Goal: Task Accomplishment & Management: Use online tool/utility

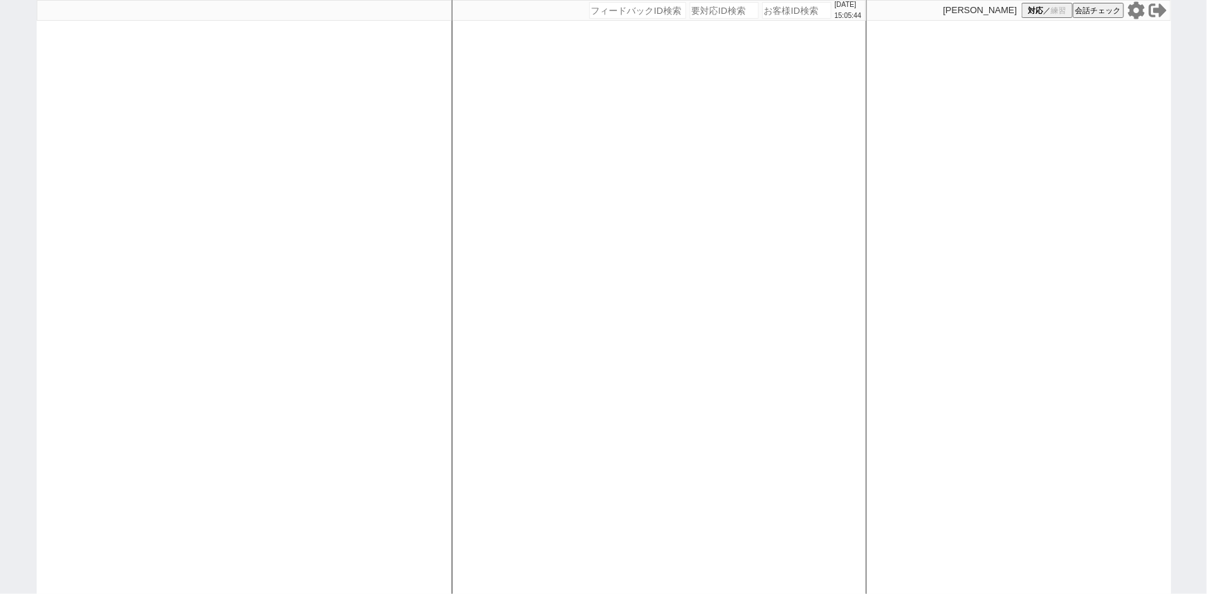
click at [208, 248] on div at bounding box center [244, 297] width 415 height 594
select select "1"
select select "2"
select select "5"
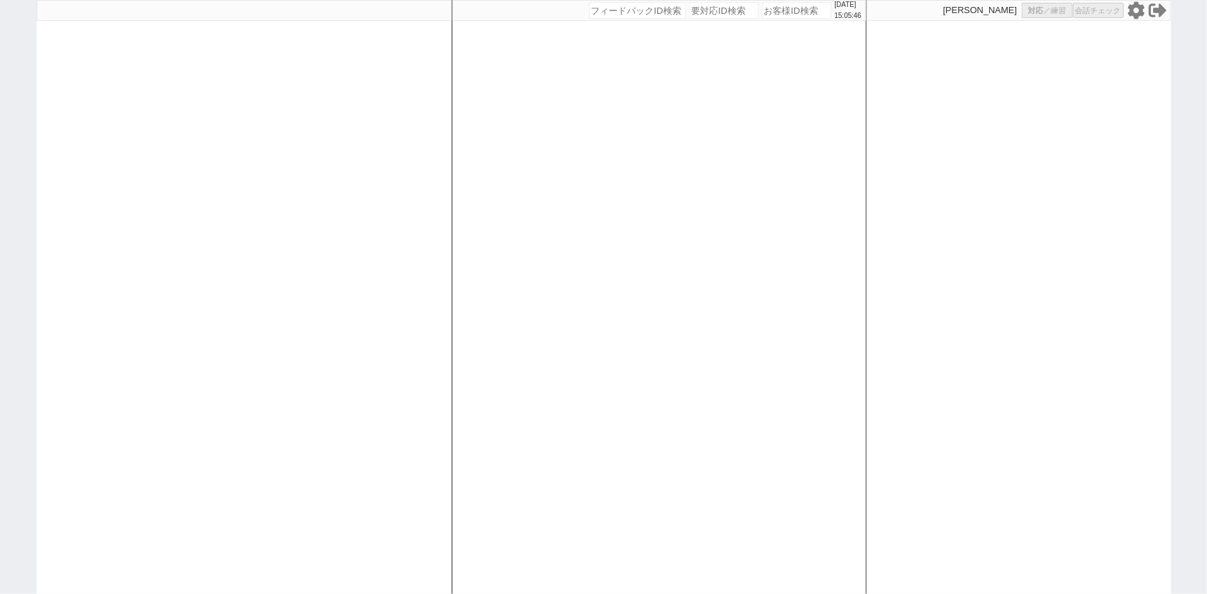
select select
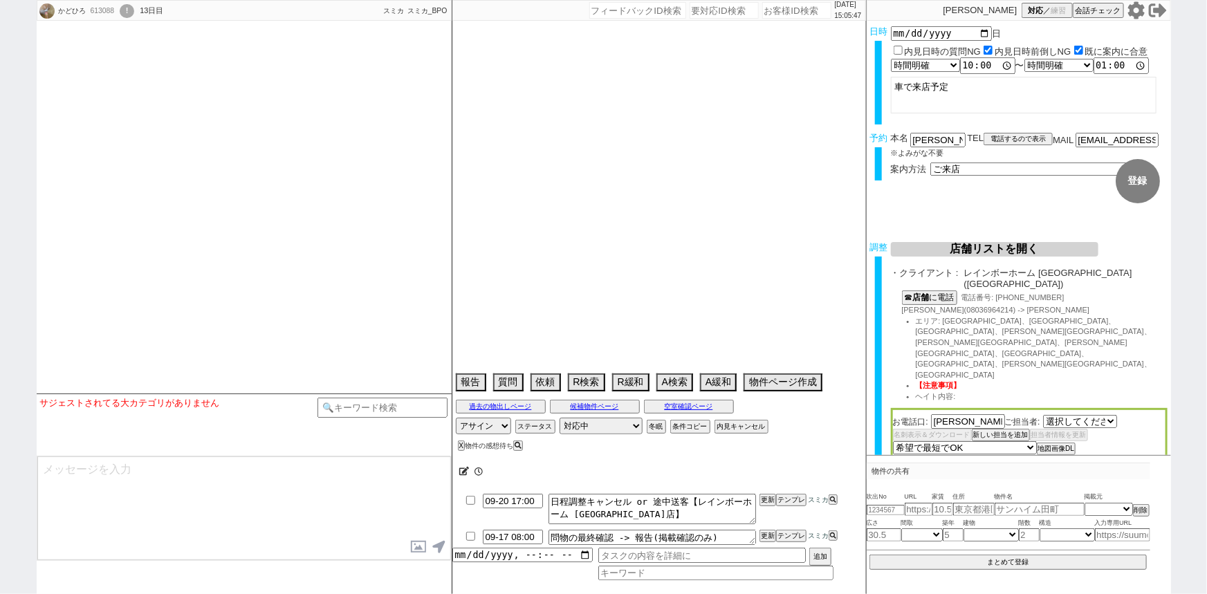
select select "2818"
type textarea "他社なし"
select select "16"
select select "0"
select select "21"
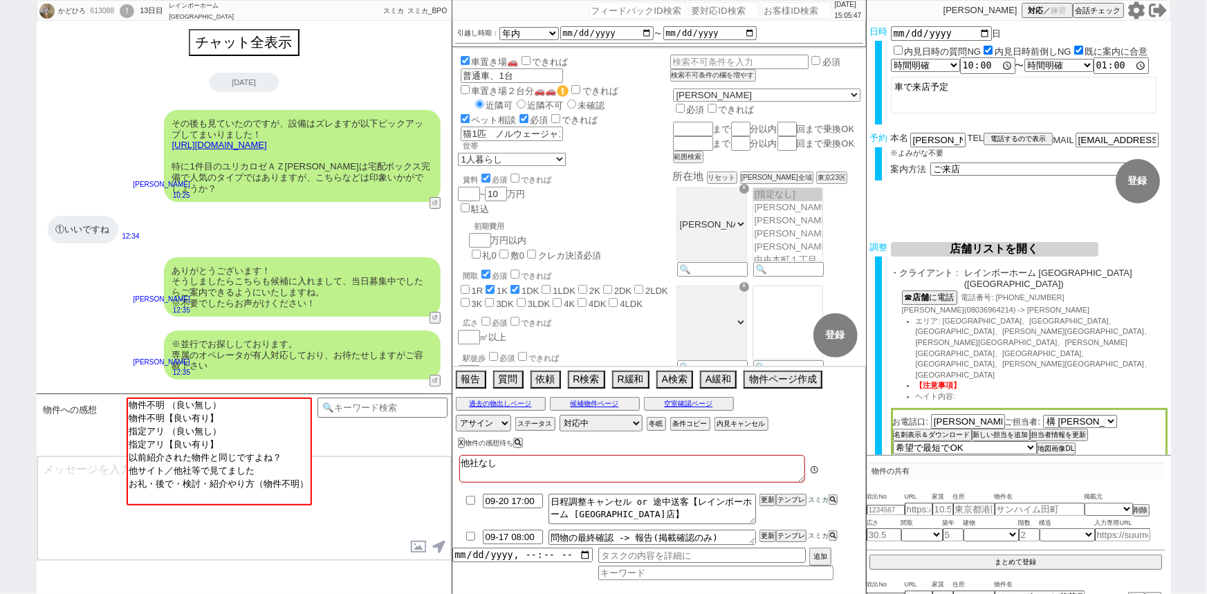
scroll to position [150, 0]
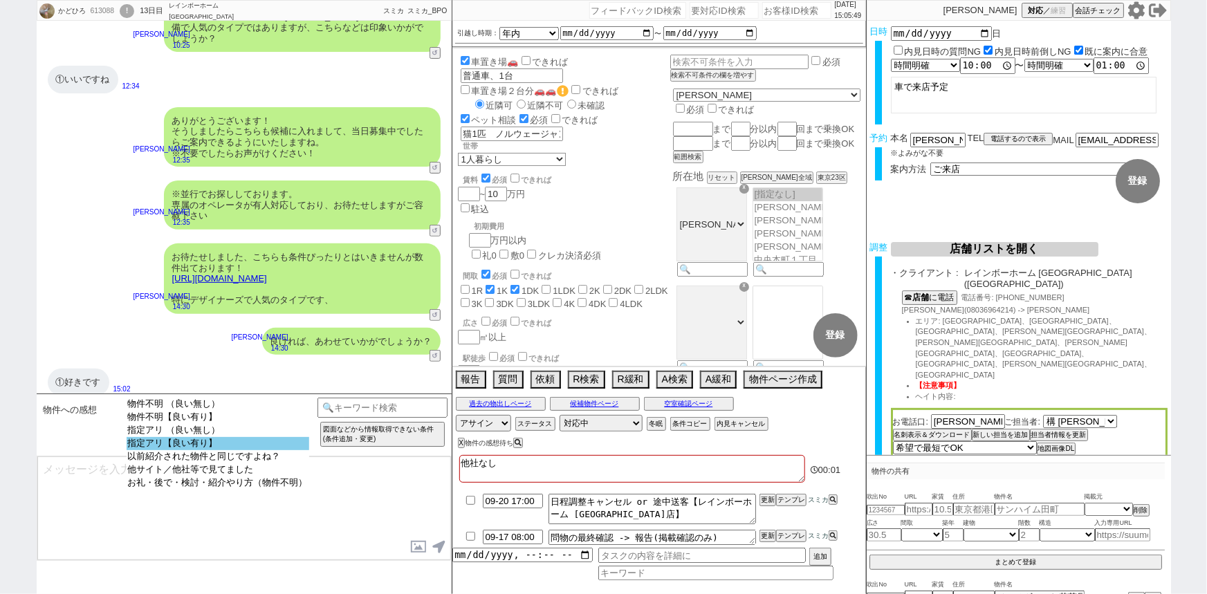
select select "指定アリ【良い有り】"
click at [207, 450] on option "指定アリ【良い有り】" at bounding box center [218, 443] width 183 height 13
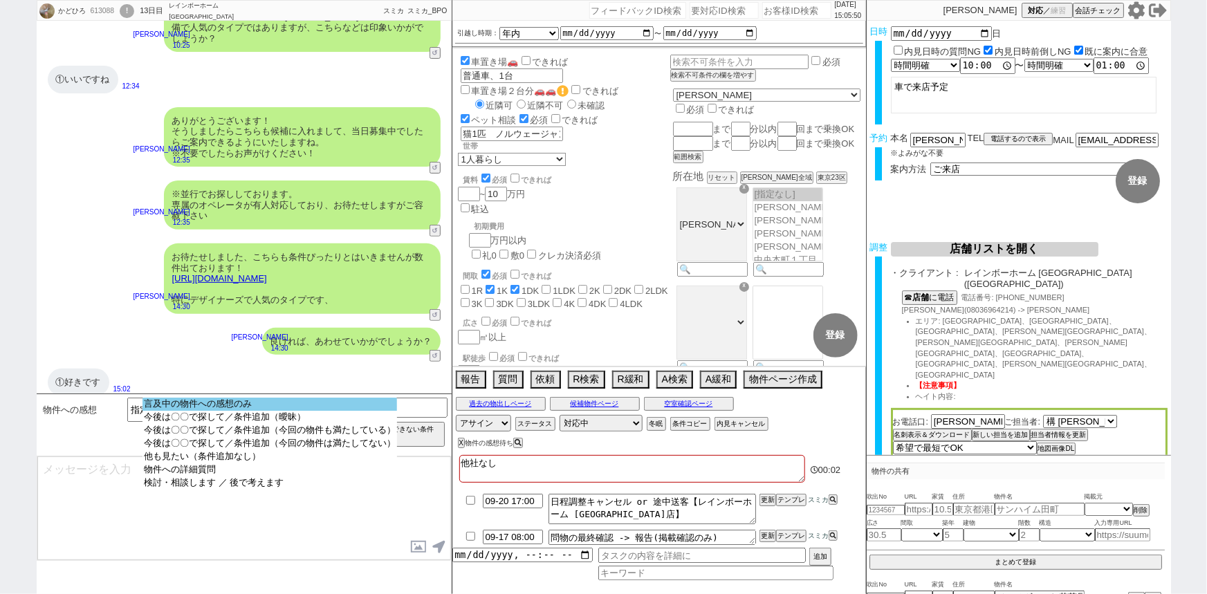
select select "言及中の物件への感想のみ"
click at [264, 407] on option "言及中の物件への感想のみ" at bounding box center [269, 404] width 254 height 13
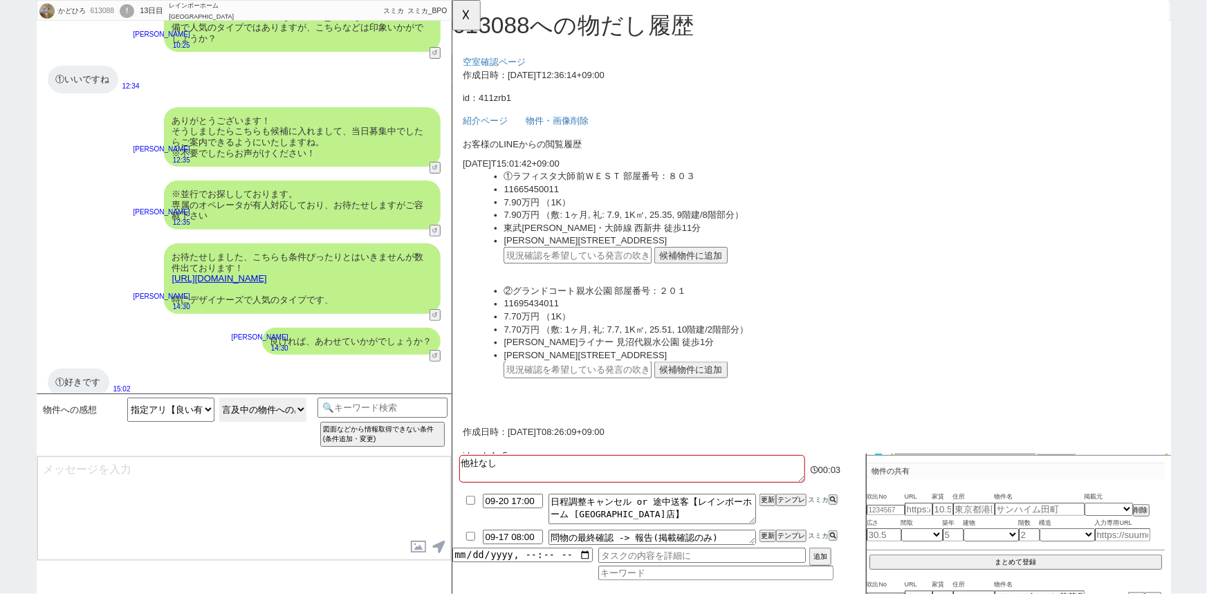
scroll to position [0, 0]
click at [700, 277] on button "候補物件に追加" at bounding box center [708, 275] width 79 height 18
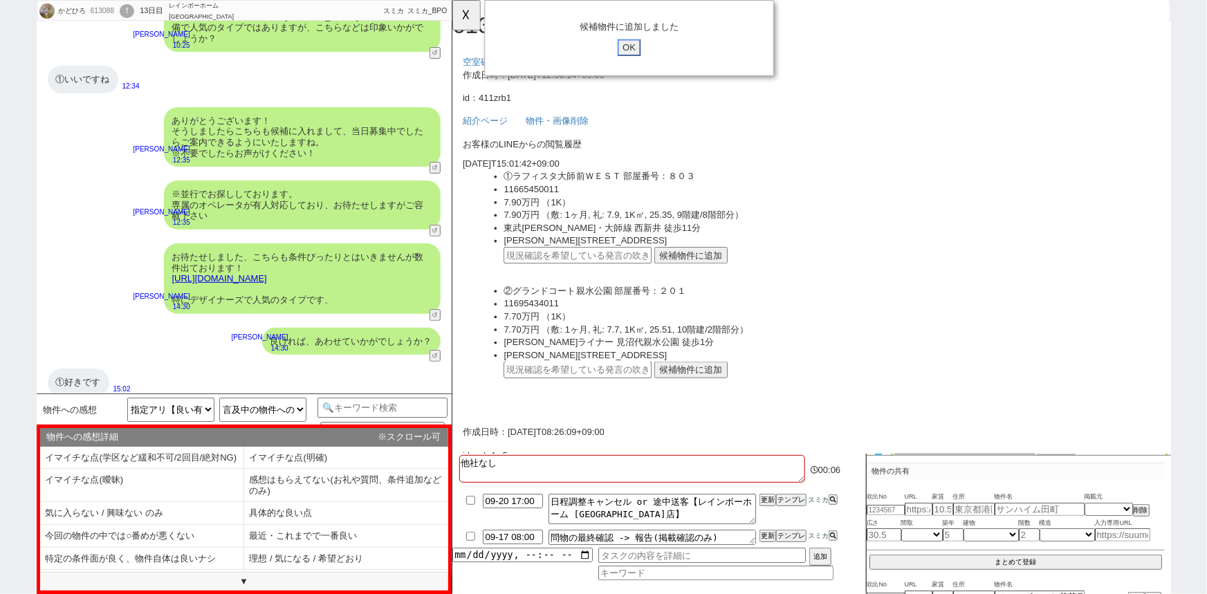
scroll to position [30, 0]
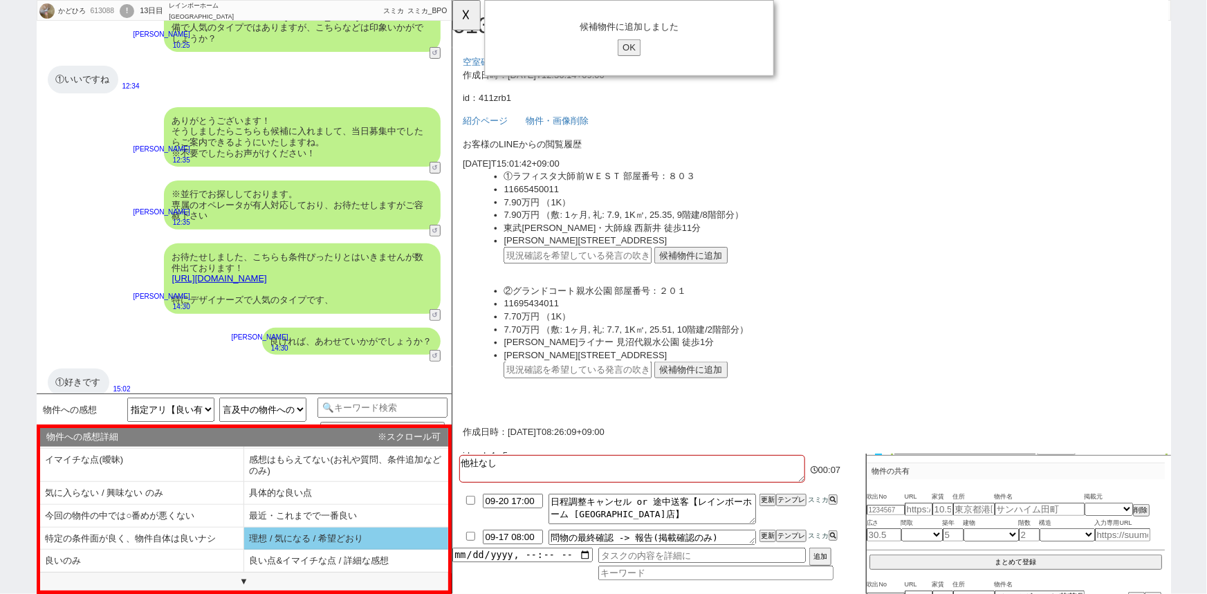
click at [295, 532] on li "理想 / 気になる / 希望どおり" at bounding box center [346, 539] width 204 height 23
select select "理想 / 気になる / 希望どおり"
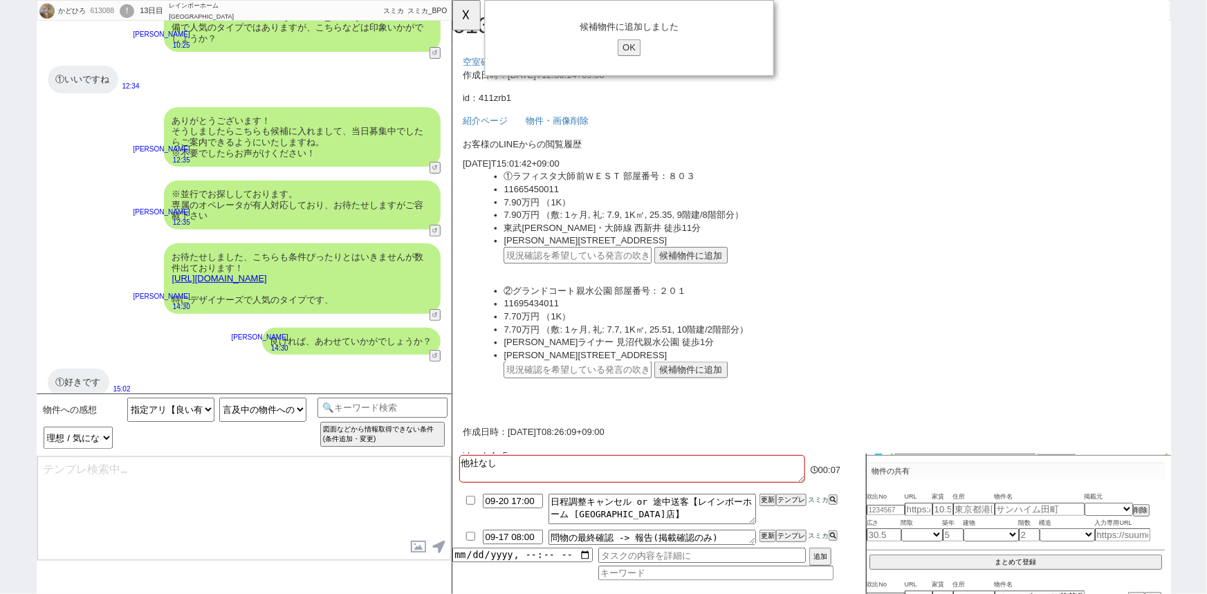
type textarea "ありがとうございます！ そうしましたらこちらも候補に入れまして、当日募集中でしたらご案内できるようにいたしますね。 ※不要でしたらお声がけください！"
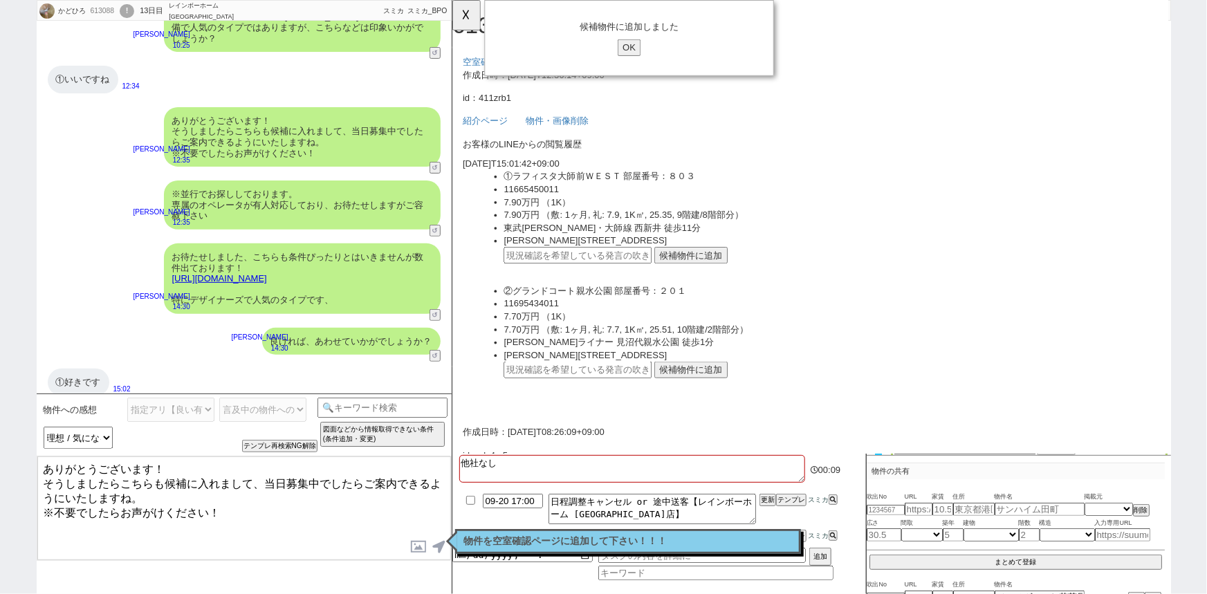
click at [267, 273] on link "[URL][DOMAIN_NAME]" at bounding box center [219, 278] width 95 height 10
click at [75, 374] on div "①好きです" at bounding box center [79, 383] width 62 height 28
click at [182, 481] on textarea "ありがとうございます！ そうしましたらこちらも候補に入れまして、当日募集中でしたらご案内できるようにいたしますね。 ※不要でしたらお声がけください！" at bounding box center [244, 508] width 414 height 104
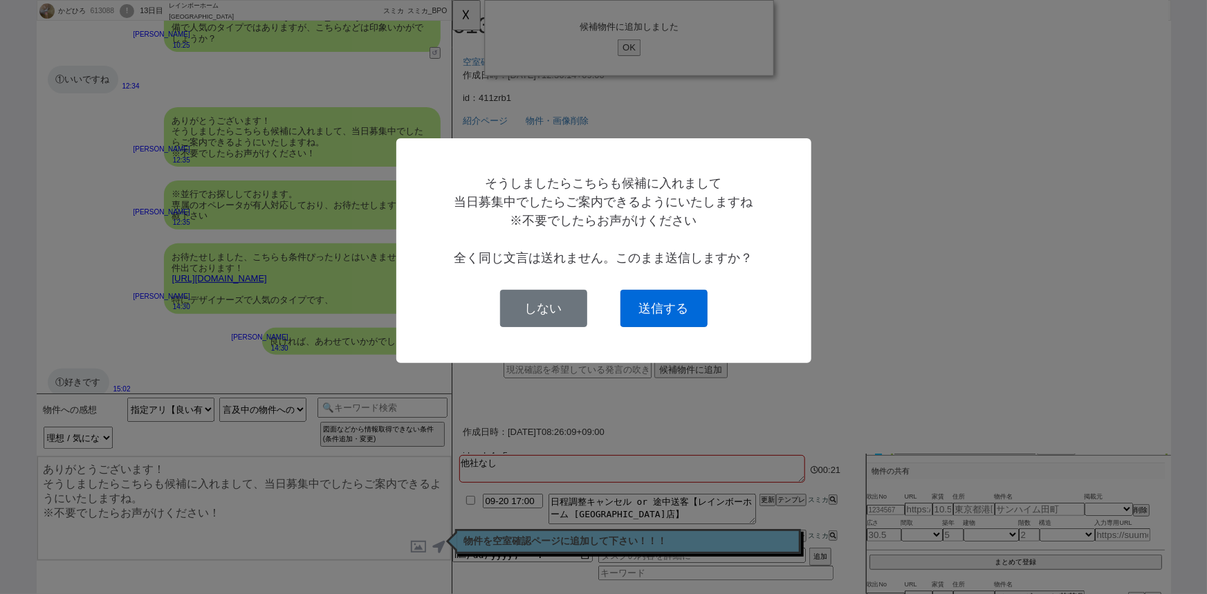
click at [682, 319] on button "送信する" at bounding box center [663, 308] width 87 height 37
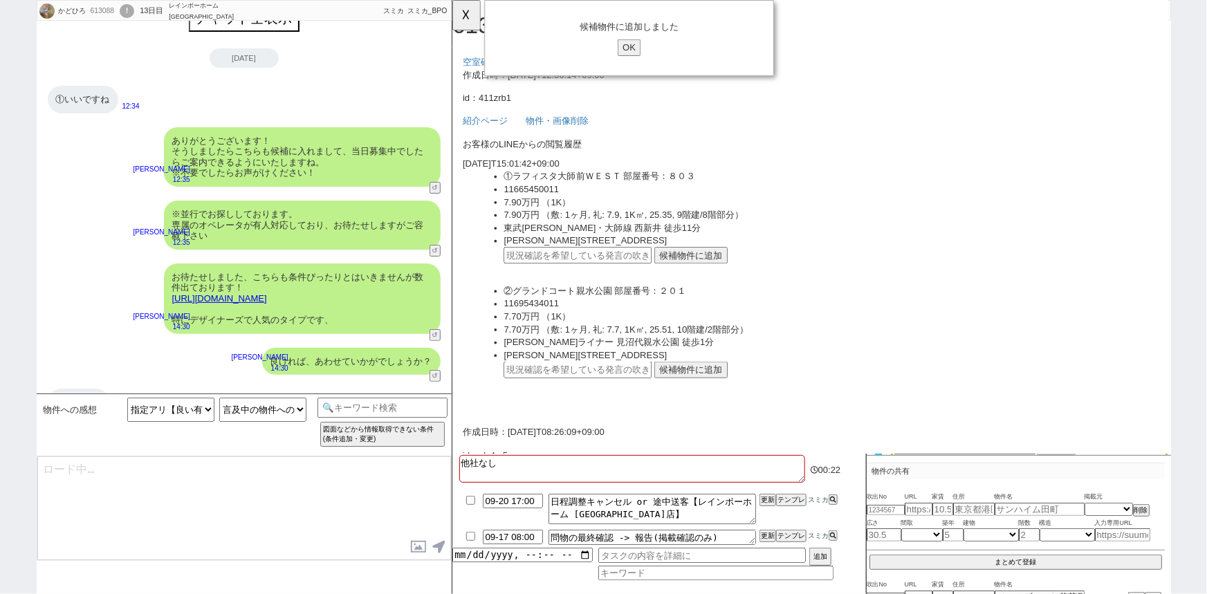
scroll to position [128, 0]
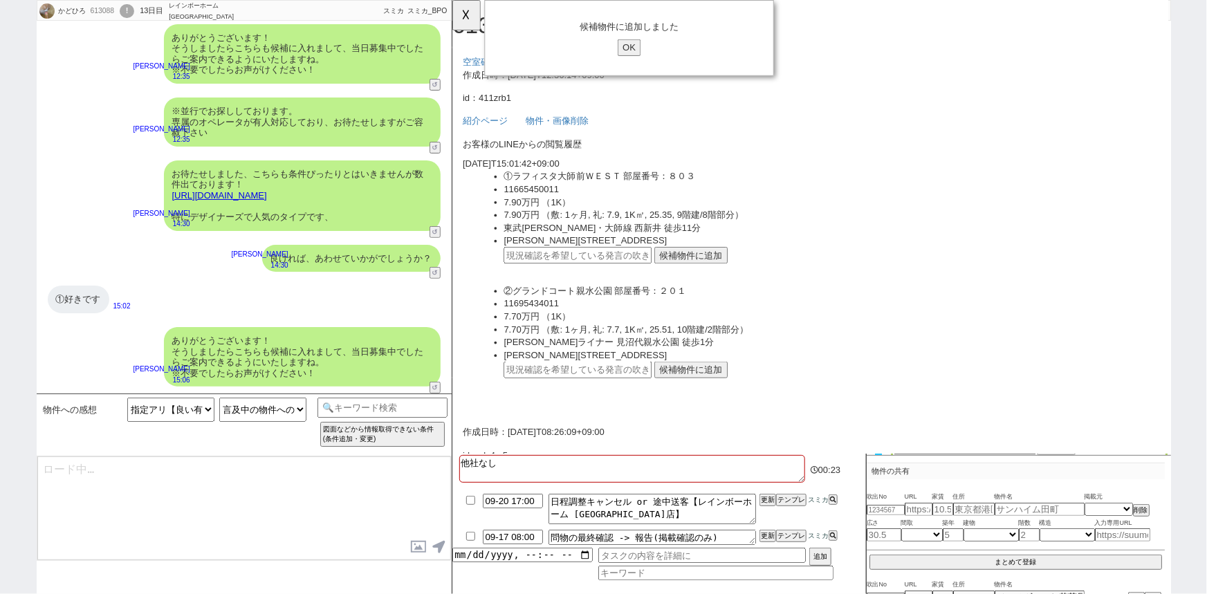
type textarea "ちなみにリノベ物件は検討に入りますか？ 築年数自体は古いことが多いので、どうかなと思いまして。"
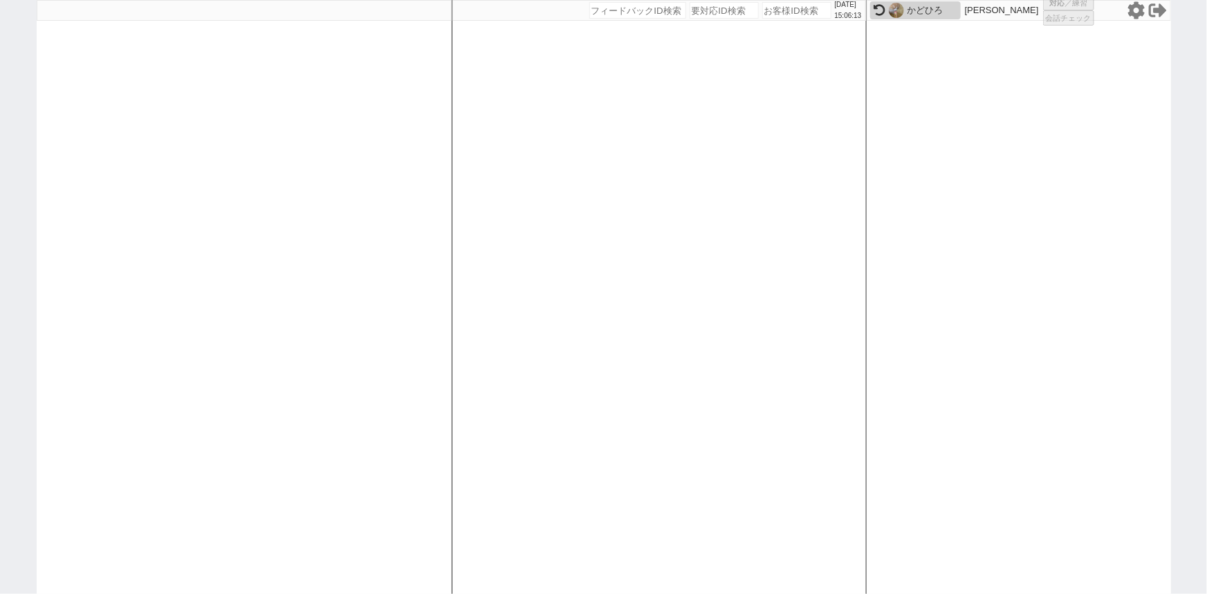
select select
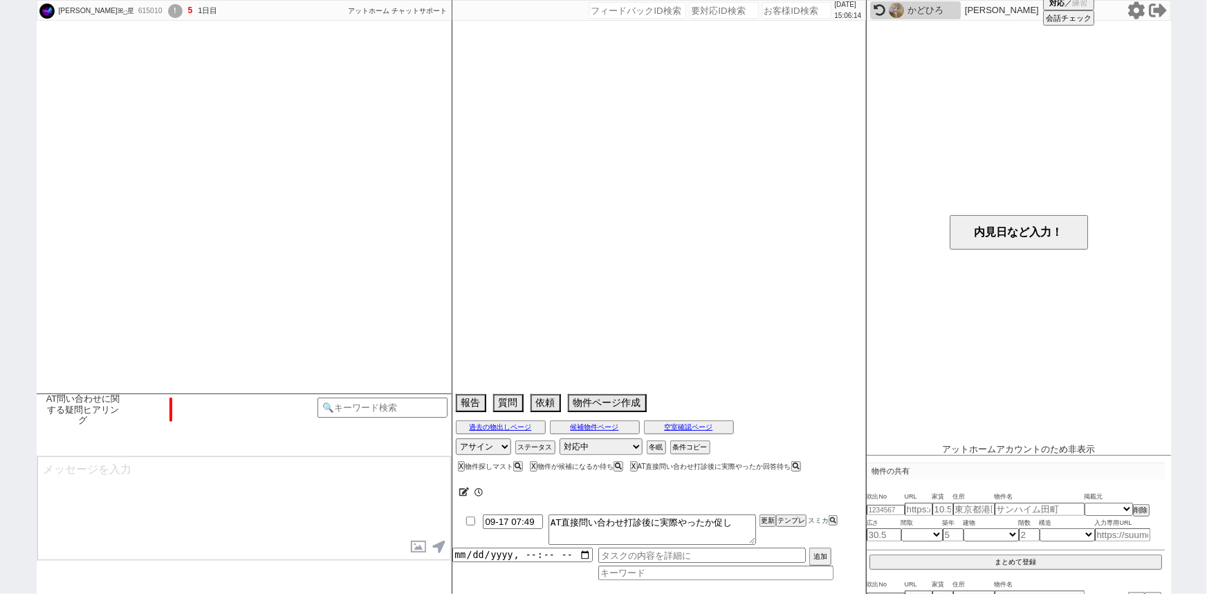
scroll to position [232, 0]
select select "2025"
select select "11"
select select "32"
select select "6"
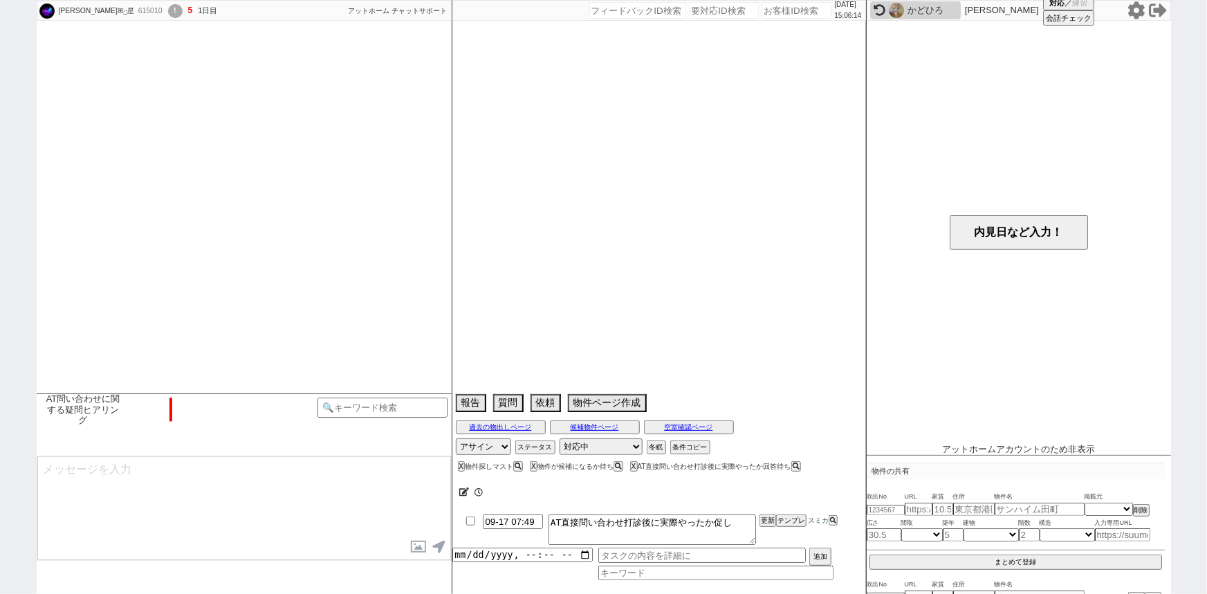
select select "11"
select select "204"
select select "19412"
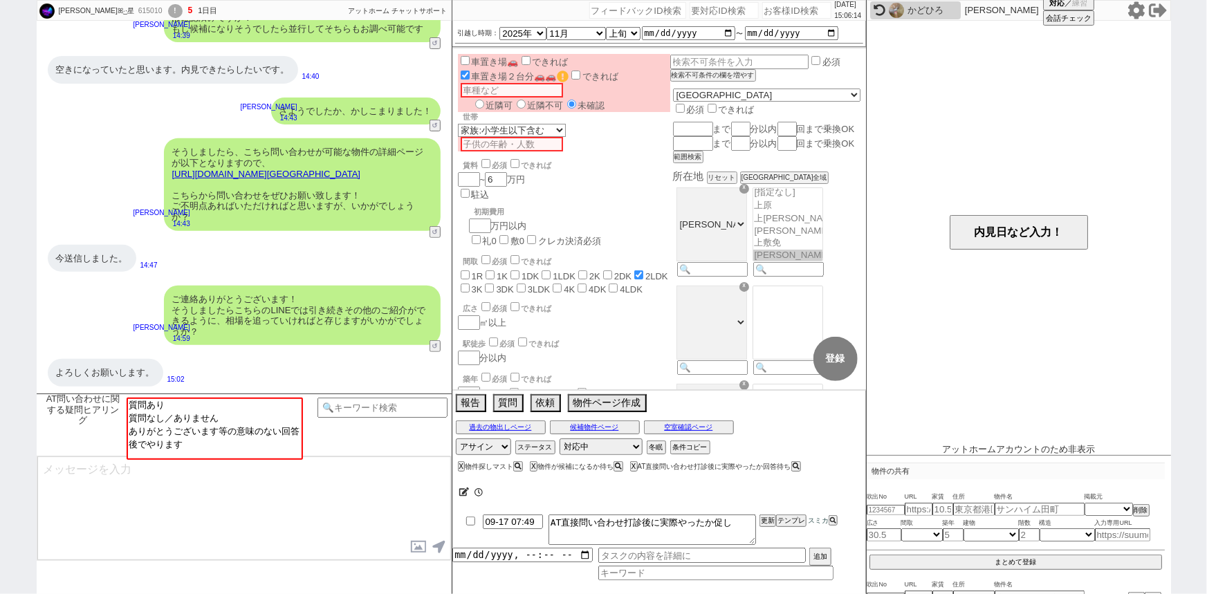
scroll to position [10, 0]
click at [437, 236] on button "↺" at bounding box center [436, 233] width 8 height 9
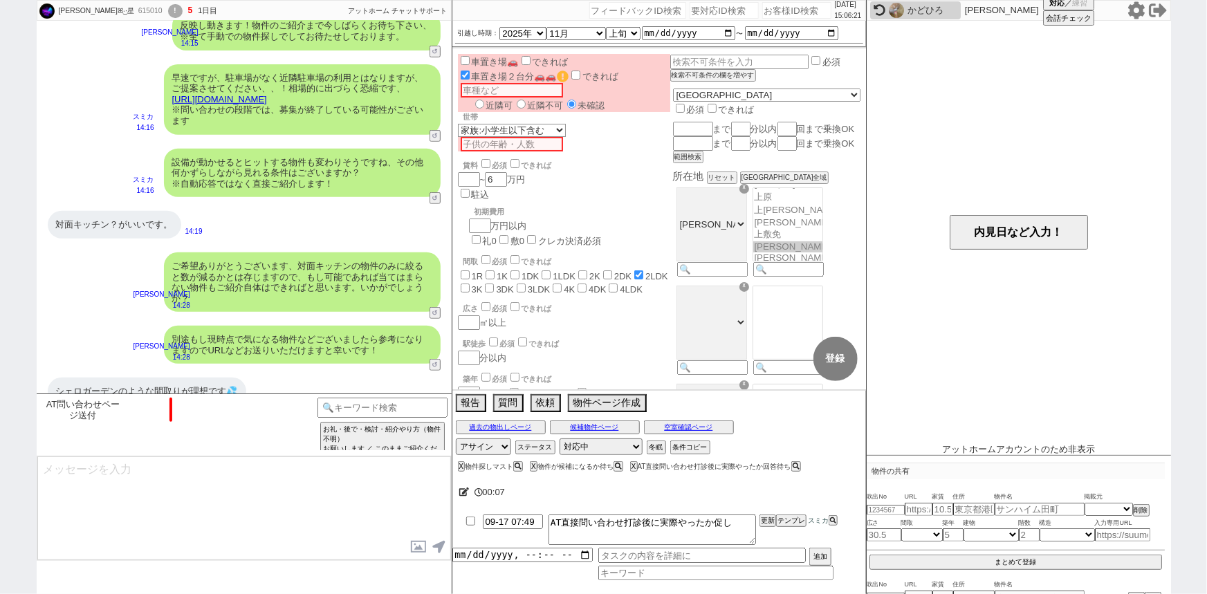
scroll to position [732, 0]
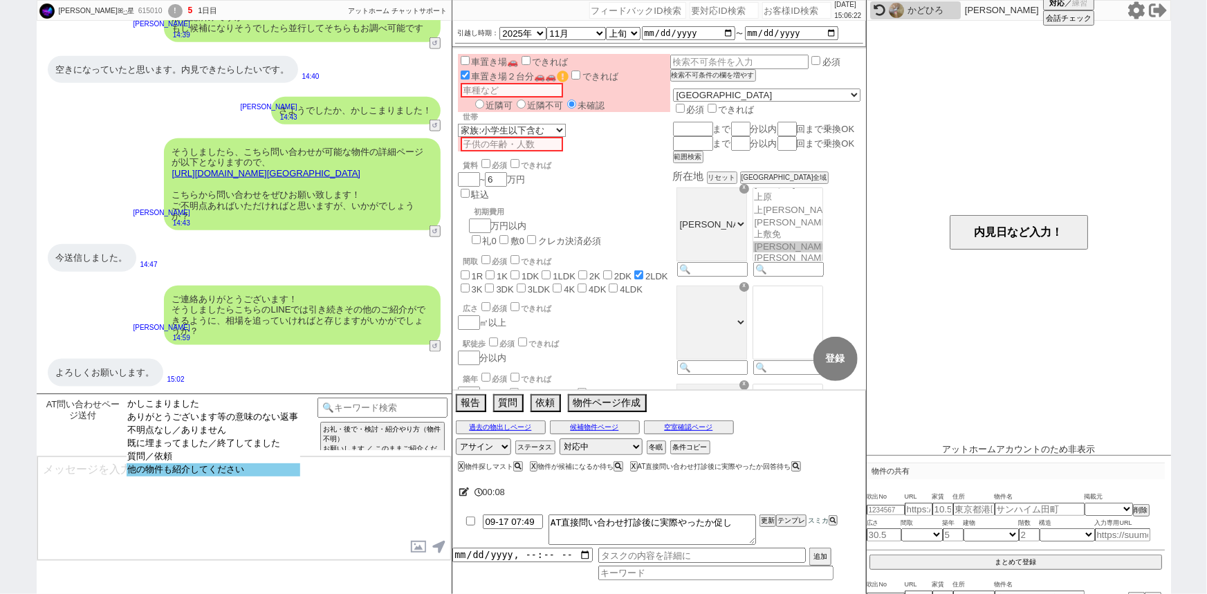
select select "他の物件も紹介してください"
click at [203, 476] on option "他の物件も紹介してください" at bounding box center [214, 469] width 174 height 13
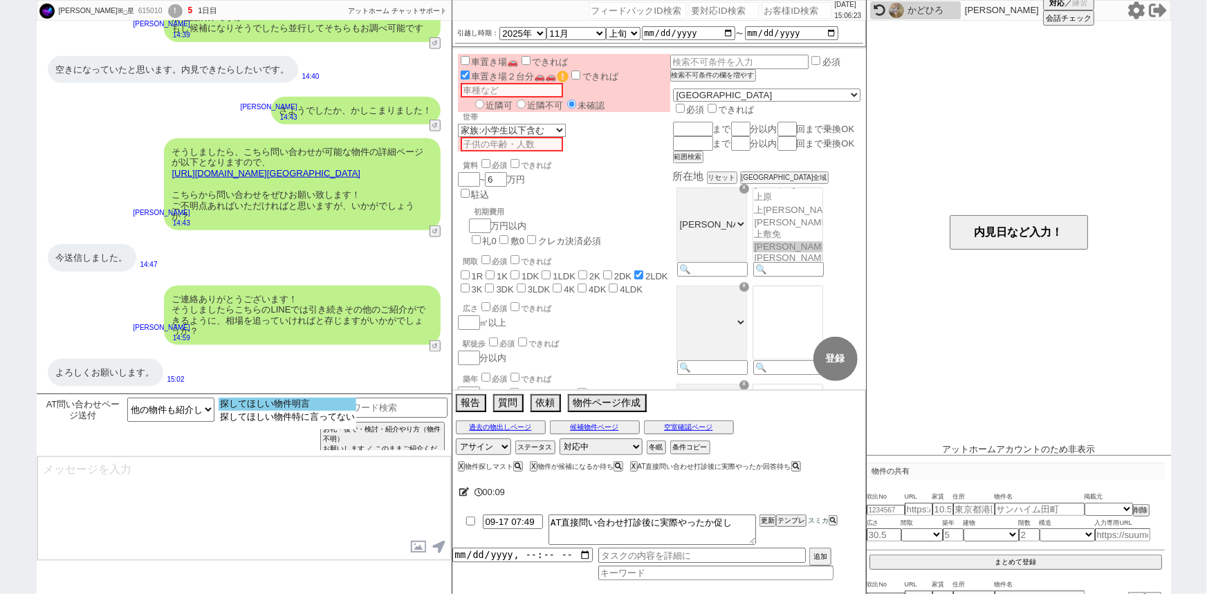
select select "探してほしい物件明言"
click at [316, 403] on option "探してほしい物件明言" at bounding box center [288, 404] width 138 height 13
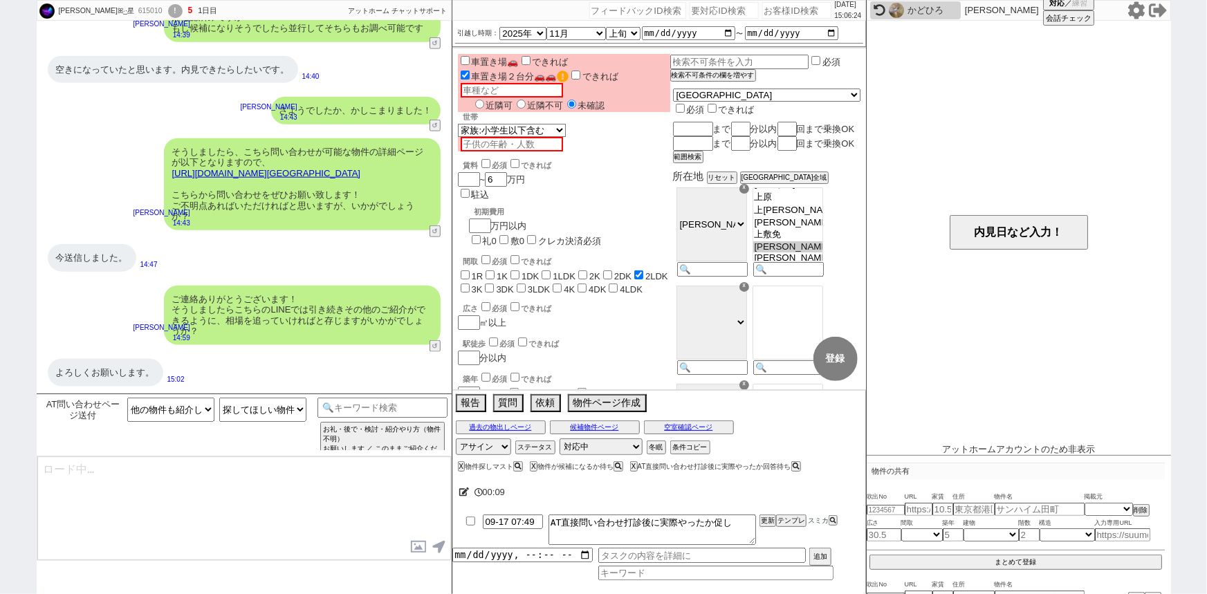
type textarea "かしこまりました、追加でも見てまいりますね！ 物件へのお問い合わせ自体は複数行っていただいて大丈夫ですので、その点はご安心ください！"
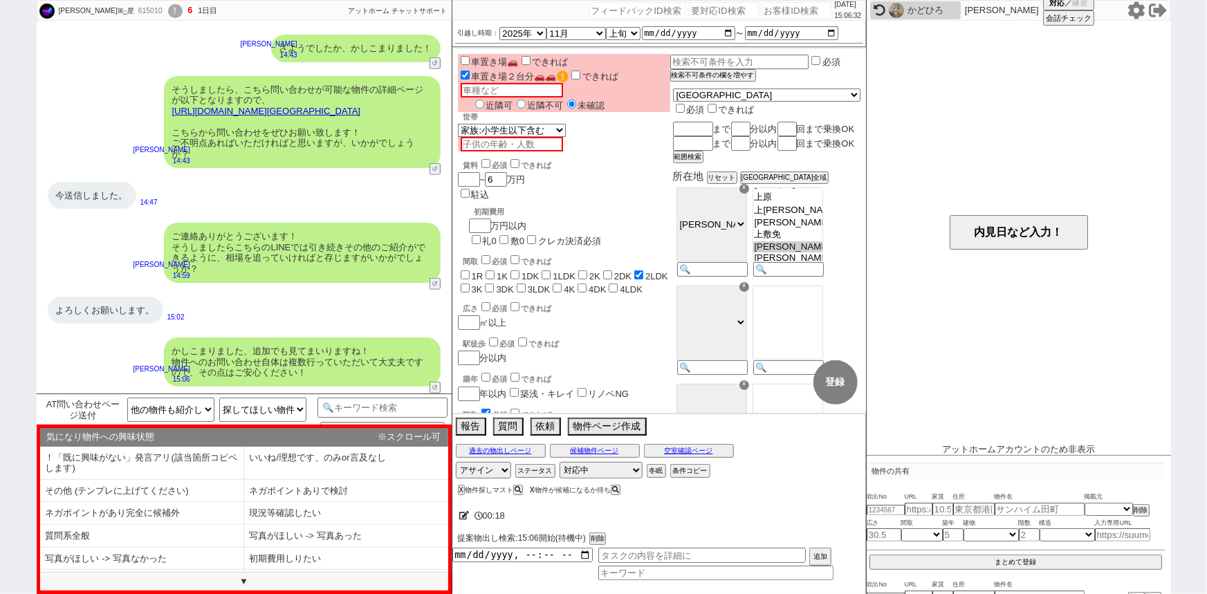
click at [535, 491] on button "X" at bounding box center [532, 490] width 5 height 8
click at [351, 409] on input at bounding box center [382, 406] width 131 height 17
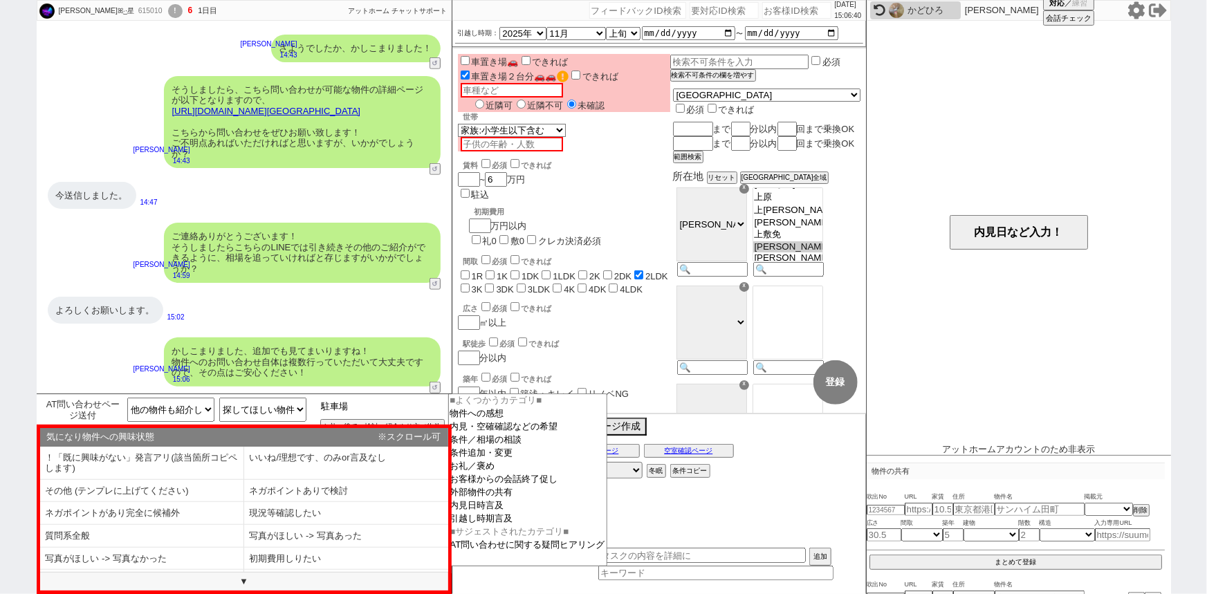
type input "駐車場"
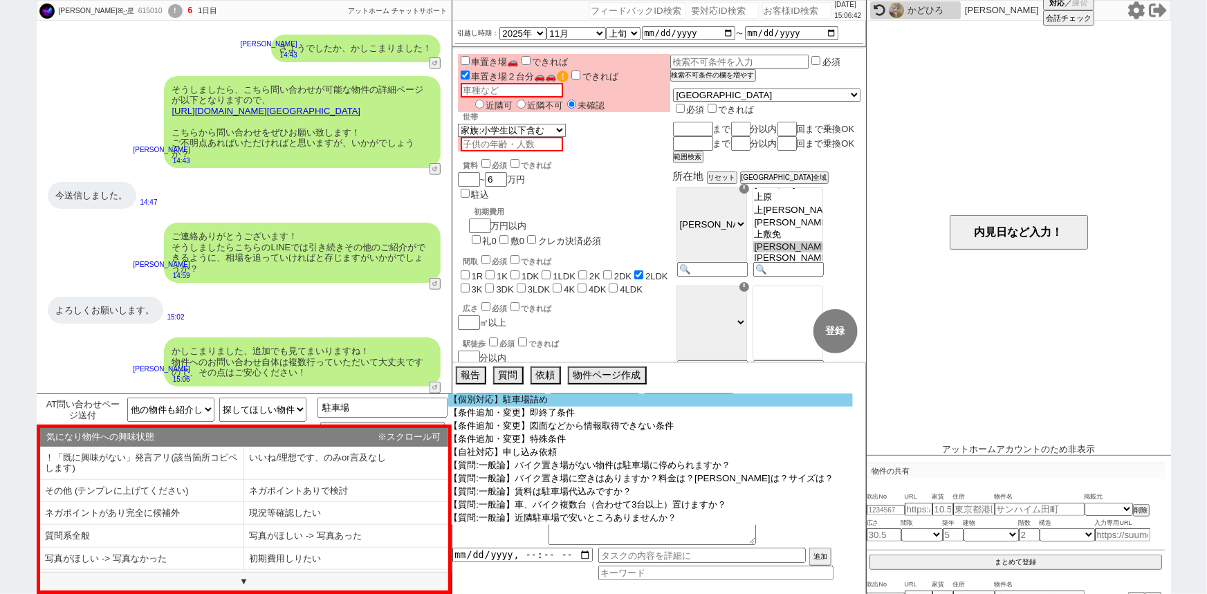
click at [537, 395] on option "【個別対応】駐車場詰め" at bounding box center [650, 399] width 405 height 13
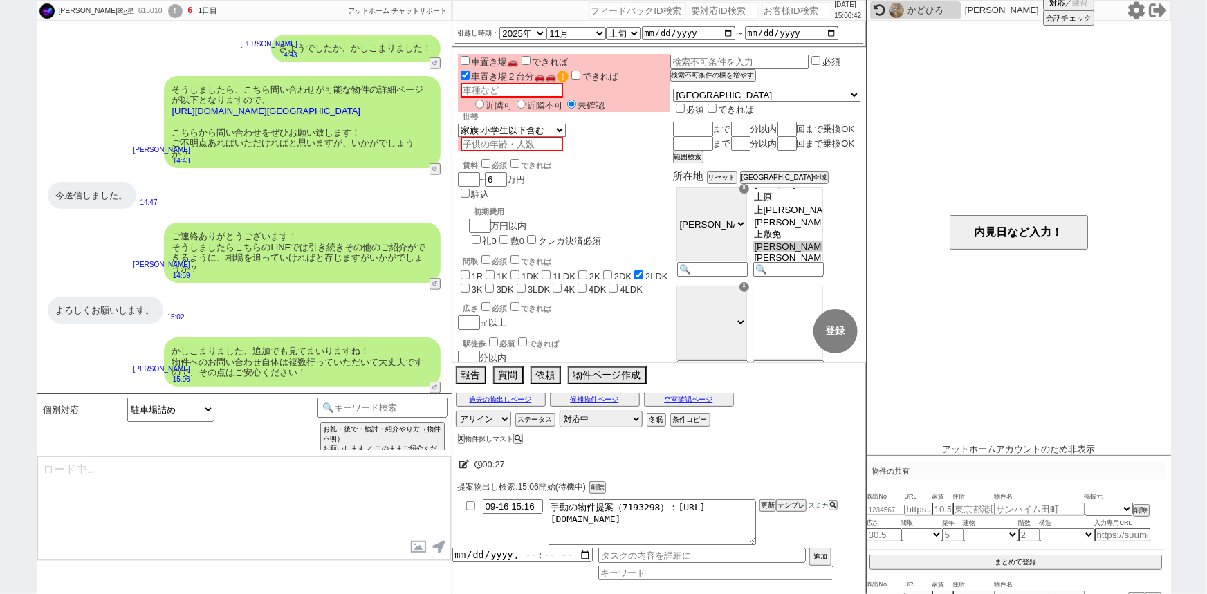
type textarea "@@@@アットホームアカウントでは詰めは行いませんので不要です@@@@"
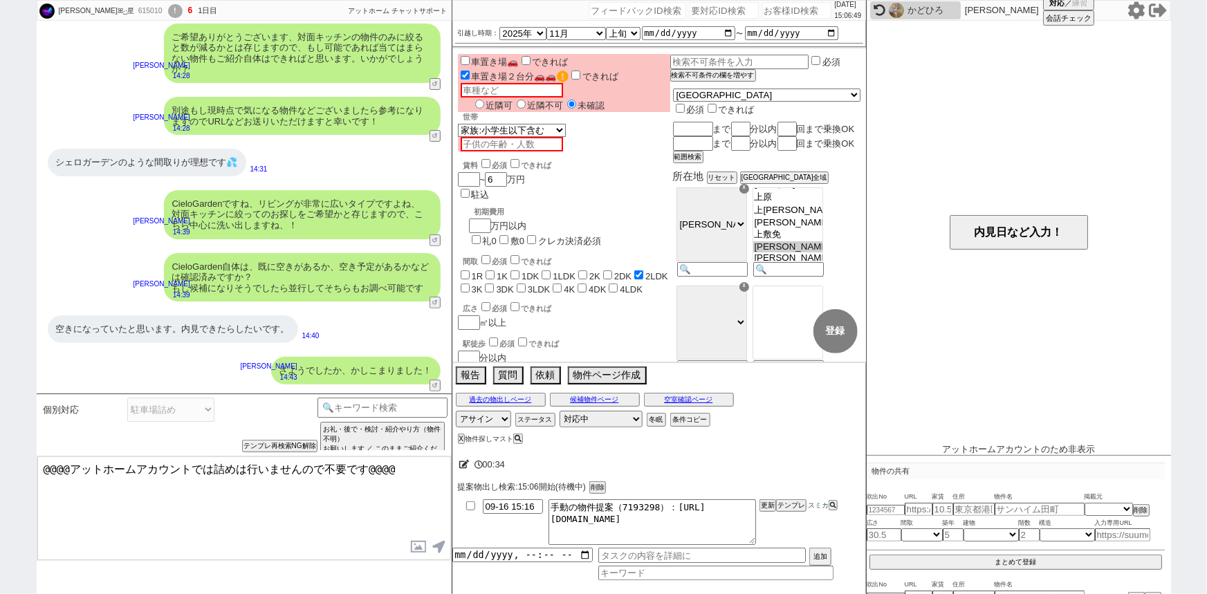
scroll to position [0, 0]
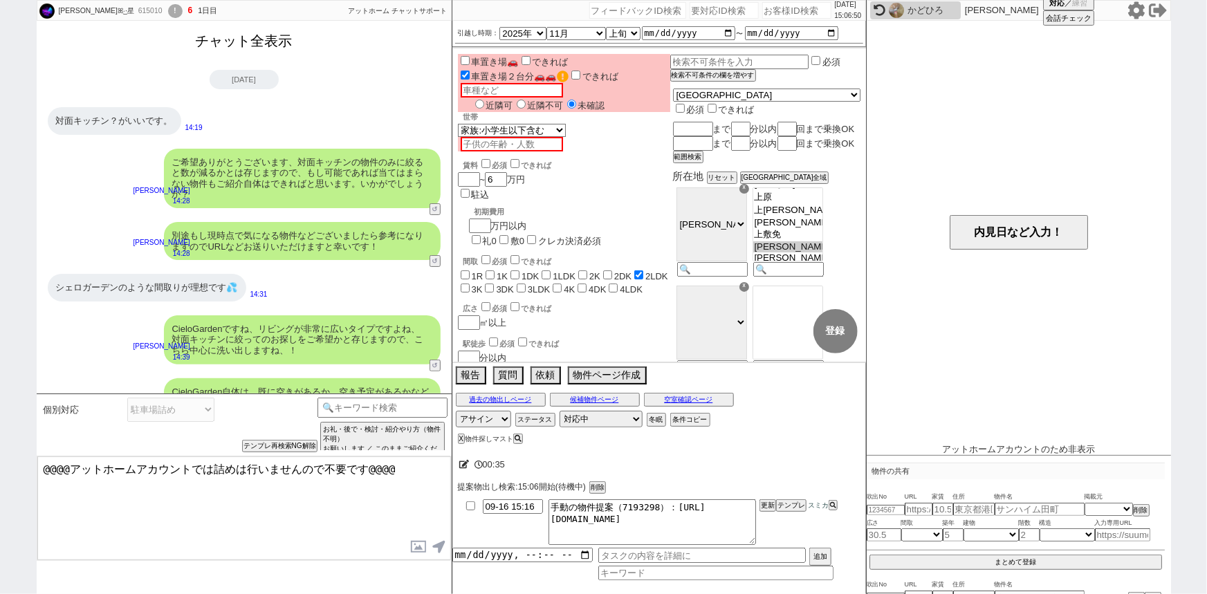
click at [263, 40] on button "チャット全表示" at bounding box center [244, 41] width 108 height 24
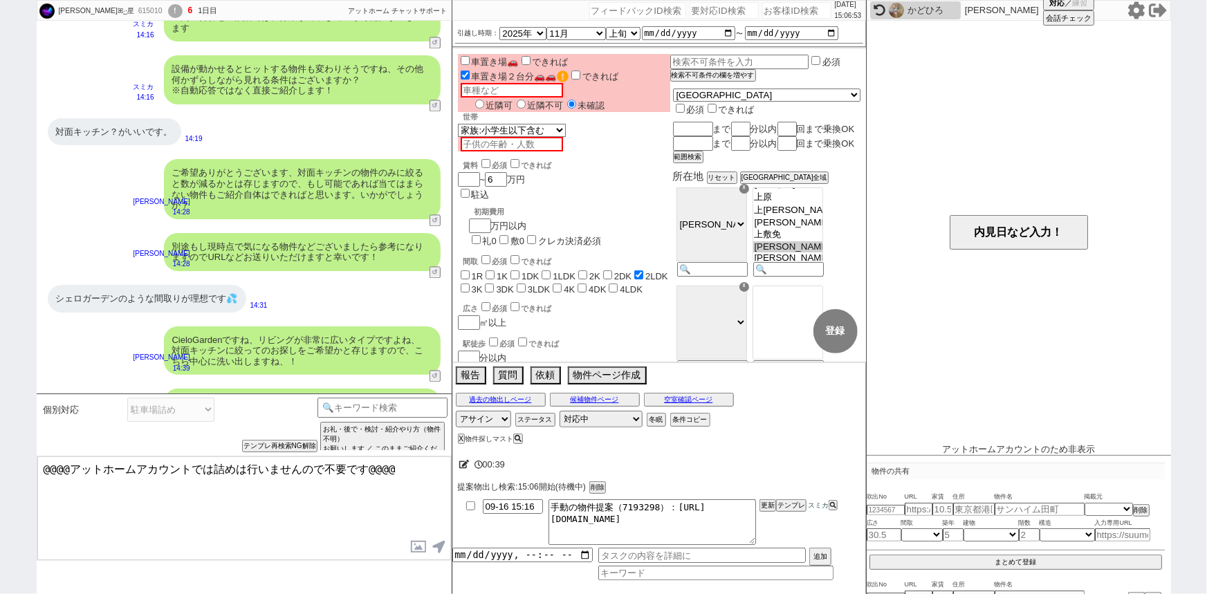
scroll to position [977, 0]
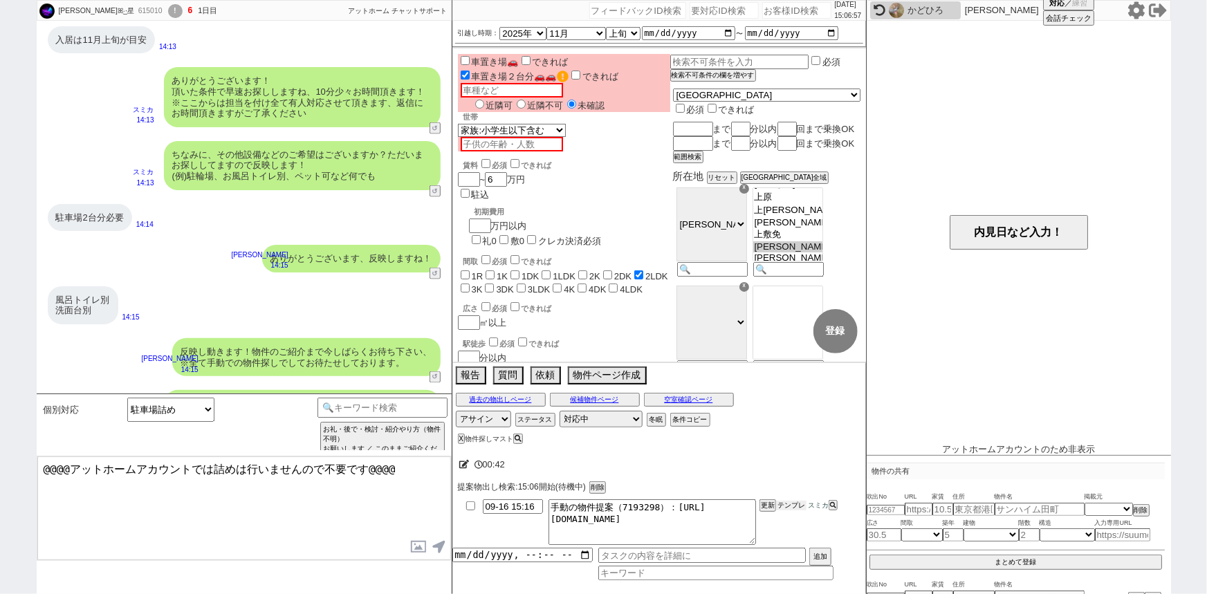
click at [789, 503] on button "テンプレ" at bounding box center [791, 506] width 30 height 10
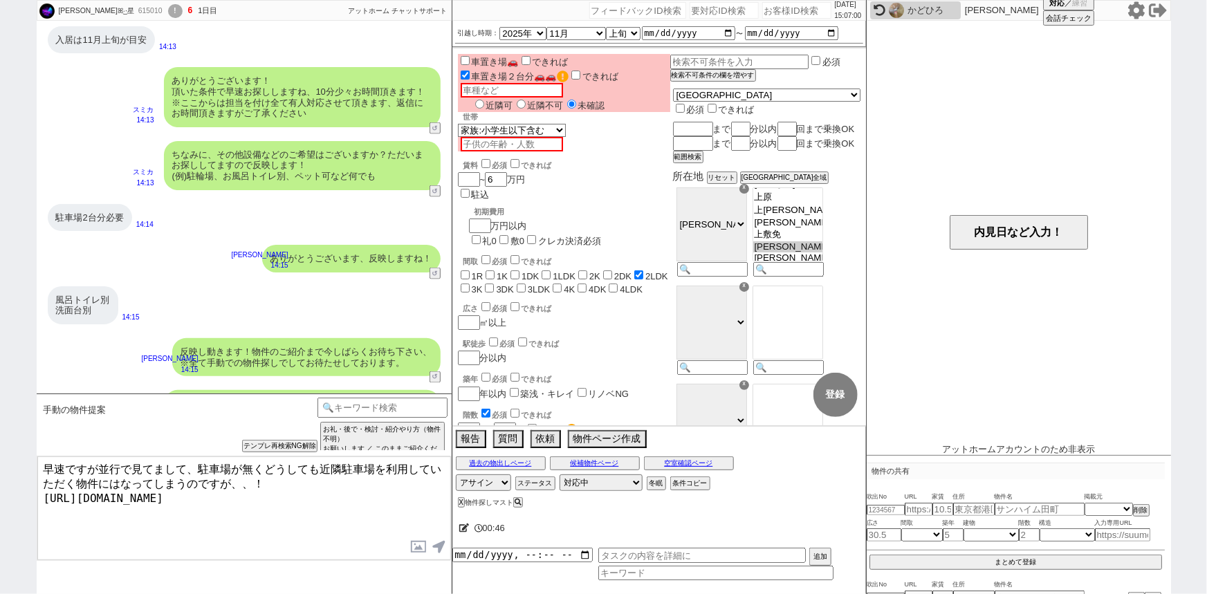
type textarea "早速ですが並行で見てまして、駐車場が無くどうしても近隣駐車場を利用していただく物件にはなってしまうのですが、、！ https://athome.sumika.…"
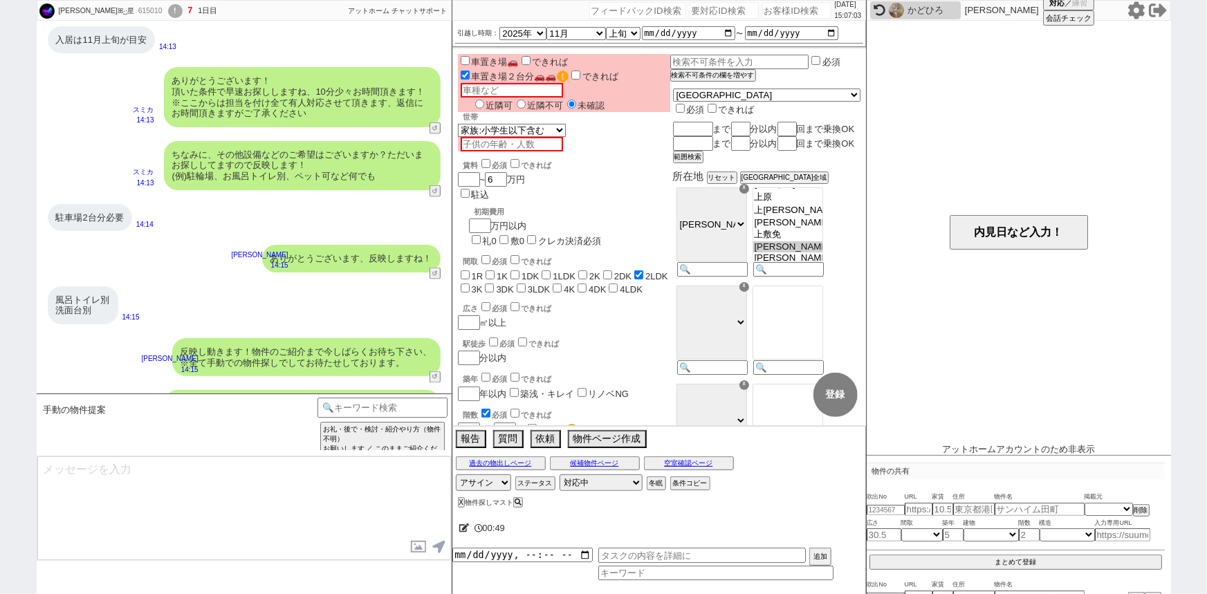
scroll to position [1918, 0]
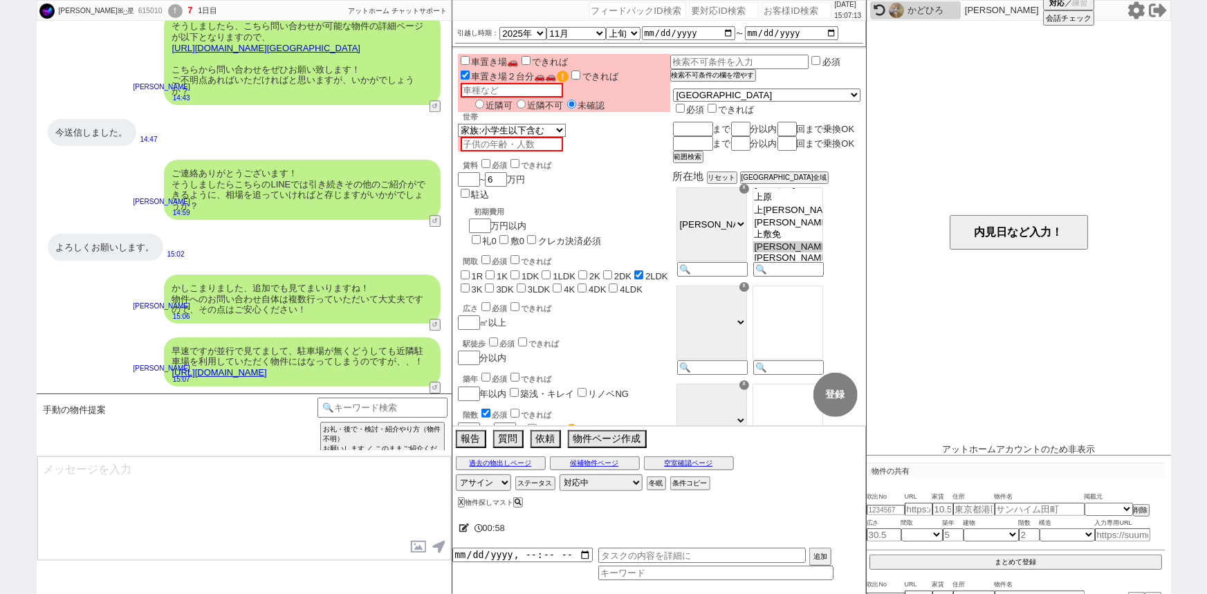
type textarea "このような物件ですと全くの候補外でしょうか...？ご感想反映してすぐにまた見てまいります！"
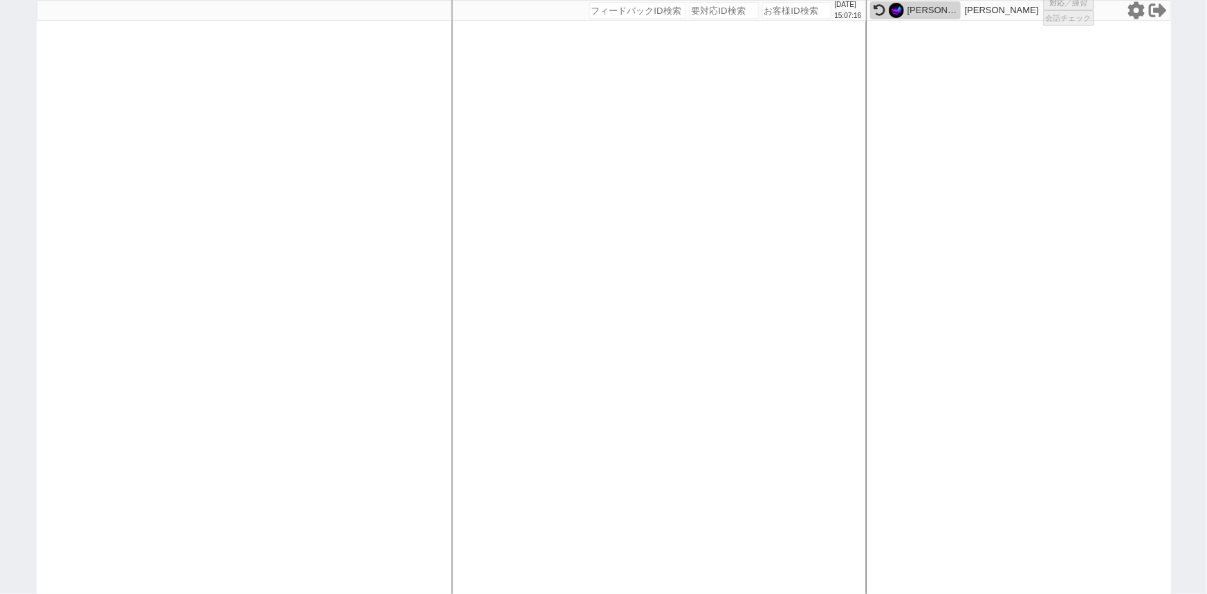
select select
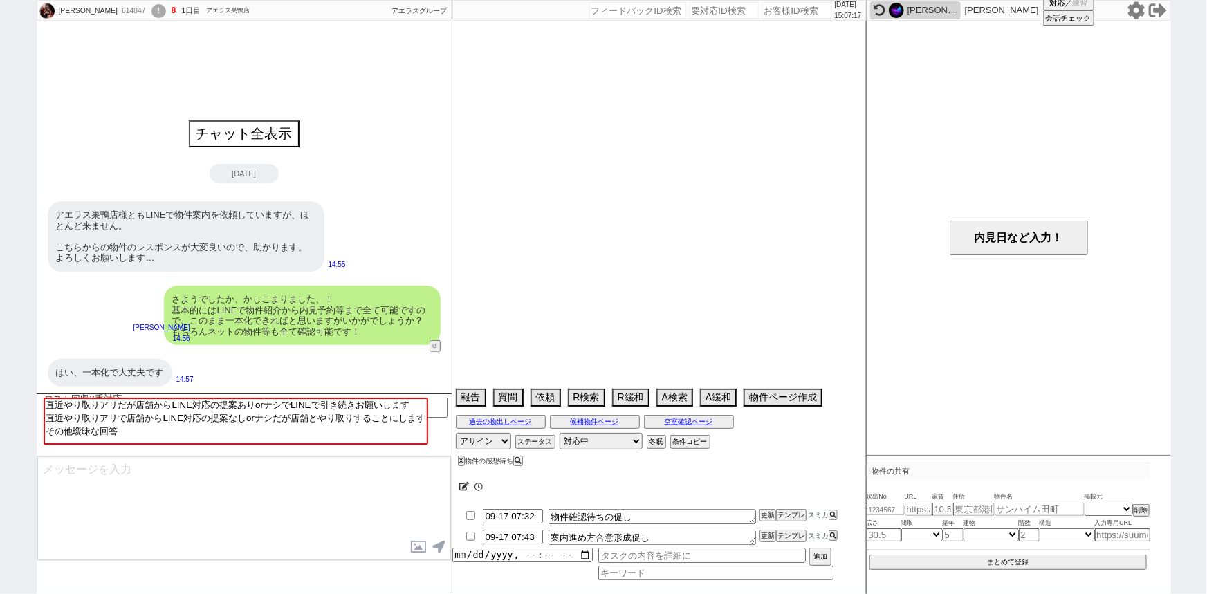
type textarea "旧614534　不可済み"
select select "2025"
select select "10"
select select "32"
select select "1"
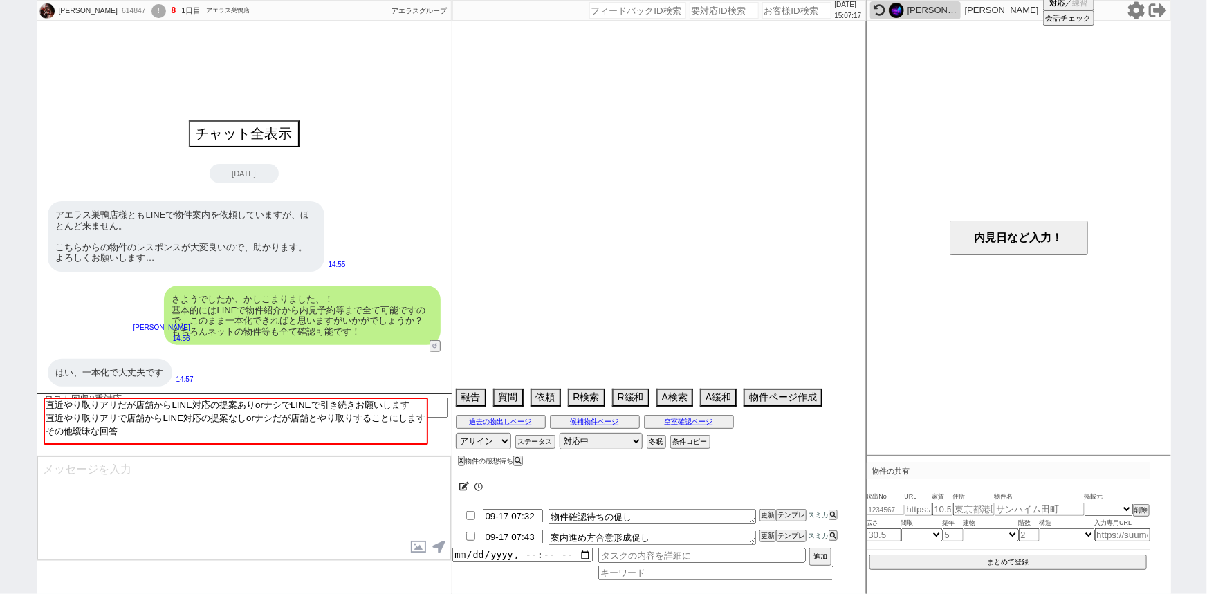
select select "2"
select select "3"
select select "4"
select select "5"
select select "6"
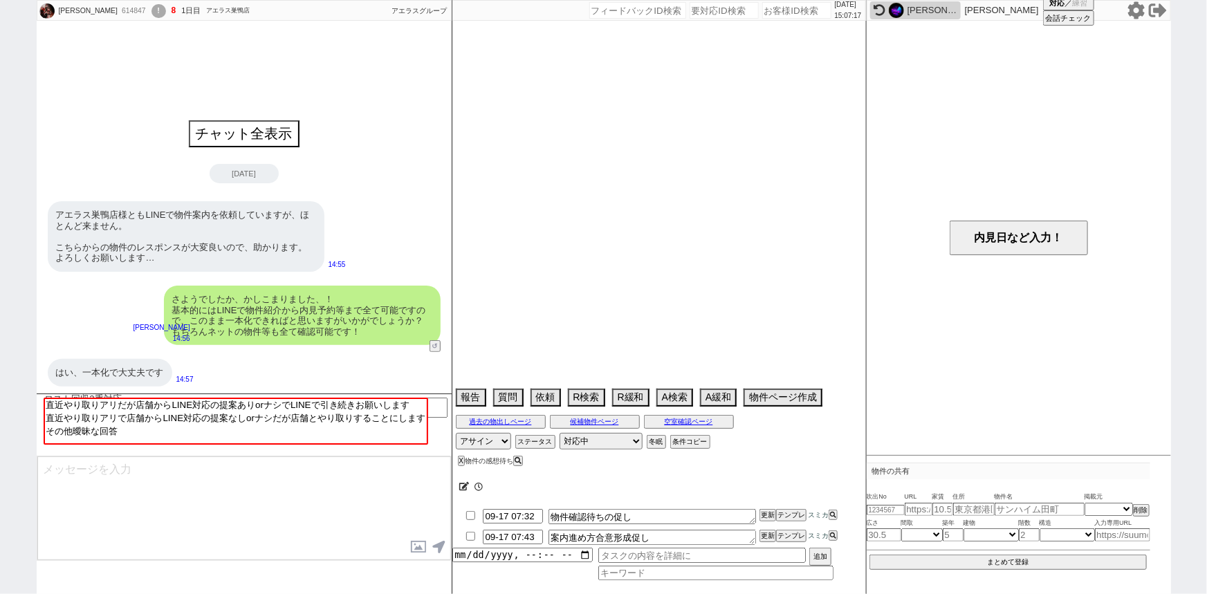
select select "7"
select select "8"
select select "9"
select select "10"
select select "11"
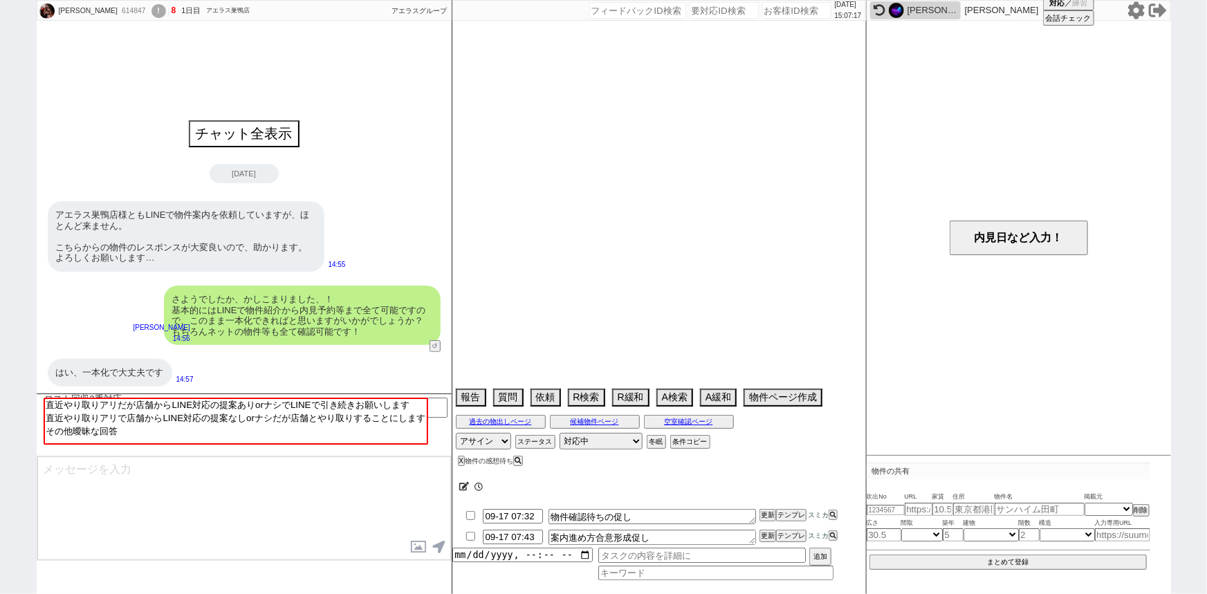
select select "12"
select select "13"
select select "14"
select select "15"
select select "16"
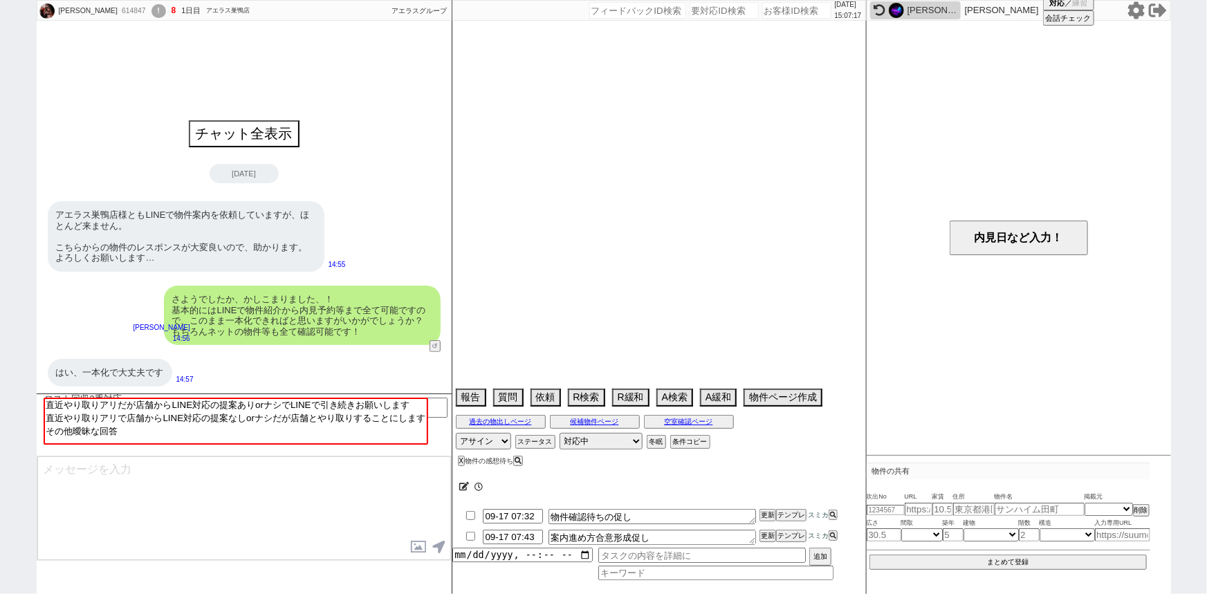
select select "17"
select select "18"
select select "19"
select select "20"
select select "21"
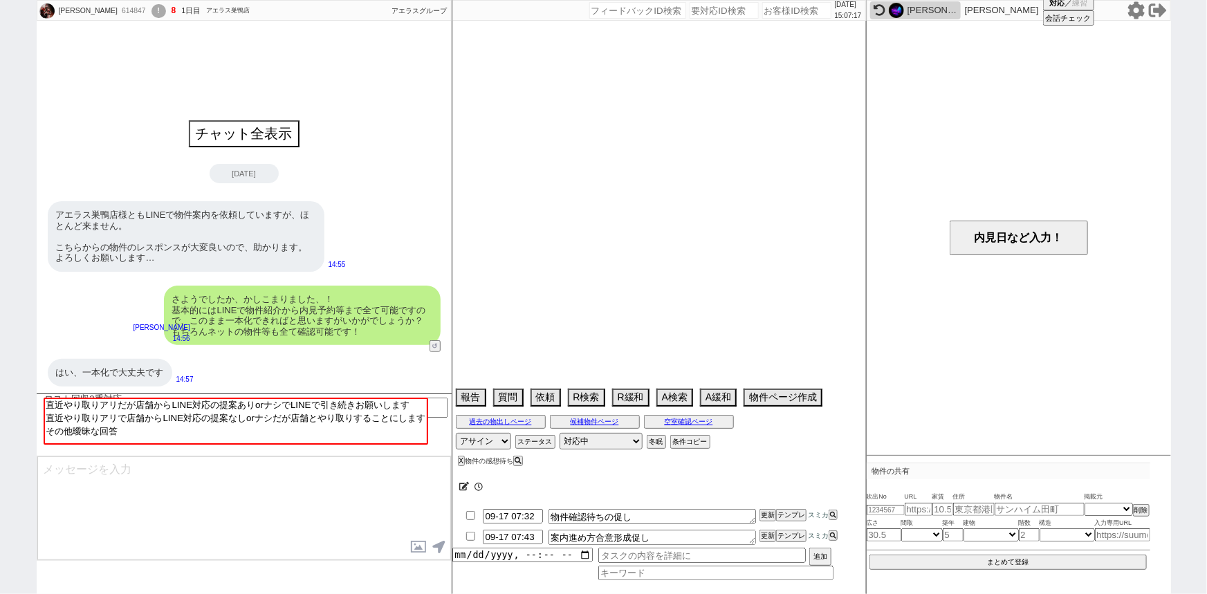
select select "22"
select select "23"
select select "24"
select select "25"
select select "26"
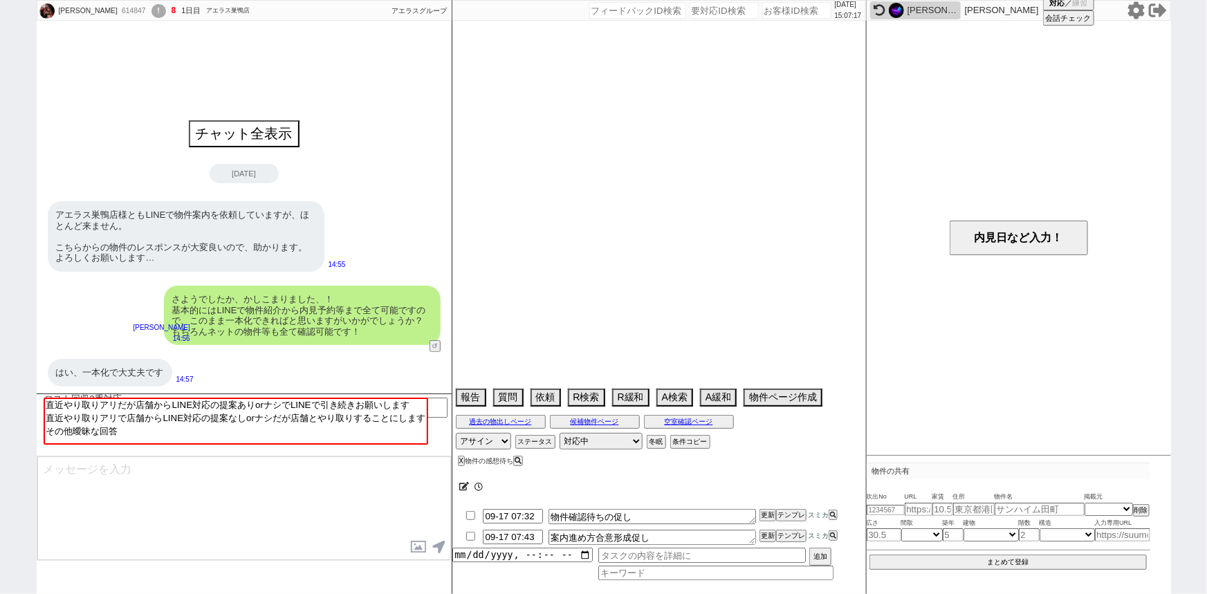
select select "27"
select select "28"
select select "29"
select select "30"
select select "31"
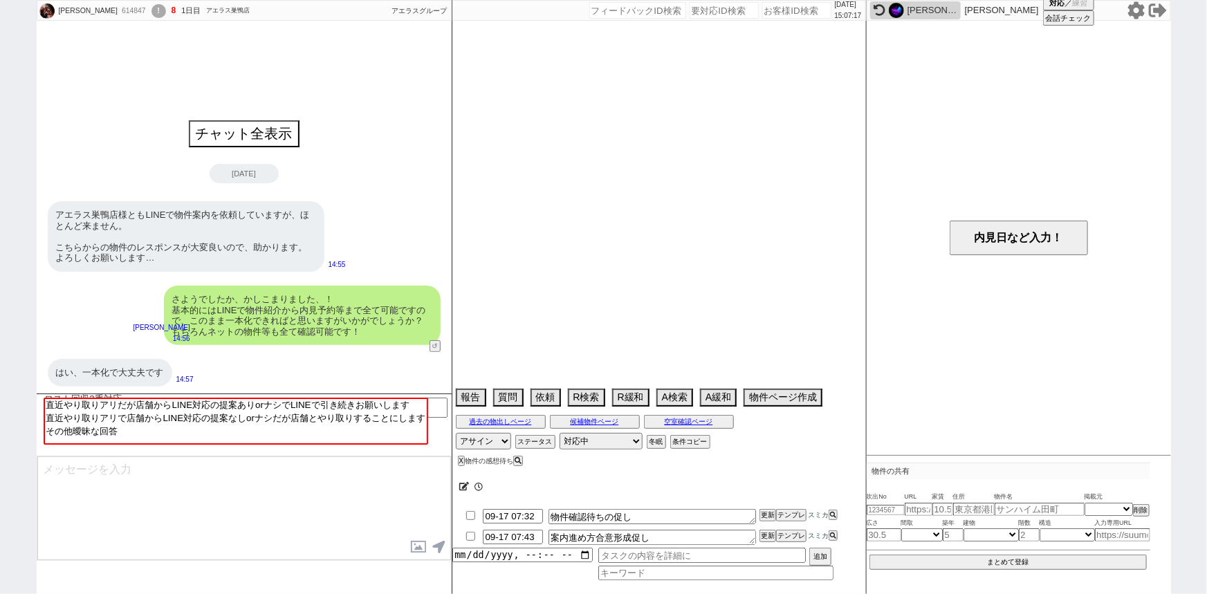
select select "32"
select select "33"
select select "34"
select select "35"
select select "36"
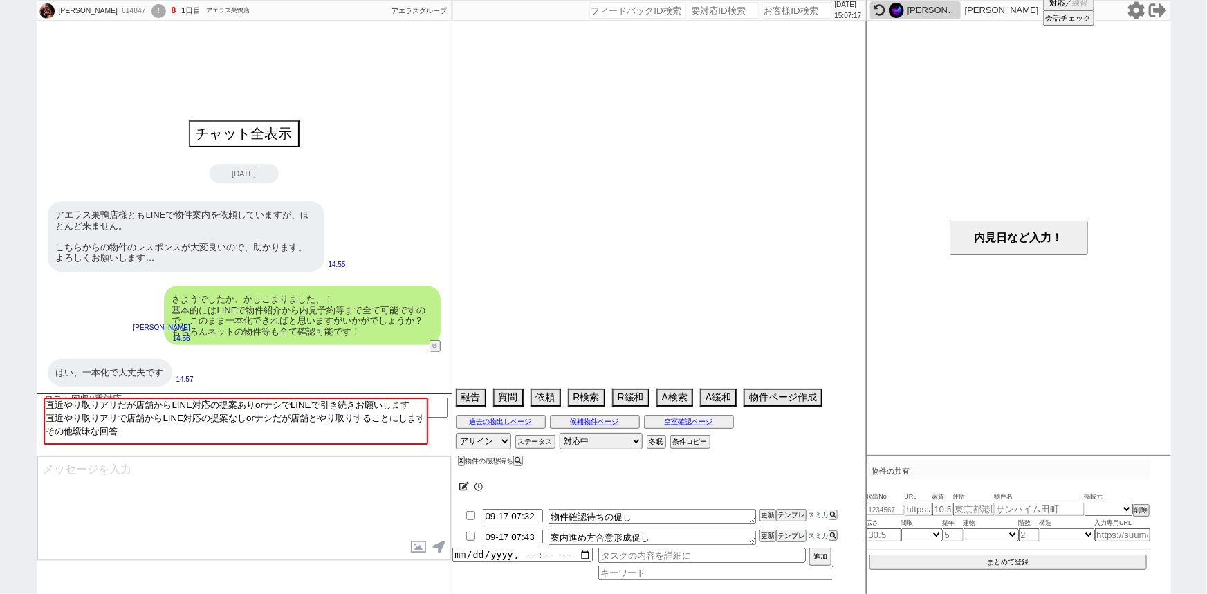
select select "37"
select select "38"
select select "39"
select select "40"
select select "41"
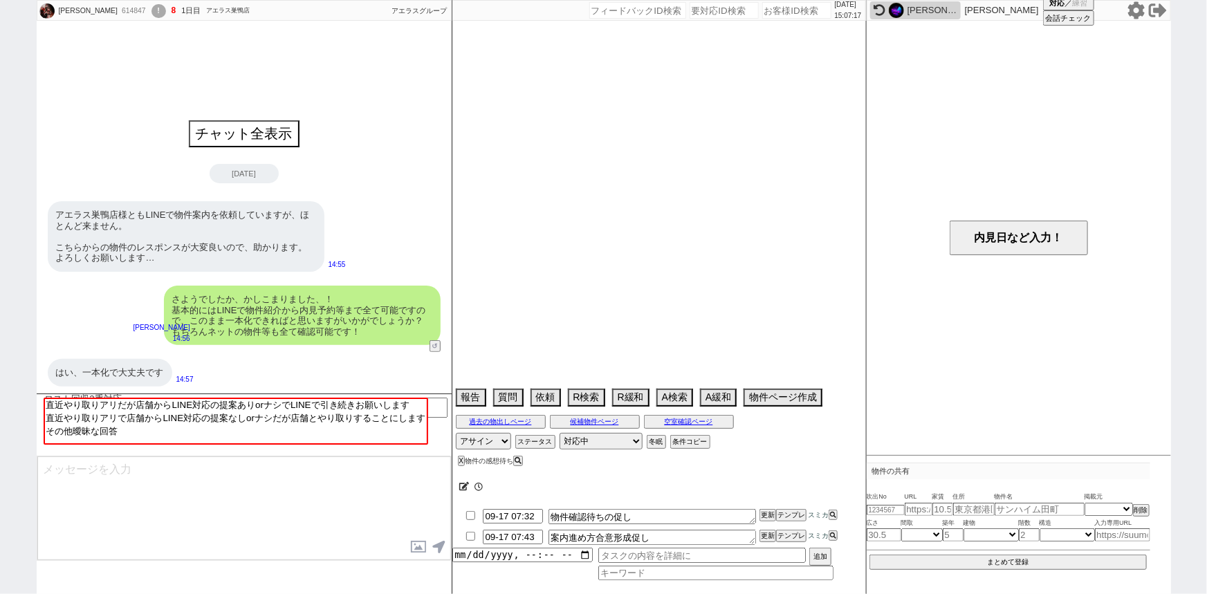
select select "42"
select select "43"
select select "45"
select select "46"
select select "47"
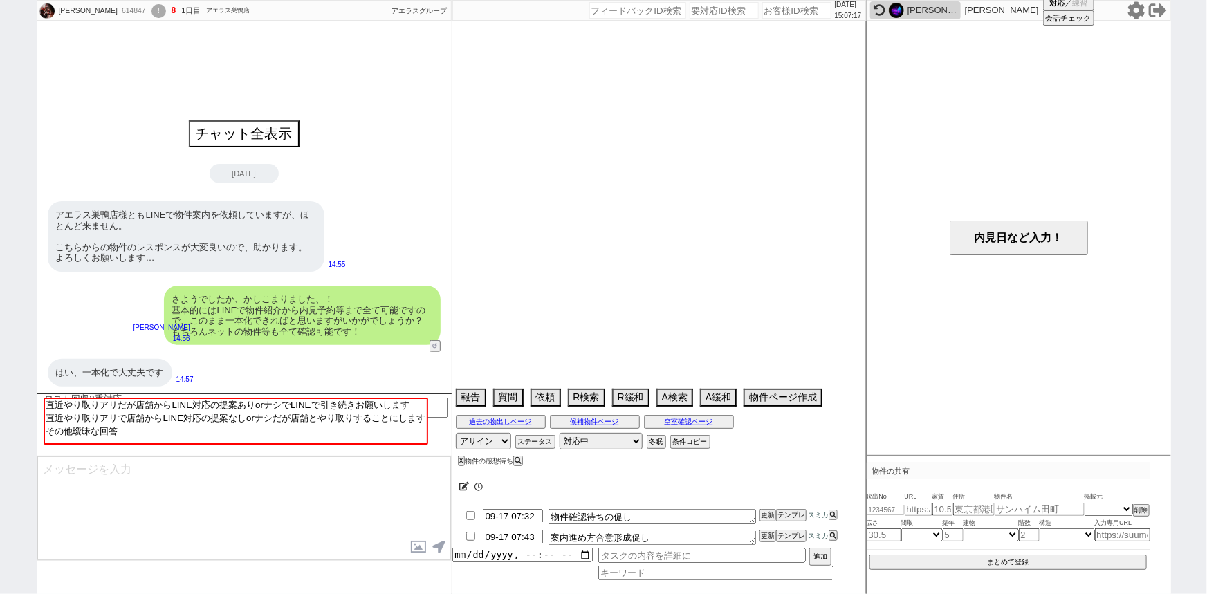
select select "48"
select select "49"
select select "65"
select select "1577"
select select "12"
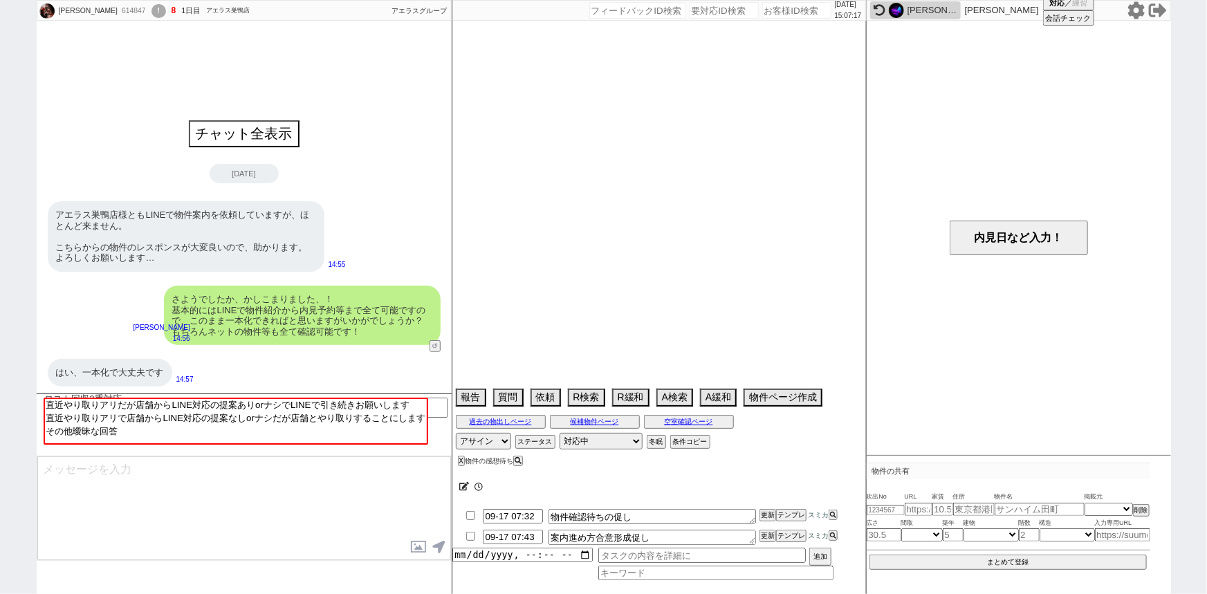
select select "77"
select select "817"
select select "75"
select select "14"
select select "23"
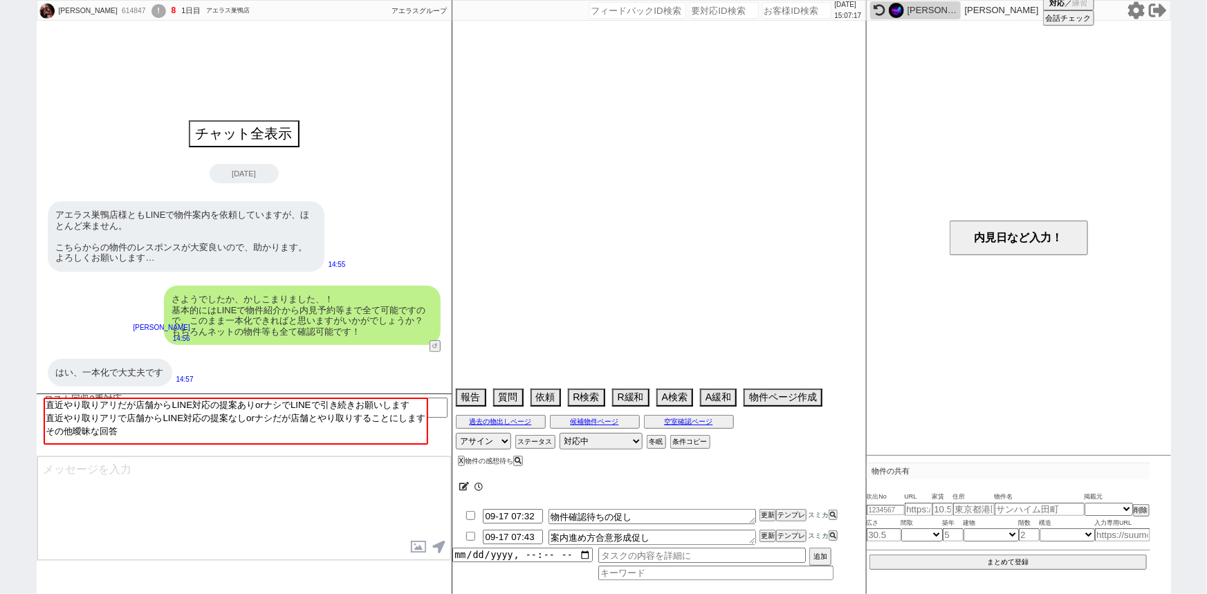
select select "731"
select select "60"
select select "63"
select select "70"
select select "1678"
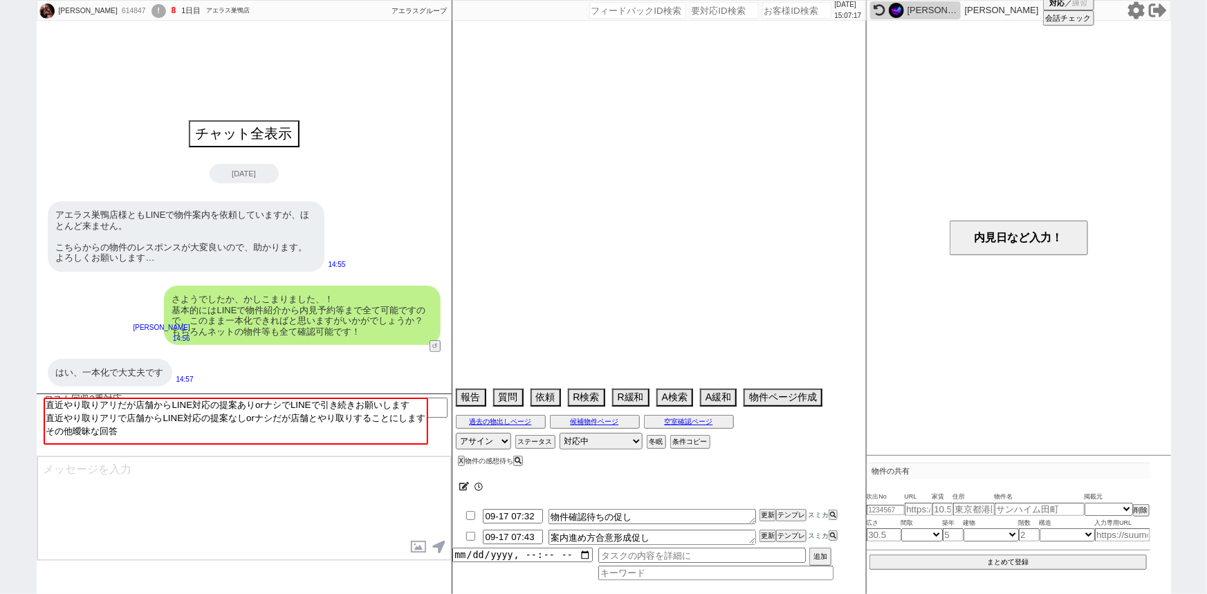
select select "62"
select select "64"
select select "67"
select select "59"
select select "71"
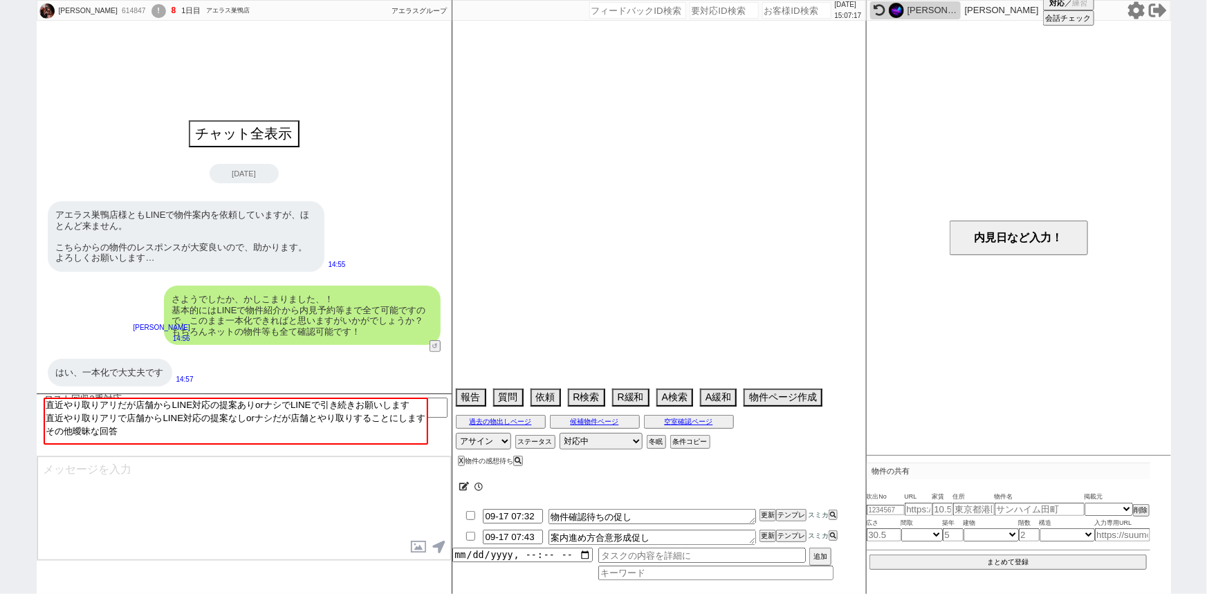
select select "29"
select select "52"
select select "74"
select select "69"
select select "66"
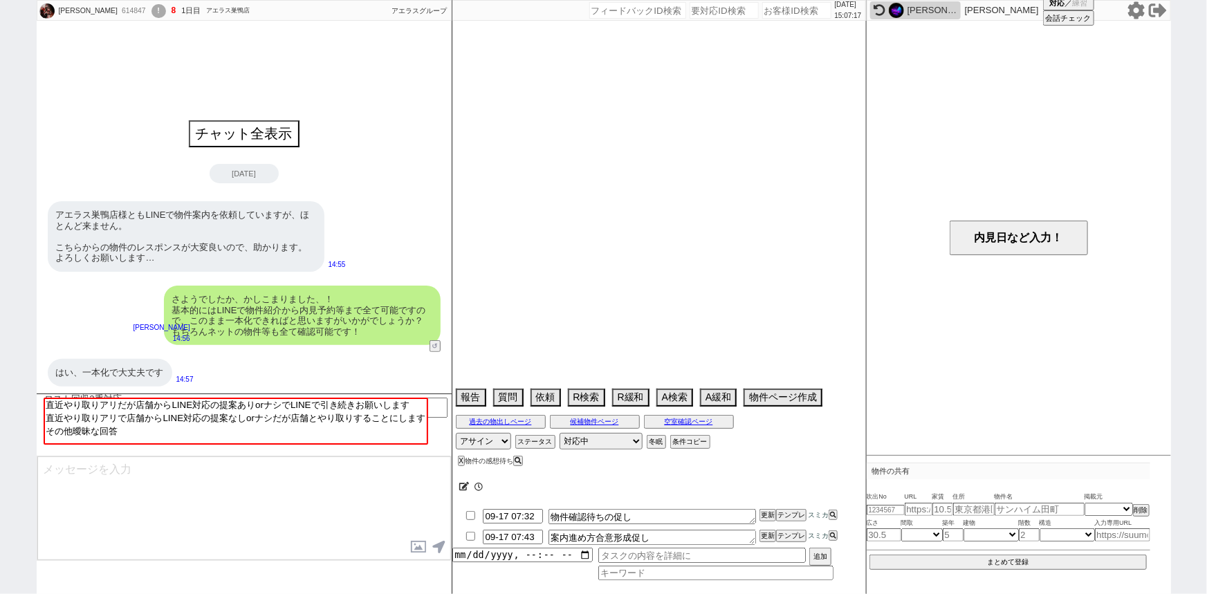
select select "68"
select select "1637"
select select "72"
select select "25"
select select "3116"
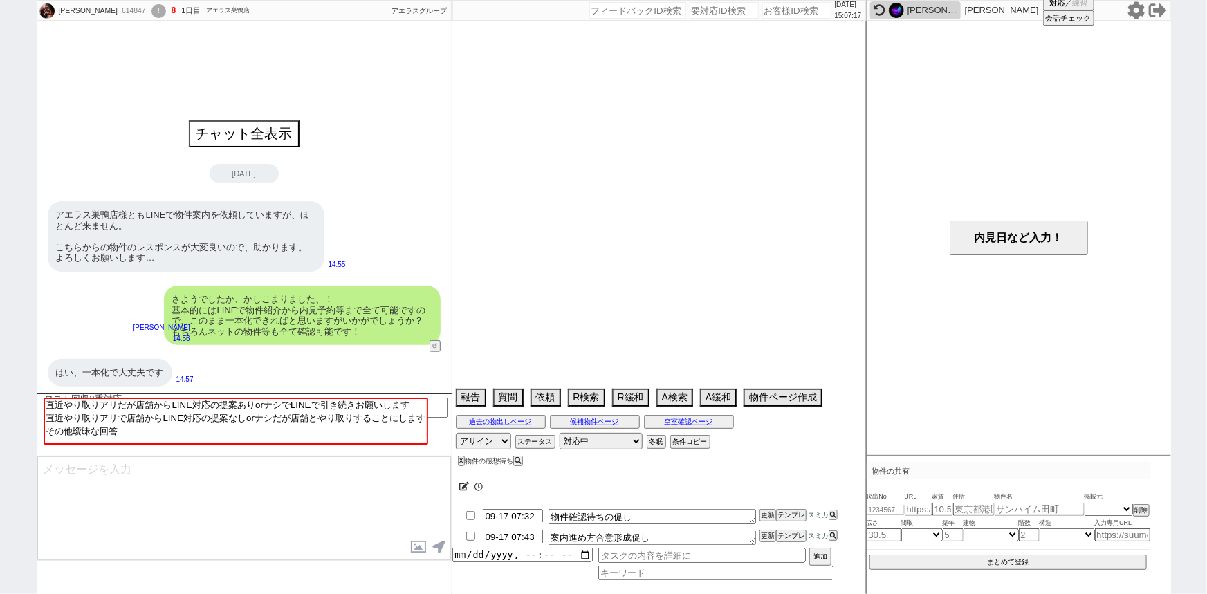
select select "9"
select select "332"
select select "56"
select select "7"
select select "11"
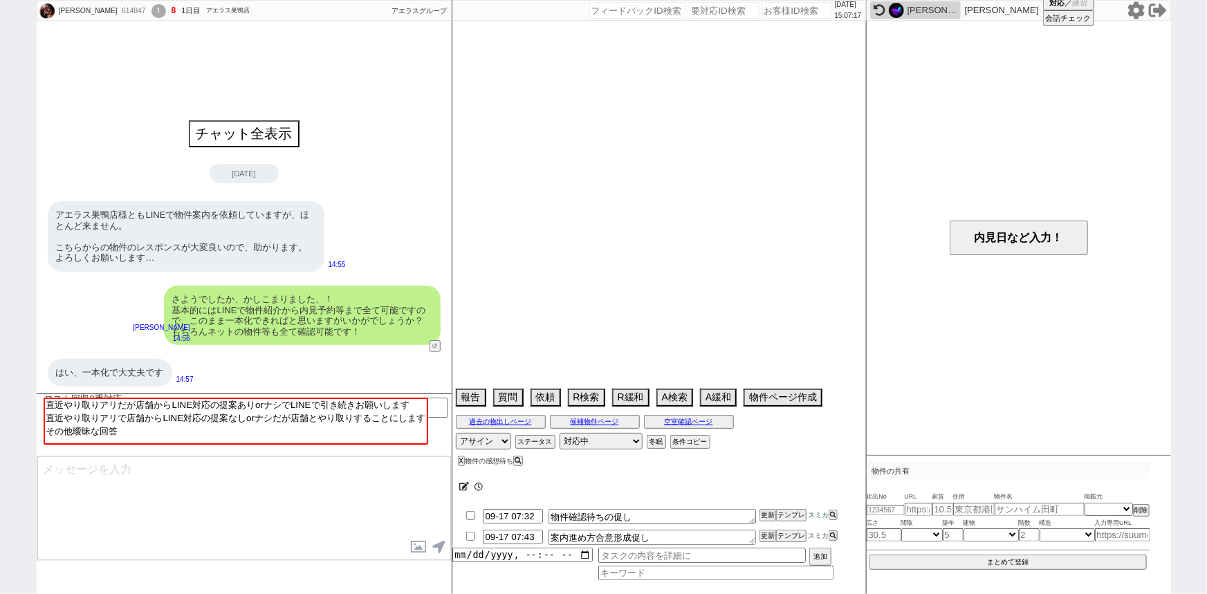
select select "73"
select select "1756"
select select "24"
select select "27"
select select "32"
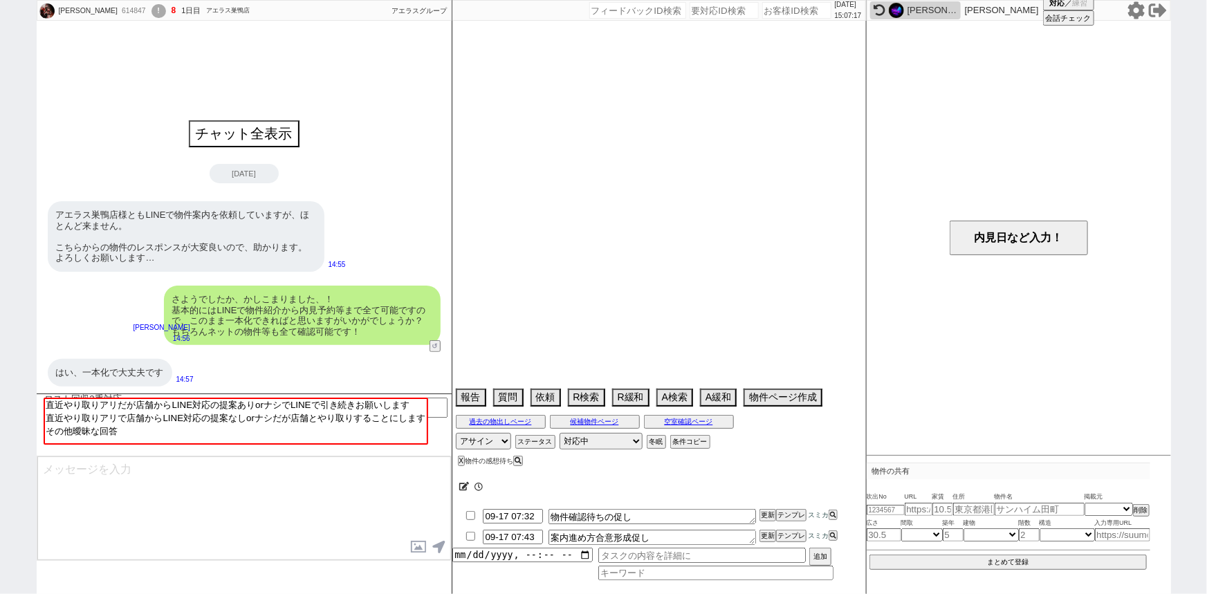
select select "934"
select select "57"
select select "35"
select select "36"
select select "53"
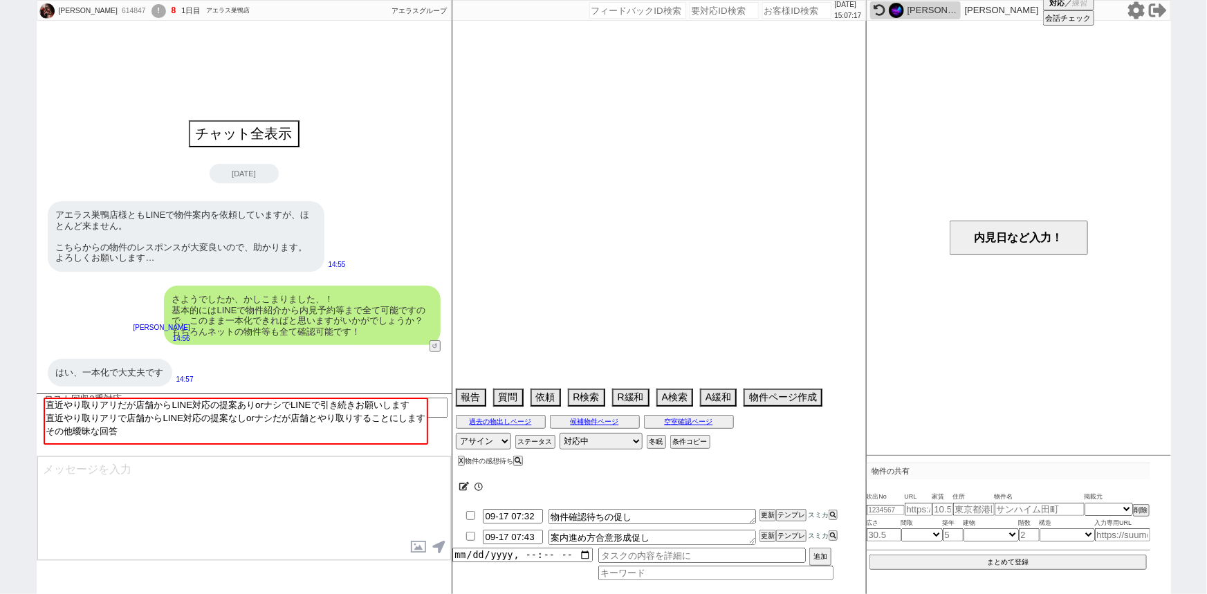
select select "44"
select select "61"
select select "58"
select select "37"
select select "38"
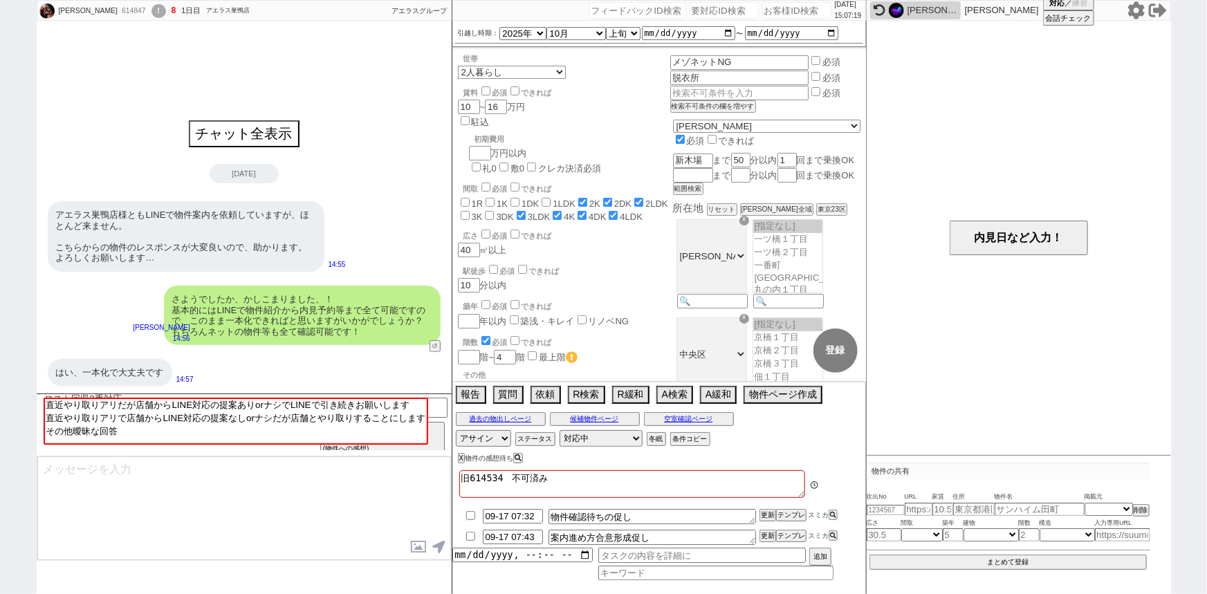
scroll to position [191, 0]
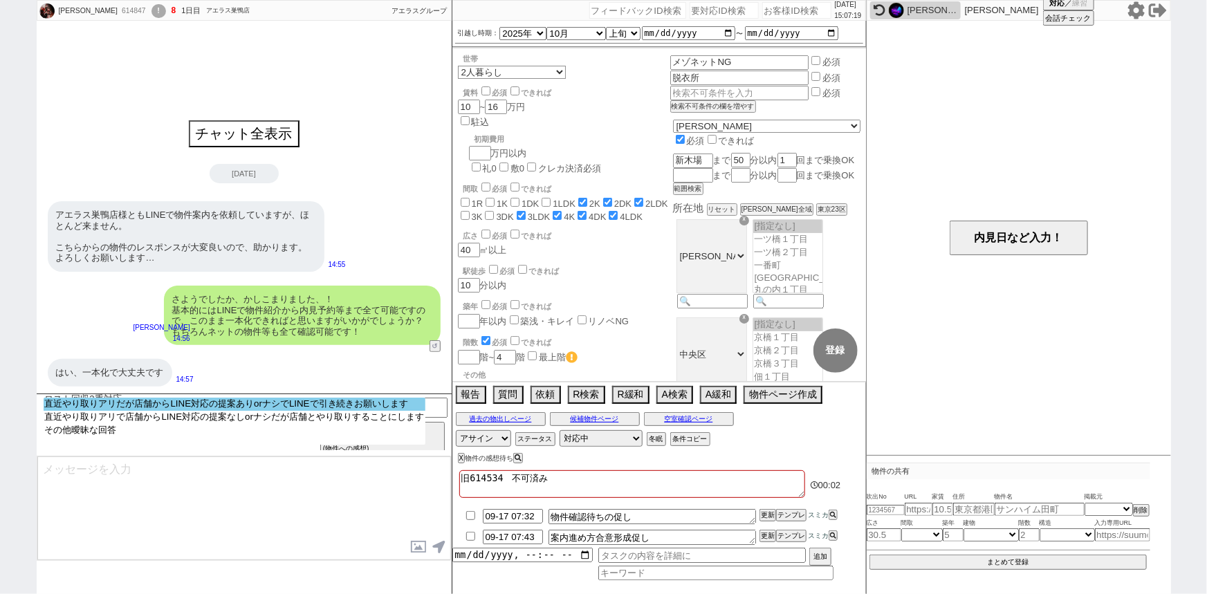
select select "直近やり取りアリだが店舗からLINE対応の提案ありorナシでLINEで引き続きお願いします"
click at [296, 401] on option "直近やり取りアリだが店舗からLINE対応の提案ありorナシでLINEで引き続きお願いします" at bounding box center [235, 404] width 382 height 13
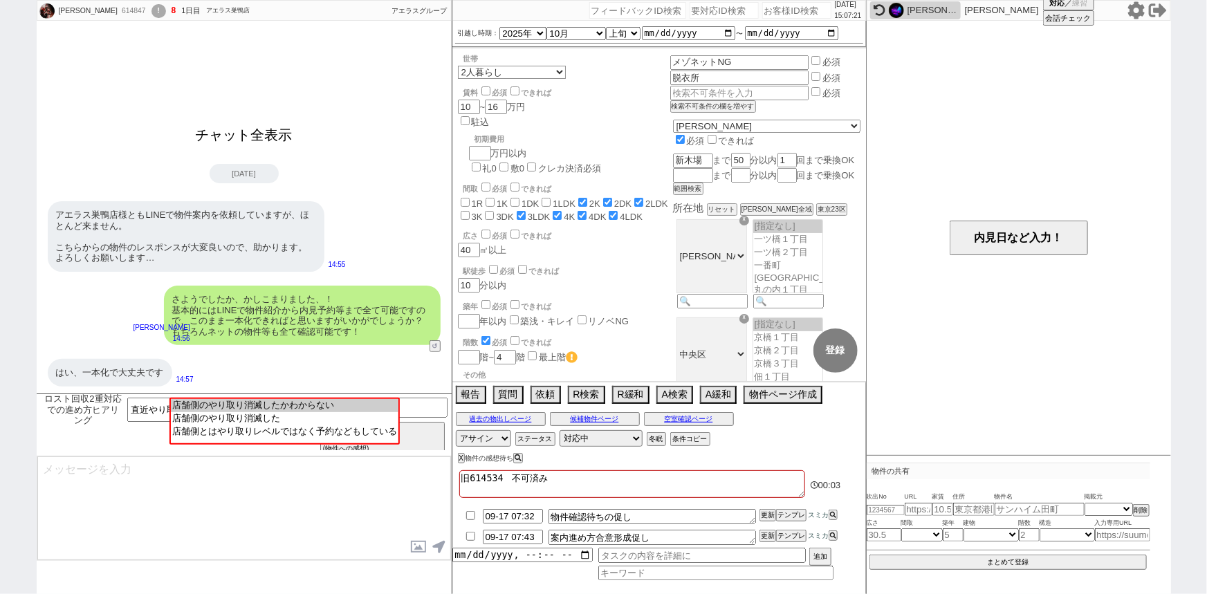
click at [252, 138] on button "チャット全表示" at bounding box center [244, 135] width 108 height 24
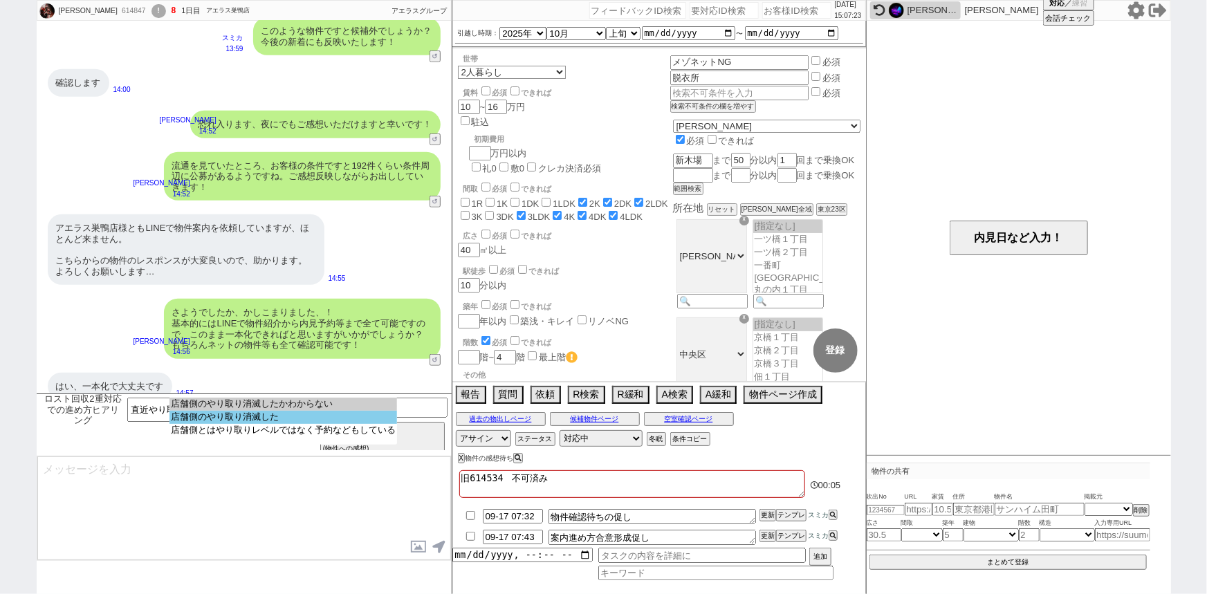
scroll to position [3053, 0]
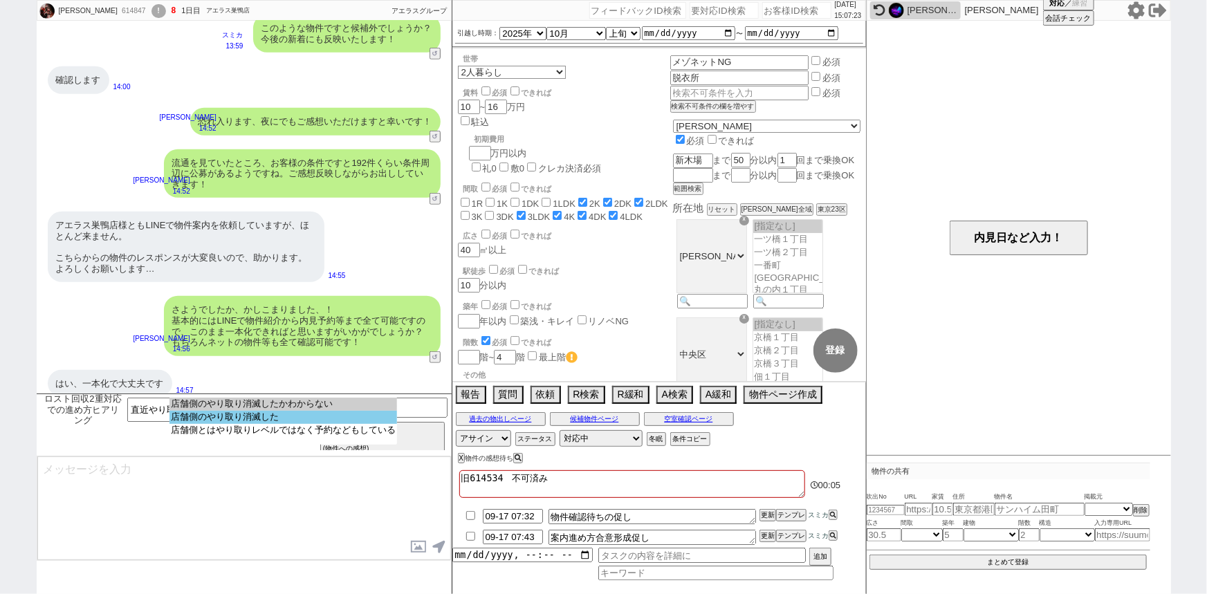
select select "店舗側のやり取り消滅した"
click at [269, 416] on option "店舗側のやり取り消滅した" at bounding box center [283, 417] width 228 height 13
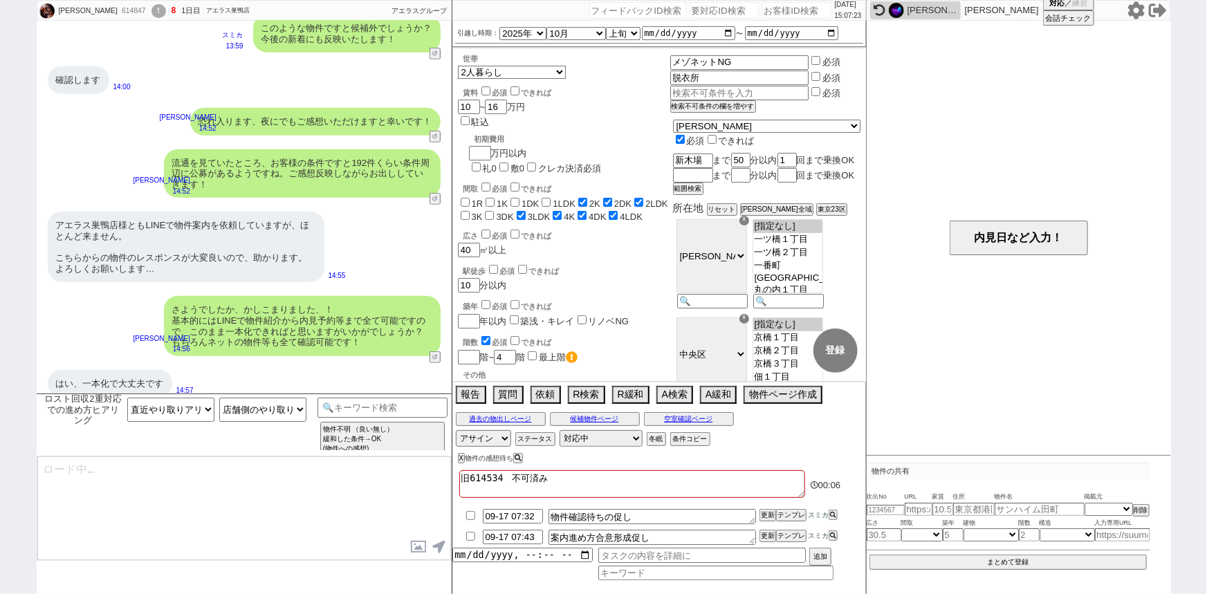
type textarea "ご確認ありがとうございます！ それでは改めて動いてまいりますね。"
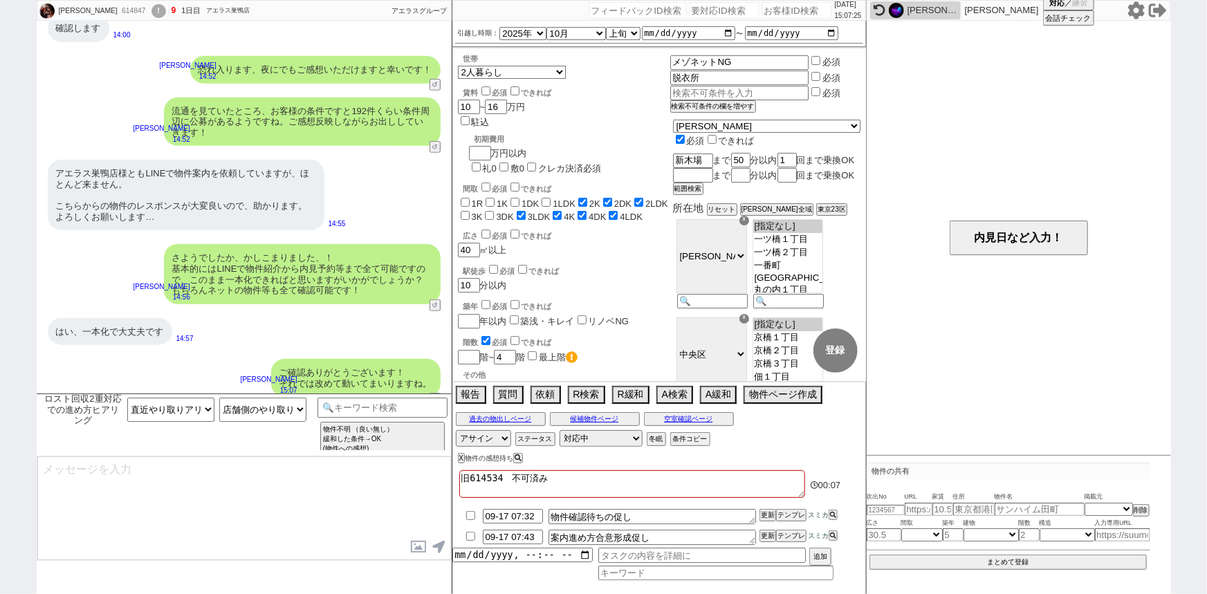
type textarea "そうしましたら、過去店舗とやり取りされているなかで何か気になる物件などは出ておりましたでしょうか？ こちらのLINEで業者間の掲載状況の確認や内見手配などもで…"
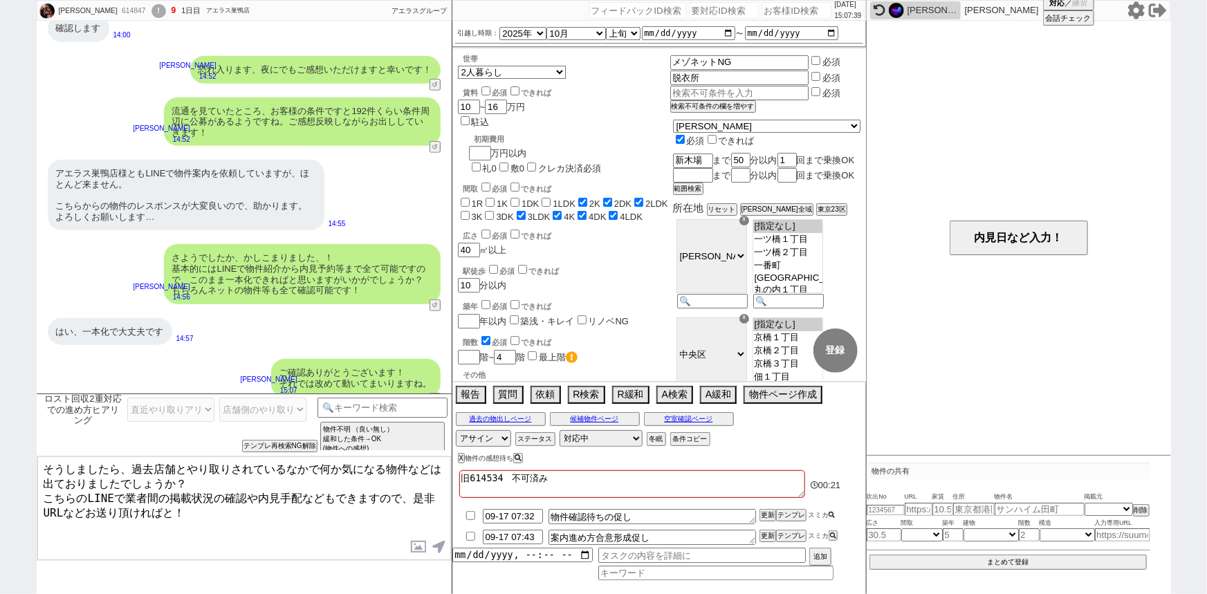
click at [831, 517] on icon at bounding box center [831, 515] width 6 height 6
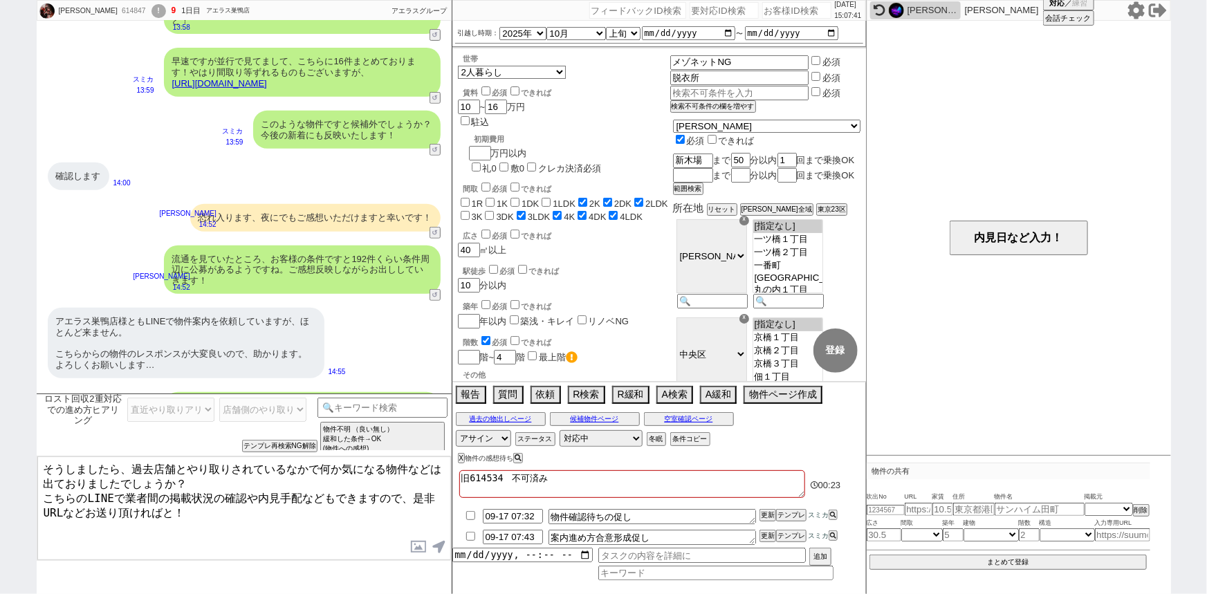
click at [470, 534] on input "checkbox" at bounding box center [471, 536] width 20 height 9
checkbox input "true"
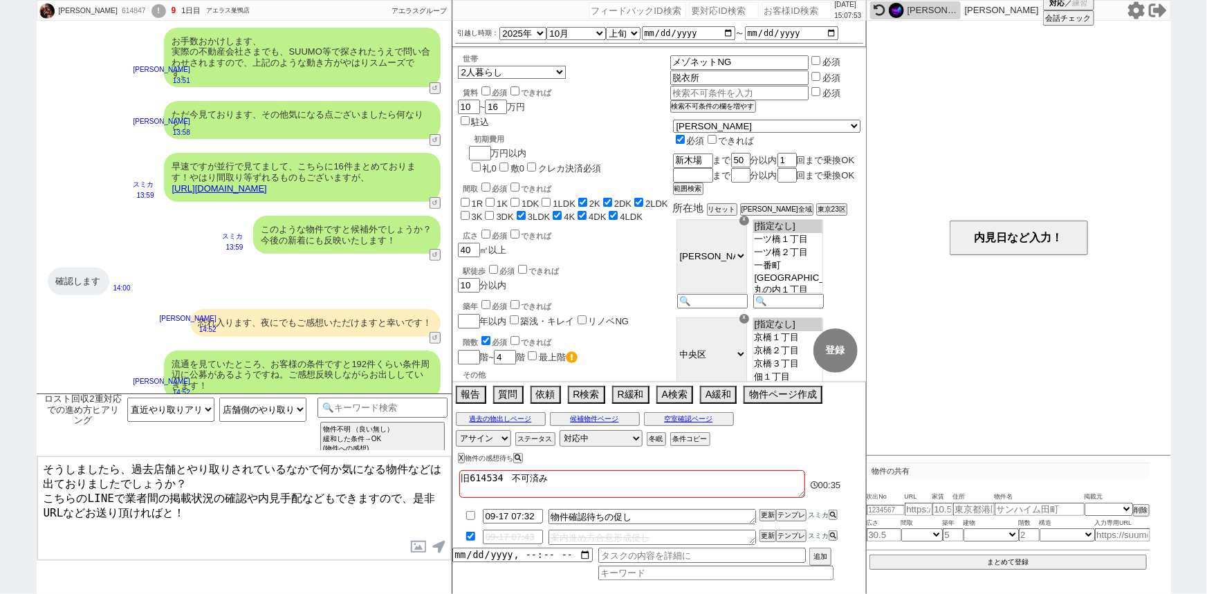
scroll to position [3168, 0]
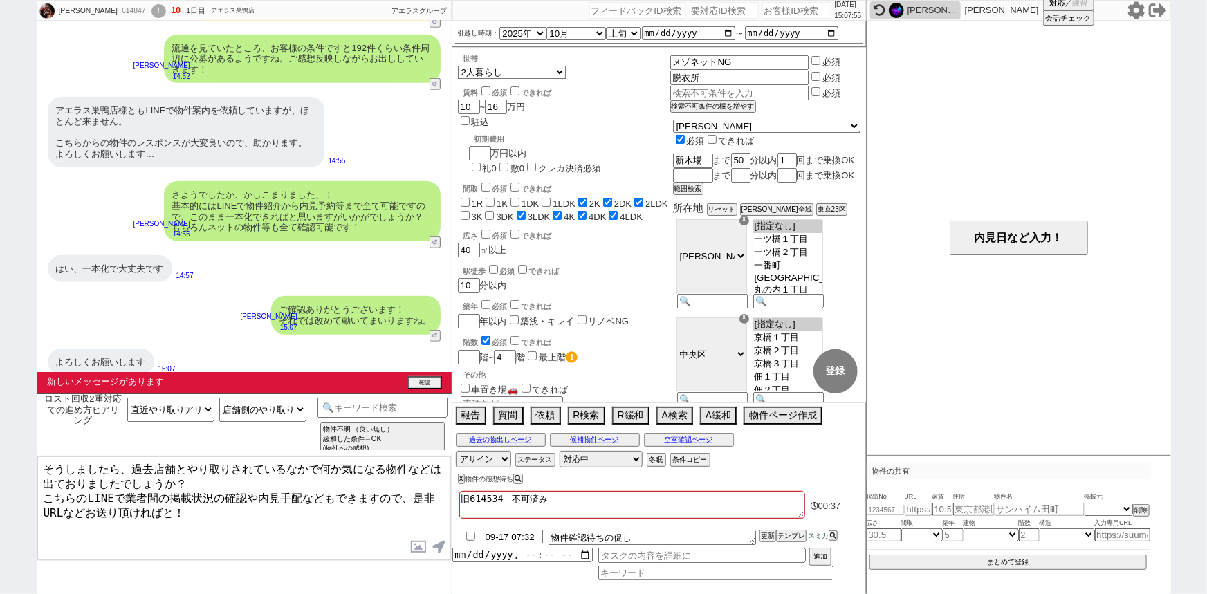
click at [428, 389] on div "新しいメッセージがあります 確認" at bounding box center [244, 382] width 415 height 21
click at [430, 382] on button "確認" at bounding box center [424, 383] width 35 height 11
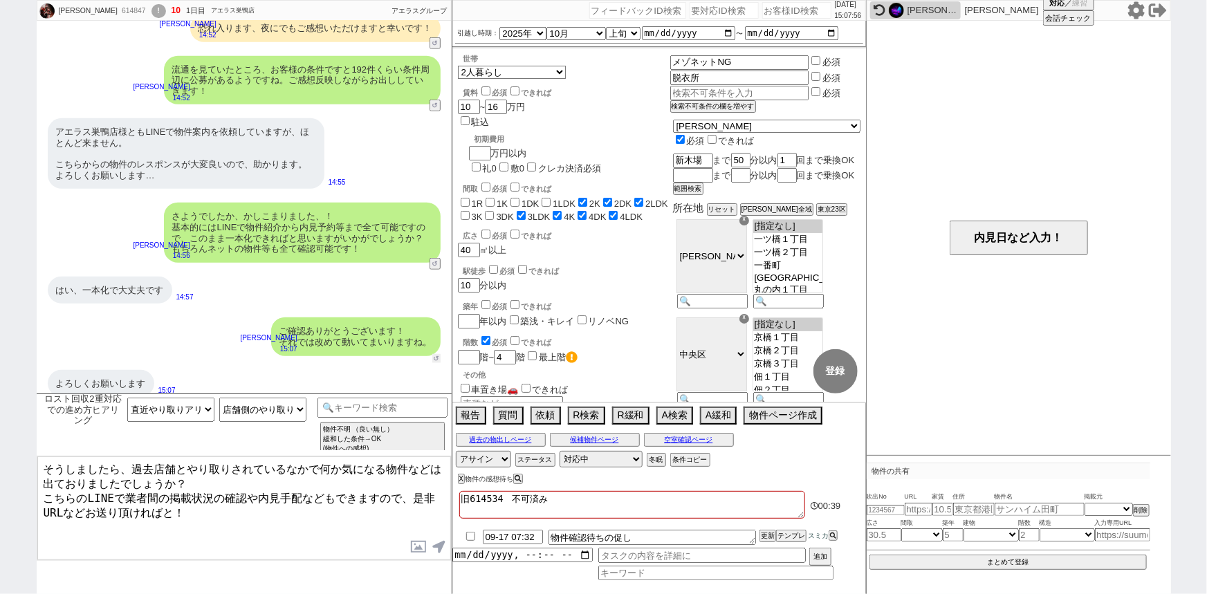
click at [435, 354] on button "↺" at bounding box center [436, 358] width 8 height 9
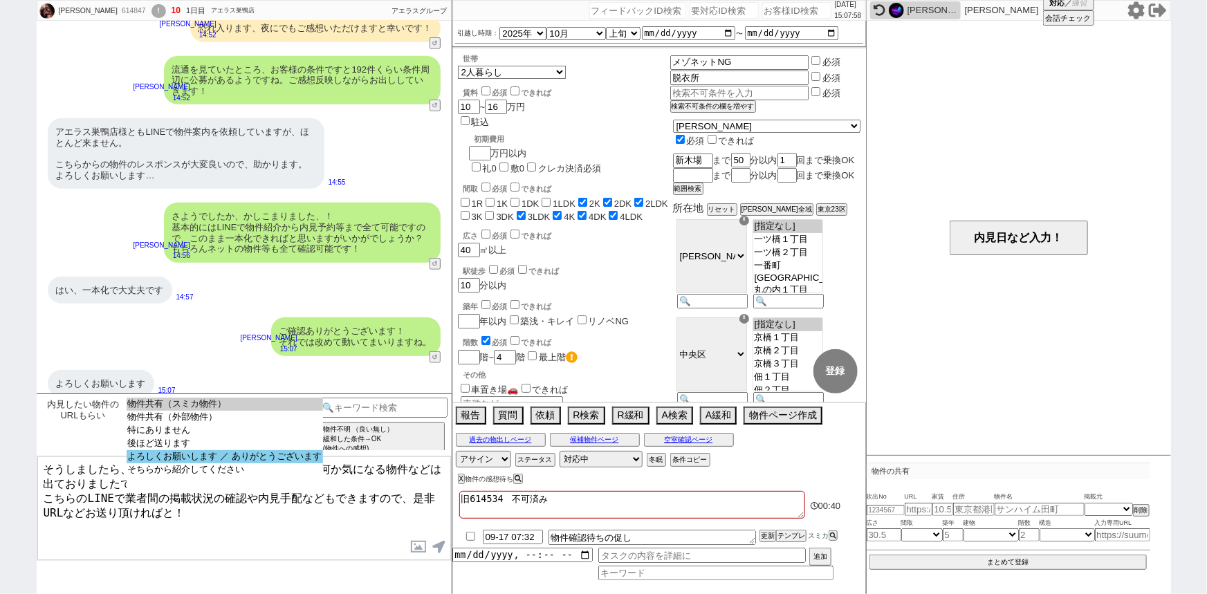
select select "よろしくお願いします ／ ありがとうございます"
click at [289, 461] on option "よろしくお願いします ／ ありがとうございます" at bounding box center [225, 456] width 196 height 13
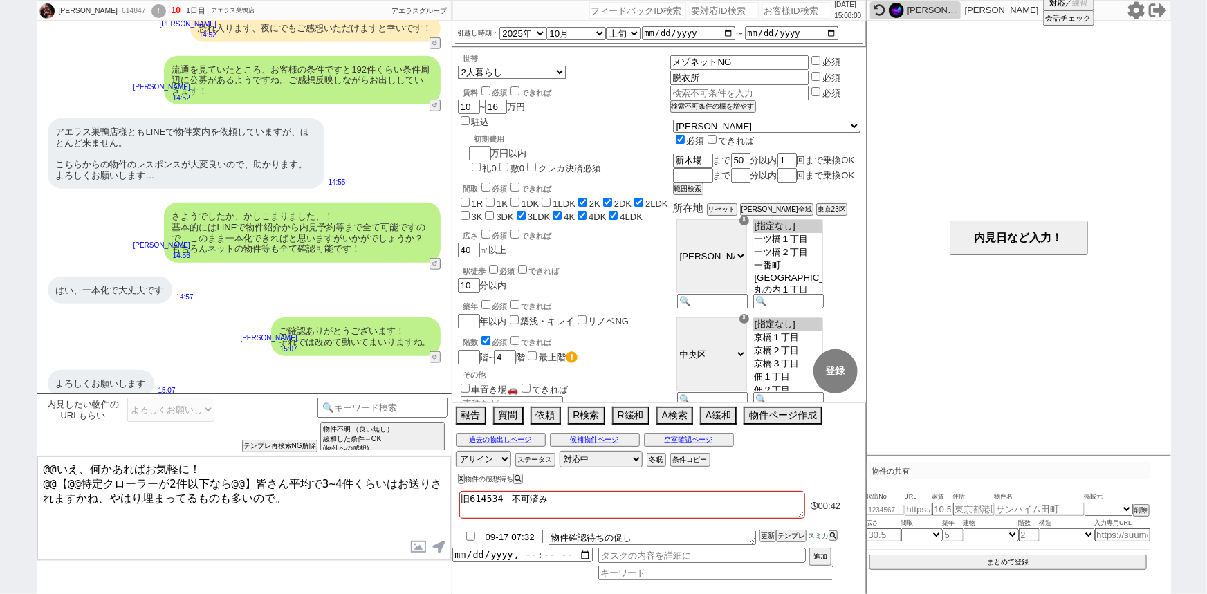
drag, startPoint x: 72, startPoint y: 463, endPoint x: 0, endPoint y: 450, distance: 73.1
click at [0, 450] on div "及川佳春 614847 ! 10 1日目 アエラス巣鴨店 冬眠中 自社客 アエラスグループ スミカ_BPO チャット全表示 2025-09-15 新しくフォロ…" at bounding box center [603, 297] width 1207 height 594
drag, startPoint x: 36, startPoint y: 475, endPoint x: 46, endPoint y: 550, distance: 75.4
click at [46, 550] on div "かしこまりました、追加のご希望何かあればお気軽に！ @@【@@特定クローラーが2件以下なら@@】皆さん平均で3~4件くらいはお送りされますかね、やはり埋まって…" at bounding box center [244, 508] width 415 height 105
click at [46, 550] on textarea "かしこまりました、追加のご希望何かあればお気軽に！ @@【@@特定クローラーが2件以下なら@@】皆さん平均で3~4件くらいはお送りされますかね、やはり埋まって…" at bounding box center [244, 508] width 414 height 104
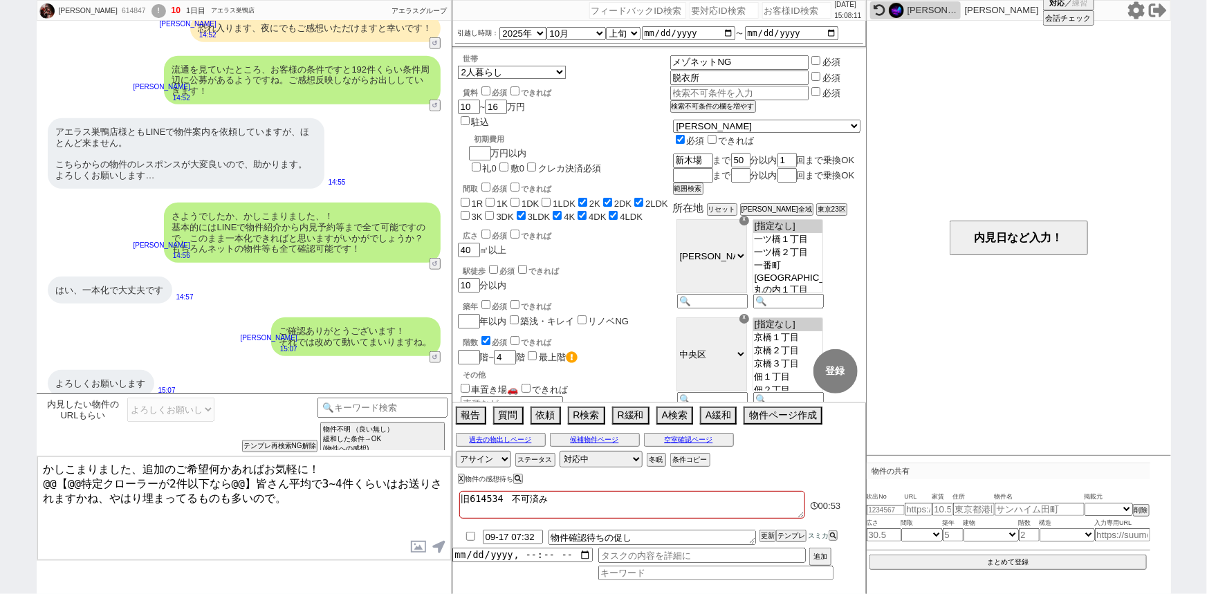
drag, startPoint x: 41, startPoint y: 477, endPoint x: 463, endPoint y: 623, distance: 447.0
click at [463, 593] on html "及川佳春 614847 ! 10 1日目 アエラス巣鴨店 冬眠中 自社客 アエラスグループ スミカ_BPO チャット全表示 2025-09-15 新しくフォロ…" at bounding box center [603, 297] width 1207 height 594
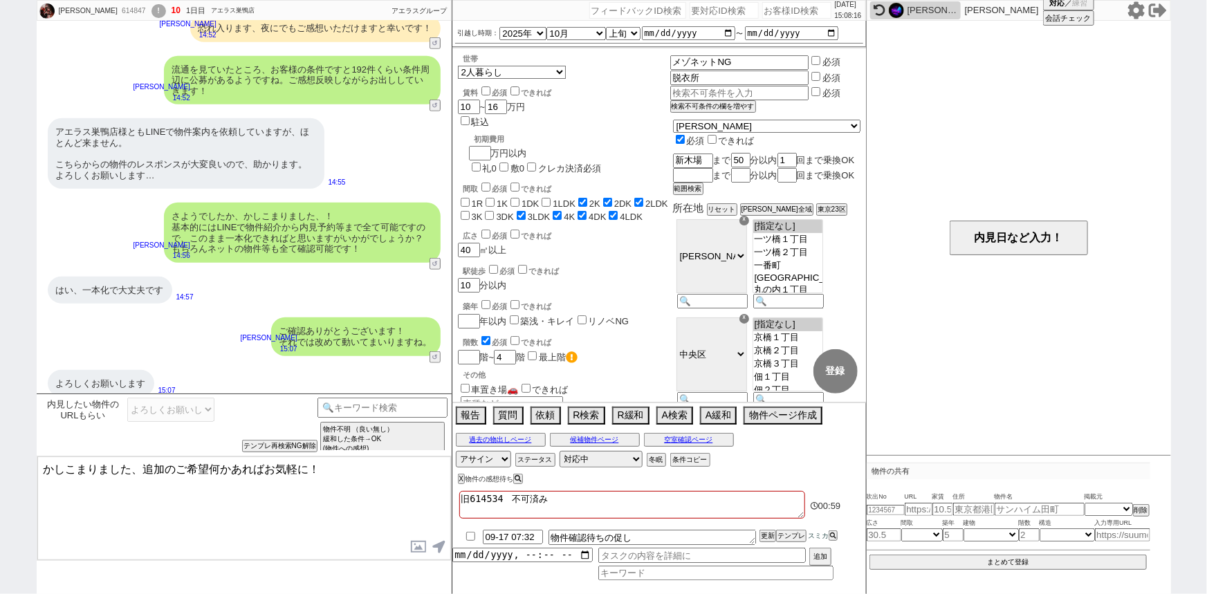
type textarea "かしこまりました、追加のご希望何かあればお気軽に！"
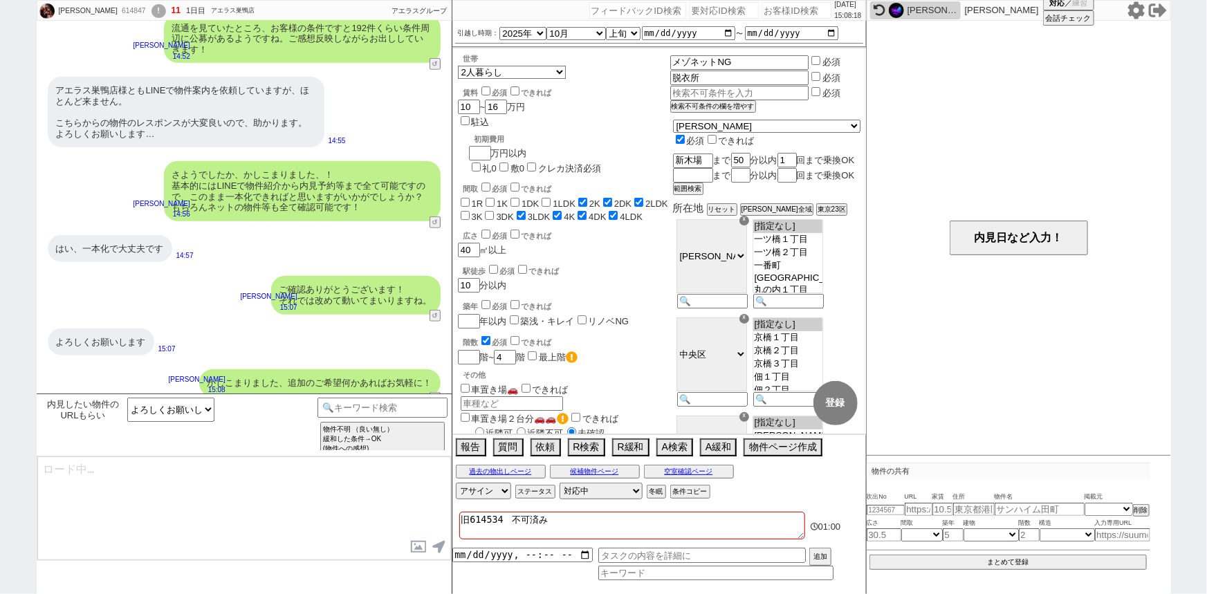
type textarea "ただ今見ております、その他気になる点ございましたら何なりと！"
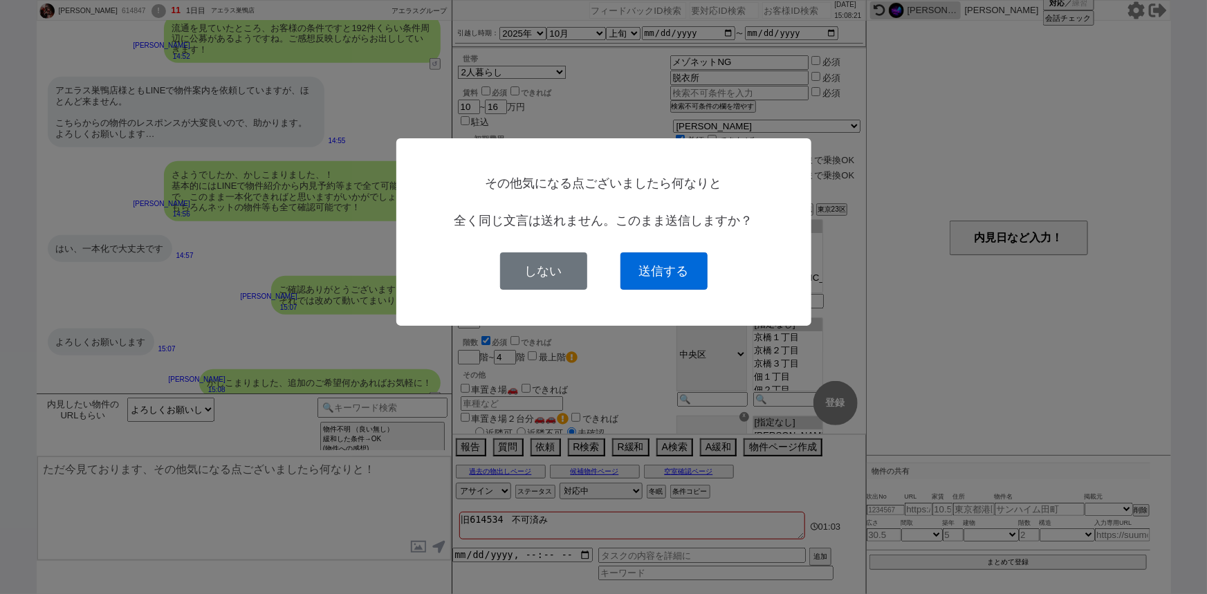
click at [684, 270] on button "送信する" at bounding box center [663, 270] width 87 height 37
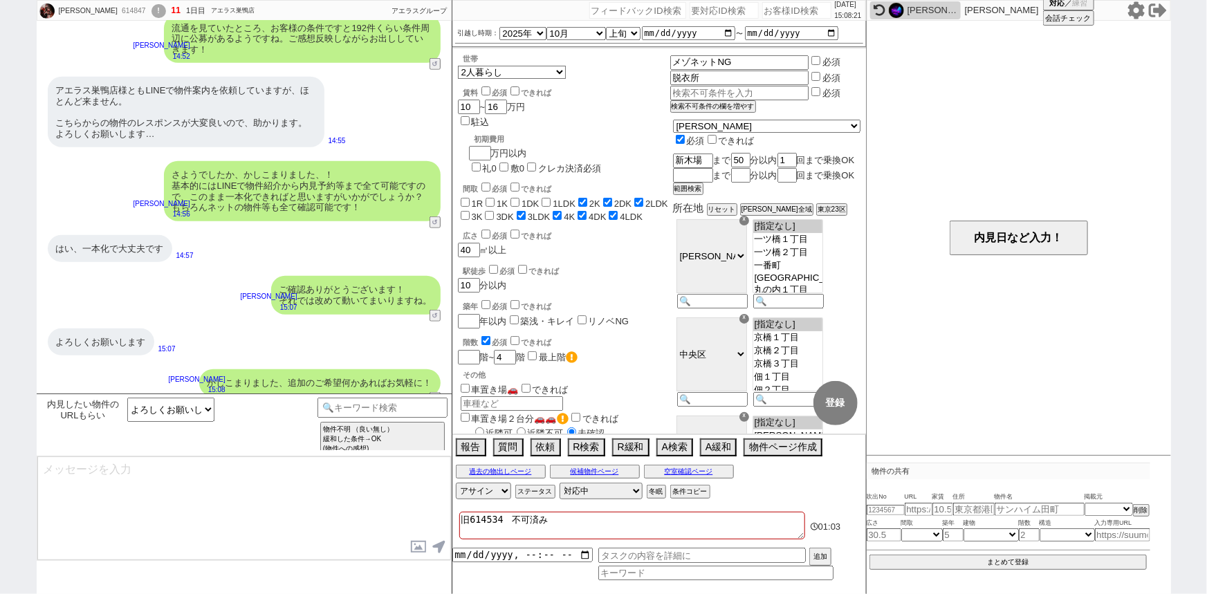
scroll to position [3239, 0]
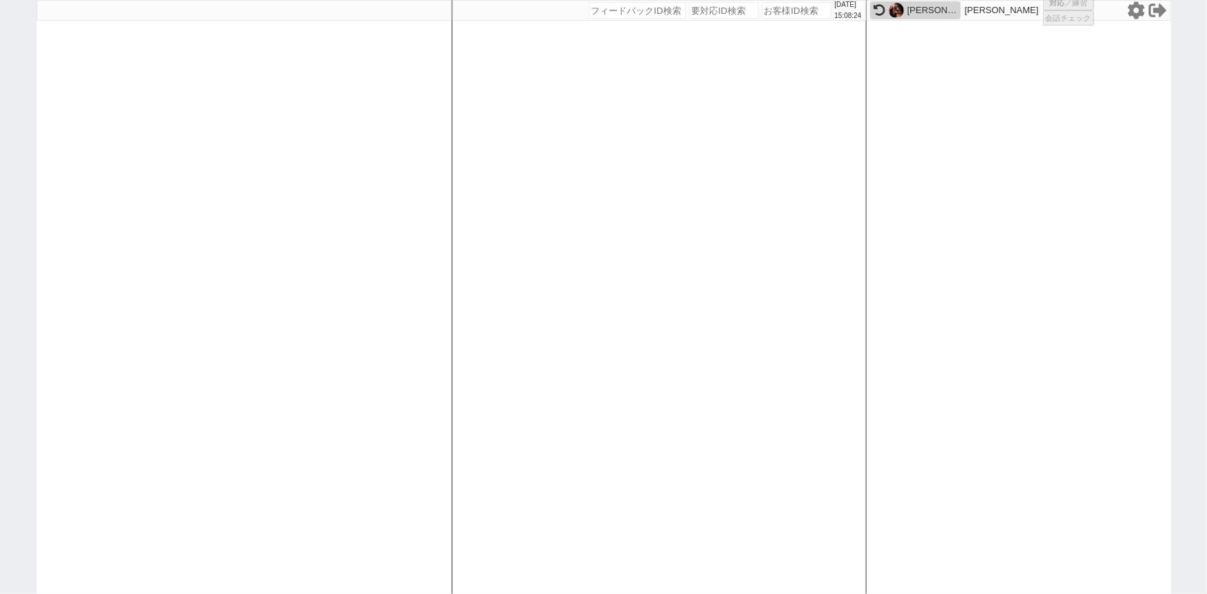
select select "1"
select select "4"
select select
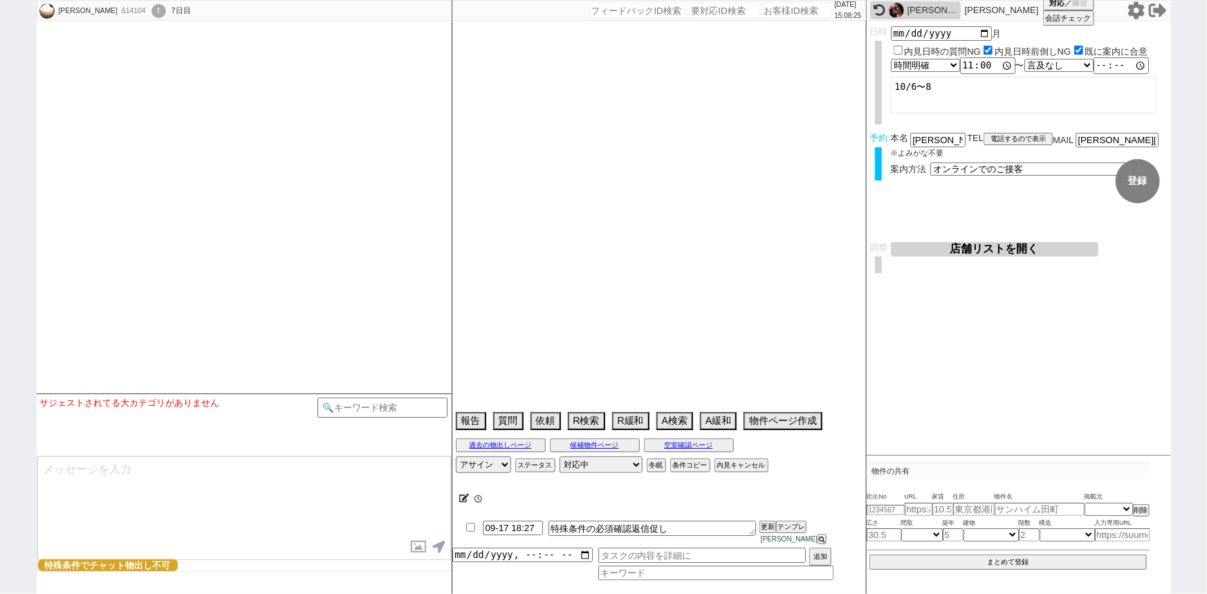
select select "2025"
select select "11"
select select "12"
select select "6"
select select "25"
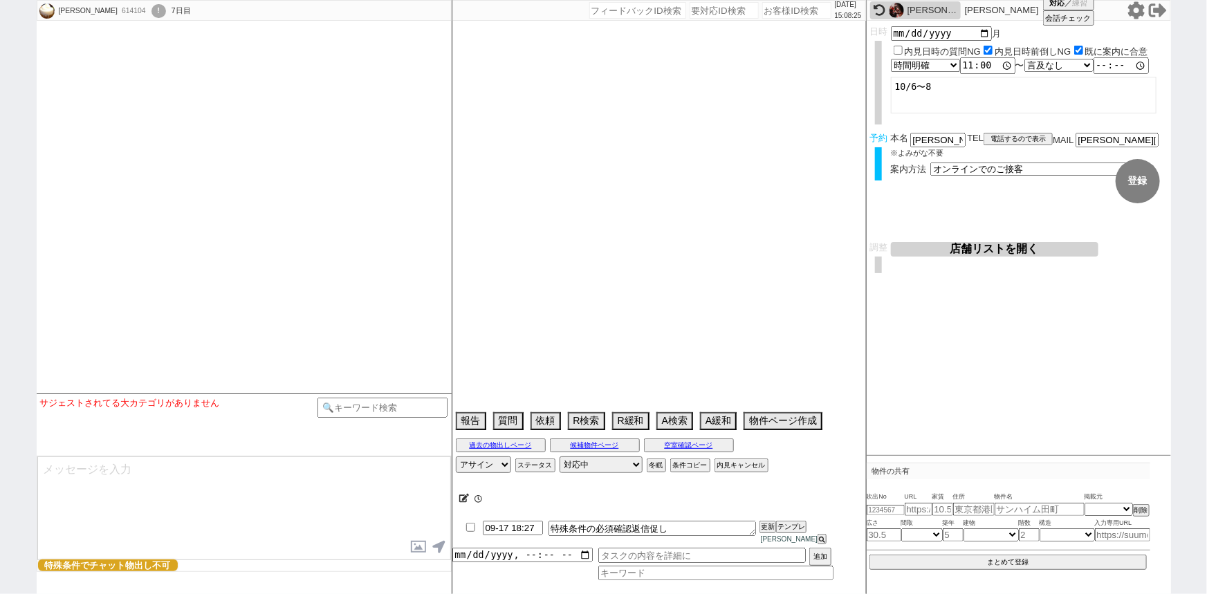
select select "29"
select select "44"
select select "1167"
select select "15"
select select "520"
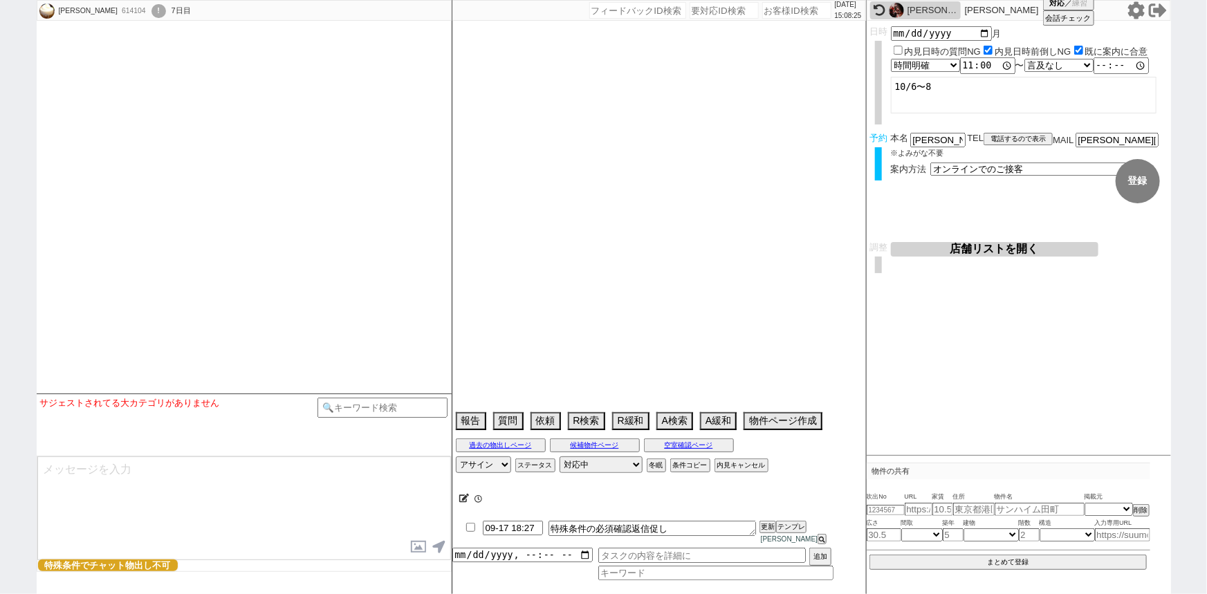
select select "16"
select select "41"
select select "1129"
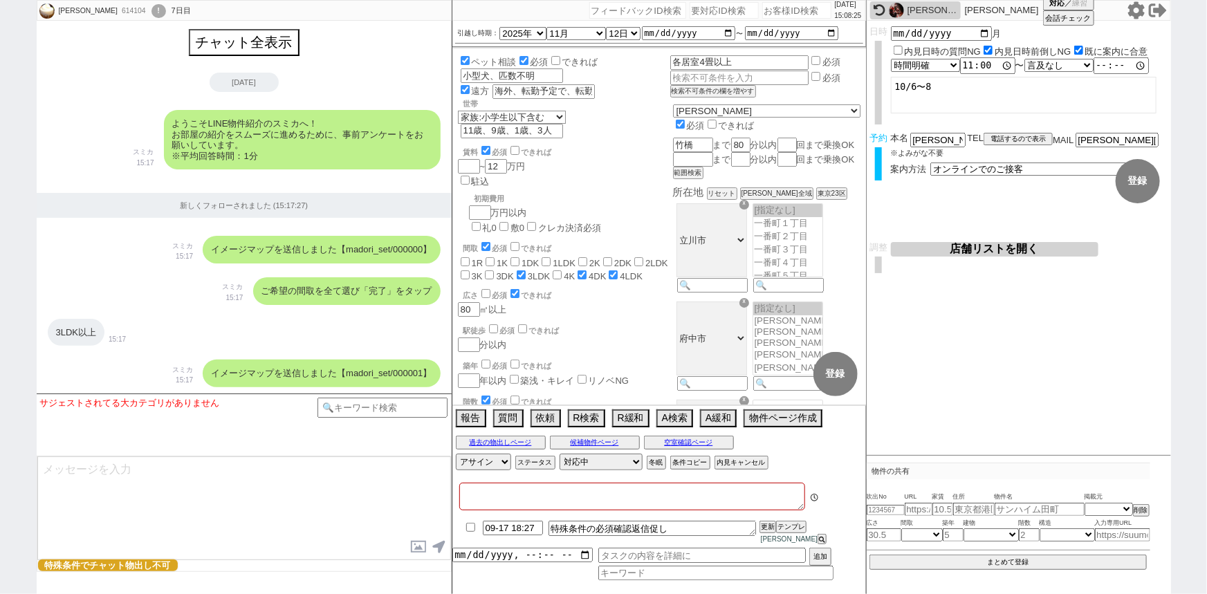
type textarea "＠＠海外在住、電話繋がらない＠＠"
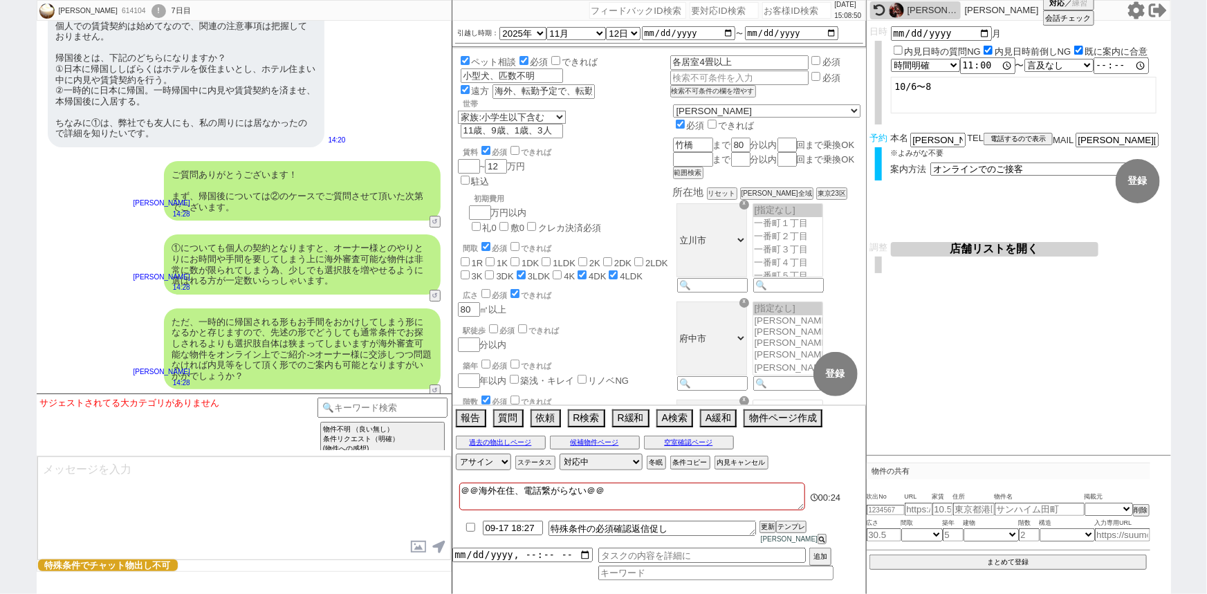
scroll to position [7517, 0]
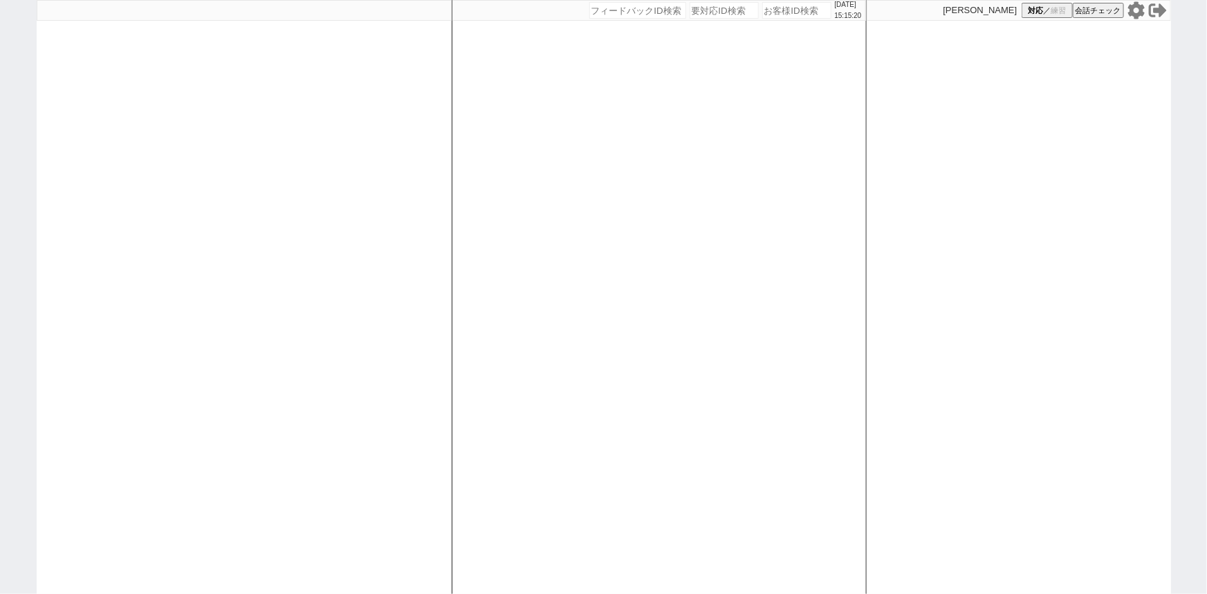
click at [1129, 6] on icon at bounding box center [1135, 9] width 17 height 17
click at [241, 279] on div at bounding box center [244, 297] width 415 height 594
select select "1"
select select "2"
select select "5"
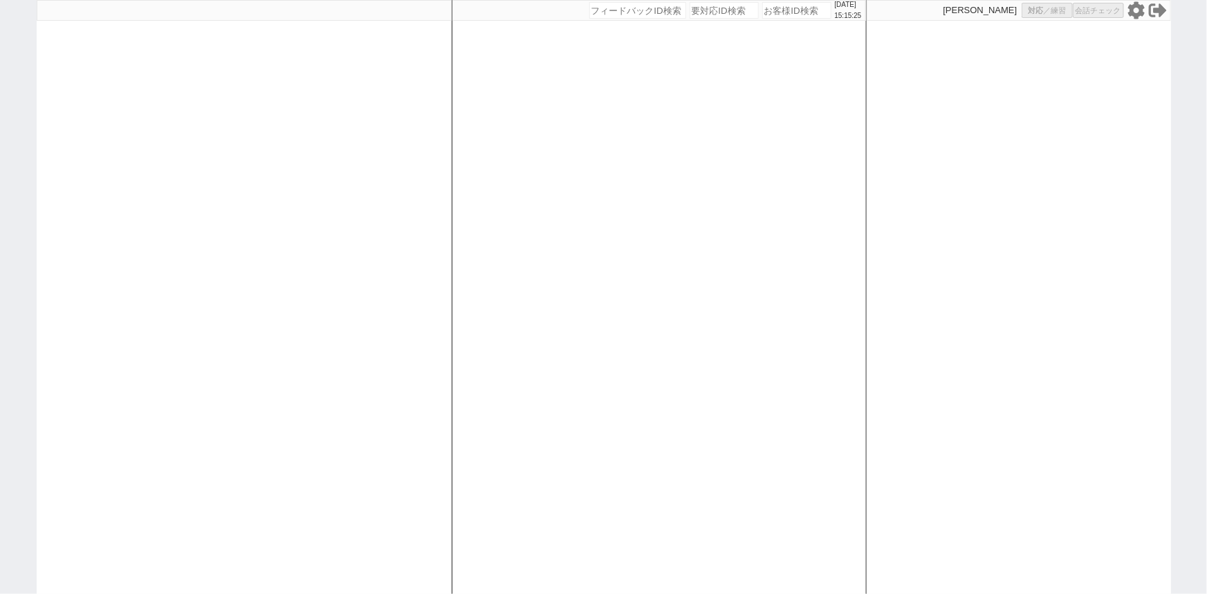
select select
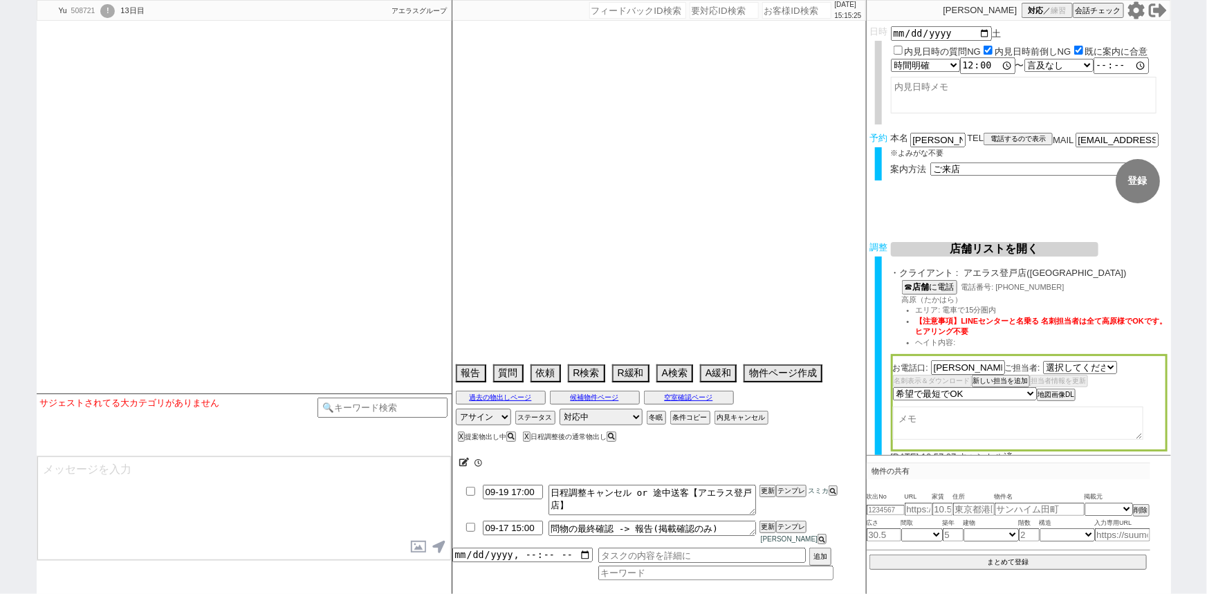
select select "2250"
type textarea "当日まで他社なし"
select select "15"
select select "0"
select select "14"
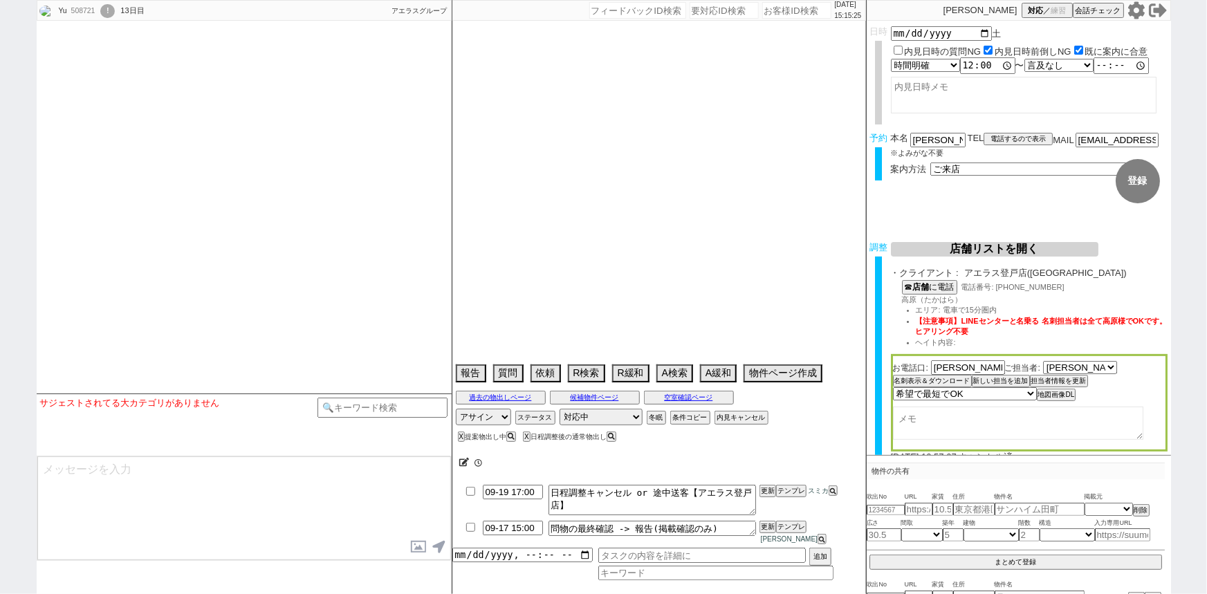
select select "48"
select select "1241"
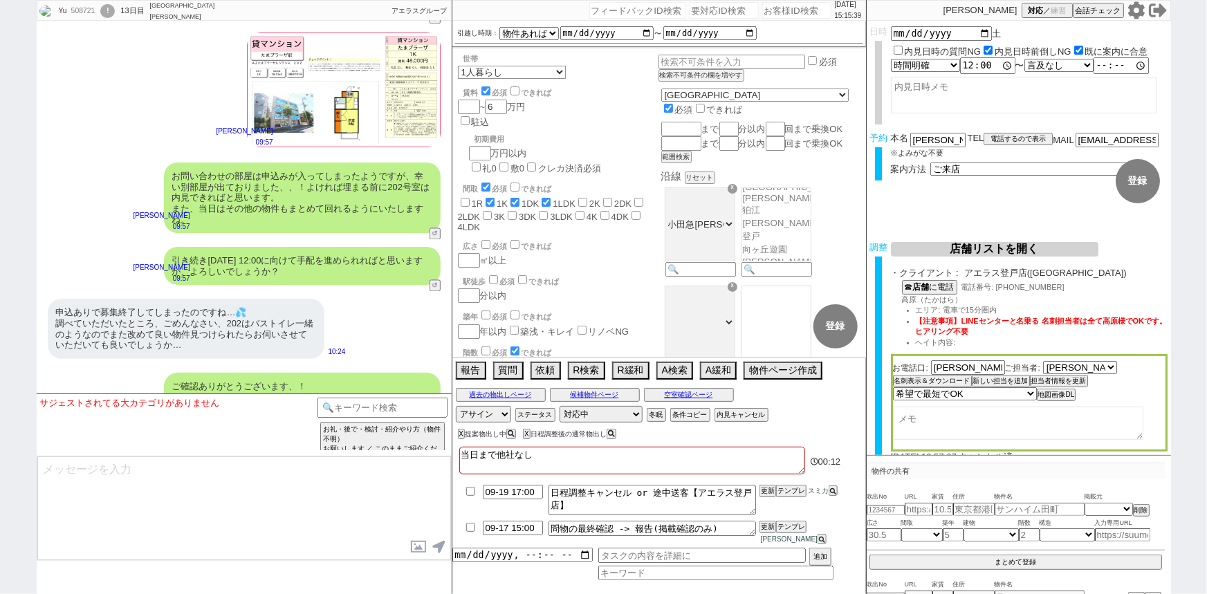
scroll to position [11962, 0]
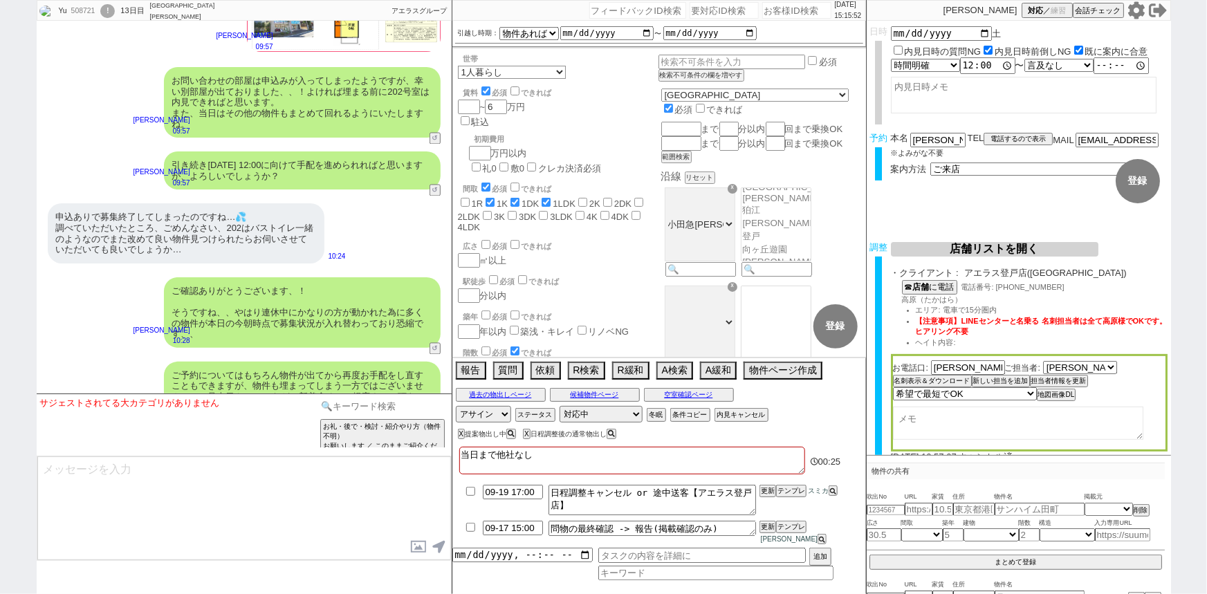
click at [405, 402] on input at bounding box center [382, 406] width 131 height 17
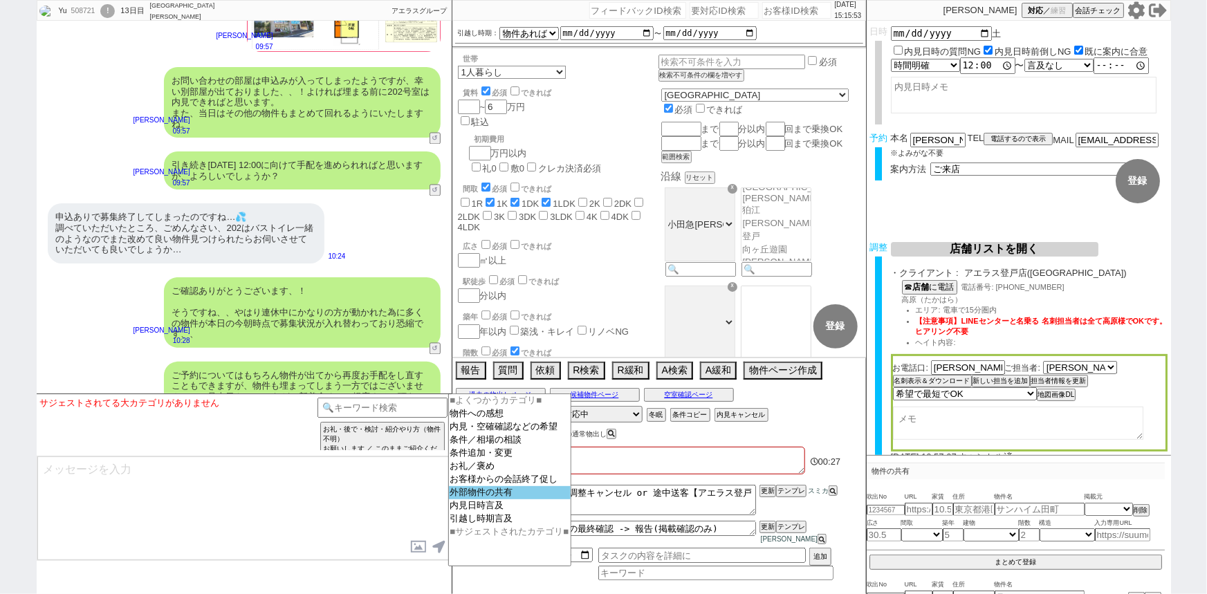
click at [471, 499] on option "外部物件の共有" at bounding box center [510, 492] width 122 height 13
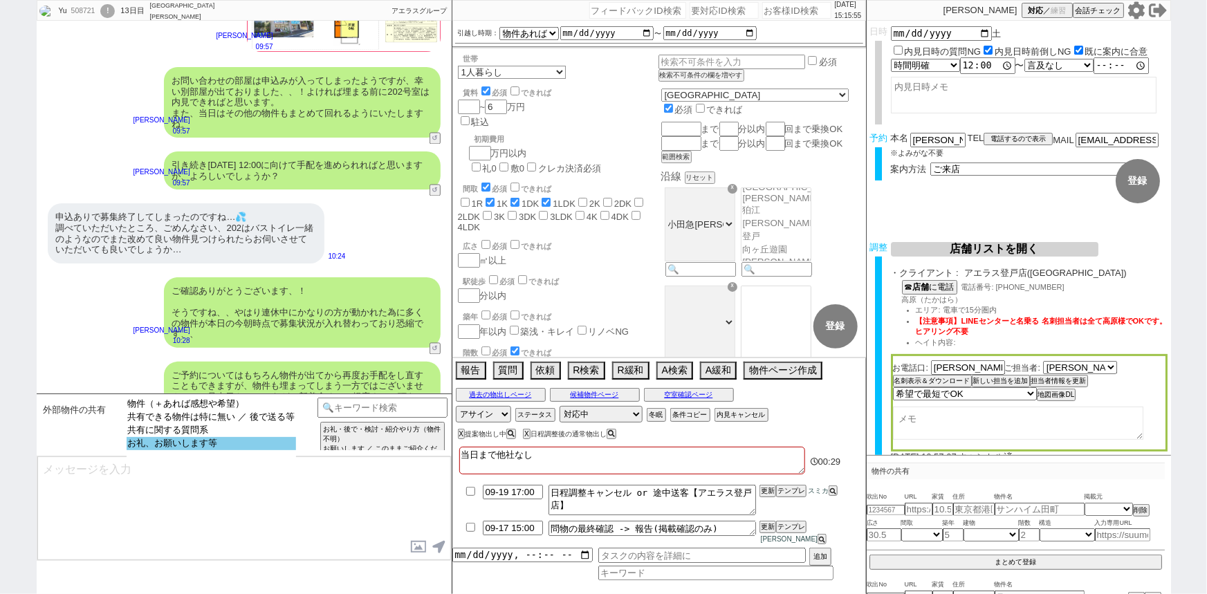
select select "お礼、お願いします等"
click at [286, 442] on option "お礼、お願いします等" at bounding box center [211, 443] width 169 height 13
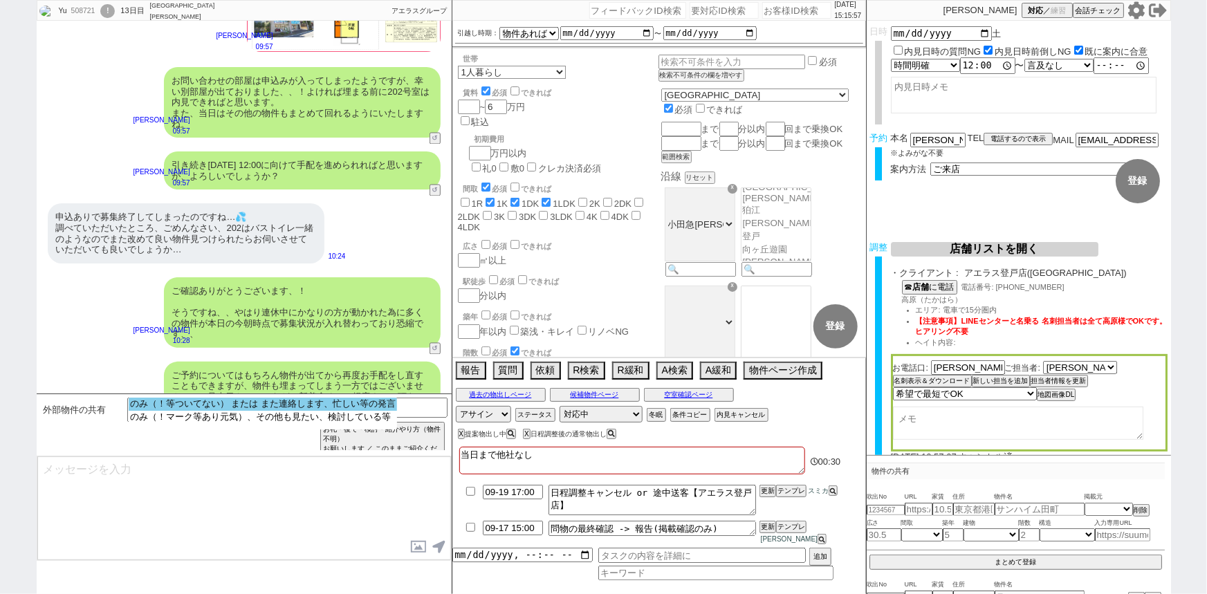
select select "のみ（！等ついてない） または また連絡します、忙しい等の発言"
click at [297, 403] on option "のみ（！等ついてない） または また連絡します、忙しい等の発言" at bounding box center [263, 404] width 268 height 13
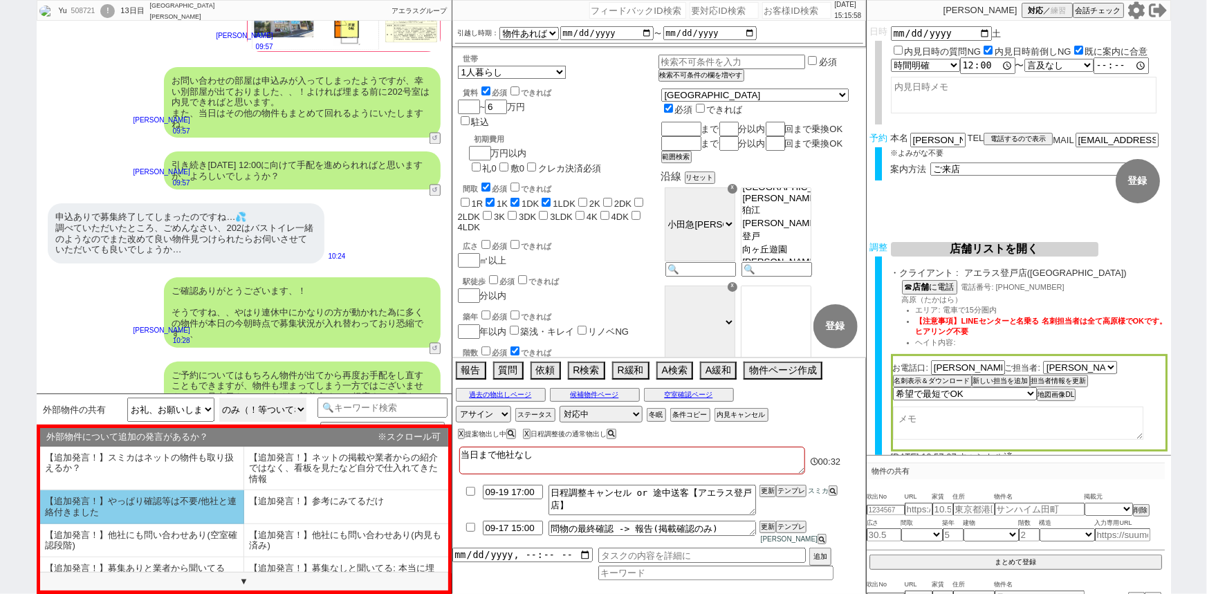
scroll to position [84, 0]
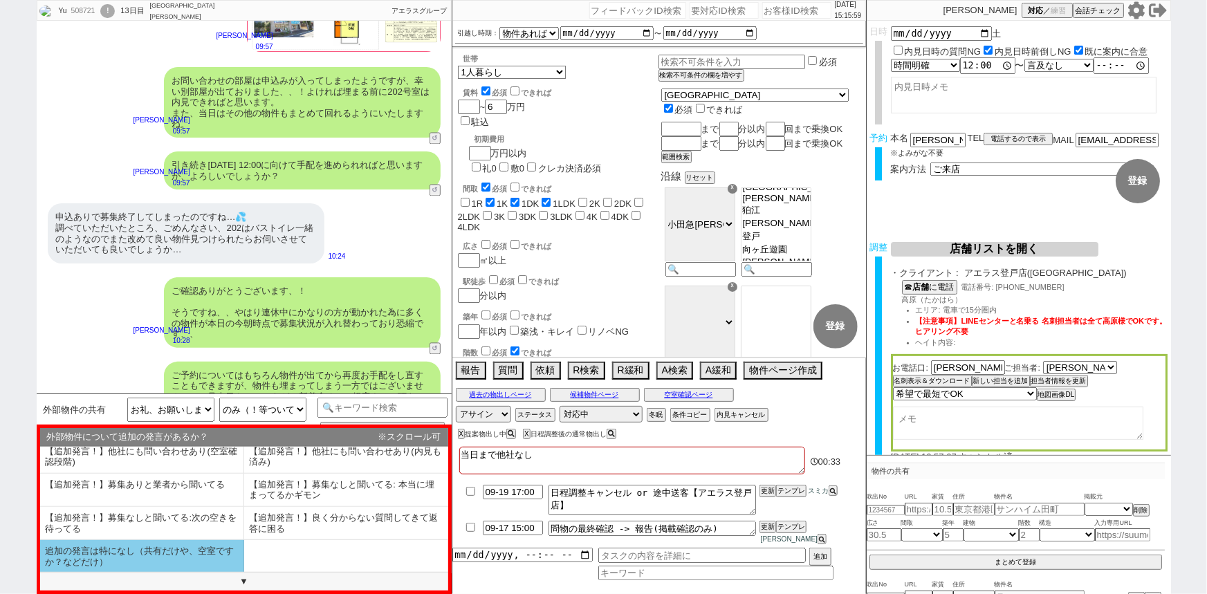
click at [127, 565] on li "追加の発言は特になし（共有だけや、空室ですか？などだけ）" at bounding box center [142, 556] width 204 height 33
select select "追加の発言は特になし（共有だけや、空室ですか？などだけ）"
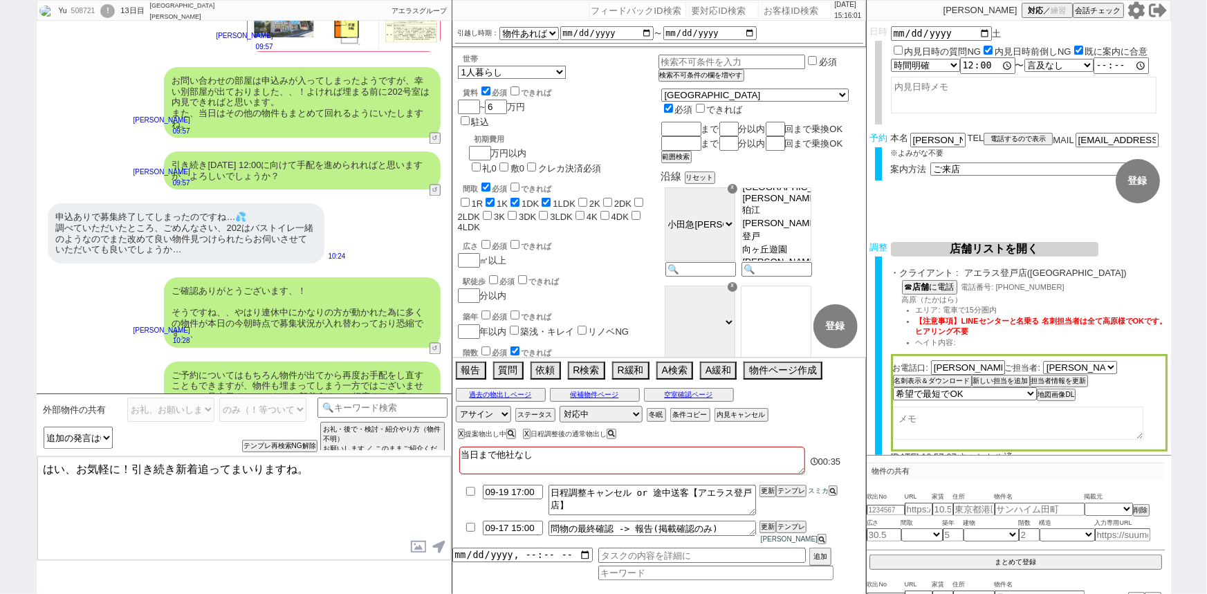
drag, startPoint x: 122, startPoint y: 465, endPoint x: 20, endPoint y: 452, distance: 102.5
click at [20, 452] on div "Yu 508721 ! 0 13日目 アエラス大山店 冬眠中 自社客 アエラスグループ スミカ_BPO チャット全表示 2024-04-27 新しくフォローさ…" at bounding box center [603, 297] width 1207 height 594
type textarea "かしこまりました！引き続き新着追ってまいりますね。"
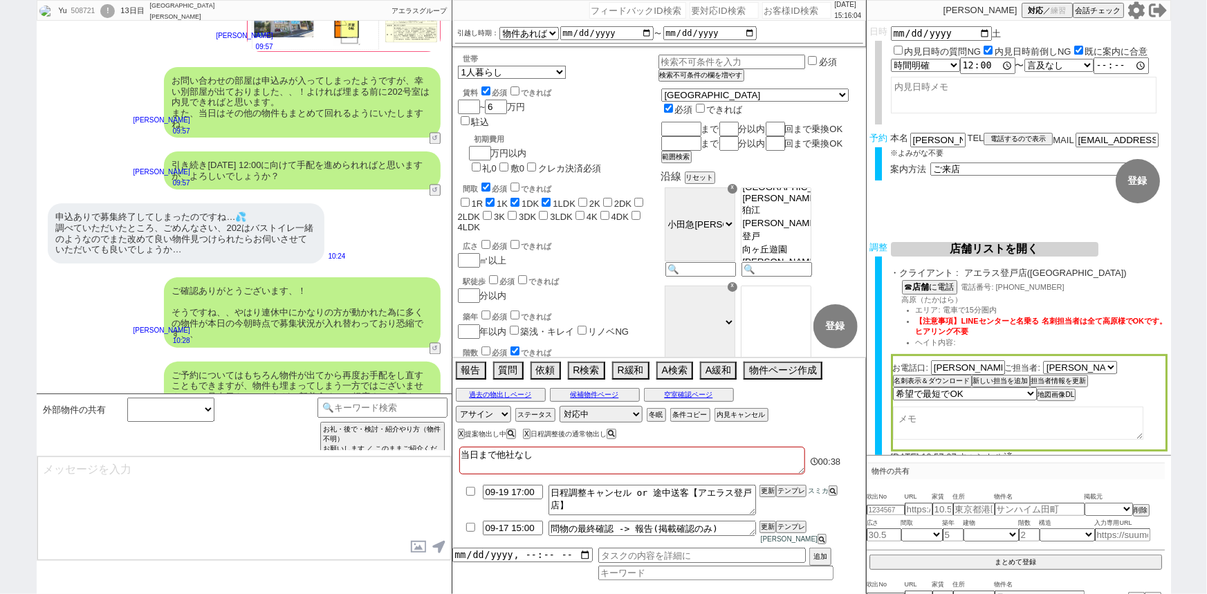
scroll to position [12003, 0]
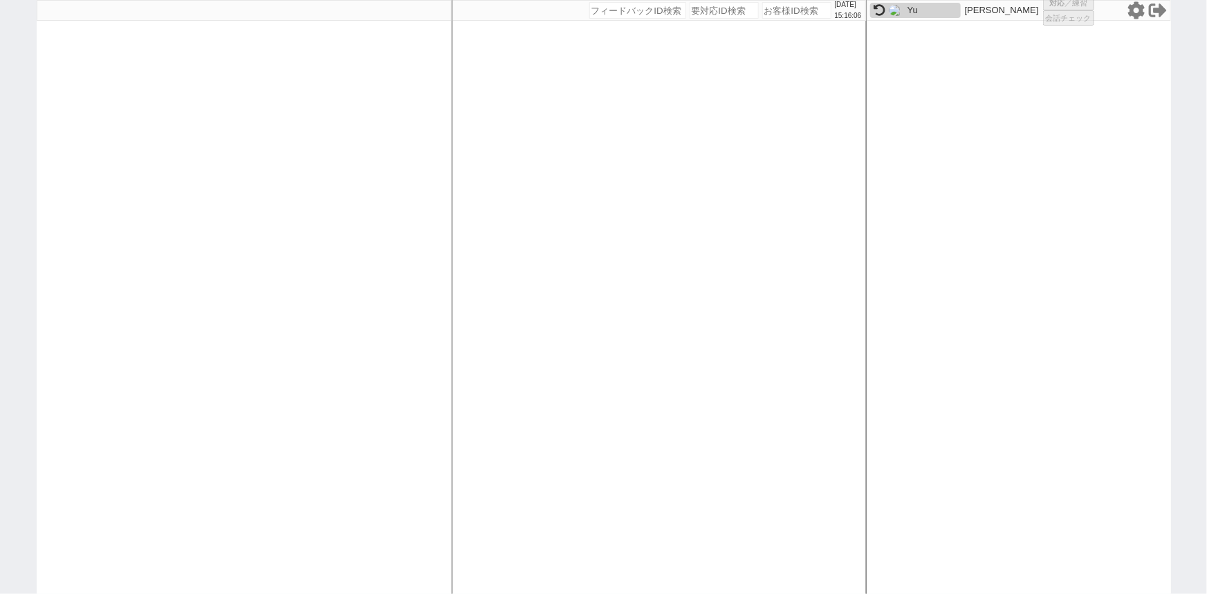
select select "1"
select select "2"
select select "5"
select select
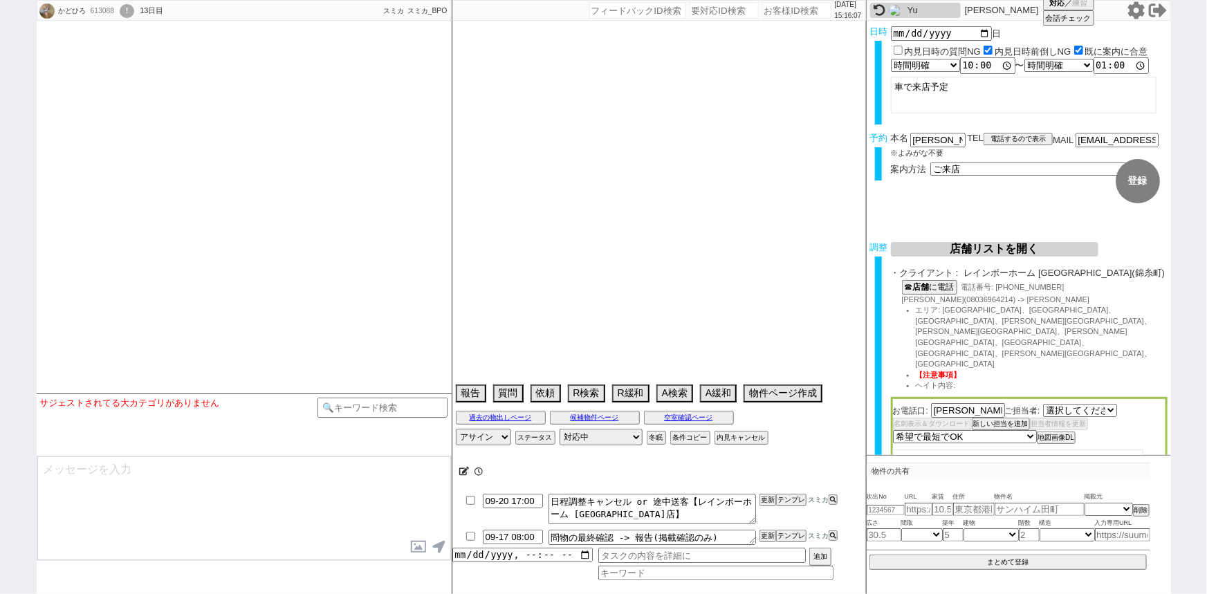
select select "2818"
type textarea "他社なし"
select select
select select "16"
select select "0"
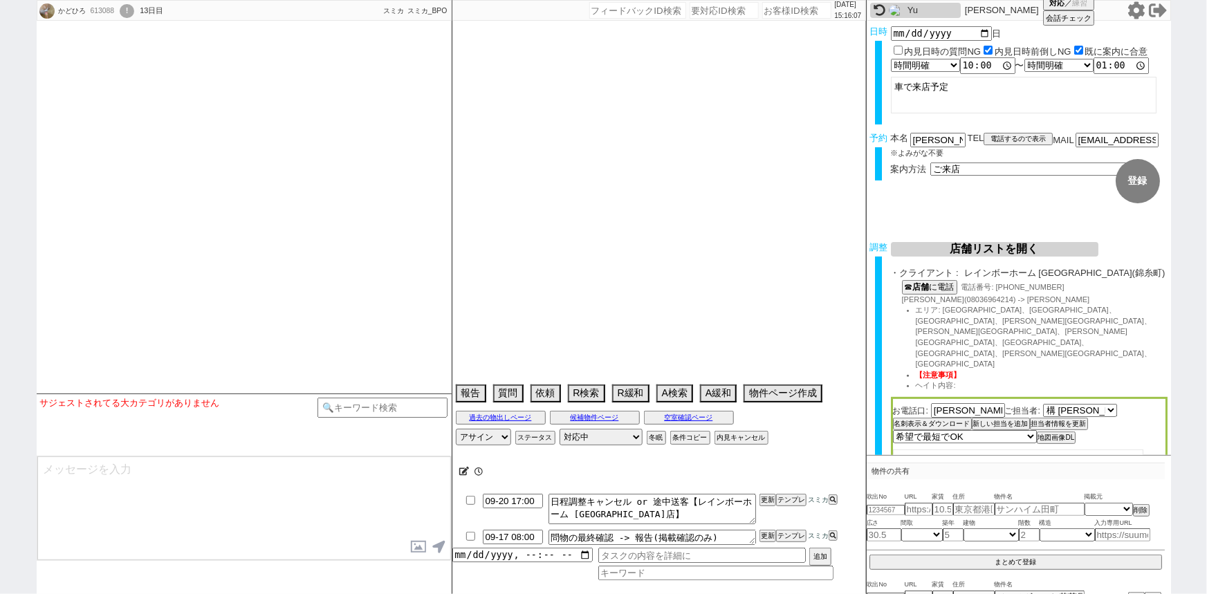
select select "21"
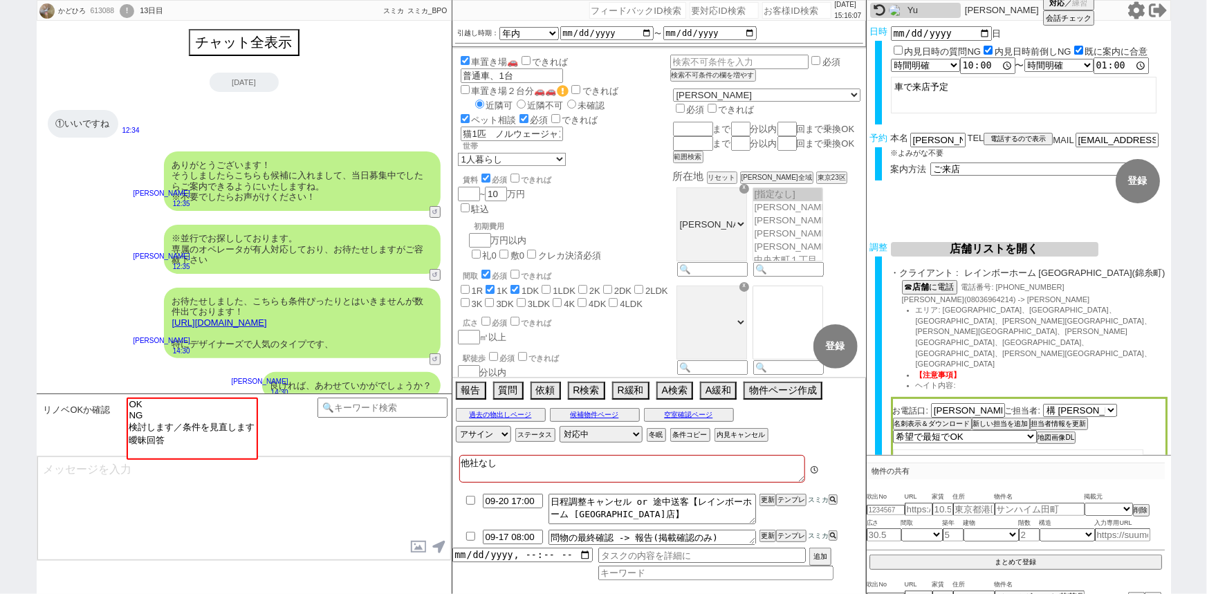
scroll to position [221, 0]
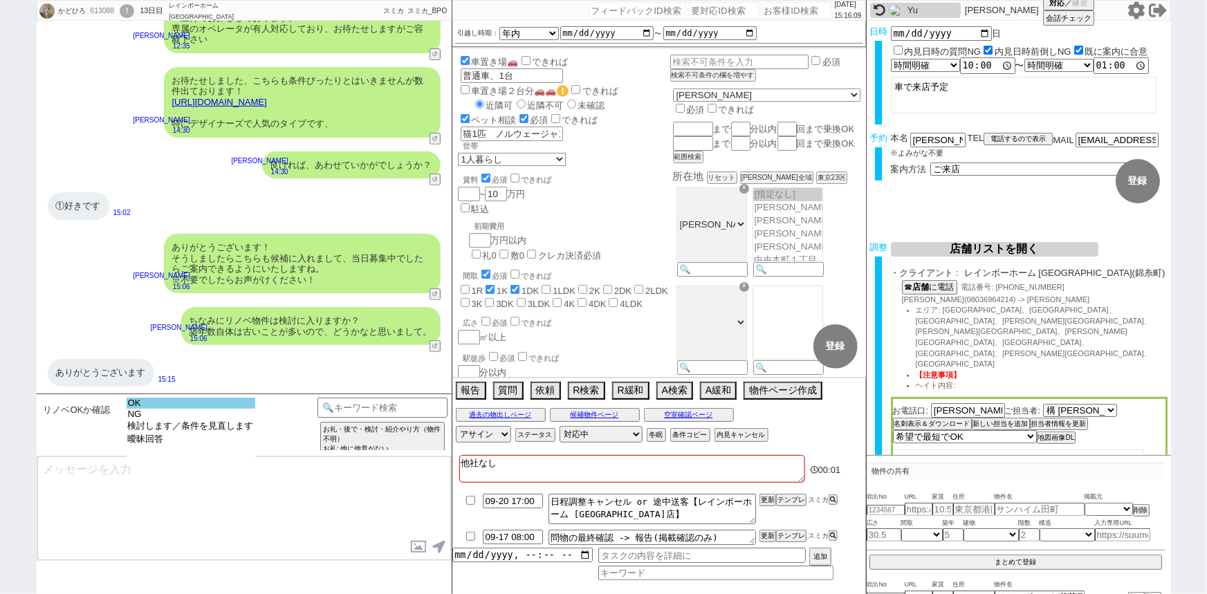
select select "OK"
click at [172, 402] on option "OK" at bounding box center [191, 403] width 129 height 11
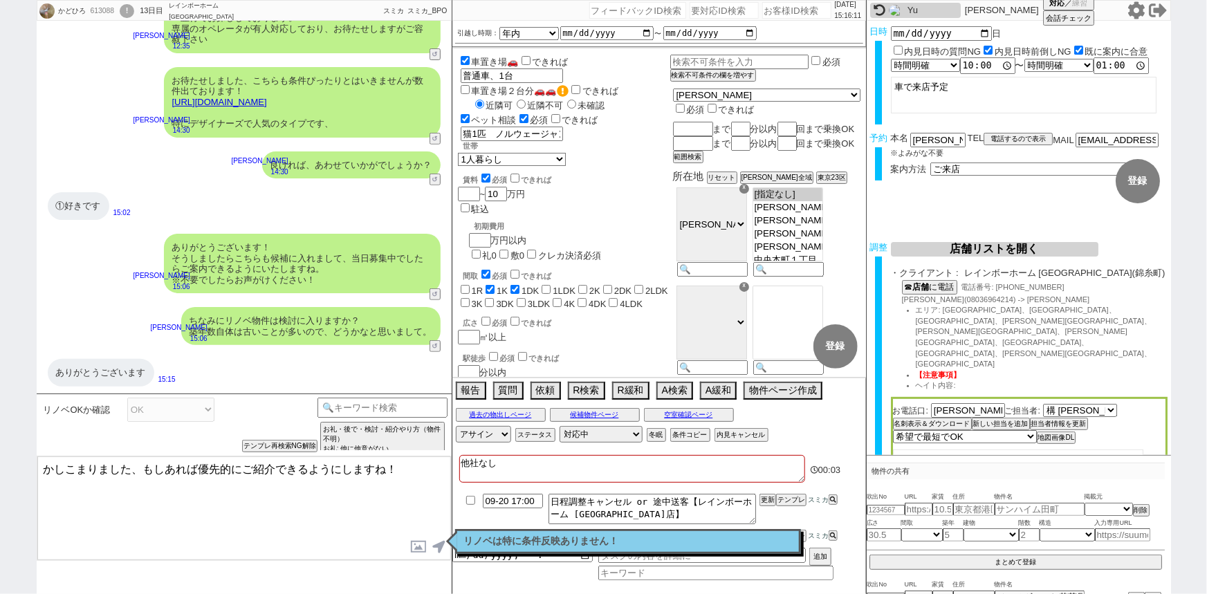
drag, startPoint x: 136, startPoint y: 465, endPoint x: 0, endPoint y: 433, distance: 140.1
click at [0, 433] on div "かどひろ 613088 ! 0 13日目 レインボーホーム 錦糸町店 冬眠中 自社客 スミカ スミカ_BPO チャット全表示 2025-09-16 ①いいです…" at bounding box center [603, 297] width 1207 height 594
type textarea "いえいえ、もしあれば優先的にご紹介できるようにしますね！"
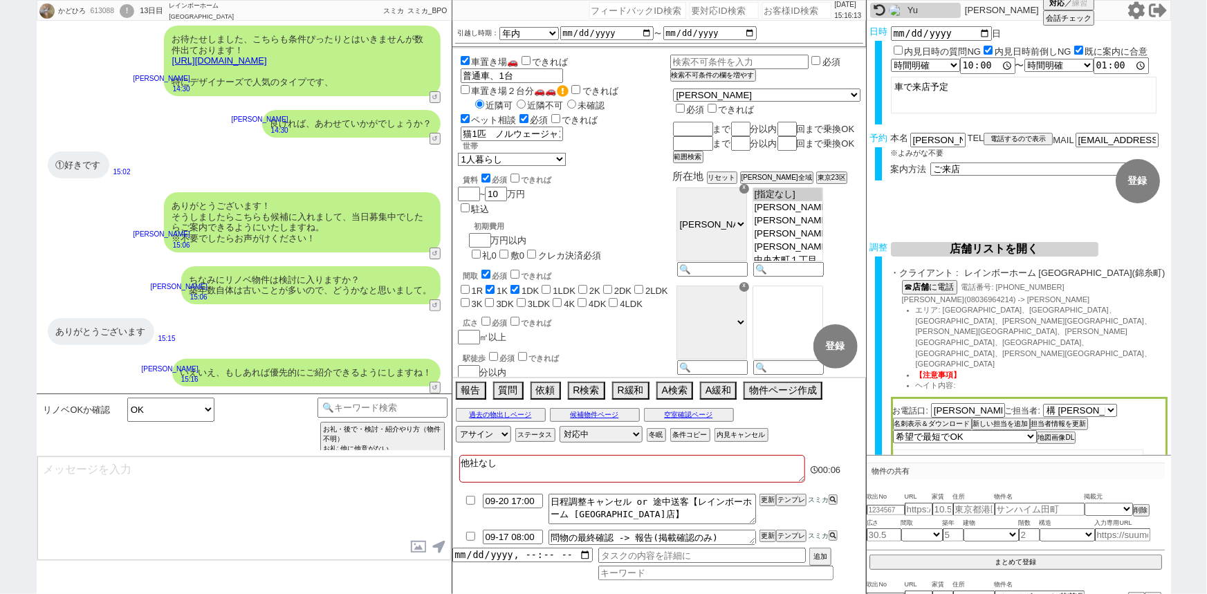
scroll to position [85, 0]
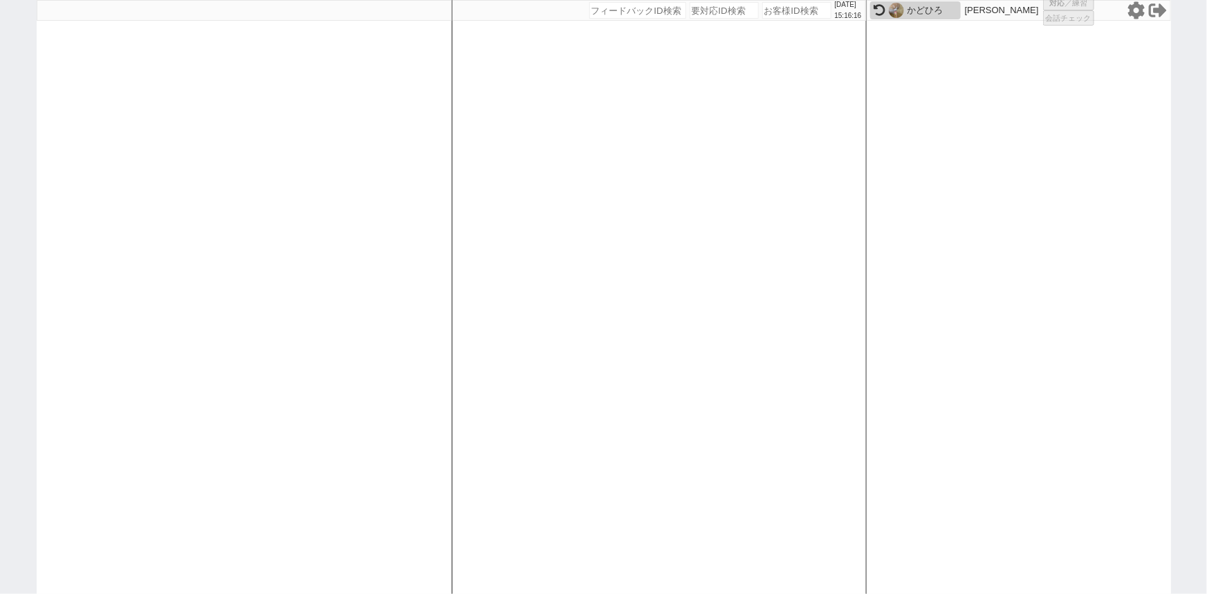
select select "6"
select select "4"
select select
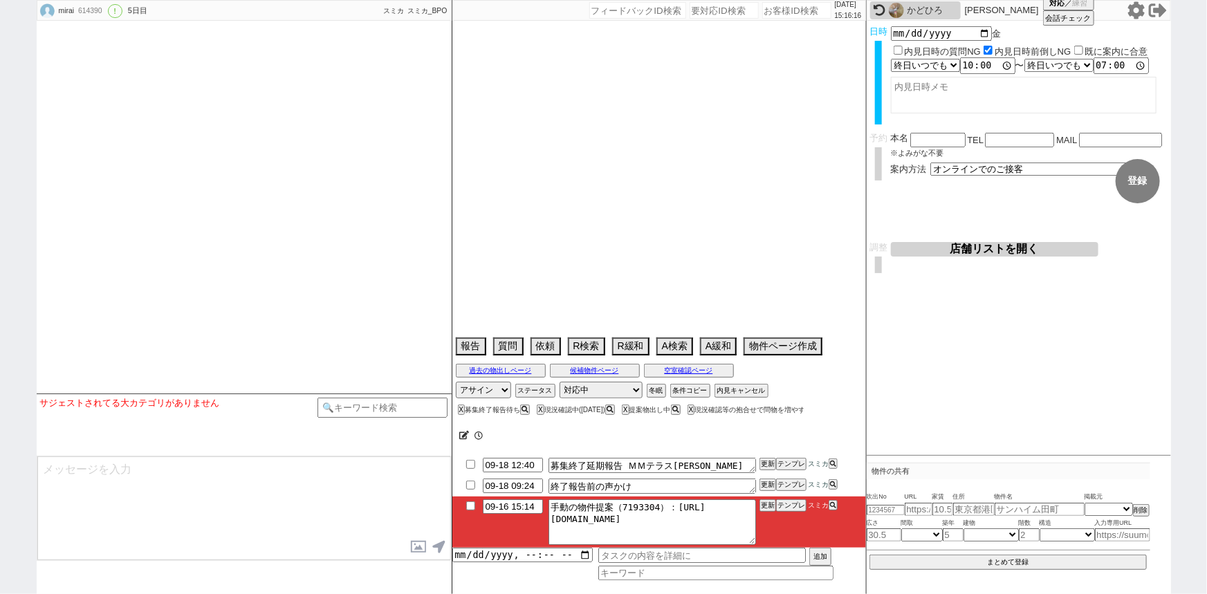
select select "2025"
select select "10"
select select "34"
select select "0"
select select "833"
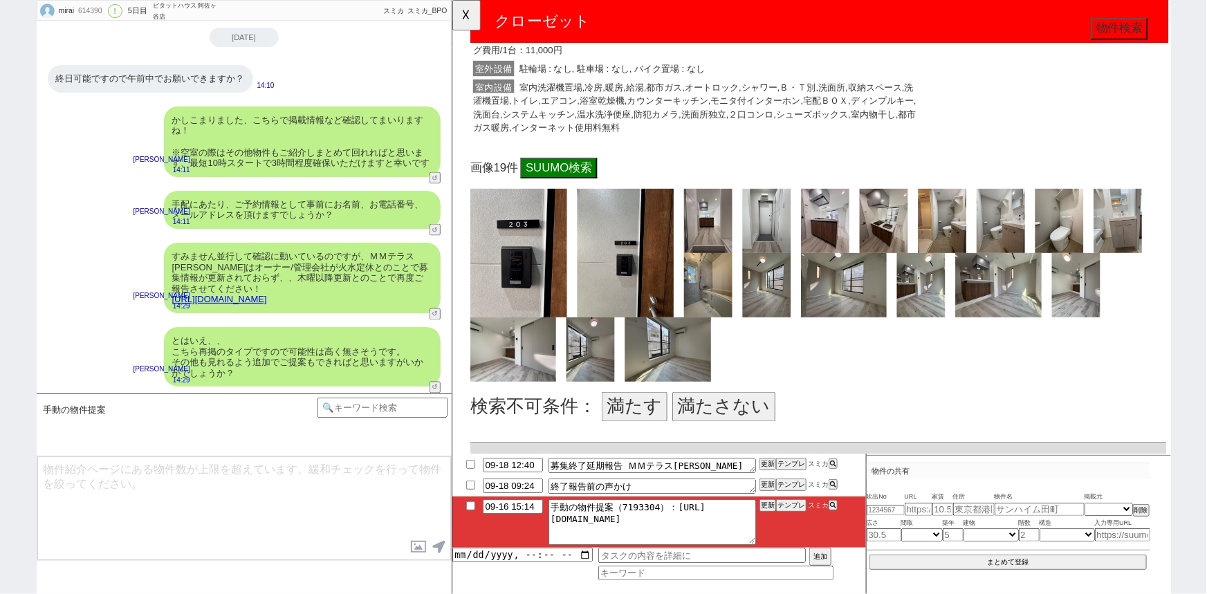
scroll to position [392, 0]
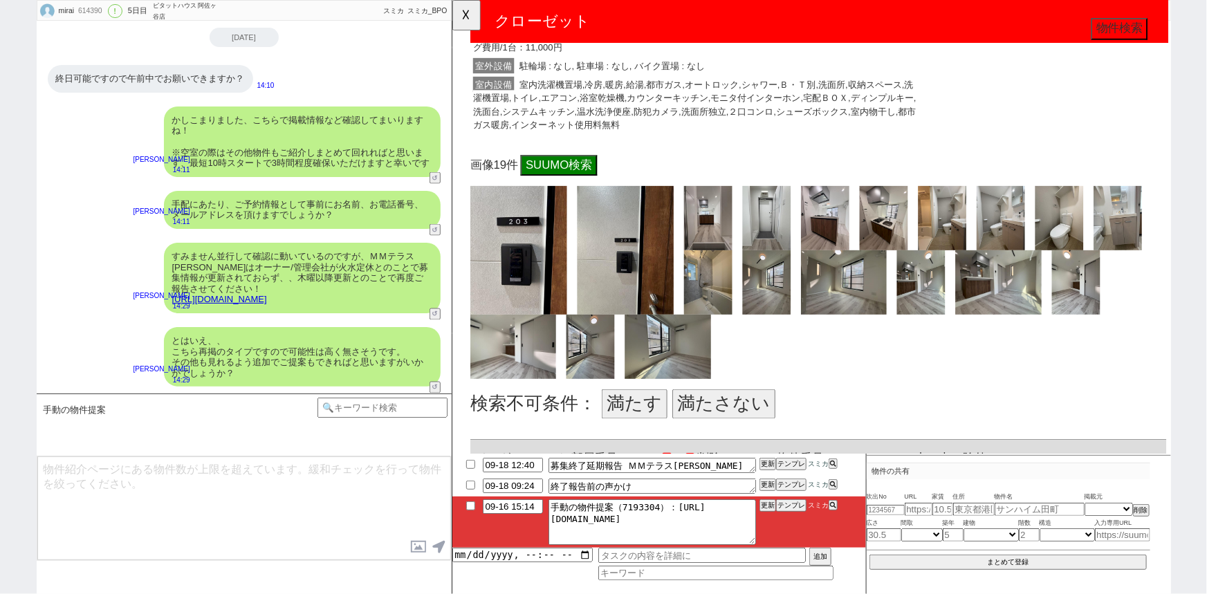
click at [649, 428] on button "満たす" at bounding box center [647, 434] width 71 height 32
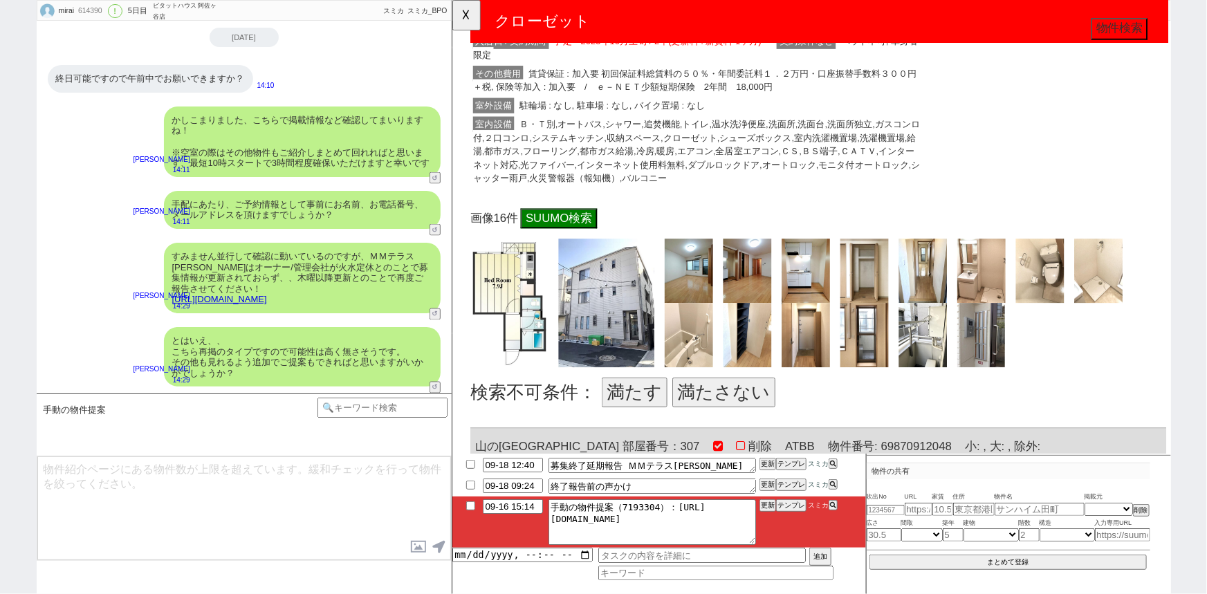
scroll to position [1082, 0]
click at [642, 405] on button "満たす" at bounding box center [647, 421] width 71 height 32
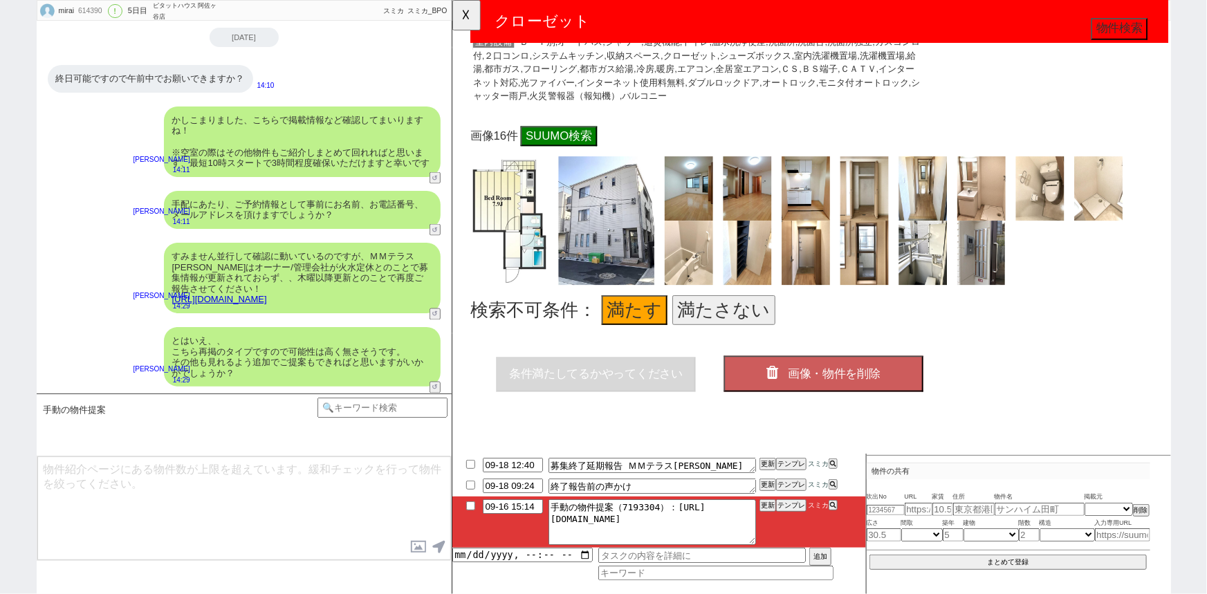
scroll to position [1184, 0]
click at [852, 395] on span "画像・物件を削除" at bounding box center [862, 402] width 100 height 14
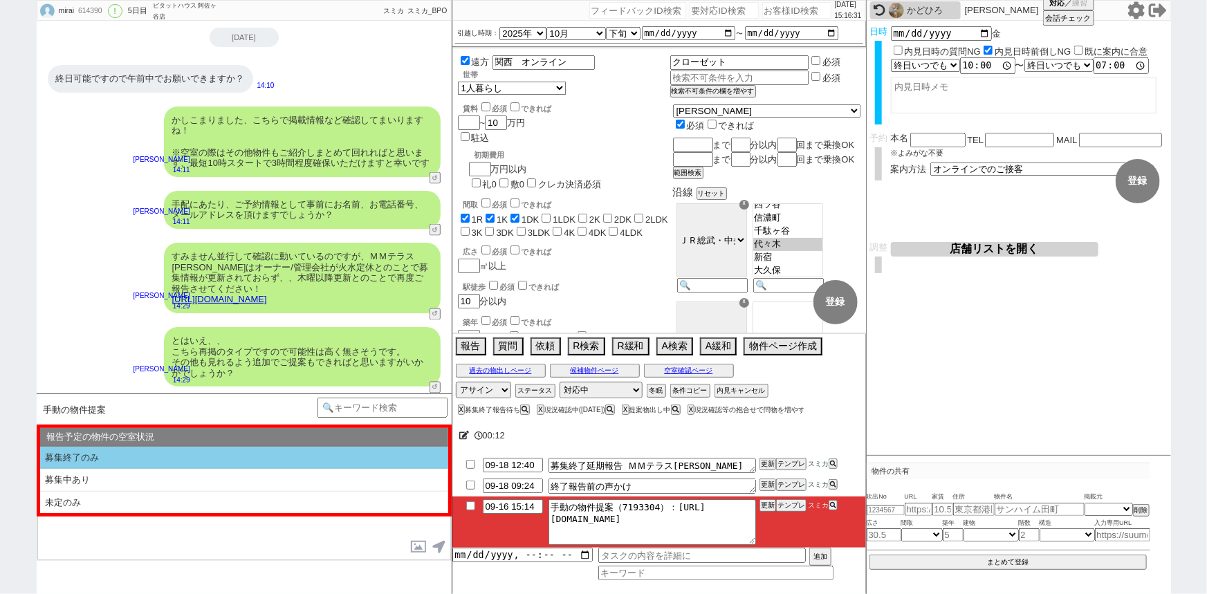
click at [138, 462] on li "募集終了のみ" at bounding box center [244, 458] width 408 height 23
select select "募集終了のみ"
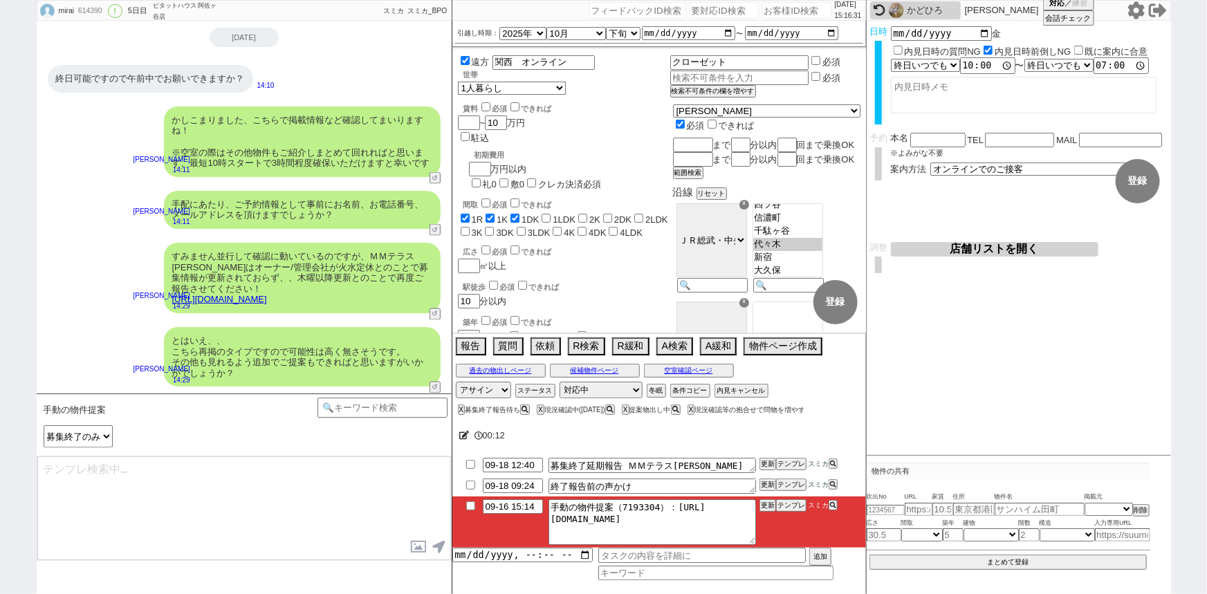
type textarea "並行して見ていたのですが駅徒歩はズレますがこちら出ておりまして、 https://tools.sumika.live/pages/2tyz9ul 少しでも候補…"
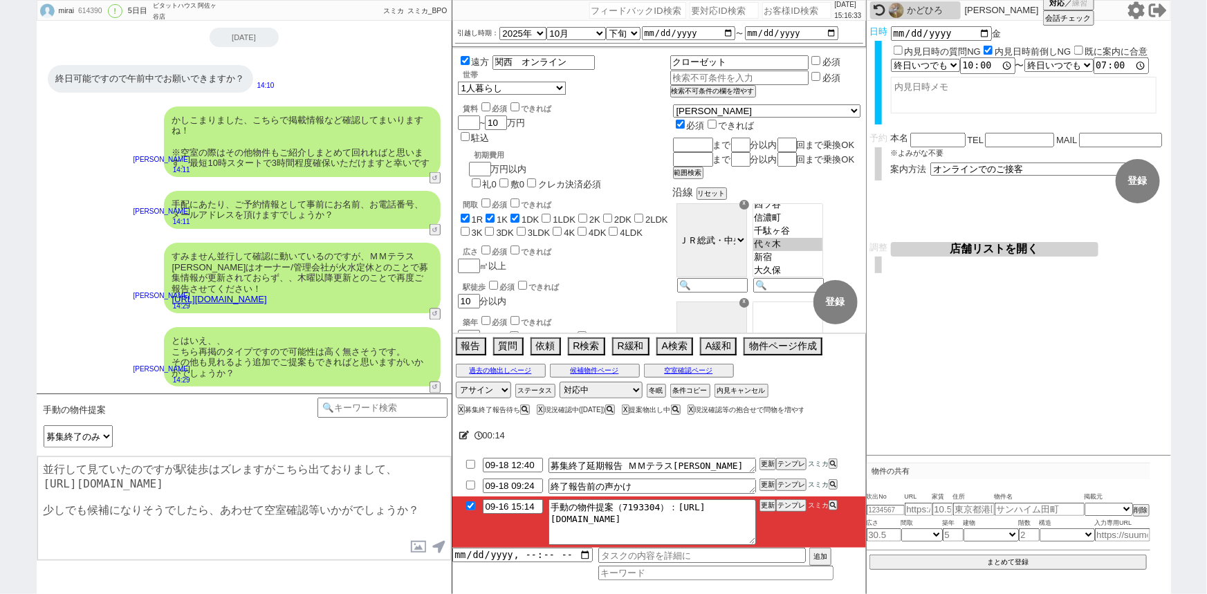
checkbox input "true"
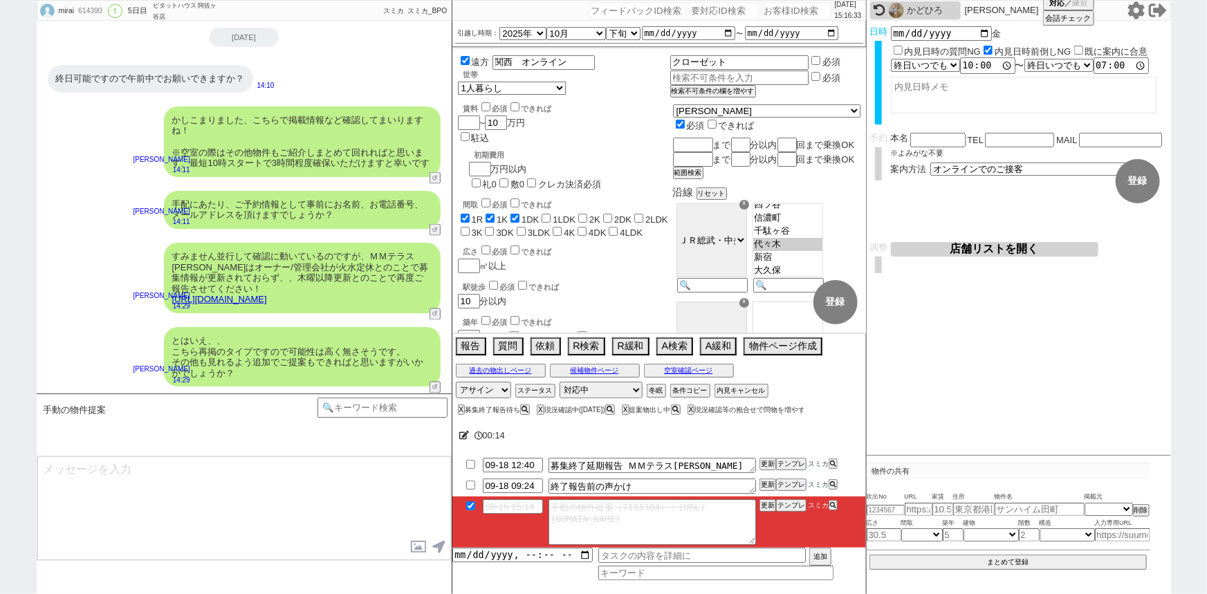
scroll to position [3839, 0]
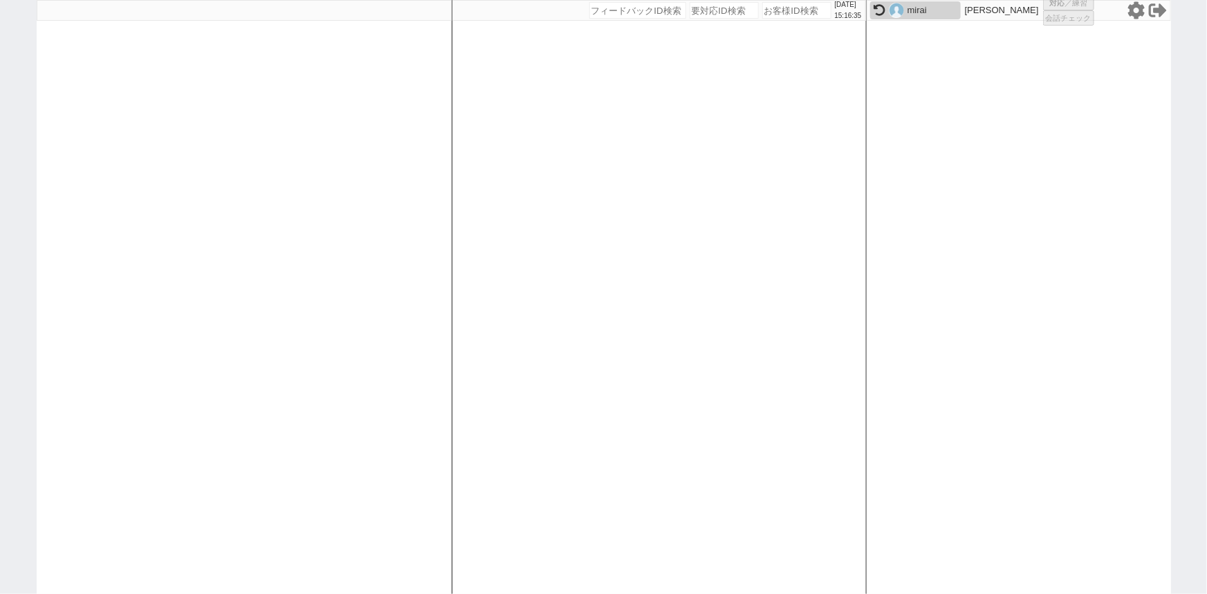
select select "1"
select select "2"
select select "5"
select select
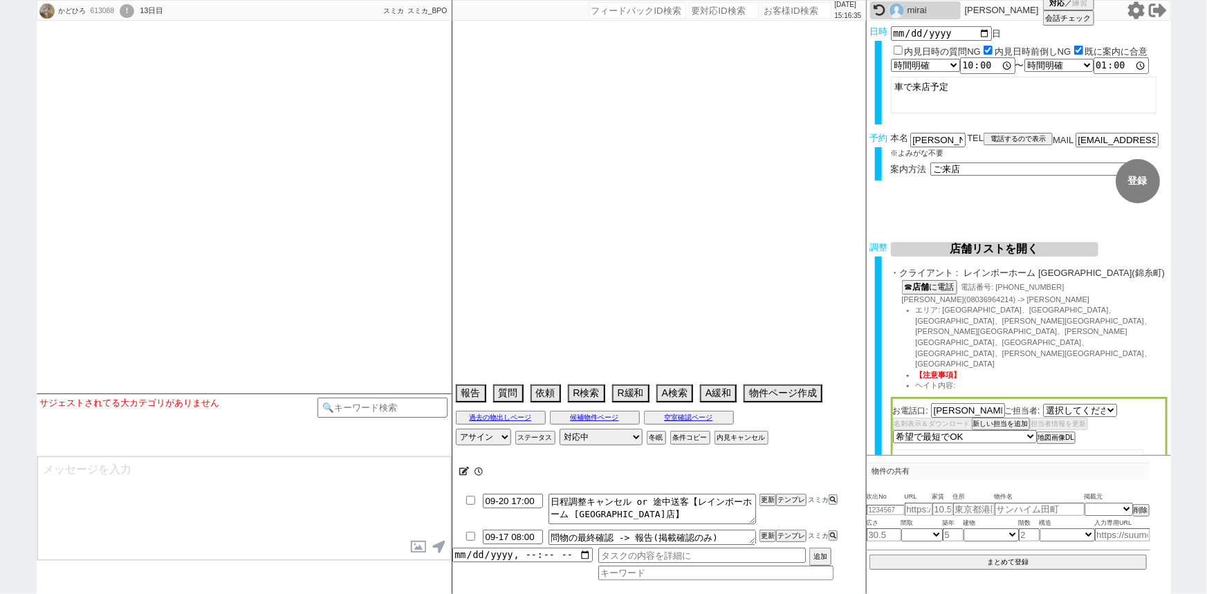
select select "2818"
type textarea "他社なし"
select select "16"
select select "0"
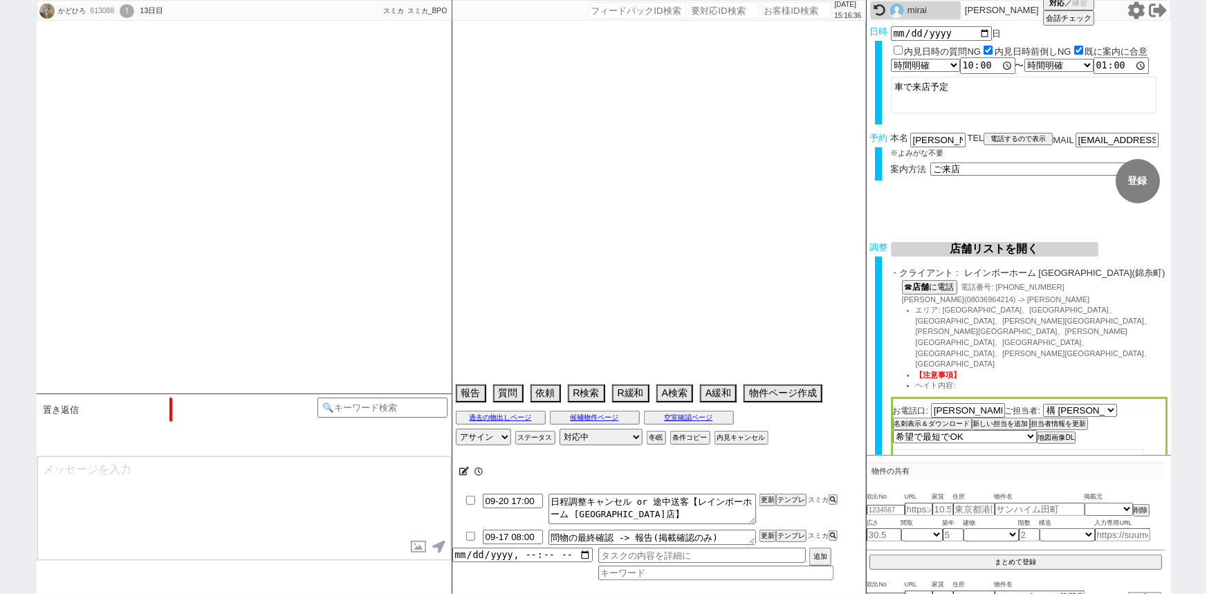
select select "21"
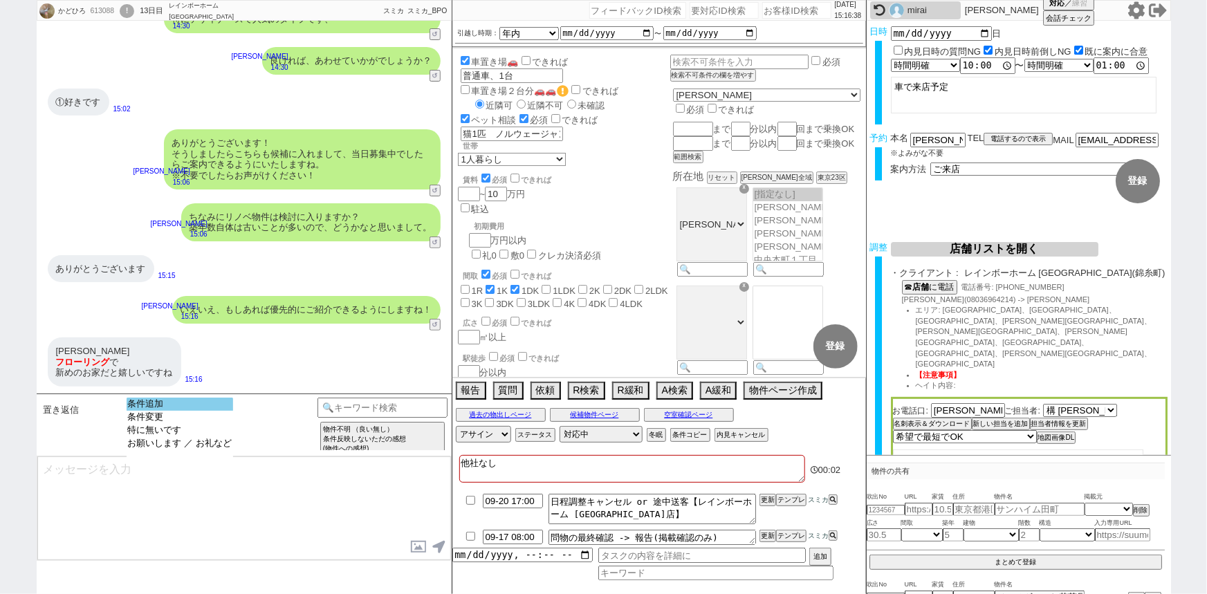
click at [187, 408] on option "条件追加" at bounding box center [180, 404] width 106 height 13
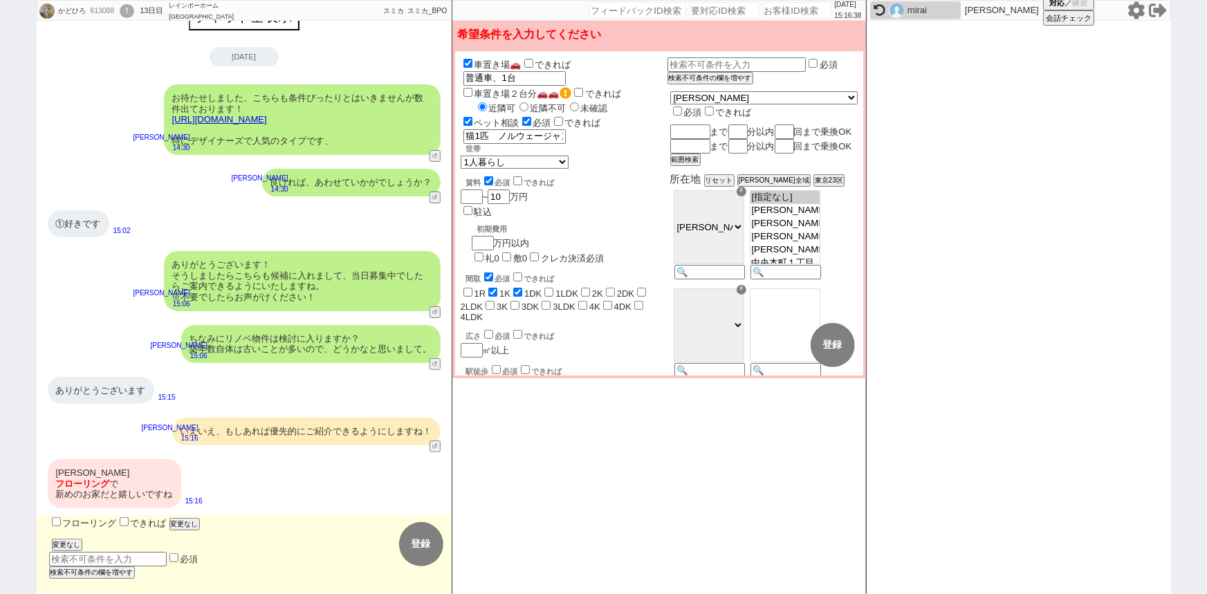
scroll to position [25, 0]
click at [102, 521] on label "フローリング" at bounding box center [83, 524] width 68 height 10
click at [61, 521] on input "フローリング" at bounding box center [56, 522] width 9 height 9
checkbox input "true"
checkbox input "false"
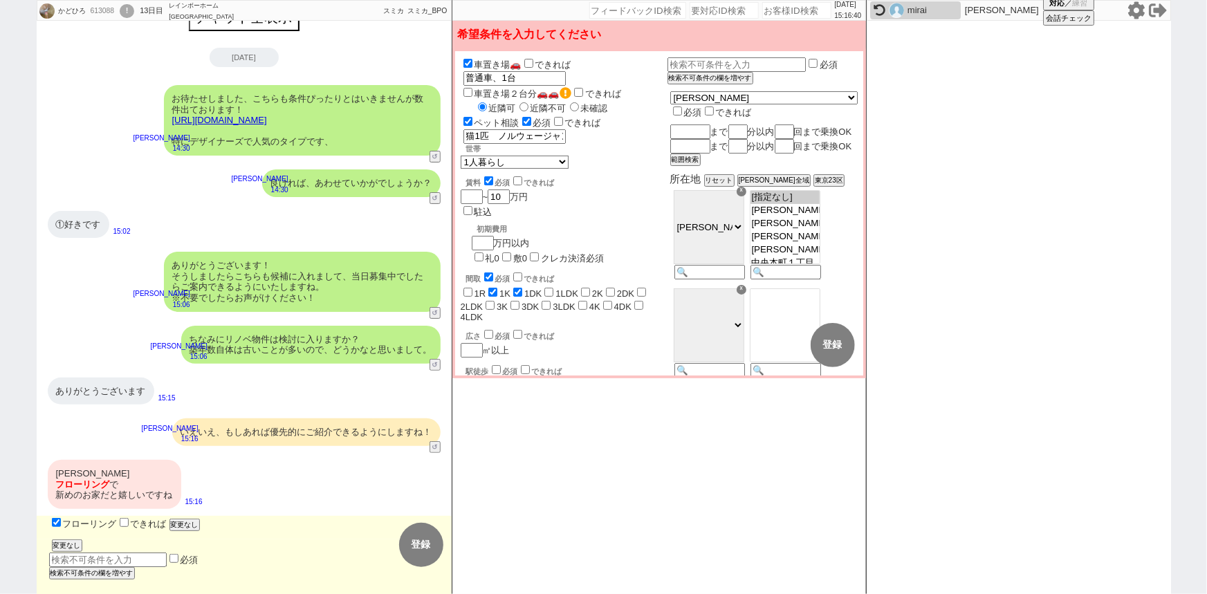
checkbox input "true"
checkbox input "false"
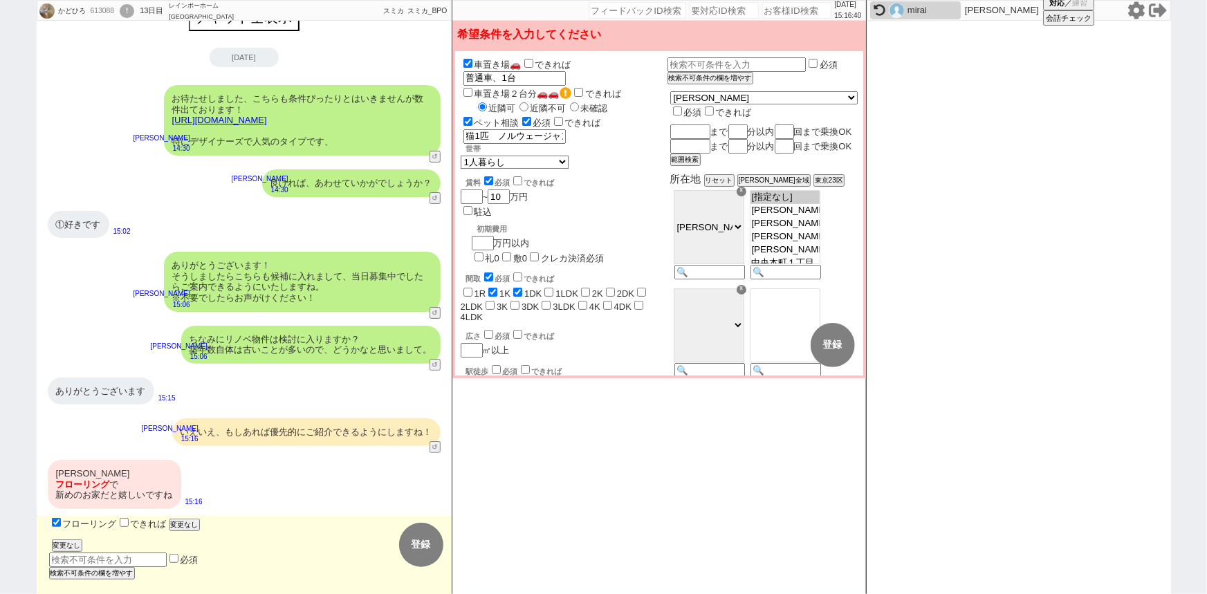
checkbox input "false"
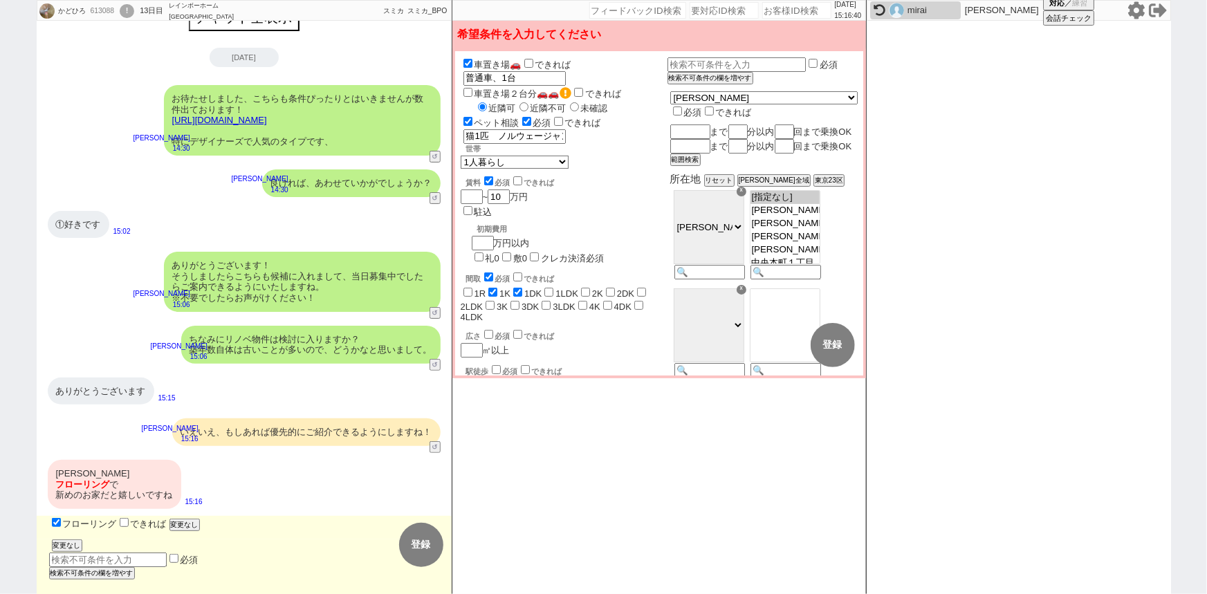
checkbox input "false"
checkbox input "true"
type input "和室NG"
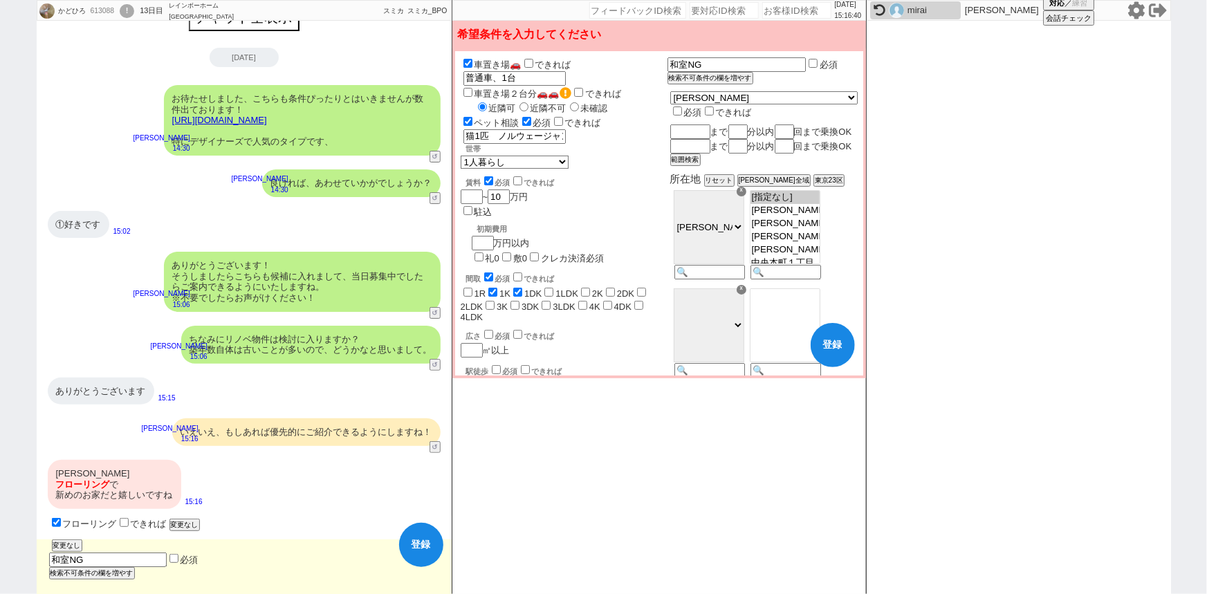
scroll to position [24, 0]
click at [139, 528] on label "できれば" at bounding box center [142, 524] width 50 height 10
click at [129, 528] on input "できれば" at bounding box center [124, 523] width 9 height 9
checkbox input "true"
checkbox input "false"
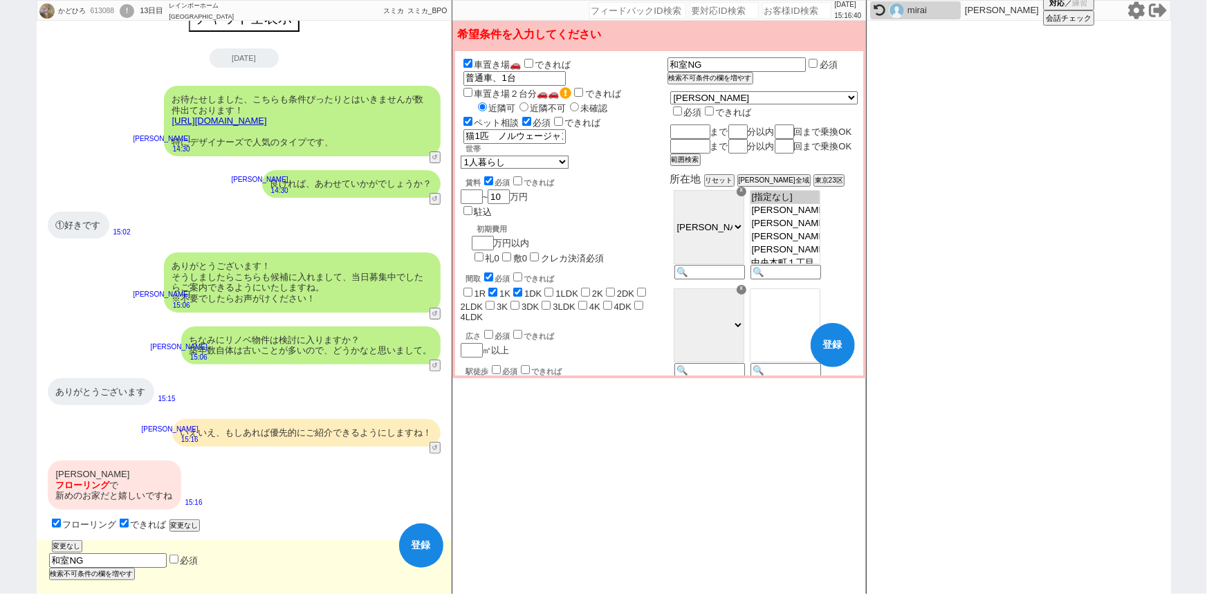
checkbox input "true"
checkbox input "false"
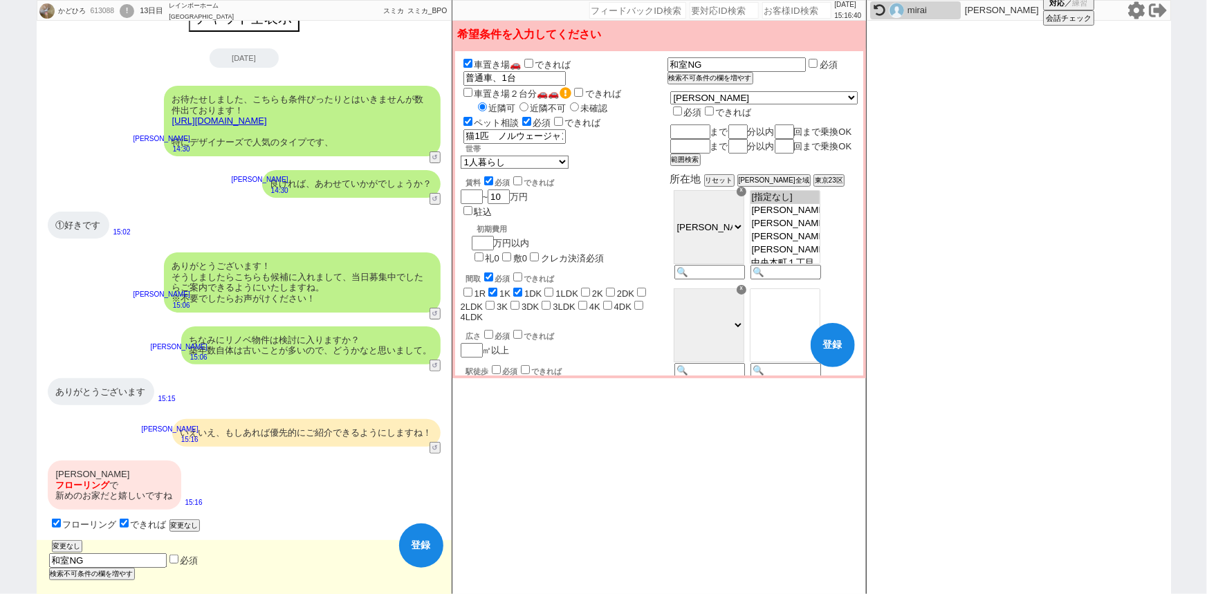
checkbox input "false"
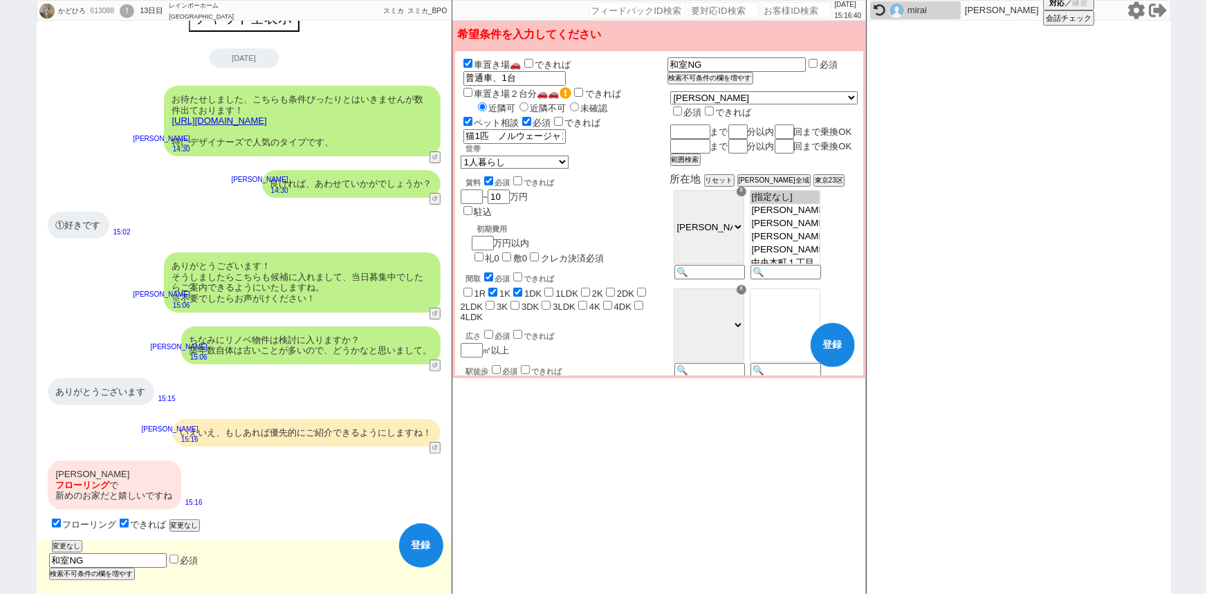
checkbox input "false"
checkbox input "true"
drag, startPoint x: 753, startPoint y: 63, endPoint x: 663, endPoint y: 66, distance: 90.7
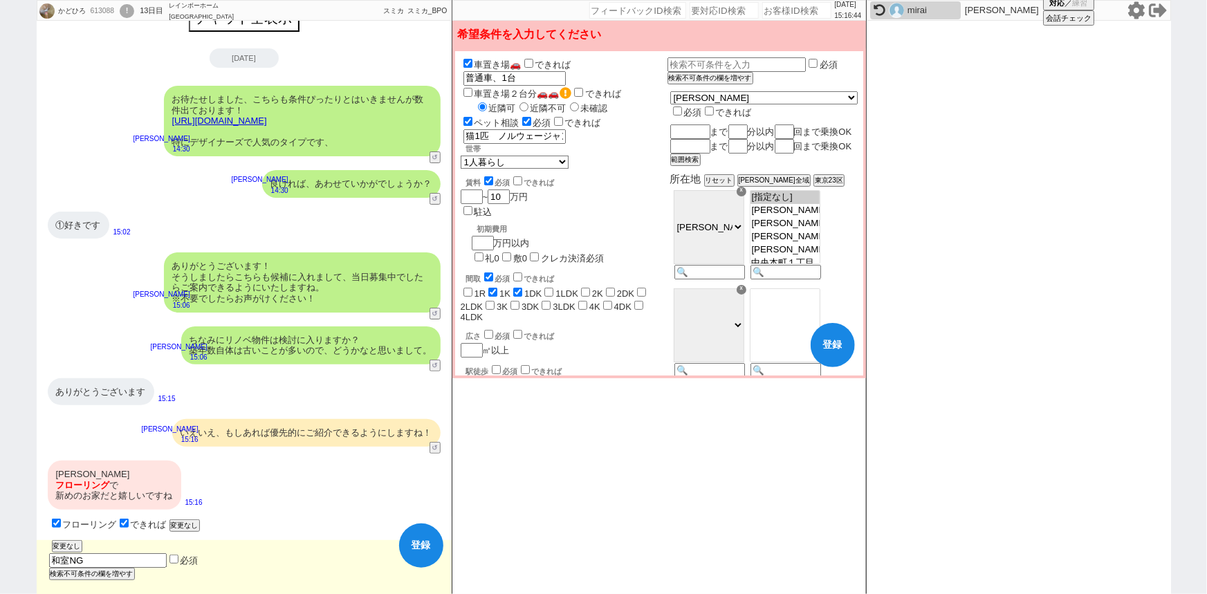
checkbox input "false"
checkbox input "true"
checkbox input "false"
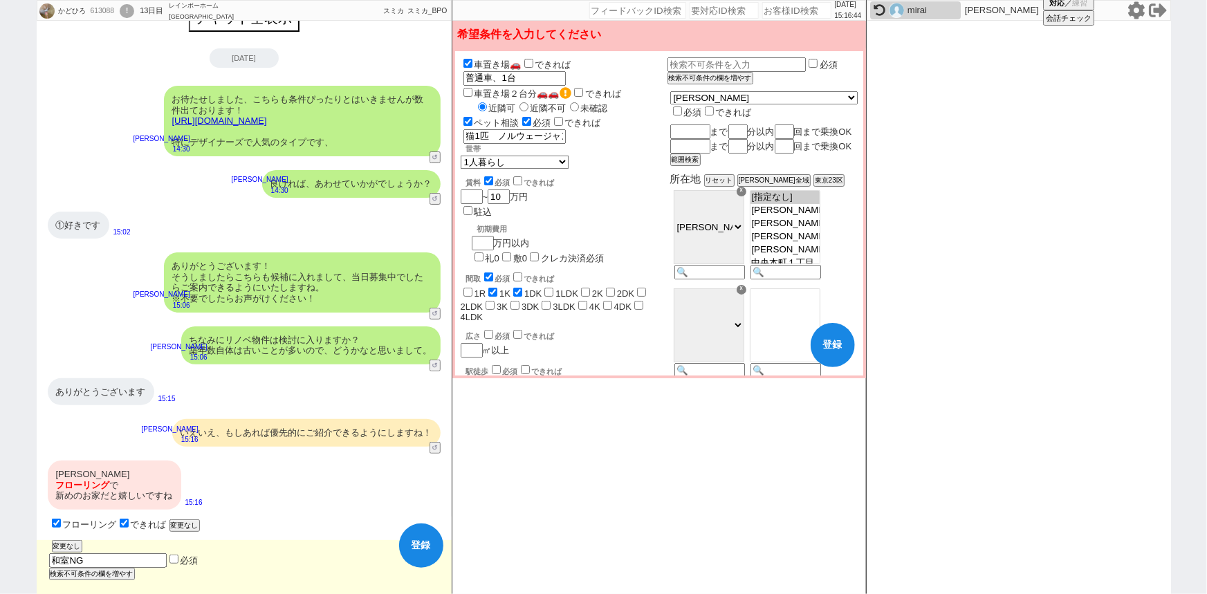
checkbox input "false"
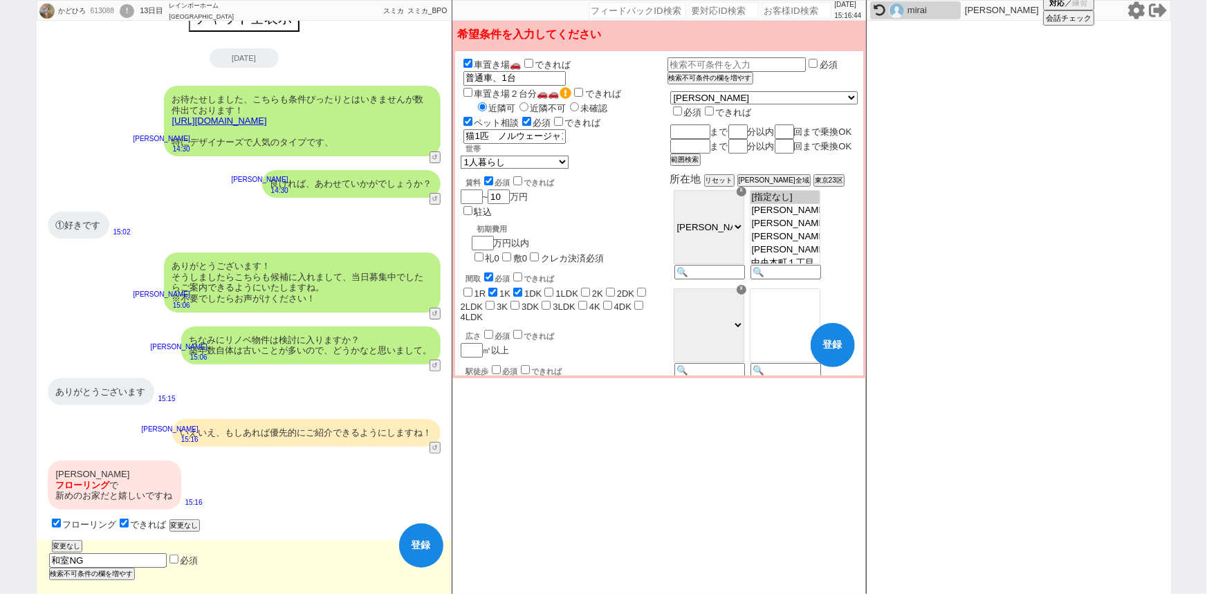
checkbox input "false"
select select "21"
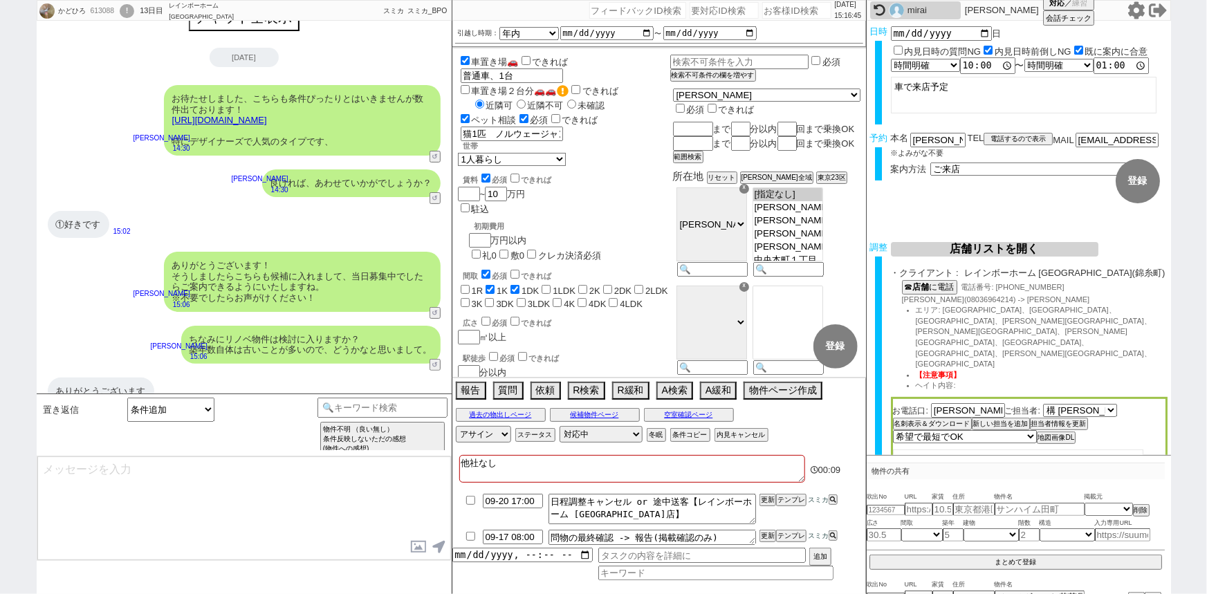
type textarea "かしこまりました、そちらも引き続き反映いたしますね。"
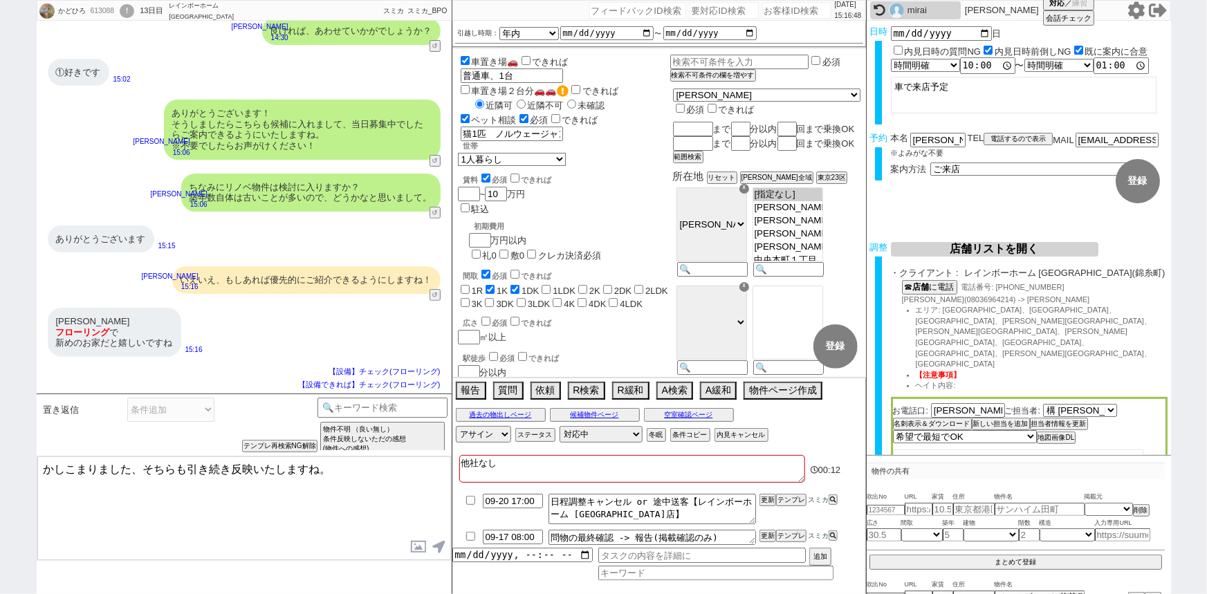
click at [533, 403] on label "築浅・キレイ" at bounding box center [548, 408] width 54 height 10
click at [519, 402] on input "築浅・キレイ" at bounding box center [514, 406] width 9 height 9
checkbox input "true"
checkbox input "false"
checkbox input "true"
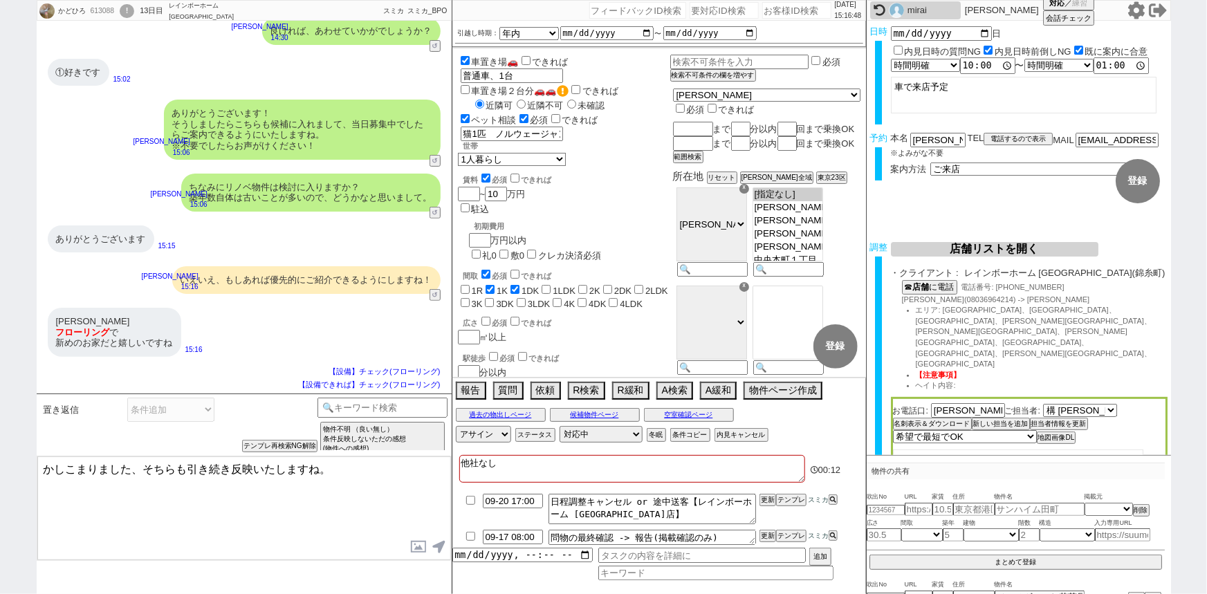
checkbox input "true"
checkbox input "false"
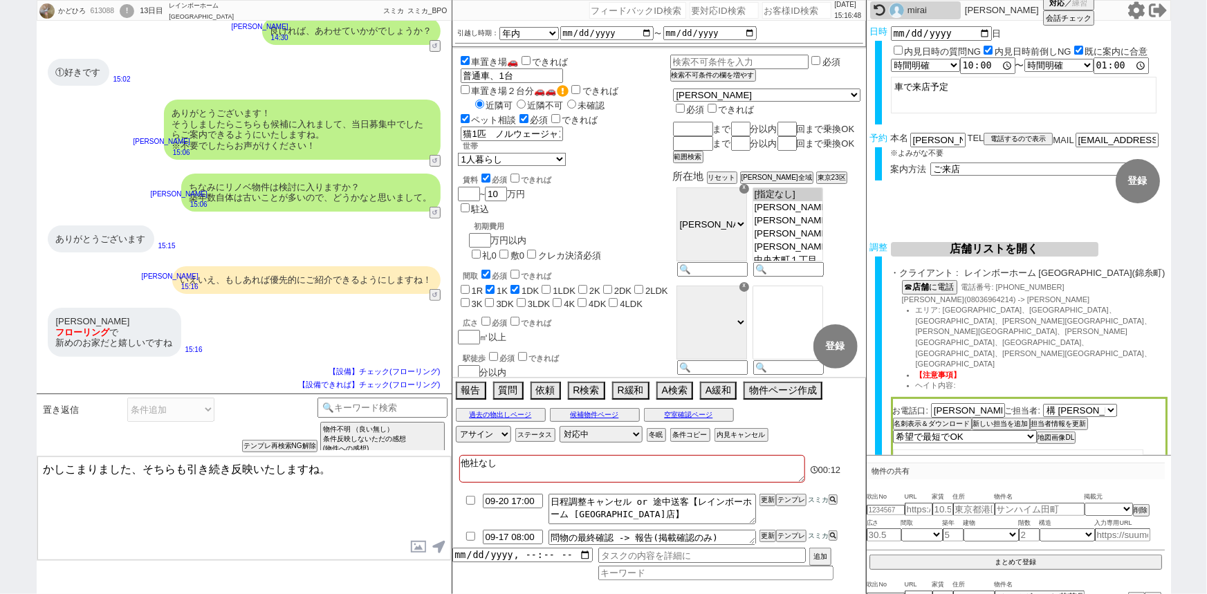
checkbox input "false"
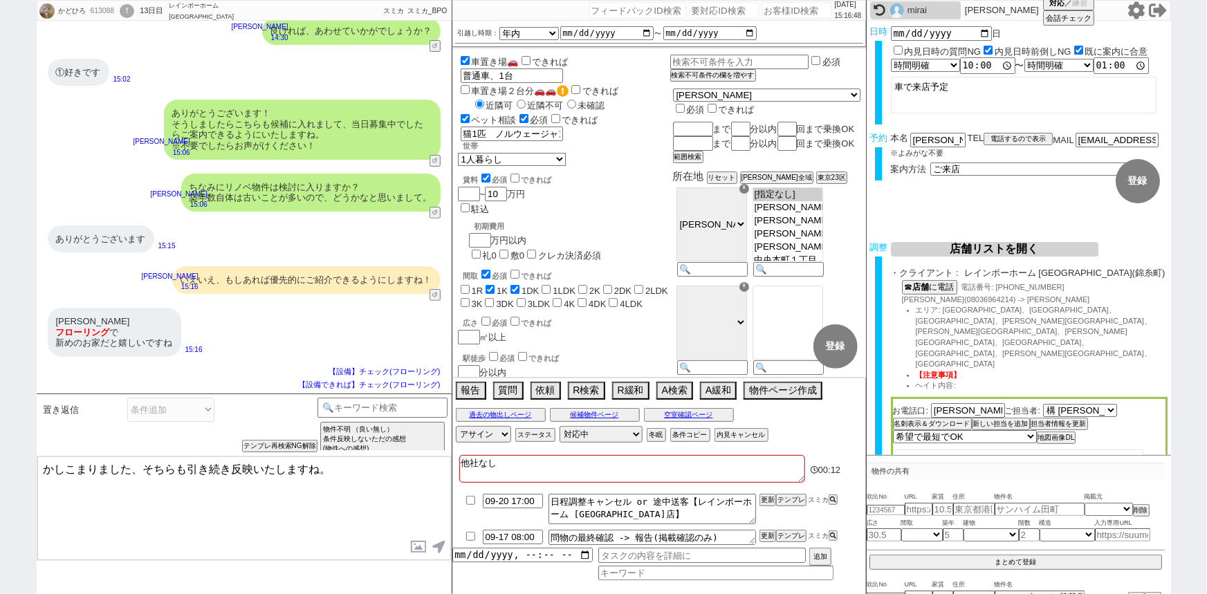
checkbox input "false"
click at [535, 389] on label "できれば" at bounding box center [530, 393] width 44 height 8
click at [519, 387] on input "できれば" at bounding box center [514, 391] width 9 height 9
checkbox input "true"
checkbox input "false"
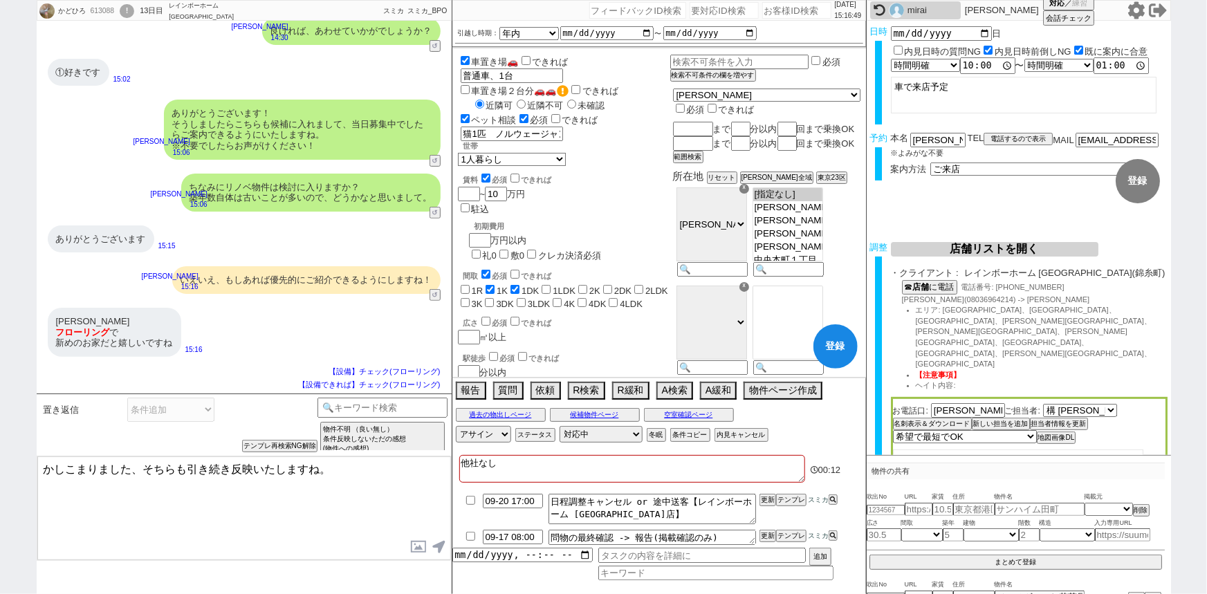
checkbox input "true"
checkbox input "false"
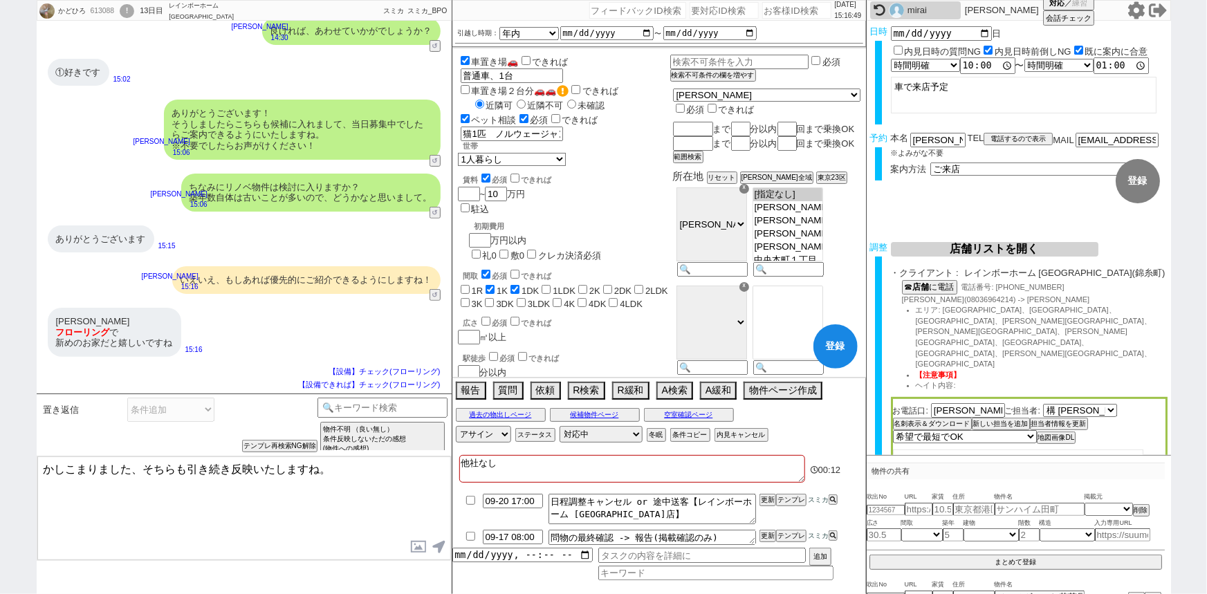
checkbox input "false"
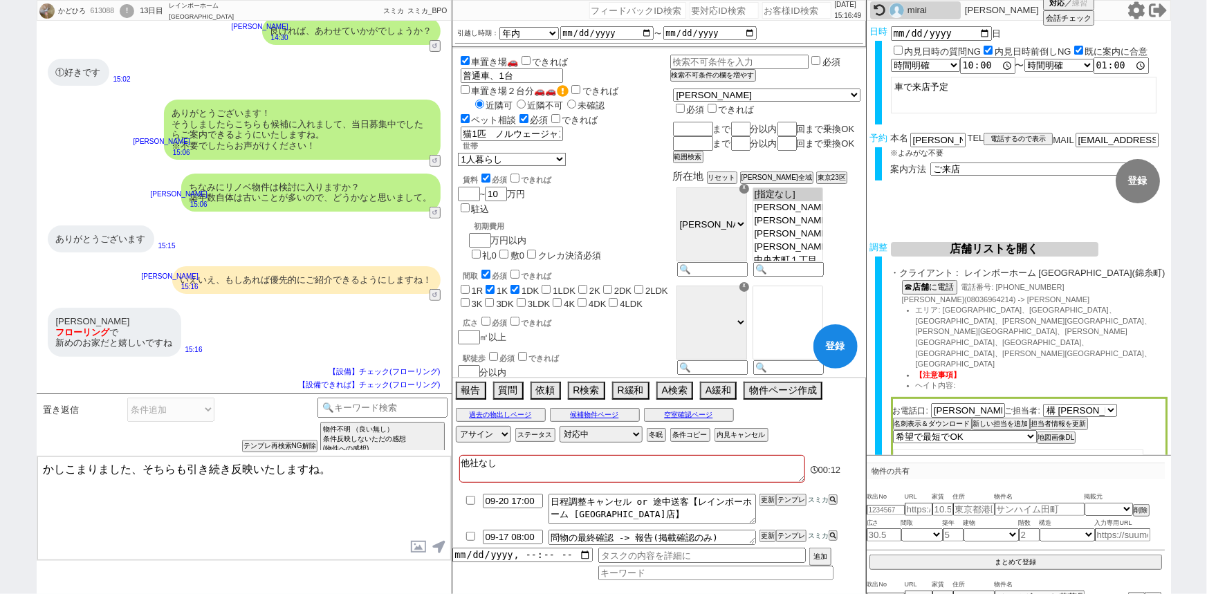
checkbox input "false"
checkbox input "true"
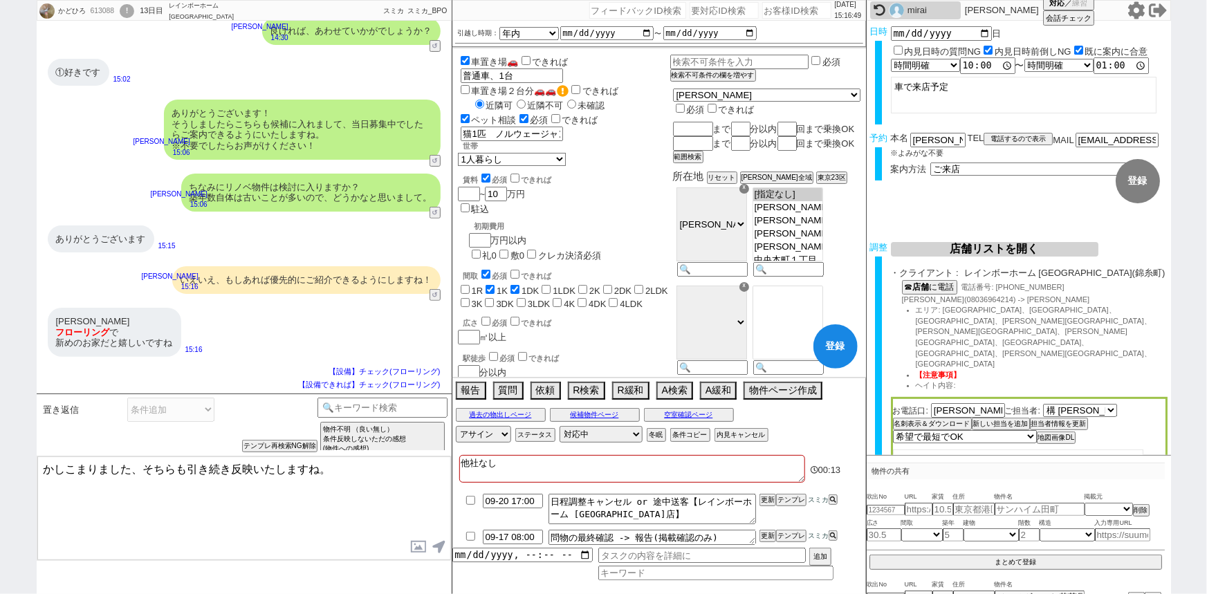
checkbox input "false"
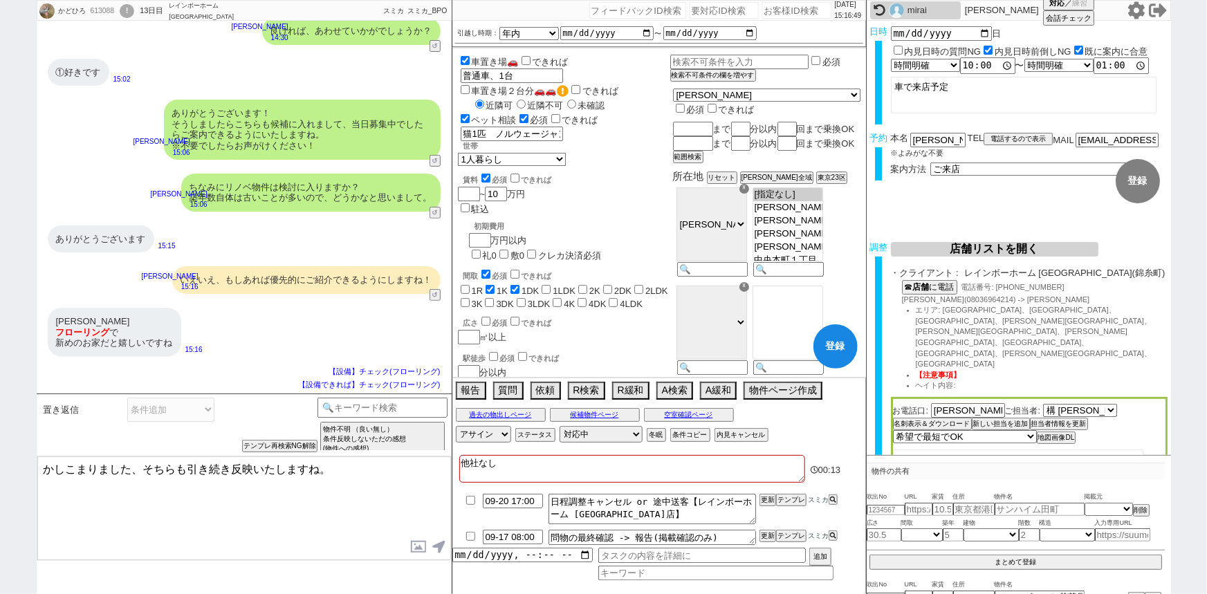
checkbox input "false"
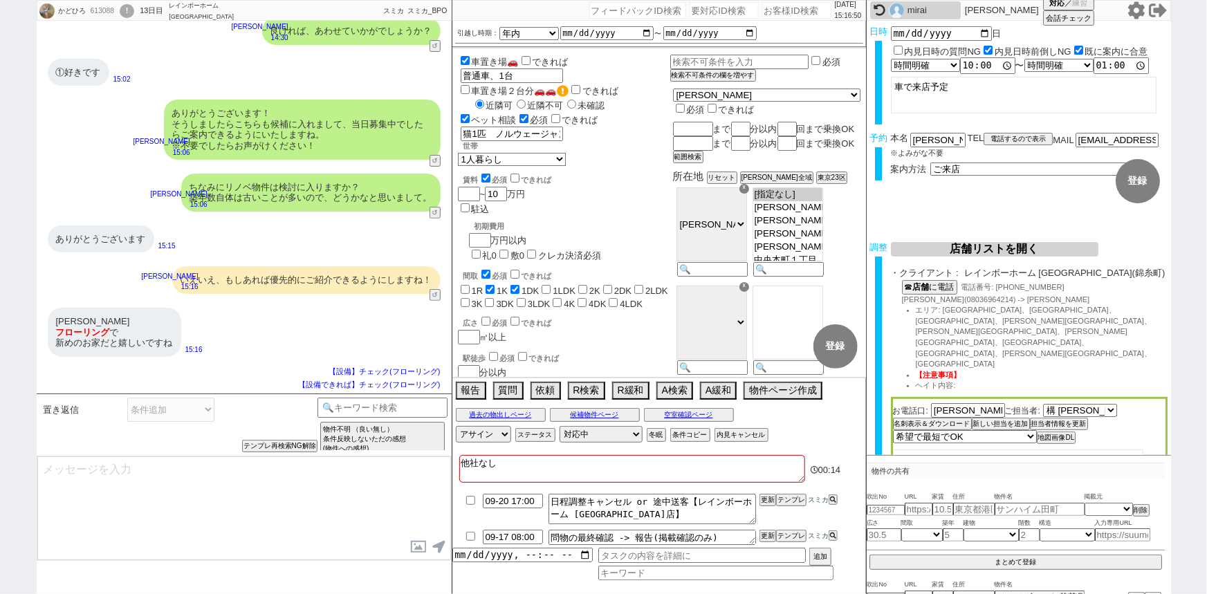
select select "21"
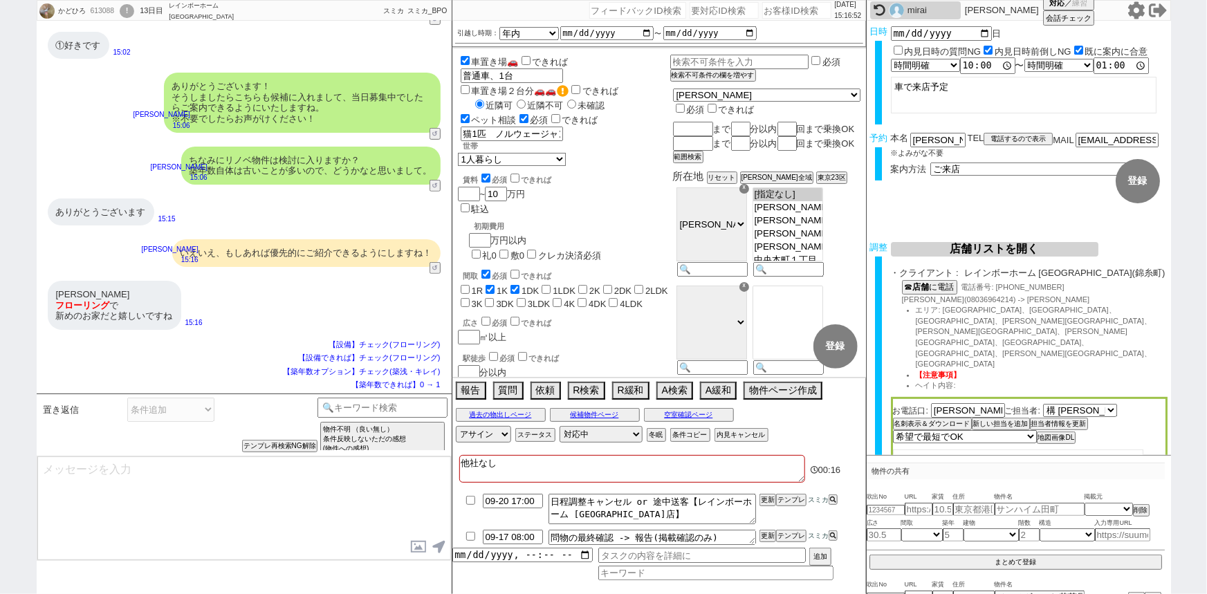
type textarea "かしこまりました、そちらも引き続き反映いたしますね。"
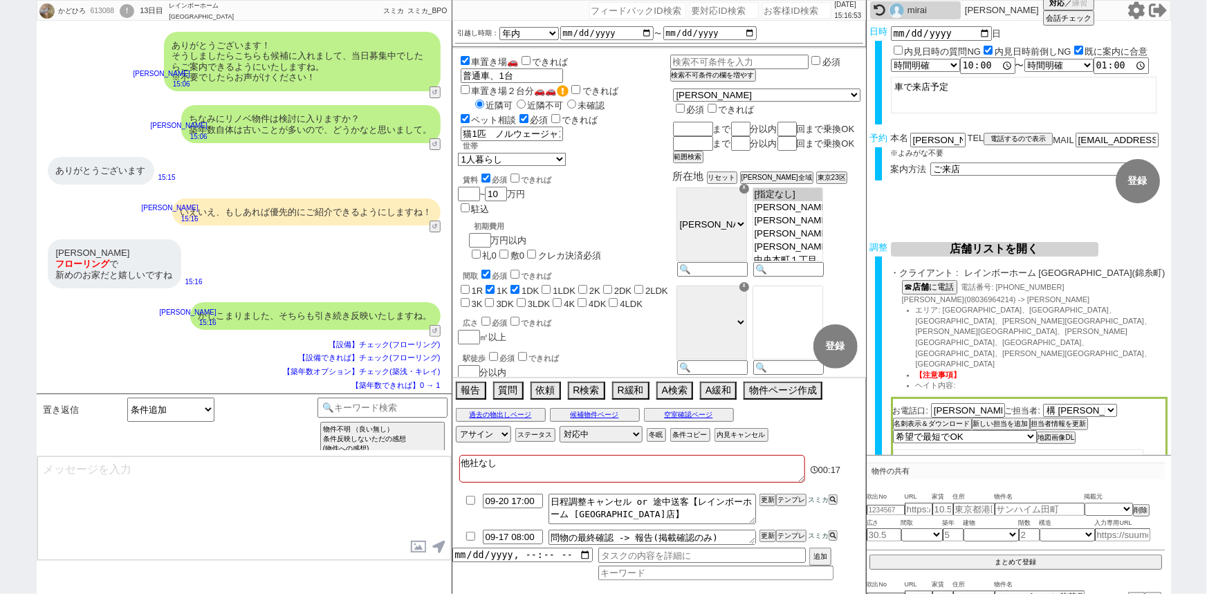
scroll to position [120, 0]
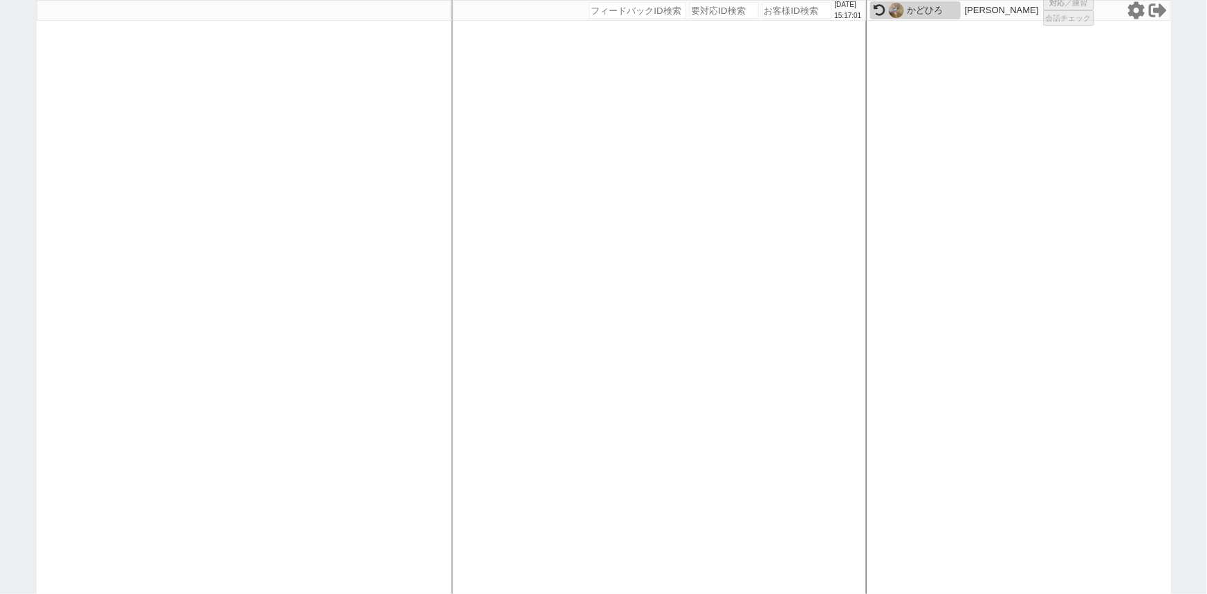
select select "1"
select select "2"
select select
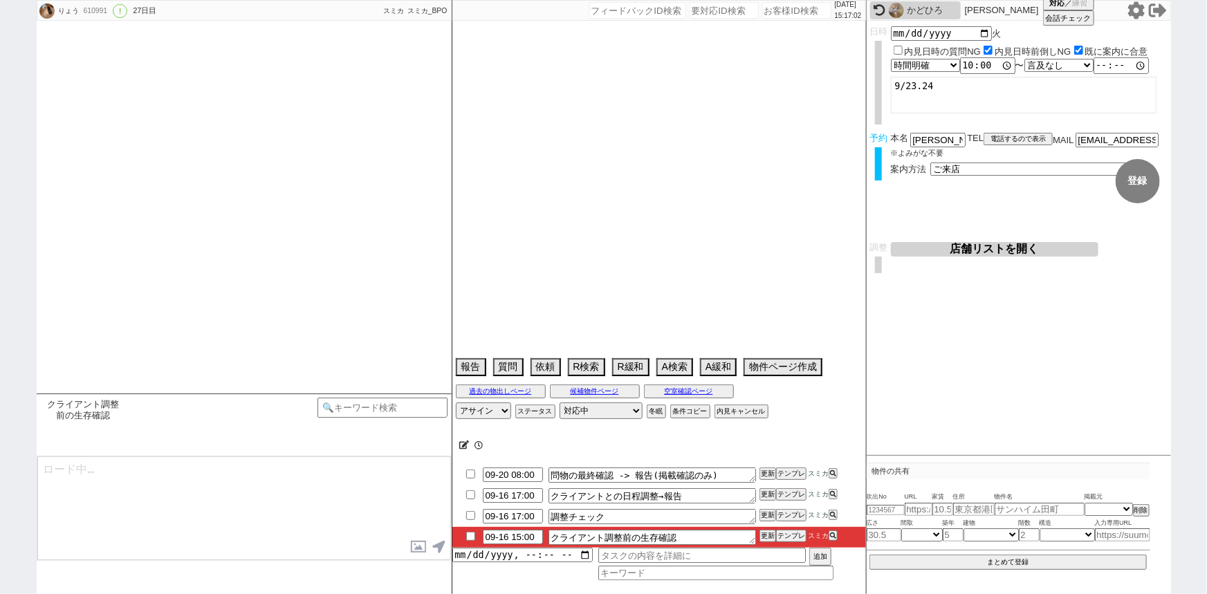
type textarea "千葉県に行くのが9月22日：遠方？午前中の他社と入れ替え"
select select "2025"
select select "9"
select select "36"
select select "0"
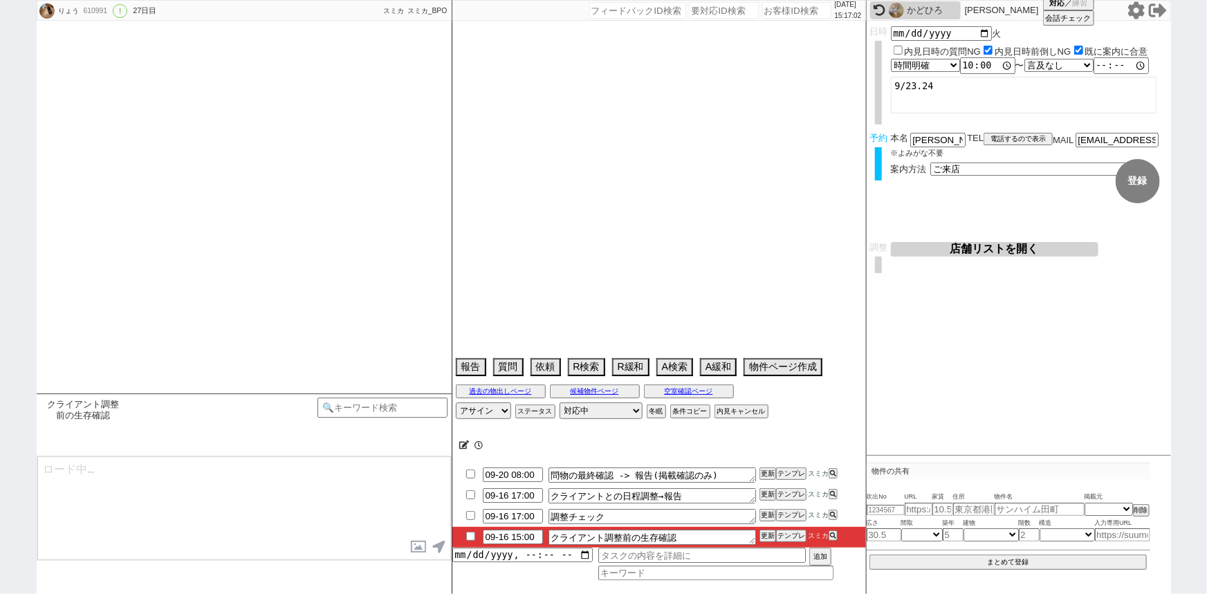
select select "12"
select select "122"
select select "123"
select select "124"
select select "125"
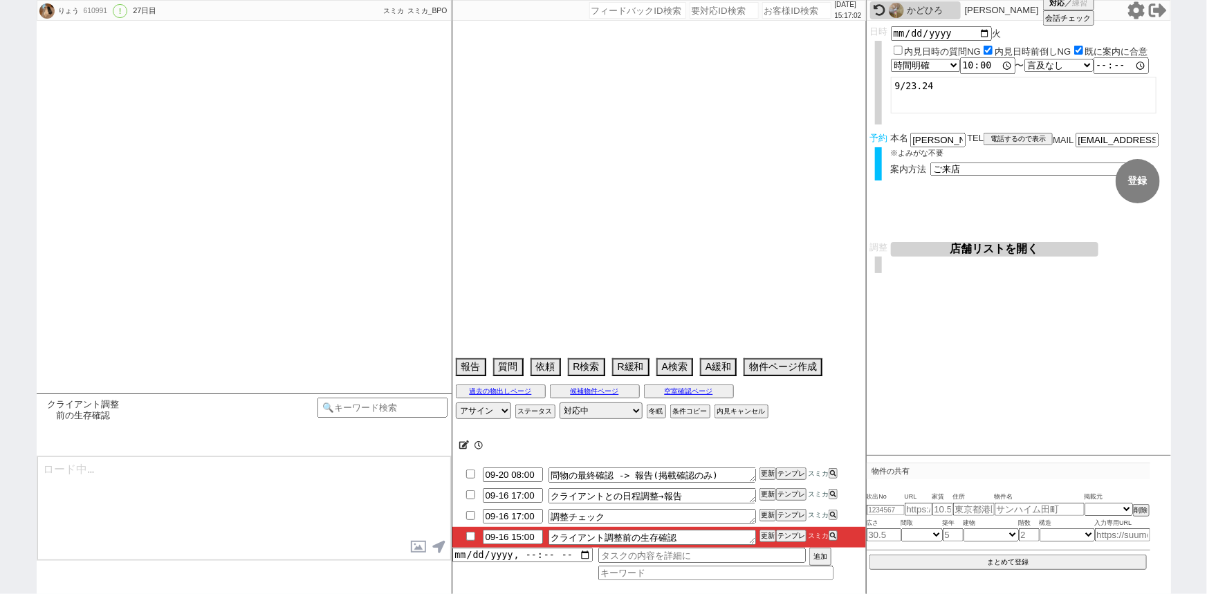
select select "126"
select select "128"
select select "129"
select select "132"
select select "133"
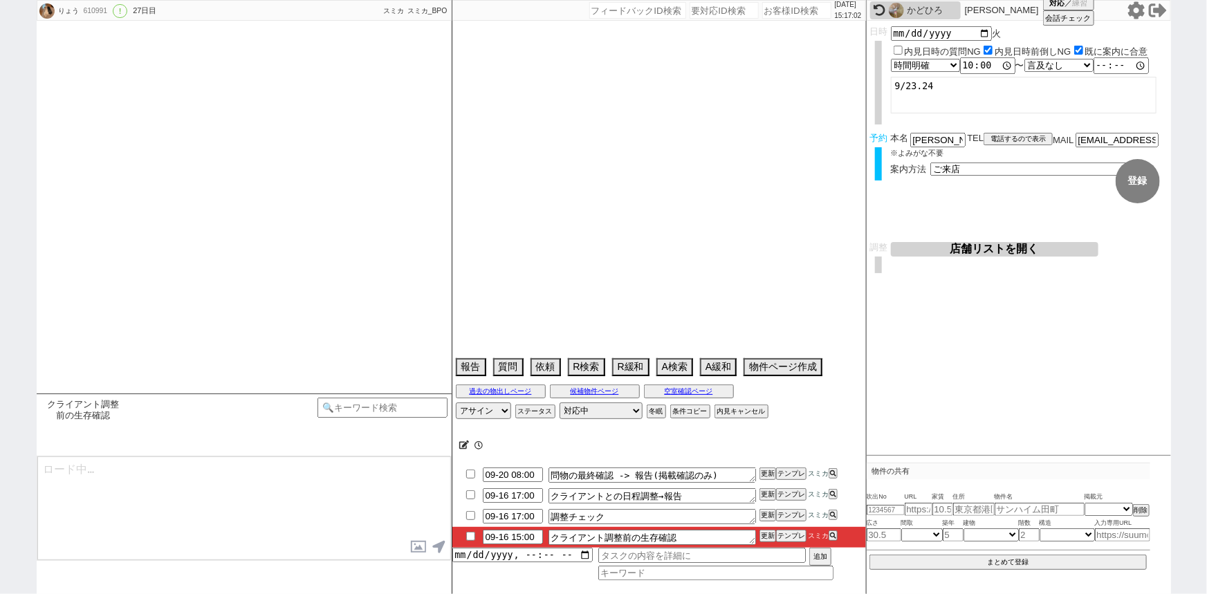
select select "134"
select select "135"
select select "136"
select select "137"
select select "139"
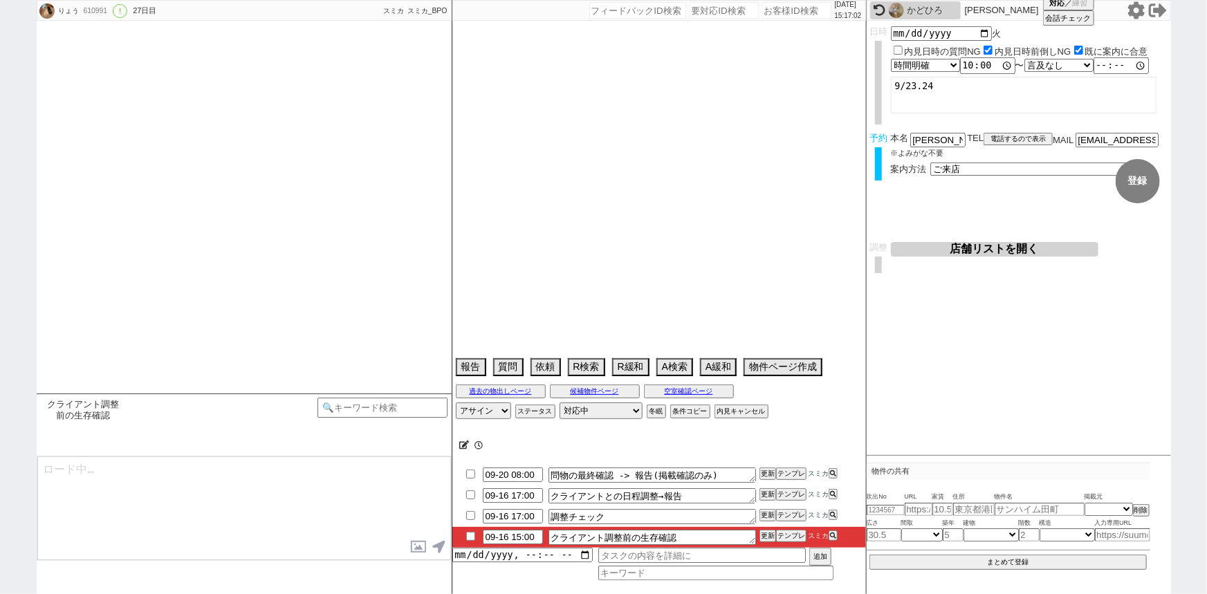
select select "140"
select select "142"
select select "143"
select select "144"
select select "145"
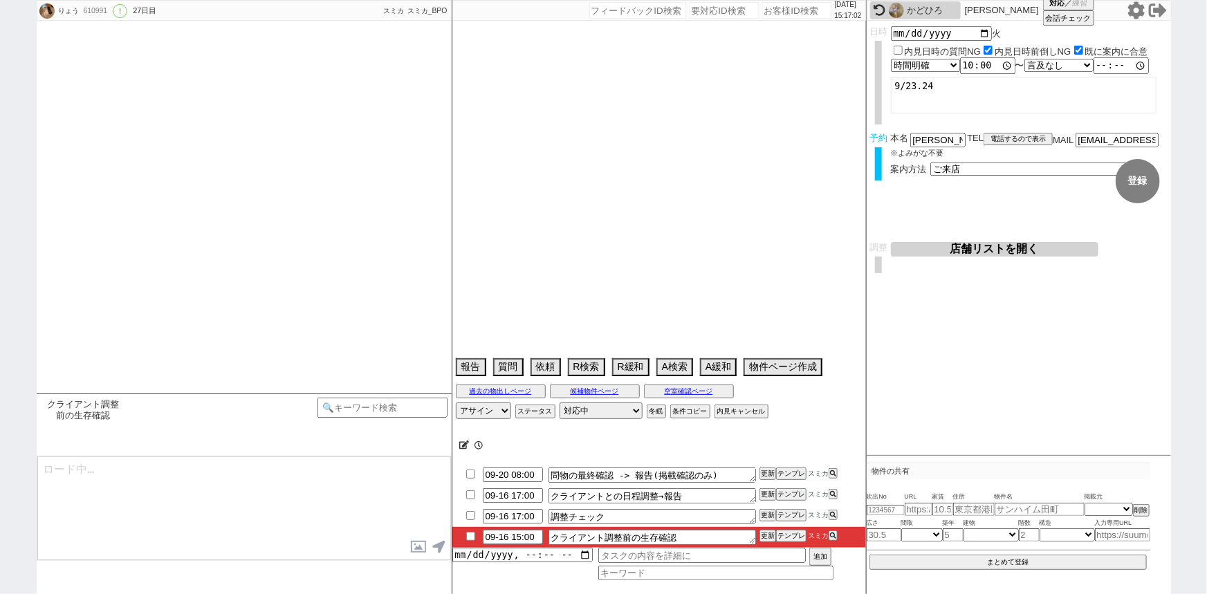
select select "147"
select select "150"
select select "151"
select select "152"
select select "154"
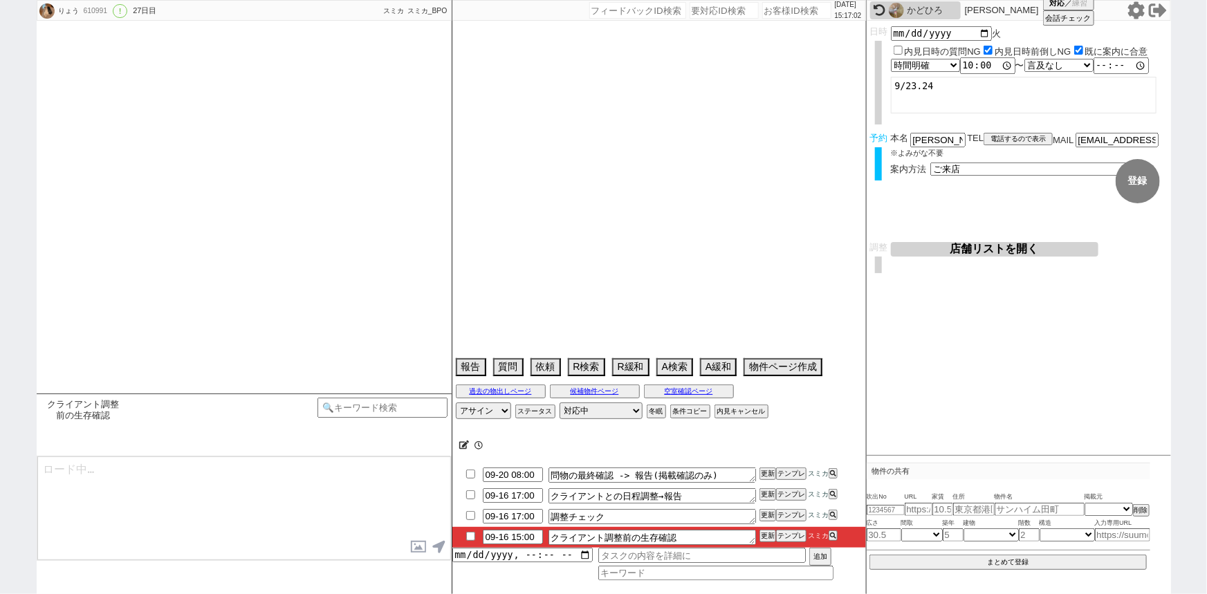
select select "155"
select select "159"
select select "162"
select select "163"
select select "164"
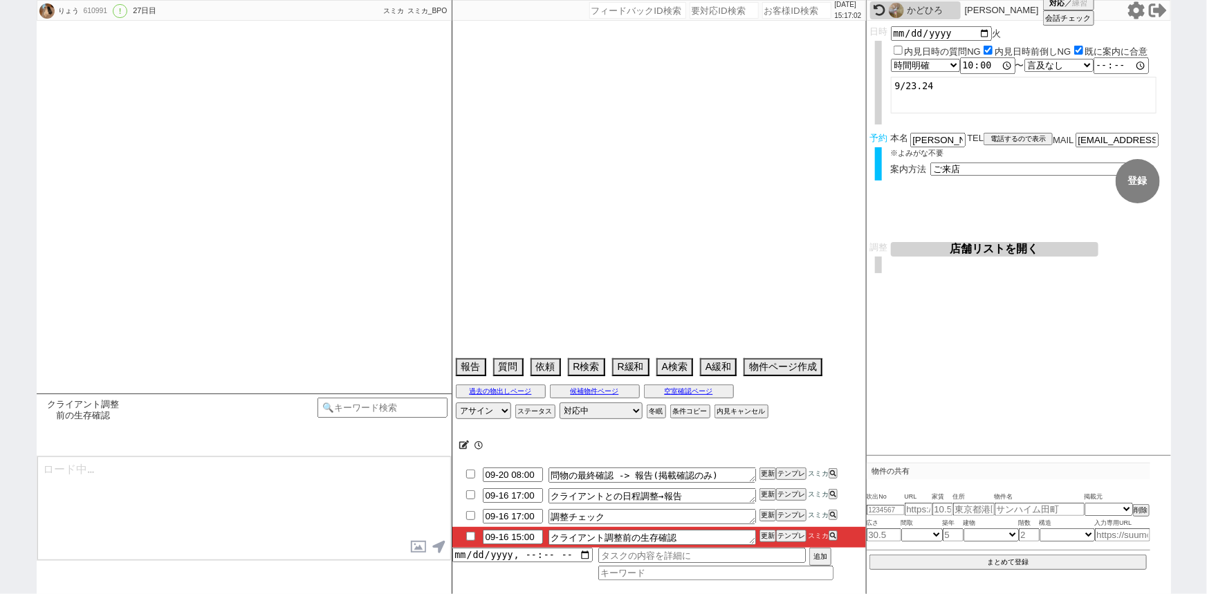
select select "165"
select select "169"
select select "111"
select select "2842"
select select "12"
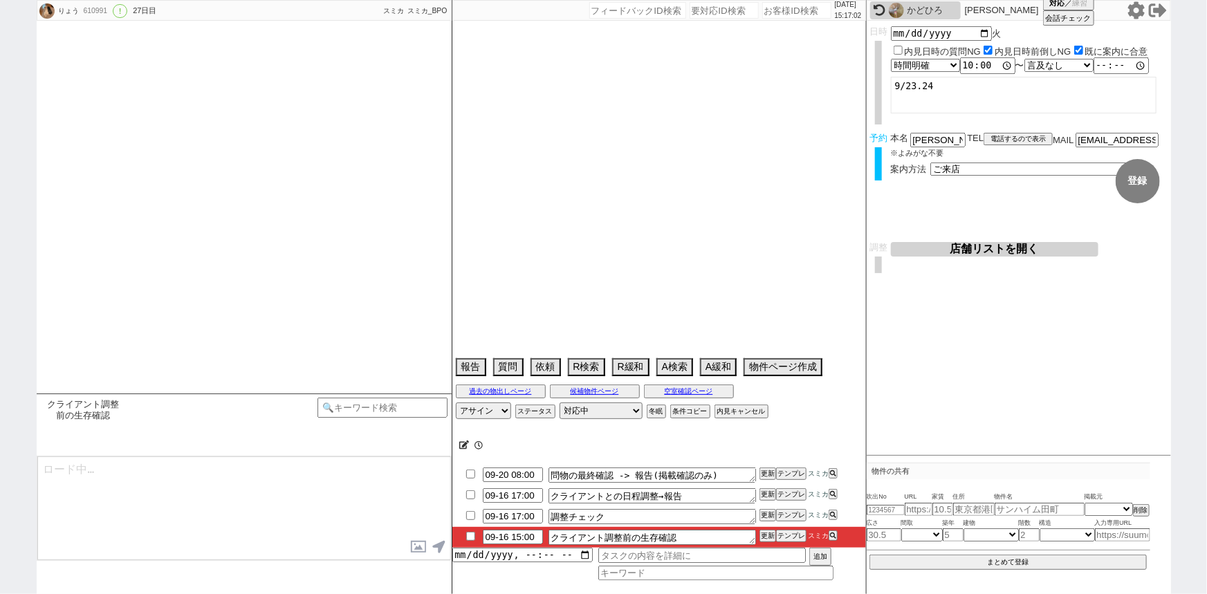
select select "444"
select select "114"
select select "2871"
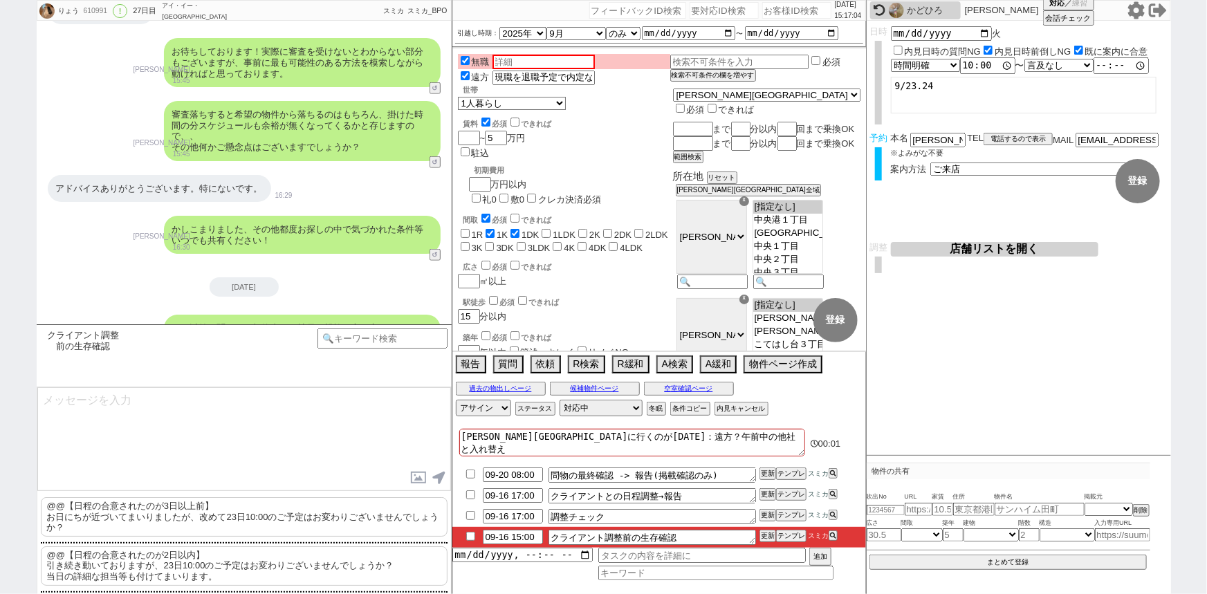
scroll to position [580, 0]
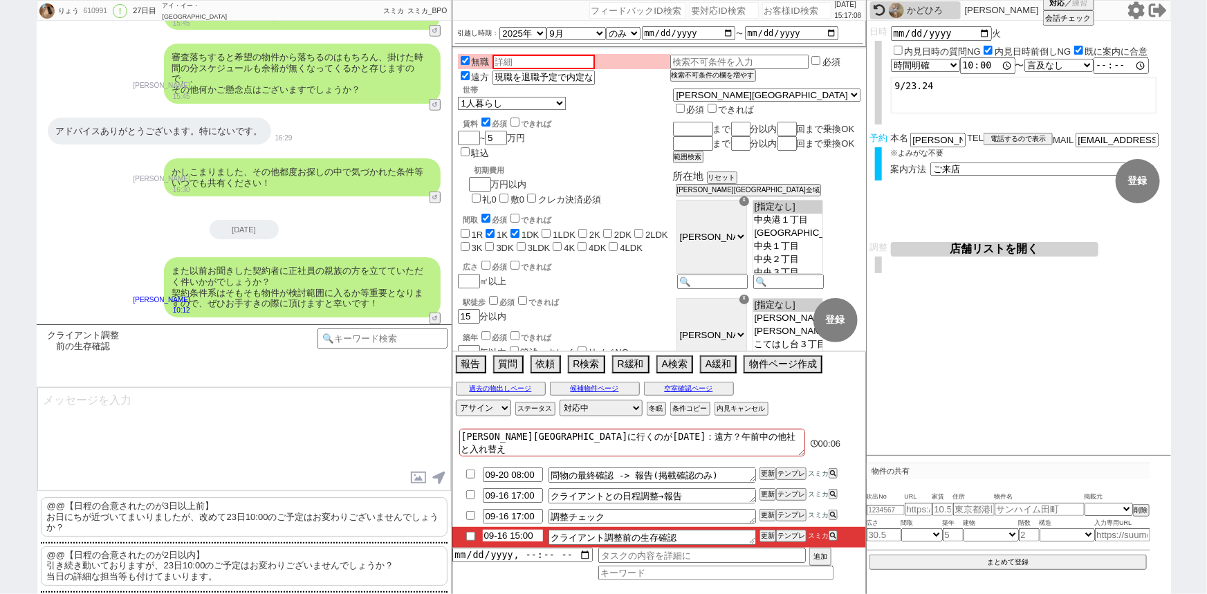
click at [512, 535] on input "09-16 15:00" at bounding box center [513, 536] width 60 height 12
type input "09-17 15:00"
click at [767, 535] on button "更新" at bounding box center [766, 536] width 14 height 10
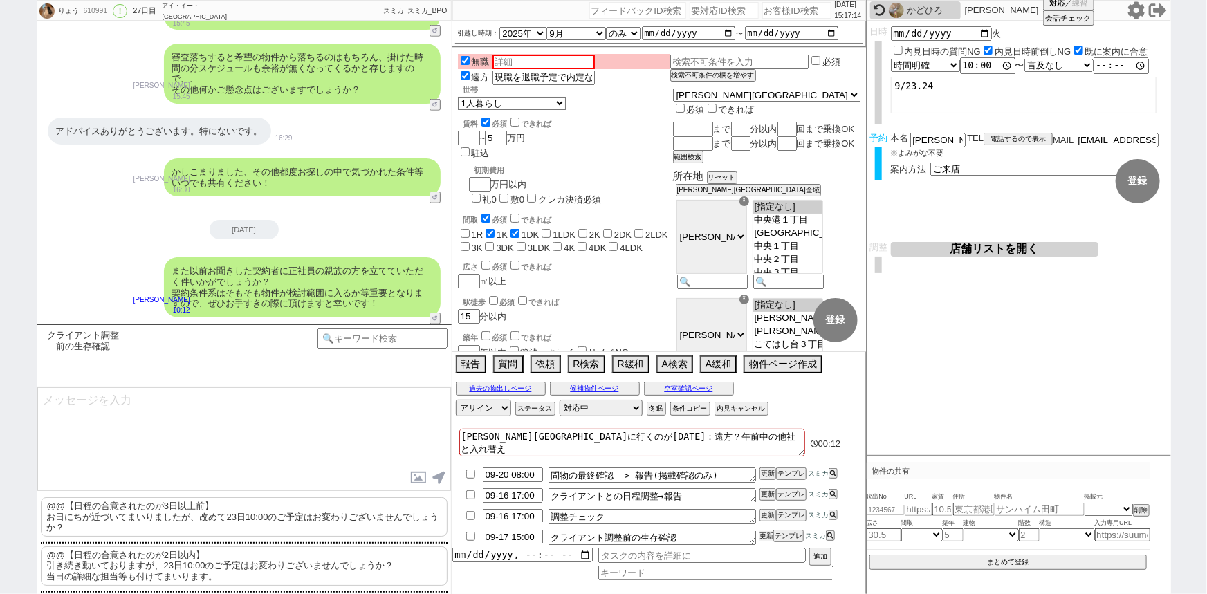
click at [767, 535] on button "更新" at bounding box center [766, 536] width 14 height 10
click at [508, 497] on input "09-16 17:00" at bounding box center [513, 494] width 60 height 12
type input "09-17 17:00"
click at [768, 495] on button "更新" at bounding box center [766, 495] width 14 height 10
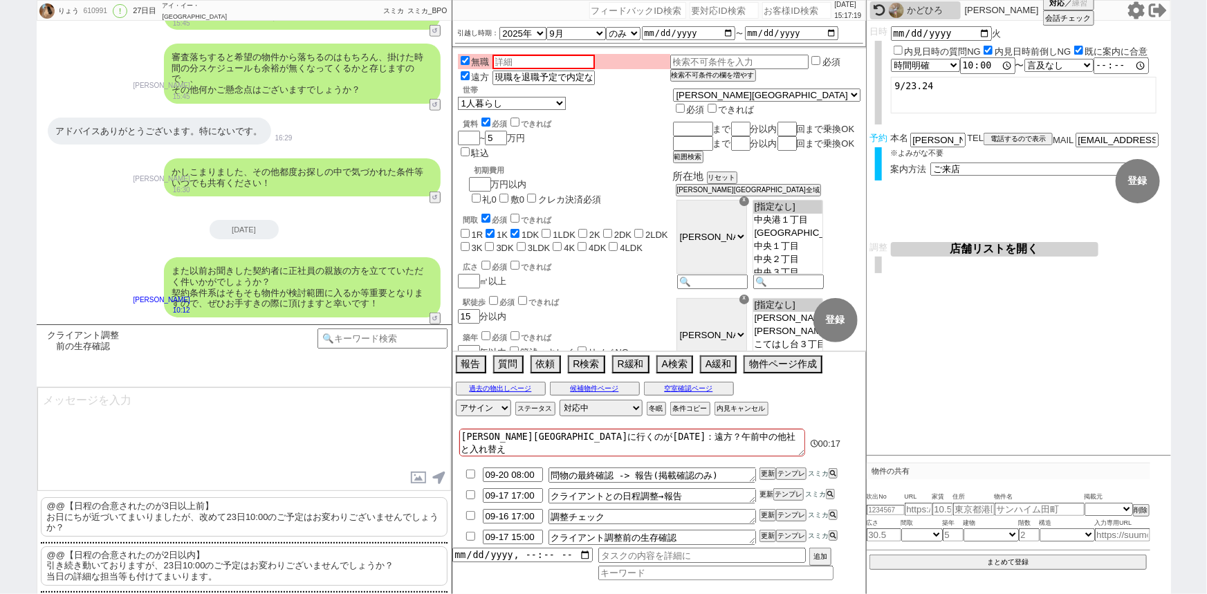
click at [768, 495] on button "更新" at bounding box center [766, 495] width 14 height 10
click at [506, 519] on input "09-16 17:00" at bounding box center [513, 515] width 60 height 12
type input "09-17 17:00"
click at [768, 515] on button "更新" at bounding box center [766, 515] width 14 height 10
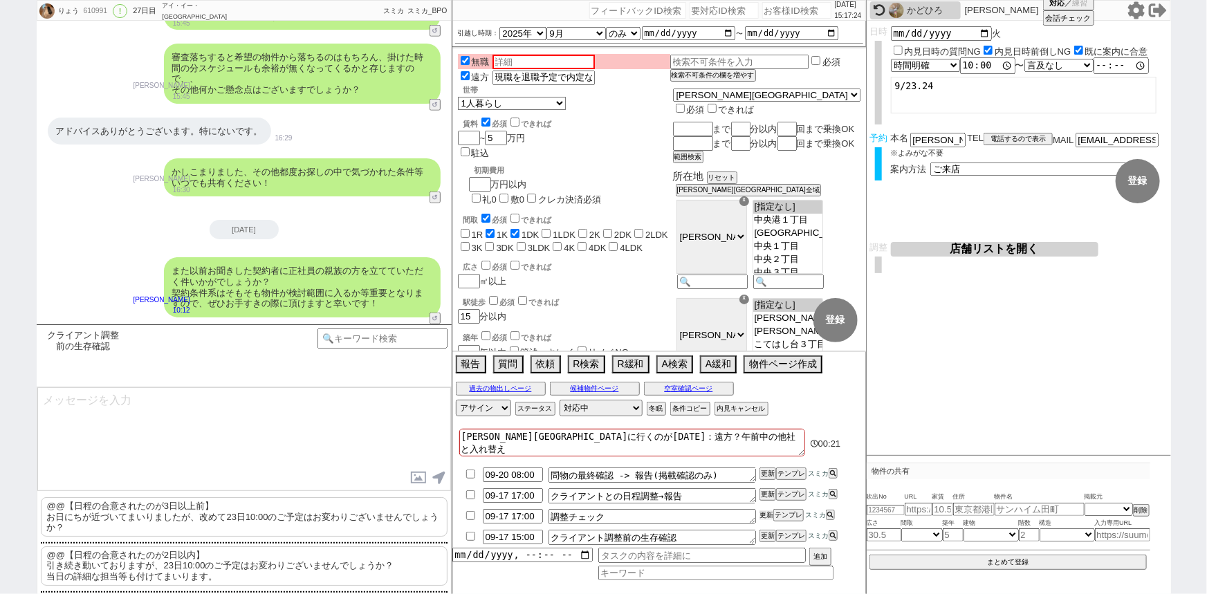
click at [768, 515] on button "更新" at bounding box center [766, 515] width 14 height 10
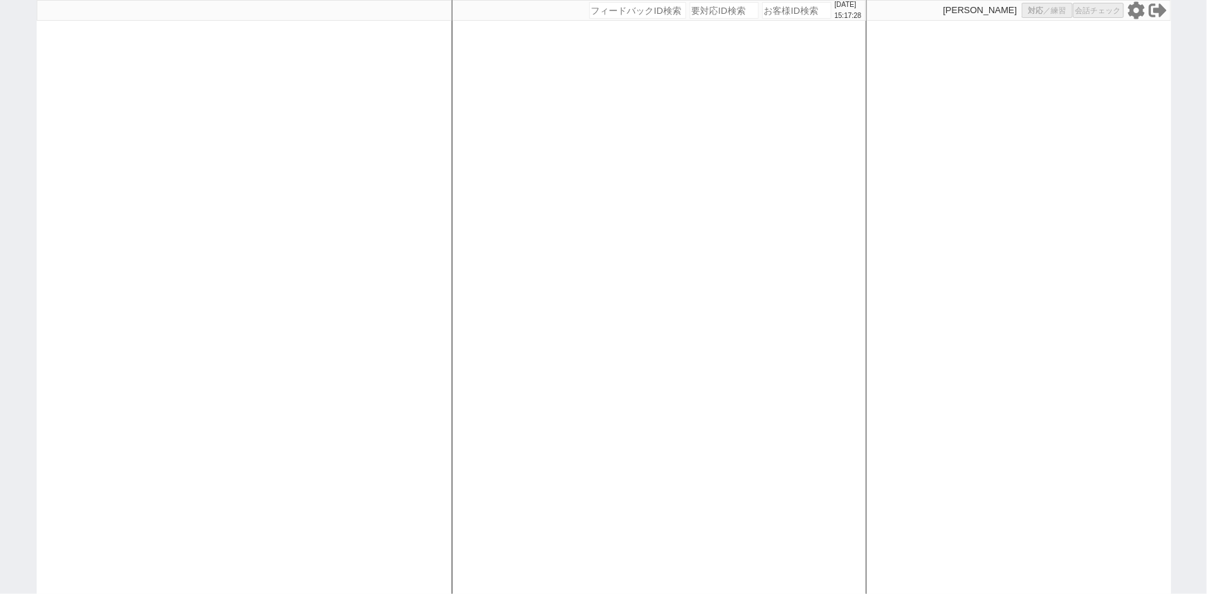
select select "6"
select select "2"
select select
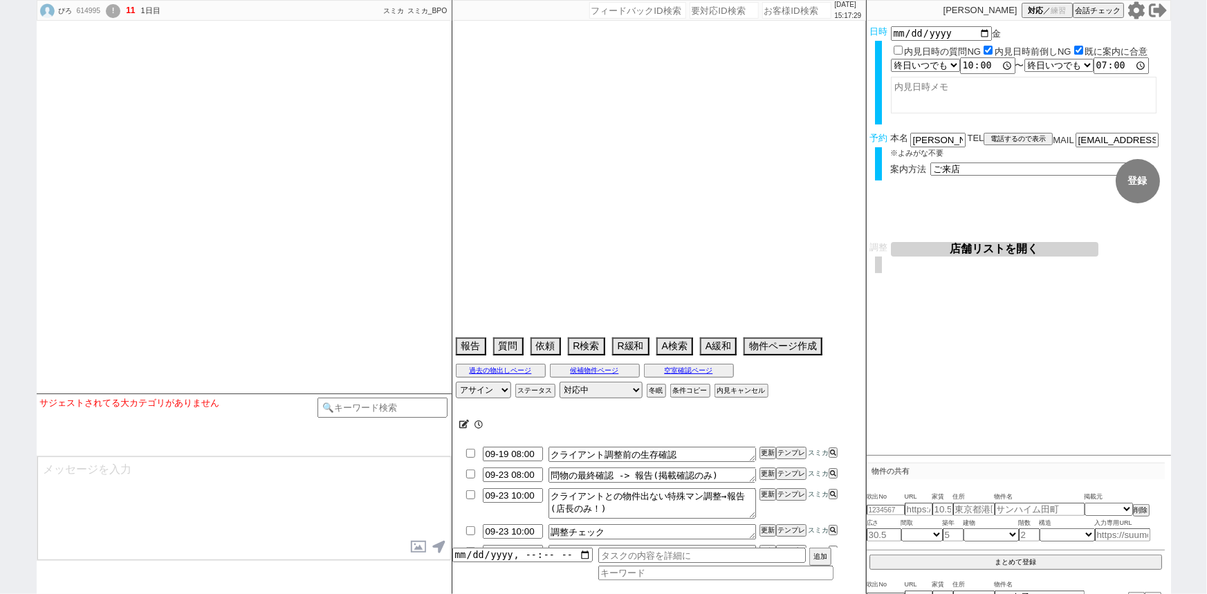
type textarea "電車で来る"
select select "2025"
select select "10"
select select "35"
select select "0"
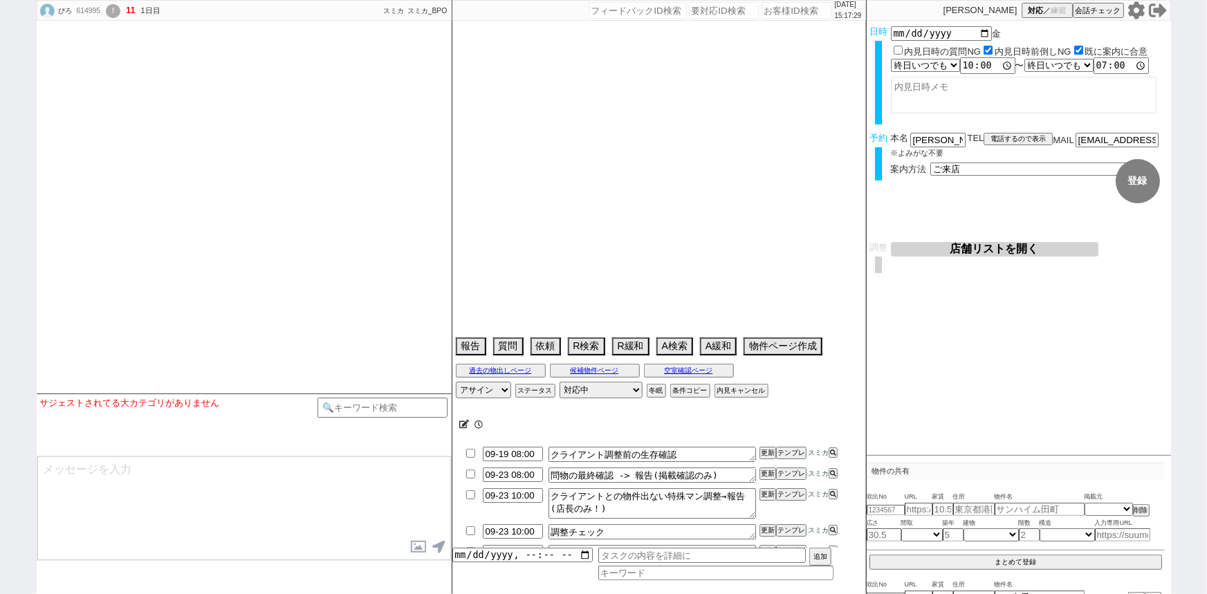
select select "35"
select select "[DATE]"
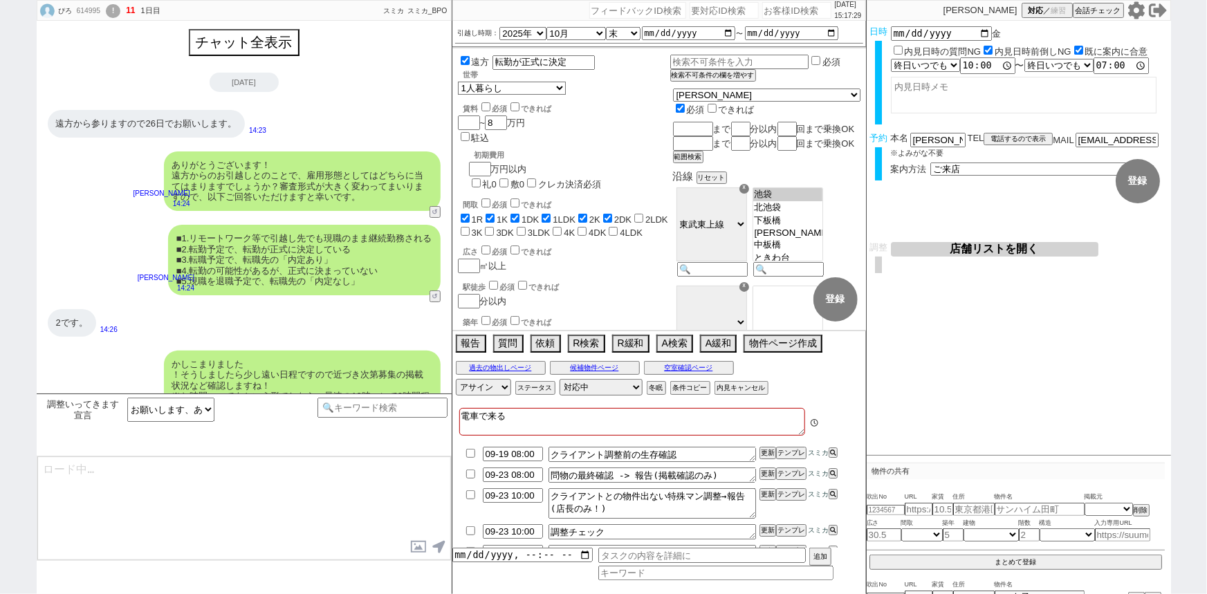
scroll to position [66, 0]
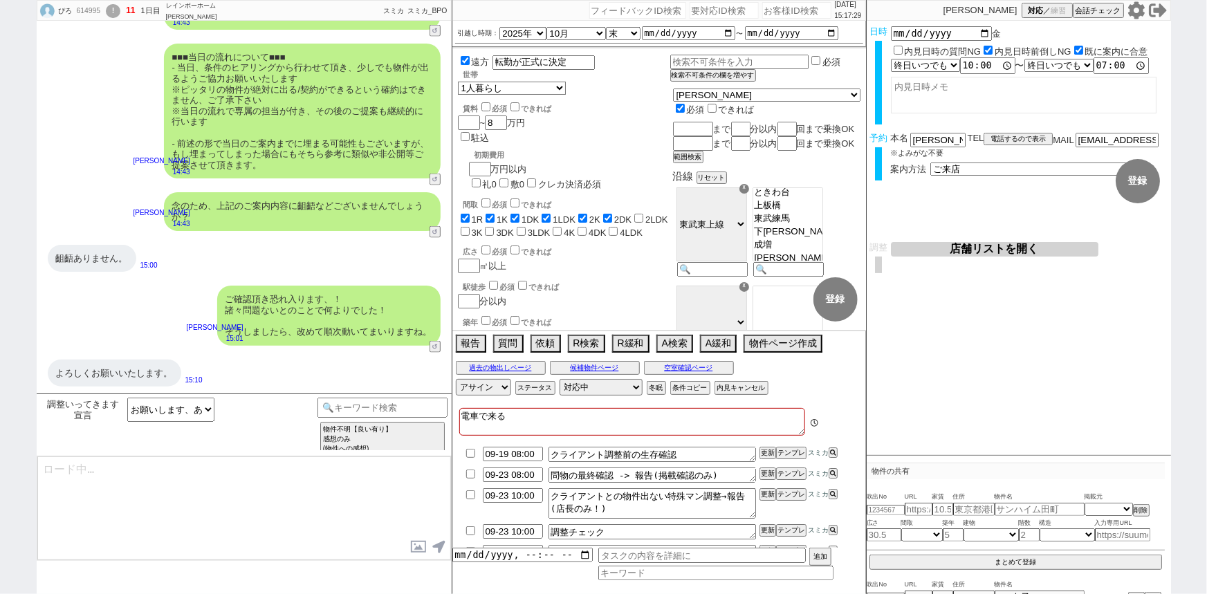
type textarea "はい！時期が時期というのもあり大変人気で完全予約制・枠が中々無いのでしっかり動いてまいりますね。"
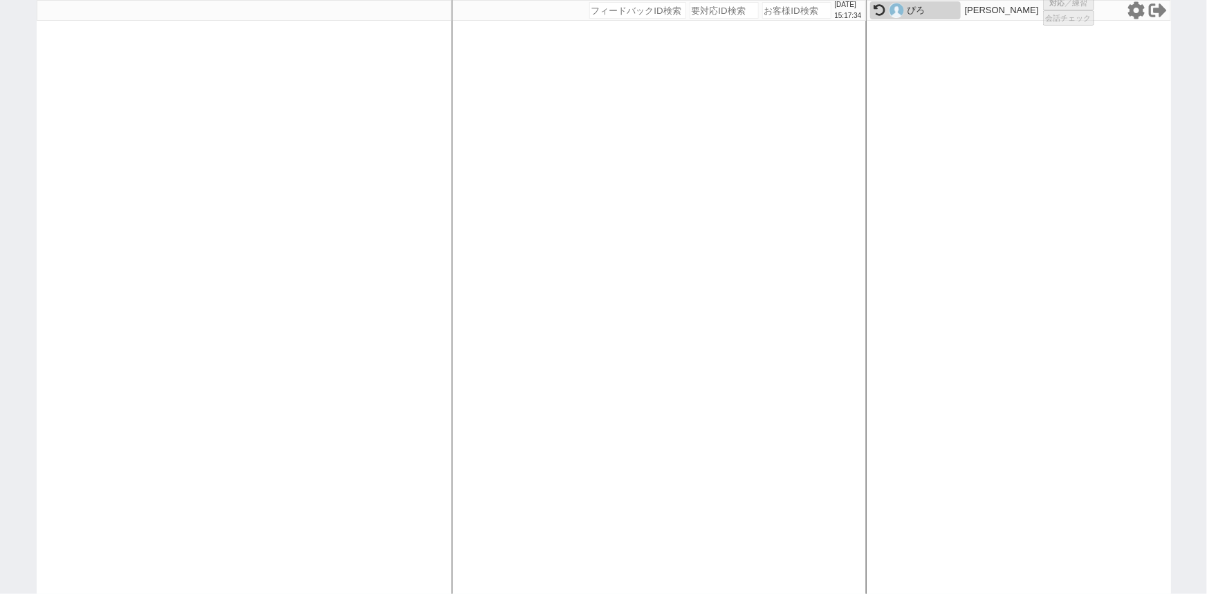
select select "1"
select select "4"
select select
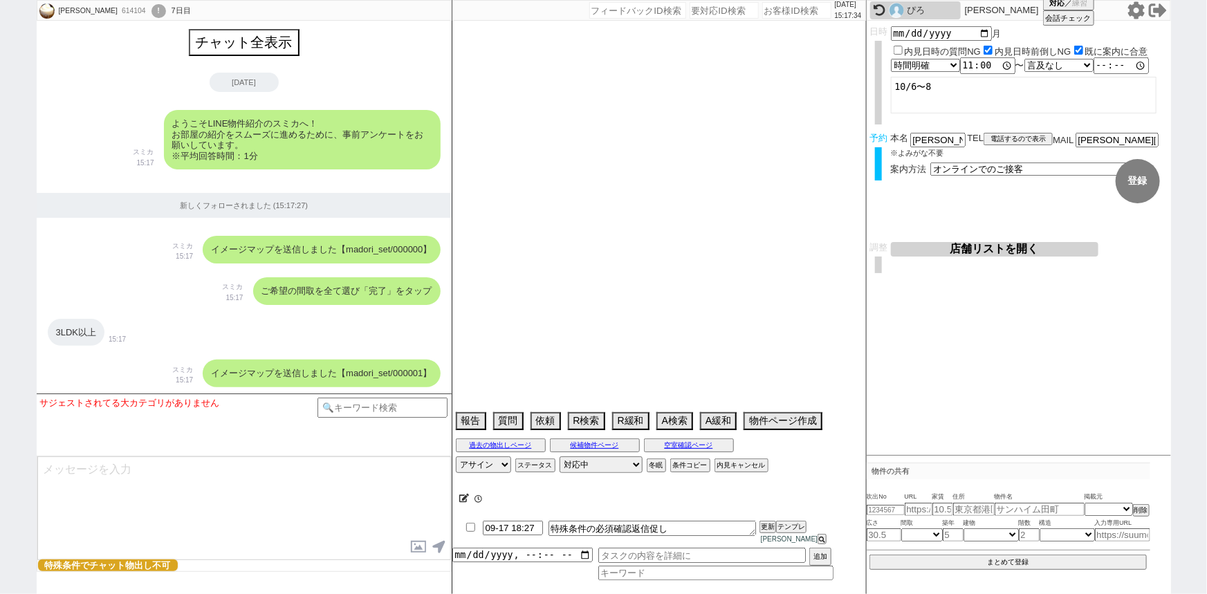
scroll to position [7517, 0]
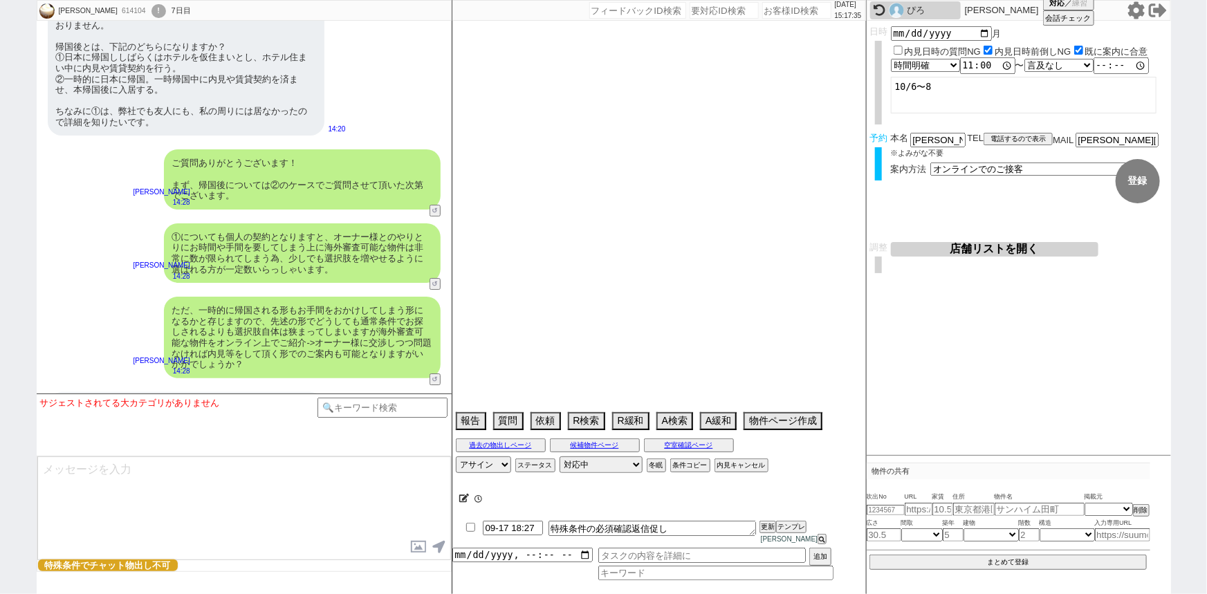
type textarea "＠＠海外在住、電話繋がらない＠＠"
select select "2025"
select select "11"
select select "12"
select select "6"
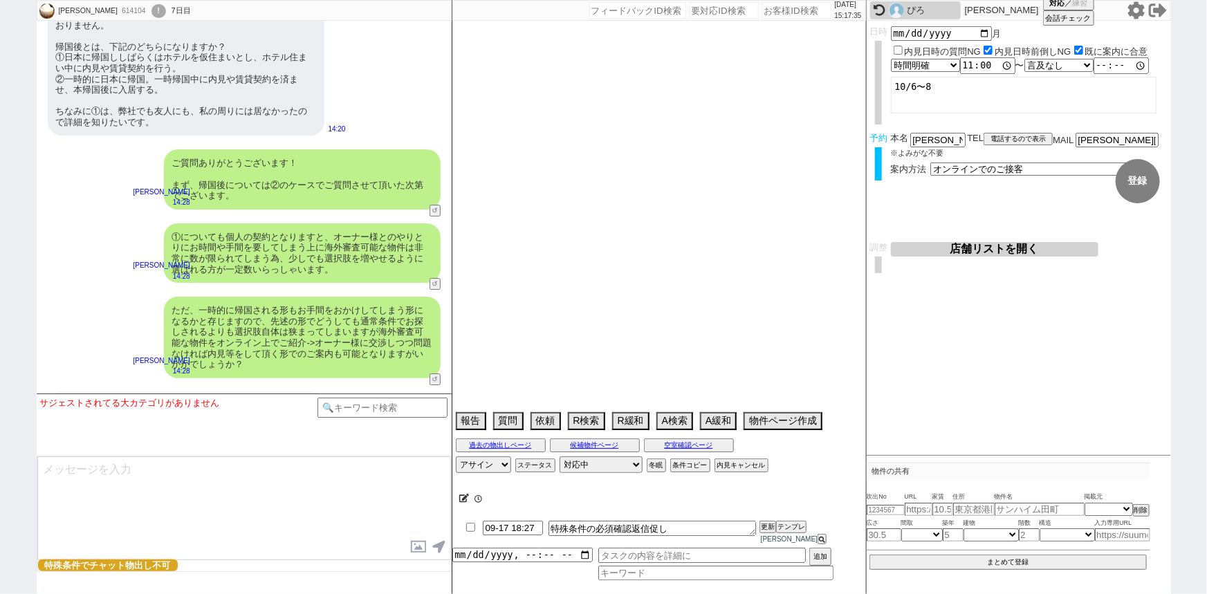
select select "25"
select select "29"
select select "44"
select select "[DATE]"
select select "15"
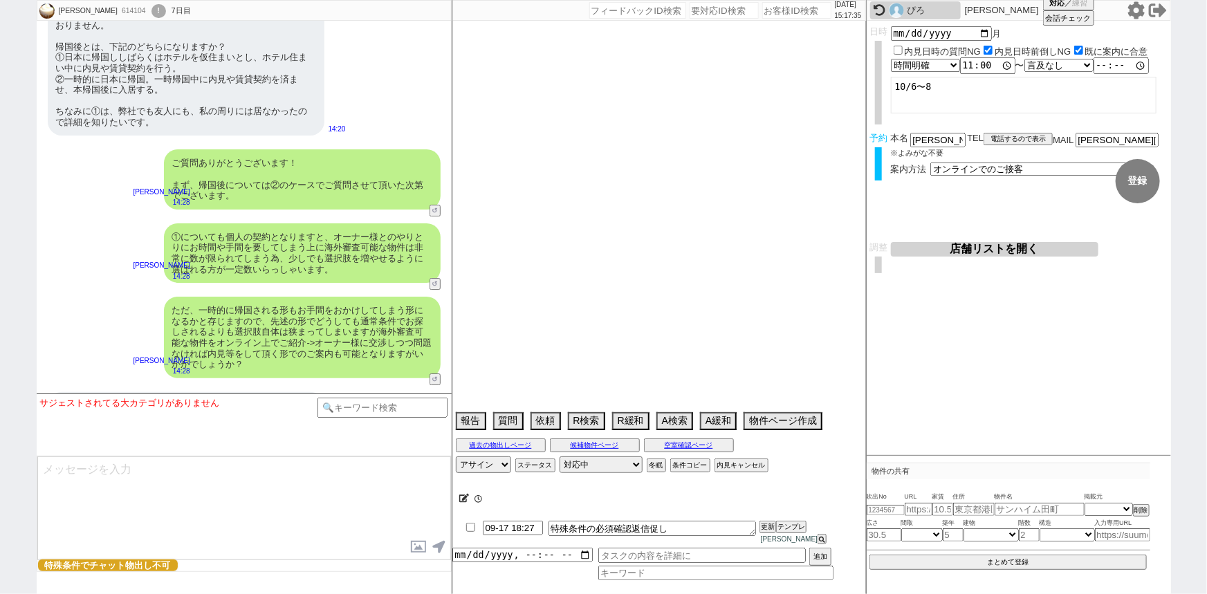
select select "520"
select select "16"
select select "41"
select select "[DATE]"
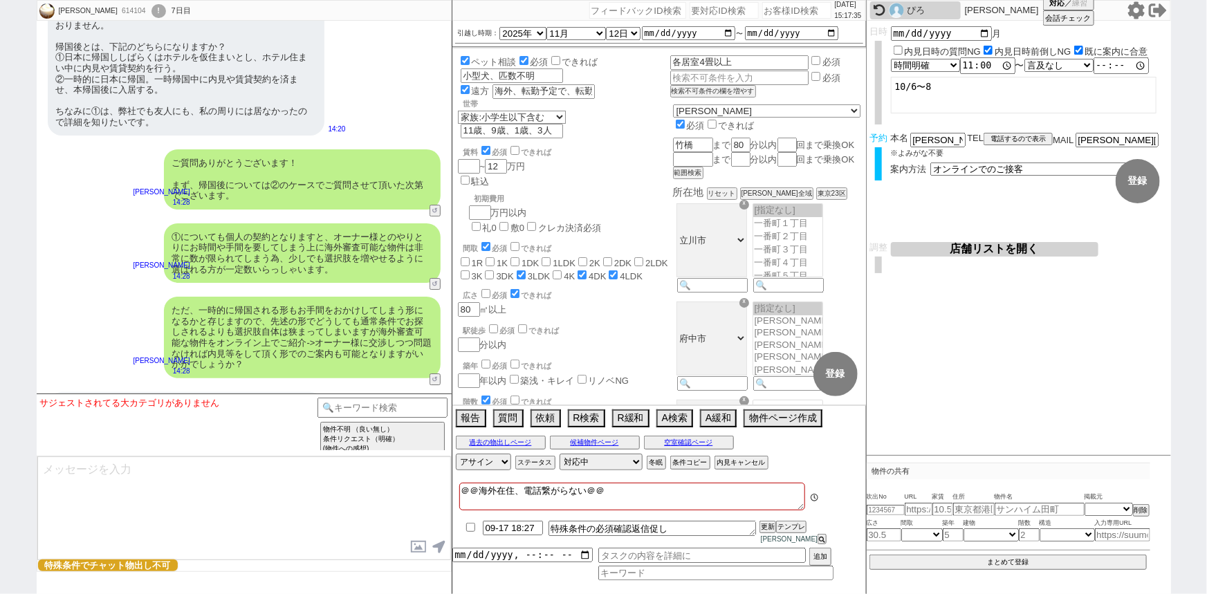
scroll to position [247, 0]
click at [295, 297] on div "ただ、一時的に帰国される形もお手間をおかけしてしまう形になるかと存じますので、先述の形でどうしても通常条件でお探しされるよりも選択肢自体は狭まってしまいますが…" at bounding box center [302, 338] width 277 height 82
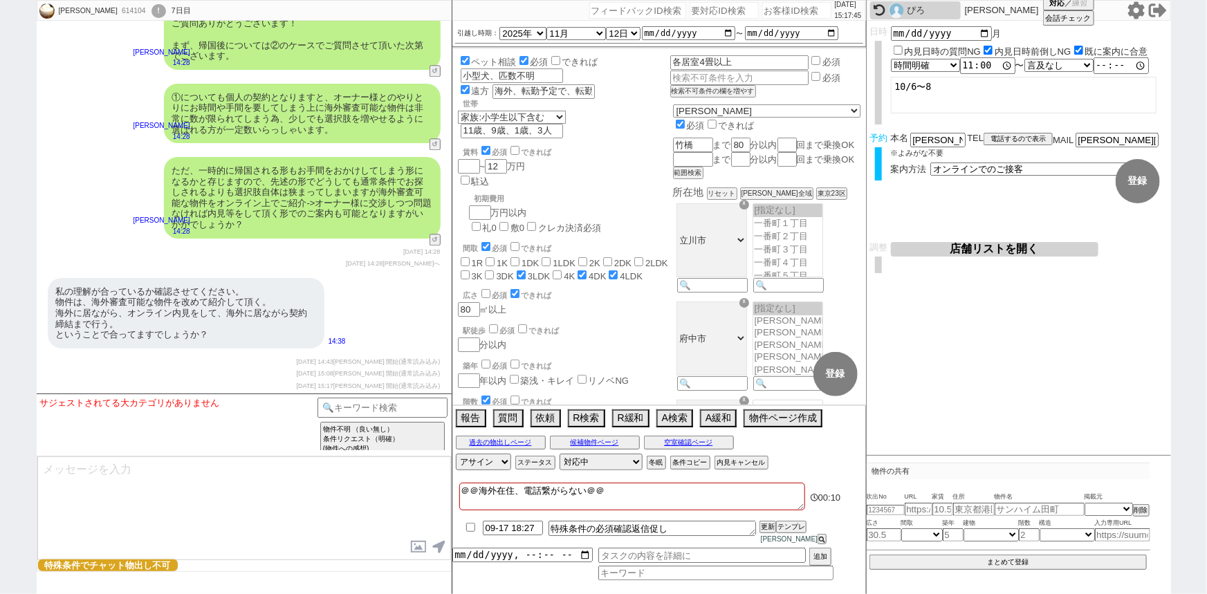
scroll to position [7517, 0]
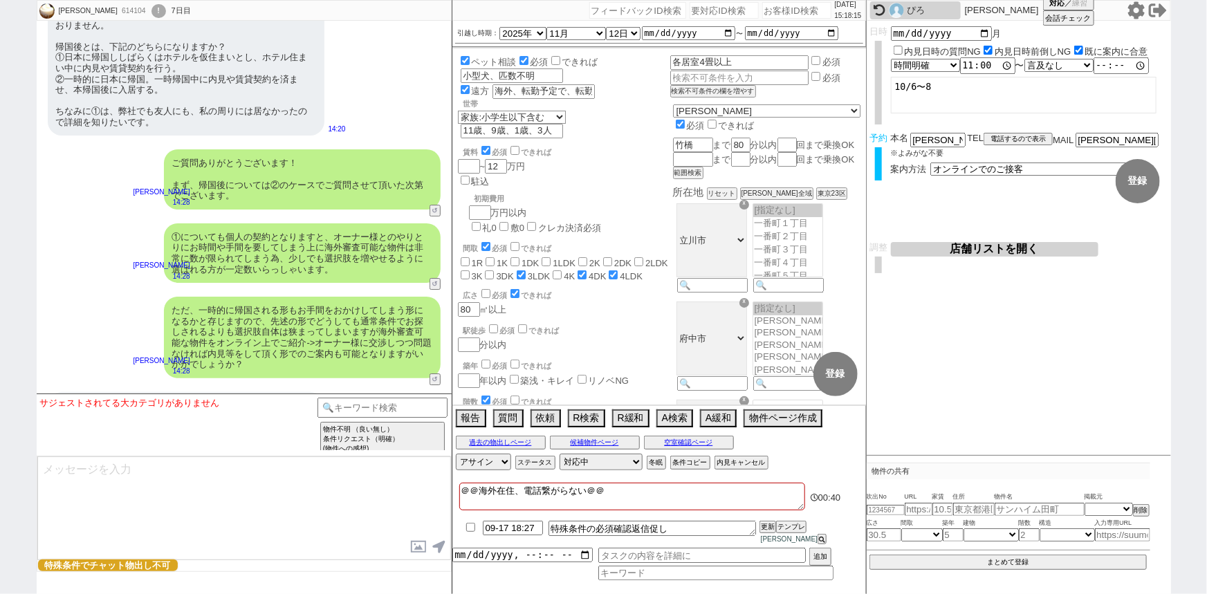
click at [207, 297] on div "ただ、一時的に帰国される形もお手間をおかけしてしまう形になるかと存じますので、先述の形でどうしても通常条件でお探しされるよりも選択肢自体は狭まってしまいますが…" at bounding box center [302, 338] width 277 height 82
click at [109, 476] on textarea at bounding box center [244, 508] width 414 height 104
type textarea "ご"
click at [109, 476] on textarea "ｇ" at bounding box center [244, 508] width 414 height 104
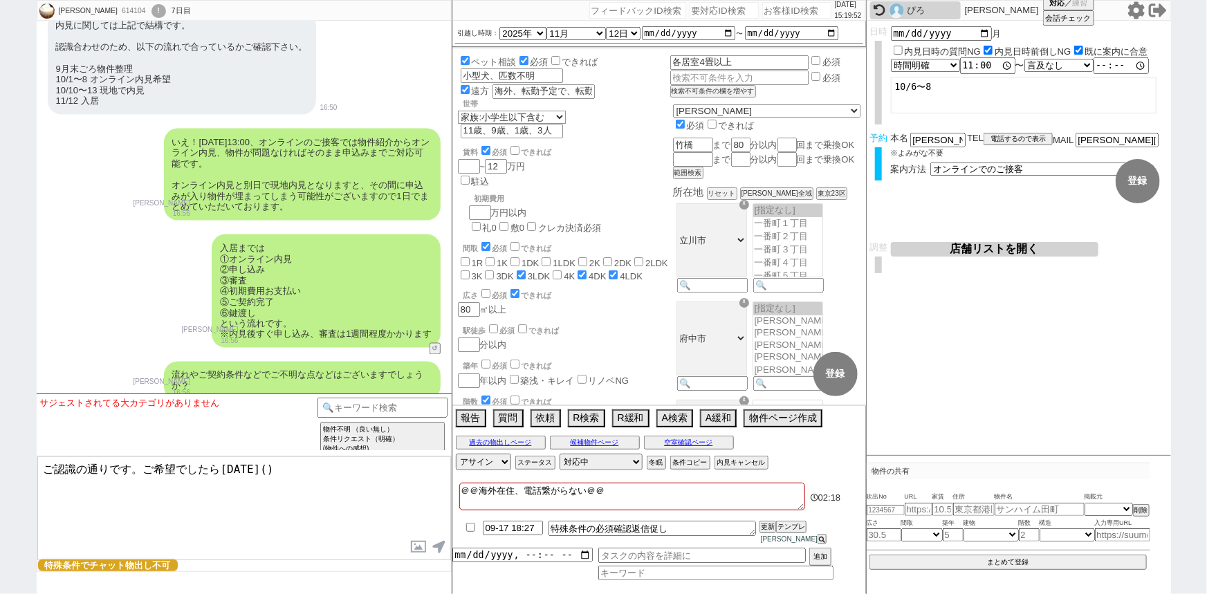
scroll to position [6337, 0]
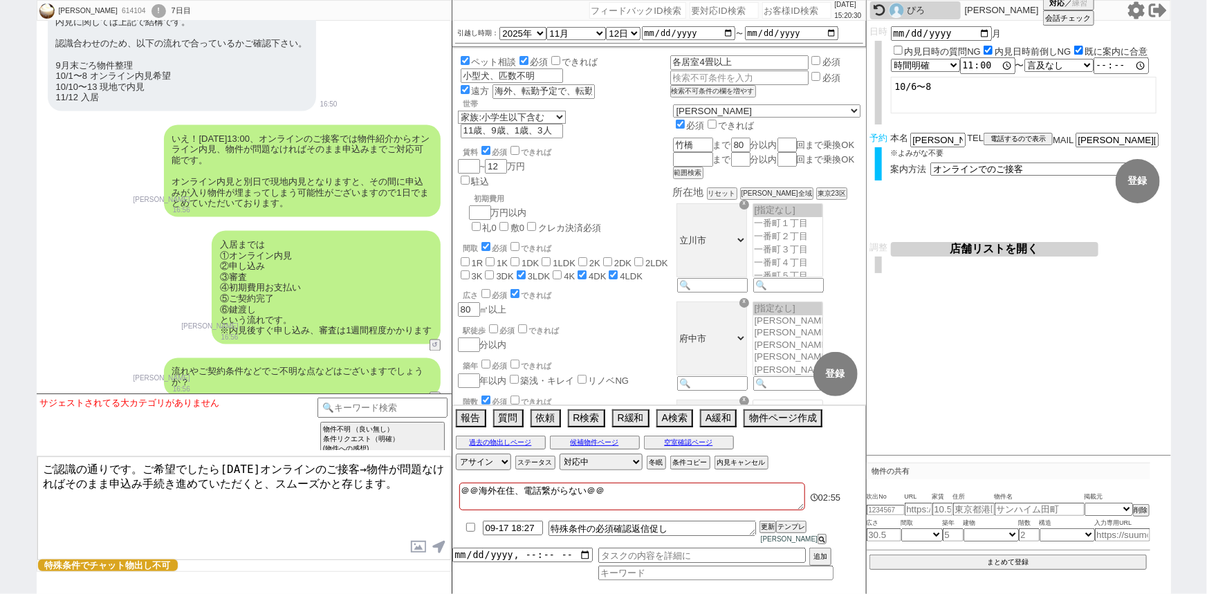
drag, startPoint x: 219, startPoint y: 461, endPoint x: 144, endPoint y: 437, distance: 78.3
click at [144, 437] on div "サジェストされてる大カテゴリがありません テンプレ再検索NG解除 物件不明 （良い無し） 条件リクエスト（明確） (物件への感想) 物件不明 （良い無し） 既…" at bounding box center [244, 493] width 415 height 201
click at [418, 488] on textarea "ご認識の通りです。[DATE]オンラインのご接客→物件が問題なければそのまま申込み手続き進めていただくと、スムーズかと存じます。" at bounding box center [244, 508] width 414 height 104
type textarea "ご認識の通りです。[DATE]オンラインのご接客→物件が問題なければそのまま申込み手続き進めていただくと、スムーズかと存じます。 ご希望いかがでしょうか？"
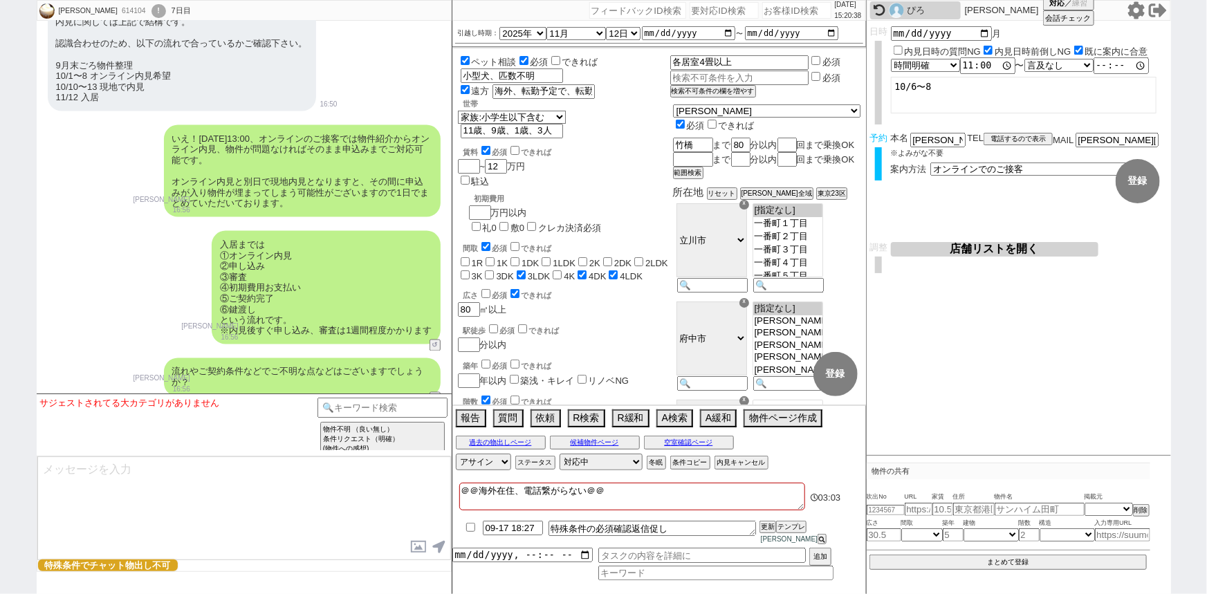
scroll to position [7602, 0]
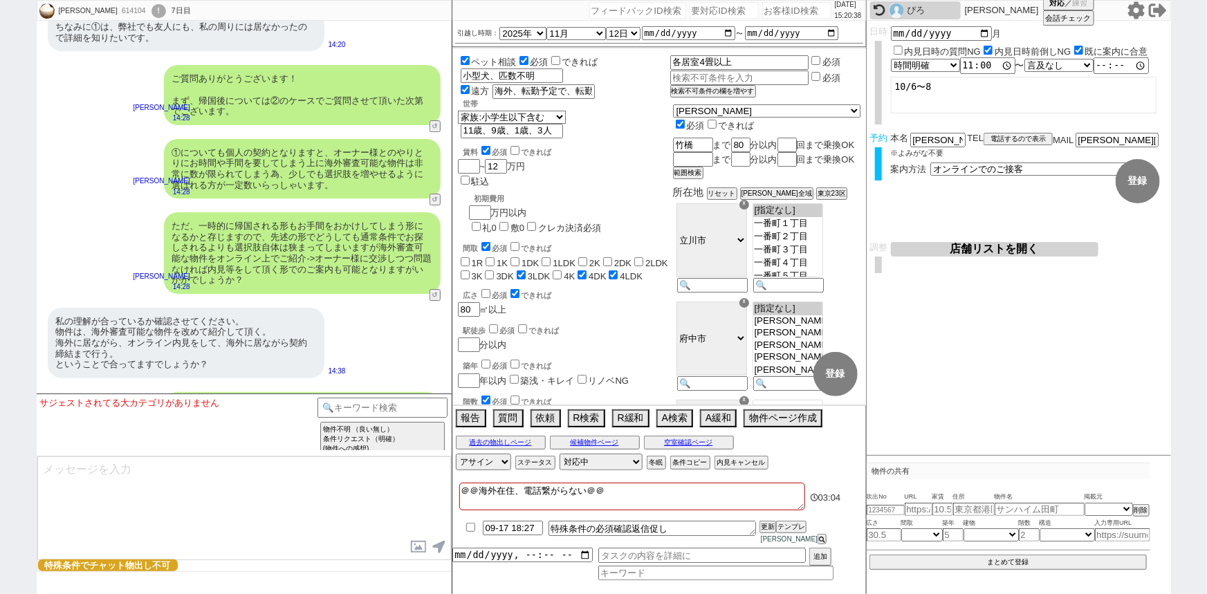
select select "535"
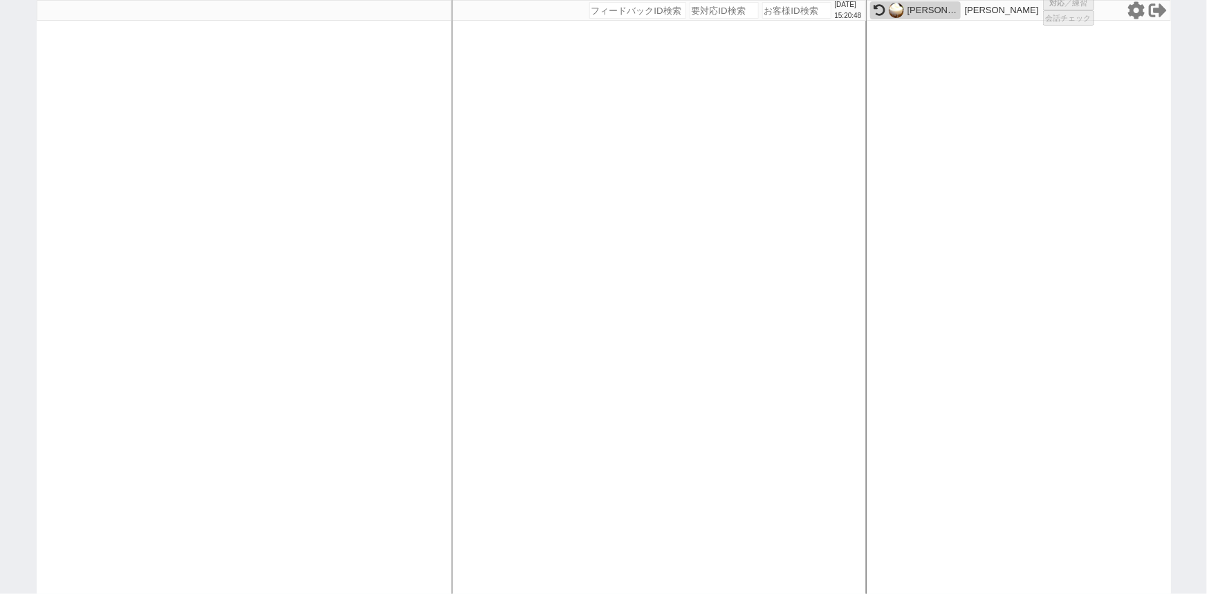
select select
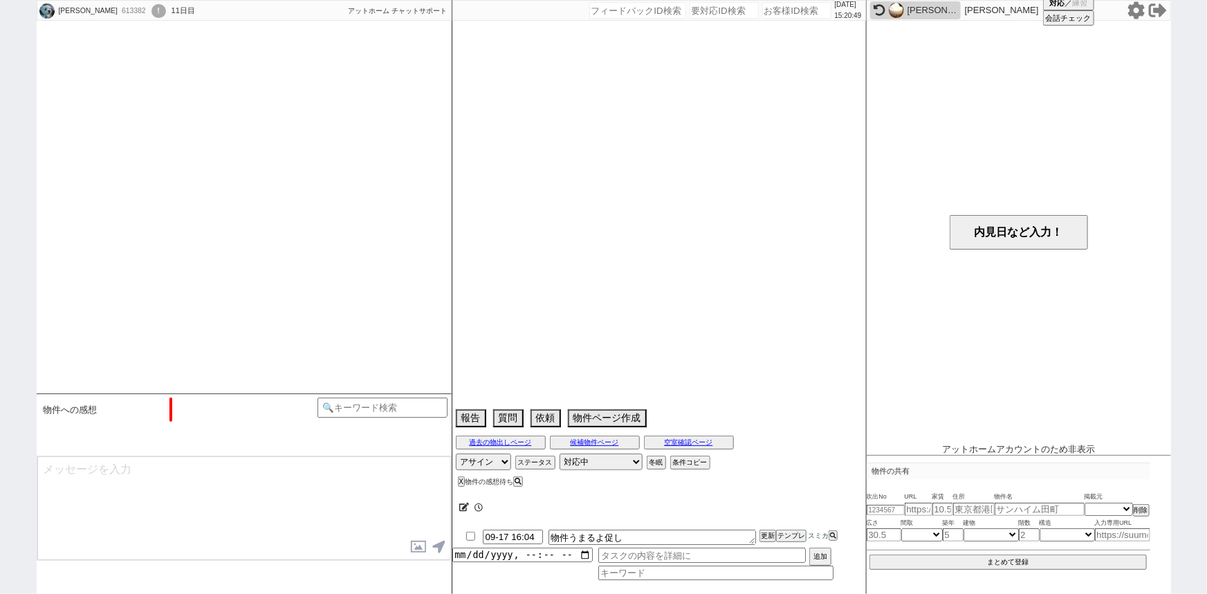
type textarea "他でも探している　[PERSON_NAME]場貸家　16日他社内見"
select select "2025"
select select "11"
select select "36"
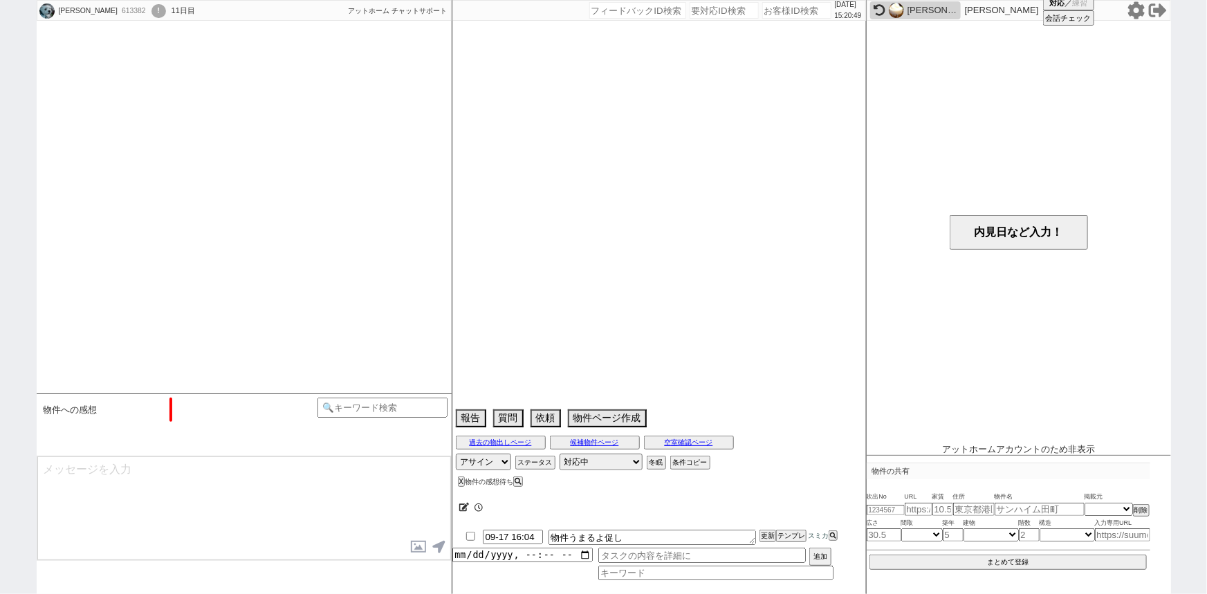
select select "7"
select select "11"
select select "192"
select select "18132"
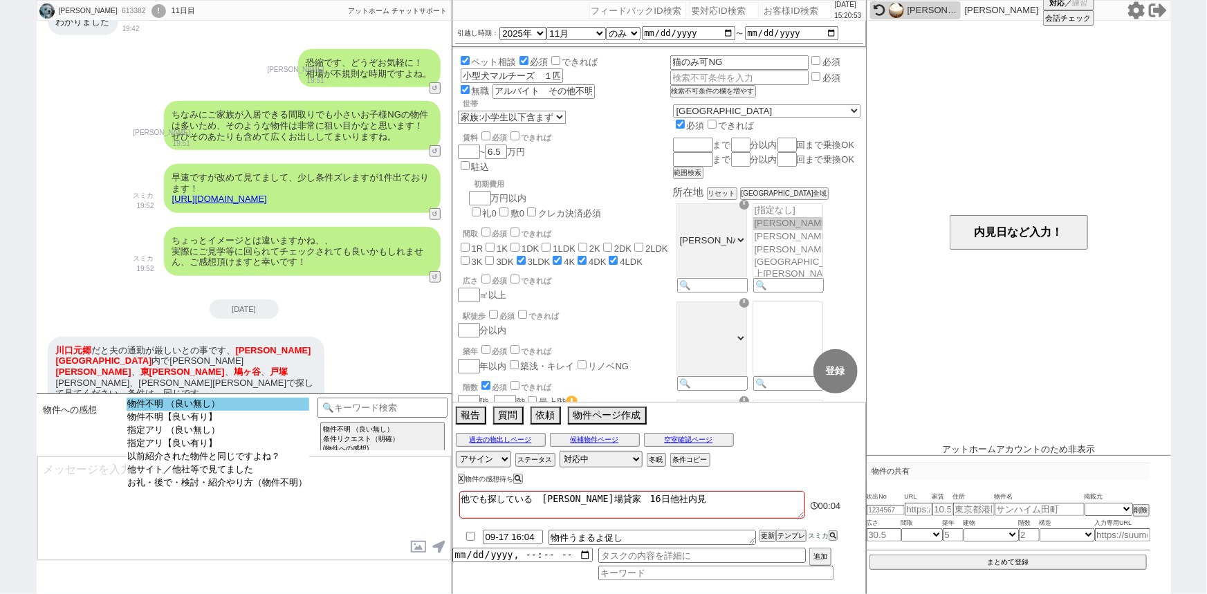
select select "物件不明 （良い無し）"
click at [286, 400] on option "物件不明 （良い無し）" at bounding box center [218, 404] width 183 height 13
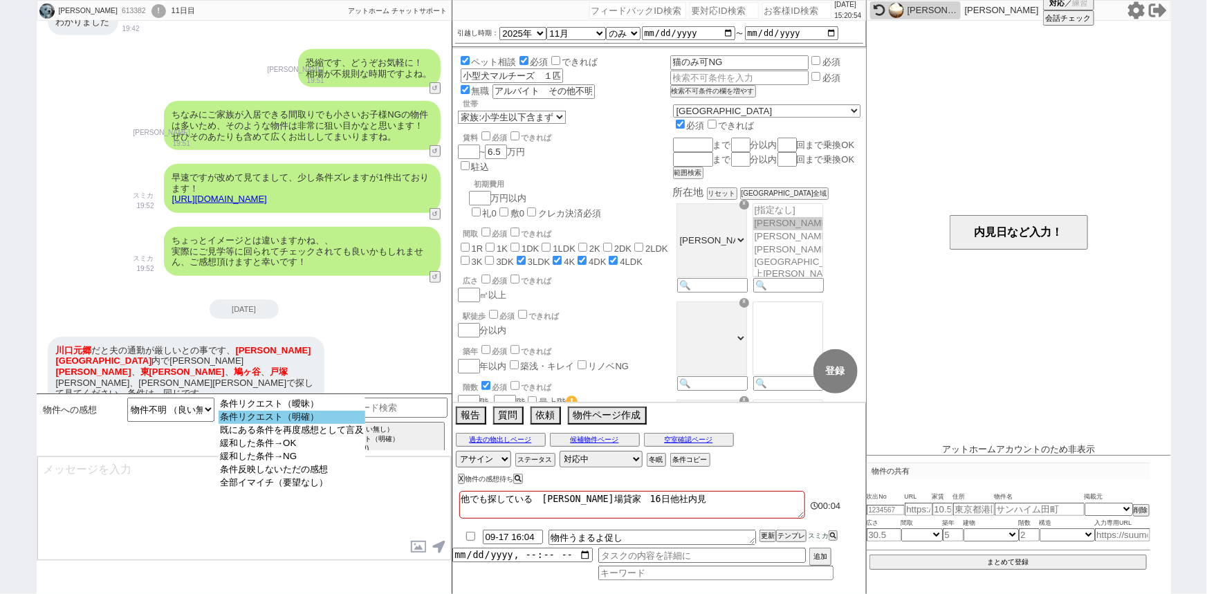
click at [311, 414] on option "条件リクエスト（明確）" at bounding box center [292, 417] width 147 height 13
select select "11"
select select "192"
select select "18132"
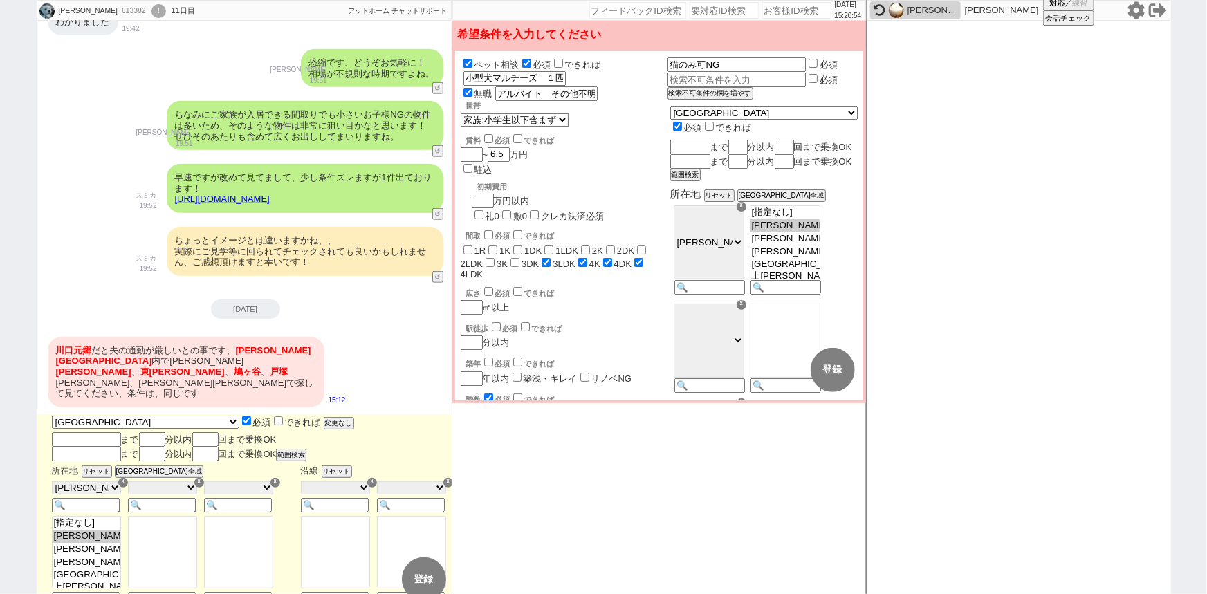
scroll to position [393, 0]
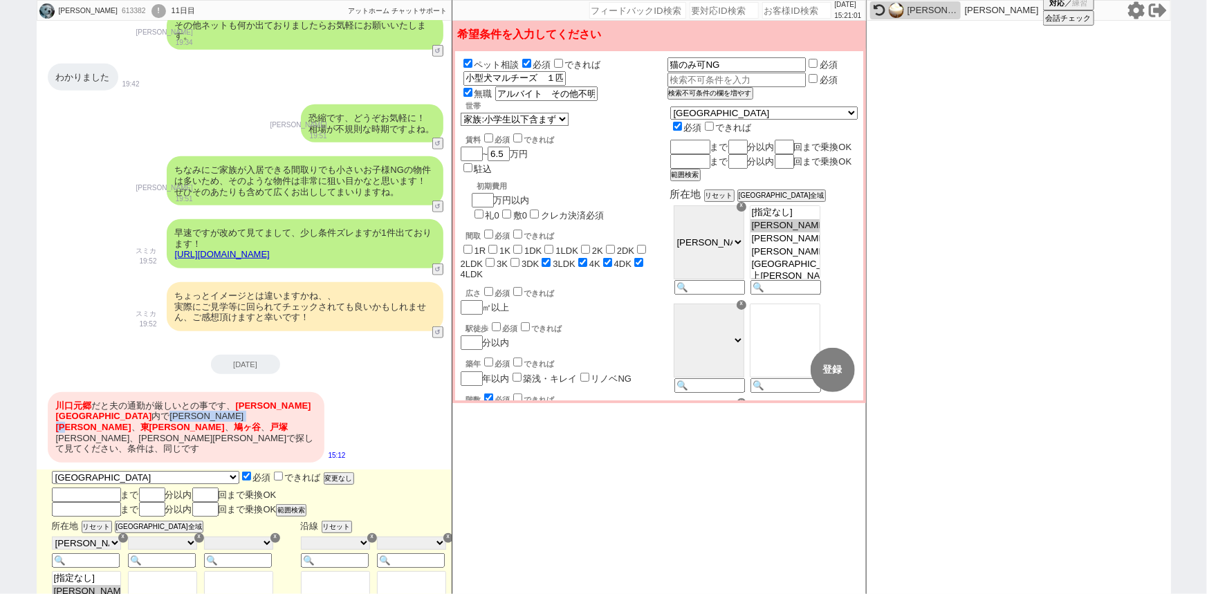
drag, startPoint x: 279, startPoint y: 405, endPoint x: 68, endPoint y: 412, distance: 211.0
click at [68, 412] on div "[PERSON_NAME]郷 だと夫の通勤が厳しいとの事です、 [PERSON_NAME][GEOGRAPHIC_DATA] 内で[PERSON_NAME][…" at bounding box center [186, 427] width 277 height 71
copy div "[PERSON_NAME] [PERSON_NAME]"
select select "17935"
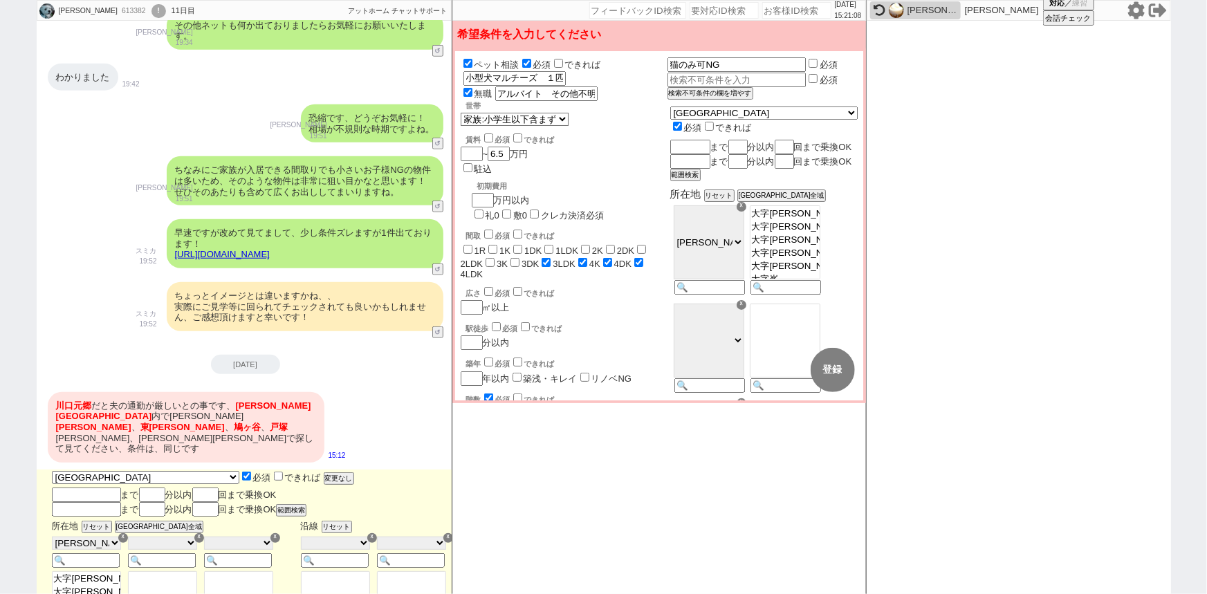
click at [819, 181] on option "大字[PERSON_NAME][PERSON_NAME]" at bounding box center [784, 174] width 69 height 13
select select "17935"
drag, startPoint x: 102, startPoint y: 416, endPoint x: 72, endPoint y: 420, distance: 29.9
click at [72, 420] on div "[PERSON_NAME]郷 だと夫の通勤が厳しいとの事です、 [PERSON_NAME][GEOGRAPHIC_DATA] 内で[PERSON_NAME][…" at bounding box center [186, 427] width 277 height 71
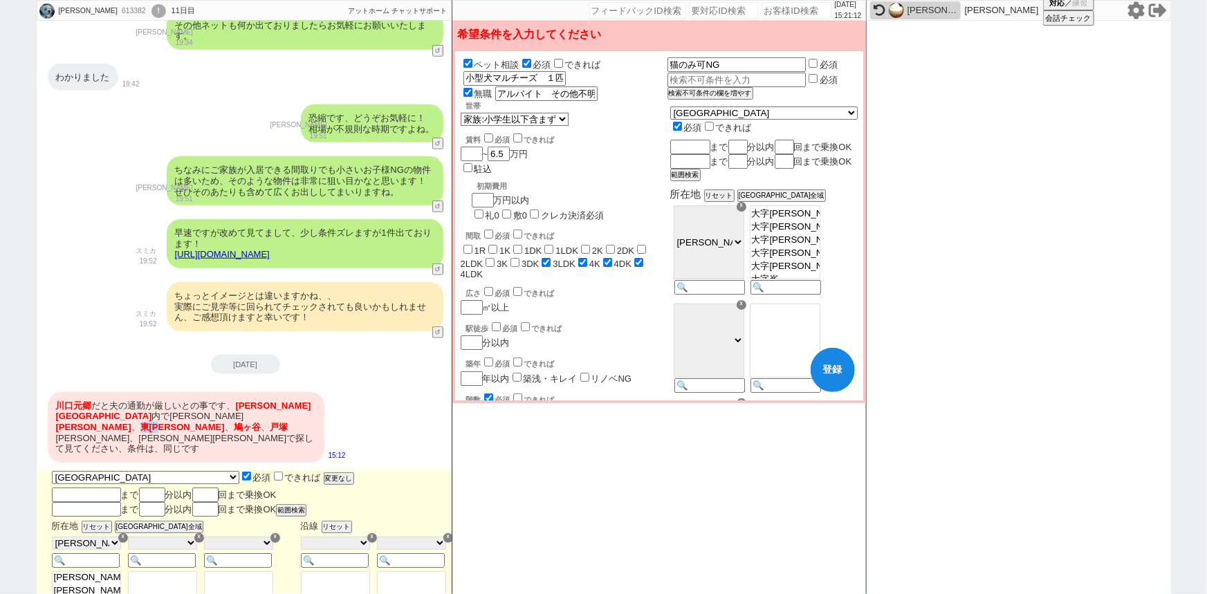
copy span "東[PERSON_NAME]"
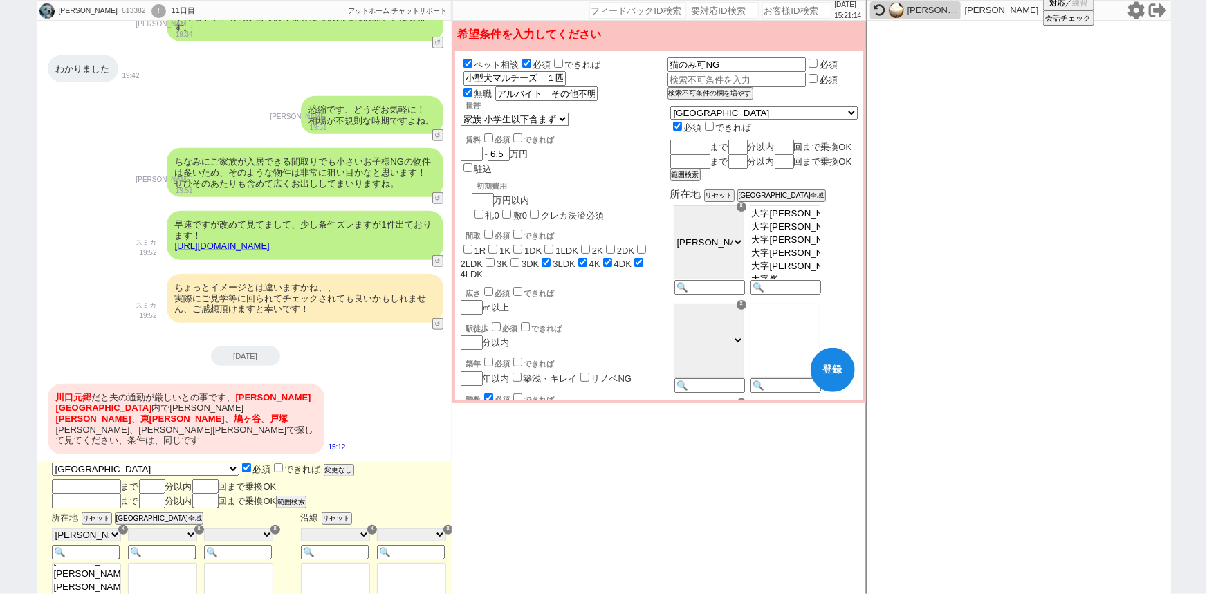
scroll to position [1235, 0]
click at [816, 169] on option "大字[PERSON_NAME]" at bounding box center [784, 162] width 69 height 13
click at [816, 93] on option "東[PERSON_NAME]１丁目" at bounding box center [784, 86] width 69 height 13
click at [817, 106] on option "東[PERSON_NAME]２丁目" at bounding box center [784, 99] width 69 height 13
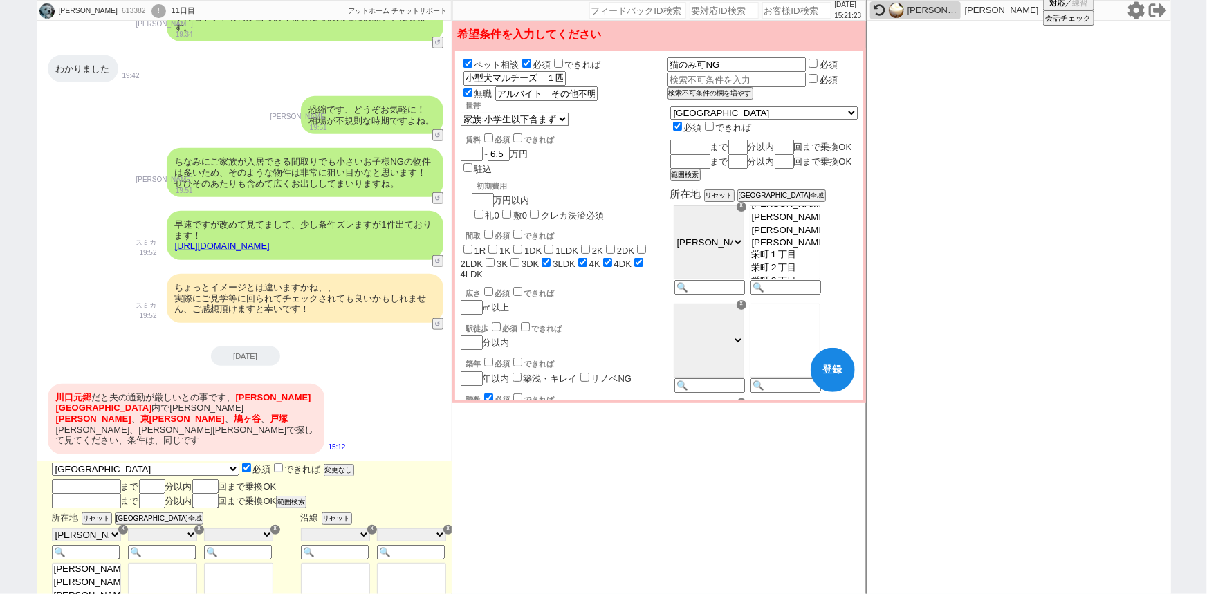
scroll to position [1235, 0]
drag, startPoint x: 138, startPoint y: 410, endPoint x: 111, endPoint y: 407, distance: 26.4
click at [111, 407] on div "[PERSON_NAME]郷 だと夫の通勤が厳しいとの事です、 [PERSON_NAME][GEOGRAPHIC_DATA] 内で[PERSON_NAME][…" at bounding box center [186, 419] width 277 height 71
copy span "鳩ヶ谷"
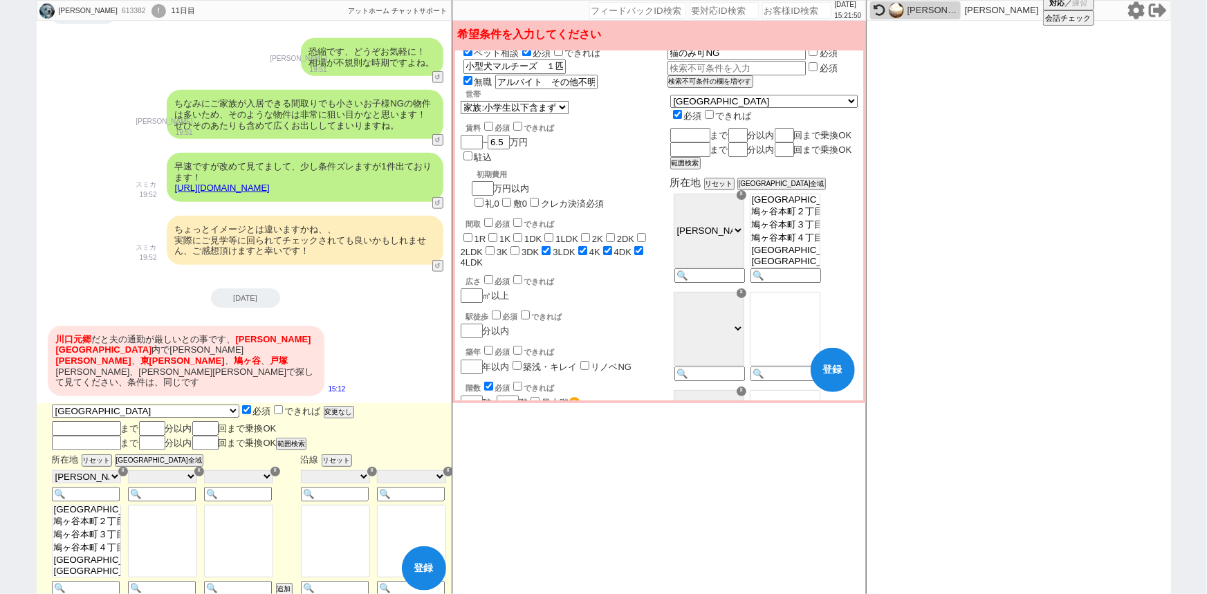
scroll to position [13, 0]
click at [819, 243] on option "鳩ヶ谷本町４丁目" at bounding box center [784, 236] width 69 height 13
click at [819, 217] on option "鳩ヶ谷本町２丁目" at bounding box center [784, 210] width 69 height 13
click at [819, 230] on option "鳩ヶ谷本町３丁目" at bounding box center [784, 223] width 69 height 13
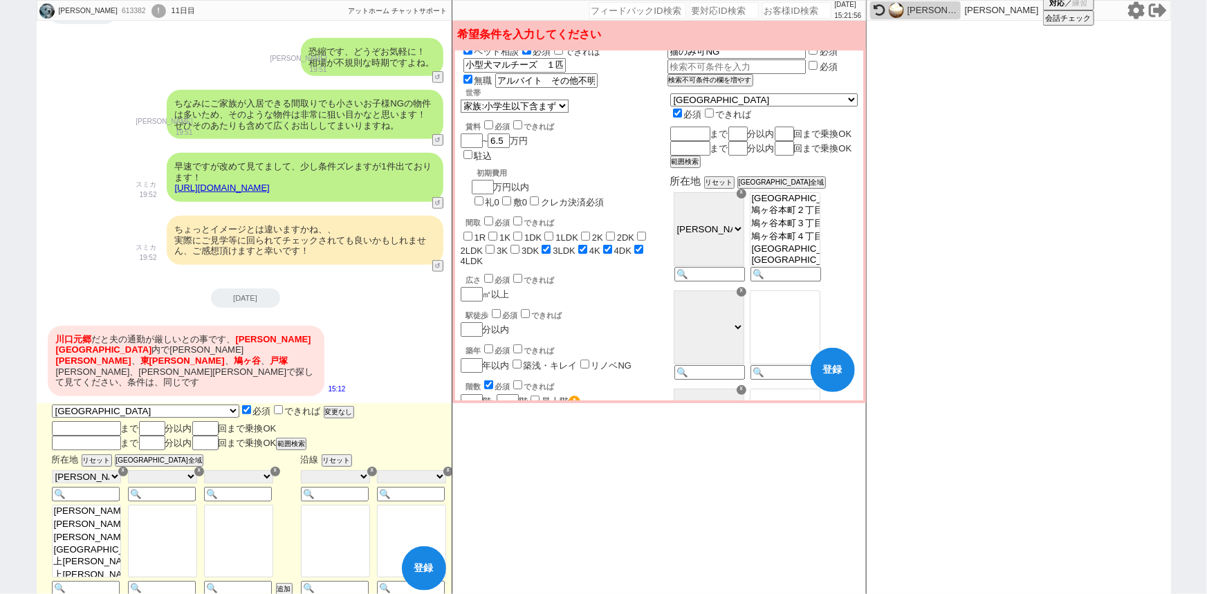
click at [819, 204] on option "[GEOGRAPHIC_DATA]" at bounding box center [784, 198] width 69 height 11
click at [819, 243] on option "鳩ヶ谷本町４丁目" at bounding box center [784, 236] width 69 height 13
drag, startPoint x: 825, startPoint y: 248, endPoint x: 825, endPoint y: 256, distance: 7.6
click at [820, 256] on select "[指定なし] [PERSON_NAME][GEOGRAPHIC_DATA][PERSON_NAME][PERSON_NAME][PERSON_NAME][PE…" at bounding box center [785, 229] width 71 height 74
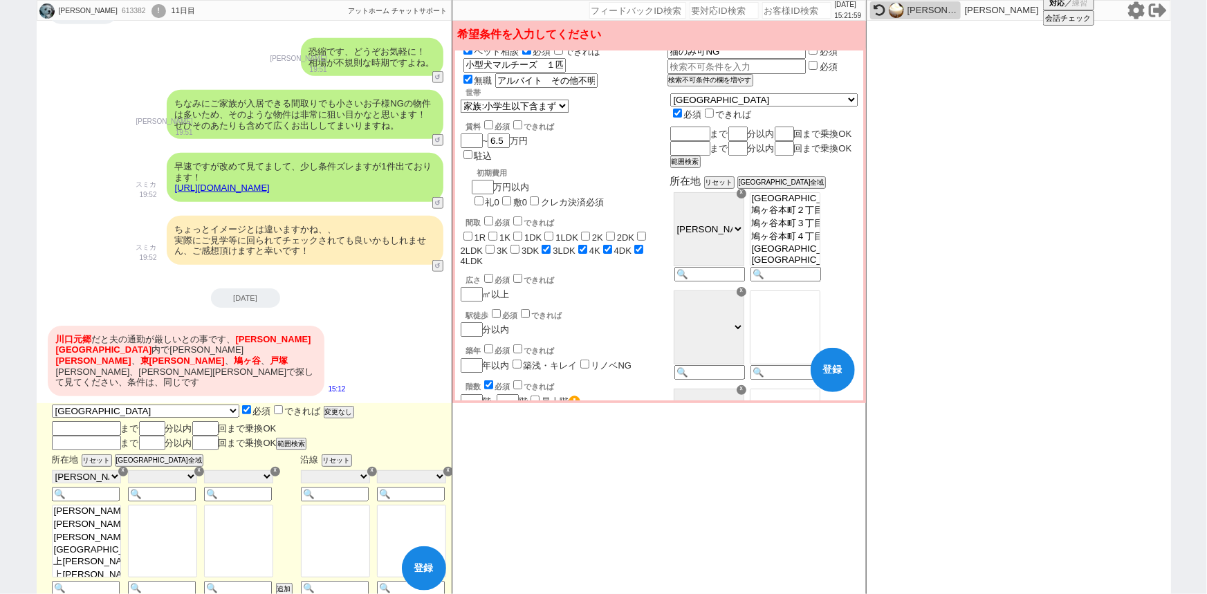
click at [819, 254] on option "[GEOGRAPHIC_DATA]" at bounding box center [784, 248] width 69 height 11
click at [819, 266] on option "[GEOGRAPHIC_DATA]" at bounding box center [784, 259] width 69 height 11
select select "18138"
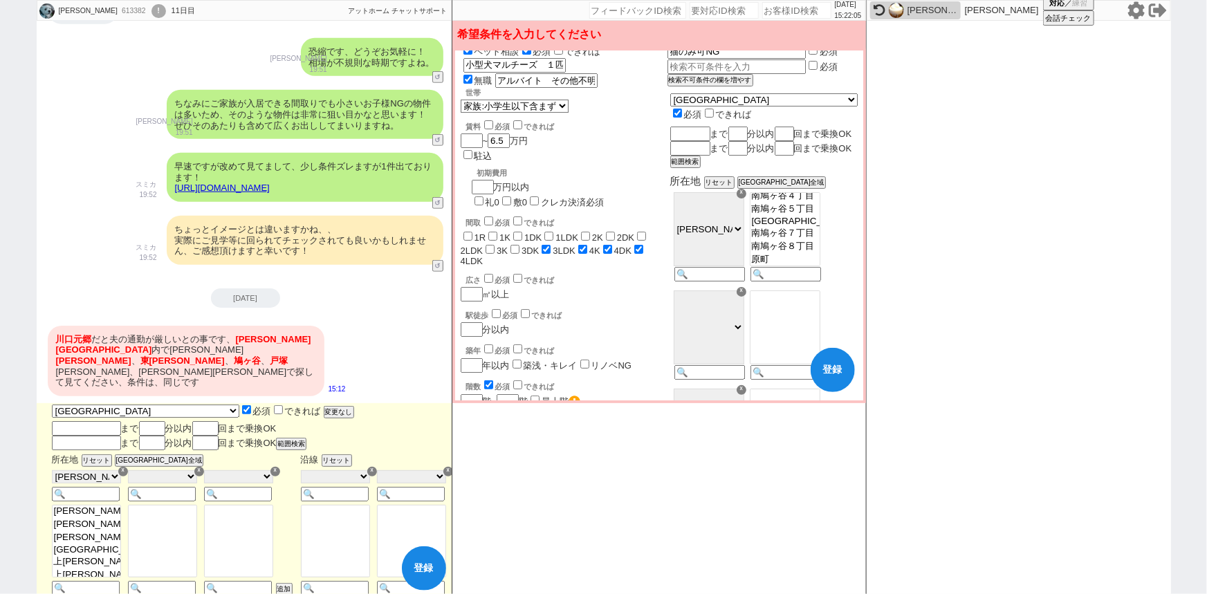
click at [819, 165] on option "南鳩ヶ谷１丁目" at bounding box center [784, 158] width 69 height 13
select select "18138"
click at [819, 178] on option "南鳩ヶ谷２丁目" at bounding box center [784, 171] width 69 height 13
click at [819, 189] on option "[GEOGRAPHIC_DATA]" at bounding box center [784, 183] width 69 height 11
click at [818, 203] on option "南鳩ヶ谷４丁目" at bounding box center [784, 195] width 69 height 13
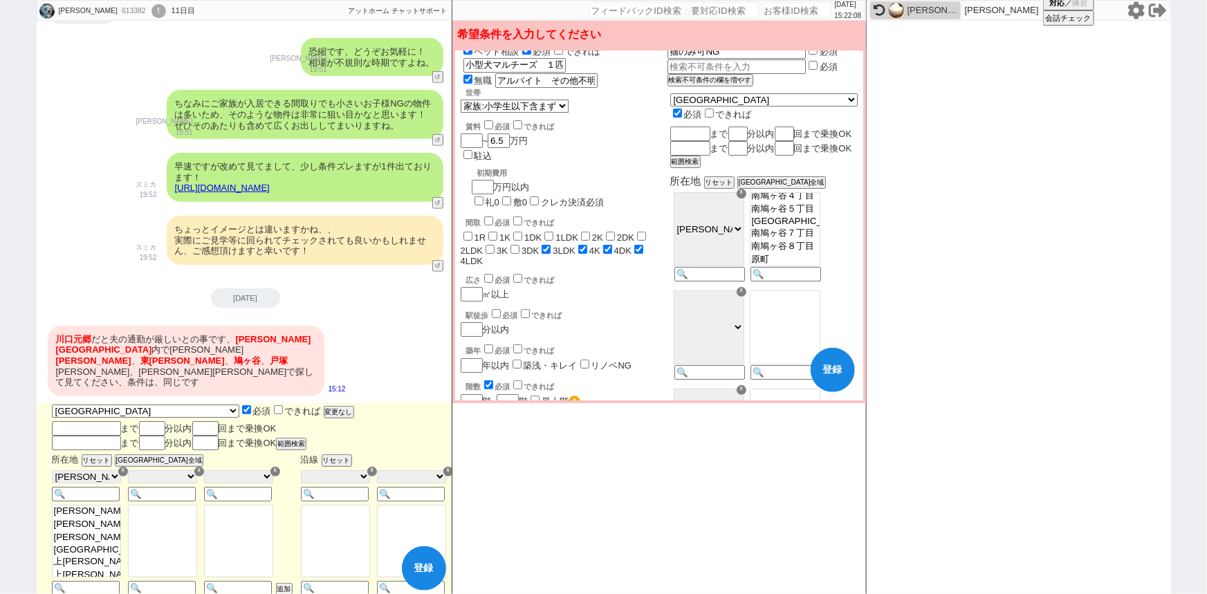
click at [817, 216] on option "南鳩ヶ谷５丁目" at bounding box center [784, 209] width 69 height 13
click at [814, 165] on option "[GEOGRAPHIC_DATA]" at bounding box center [784, 159] width 69 height 11
click at [813, 178] on option "南鳩ヶ谷７丁目" at bounding box center [784, 171] width 69 height 13
click at [809, 192] on option "南鳩ヶ谷８丁目" at bounding box center [784, 184] width 69 height 13
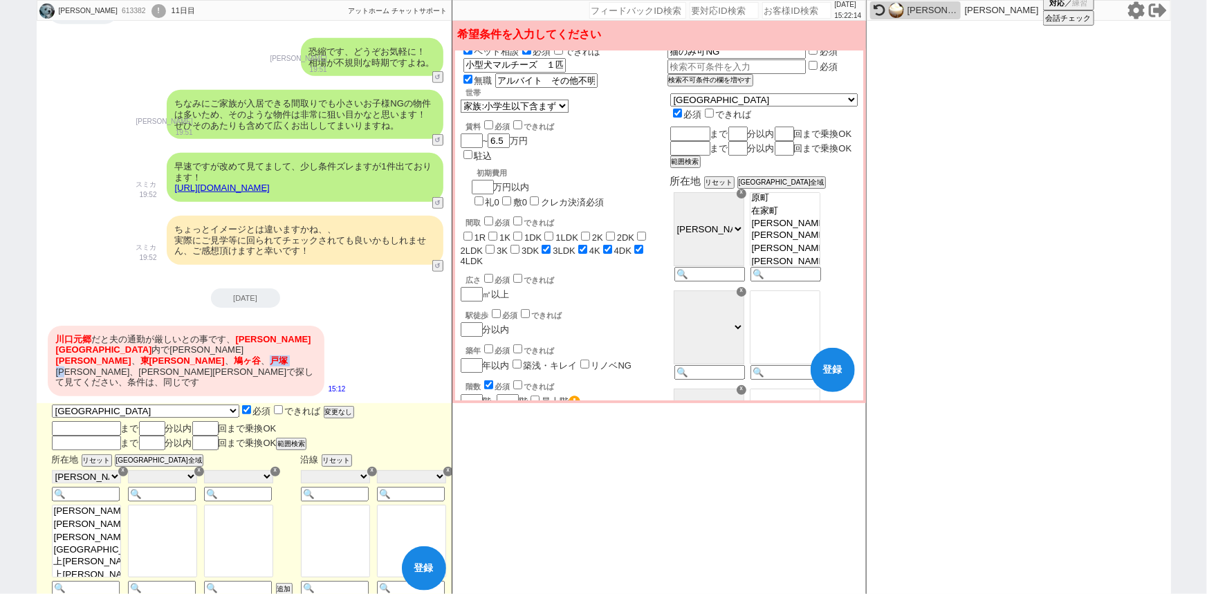
drag, startPoint x: 180, startPoint y: 350, endPoint x: 146, endPoint y: 349, distance: 33.9
click at [146, 349] on div "[PERSON_NAME]郷 だと夫の通勤が厳しいとの事です、 [PERSON_NAME][GEOGRAPHIC_DATA] 内で[PERSON_NAME][…" at bounding box center [186, 361] width 277 height 71
copy div "[PERSON_NAME]"
drag, startPoint x: 218, startPoint y: 344, endPoint x: 194, endPoint y: 346, distance: 24.4
click at [194, 346] on div "[PERSON_NAME]郷 だと夫の通勤が厳しいとの事です、 [PERSON_NAME][GEOGRAPHIC_DATA] 内で[PERSON_NAME][…" at bounding box center [186, 361] width 277 height 71
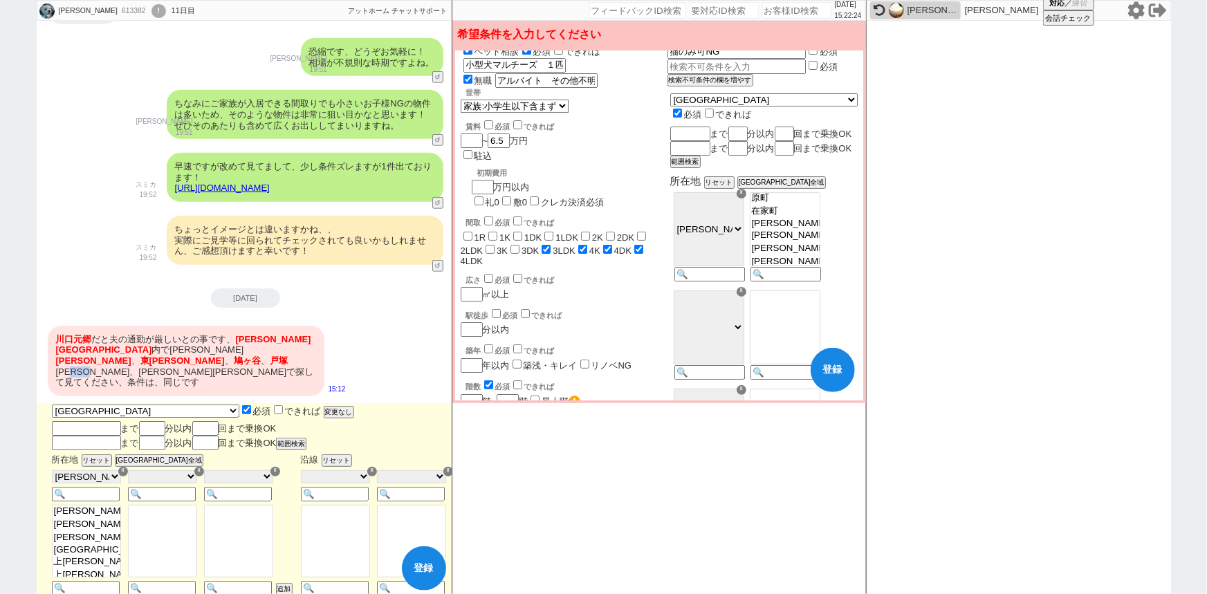
copy div "[PERSON_NAME]原"
click at [817, 170] on option "大字[PERSON_NAME][GEOGRAPHIC_DATA]" at bounding box center [784, 163] width 69 height 13
drag, startPoint x: 165, startPoint y: 351, endPoint x: 146, endPoint y: 351, distance: 19.4
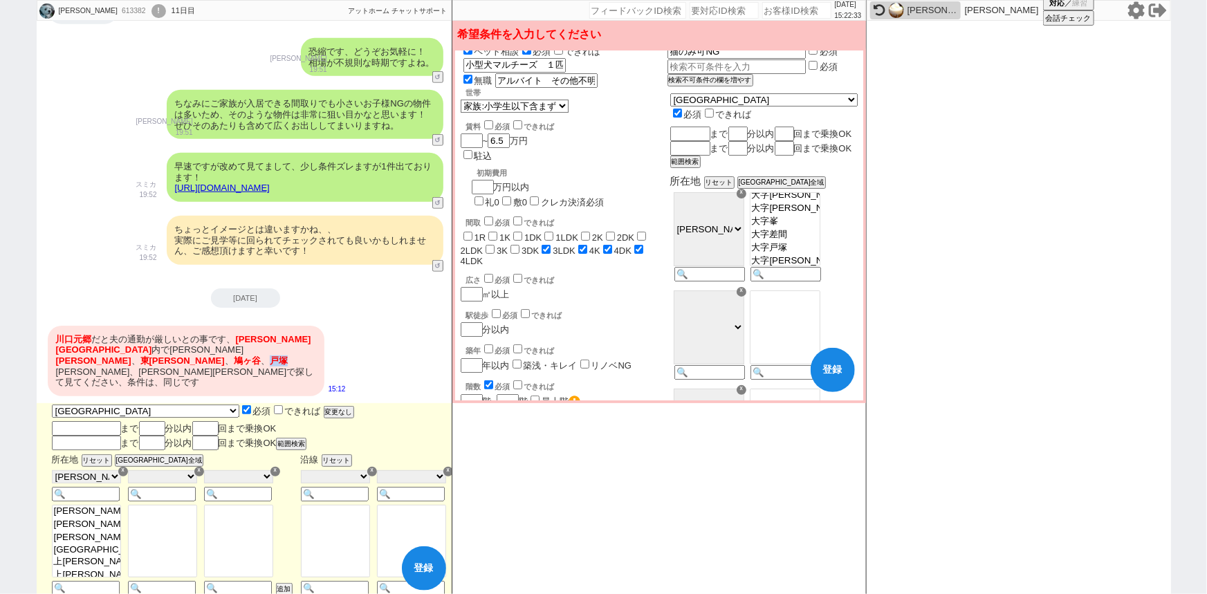
click at [146, 351] on div "[PERSON_NAME]郷 だと夫の通勤が厳しいとの事です、 [PERSON_NAME][GEOGRAPHIC_DATA] 内で[PERSON_NAME][…" at bounding box center [186, 361] width 277 height 71
copy span "戸塚"
click at [809, 163] on option "大字戸塚" at bounding box center [784, 156] width 69 height 13
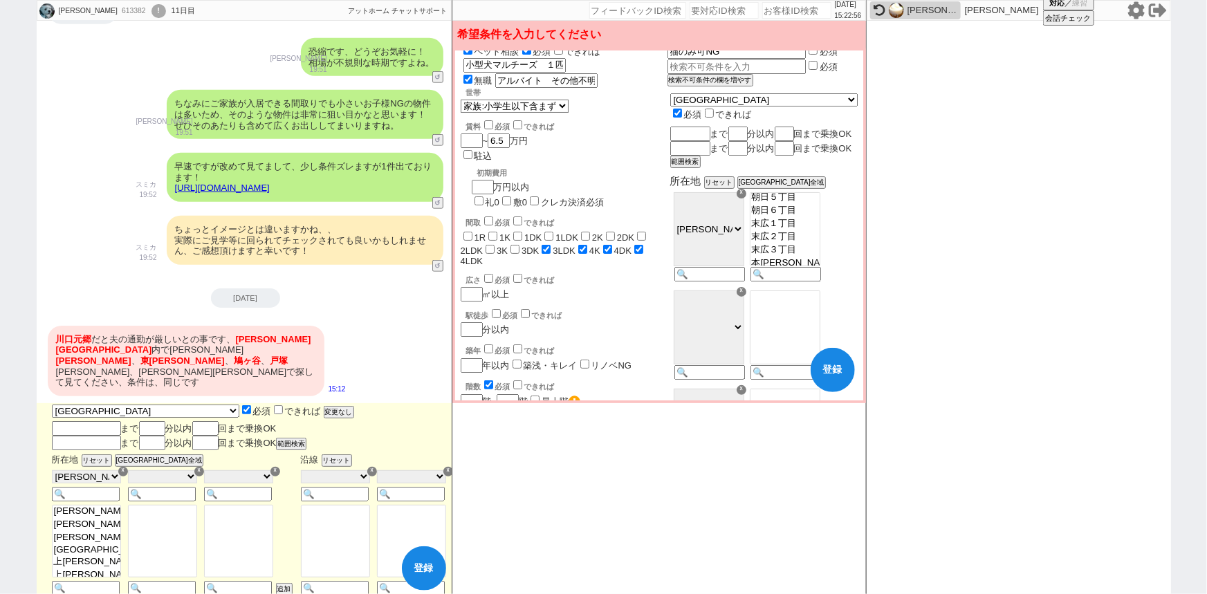
click at [809, 116] on option "戸塚６丁目" at bounding box center [784, 109] width 69 height 13
click at [806, 103] on option "戸塚５丁目" at bounding box center [784, 96] width 69 height 13
click at [805, 90] on option "戸塚４丁目" at bounding box center [784, 83] width 69 height 13
click at [805, 99] on option "戸塚３丁目" at bounding box center [784, 92] width 69 height 13
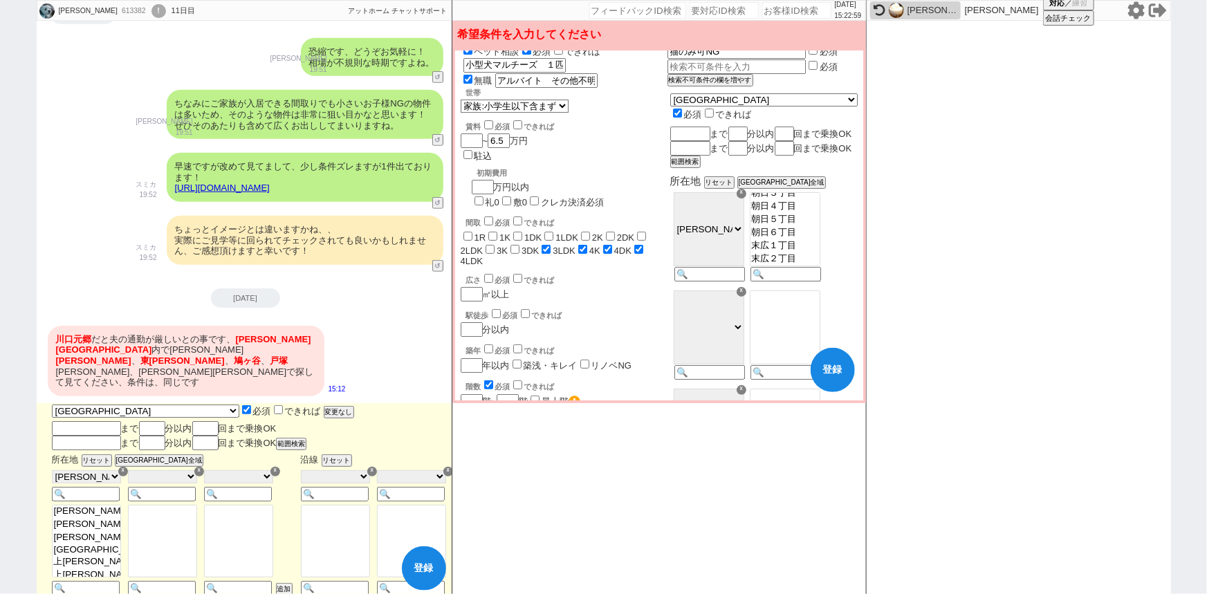
click at [805, 86] on option "戸塚２丁目" at bounding box center [784, 79] width 69 height 13
select select "18138"
click at [802, 96] on option "戸塚１丁目" at bounding box center [784, 89] width 69 height 13
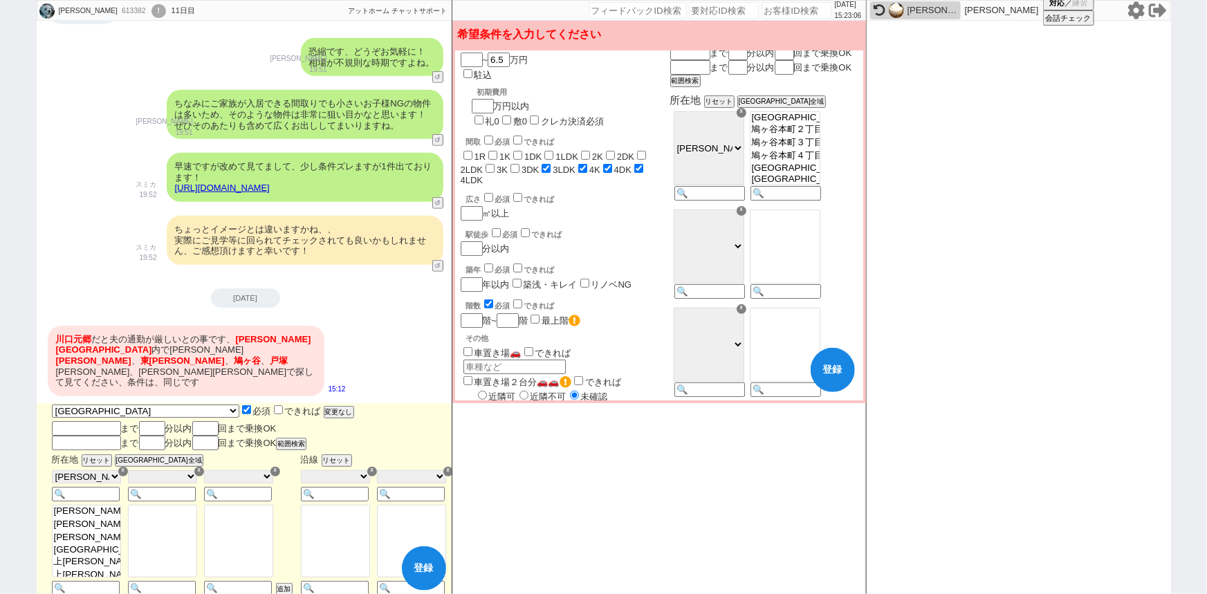
scroll to position [95, 0]
drag, startPoint x: 181, startPoint y: 348, endPoint x: 164, endPoint y: 349, distance: 17.3
click at [164, 349] on div "[PERSON_NAME]郷 だと夫の通勤が厳しいとの事です、 [PERSON_NAME][GEOGRAPHIC_DATA] 内で[PERSON_NAME][…" at bounding box center [186, 361] width 277 height 71
copy div "[PERSON_NAME]"
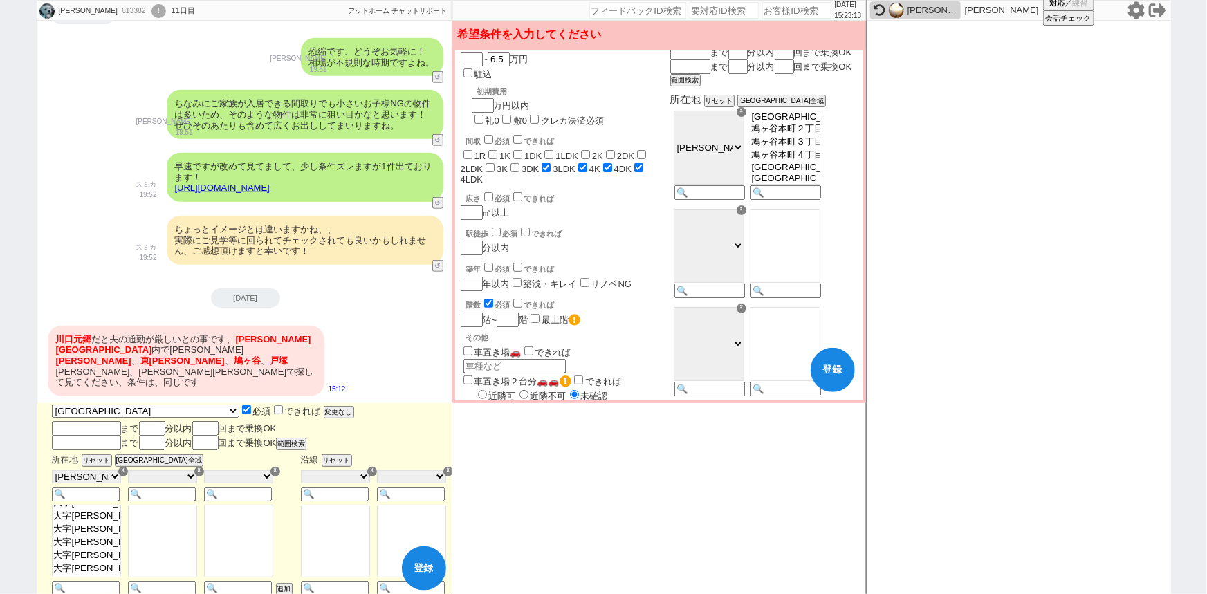
select select "18138"
click at [95, 483] on option "大字安行" at bounding box center [87, 476] width 68 height 13
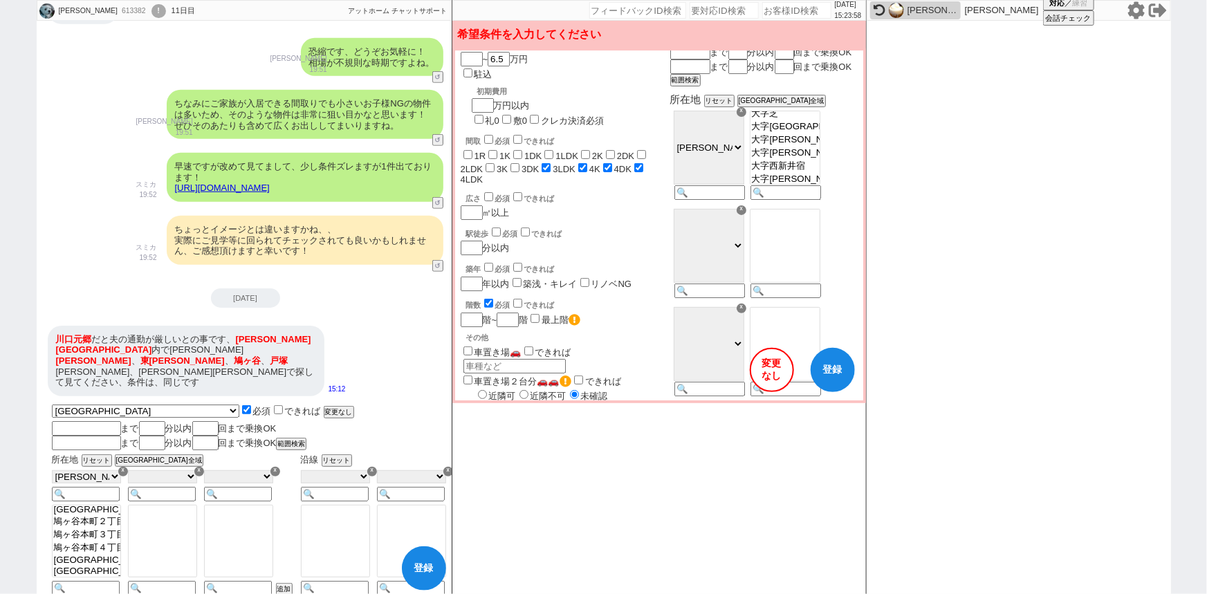
scroll to position [3748, 0]
click at [386, 352] on div "川口 元郷 だと夫の通勤が厳しいとの事です、 川口市 内で安行 小山 、 東本郷 、 鳩ヶ谷 、 戸塚 安行、安行原等で探して見てください、条件は、同じです …" at bounding box center [246, 361] width 418 height 84
checkbox input "false"
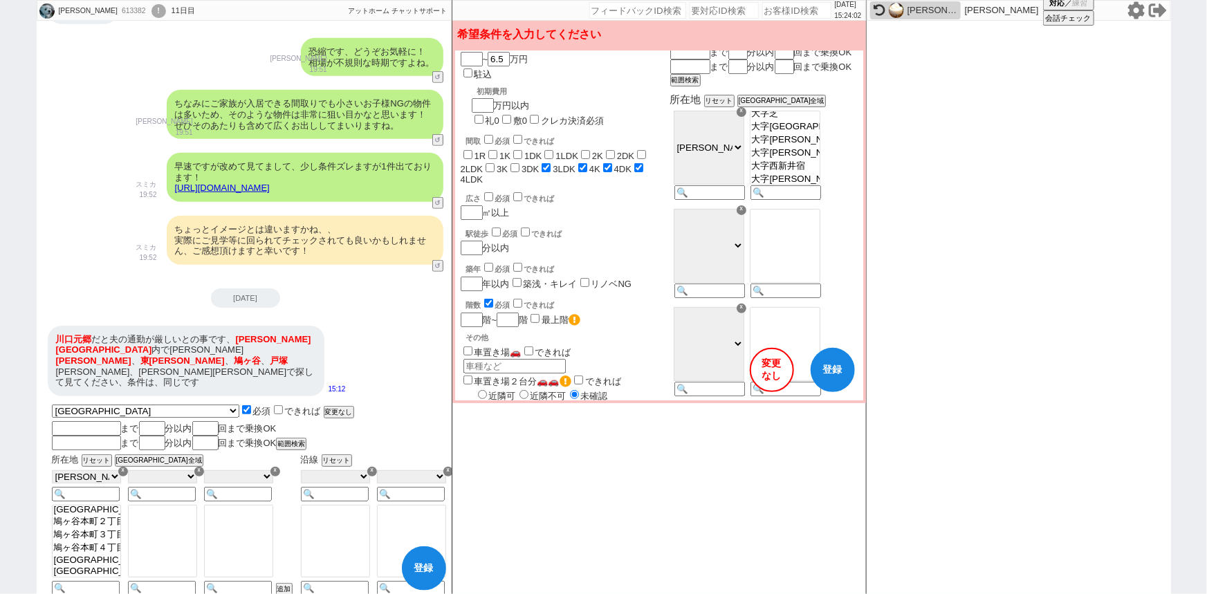
checkbox input "false"
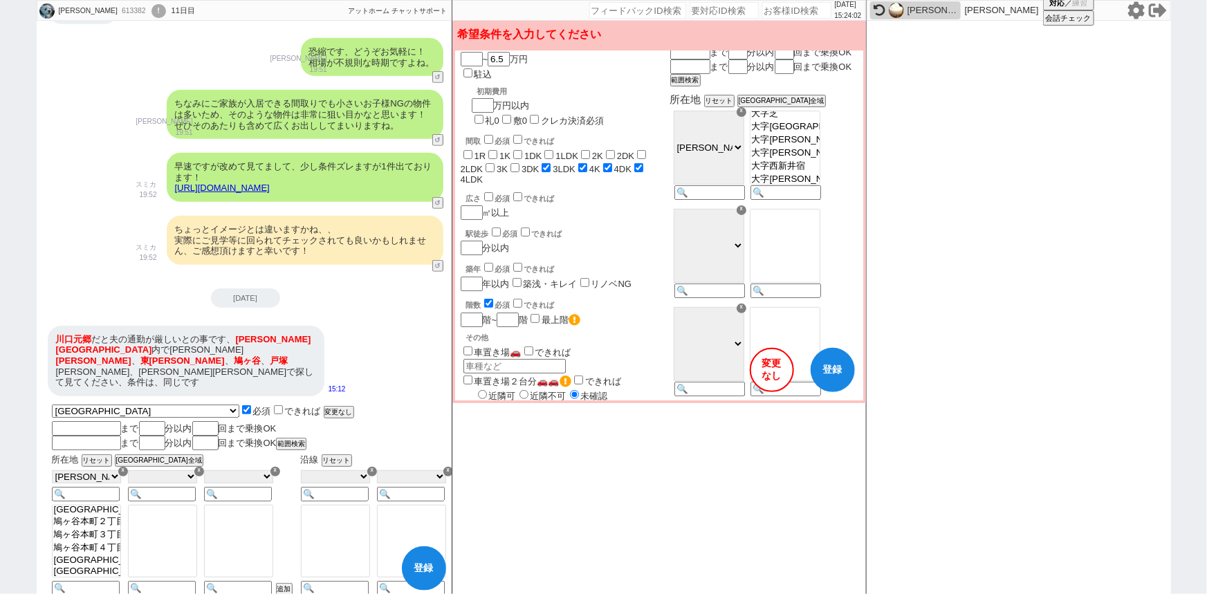
checkbox input "false"
checkbox input "true"
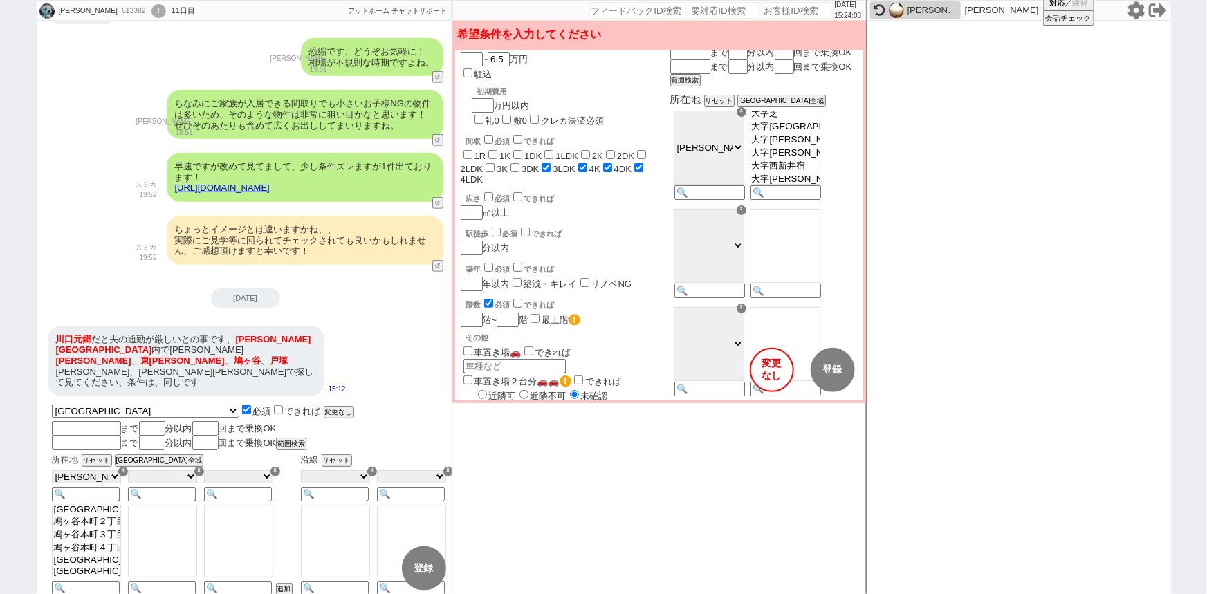
checkbox input "false"
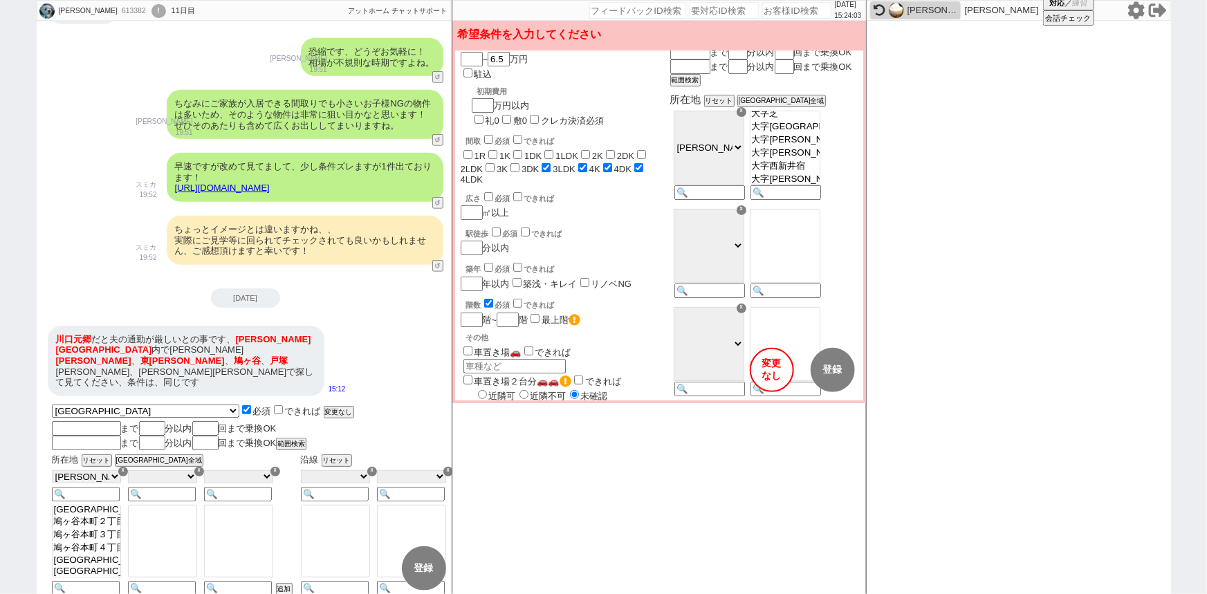
checkbox input "false"
checkbox input "true"
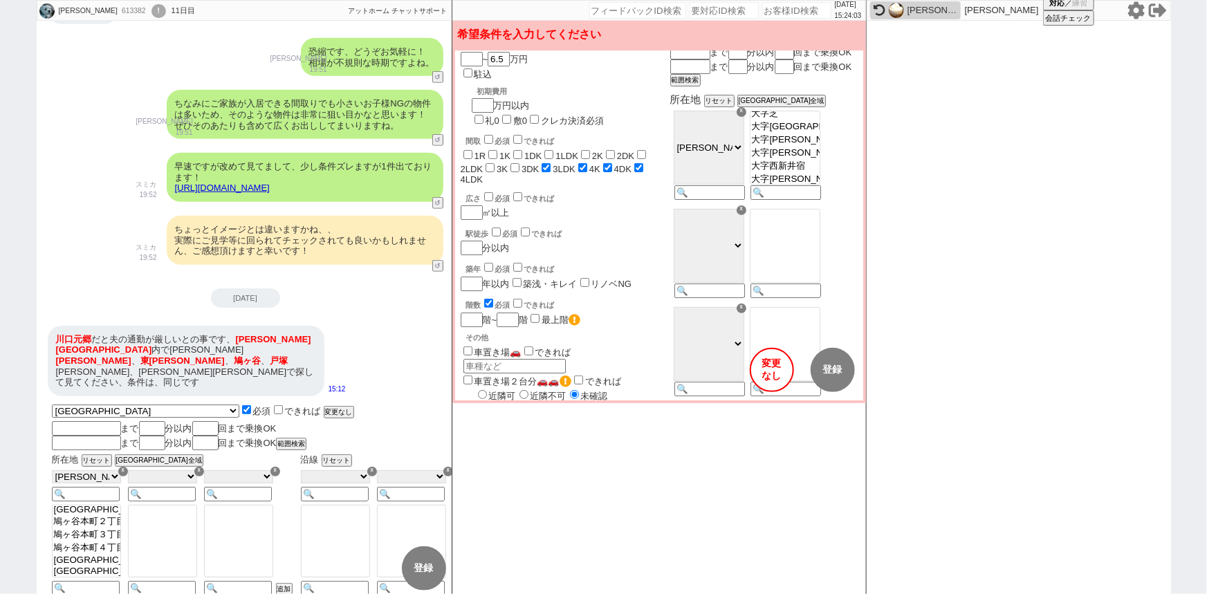
checkbox input "true"
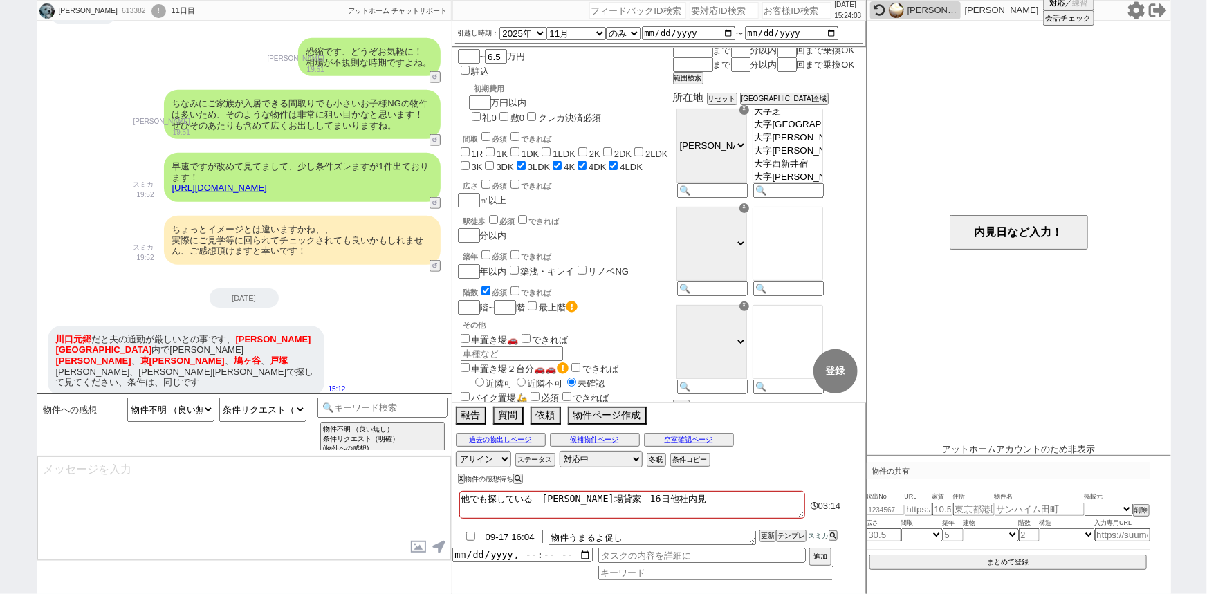
select select "192"
select select "18138"
type textarea "かしこまりました、反映してまいりますね！"
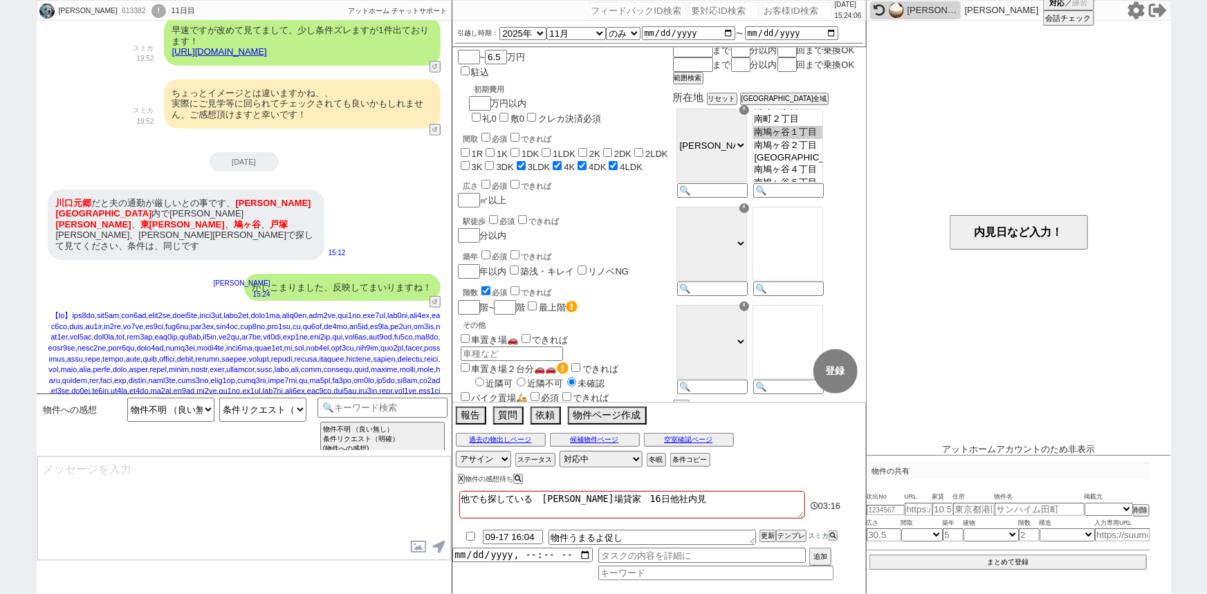
scroll to position [725, 0]
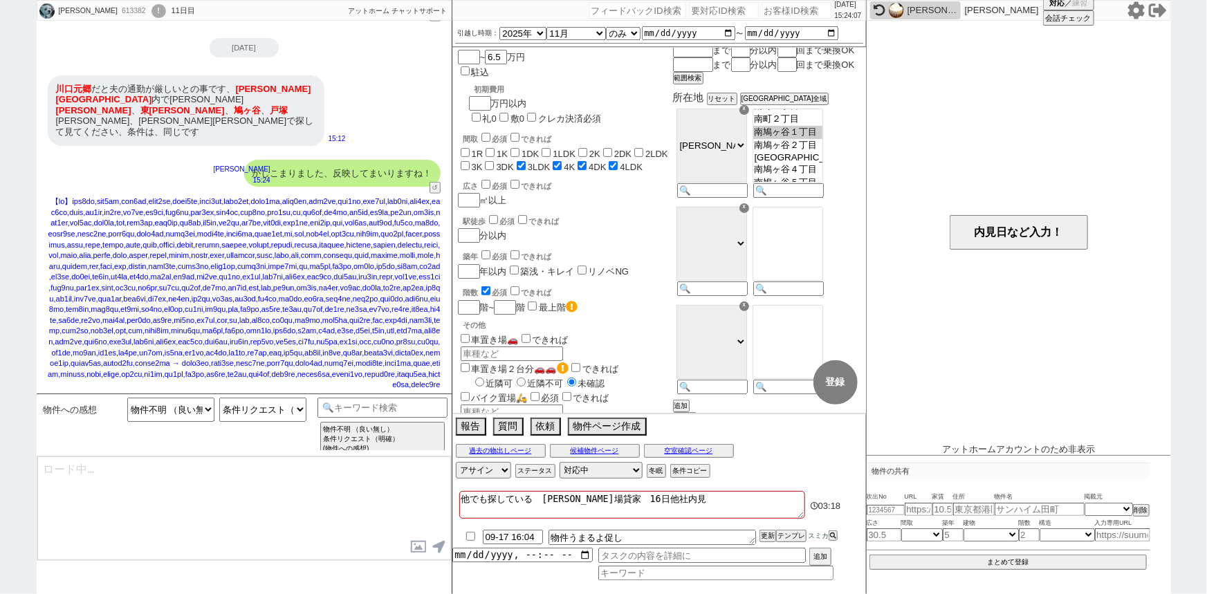
type textarea "ネットでも何か出ておりましたらお気軽に！"
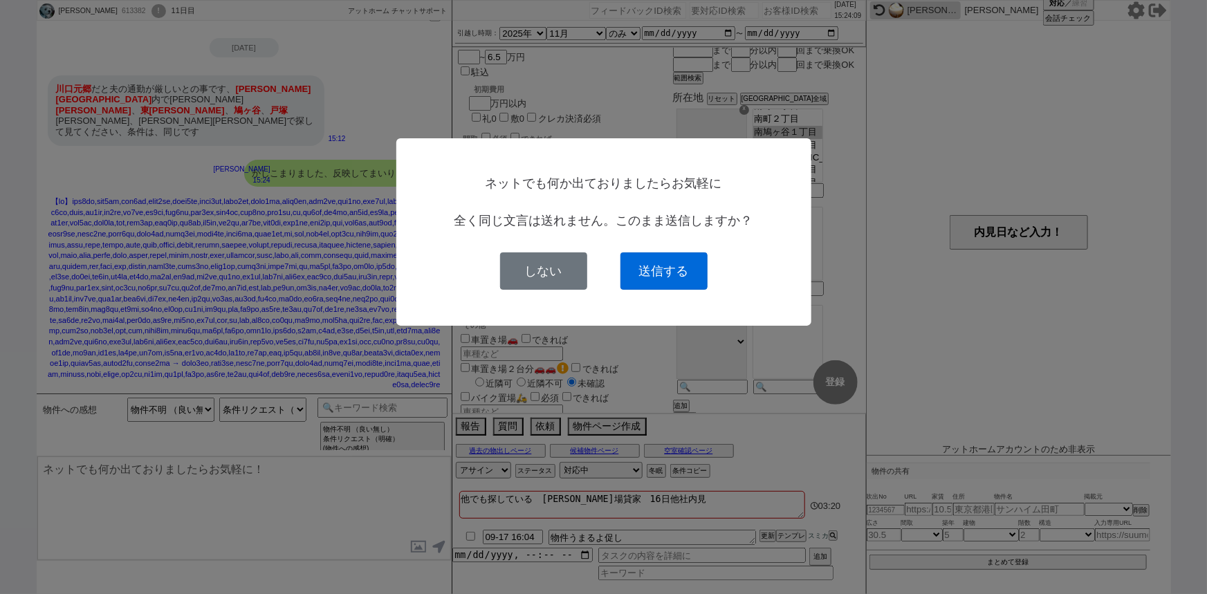
click at [688, 284] on button "送信する" at bounding box center [663, 270] width 87 height 37
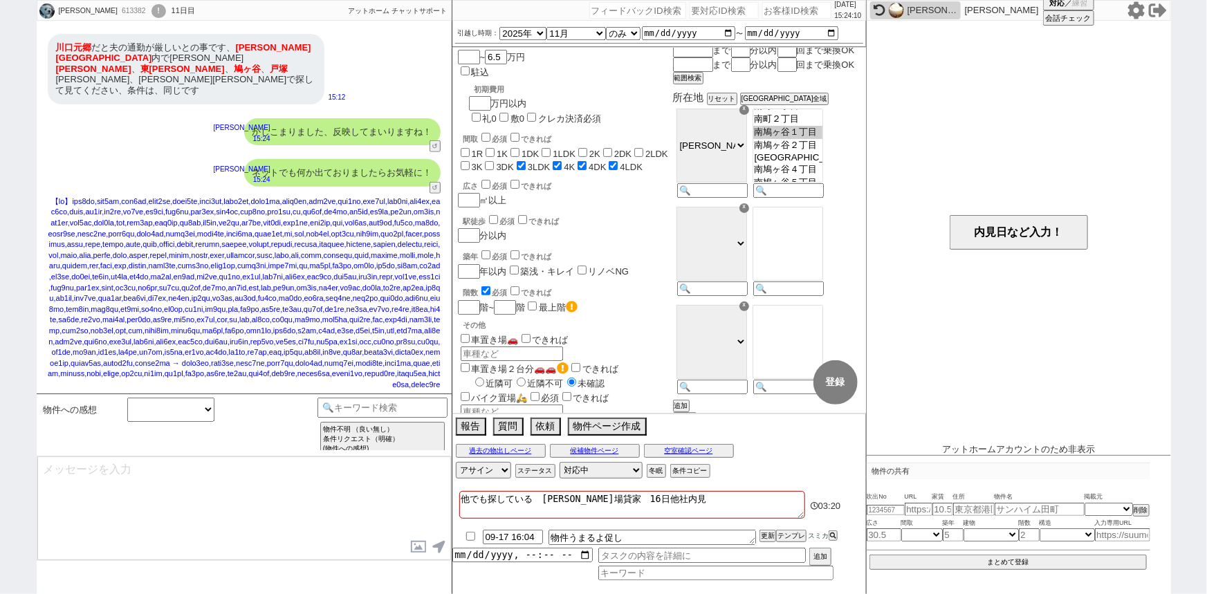
scroll to position [766, 0]
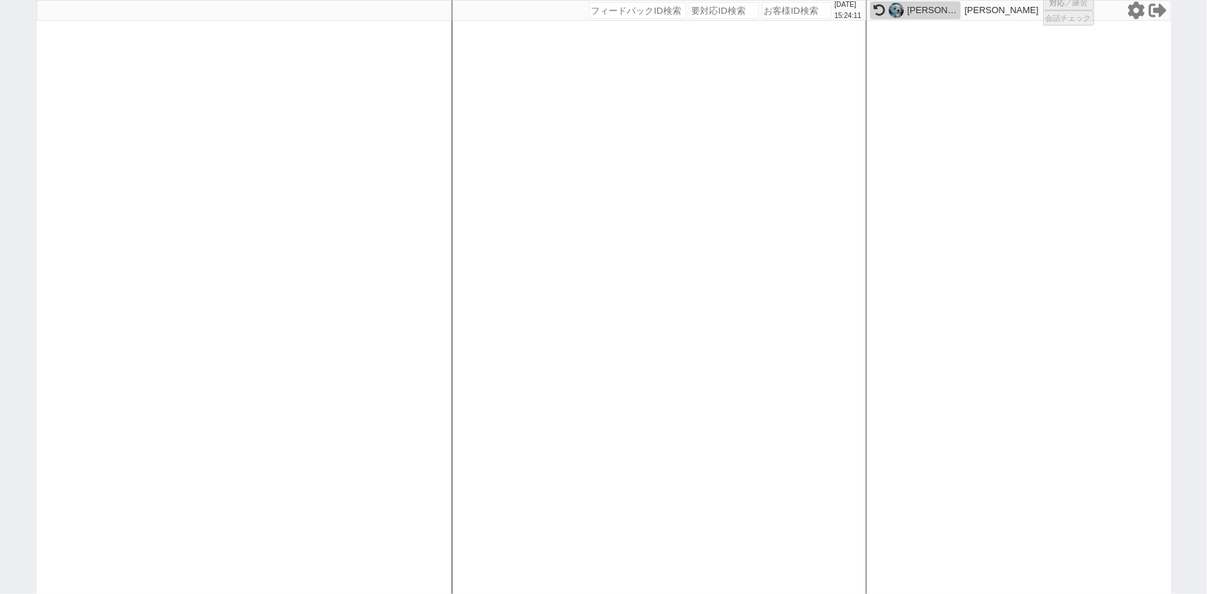
select select
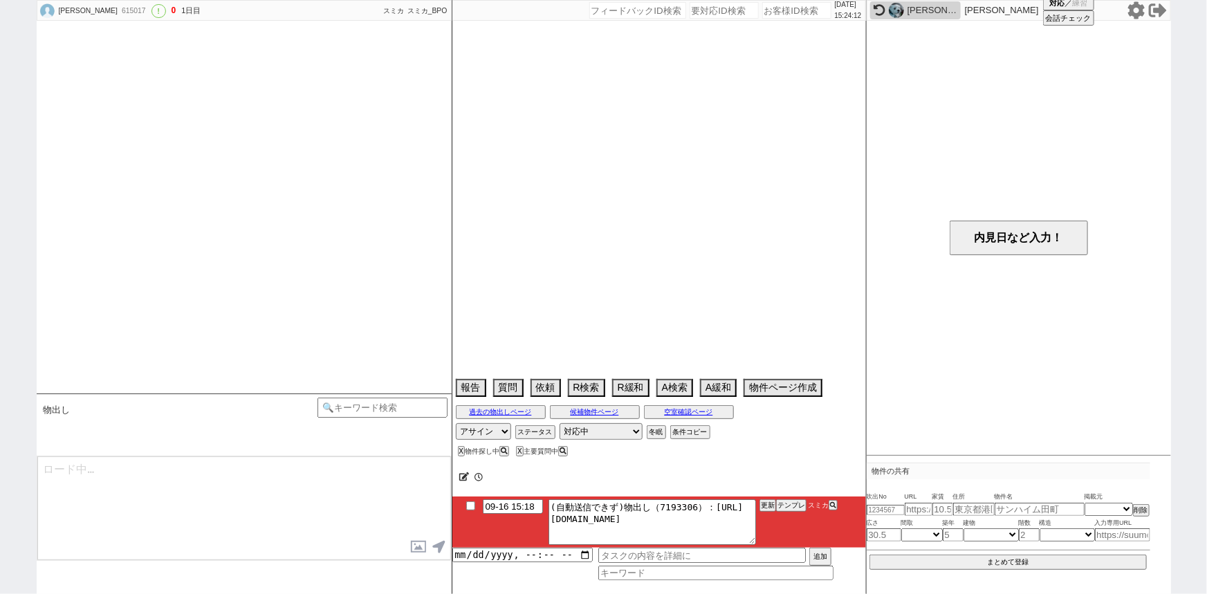
scroll to position [1405, 0]
select select "2025"
select select "11"
select select "32"
select select "0"
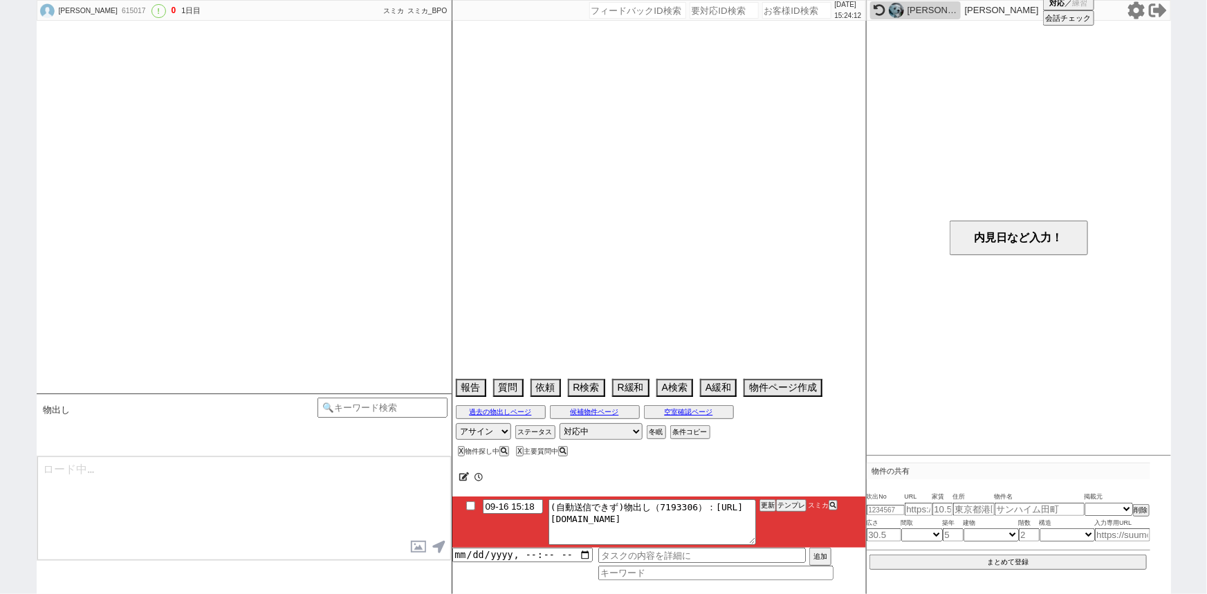
select select "11"
select select "25"
select select "797"
select select "16"
select select "537"
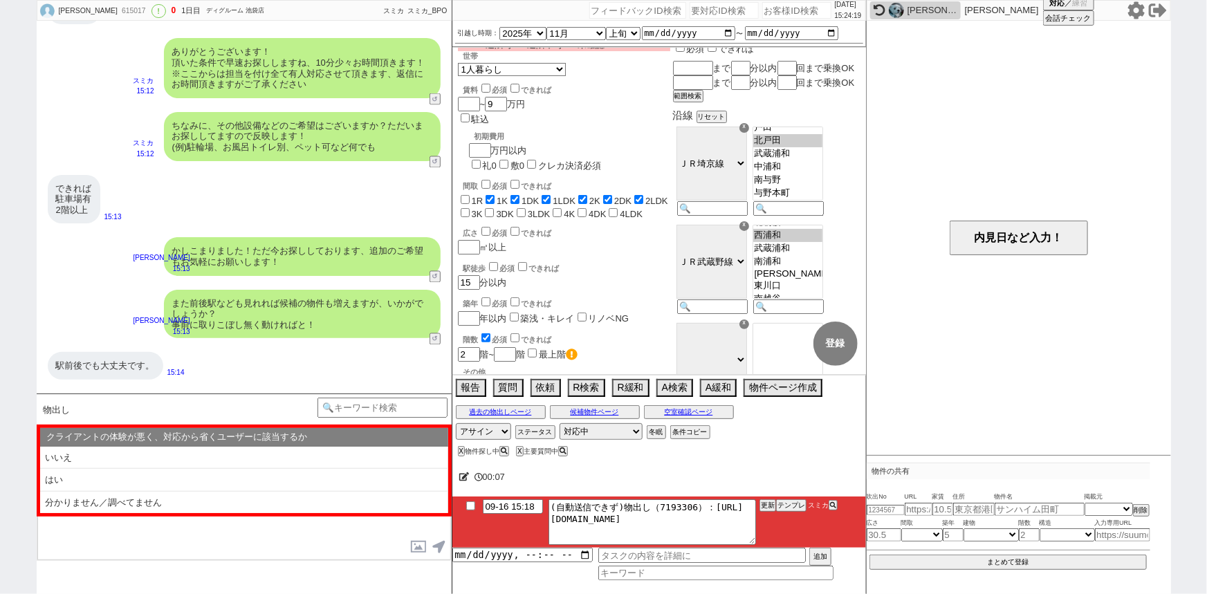
scroll to position [101, 0]
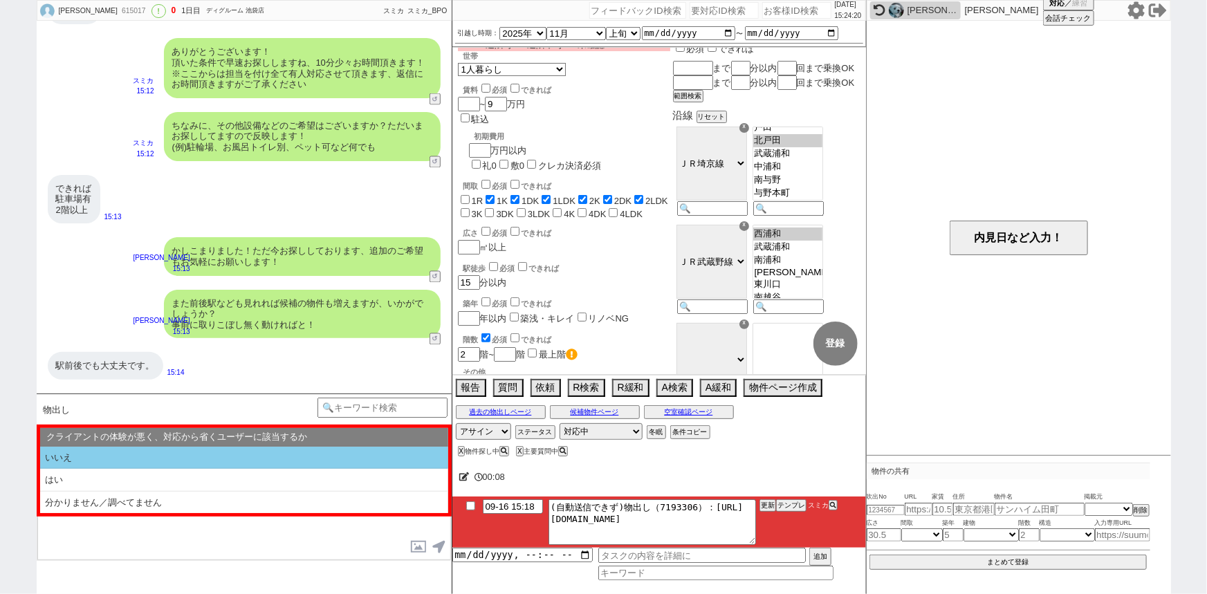
click at [225, 449] on li "いいえ" at bounding box center [244, 458] width 408 height 23
select select "いいえ"
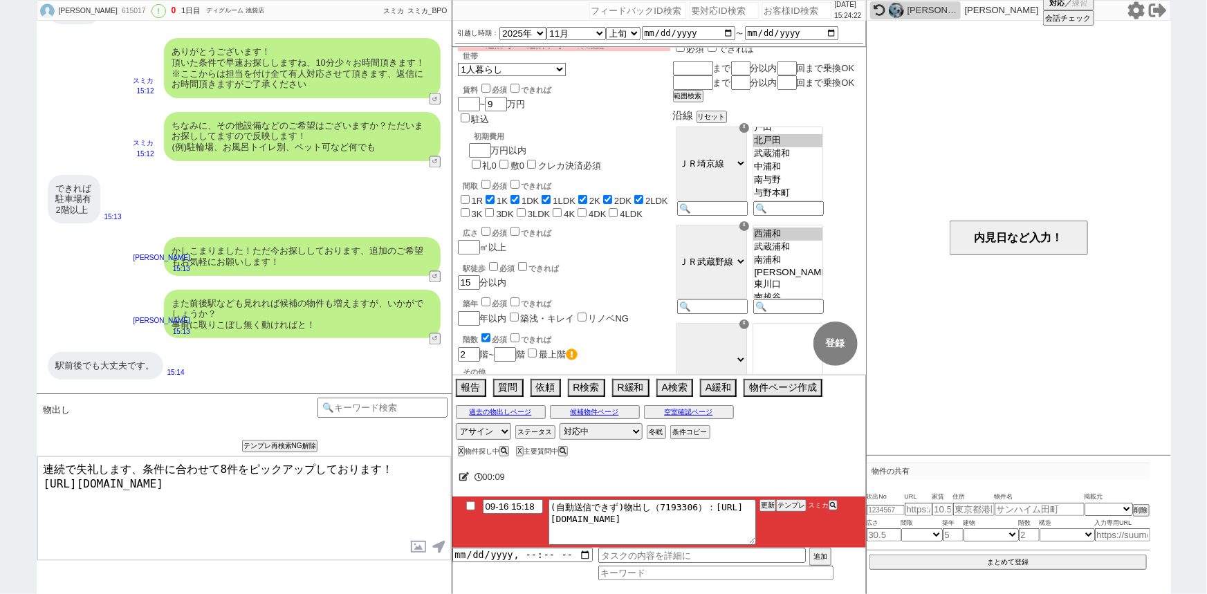
type textarea "連続で失礼します、条件に合わせて8件をピックアップしております！ https://tools.sumika.live/pages/ndtyftw"
checkbox input "true"
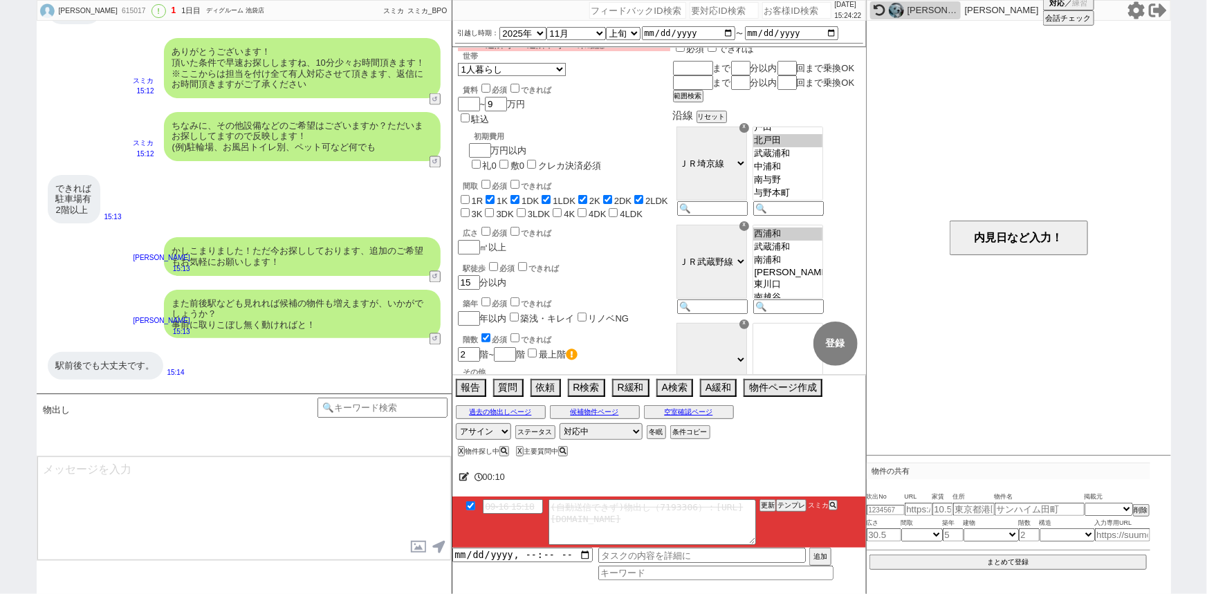
scroll to position [1467, 0]
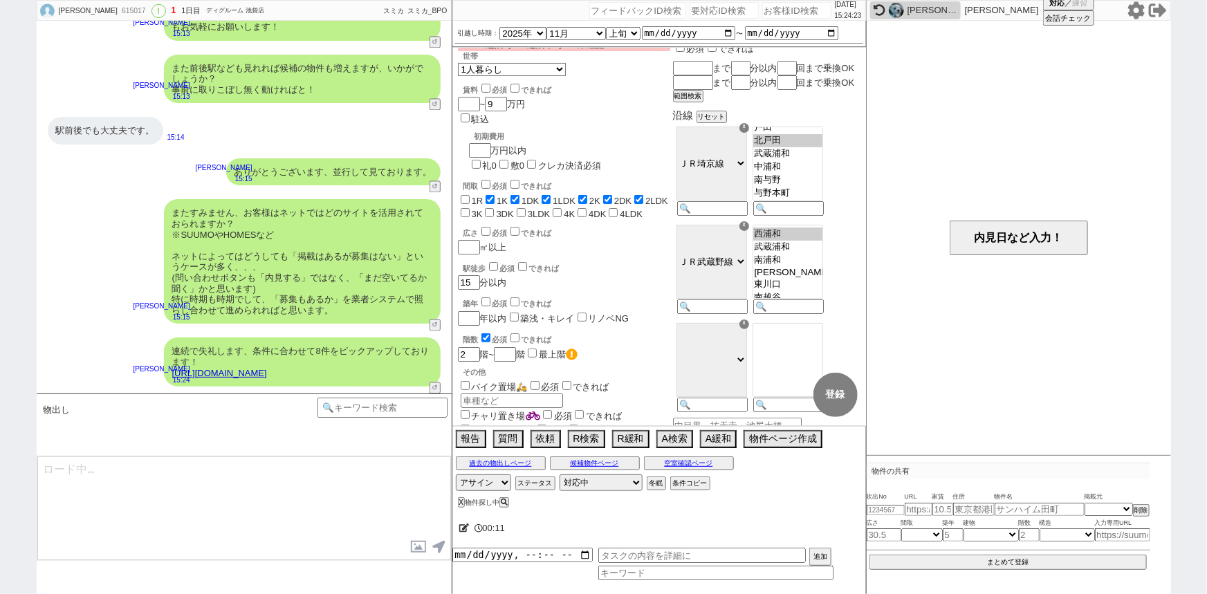
type textarea "イメージに近い物件はございますか？ ご感想いただき、すぐにまた洗い出してまいります！ ※自動応答ではなく直接ご紹介します！"
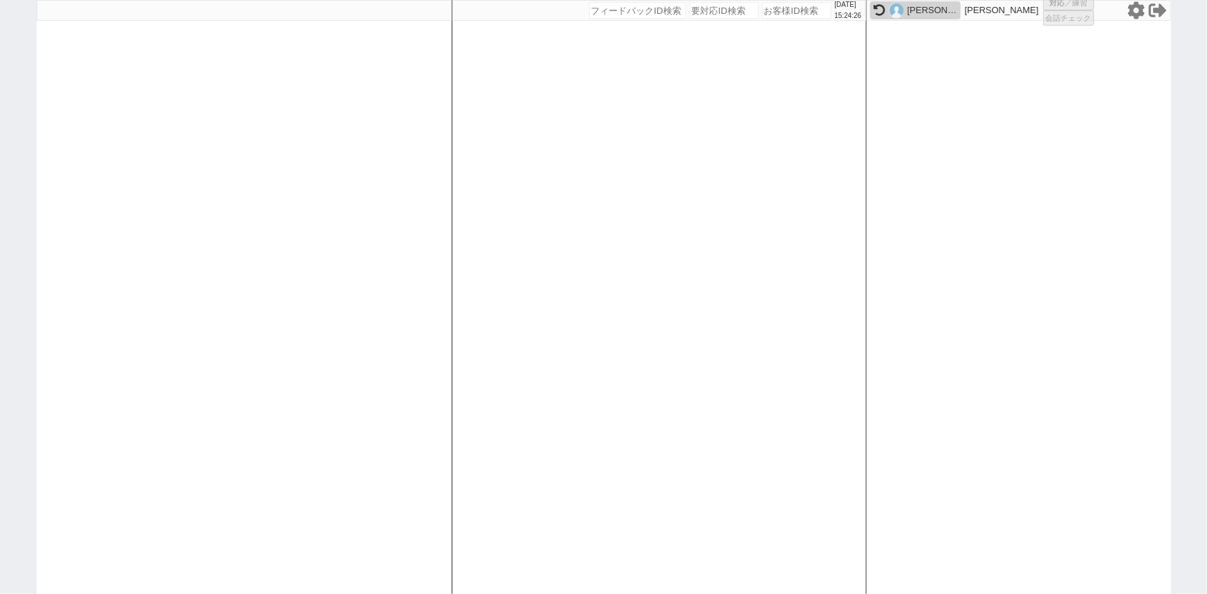
select select "1"
select select "2"
select select "5"
select select
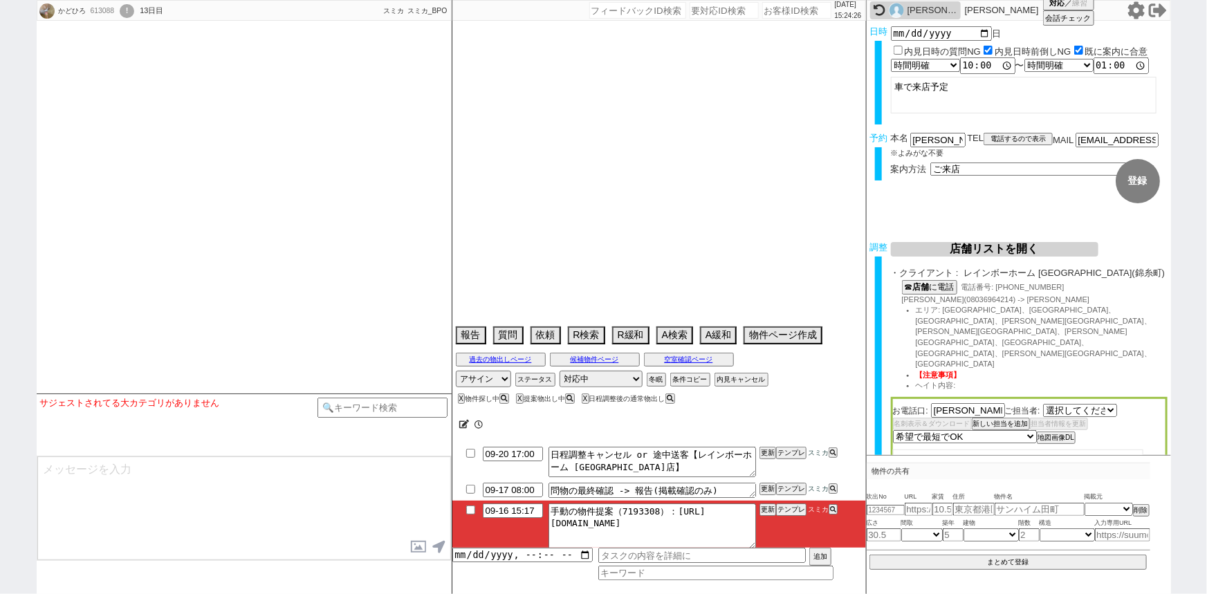
select select "2818"
type textarea "他社なし"
select select
select select "16"
select select "0"
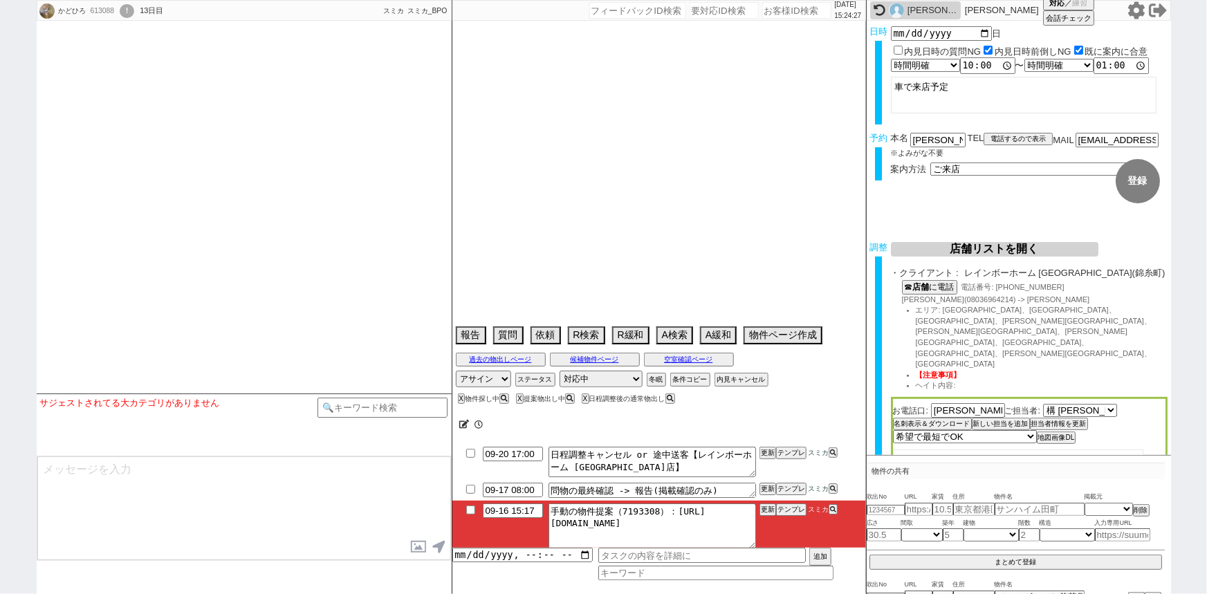
select select "21"
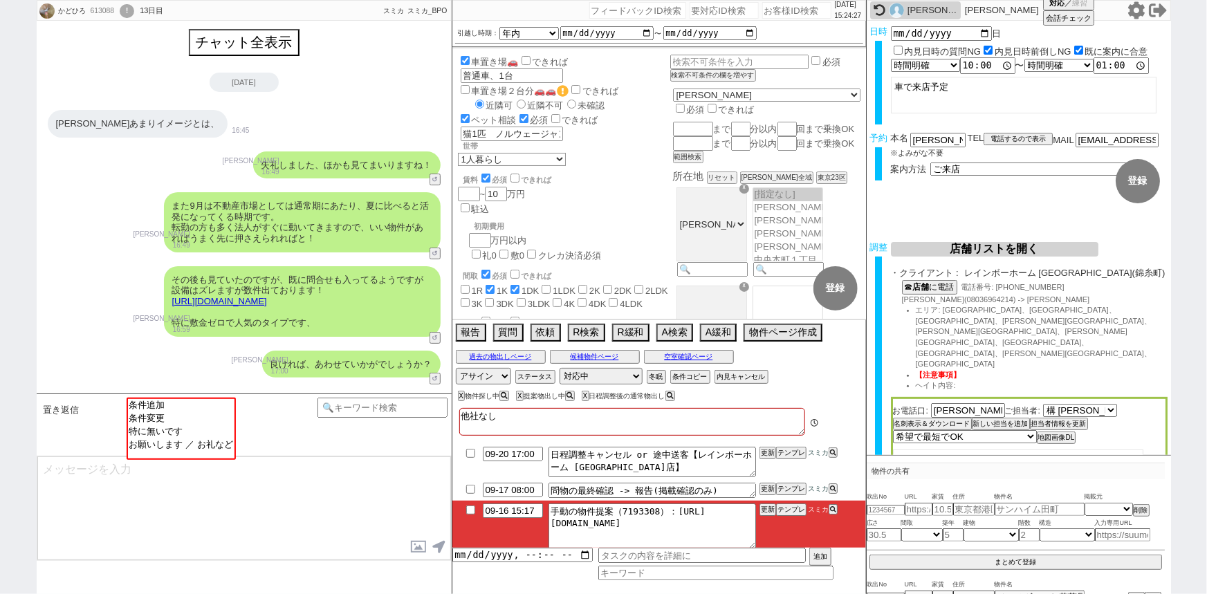
scroll to position [1413, 0]
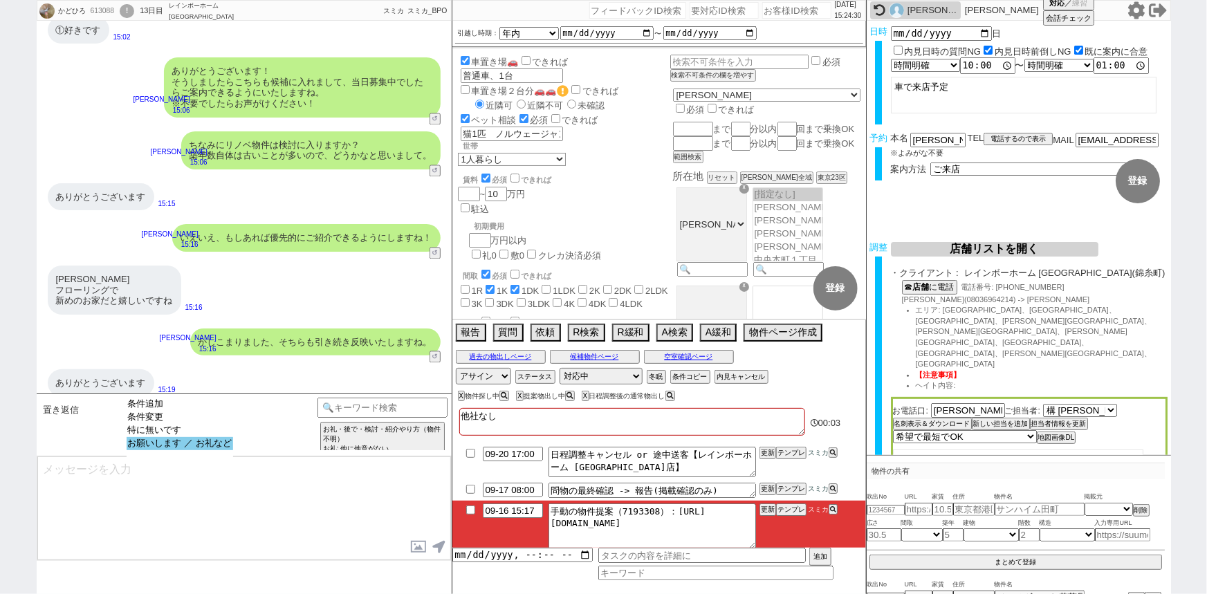
select select "お願いします ／ お礼など"
click at [223, 445] on option "お願いします ／ お礼など" at bounding box center [180, 443] width 106 height 13
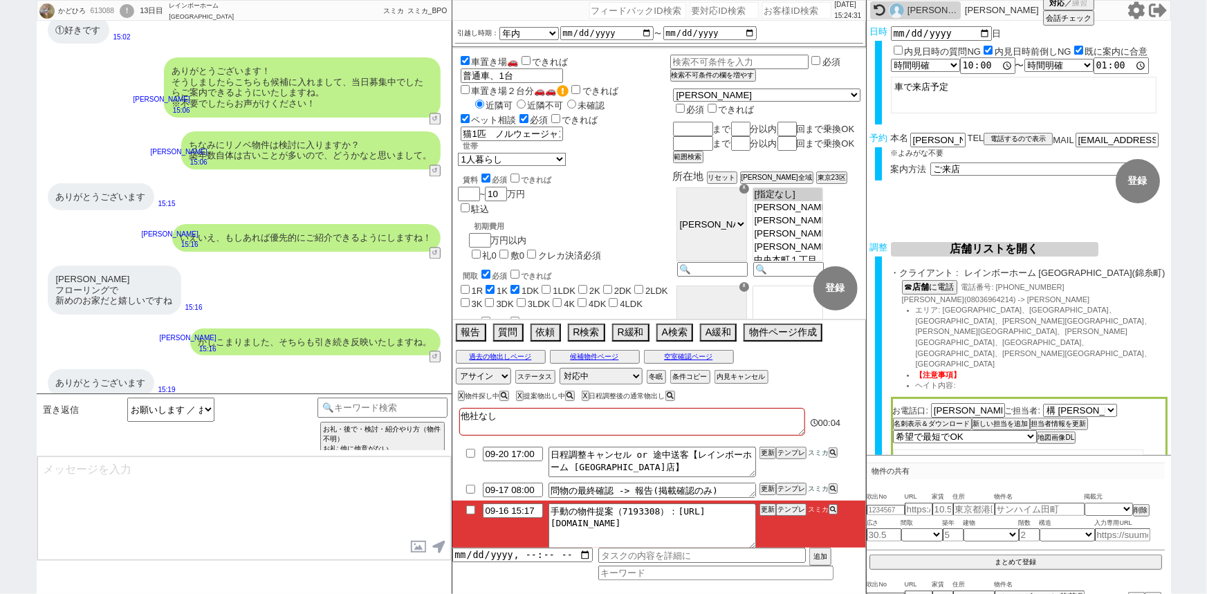
type textarea "@@【@@メッセージは打たず、以下やってください@@】@@ @@【@@@@@@特に返信不要です、そのまま次へ進んでください@@】@@"
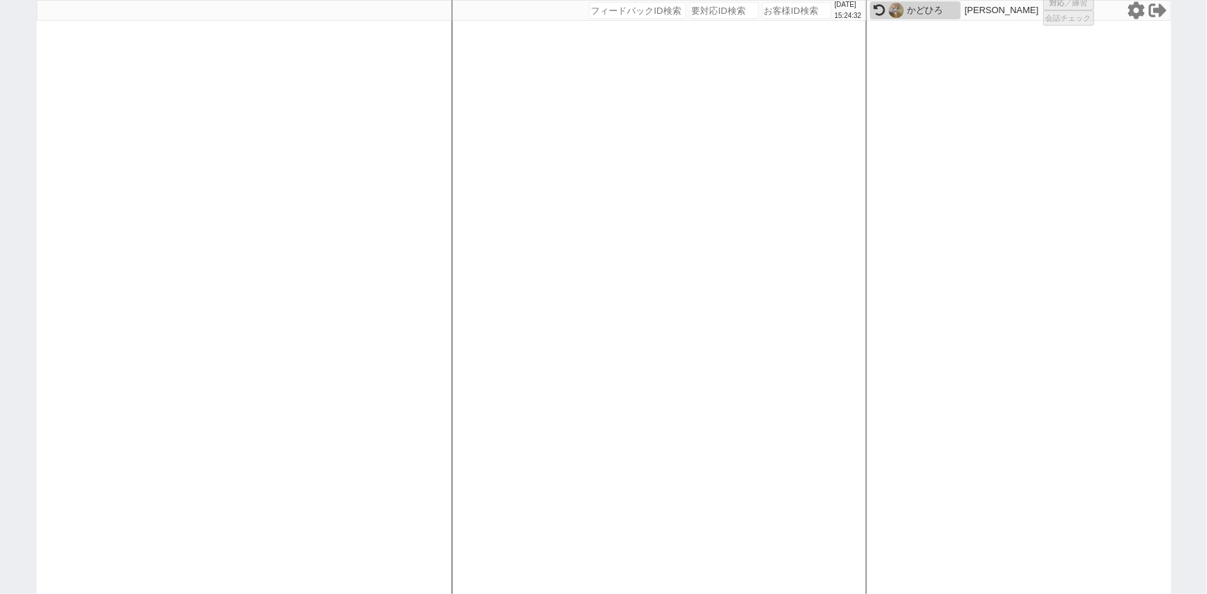
select select "1"
select select "6"
select select "2"
select select "5"
select select
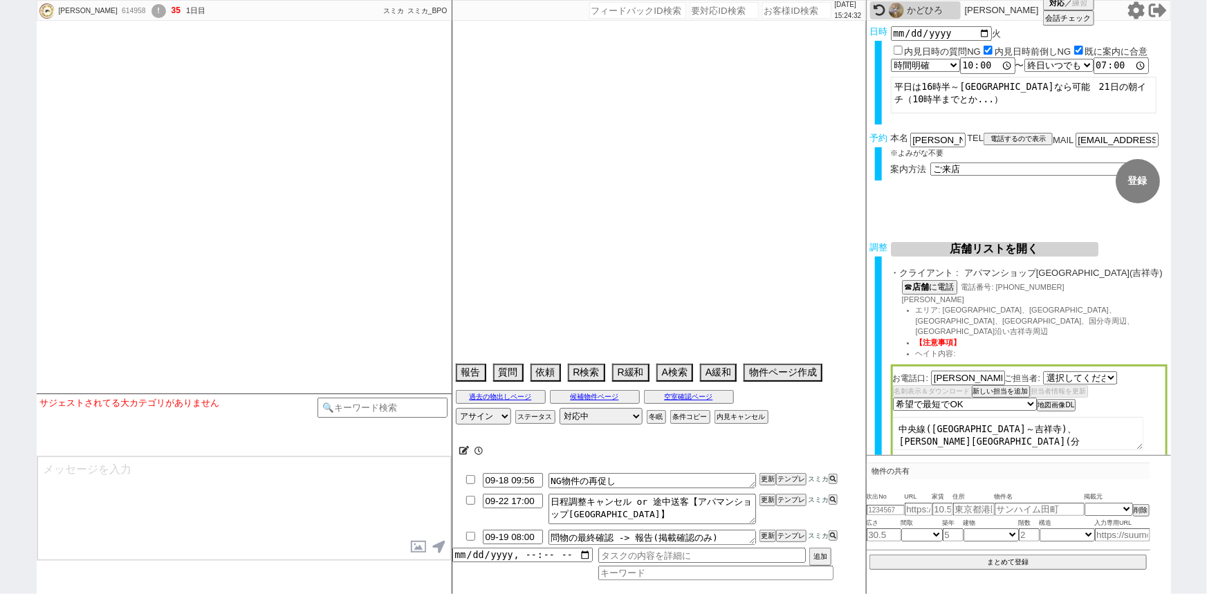
select select "2835"
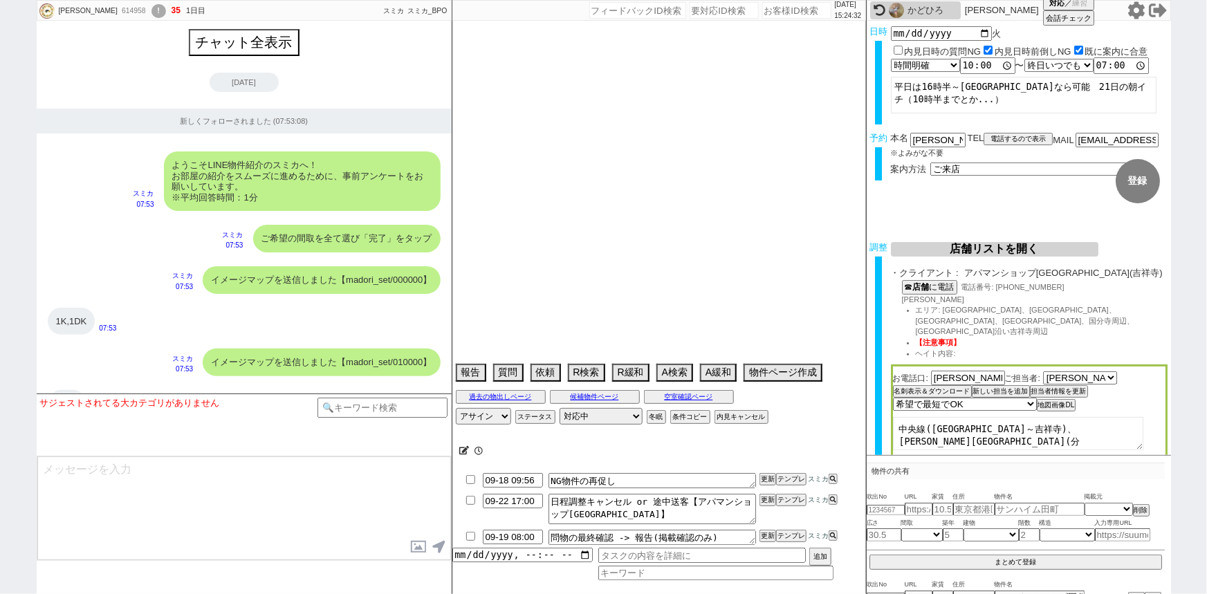
type textarea "他社なし"
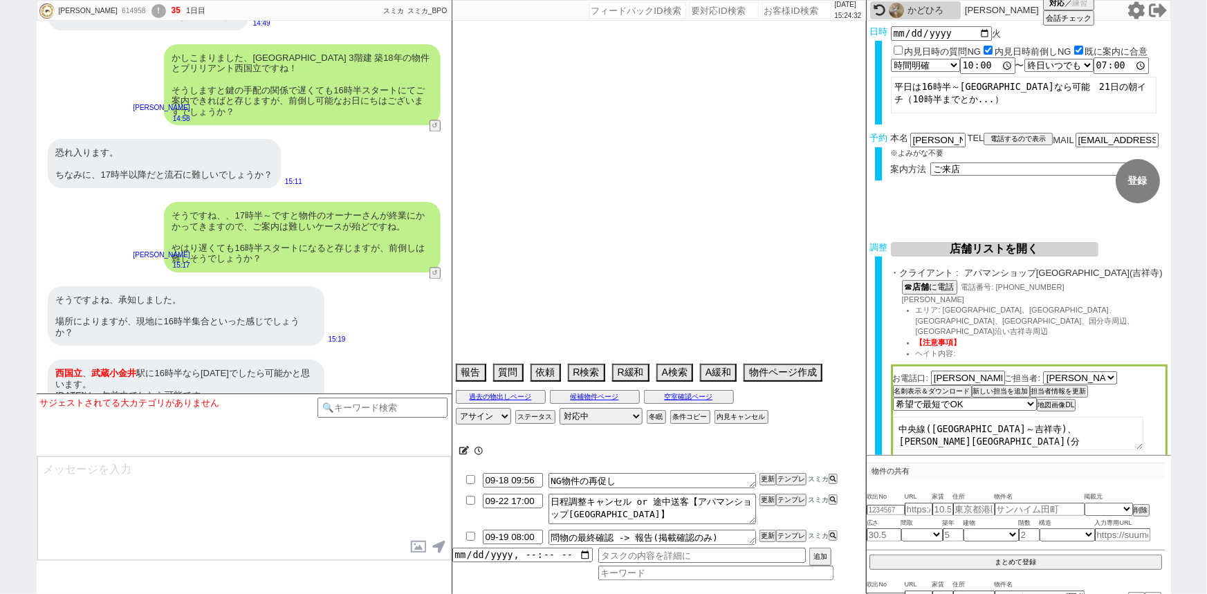
select select "15"
select select "0"
select select "19"
select select "609"
select select "15"
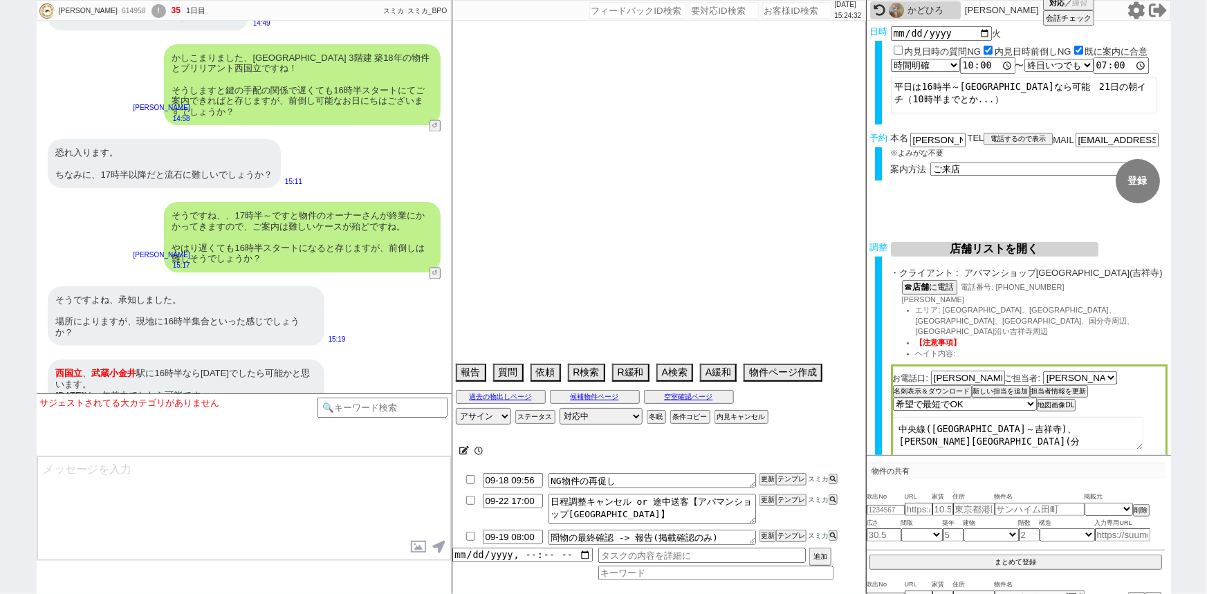
select select "522"
select select "47"
select select "[DATE]"
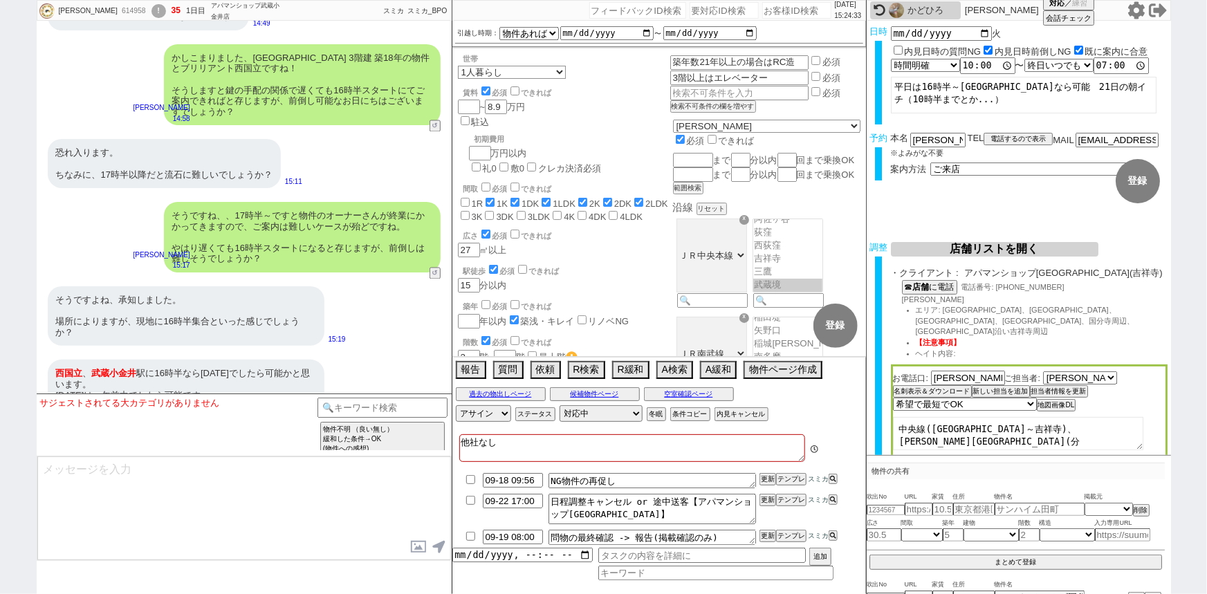
scroll to position [52, 0]
click at [196, 279] on div "そうですよね、承知しました。 場所によりますが、現地に16時半集合といった感じでしょうか？ 15:19" at bounding box center [244, 315] width 415 height 73
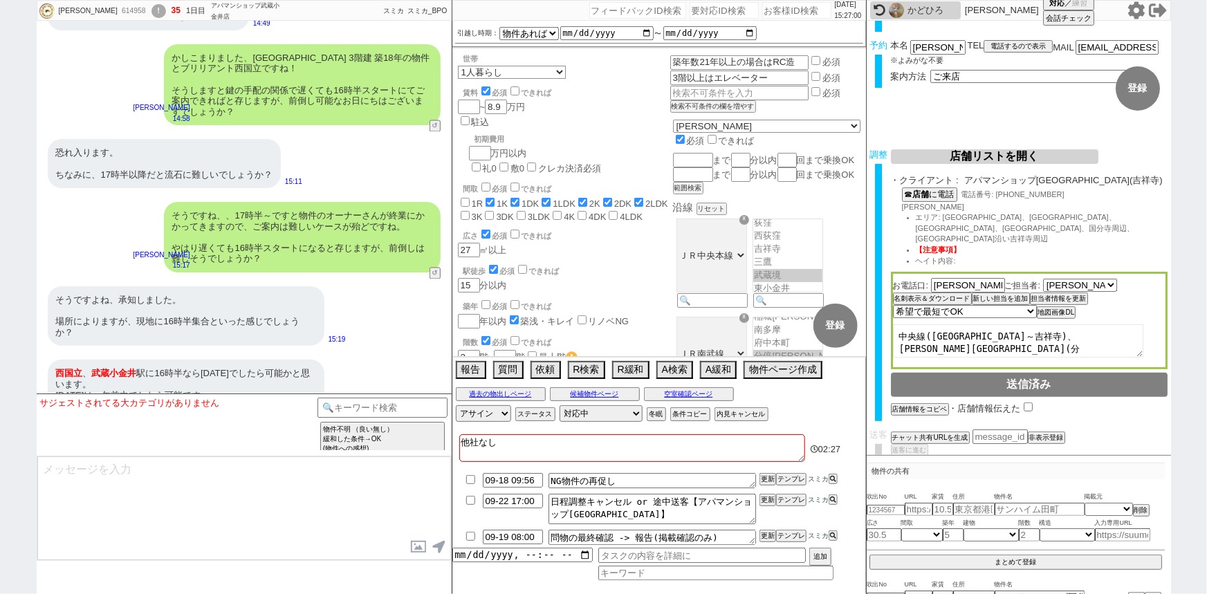
scroll to position [0, 0]
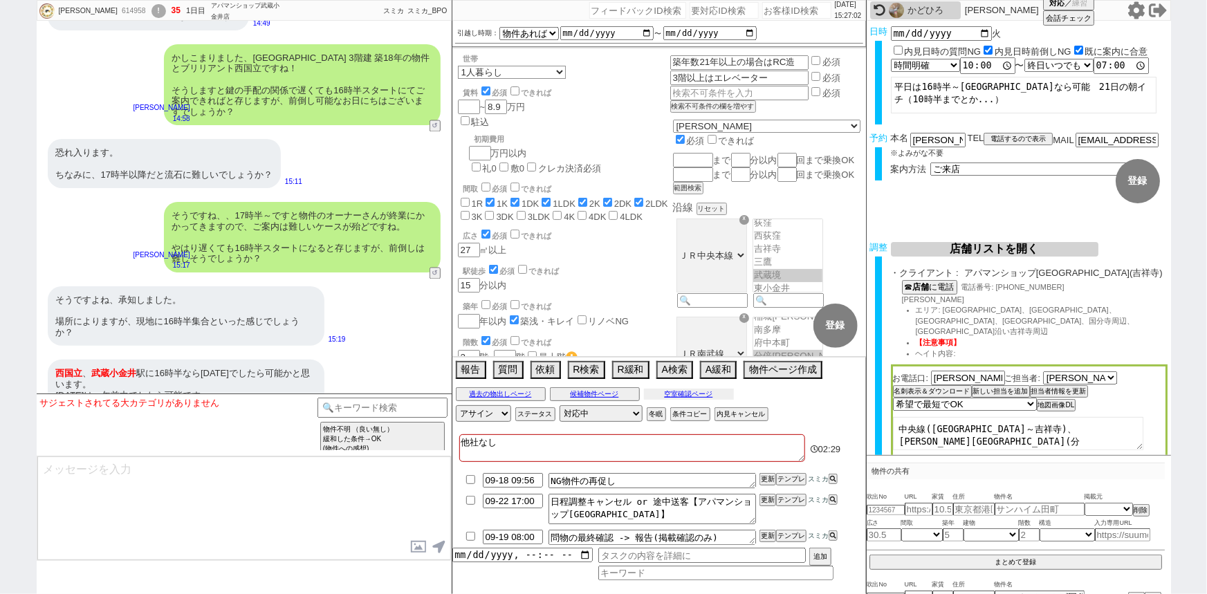
click at [707, 398] on button "空室確認ページ" at bounding box center [689, 394] width 90 height 11
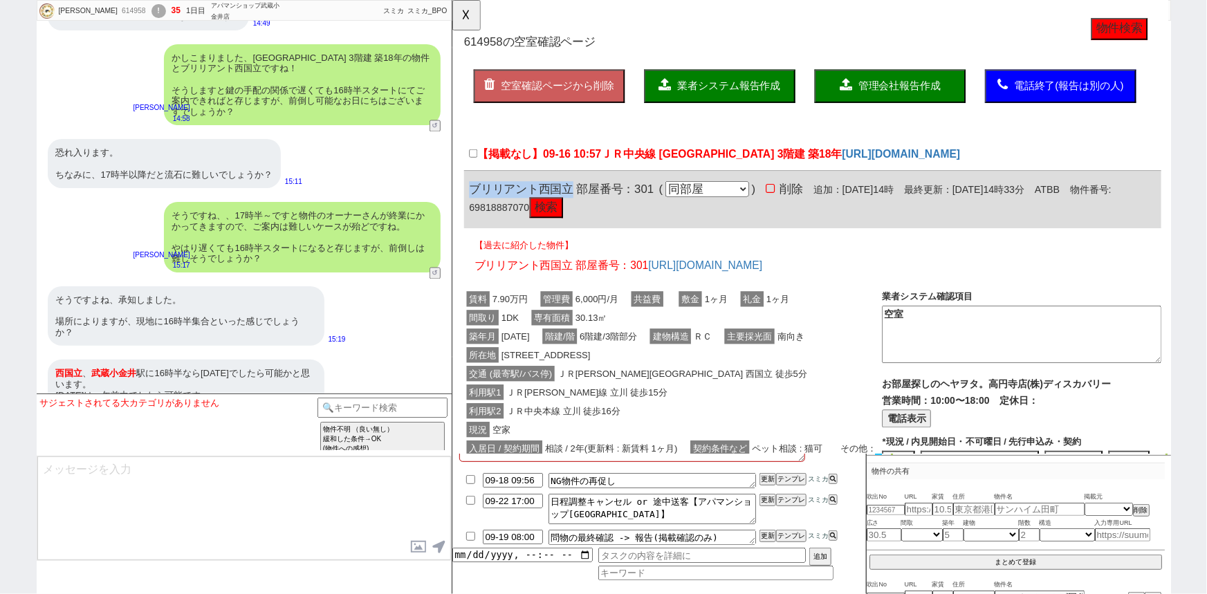
drag, startPoint x: 579, startPoint y: 199, endPoint x: 473, endPoint y: 185, distance: 106.8
click at [473, 185] on div "ブリリアント西国立 部屋番号：301 ( 同部屋 同建物別部屋 別建物別部屋 別建物 ) 削除 追加：2025年9月16日14時 最終更新：2025年9月16…" at bounding box center [839, 215] width 750 height 62
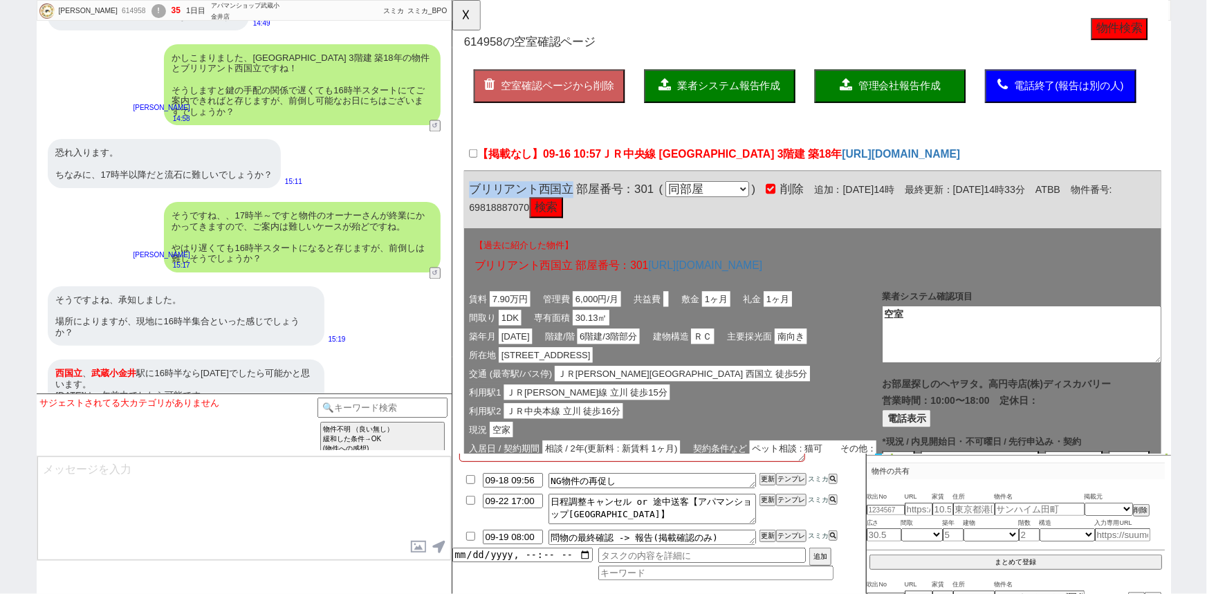
copy span "ブリリアント西国立"
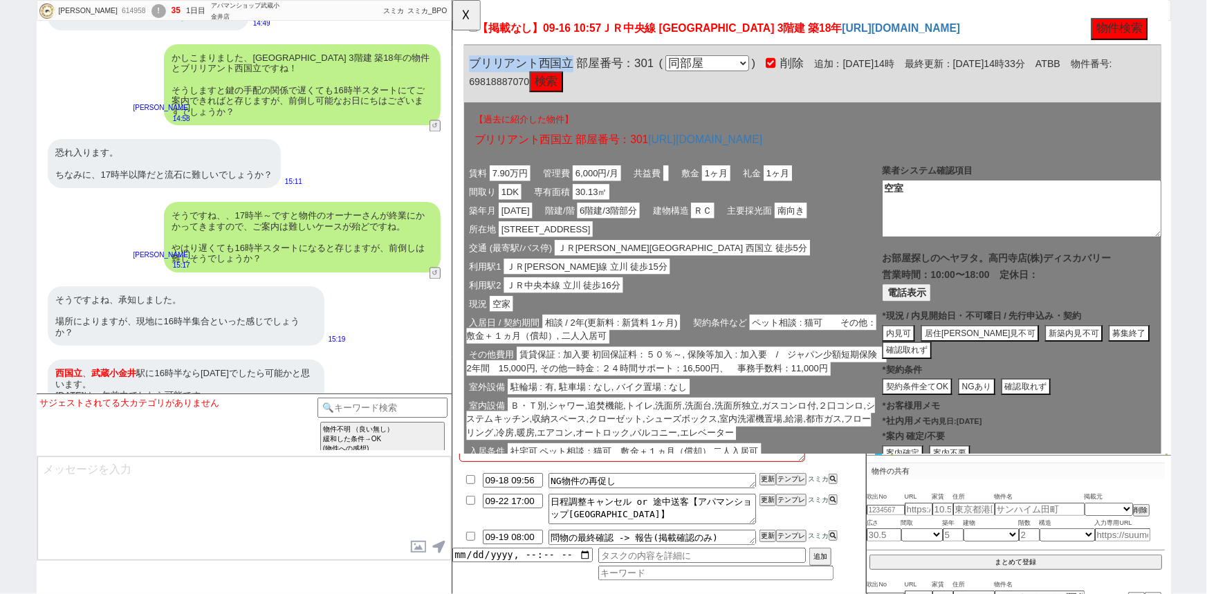
scroll to position [134, 0]
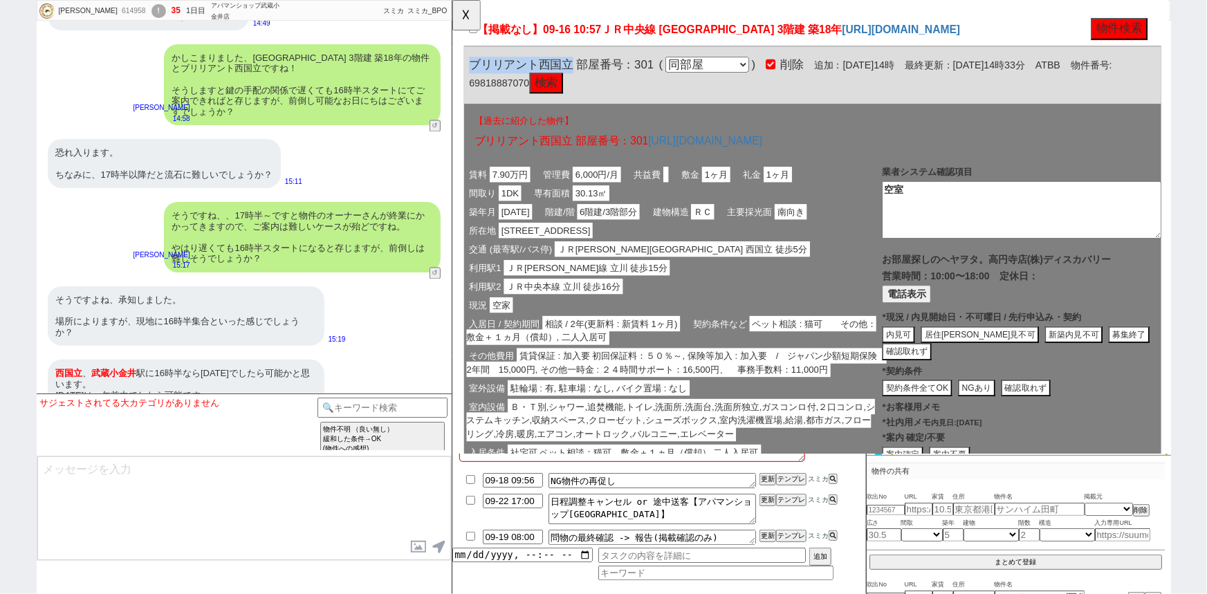
click at [945, 307] on button "電話表示" at bounding box center [940, 315] width 53 height 19
click at [1157, 358] on button "募集終了" at bounding box center [1179, 360] width 44 height 19
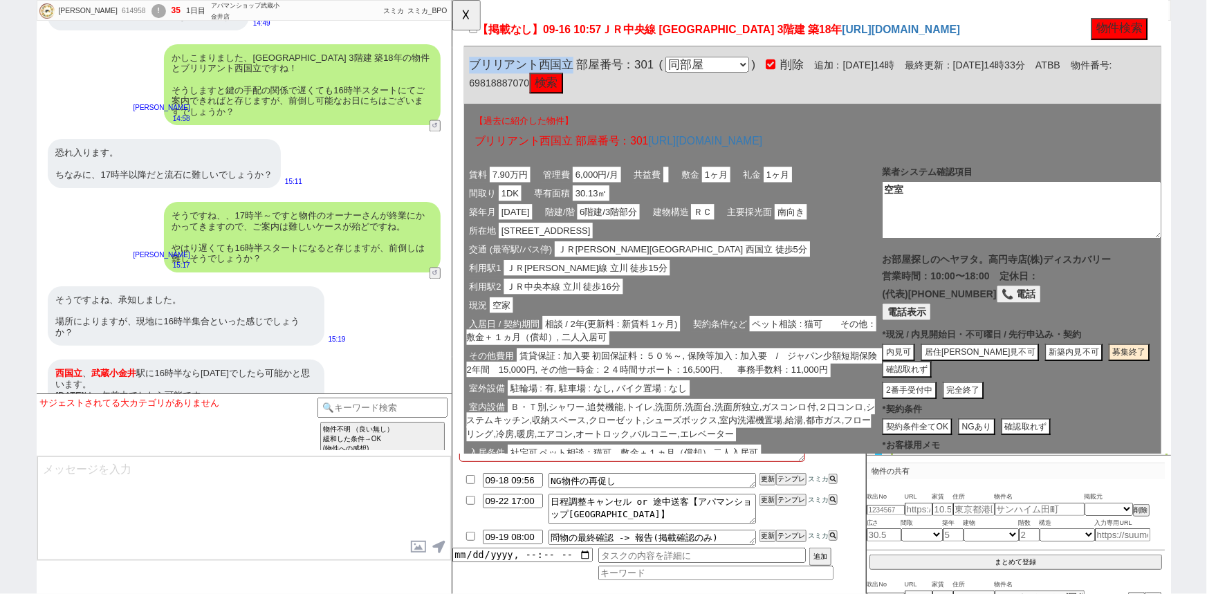
click at [1008, 416] on button "完全終了" at bounding box center [1001, 419] width 44 height 19
type textarea "申込みがあり募集終了"
type textarea "9/16時点"
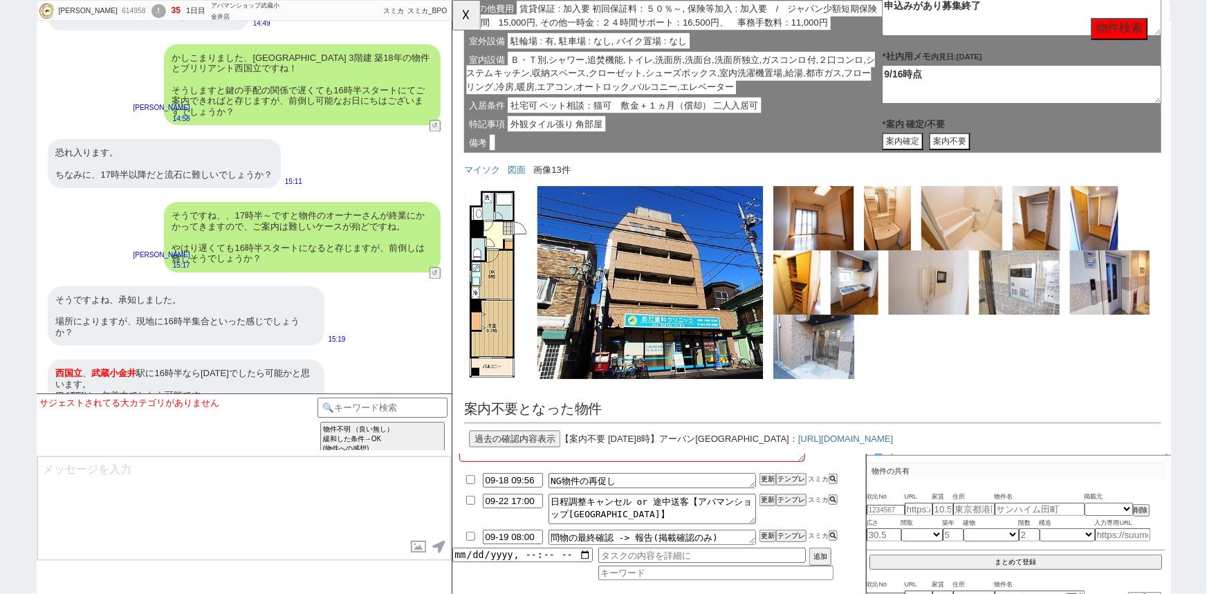
scroll to position [540, 0]
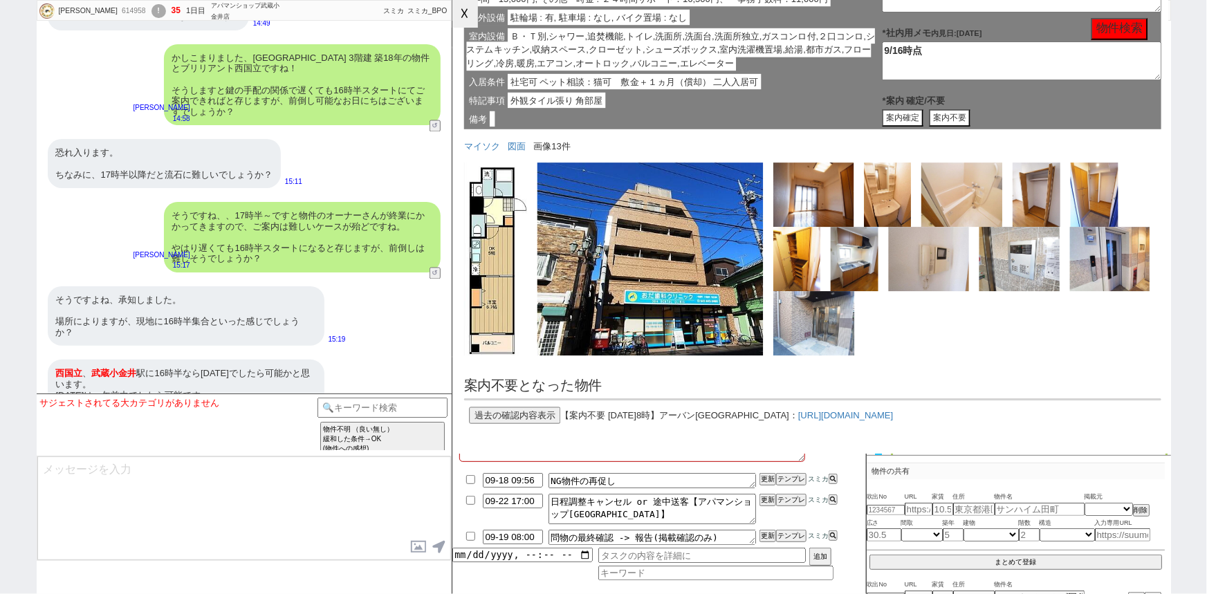
click at [458, 16] on button "☓" at bounding box center [465, 14] width 26 height 28
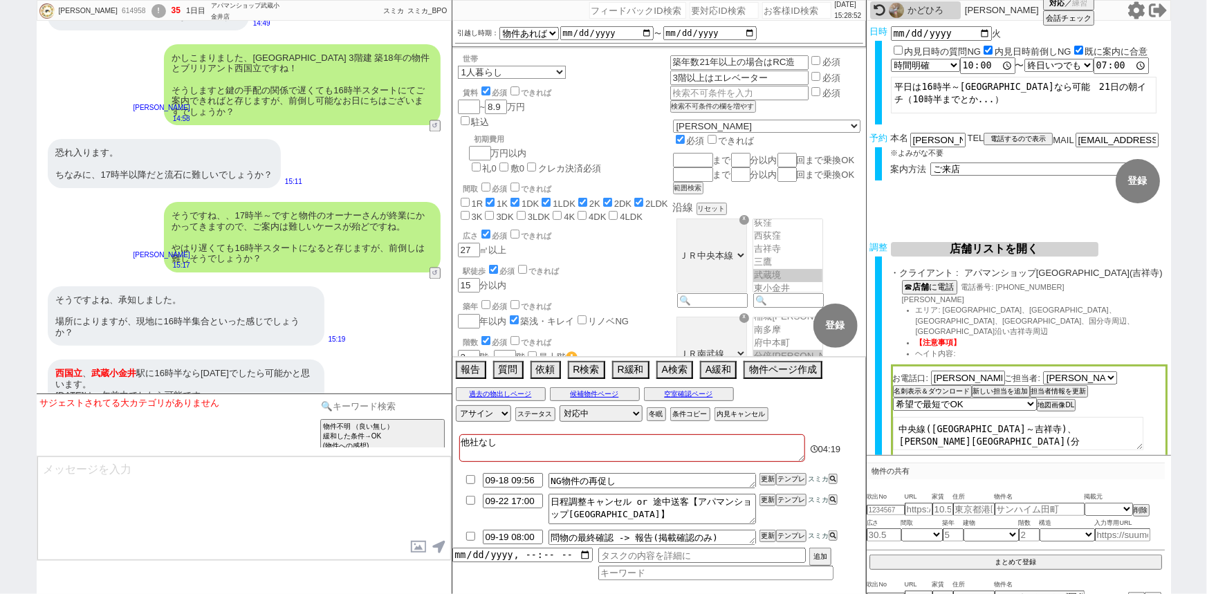
click at [413, 401] on input at bounding box center [382, 406] width 131 height 17
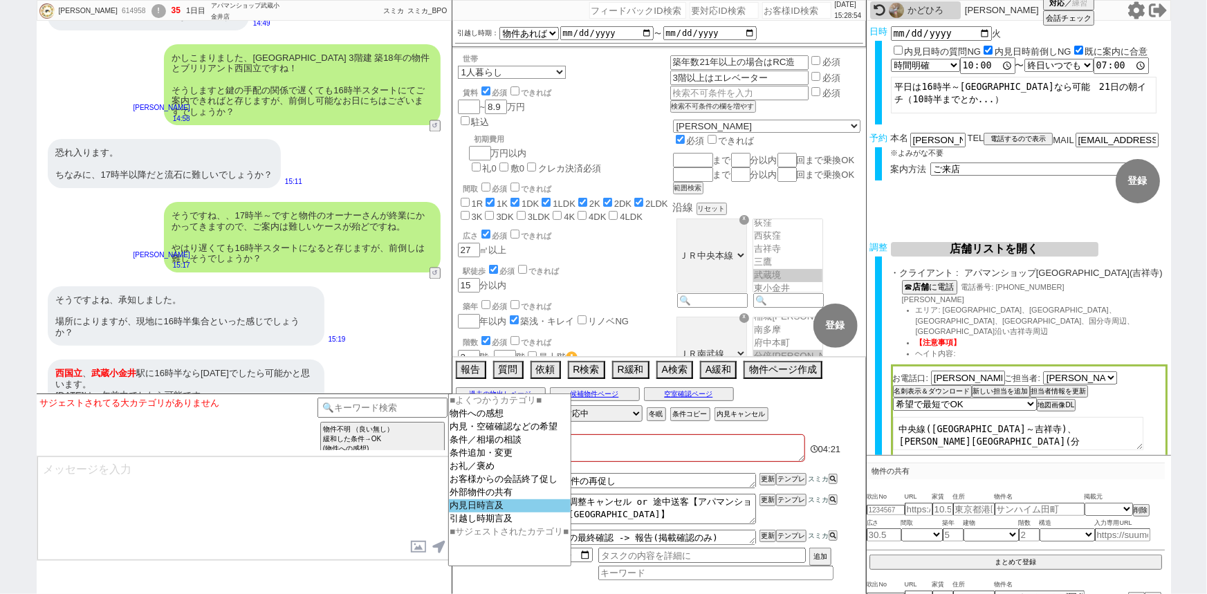
click at [476, 508] on option "内見日時言及" at bounding box center [510, 505] width 122 height 13
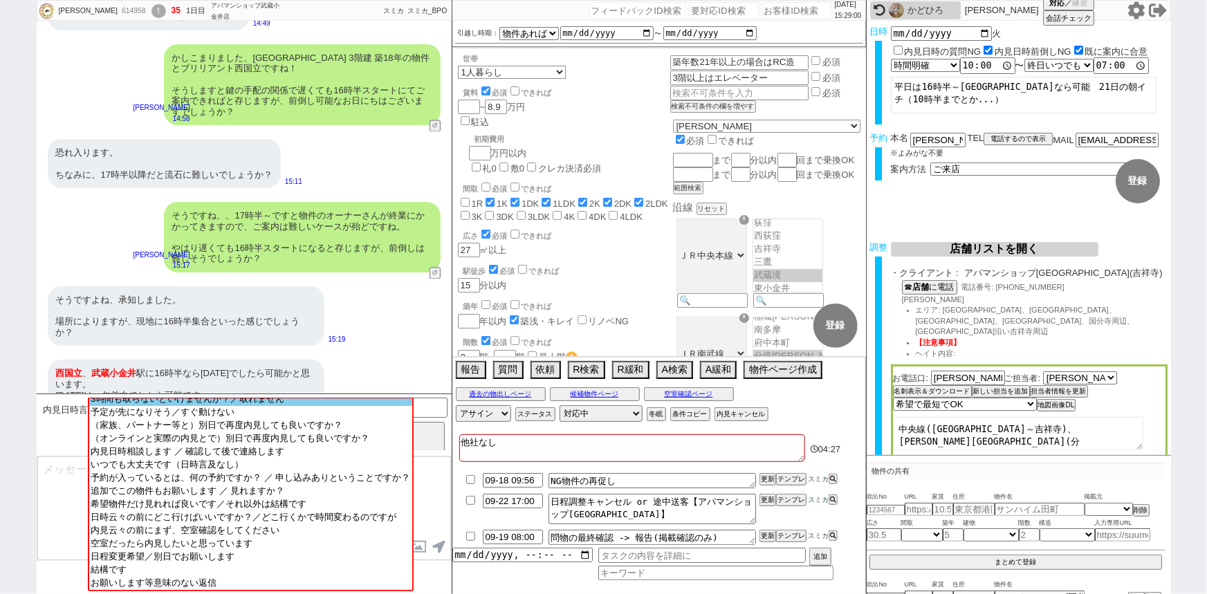
scroll to position [86, 0]
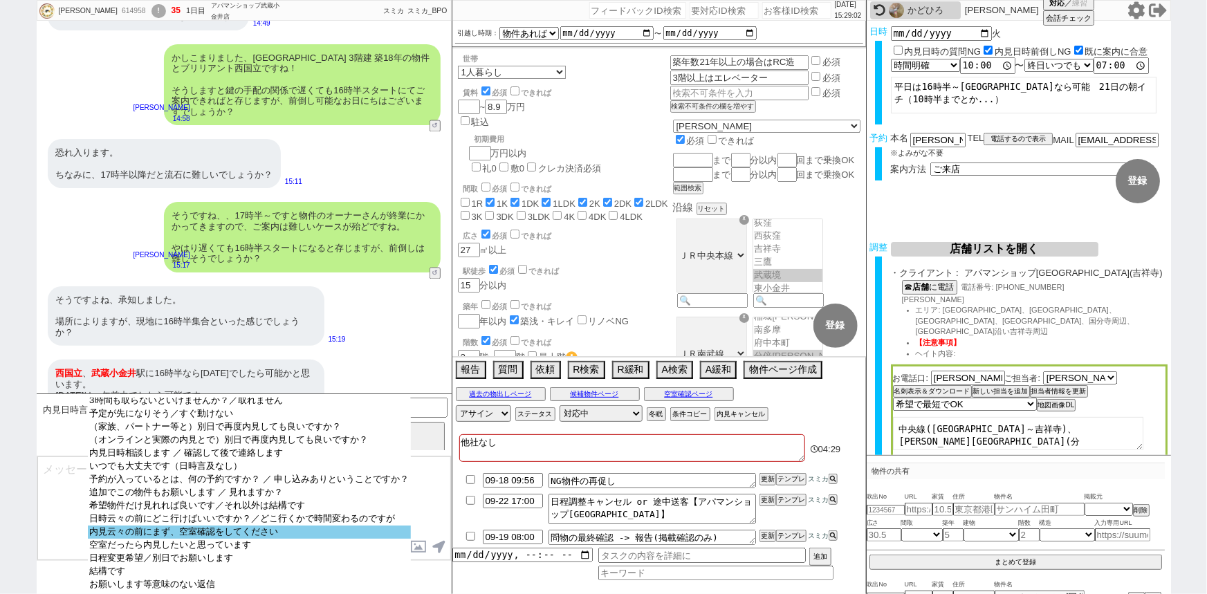
select select "内見云々の前にまず、空室確認をしてください"
click at [217, 526] on option "内見云々の前にまず、空室確認をしてください" at bounding box center [249, 532] width 322 height 13
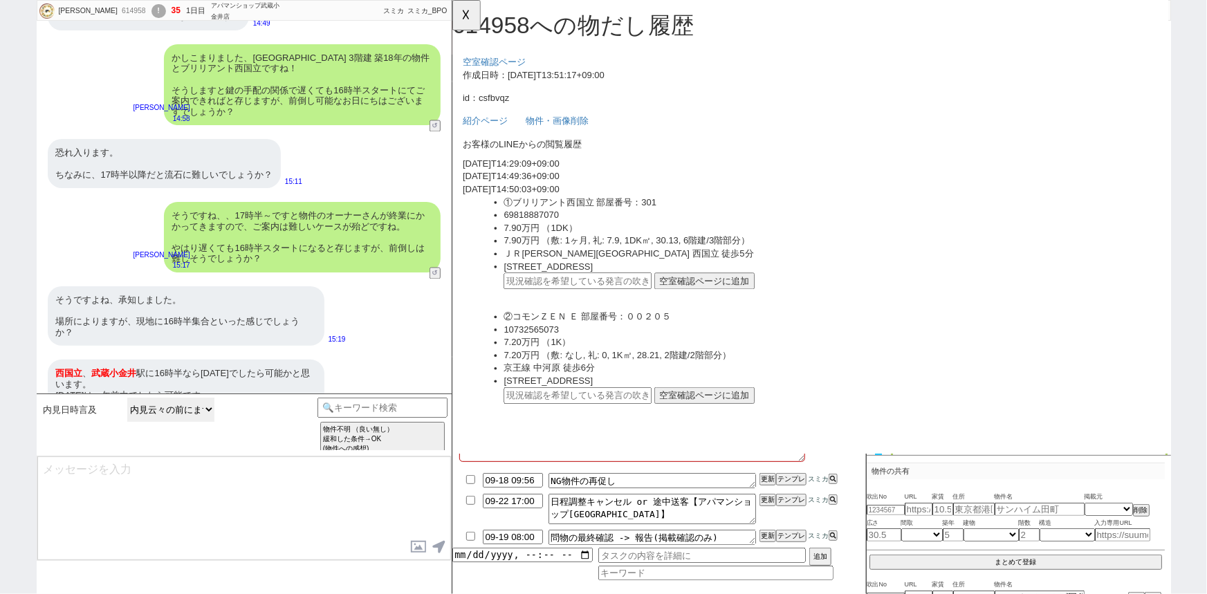
scroll to position [0, 0]
click at [163, 371] on div "西国立 、 武蔵小金井 駅に16時半なら明日でしたら可能かと思います。 明後日は、午前中でしたら可能です。" at bounding box center [186, 384] width 277 height 49
click at [580, 301] on input "text" at bounding box center [586, 302] width 159 height 18
paste input "37077394"
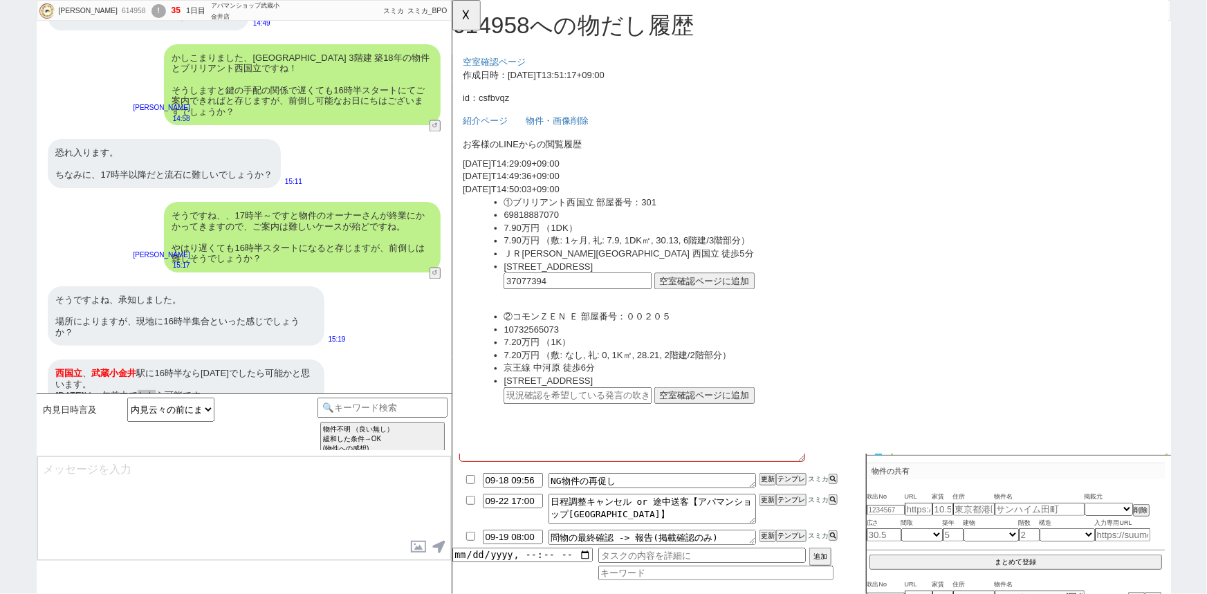
type input "37077394"
click at [738, 302] on button "空室確認ページに追加" at bounding box center [723, 302] width 108 height 18
type textarea "かしこまりました！ それではこちら取り急ぎ募集の掲載状況の方確認してまいりますね。 ※事前に確認できる範囲ですと業者間流通システムの募集掲載となりますが、基本…"
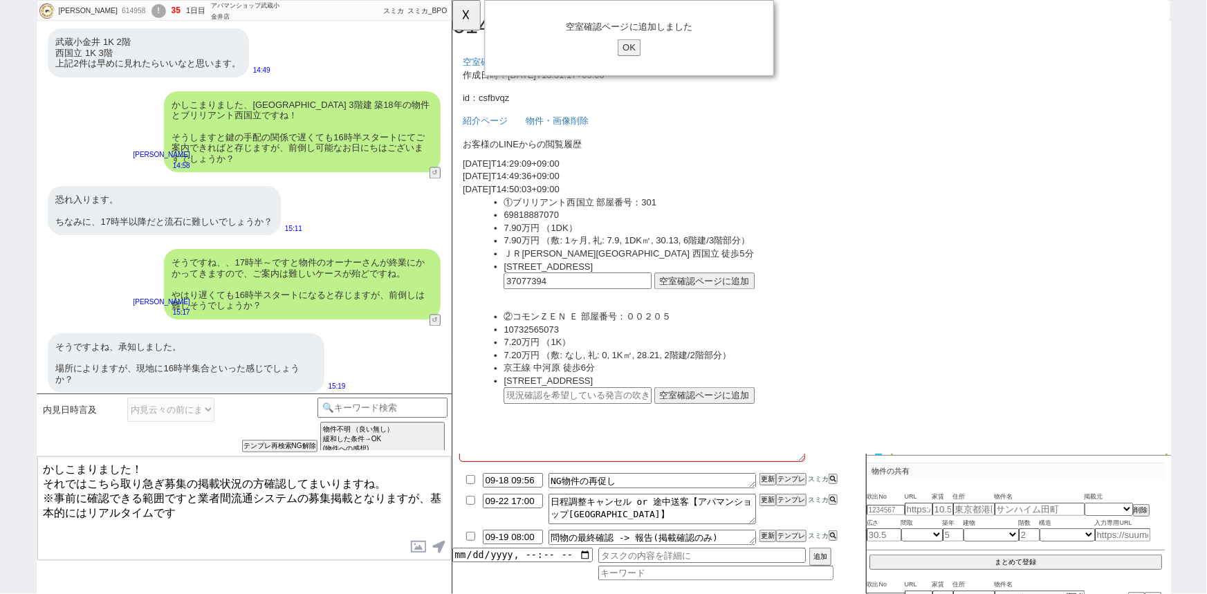
scroll to position [9223, 0]
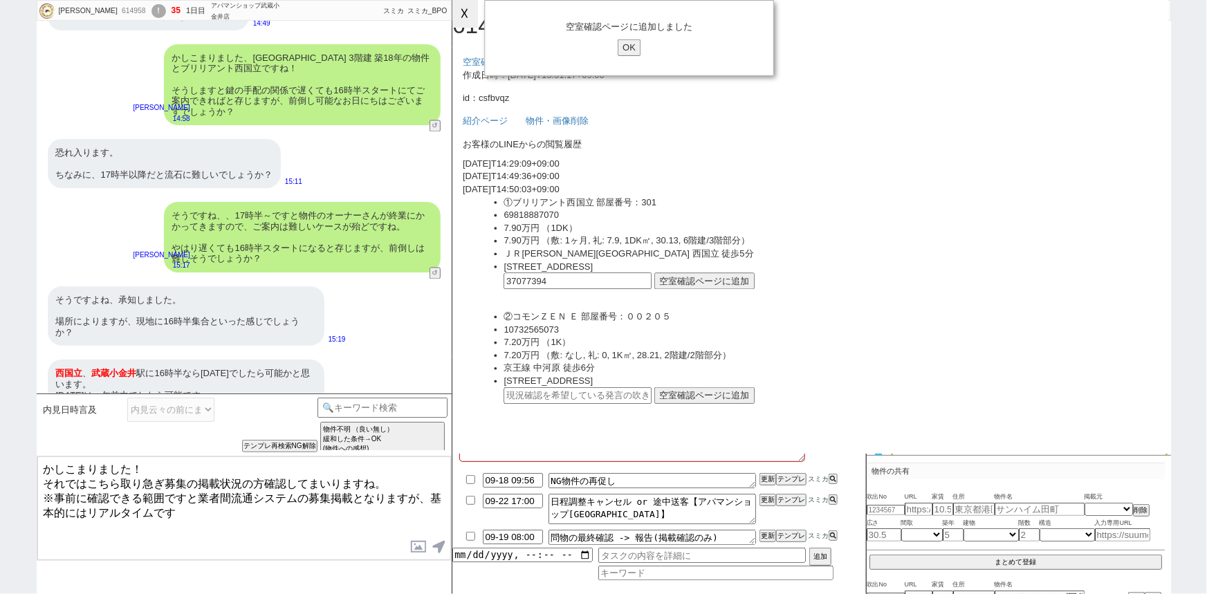
click at [471, 21] on button "☓" at bounding box center [465, 14] width 26 height 28
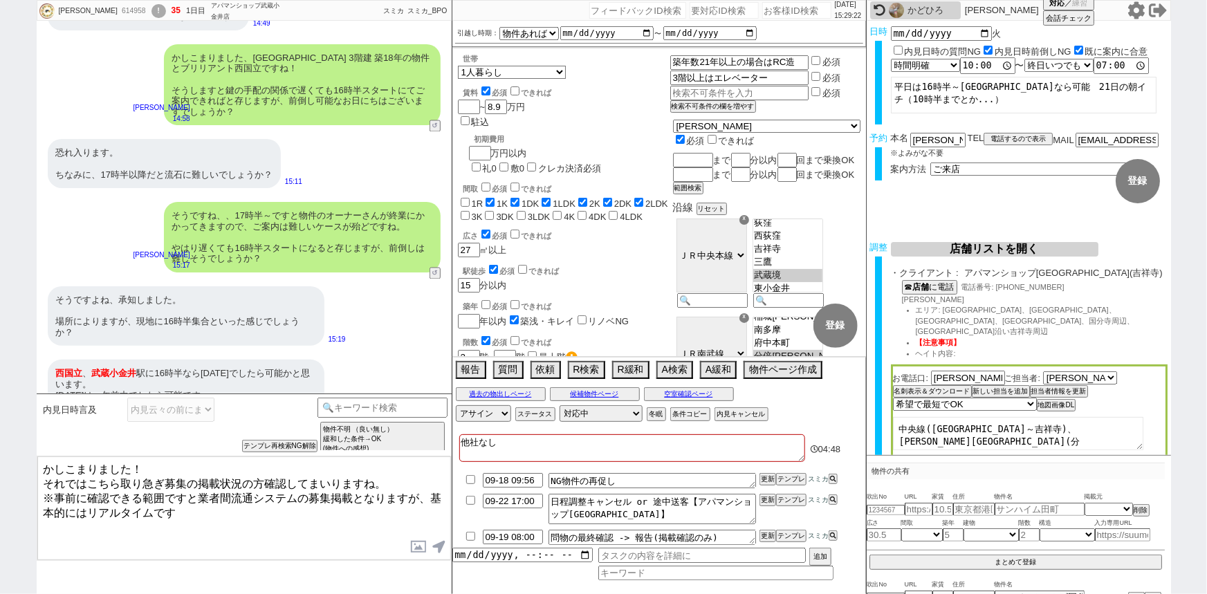
click at [961, 96] on textarea "平日は16時半～立川駅なら可能　21日の朝イチ（10時半までとか...）" at bounding box center [1024, 95] width 266 height 37
type textarea "平日は16時半～[GEOGRAPHIC_DATA]なら可能　21日の朝イチ（10時半までとか...） 18日午前"
click at [184, 492] on textarea "かしこまりました！ それではこちら取り急ぎ募集の掲載状況の方確認してまいりますね。 ※事前に確認できる範囲ですと業者間流通システムの募集掲載となりますが、基本…" at bounding box center [244, 508] width 414 height 104
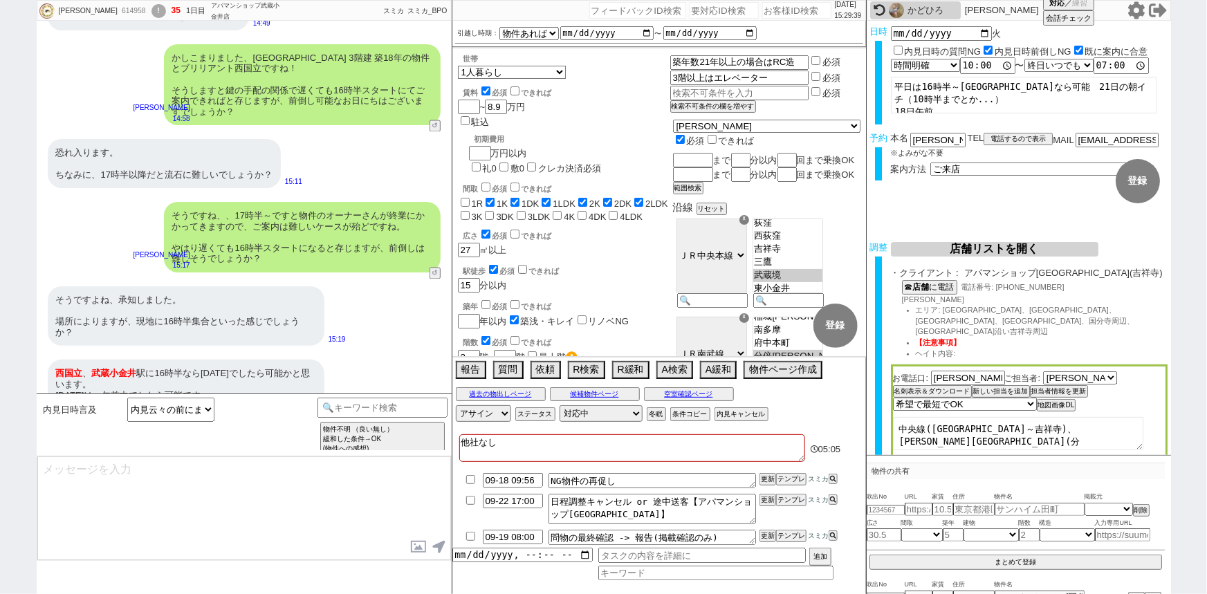
scroll to position [9308, 0]
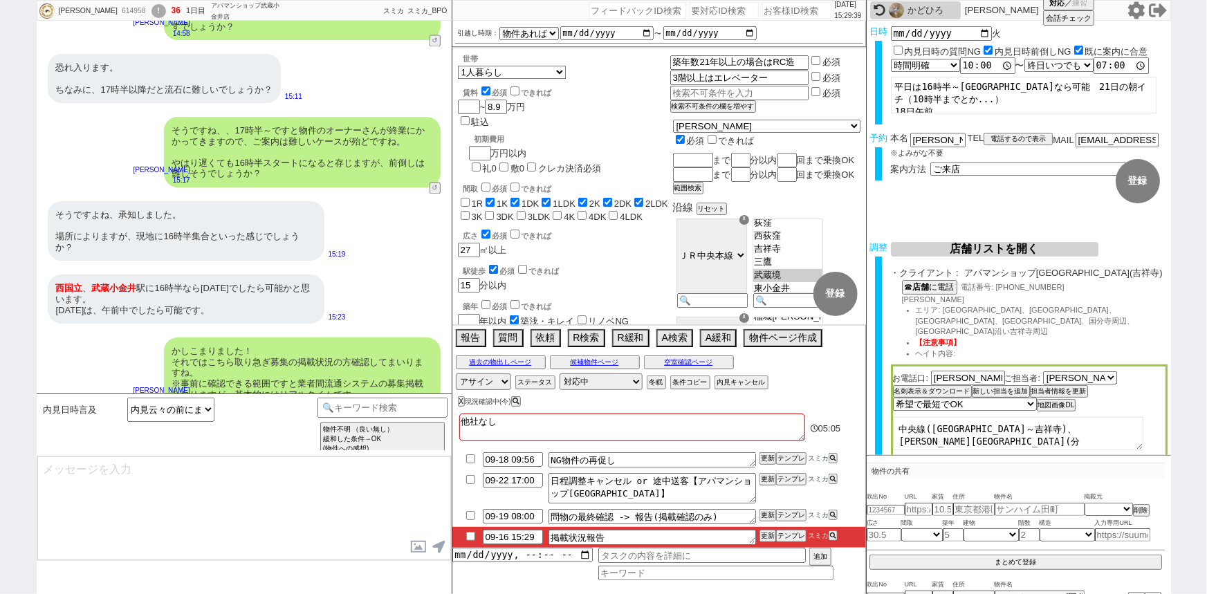
type input "09-16 15:44"
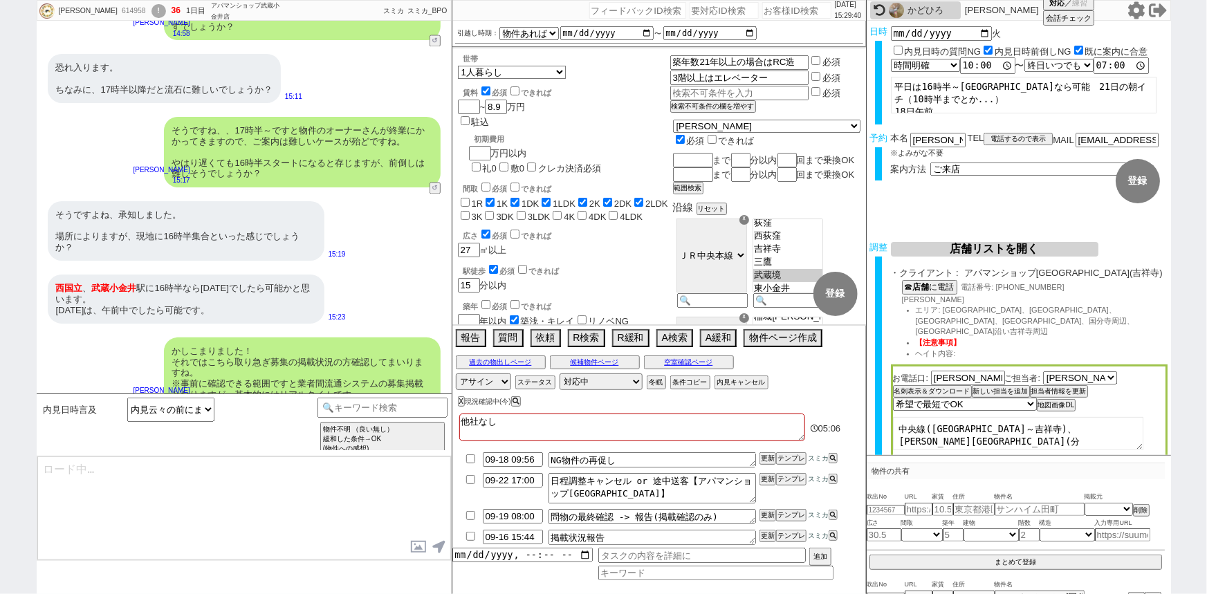
type textarea "@@【そのままこの吹き出しで報告(初期費用などもあればそれも)をして下さい！！"
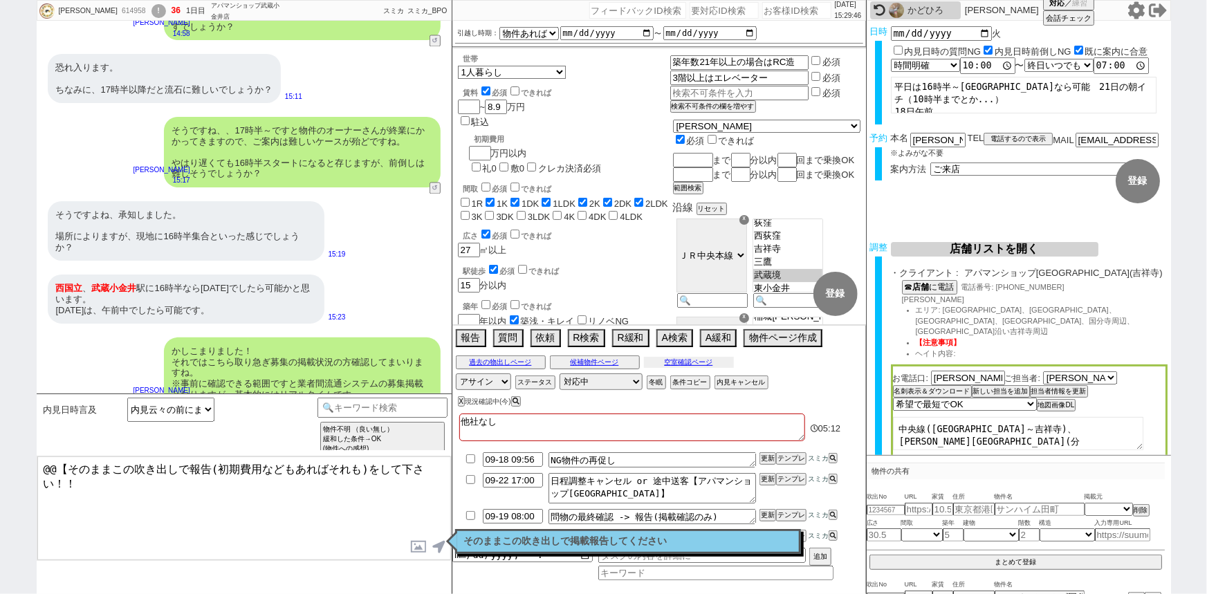
click at [702, 360] on button "空室確認ページ" at bounding box center [689, 362] width 90 height 11
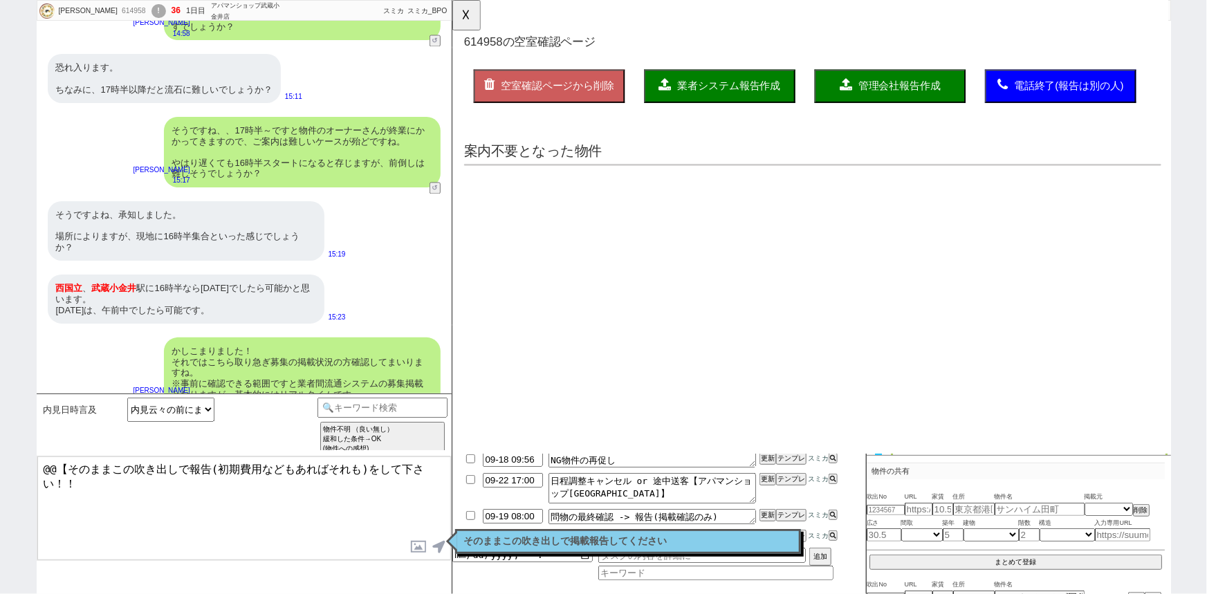
scroll to position [0, 0]
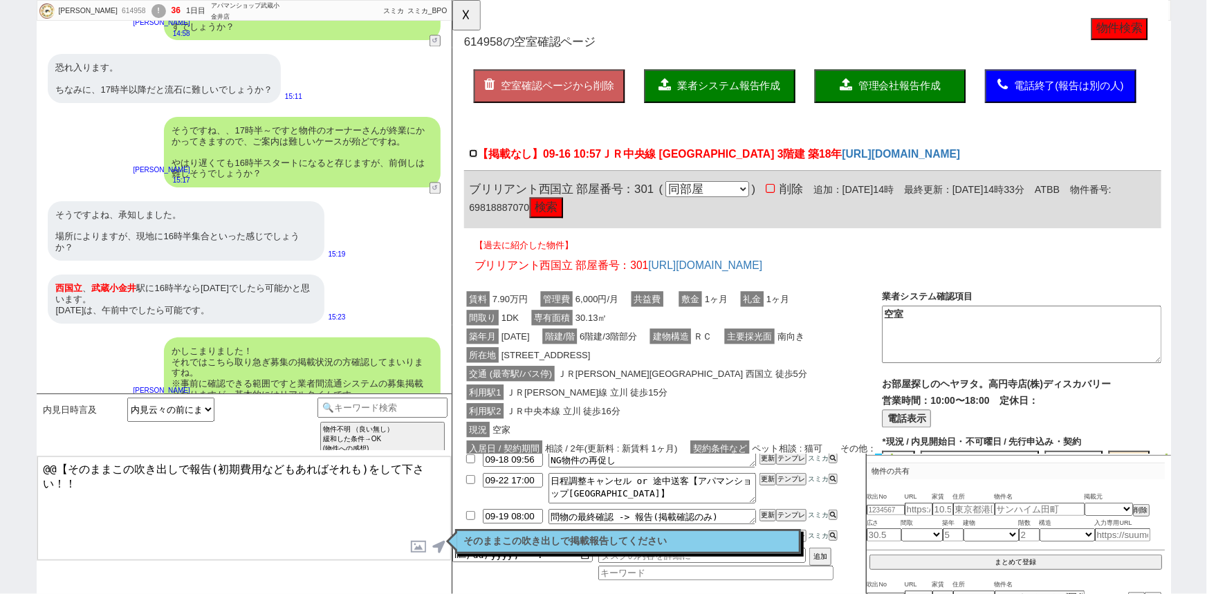
click at [470, 164] on input "【掲載なし】09-16 10:57 ＪＲ中央線 武蔵小金井駅 3階建 築18年" at bounding box center [474, 164] width 9 height 9
checkbox input "true"
click at [705, 397] on div "交通 (最寄駅/バス停) ＪＲ南武線 西国立 徒歩5分" at bounding box center [689, 402] width 450 height 20
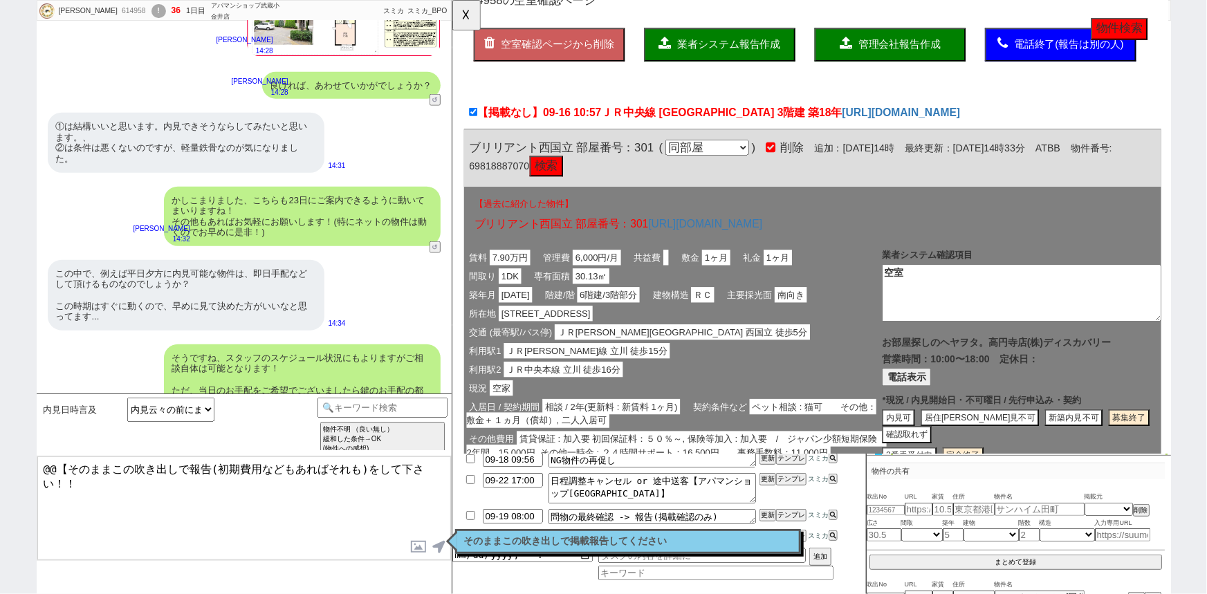
scroll to position [8637, 0]
click at [907, 55] on button "管理会社報告作成" at bounding box center [922, 48] width 163 height 36
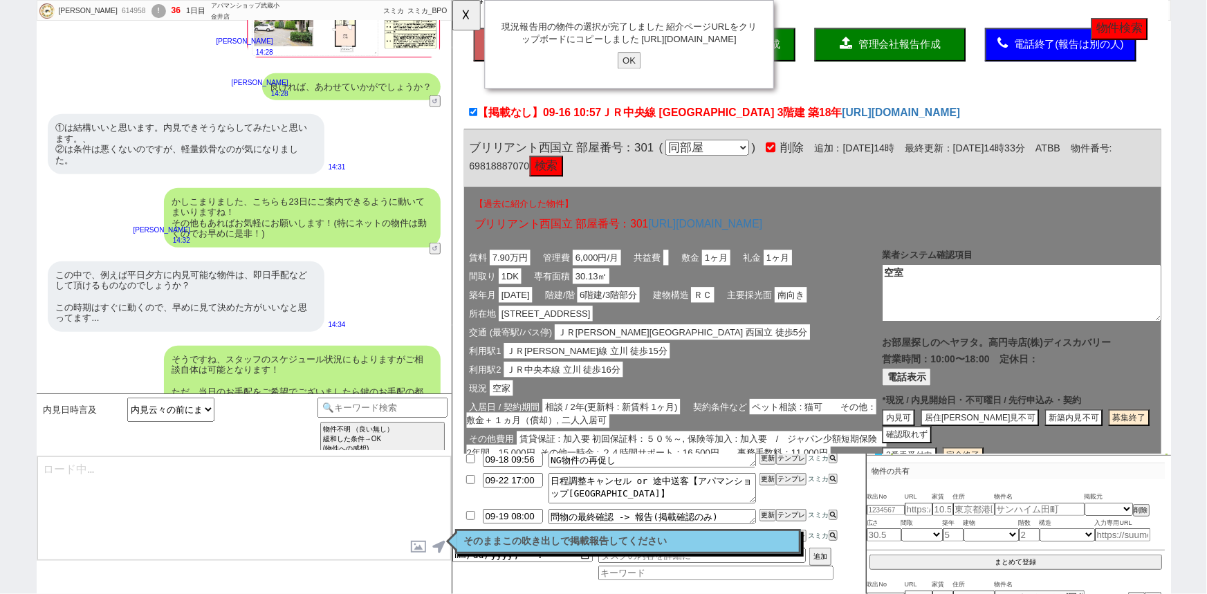
type textarea "@@【そのままこの吹き出しで報告(初期費用などもあればそれも)をして下さい！！"
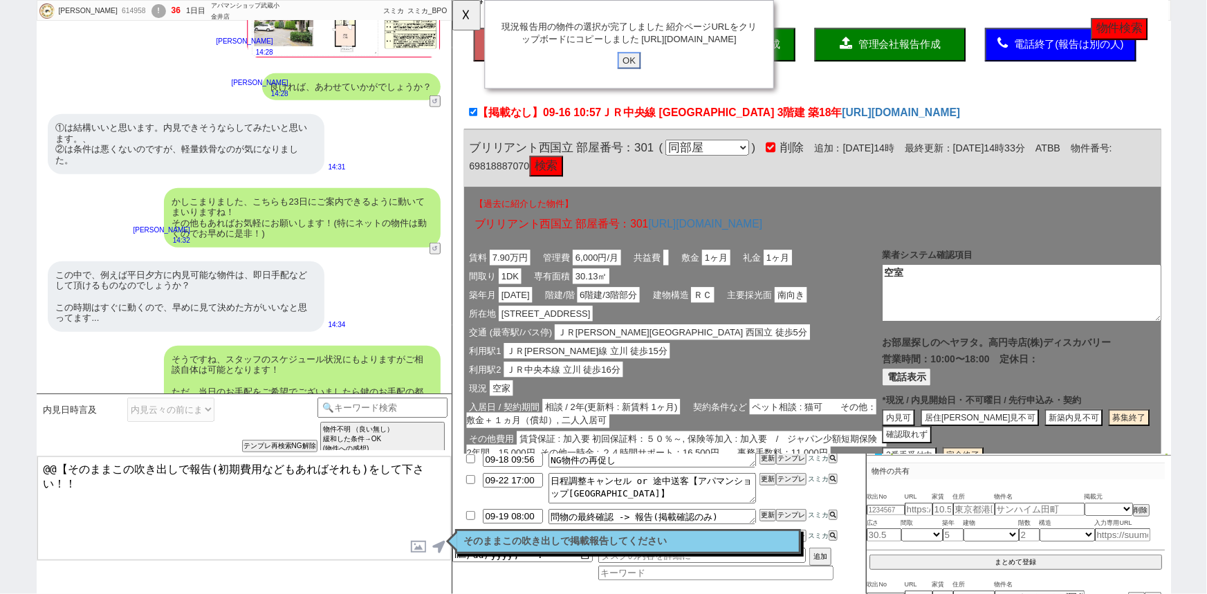
click at [643, 74] on input "OK" at bounding box center [641, 65] width 25 height 18
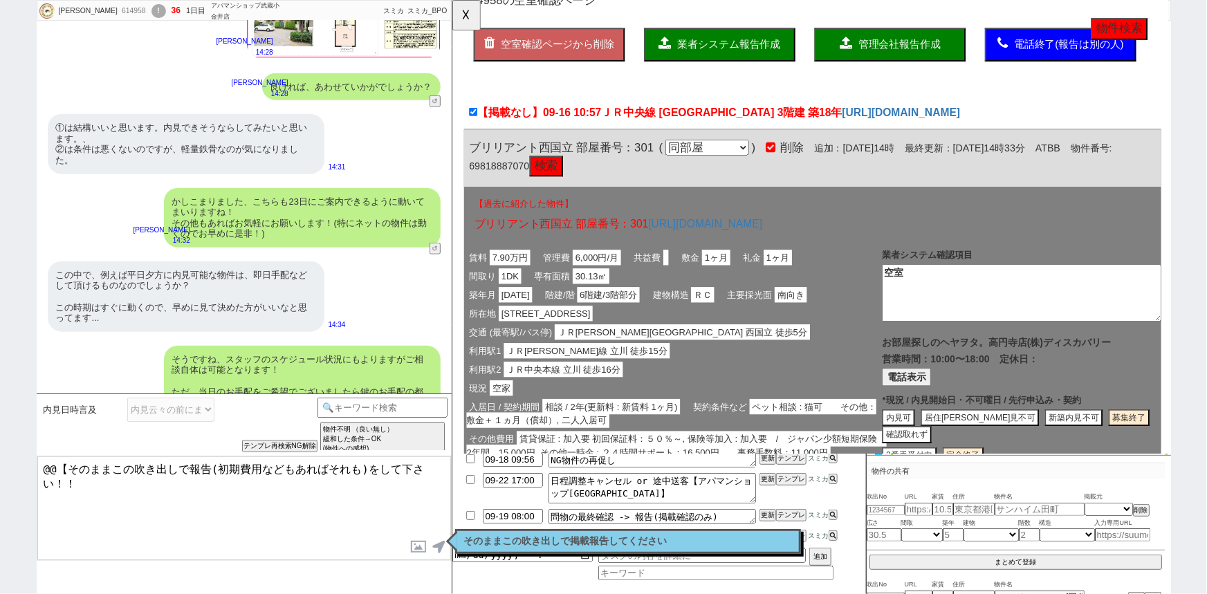
click at [602, 532] on div "そのままこの吹き出しで掲載報告してください 読んだ" at bounding box center [628, 541] width 346 height 25
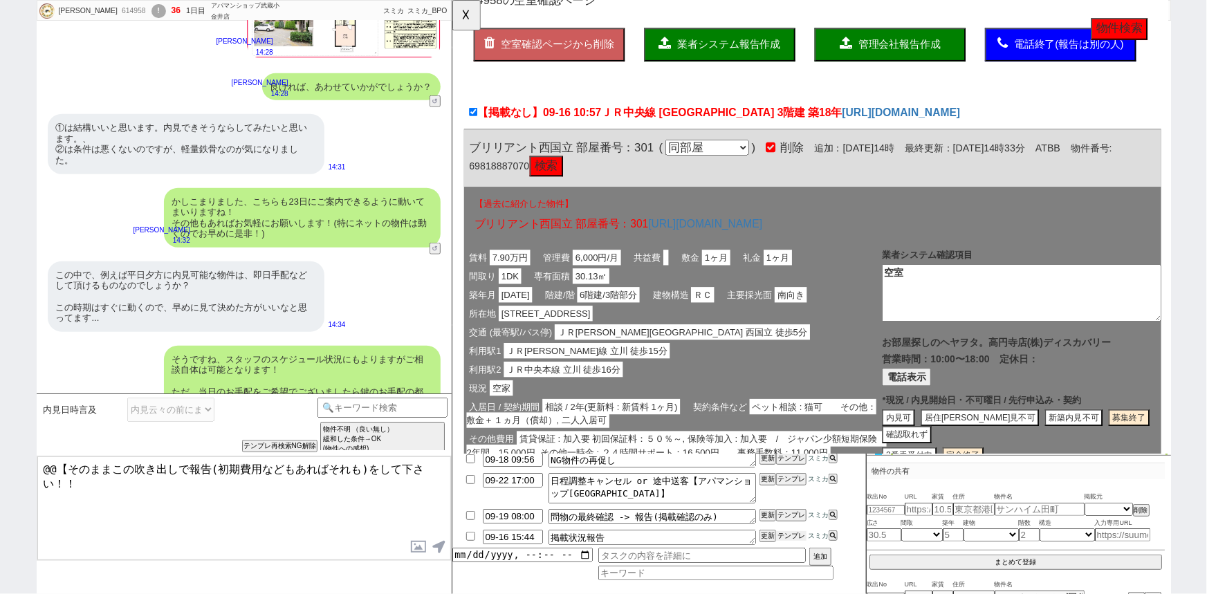
click at [788, 537] on button "テンプレ" at bounding box center [791, 536] width 30 height 10
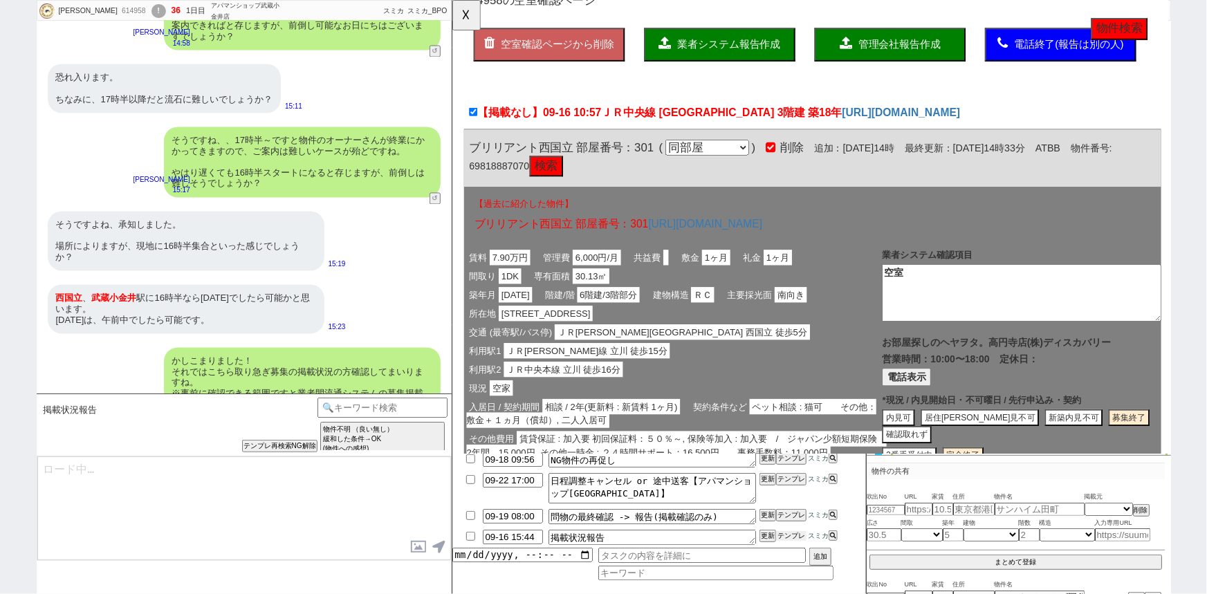
scroll to position [9308, 0]
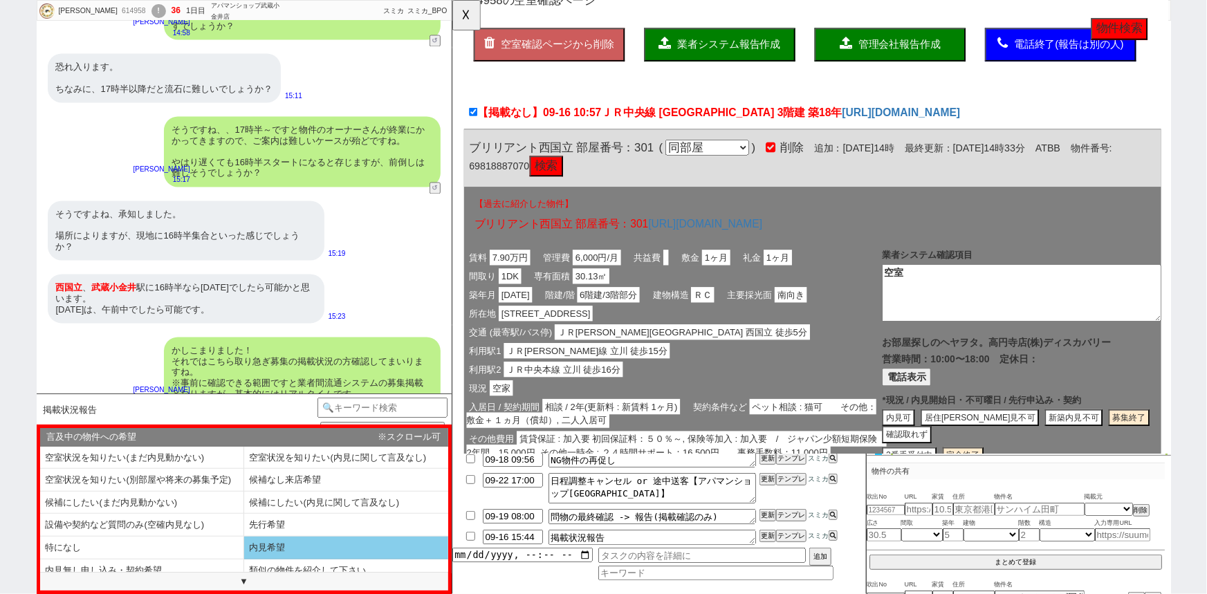
click at [295, 552] on li "内見希望" at bounding box center [346, 548] width 204 height 23
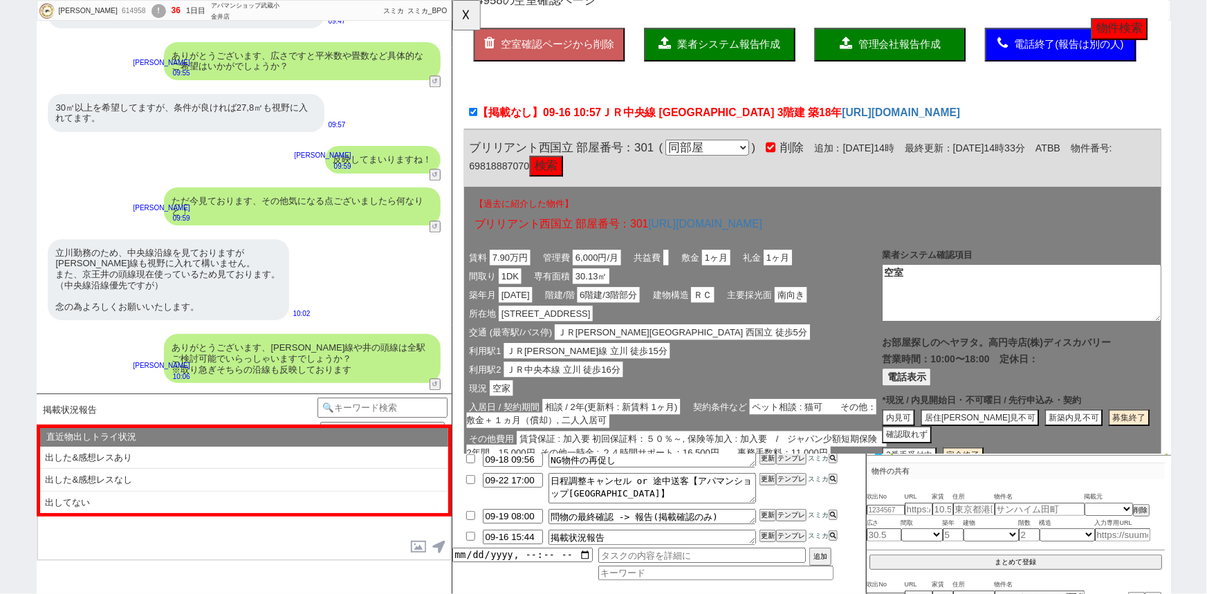
scroll to position [4286, 0]
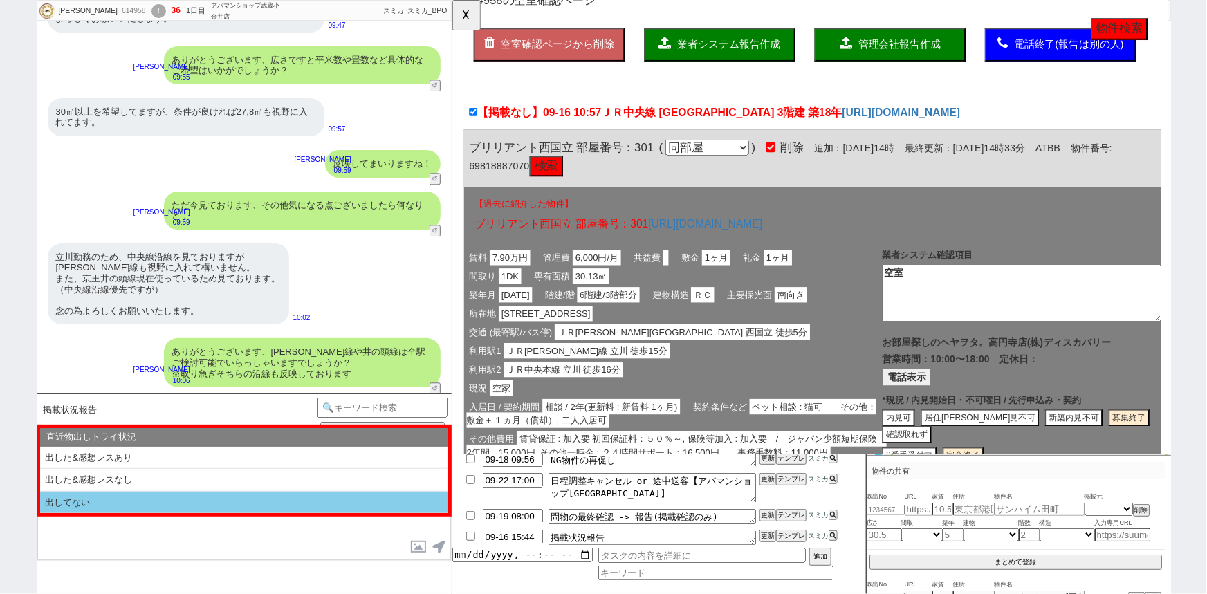
click at [172, 503] on li "出してない" at bounding box center [244, 503] width 408 height 22
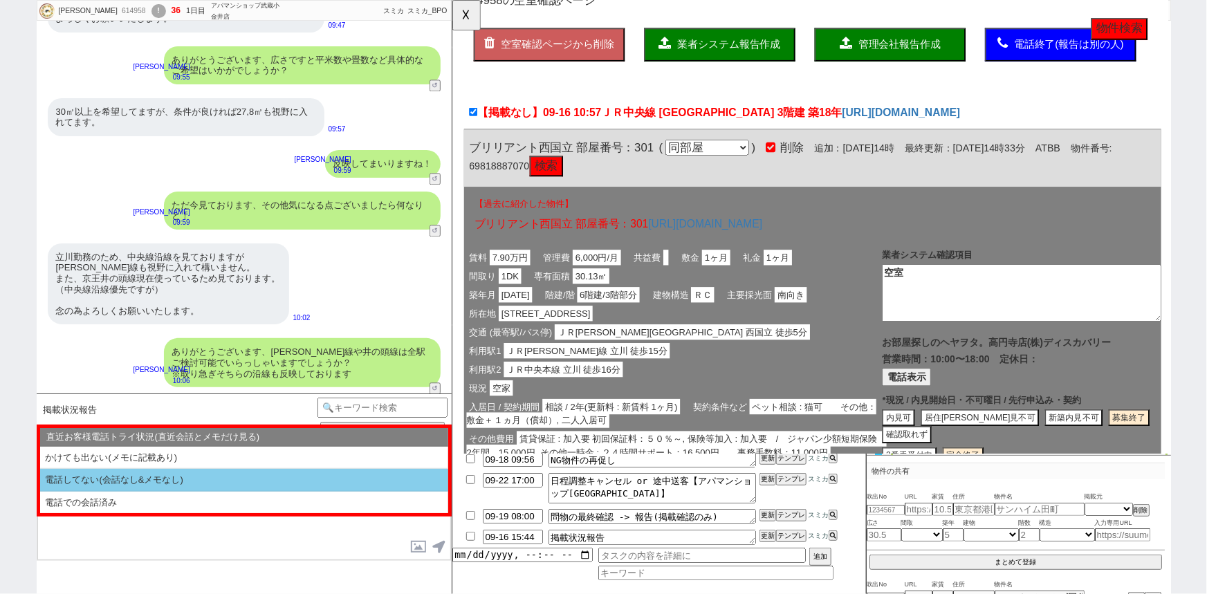
click at [187, 474] on li "電話してない(会話なし&メモなし)" at bounding box center [244, 480] width 408 height 23
select select "出してない"
select select "電話してない(会話なし&メモなし)"
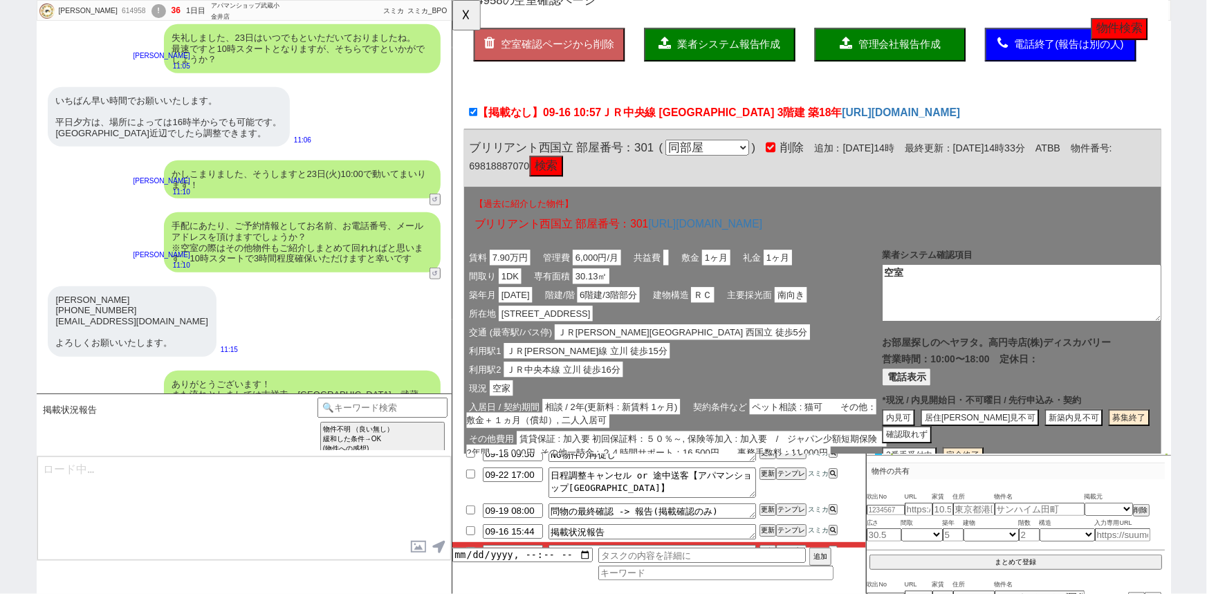
type textarea "@@【@@このまま即タスク実行(報告や物出しなどお客様を待たせてる系のタスク)となります。登録されてるタスクに対応するテンプレを検索して出してください。@@】…"
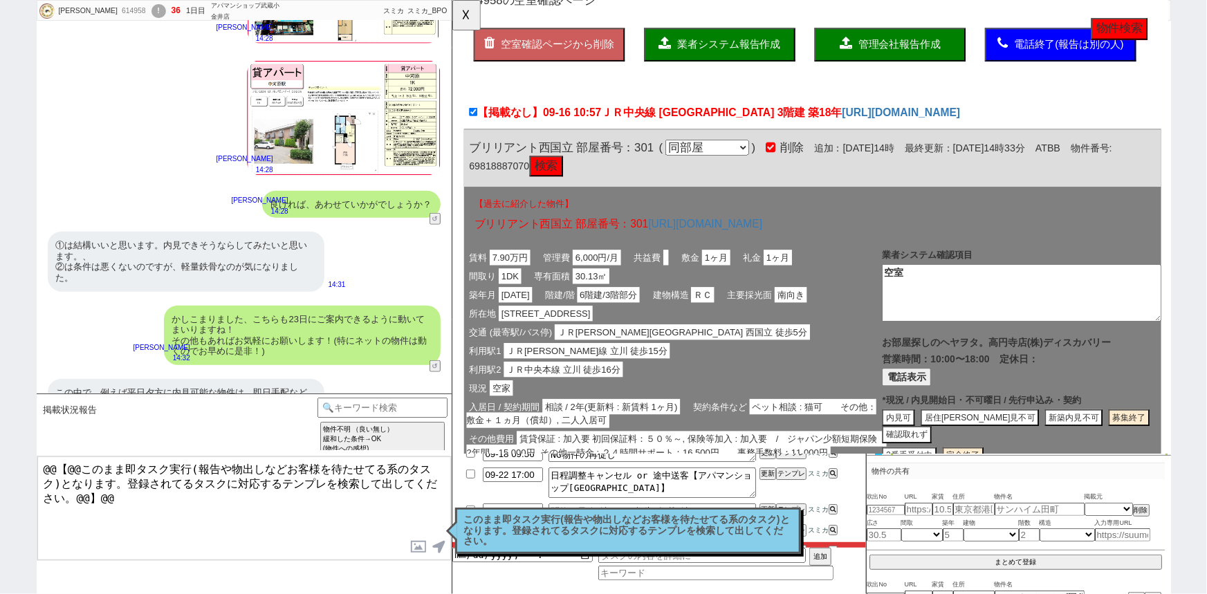
scroll to position [8565, 0]
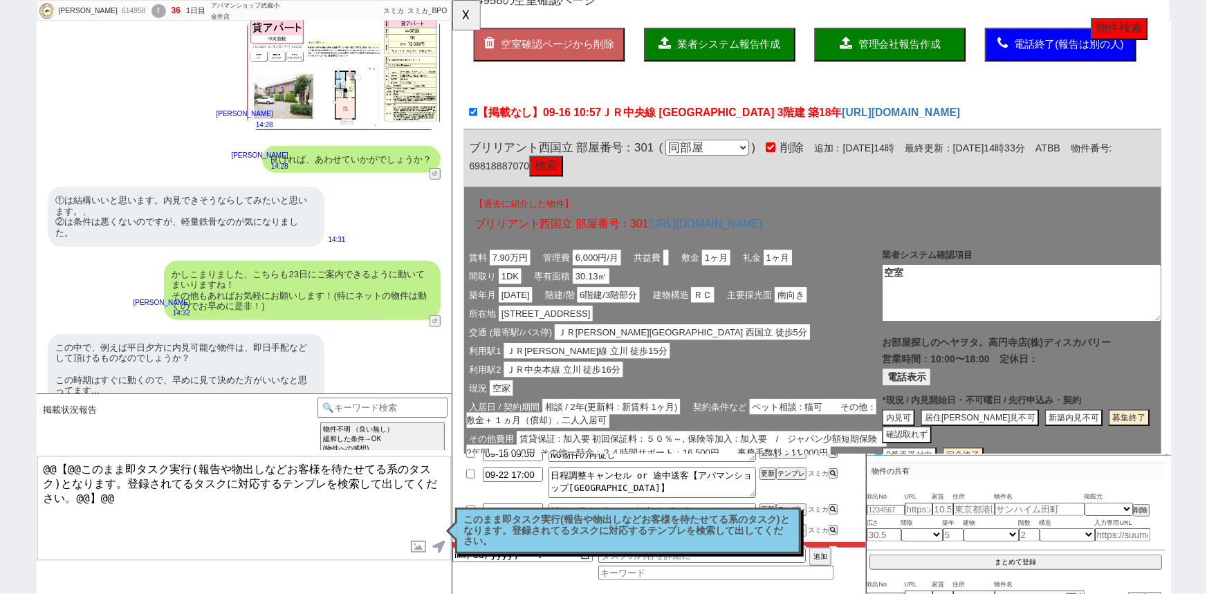
click at [558, 532] on p "このまま即タスク実行(報告や物出しなどお客様を待たせてる系のタスク)となります。登録されてるタスクに対応するテンプレを検索して出してください。" at bounding box center [628, 531] width 328 height 33
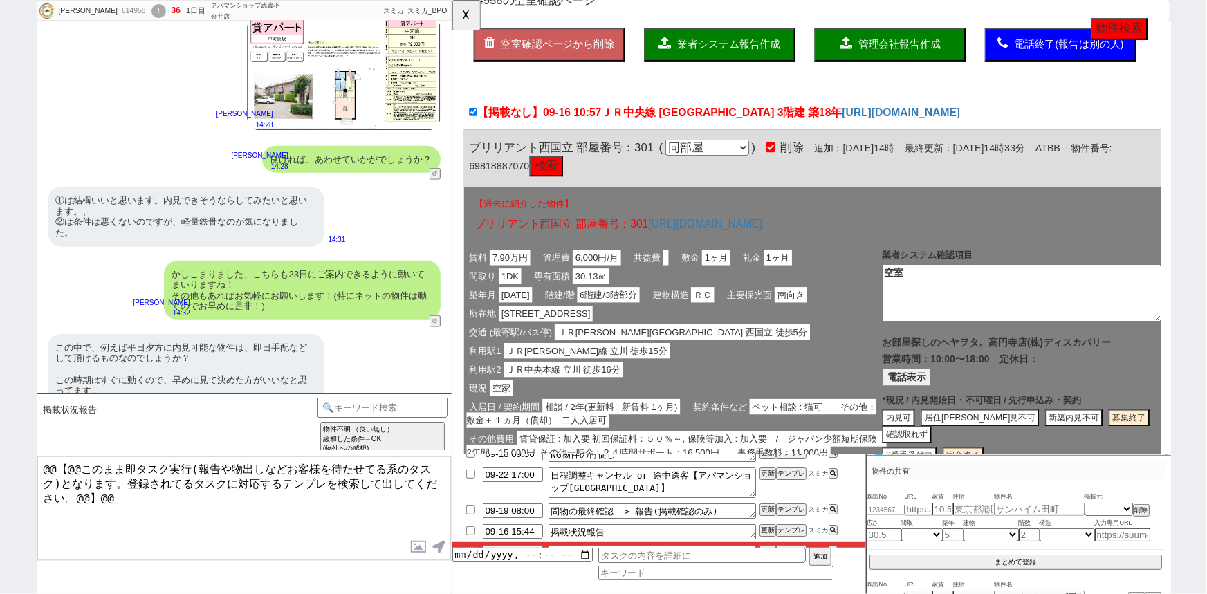
scroll to position [30, 0]
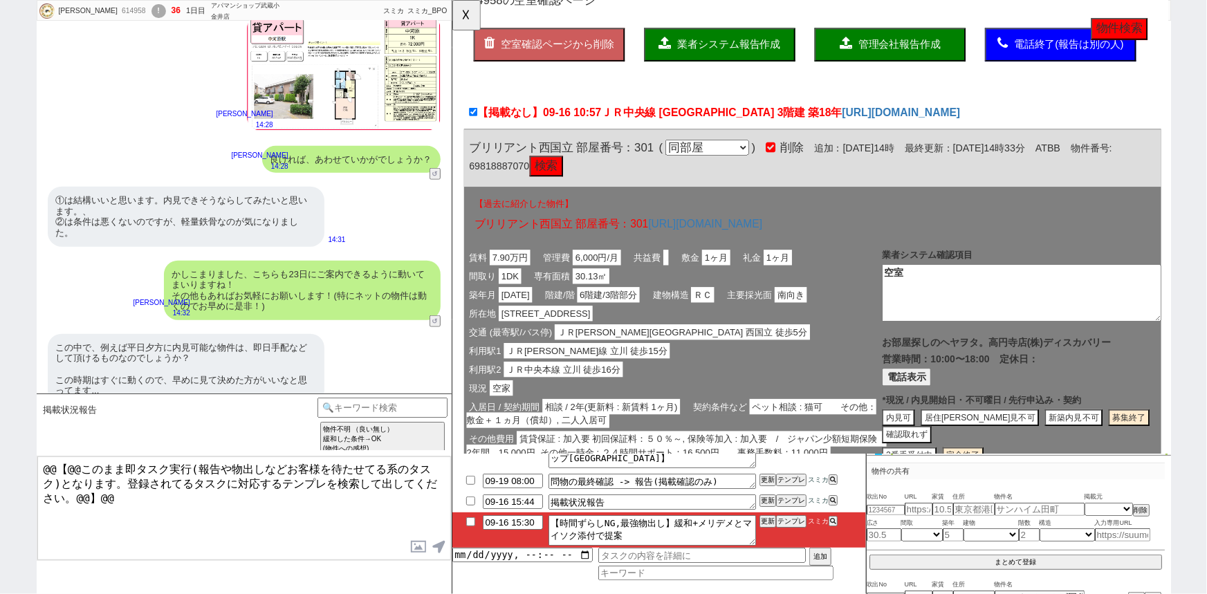
click at [464, 519] on input "checkbox" at bounding box center [471, 521] width 20 height 9
checkbox input "true"
click at [796, 501] on button "テンプレ" at bounding box center [791, 501] width 30 height 10
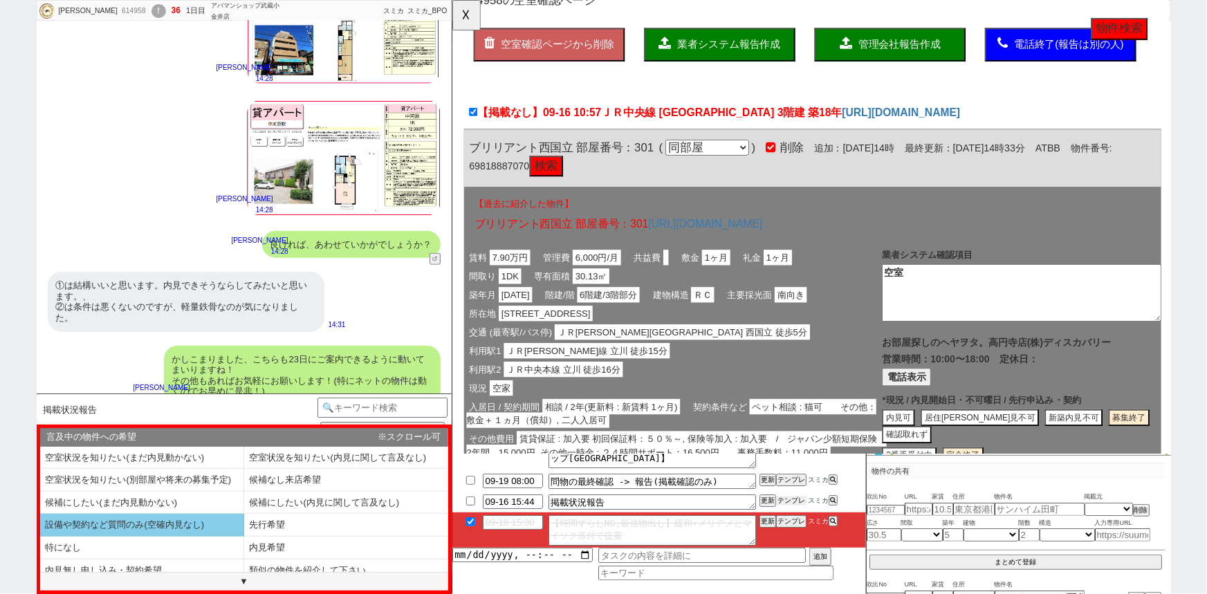
scroll to position [9, 0]
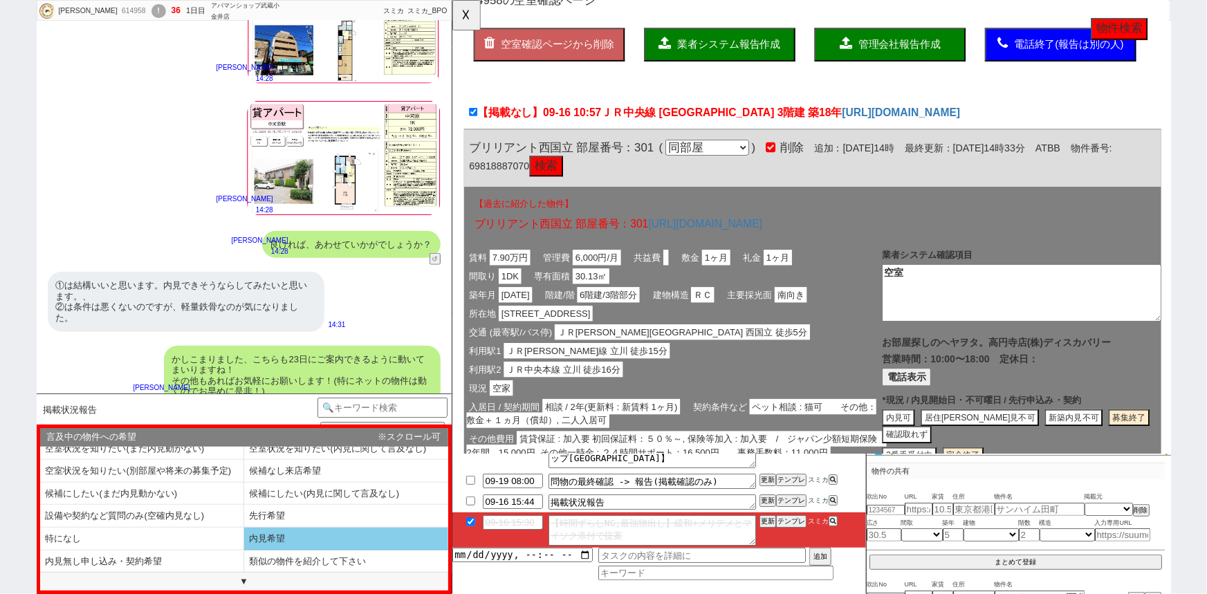
click at [275, 533] on li "内見希望" at bounding box center [346, 539] width 204 height 23
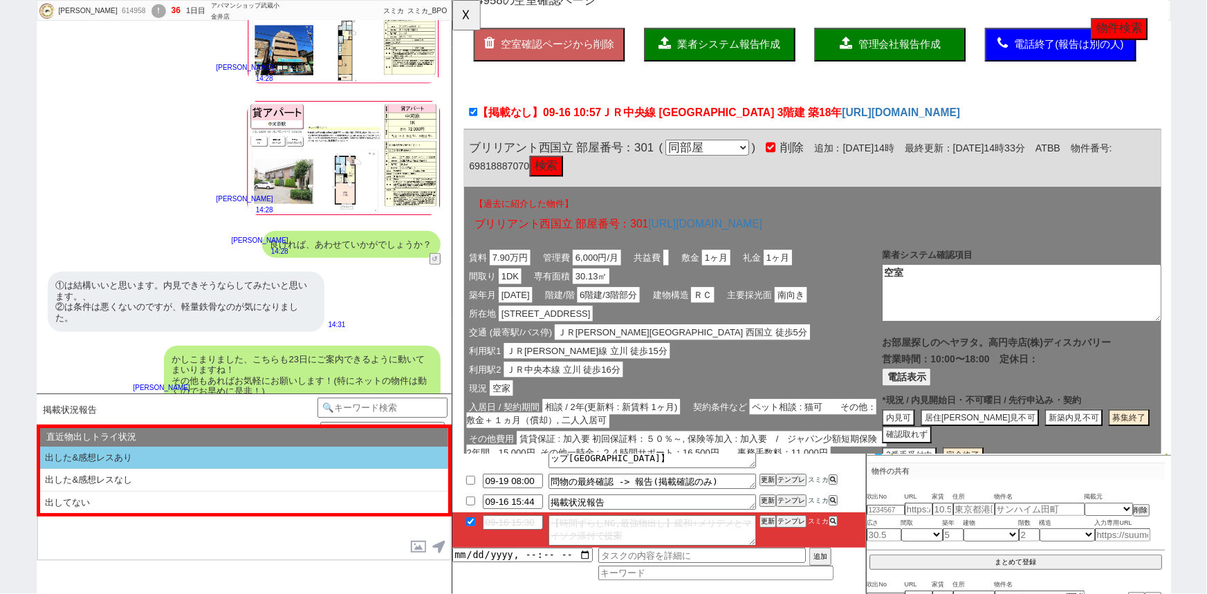
click at [183, 461] on li "出した&感想レスあり" at bounding box center [244, 458] width 408 height 23
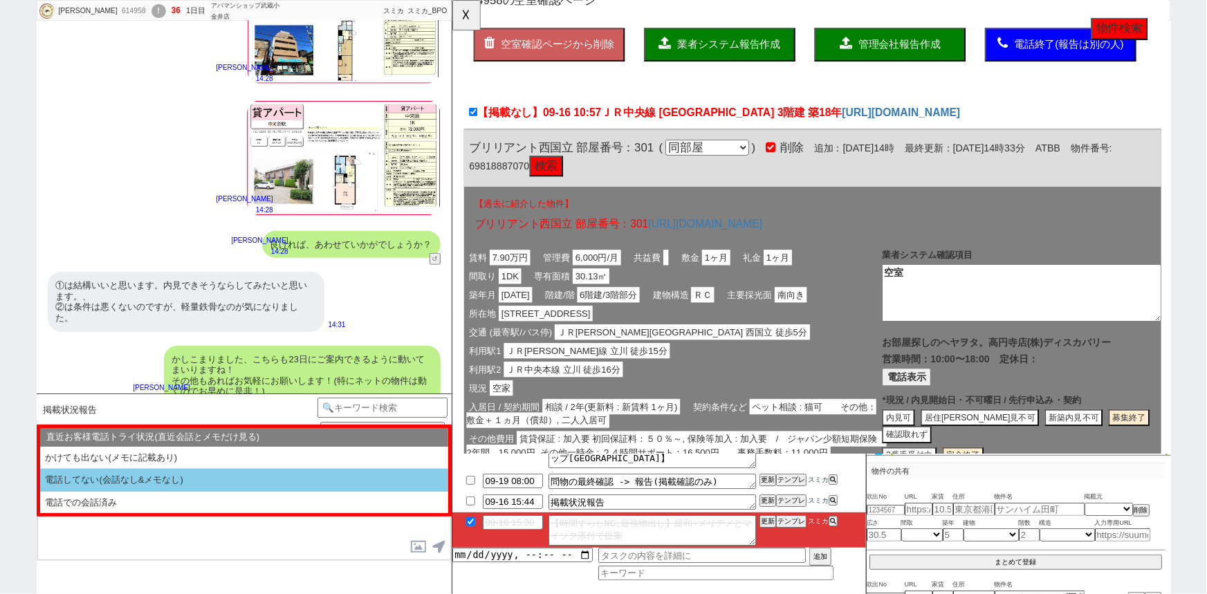
click at [179, 479] on li "電話してない(会話なし&メモなし)" at bounding box center [244, 480] width 408 height 23
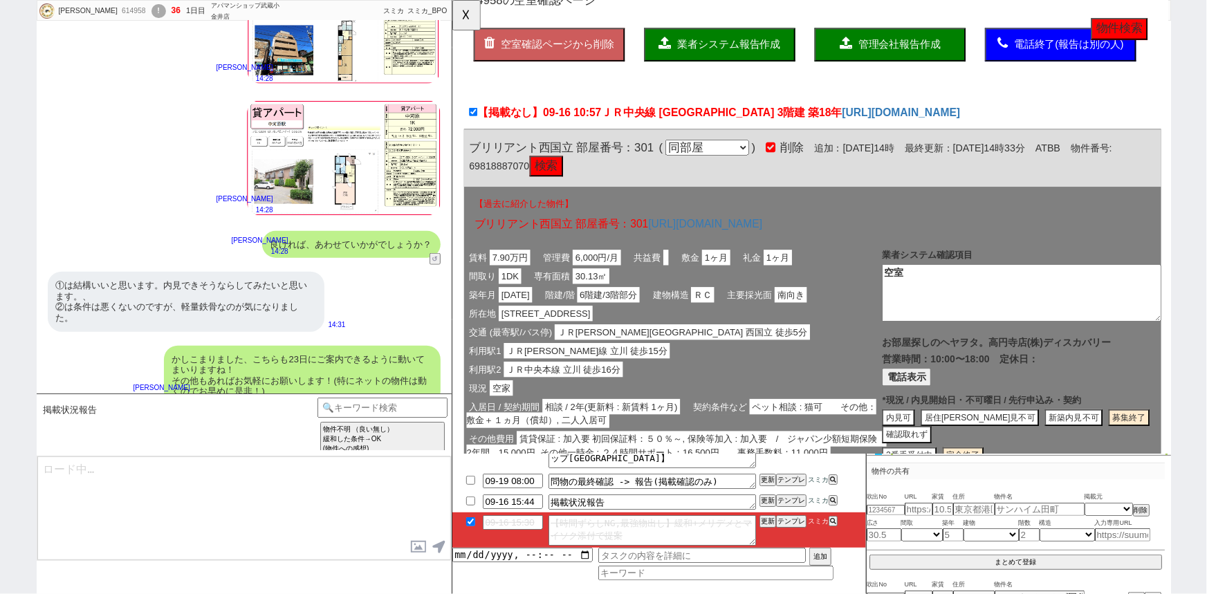
type textarea "@@【@@このまま即タスク実行(報告や物出しなどお客様を待たせてる系のタスク)となります。登録されてるタスクに対応するテンプレを検索して出してください。@@】…"
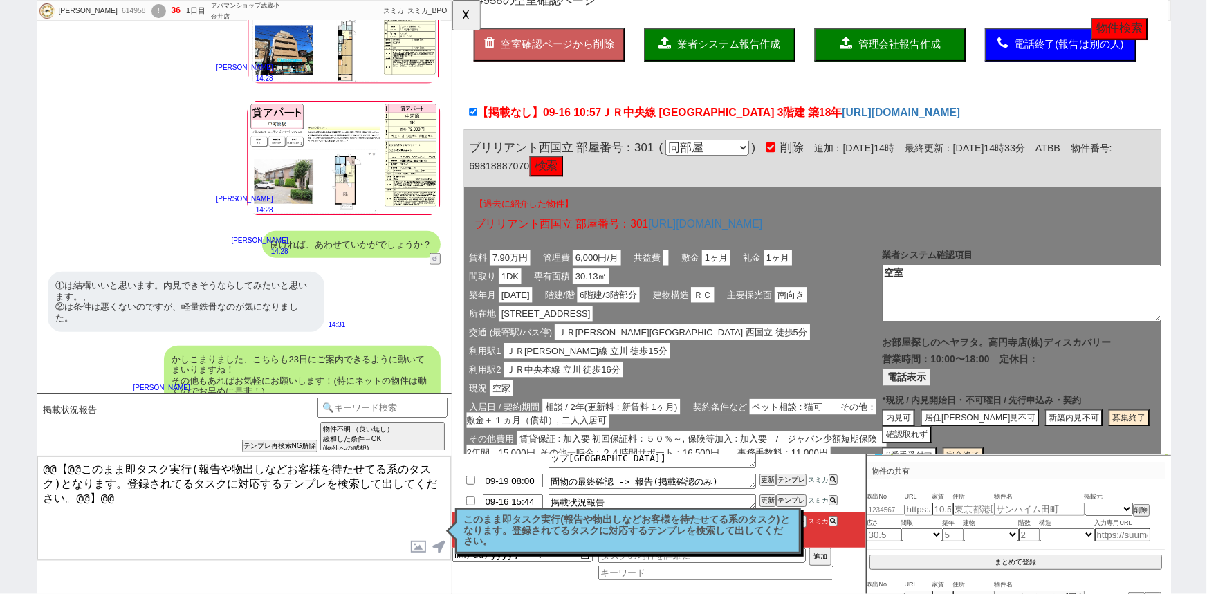
click at [548, 531] on p "このまま即タスク実行(報告や物出しなどお客様を待たせてる系のタスク)となります。登録されてるタスクに対応するテンプレを検索して出してください。" at bounding box center [628, 531] width 328 height 33
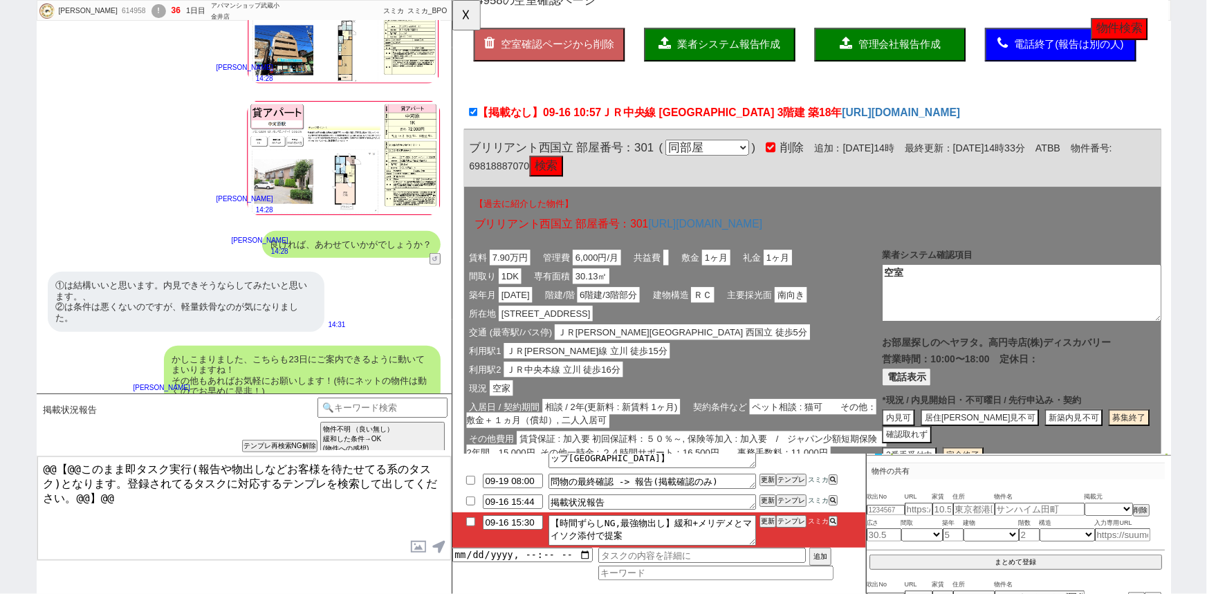
click at [345, 373] on div "かしこまりました、こちらも23日にご案内できるように動いてまいりますね！ その他もあればお気軽にお願いします！(特にネットの物件は動くのでお早めに是非！)" at bounding box center [302, 375] width 277 height 59
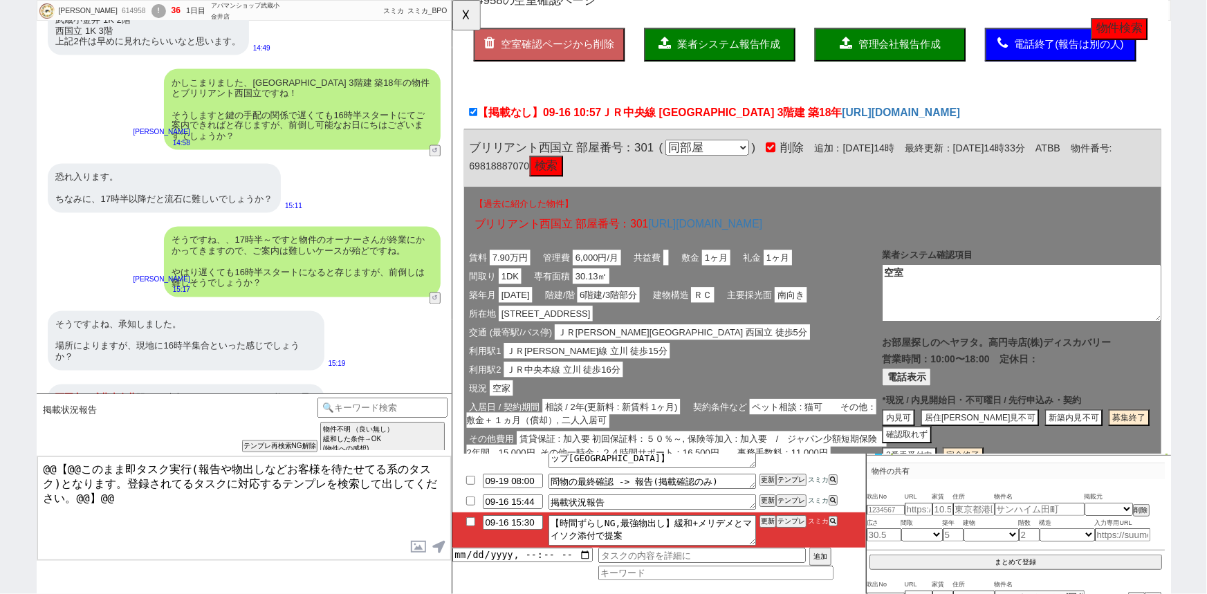
scroll to position [9308, 0]
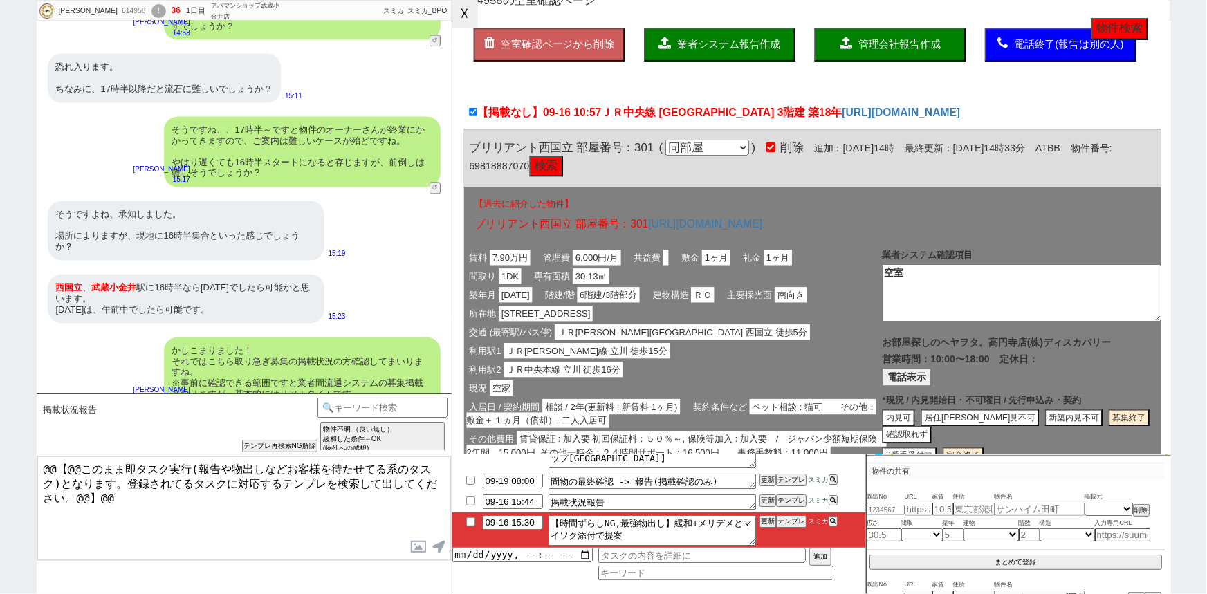
click at [463, 18] on button "☓" at bounding box center [465, 14] width 26 height 28
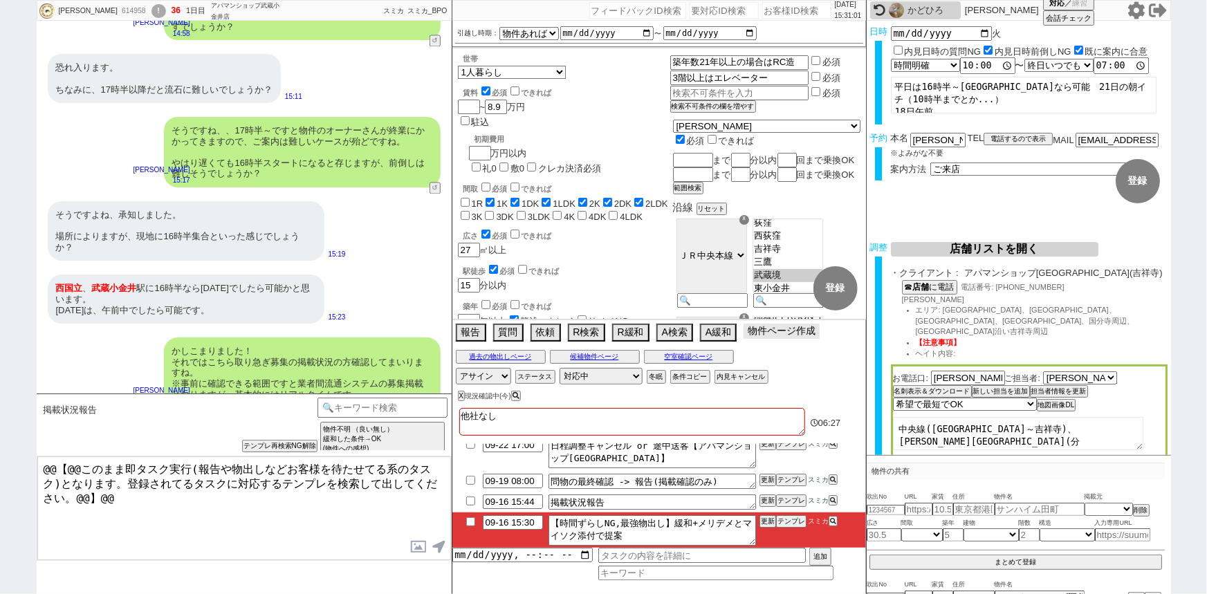
click at [799, 333] on button "物件ページ作成 今は物件がないので押せません" at bounding box center [781, 331] width 76 height 15
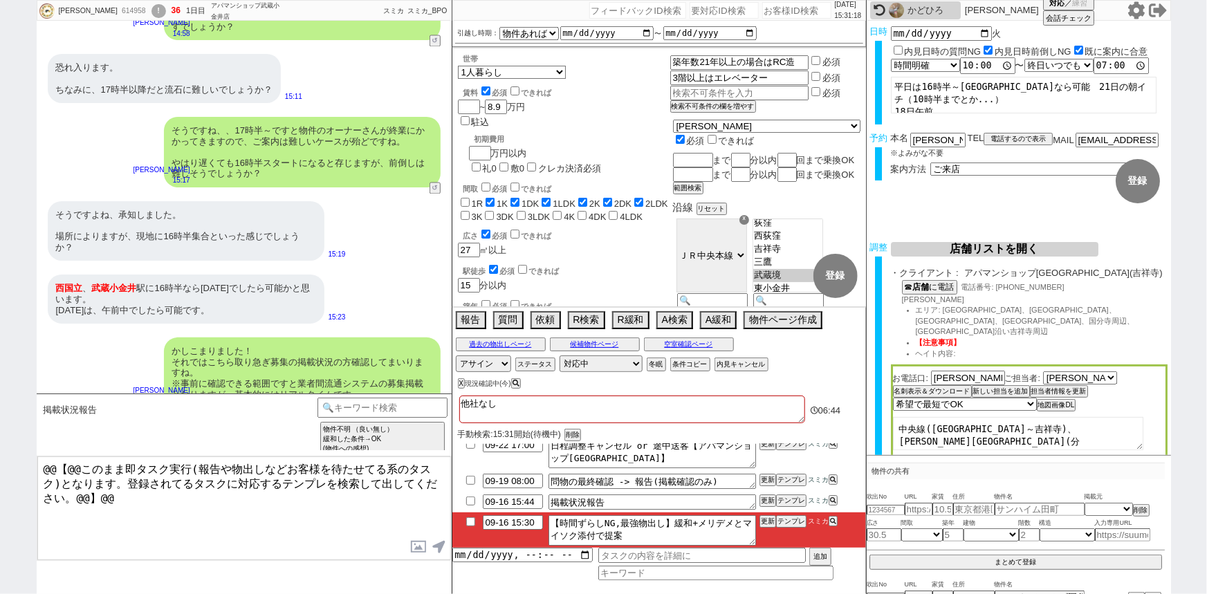
click at [272, 284] on div "西国立 、 武蔵小金井 駅に16時半なら明日でしたら可能かと思います。 明後日は、午前中でしたら可能です。" at bounding box center [186, 299] width 277 height 49
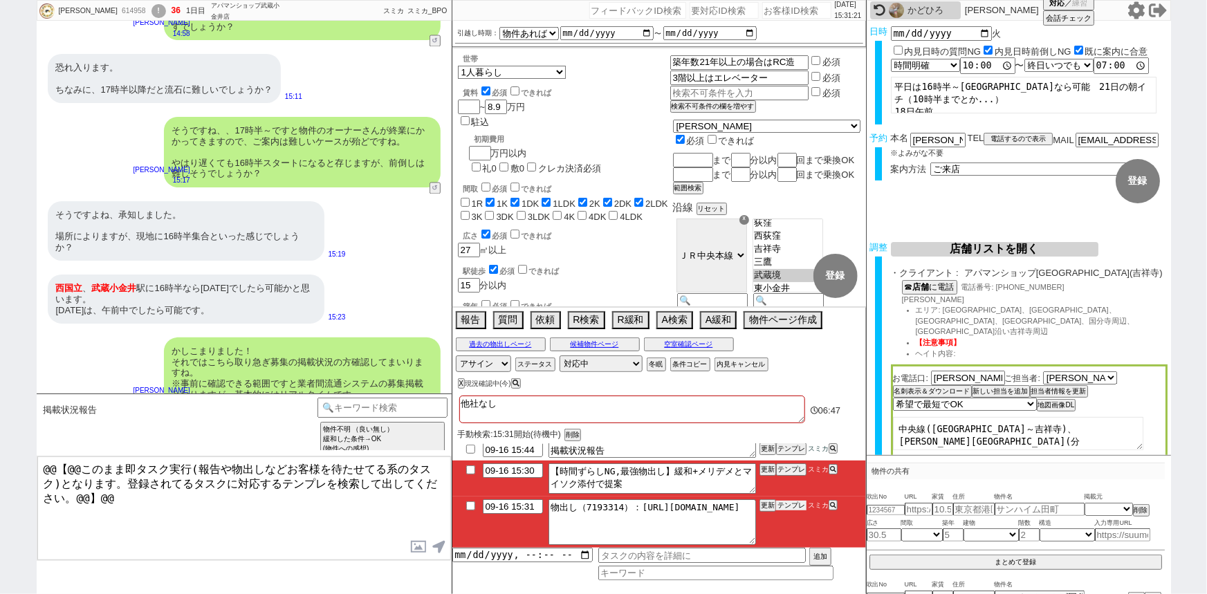
click at [793, 507] on button "テンプレ" at bounding box center [791, 506] width 30 height 10
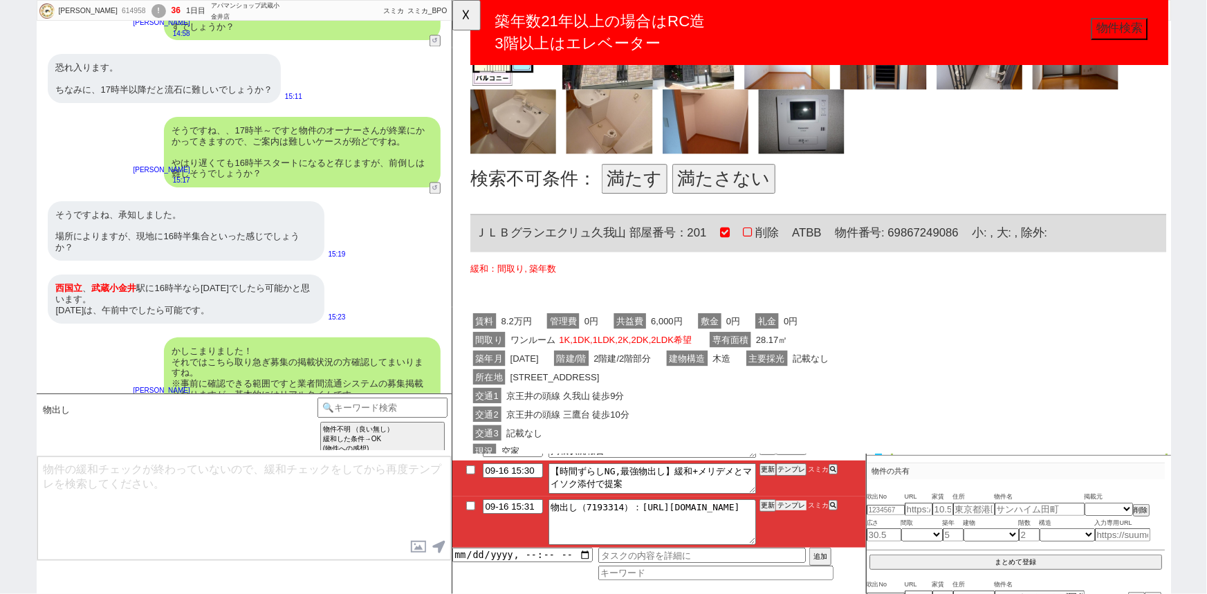
scroll to position [665, 0]
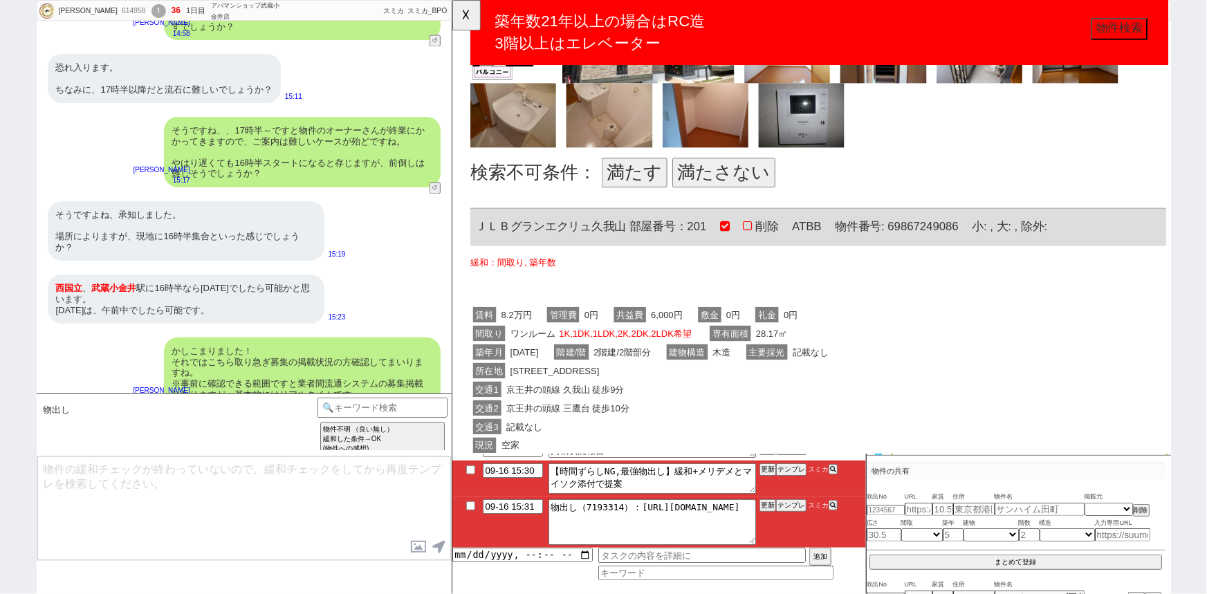
click at [756, 183] on button "満たさない" at bounding box center [743, 185] width 111 height 32
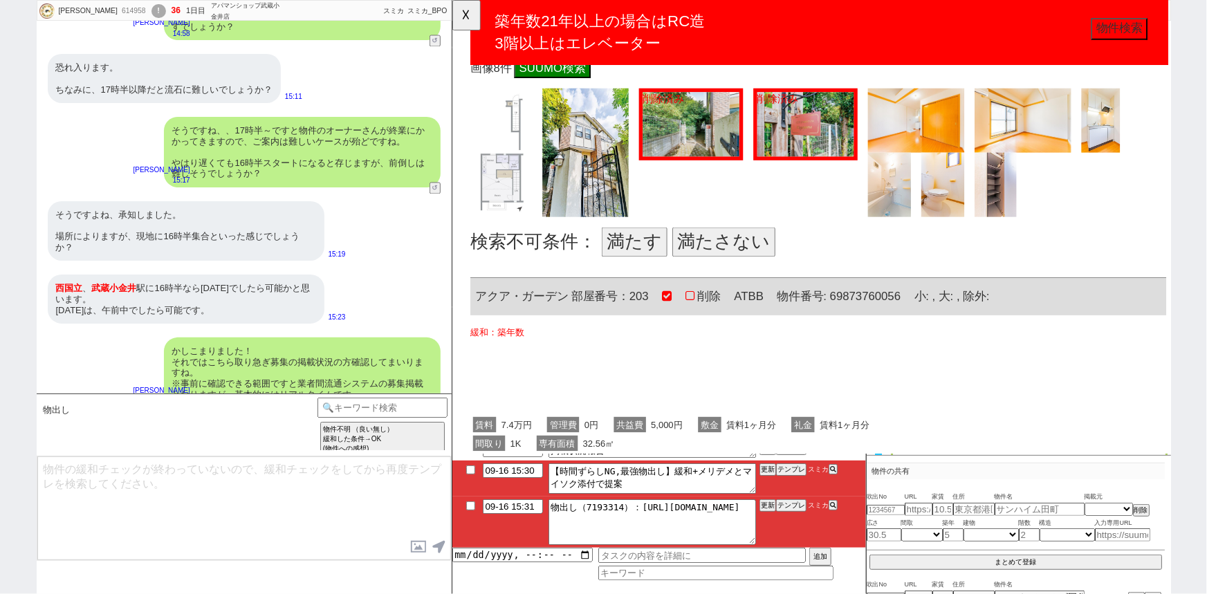
scroll to position [1286, 0]
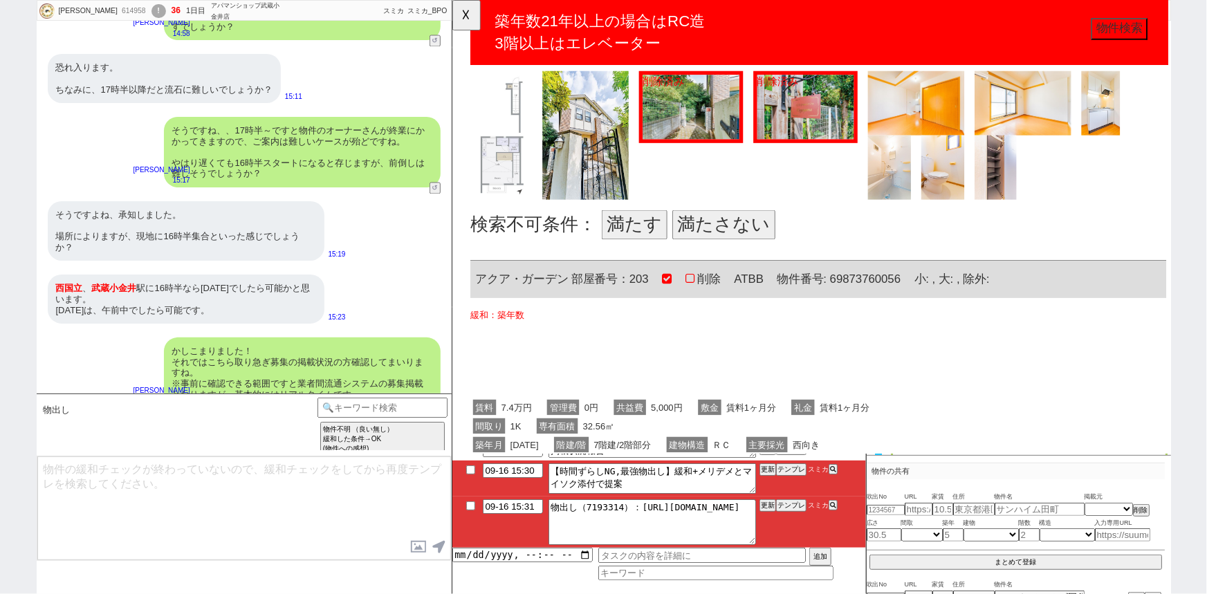
click at [740, 241] on button "満たさない" at bounding box center [743, 241] width 111 height 32
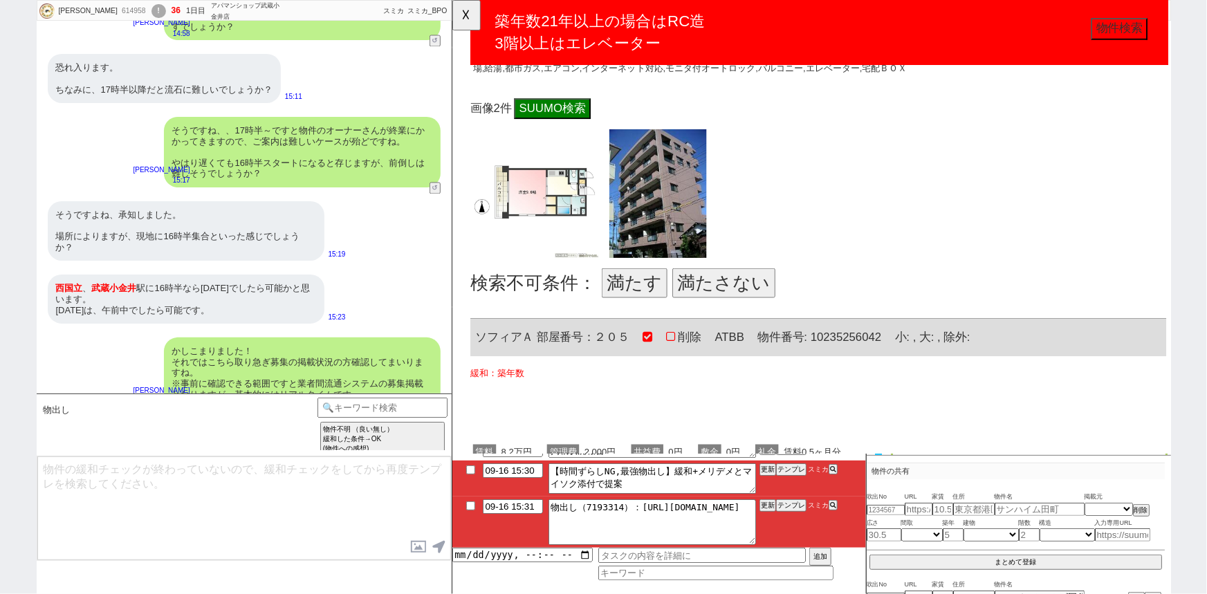
scroll to position [1916, 0]
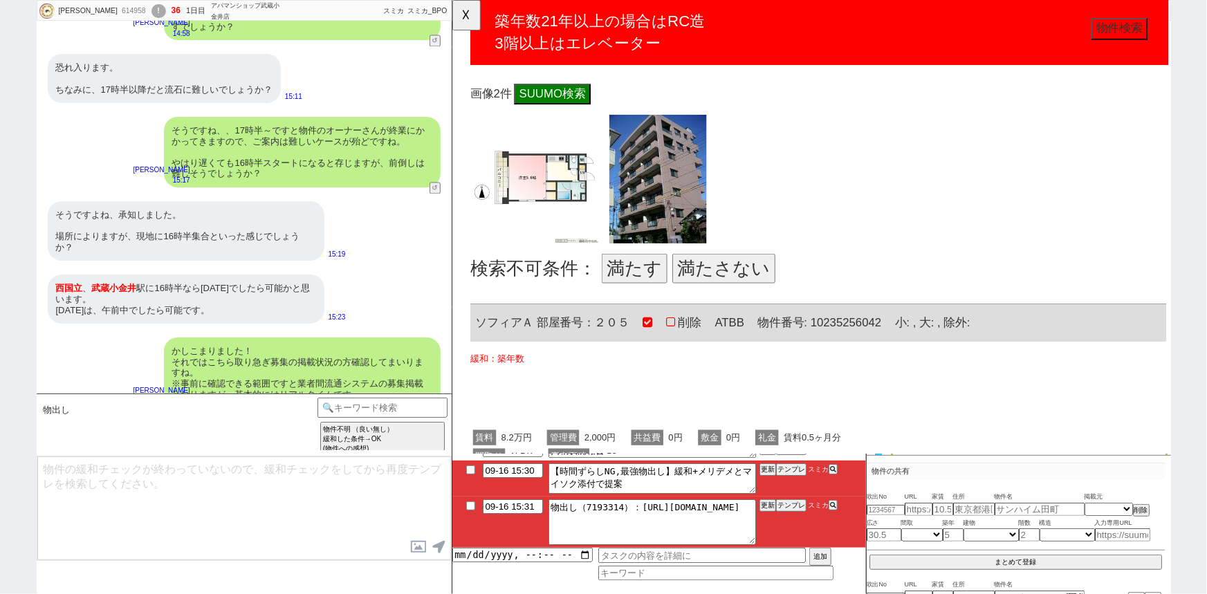
click at [640, 282] on button "満たす" at bounding box center [647, 288] width 71 height 32
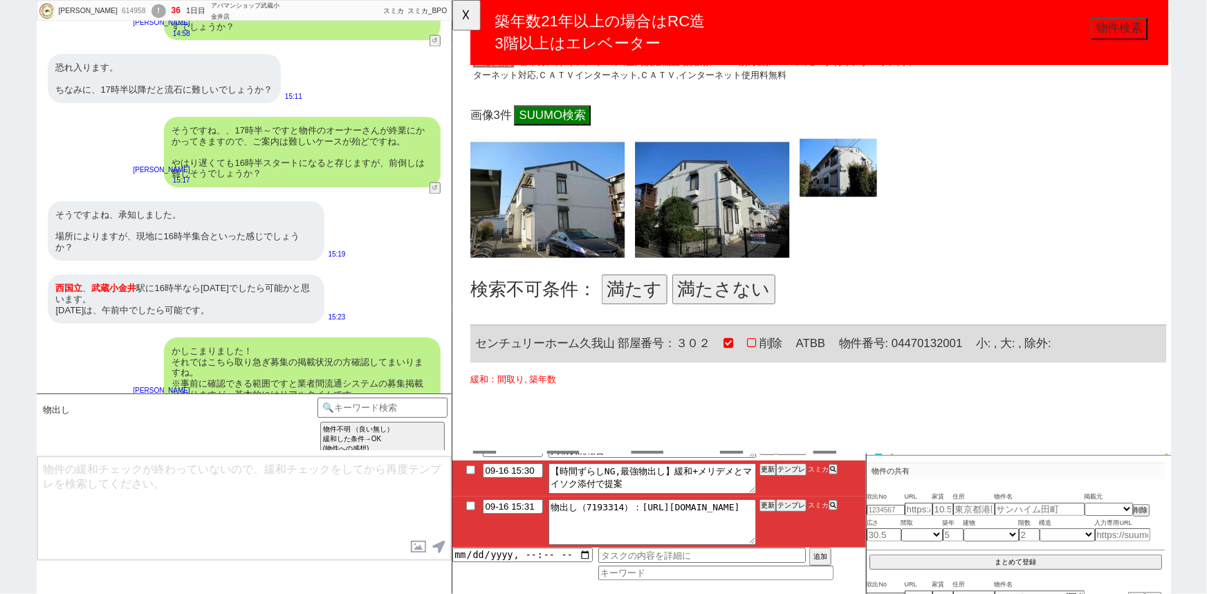
click at [731, 312] on button "満たさない" at bounding box center [743, 311] width 111 height 32
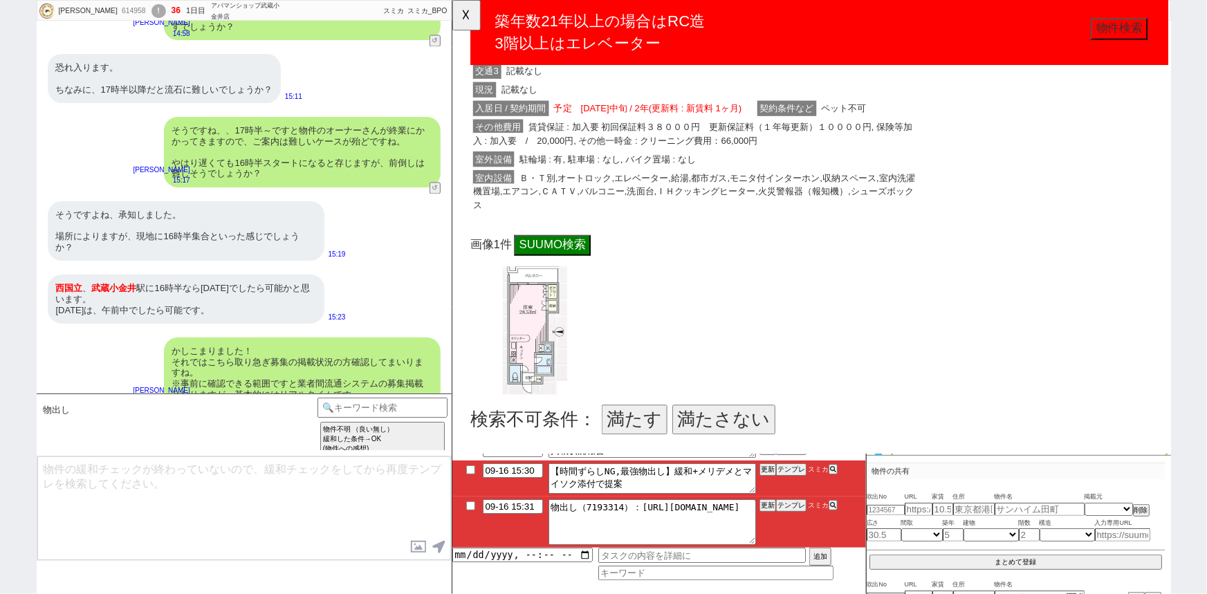
click at [623, 436] on button "満たす" at bounding box center [647, 452] width 71 height 32
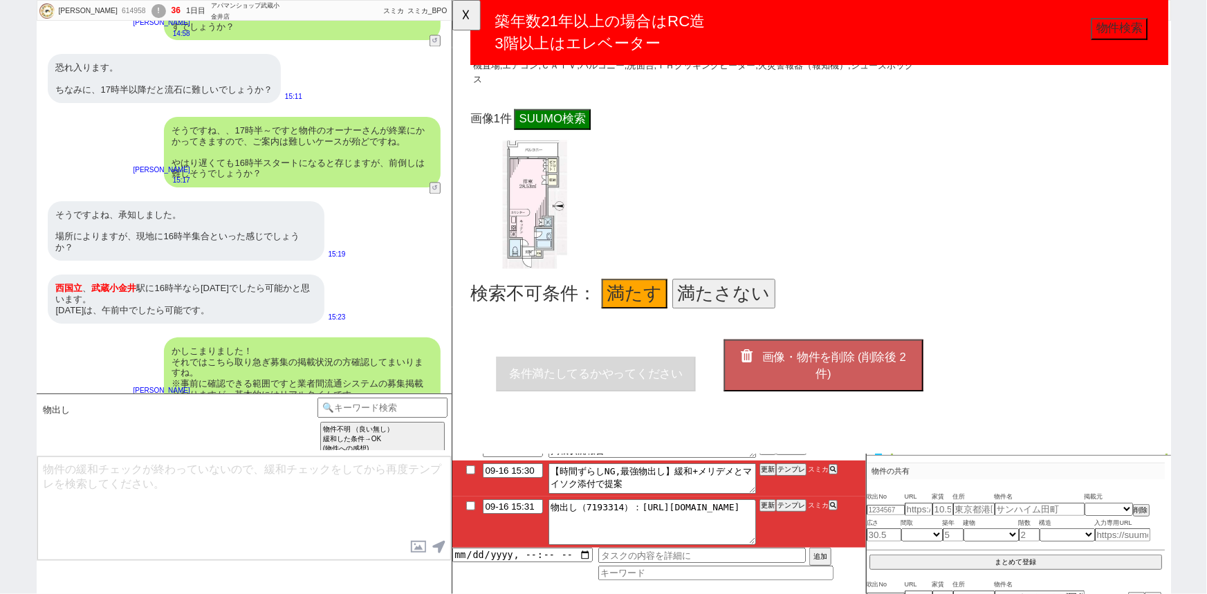
click at [790, 378] on span "画像・物件を削除 (削除後 2 件)" at bounding box center [861, 394] width 155 height 32
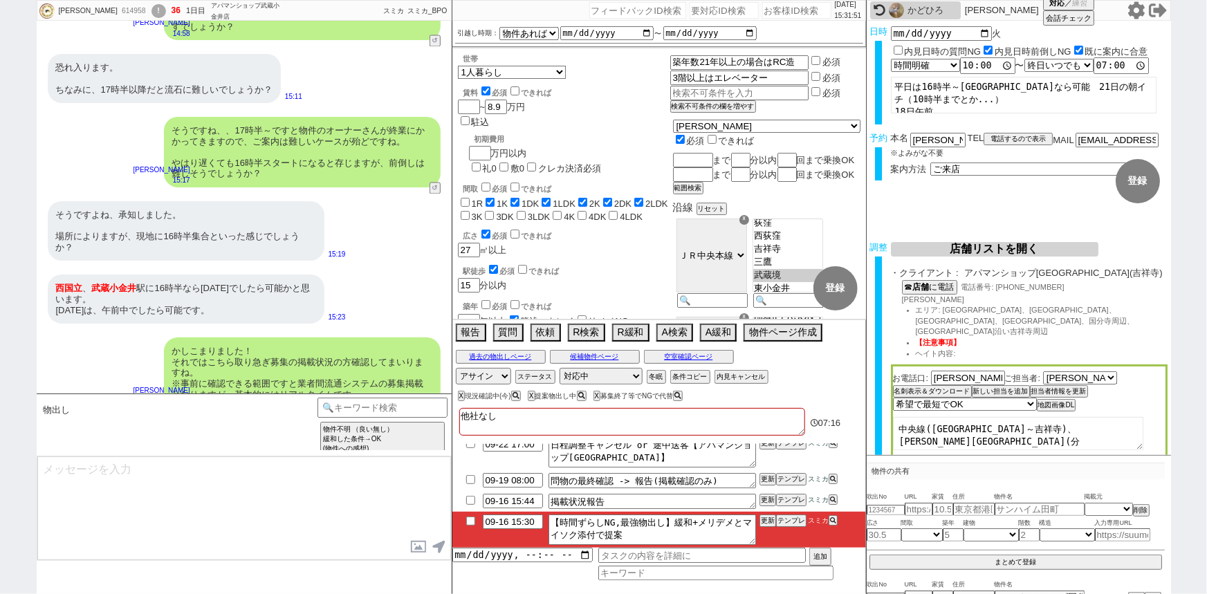
scroll to position [30, 0]
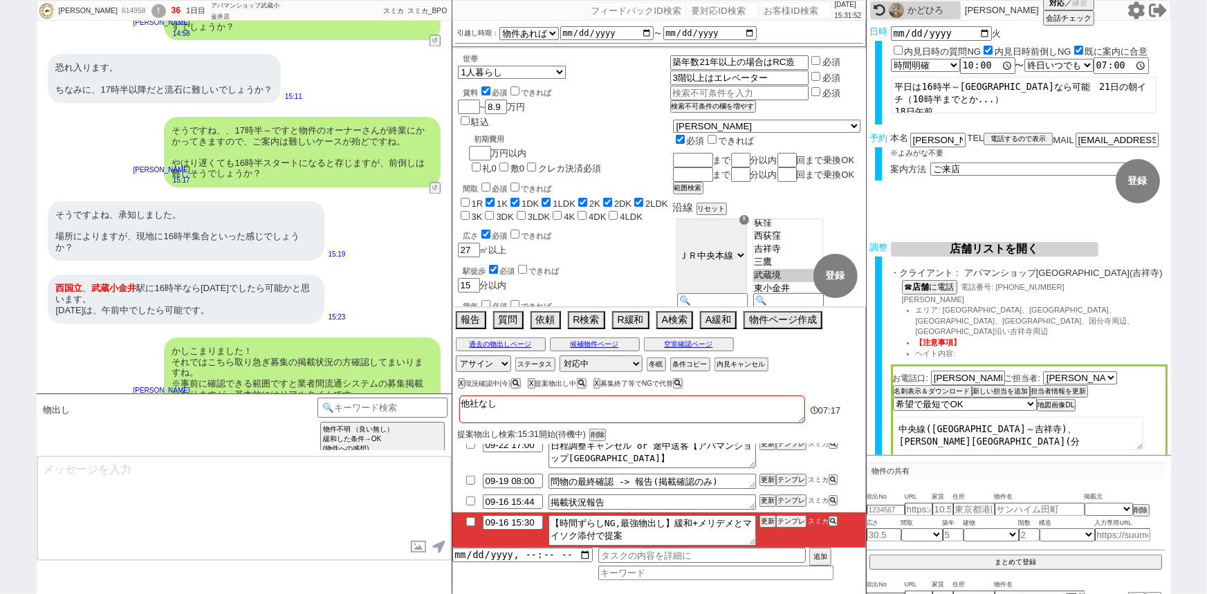
type textarea "並行で先の物件を参考にしつつ相場を見ておりまして、築年数がズレますがピックアップしてまいりました！ https://tools.sumika.live/pag…"
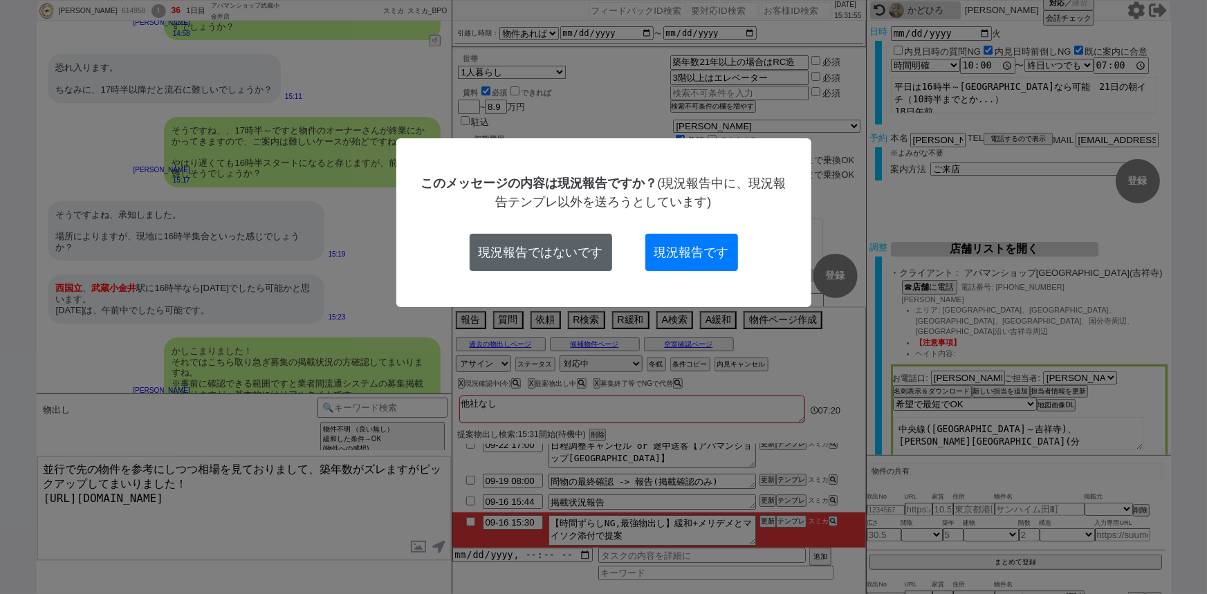
click at [531, 254] on button "現況報告ではないです" at bounding box center [541, 252] width 142 height 37
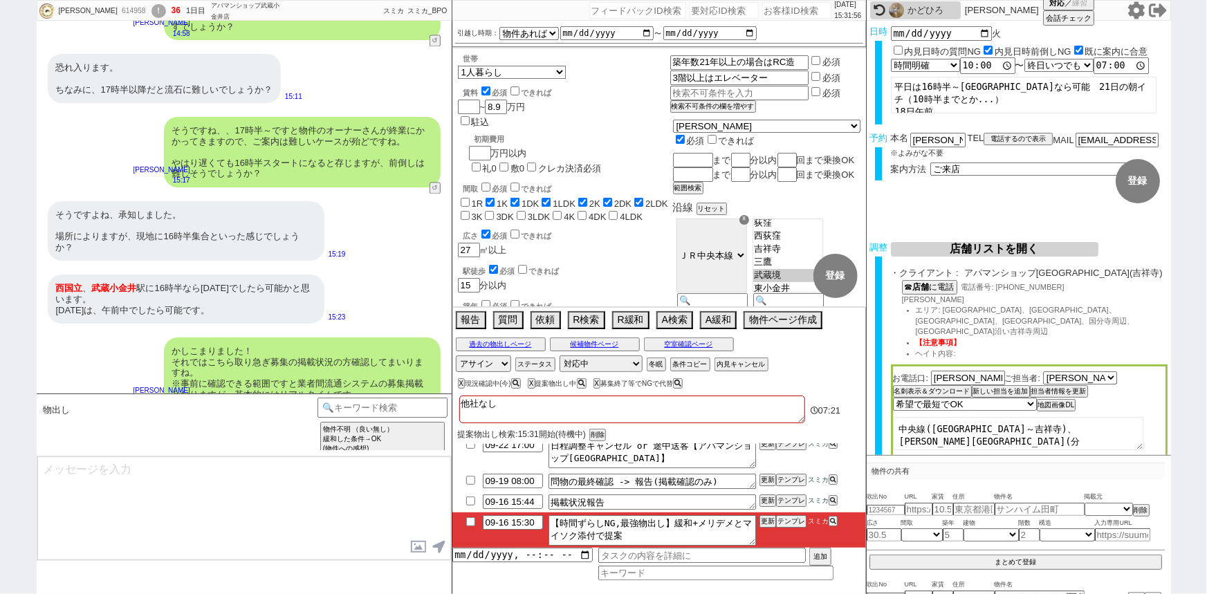
scroll to position [9370, 0]
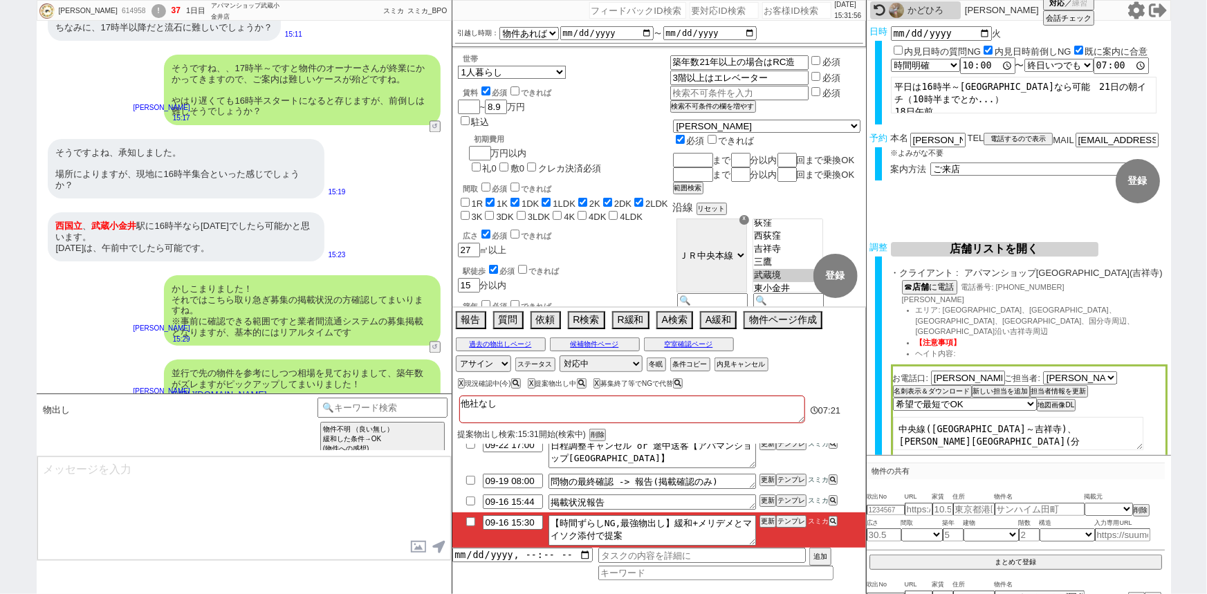
type textarea "こちらも角部屋でもありオススメのタイプです、 イメージいかがでしょうか？"
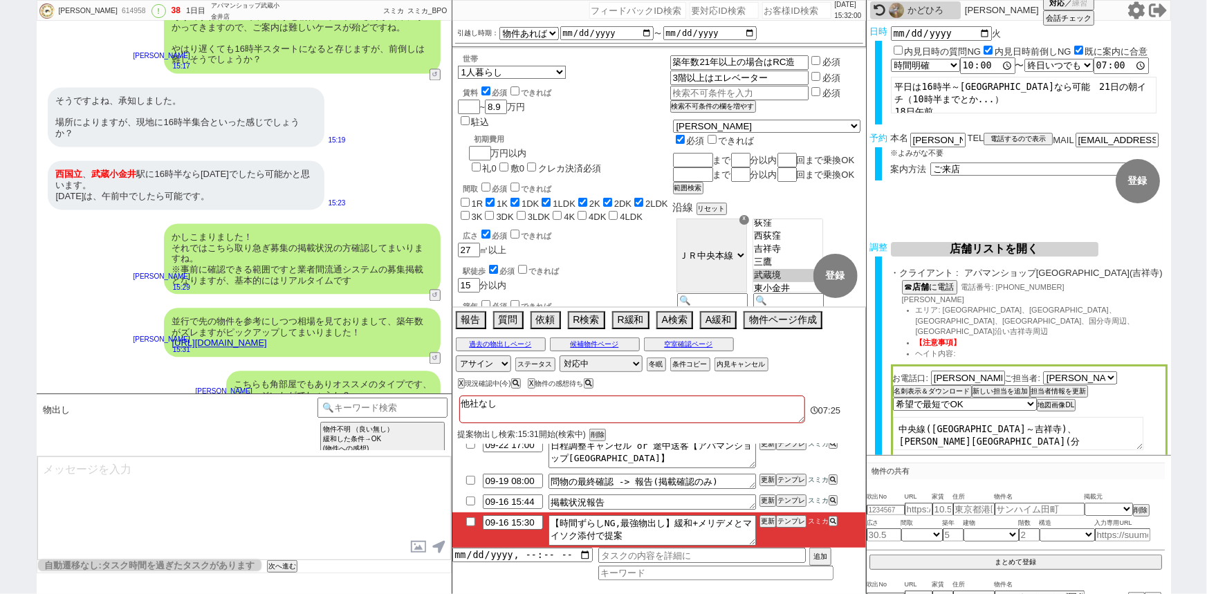
scroll to position [82, 0]
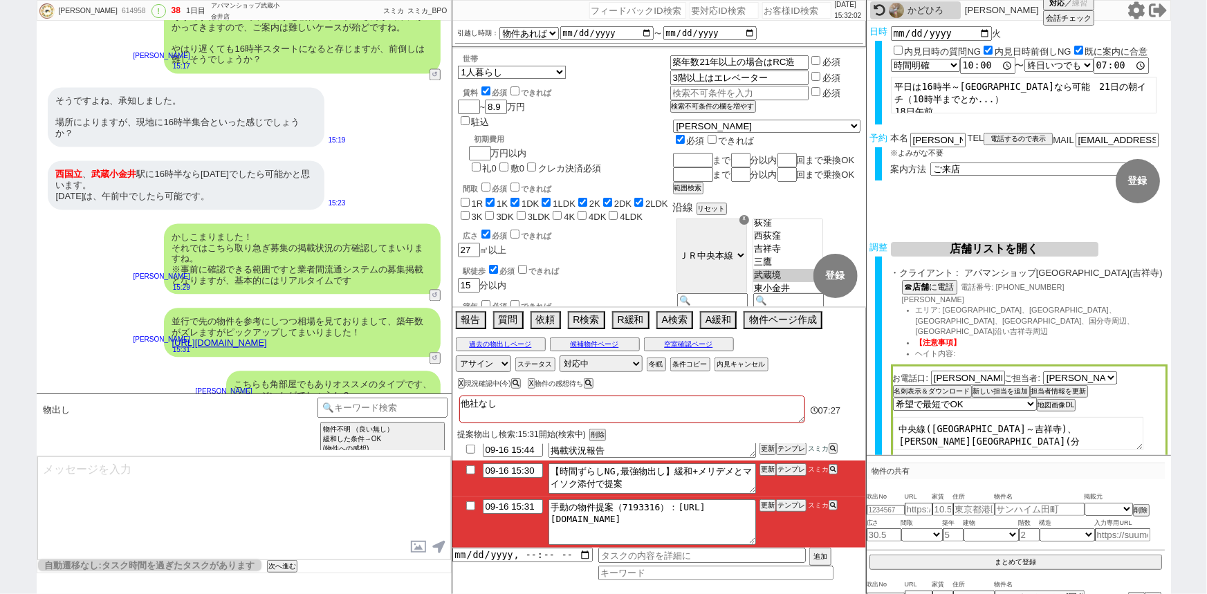
click at [470, 505] on input "checkbox" at bounding box center [471, 505] width 20 height 9
checkbox input "true"
click at [471, 465] on input "checkbox" at bounding box center [471, 469] width 20 height 9
checkbox input "true"
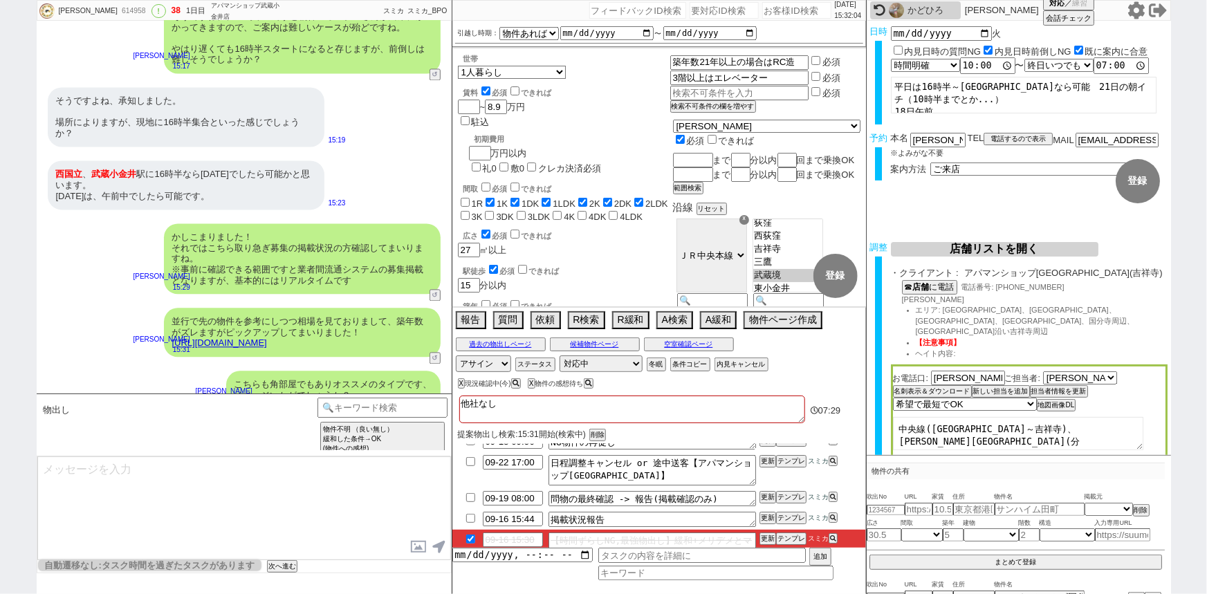
scroll to position [0, 0]
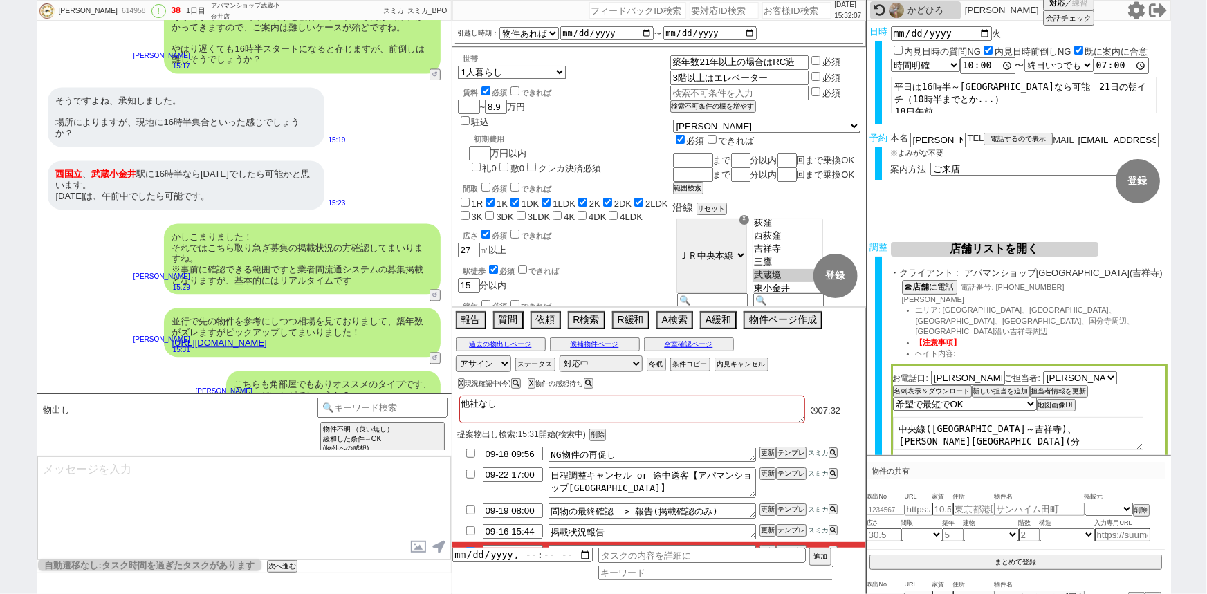
click at [467, 530] on input "checkbox" at bounding box center [471, 530] width 20 height 9
checkbox input "true"
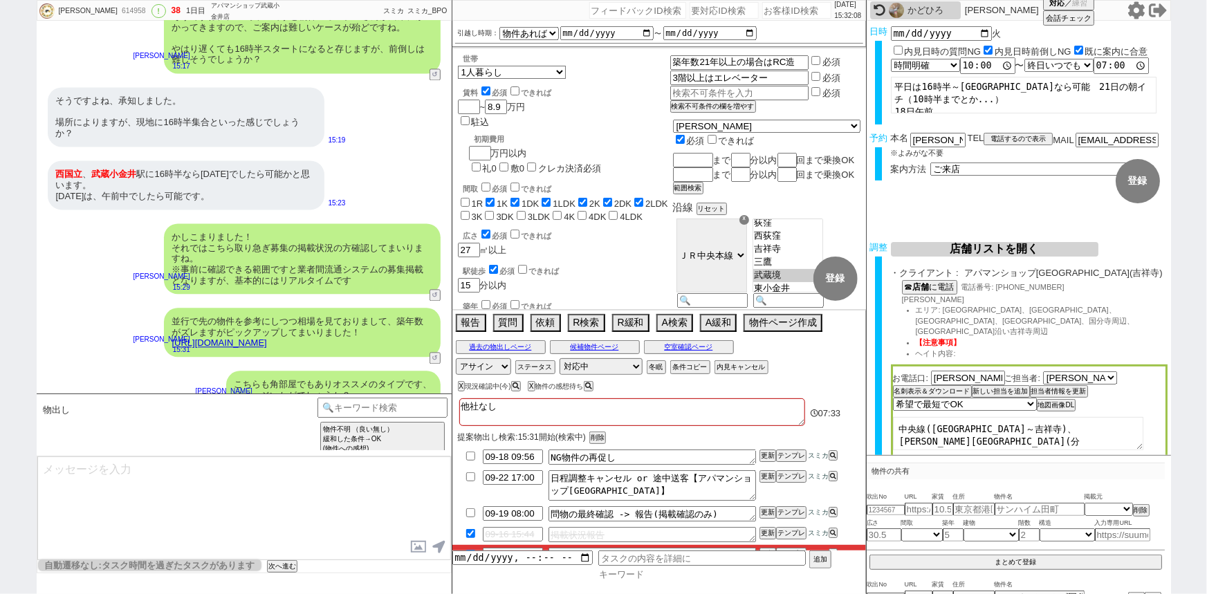
click at [616, 574] on input at bounding box center [715, 574] width 235 height 12
type input "管理"
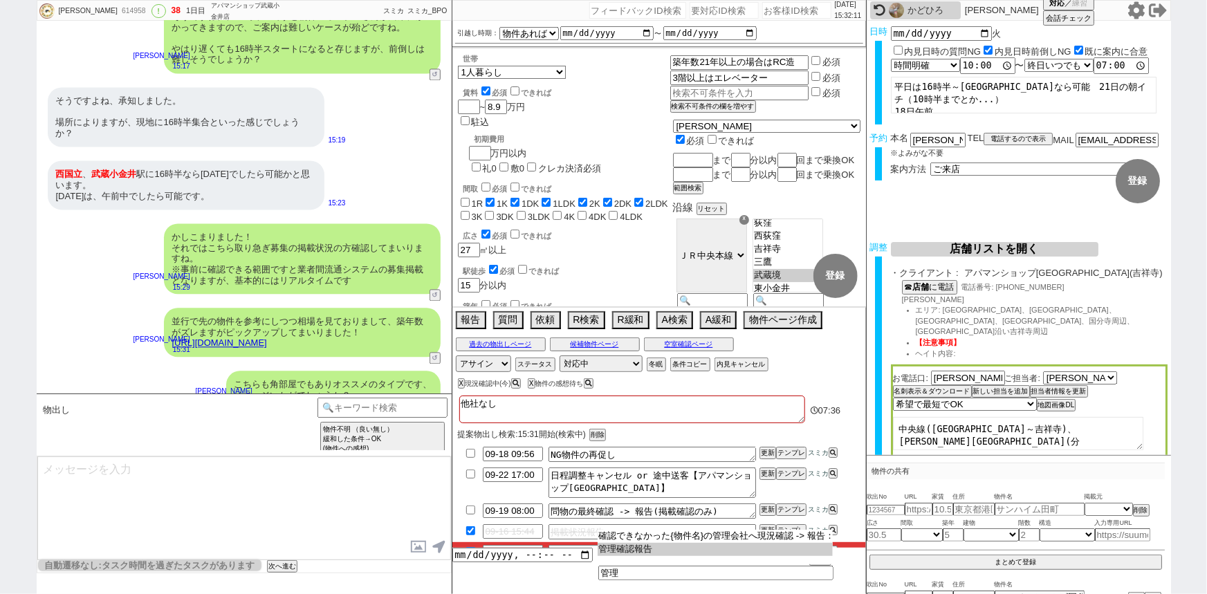
type input "管理確認報告"
click at [512, 555] on input "datetime-local" at bounding box center [522, 554] width 140 height 12
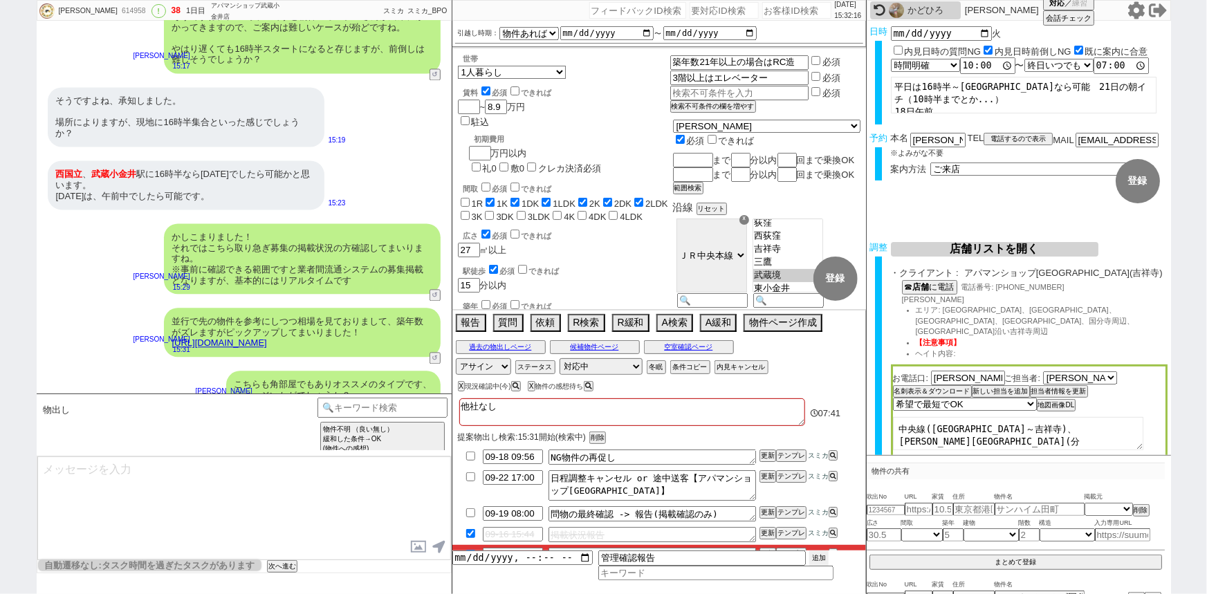
click at [822, 556] on button "追加" at bounding box center [818, 557] width 19 height 15
type input "2025-09-16T15:00"
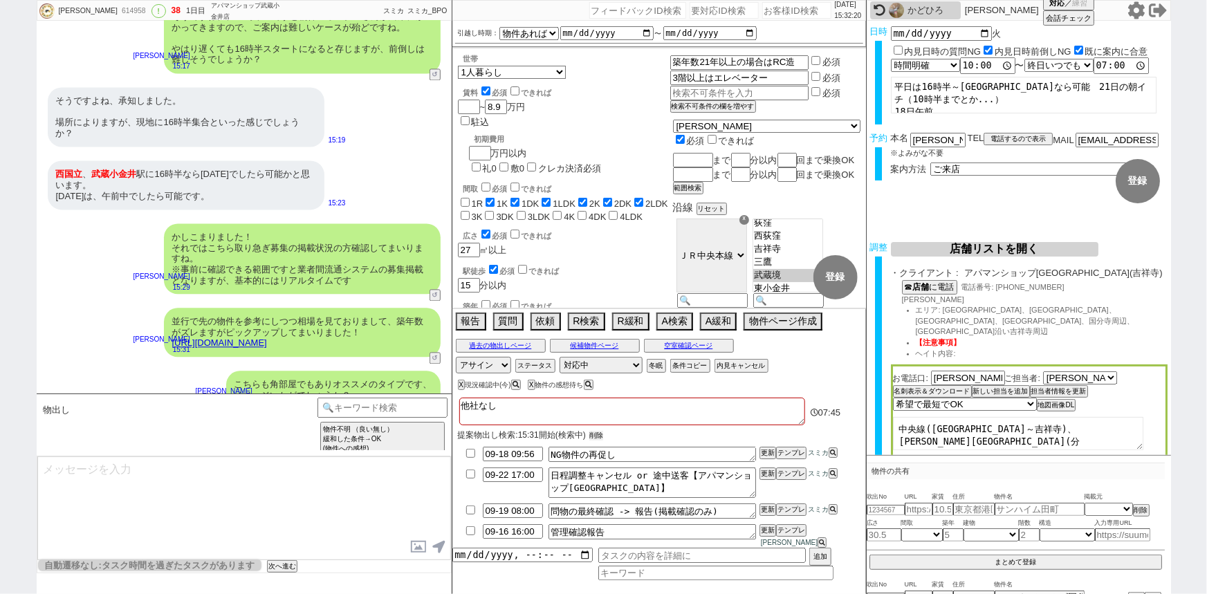
click at [603, 441] on button "削除" at bounding box center [596, 436] width 14 height 10
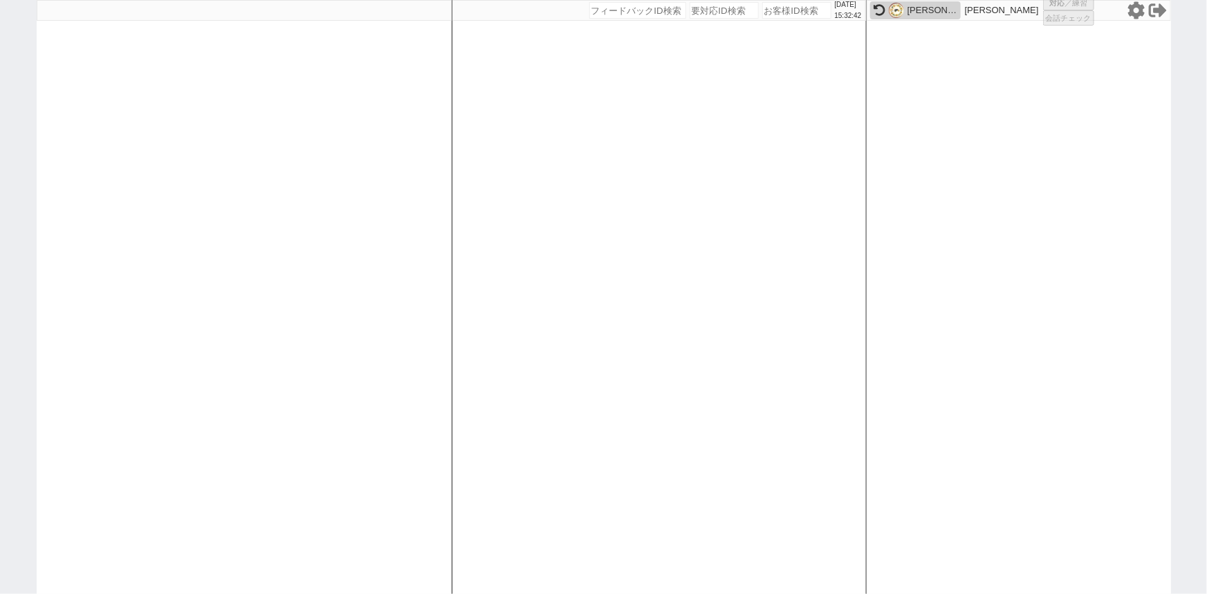
select select "6"
select select
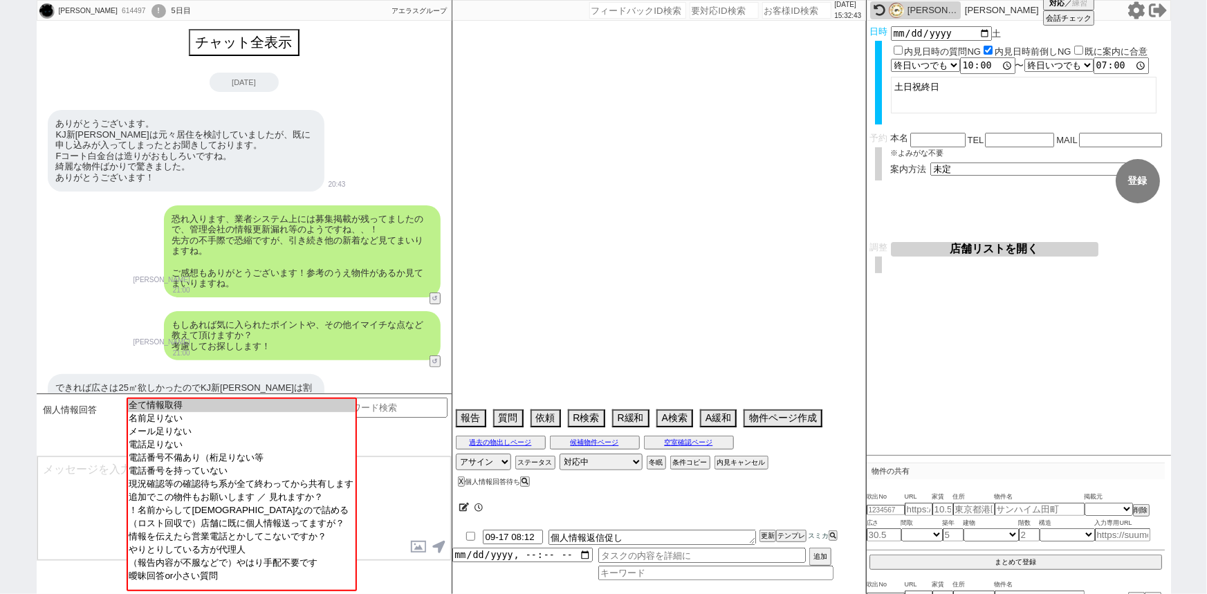
scroll to position [4230, 0]
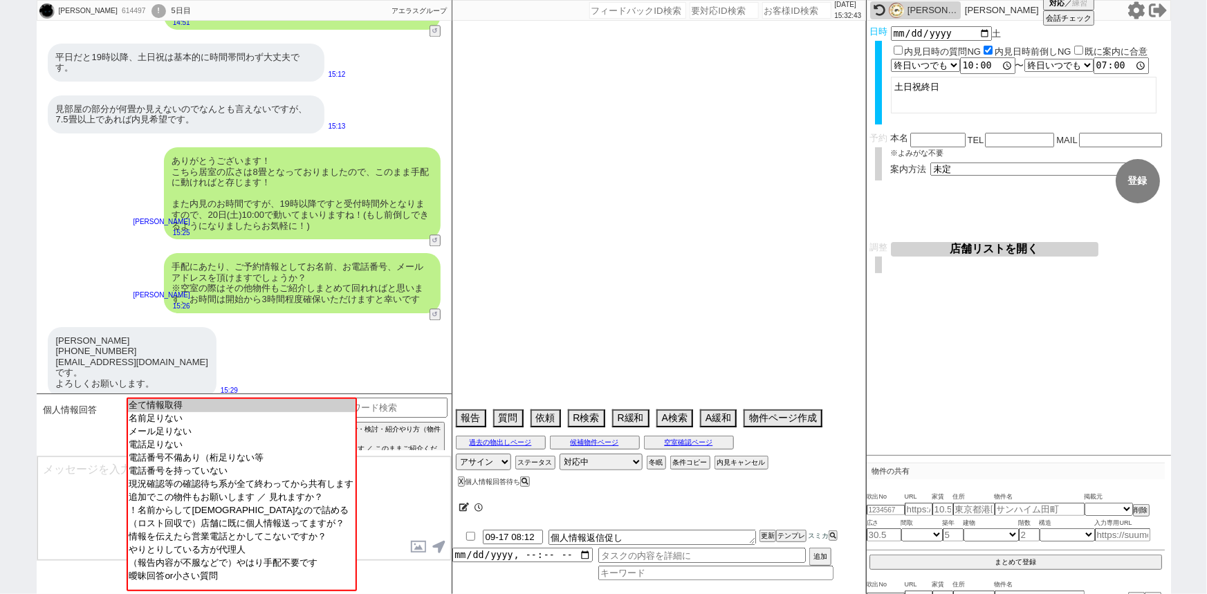
select select "2025"
select select "11"
select select "37"
select select "0"
select select "70"
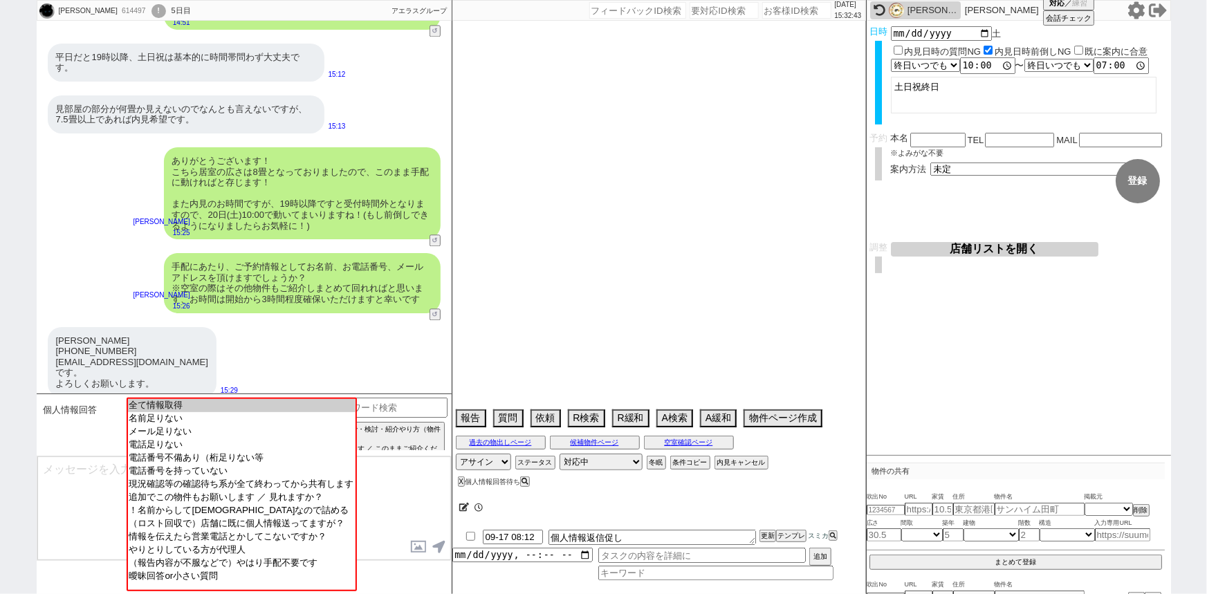
select select "1684"
select select "62"
select select "1513"
select select "75"
select select "1789"
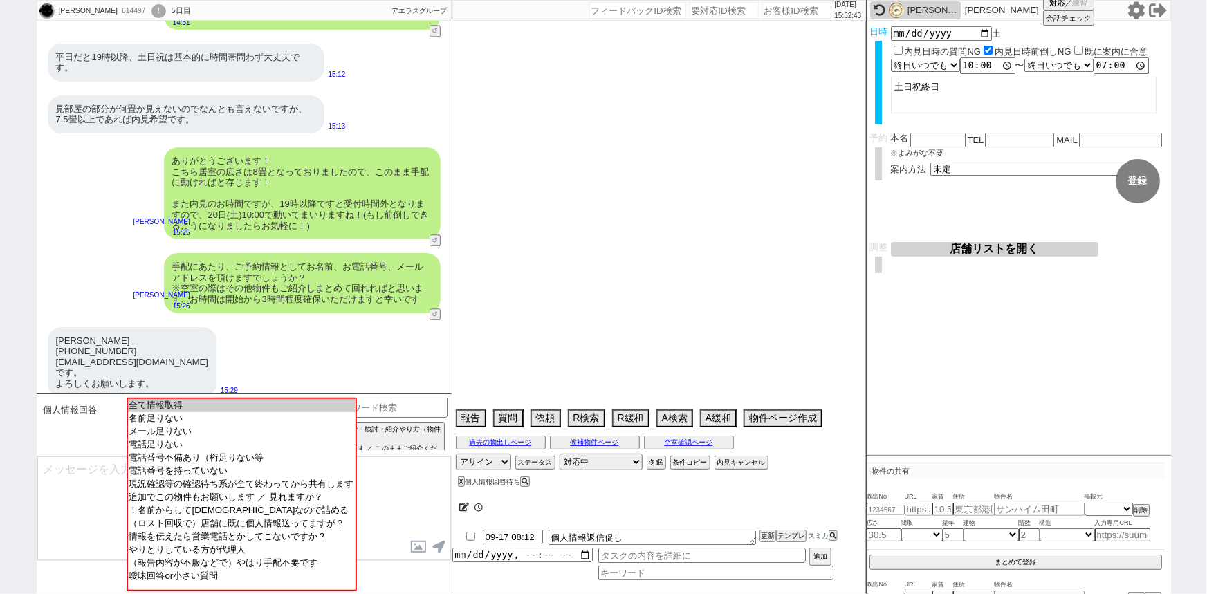
select select "14"
select select "64"
select select "1559"
select select "59"
select select "1461"
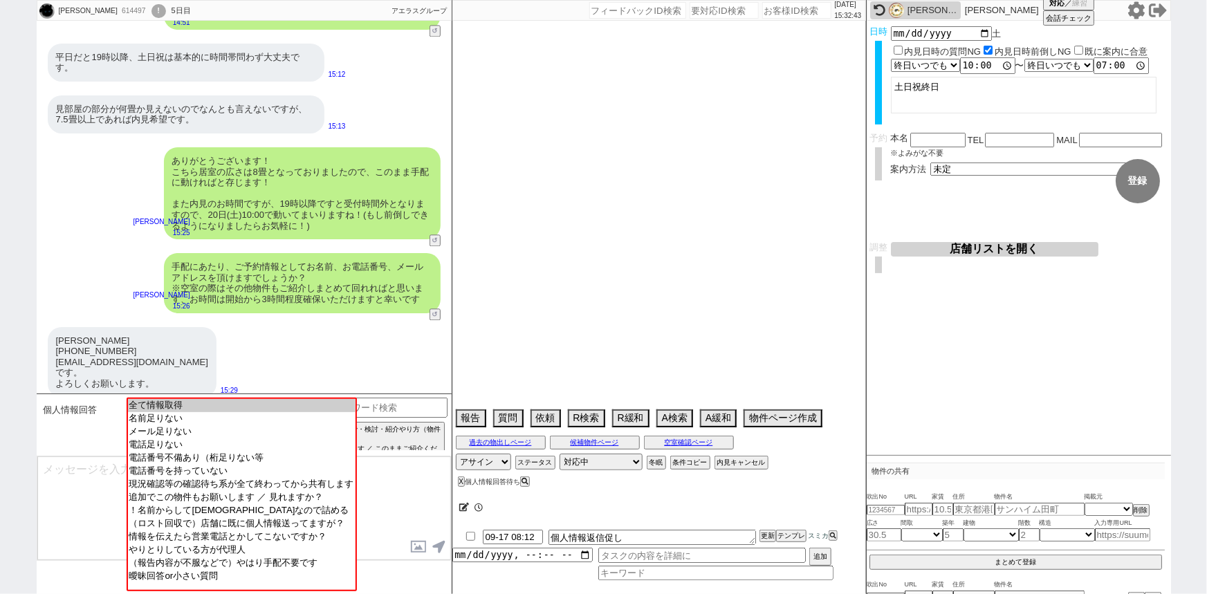
select select "60"
select select "1481"
select select "65"
select select "1587"
select select "63"
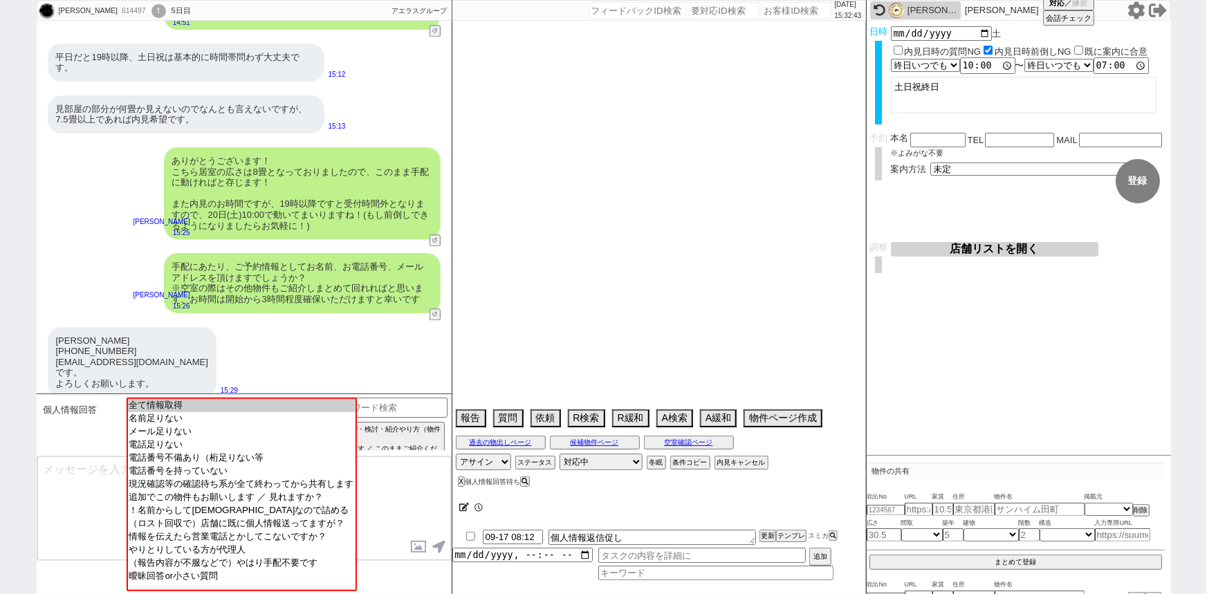
select select "1534"
select select "67"
select select "69"
select select "1658"
select select "71"
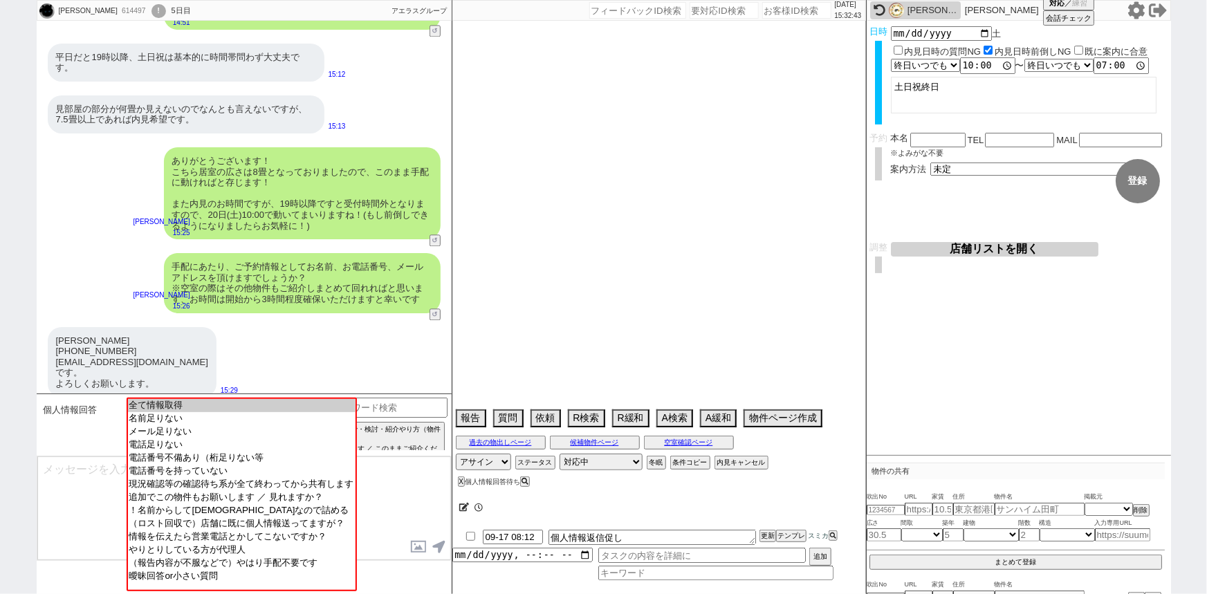
select select "1703"
select select "66"
select select "1602"
select select "74"
select select "56"
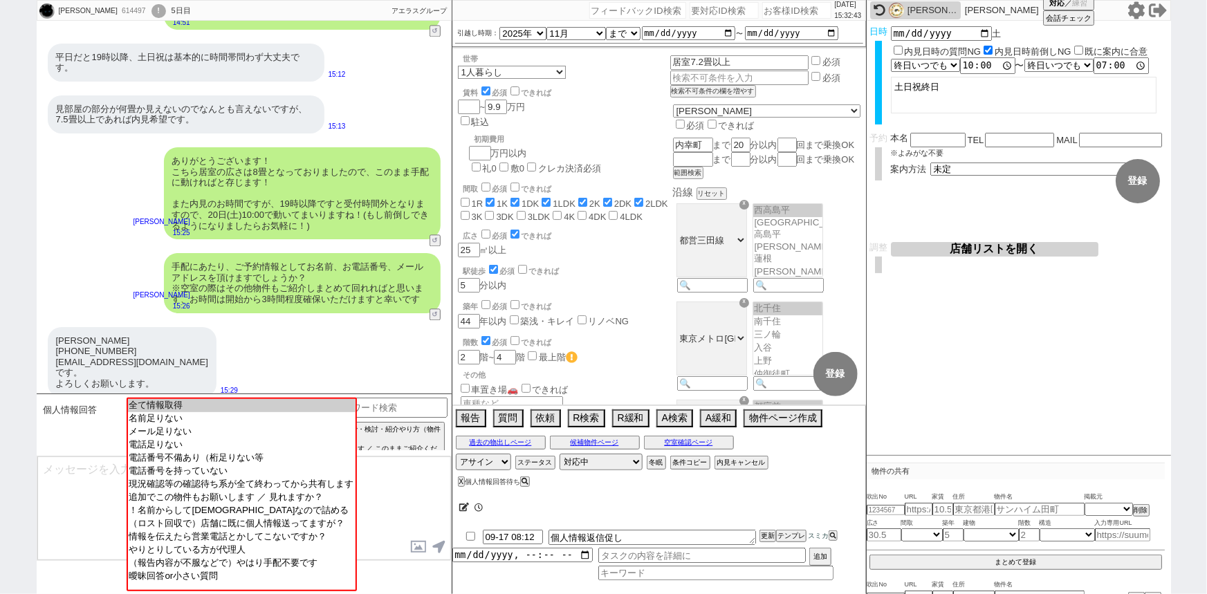
scroll to position [10, 0]
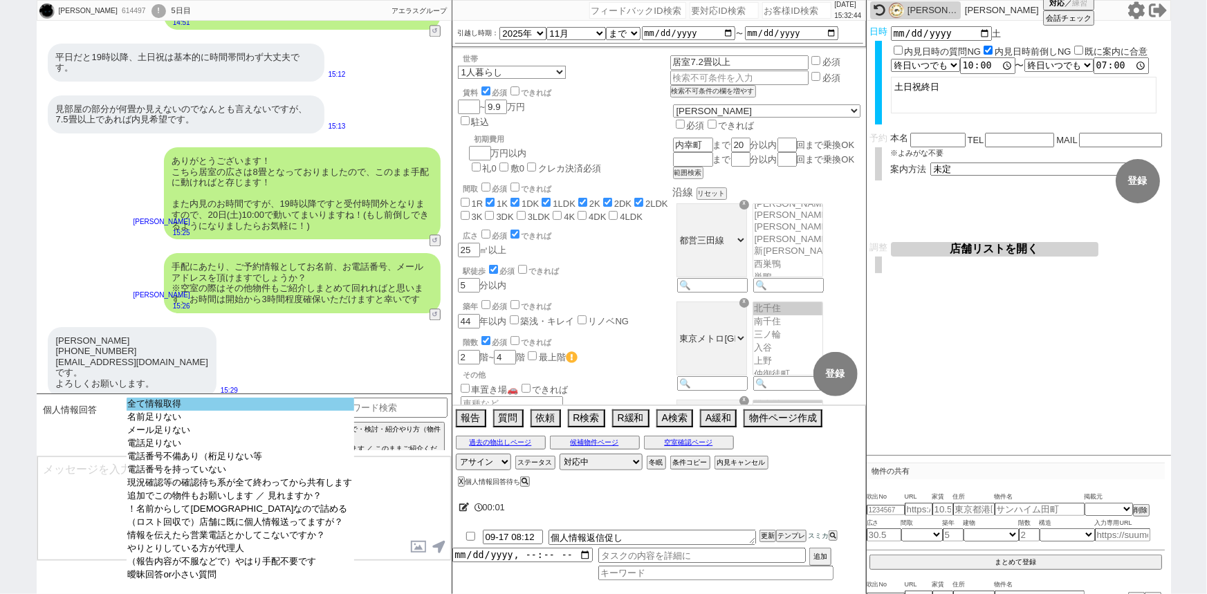
select select "全て情報取得"
click at [210, 408] on option "全て情報取得" at bounding box center [241, 404] width 228 height 13
type input "080-3309-9221"
type input "Always-full-voice@softbank.ne.jp"
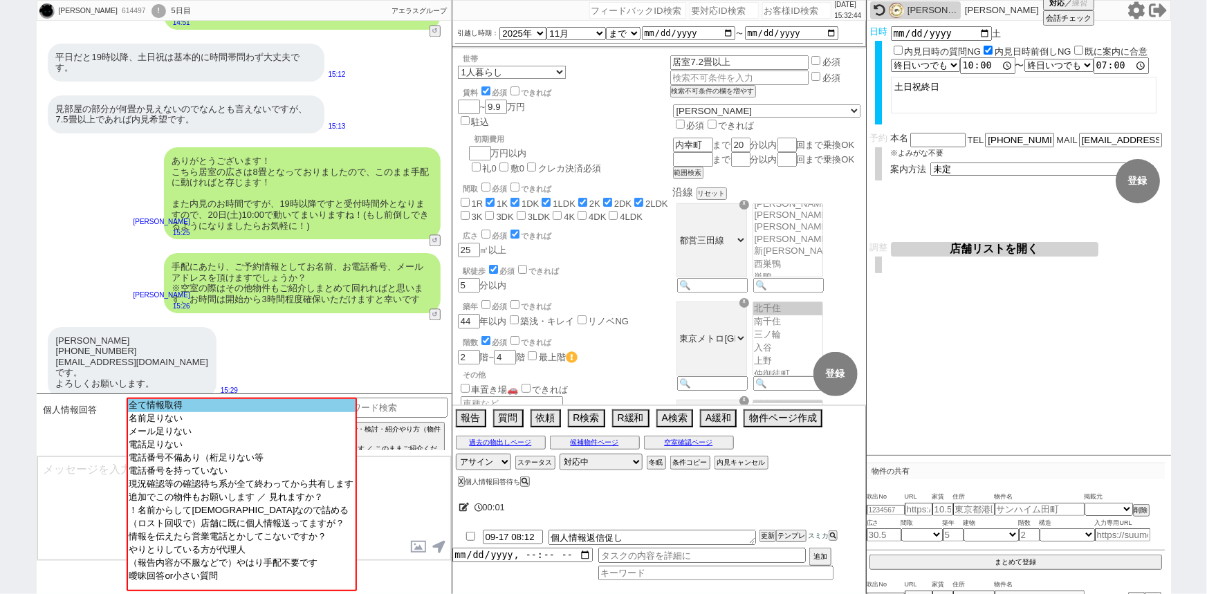
scroll to position [4029, 0]
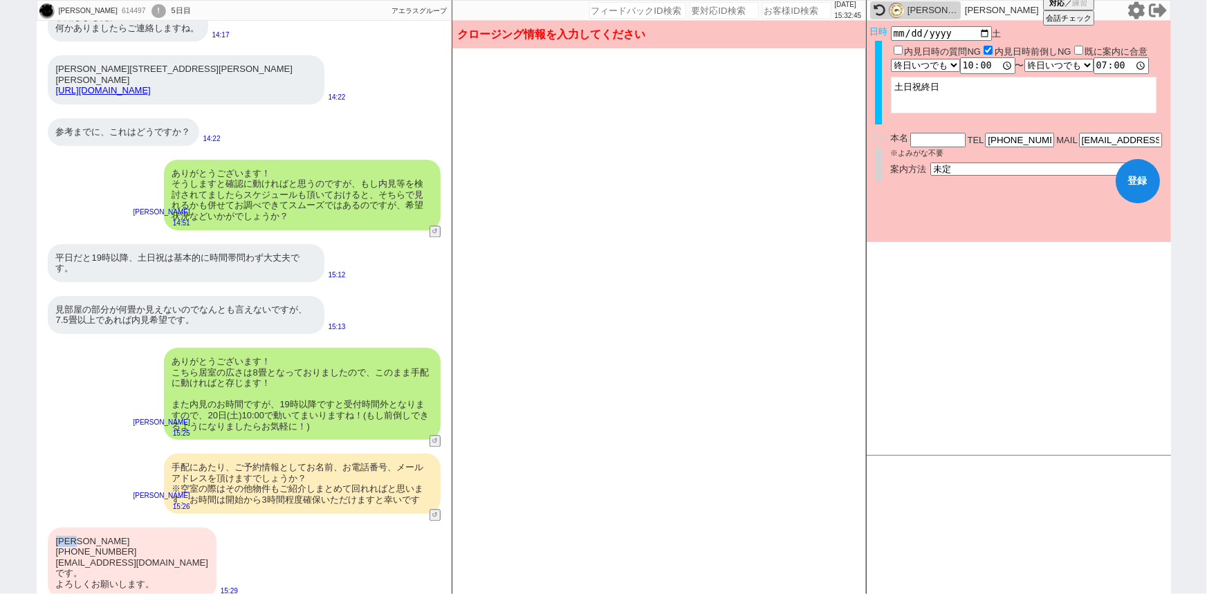
drag, startPoint x: 90, startPoint y: 524, endPoint x: 41, endPoint y: 519, distance: 49.4
click at [41, 521] on div "栗城利佳 080-3309-9221 Always-full-voice@softbank.ne.jp です。 よろしくお願いします。 15:29" at bounding box center [244, 563] width 415 height 84
copy div "栗城利佳"
click at [929, 142] on input "text" at bounding box center [937, 139] width 55 height 12
paste input "栗城利佳"
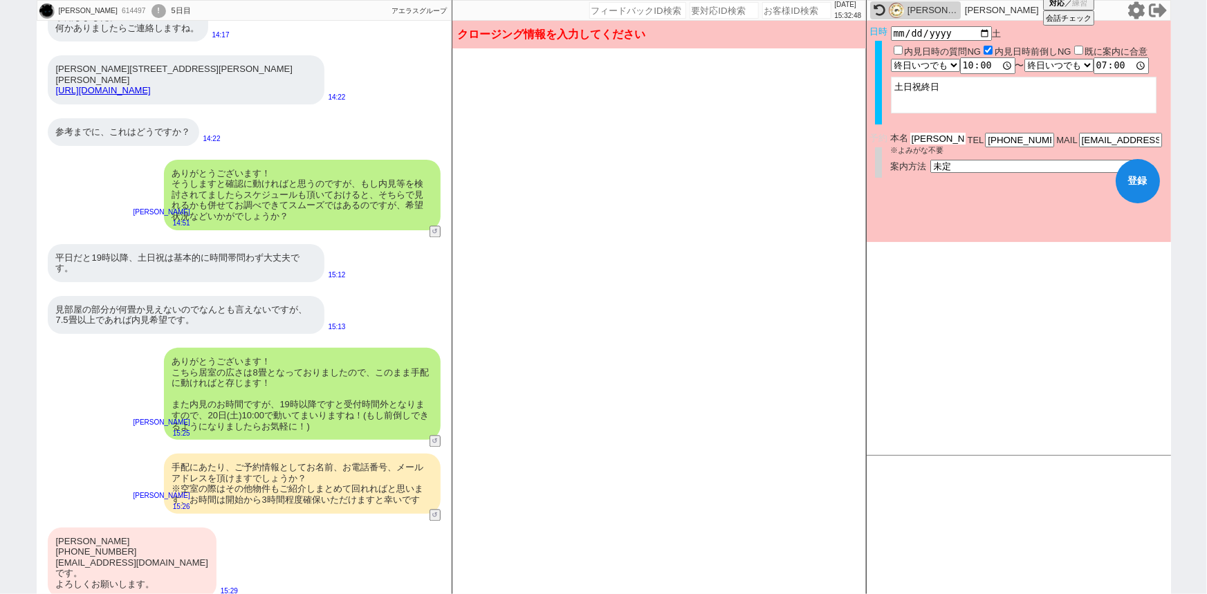
type input "栗城利佳"
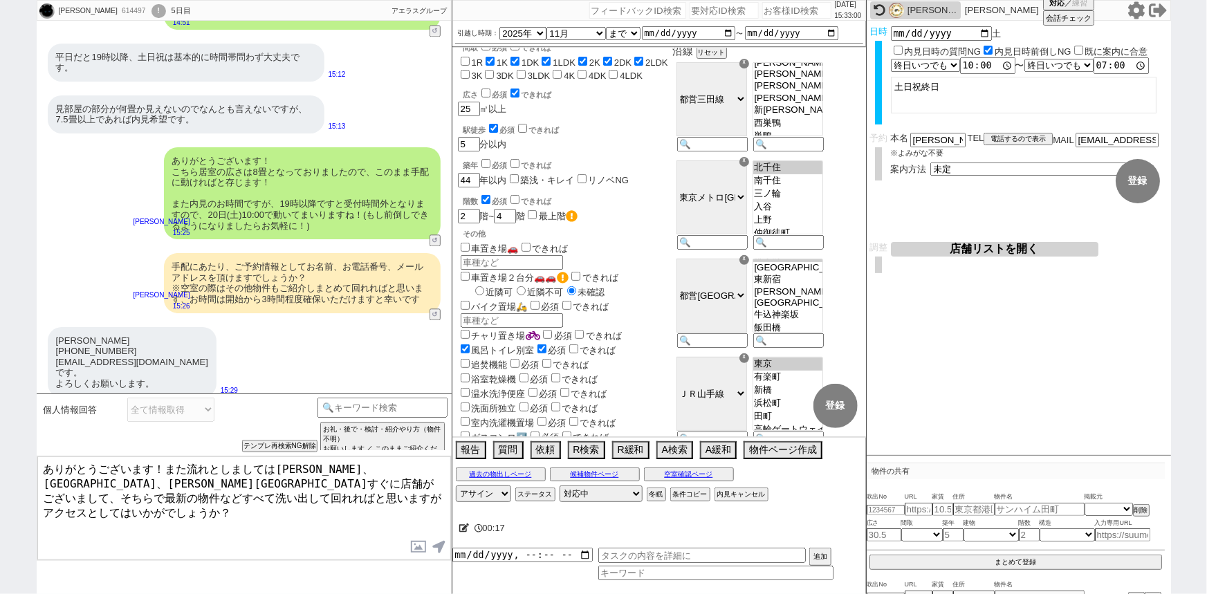
scroll to position [142, 0]
click at [180, 499] on textarea "ありがとうございます！また流れとしましては神田、上野、渋谷駅すぐに店舗がございまして、そちらで最新の物件などすべて洗い出して回れればと思いますがアクセスとして…" at bounding box center [244, 508] width 414 height 104
type textarea "ありがとうございます！また流れとしましては神田、上野、渋谷駅すぐに店舗がございまして、そちらで最新の物件などすべて洗い出して回れればと思いますがアクセスとして…"
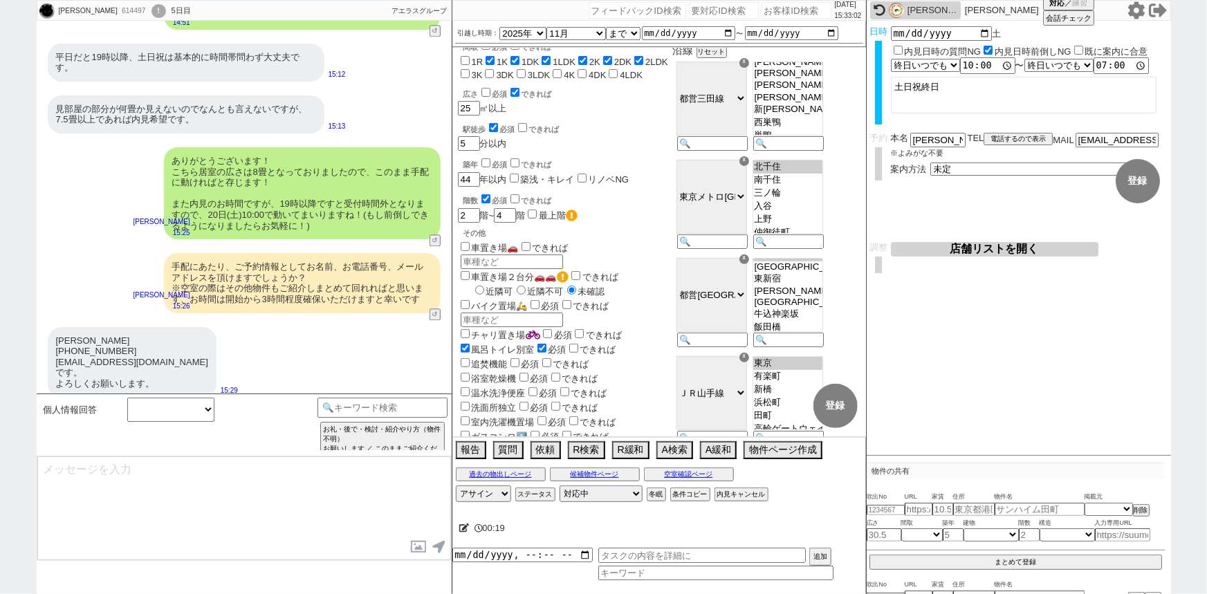
scroll to position [4039, 0]
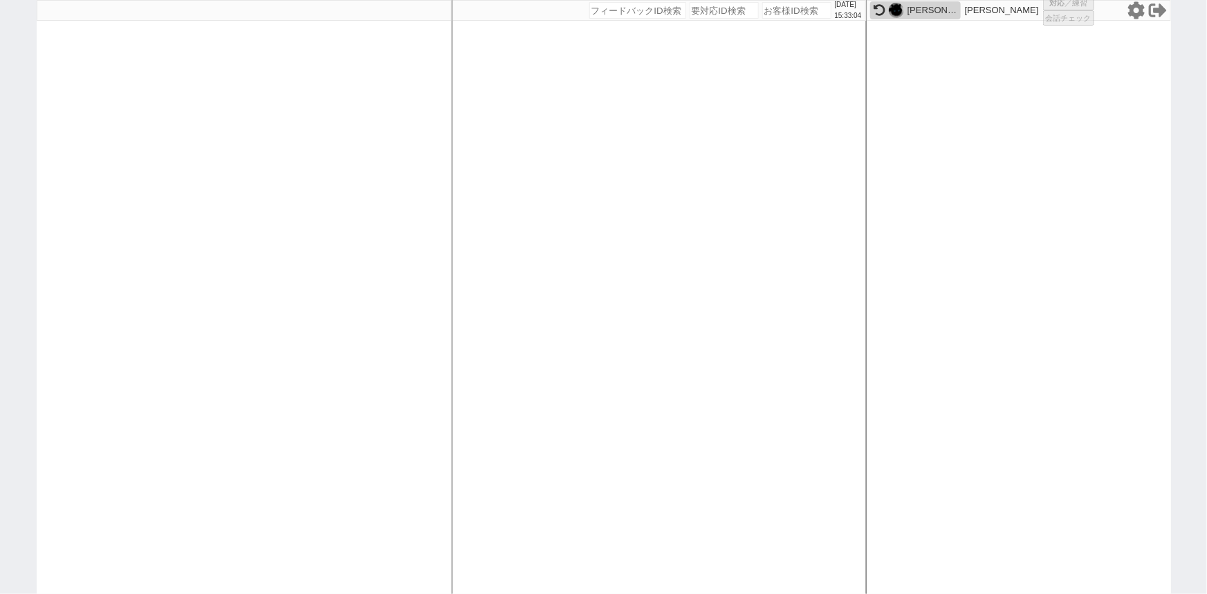
select select
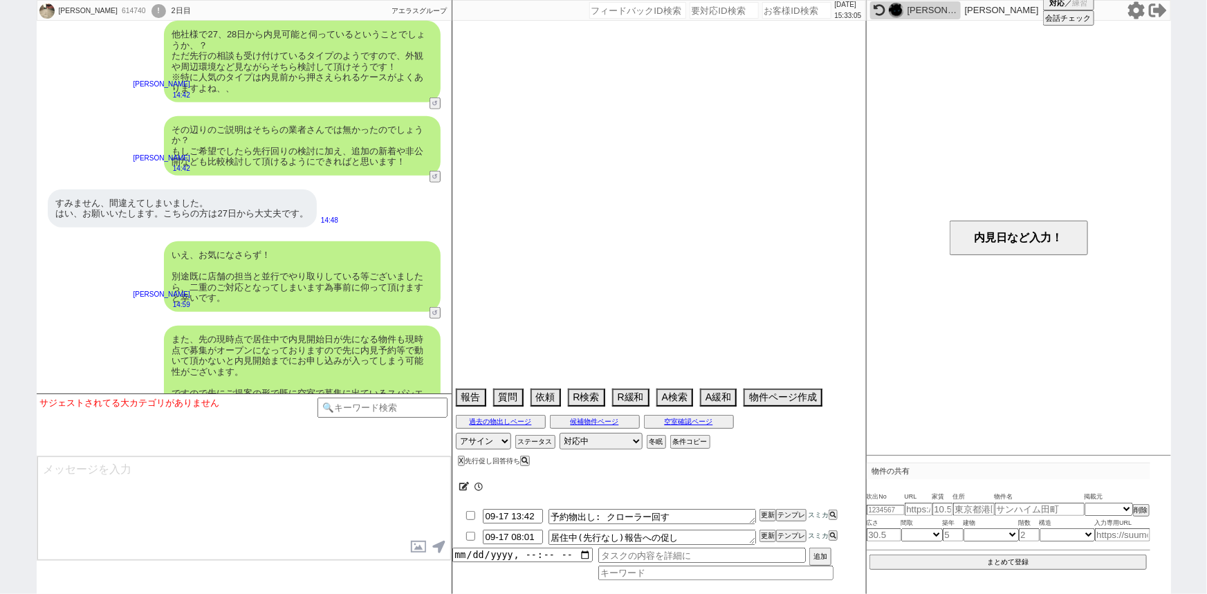
scroll to position [3280, 0]
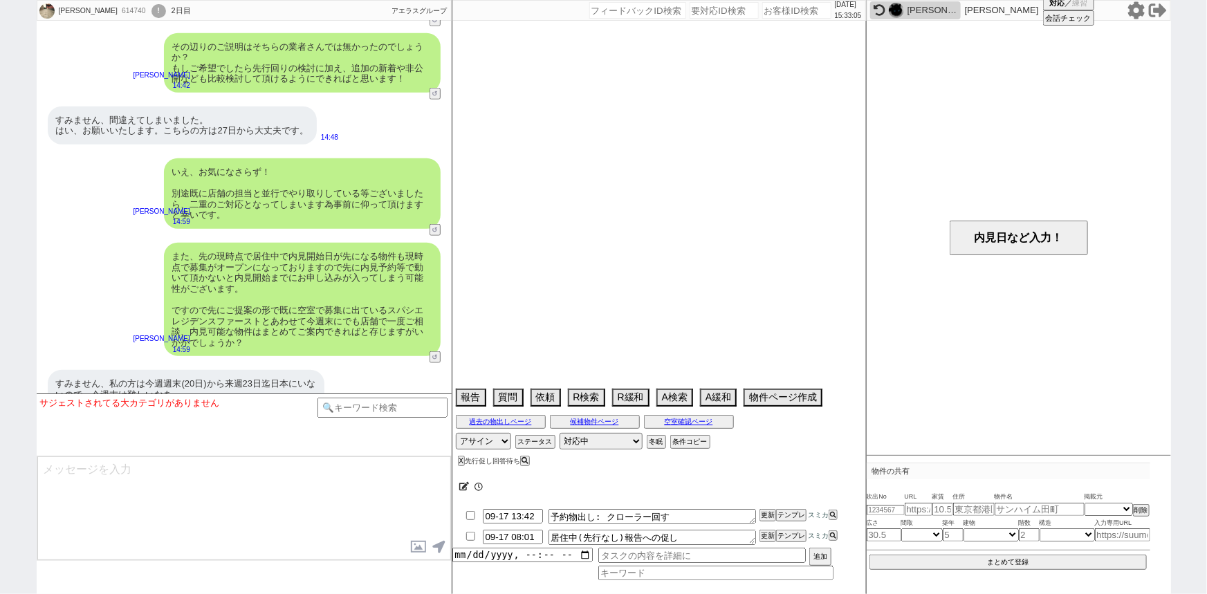
select select "15"
select select "0"
select select "6"
select select "17"
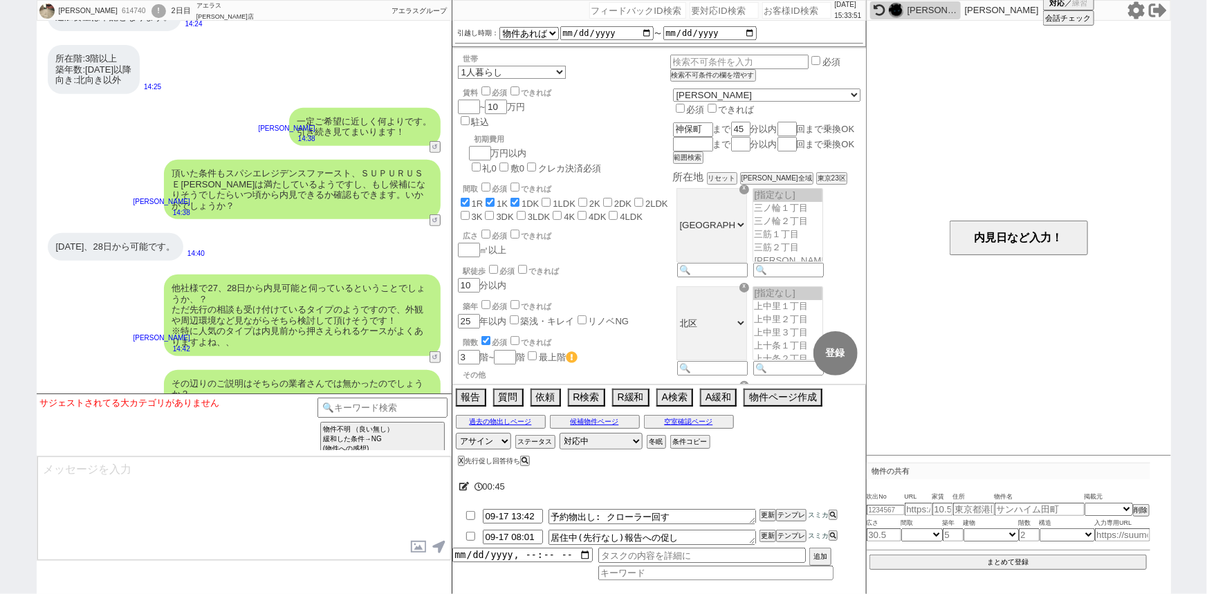
scroll to position [2943, 0]
click at [409, 394] on div "サジェストされてる大カテゴリがありません テンプレ再検索NG解除 物件不明 （良い無し） 緩和した条件→NG (物件への感想) 物件不明 （良い無し） 全部イ…" at bounding box center [244, 424] width 415 height 62
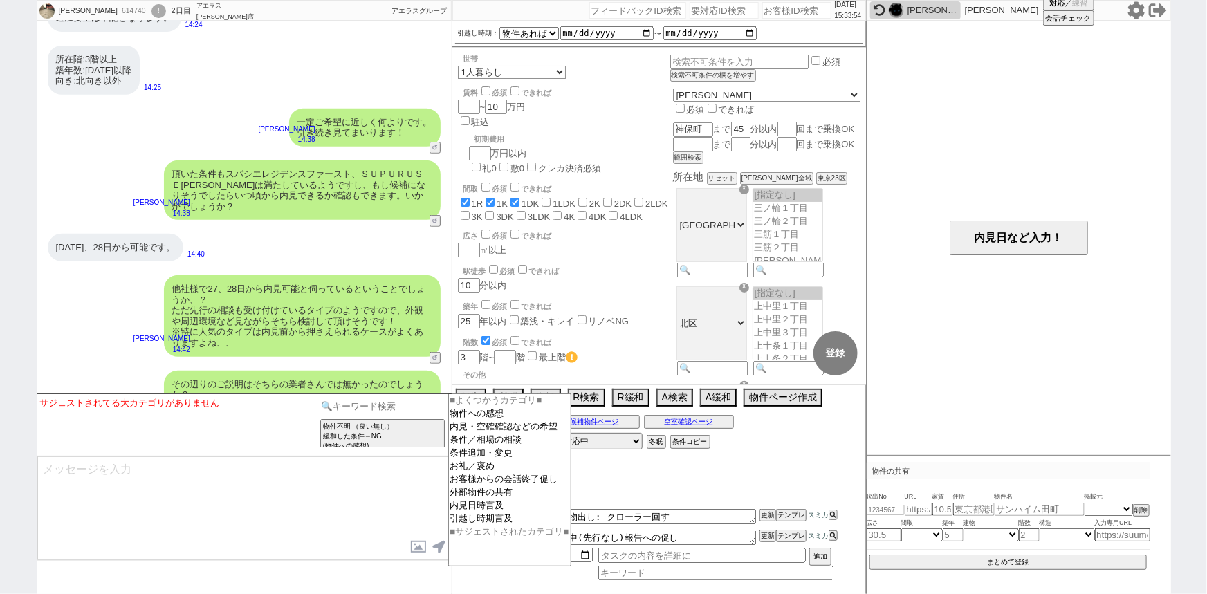
click at [409, 404] on input at bounding box center [382, 406] width 131 height 17
click at [474, 512] on option "内見日時言及" at bounding box center [510, 505] width 122 height 13
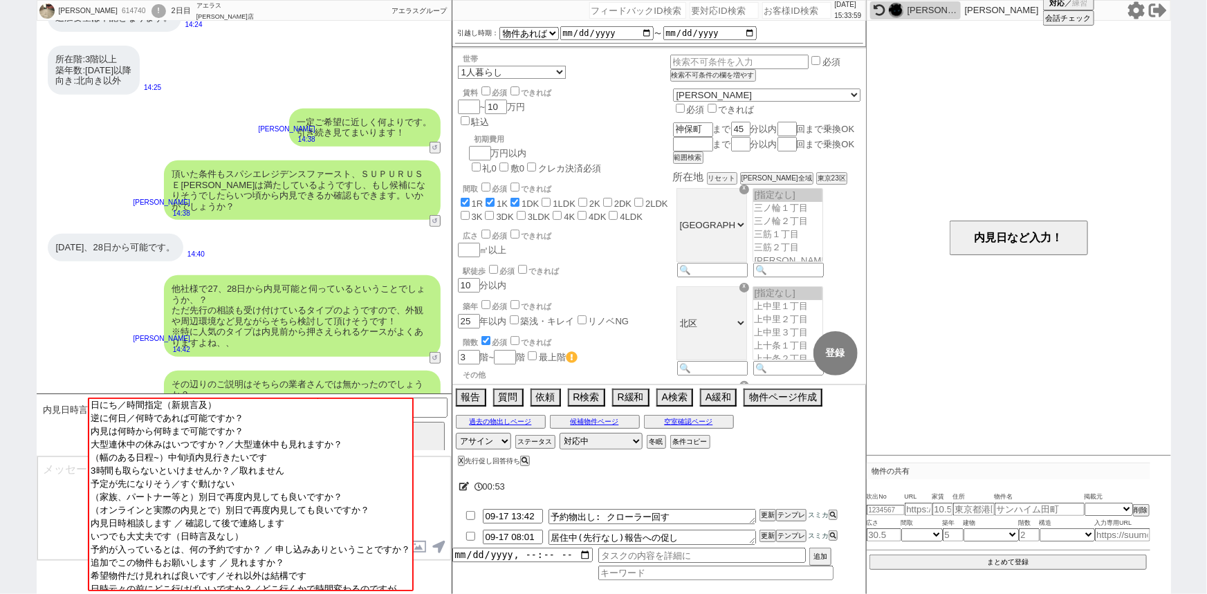
scroll to position [3280, 0]
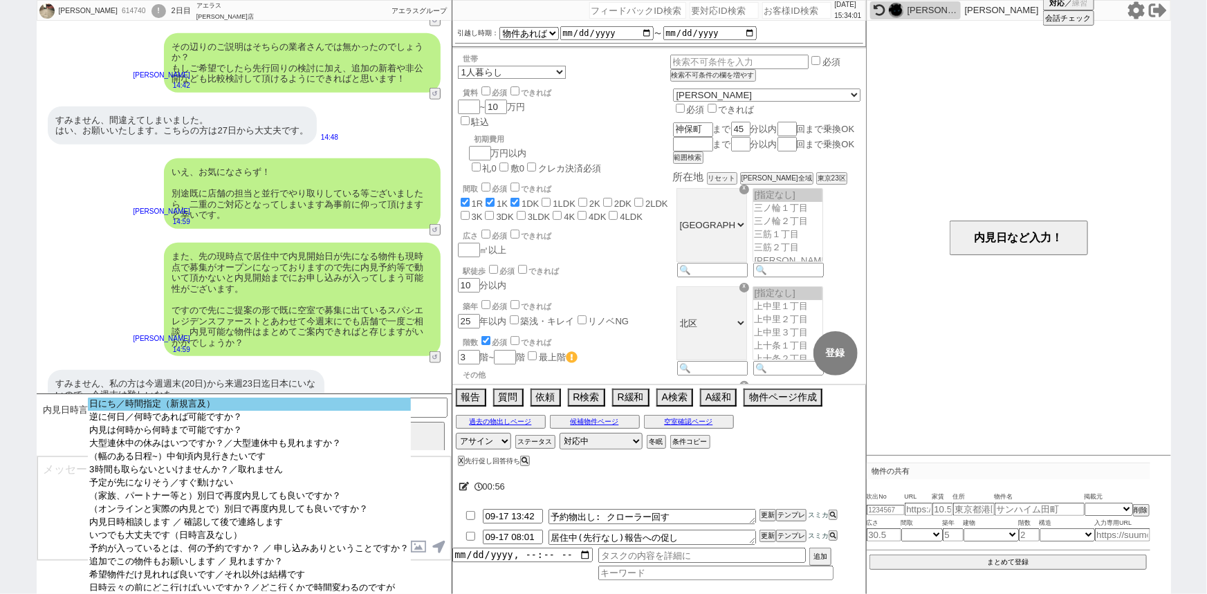
click at [263, 405] on option "日にち／時間指定（新規言及）" at bounding box center [249, 404] width 322 height 13
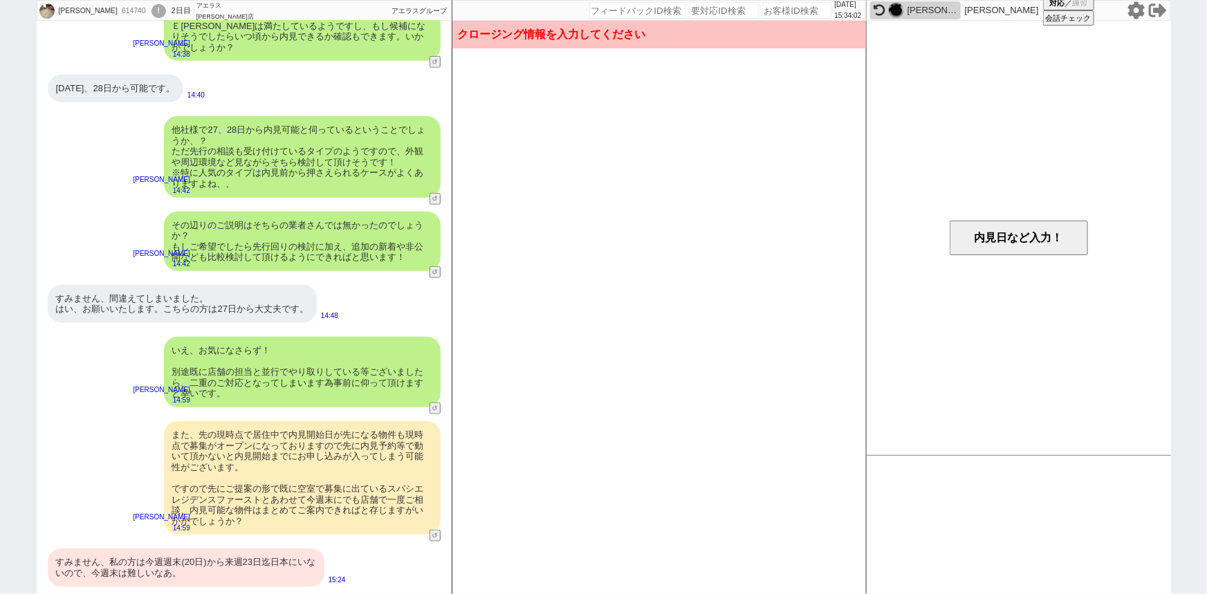
scroll to position [3079, 0]
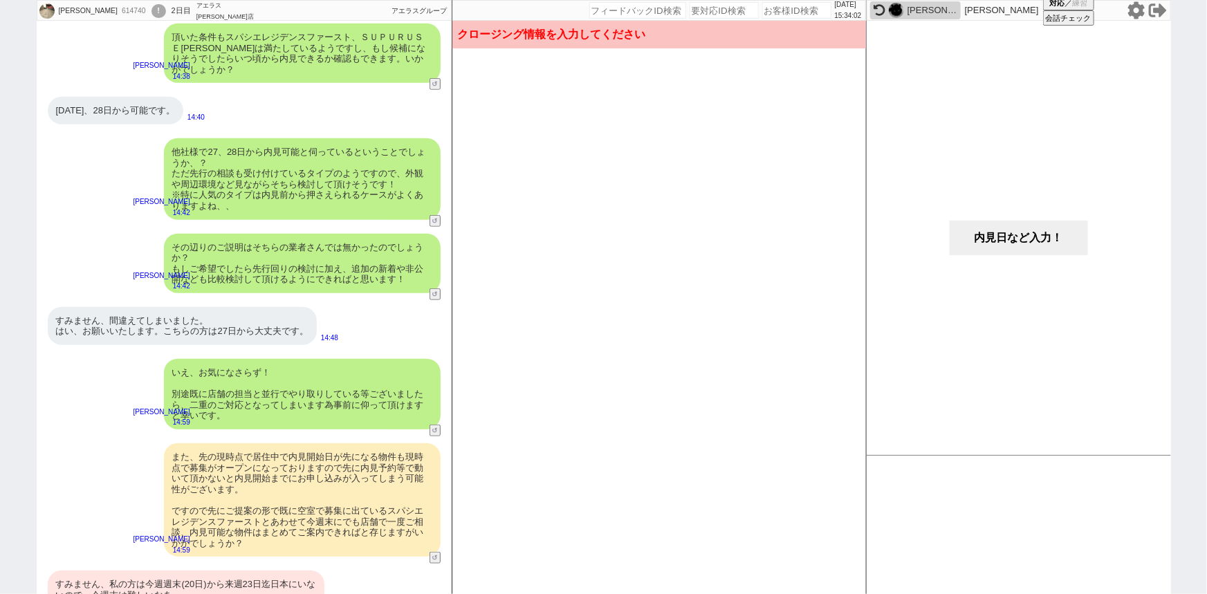
click at [1002, 228] on button "内見日など入力！" at bounding box center [1018, 238] width 138 height 35
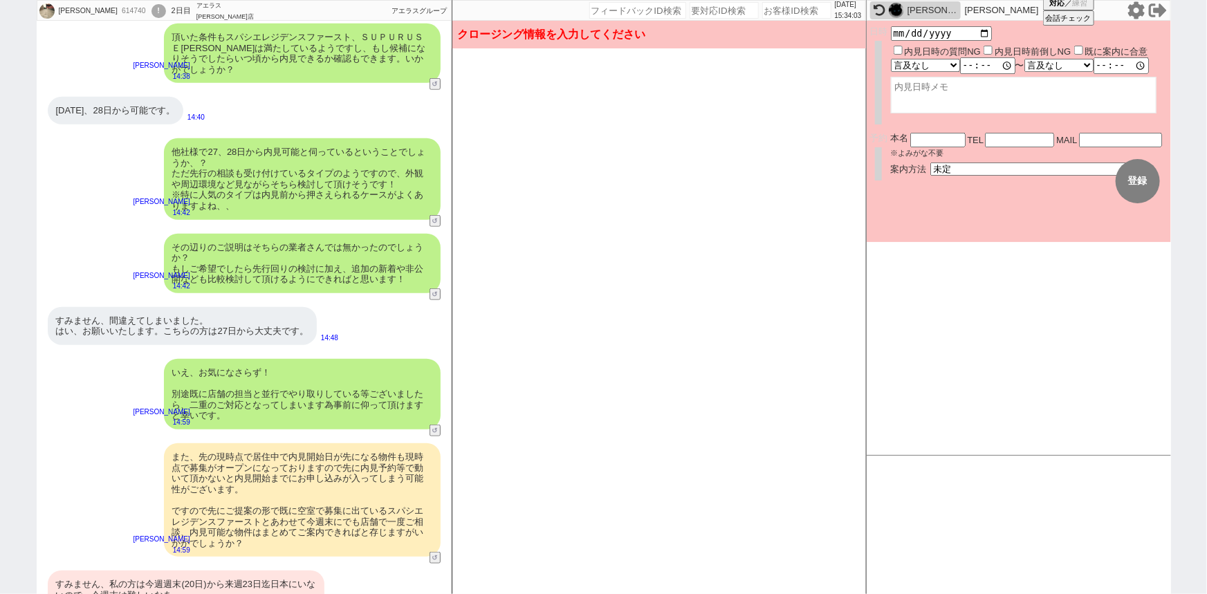
click at [1006, 50] on label "内見日時前倒しNG" at bounding box center [1032, 51] width 77 height 10
click at [992, 50] on input "内見日時前倒しNG" at bounding box center [987, 50] width 9 height 9
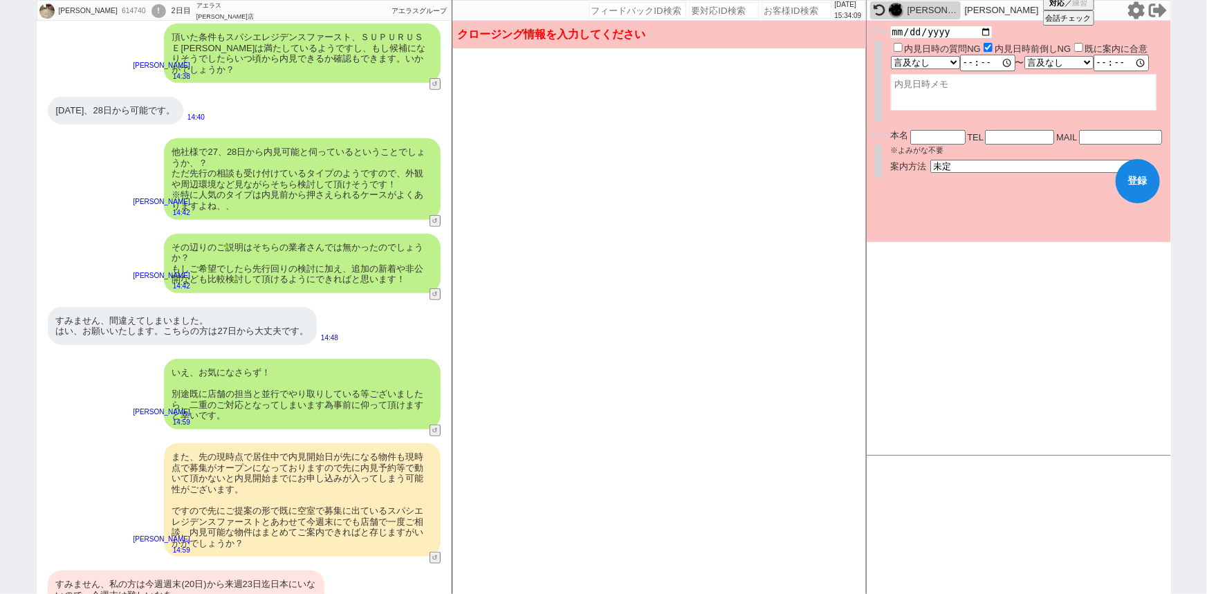
click at [986, 34] on input "date" at bounding box center [942, 32] width 102 height 12
click at [1006, 203] on form "変更 なし 登録 日時 2025-09-27 内見日時の質問NG 内見日時前倒しNG 既に案内に合意 言及なし 時間明確 午前 午後 お昼 夕方・夜 終日いつ…" at bounding box center [1019, 131] width 304 height 221
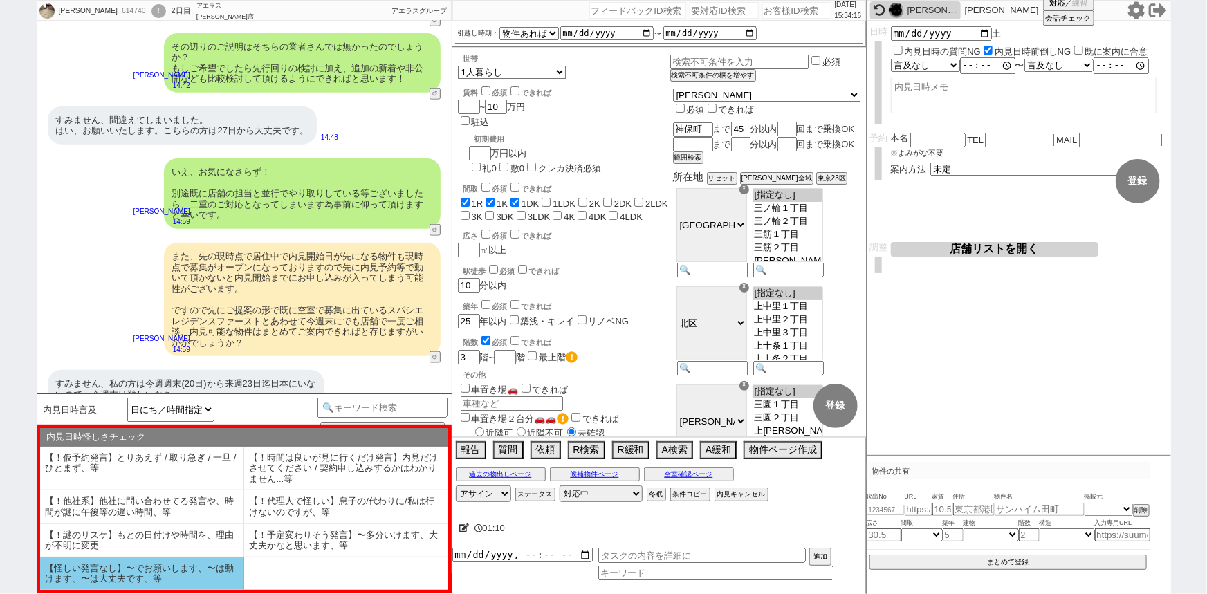
click at [138, 586] on li "【怪しい発言なし】〜でお願いします、〜は動けます、〜は大丈夫です、等" at bounding box center [142, 573] width 204 height 33
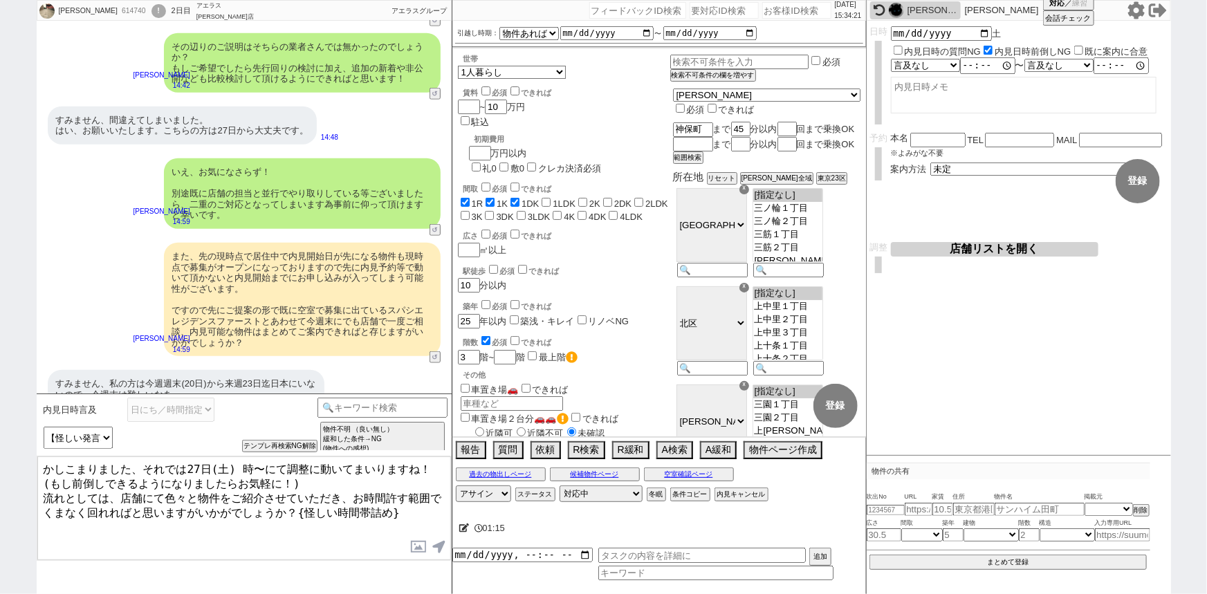
drag, startPoint x: 234, startPoint y: 465, endPoint x: 261, endPoint y: 462, distance: 26.4
click at [261, 462] on textarea "かしこまりました、それでは27日(土) 時〜にて調整に動いてまいりますね！(もし前倒しできるようになりましたらお気軽に！) 流れとしては、店舗にて色々と物件を…" at bounding box center [244, 508] width 414 height 104
click at [295, 507] on textarea "かしこまりました、それでは27日(土) にて調整に動いてまいりますね！(もし前倒しできるようになりましたらお気軽に！) 流れとしては、店舗にて色々と物件をご紹…" at bounding box center [244, 508] width 414 height 104
drag, startPoint x: 414, startPoint y: 508, endPoint x: 297, endPoint y: 519, distance: 117.4
click at [297, 519] on textarea "かしこまりました、それでは27日(土) にて調整に動いてまいりますね！(もし前倒しできるようになりましたらお気軽に！) 流れとしては、店舗にて色々と物件をご紹…" at bounding box center [244, 508] width 414 height 104
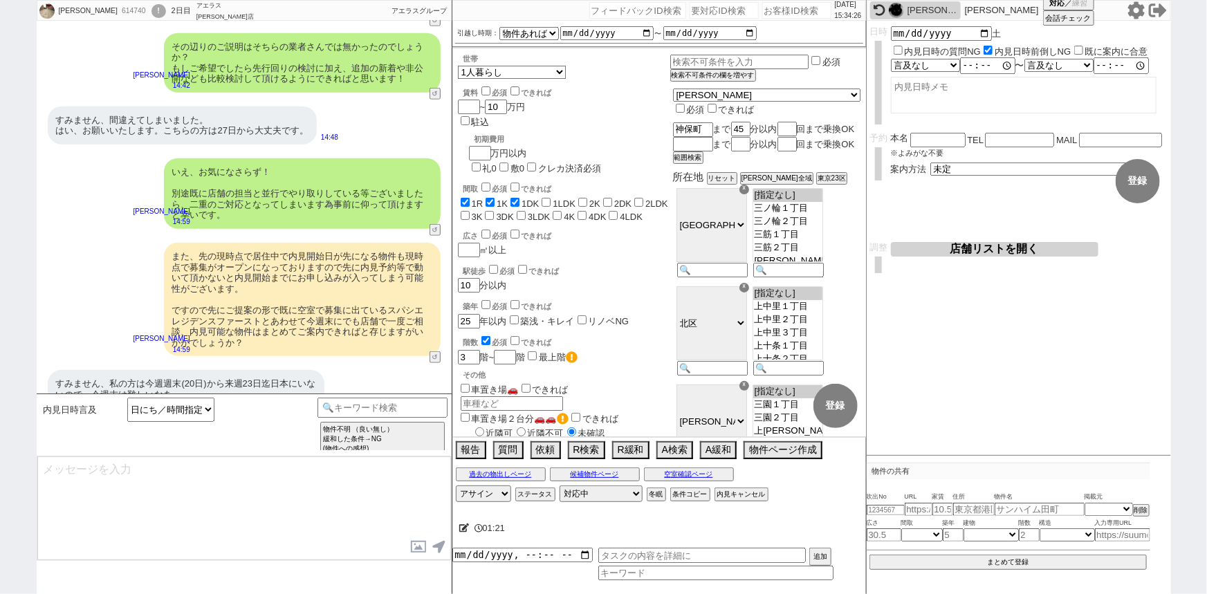
scroll to position [3365, 0]
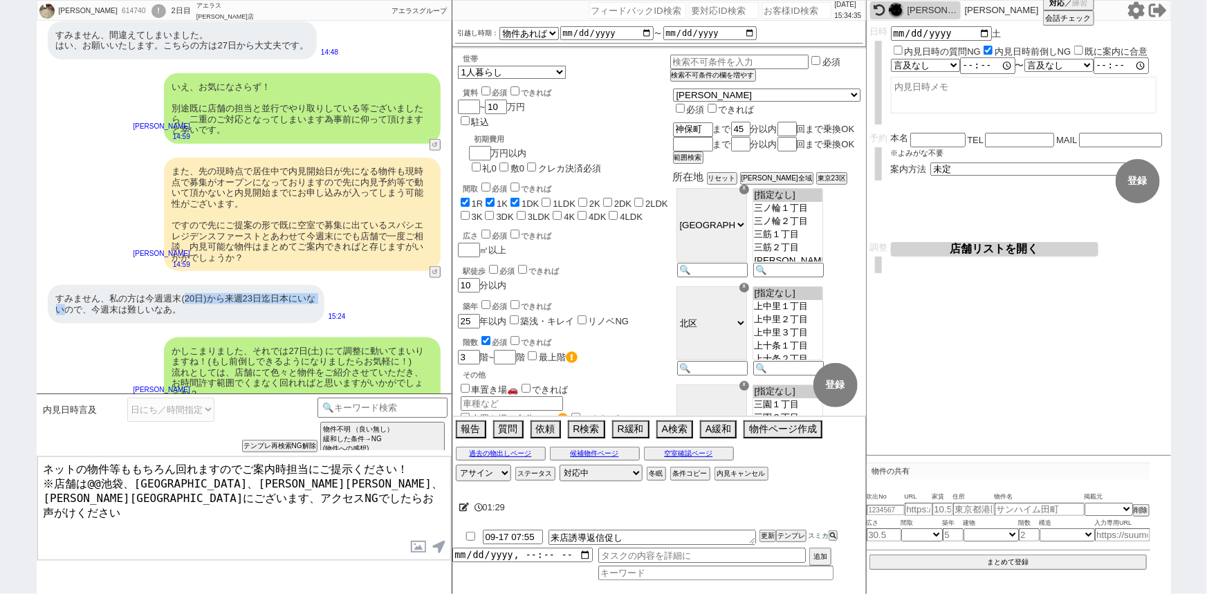
drag, startPoint x: 184, startPoint y: 275, endPoint x: 76, endPoint y: 295, distance: 109.7
click at [76, 295] on div "すみません、私の方は今週週末(20日)から来週23日迄日本にいないので、今週末は難しいなあ。" at bounding box center [186, 304] width 277 height 38
copy div "20日)から来週23日迄日本にいない"
click at [465, 508] on icon at bounding box center [464, 507] width 10 height 9
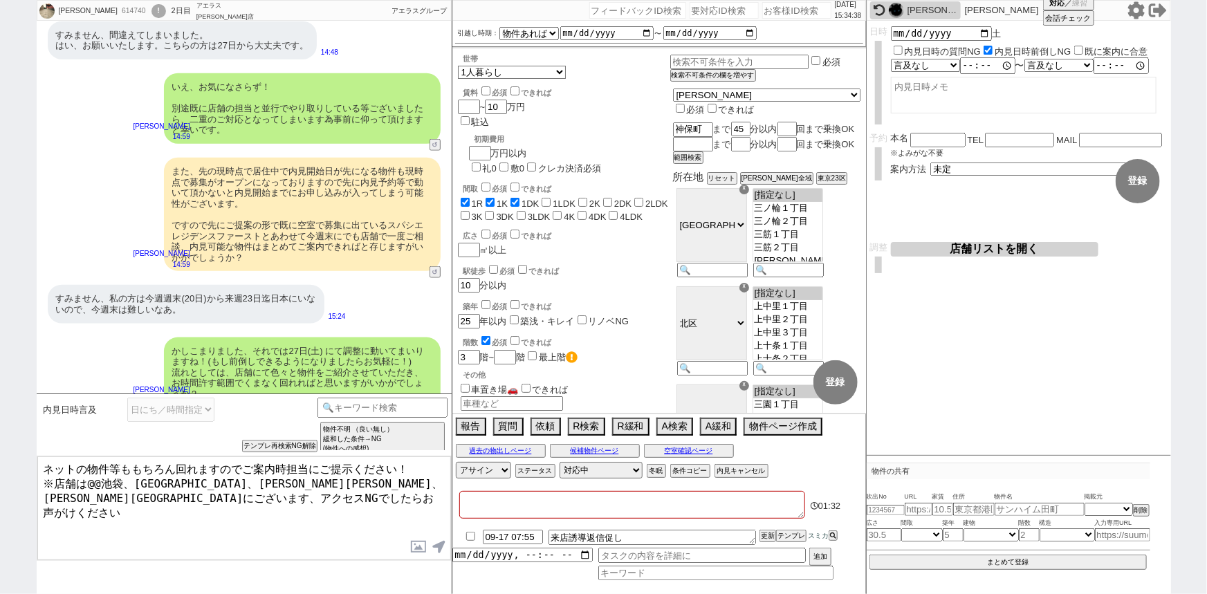
click at [466, 508] on textarea at bounding box center [632, 505] width 346 height 28
paste textarea "20日)から来週23日迄日本にいない"
click at [483, 497] on textarea "20日)から来週23日迄日本にいない" at bounding box center [632, 505] width 346 height 28
click at [517, 497] on textarea "20日から来週23日迄日本にいない" at bounding box center [632, 505] width 346 height 28
click at [281, 251] on div "また、先の現時点で居住中で内見開始日が先になる物件も現時点で募集がオープンになっておりますので先に内見予約等で動いて頂かないと内見開始までにお申し込みが入って…" at bounding box center [244, 214] width 415 height 127
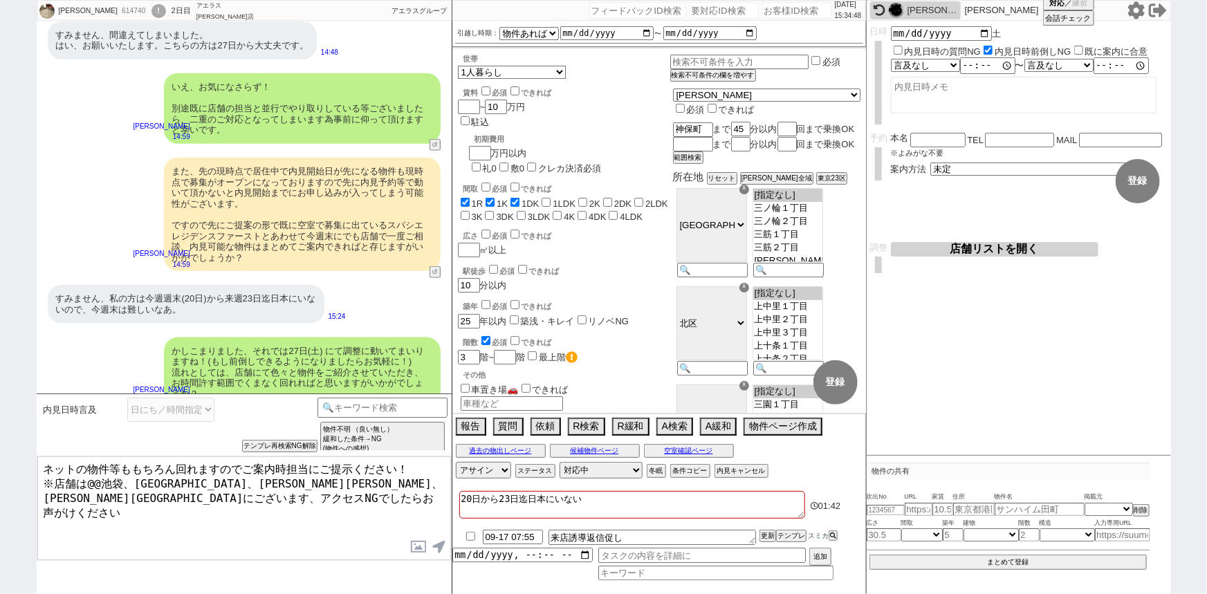
click at [103, 474] on textarea "ネットの物件等ももちろん回れますのでご案内時担当にご提示ください！ ※店舗は@@池袋、上野、高田馬場、神田駅にございます、アクセスNGでしたらお声がけください" at bounding box center [244, 508] width 414 height 104
click at [198, 494] on textarea "ネットの物件等ももちろん回れますのでご案内時担当にご提示ください！ ※店舗は池袋、上野、高田馬場、神田駅にございます、アクセスNGでしたらお声がけください" at bounding box center [244, 508] width 414 height 104
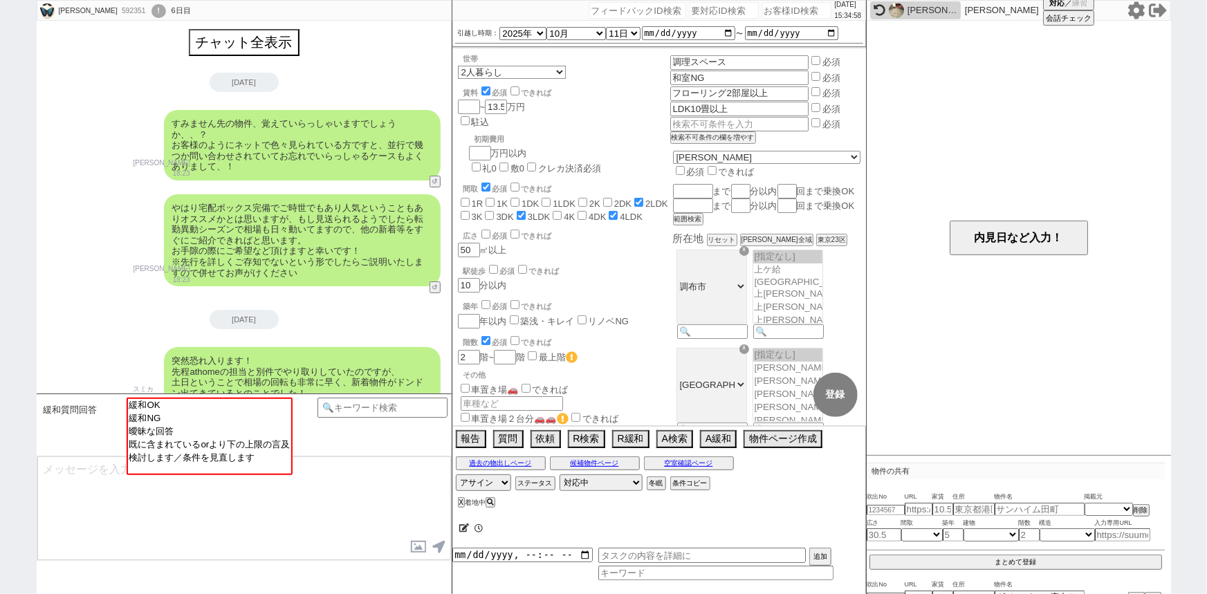
scroll to position [431, 0]
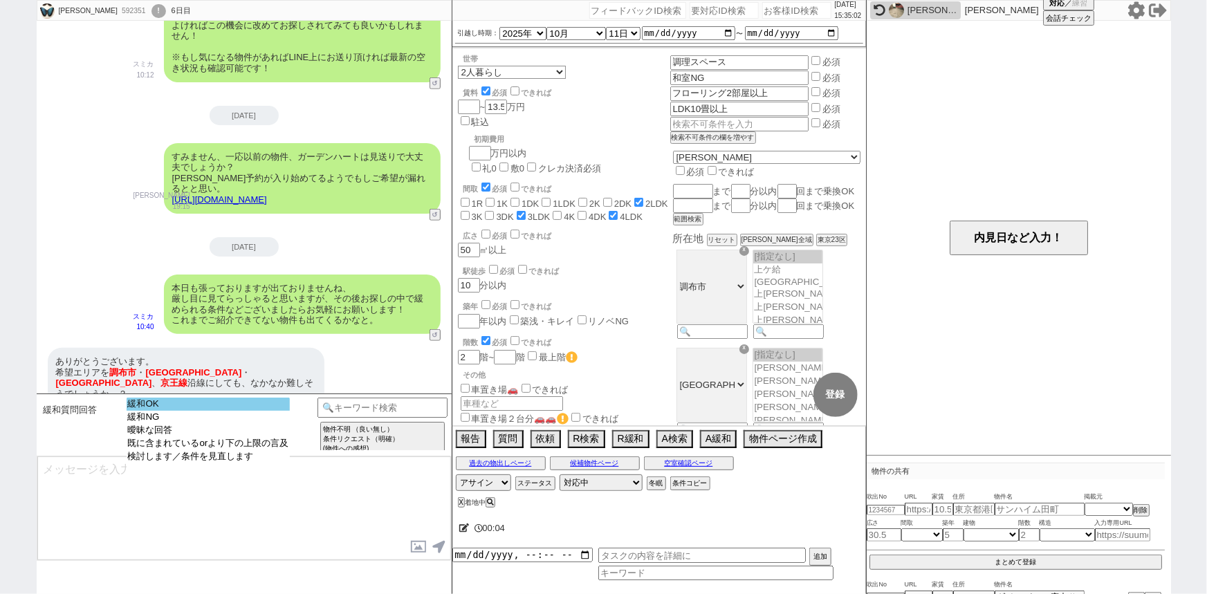
click at [209, 407] on option "緩和OK" at bounding box center [209, 404] width 164 height 13
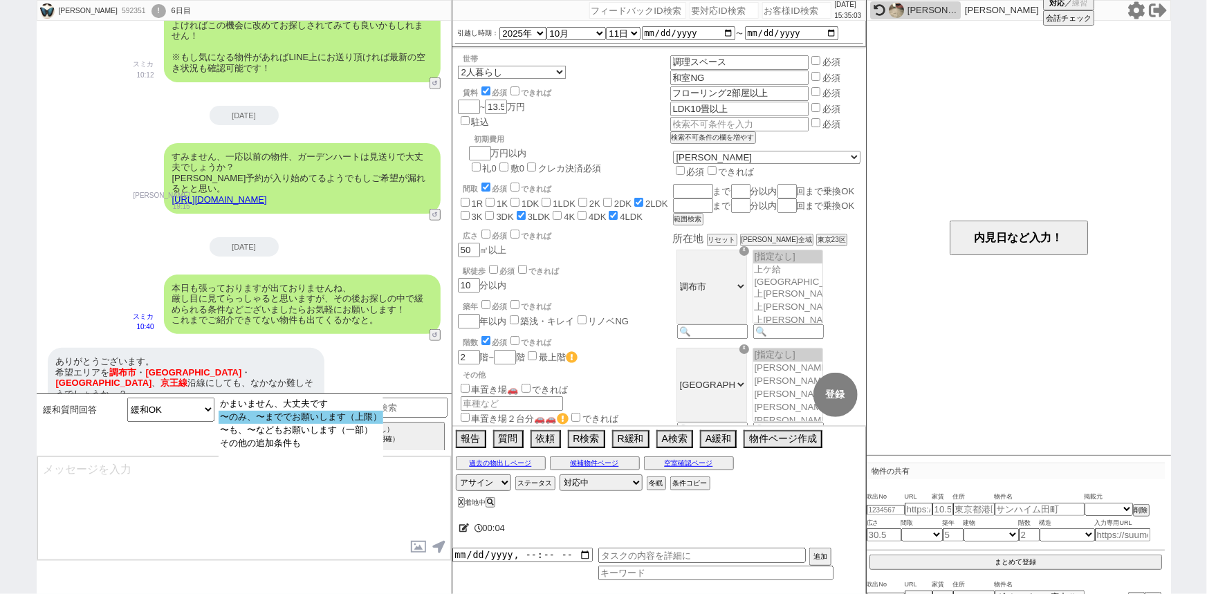
click at [326, 416] on option "〜のみ、〜まででお願いします（上限）" at bounding box center [301, 417] width 165 height 13
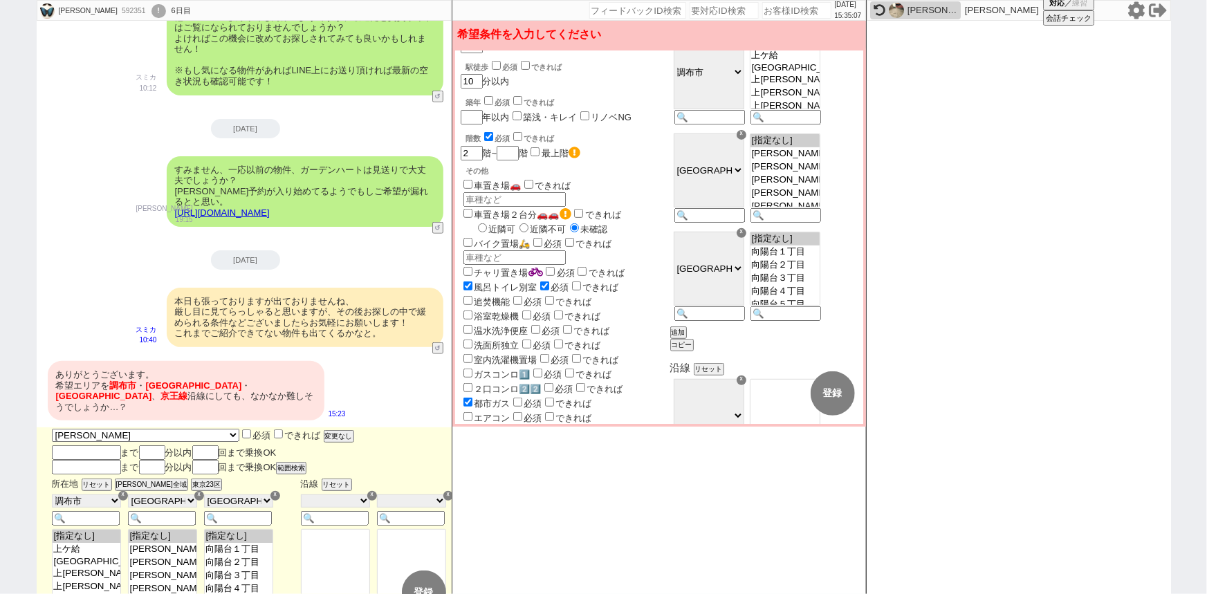
scroll to position [223, 0]
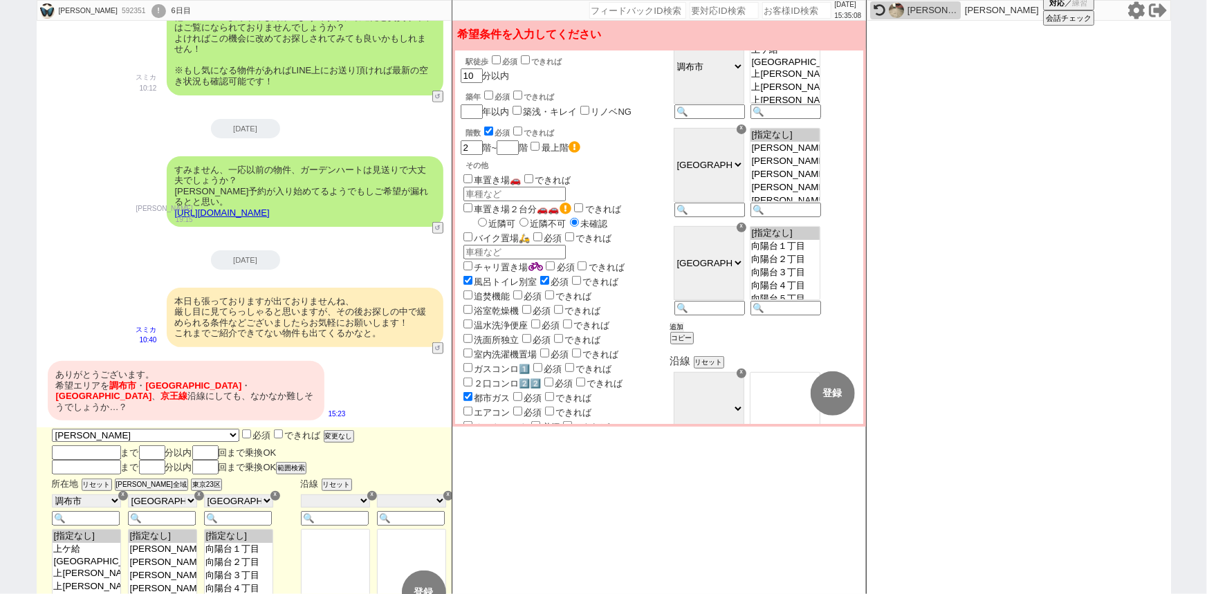
click at [684, 332] on button "追加" at bounding box center [677, 327] width 14 height 10
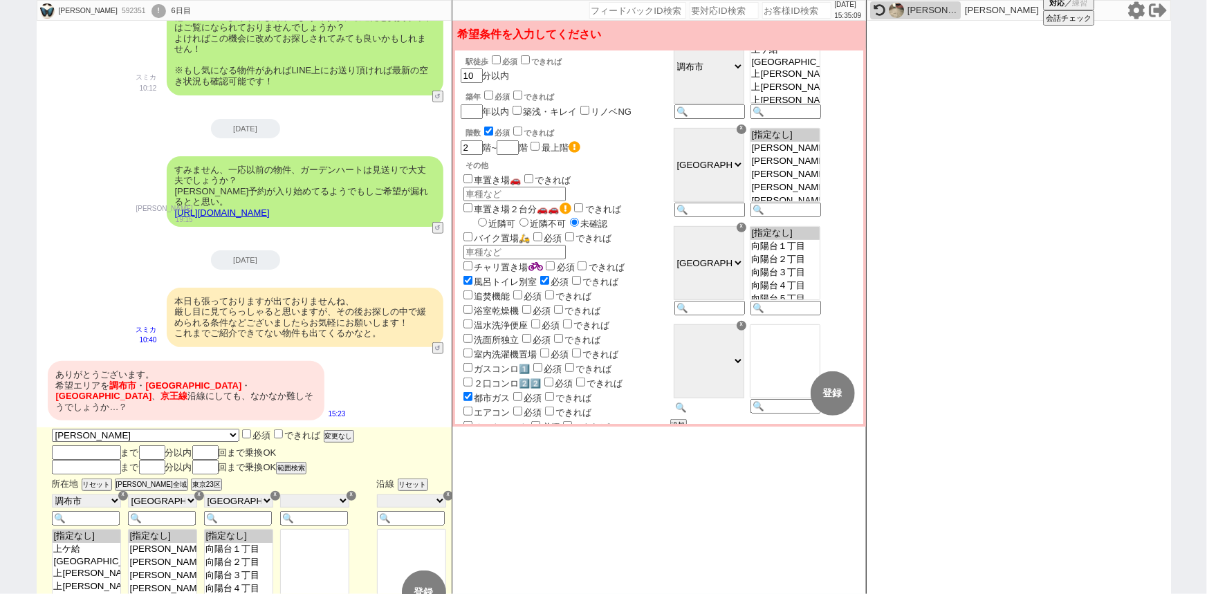
click at [732, 414] on input at bounding box center [708, 408] width 68 height 12
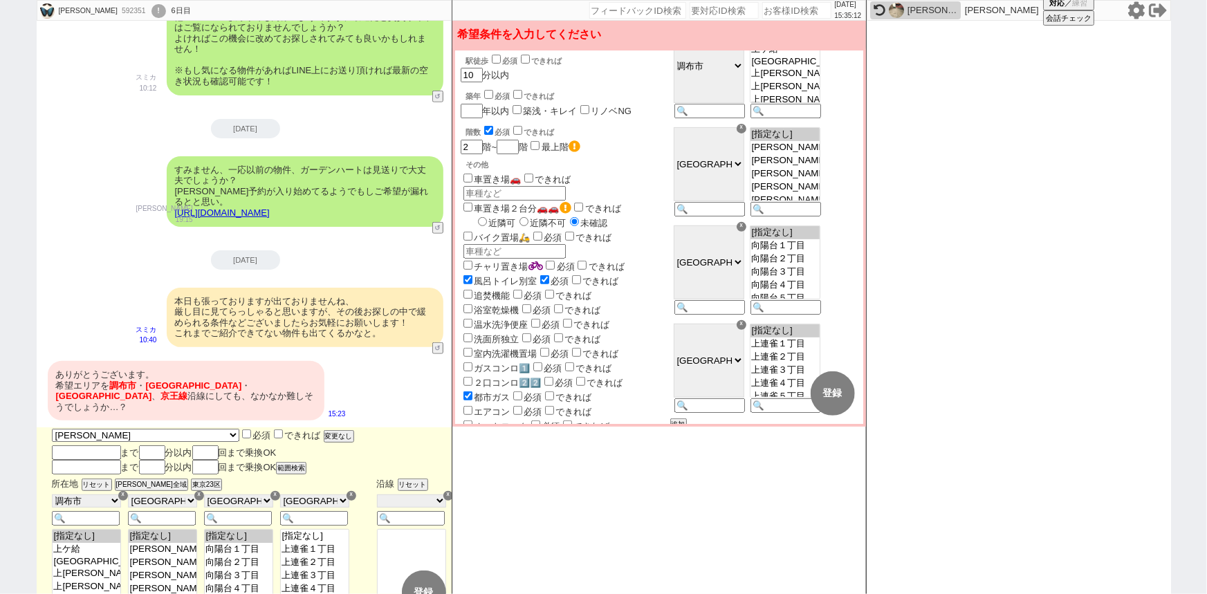
click at [794, 337] on option "[指定なし]" at bounding box center [784, 330] width 69 height 13
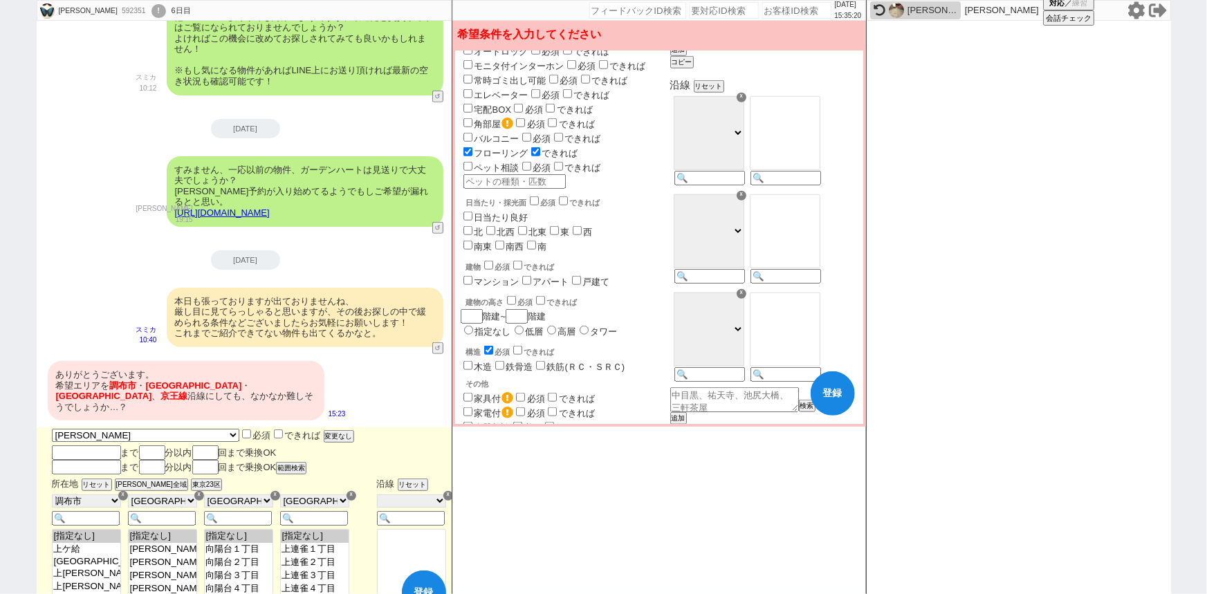
scroll to position [601, 0]
click at [732, 183] on input at bounding box center [708, 177] width 68 height 12
click at [815, 107] on option "新宿" at bounding box center [784, 100] width 69 height 13
click at [808, 167] on option "京王八王子" at bounding box center [784, 160] width 69 height 13
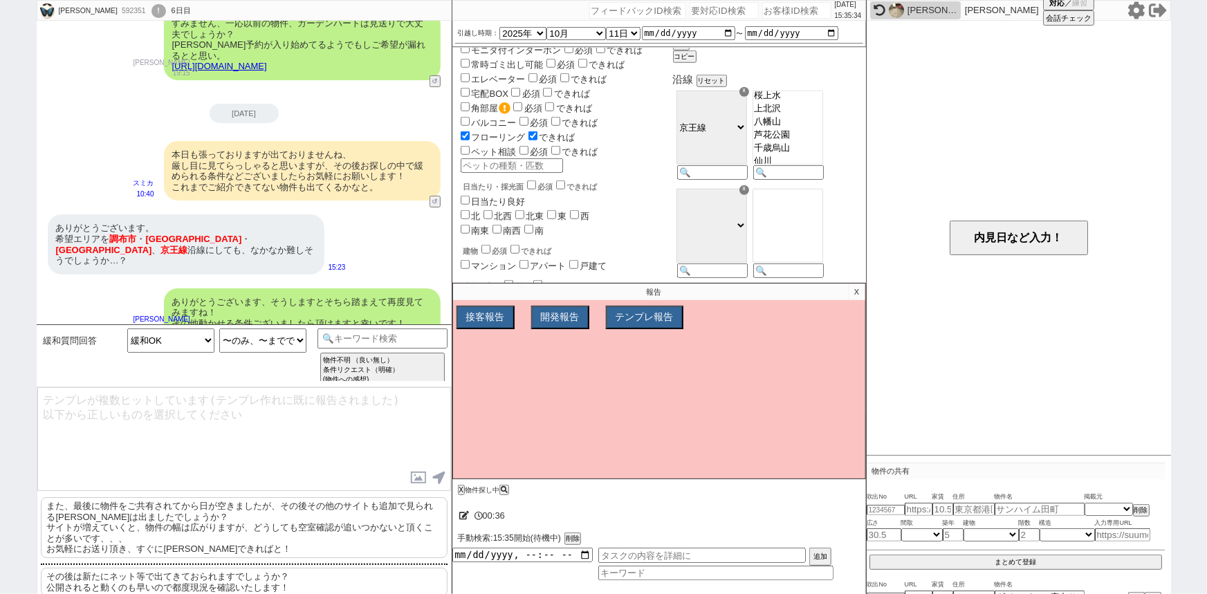
scroll to position [39, 0]
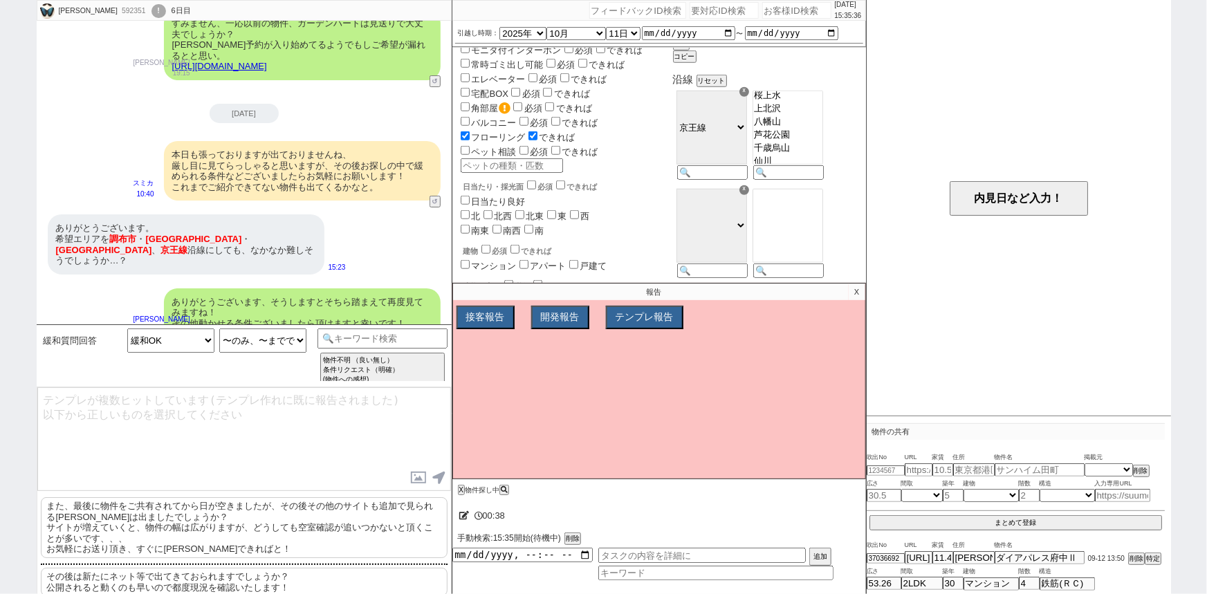
click at [231, 524] on p "また、最後に物件をご共有されてから日が空きましたが、その後その他のサイトも追加で見られるケースは出ましたでしょうか？ サイトが増えていくと、物件の幅は広がりま…" at bounding box center [244, 527] width 407 height 61
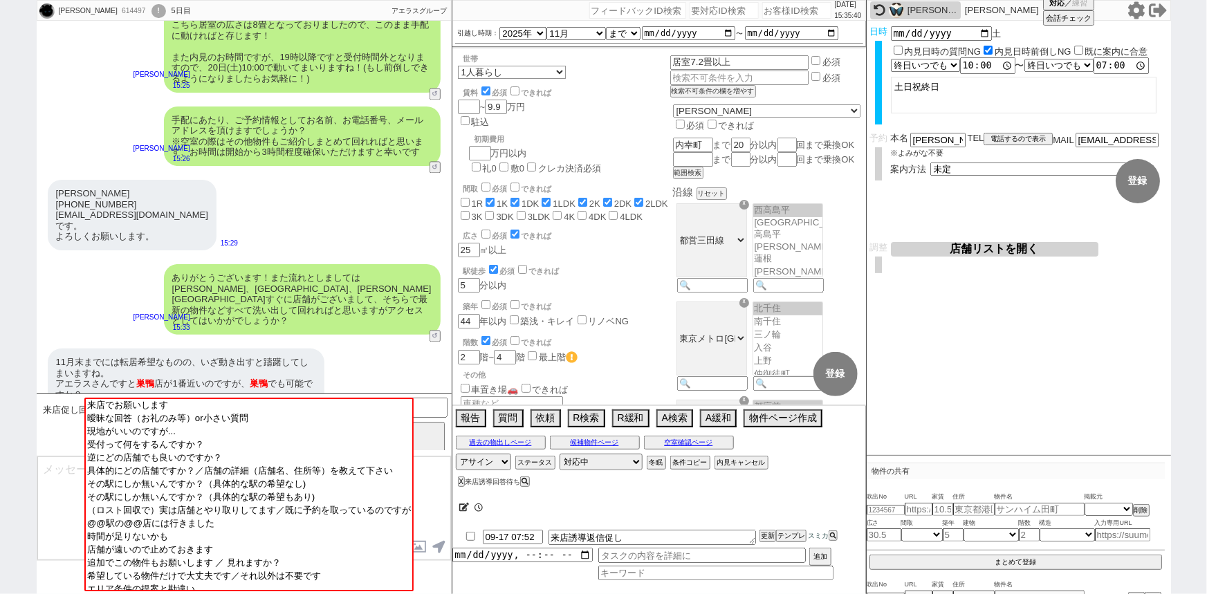
scroll to position [10, 0]
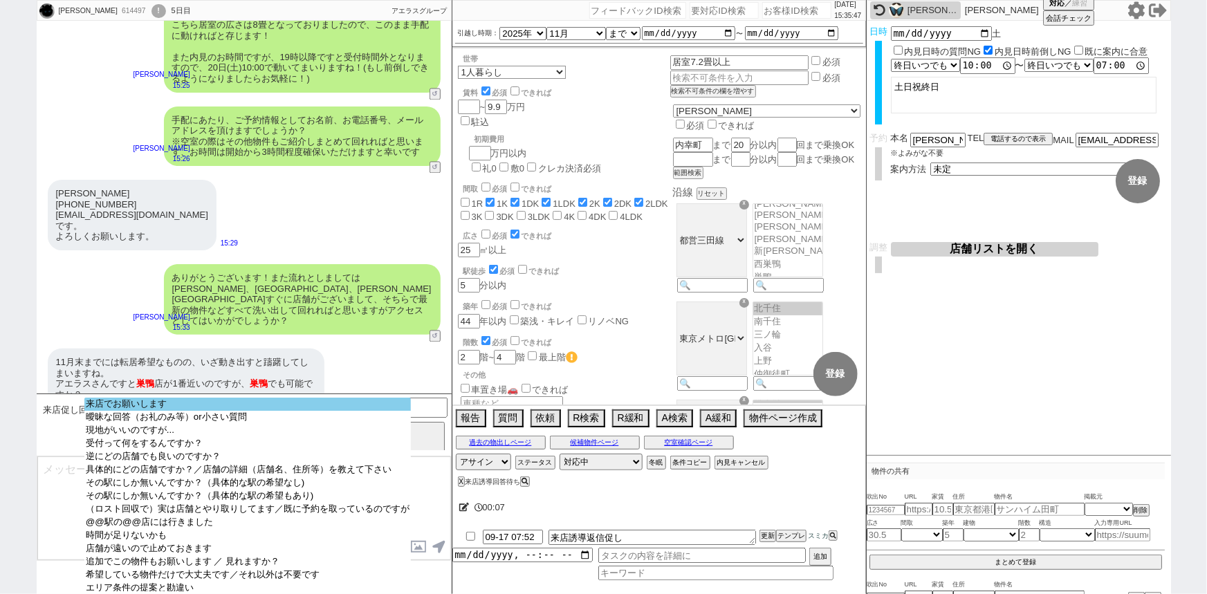
click at [290, 398] on option "来店でお願いします" at bounding box center [247, 404] width 326 height 13
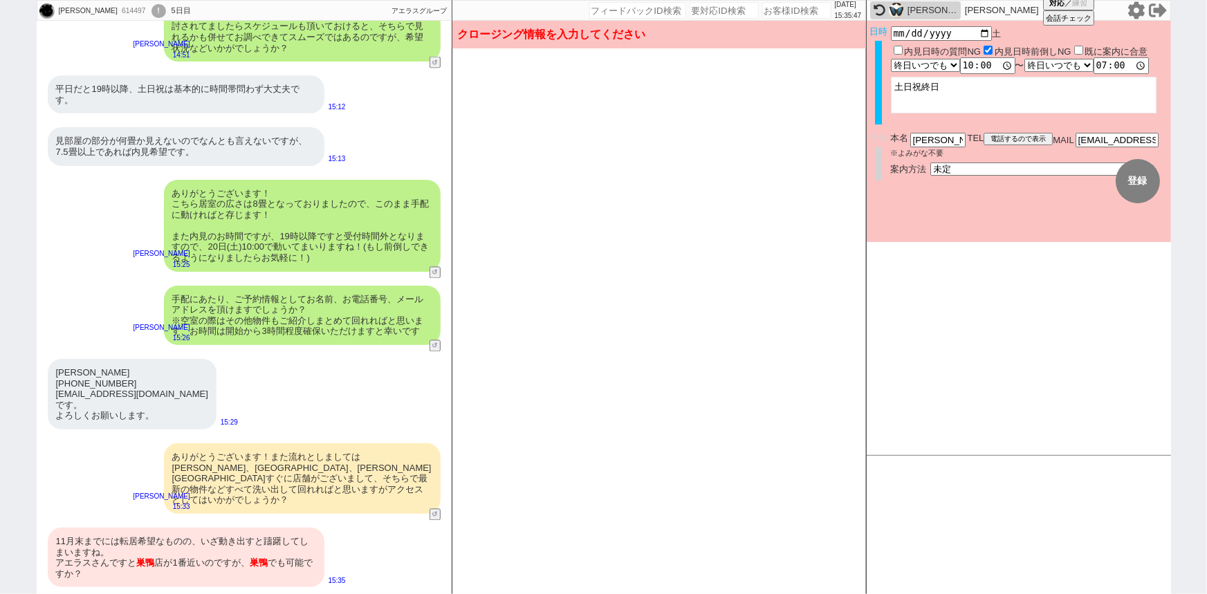
scroll to position [3912, 0]
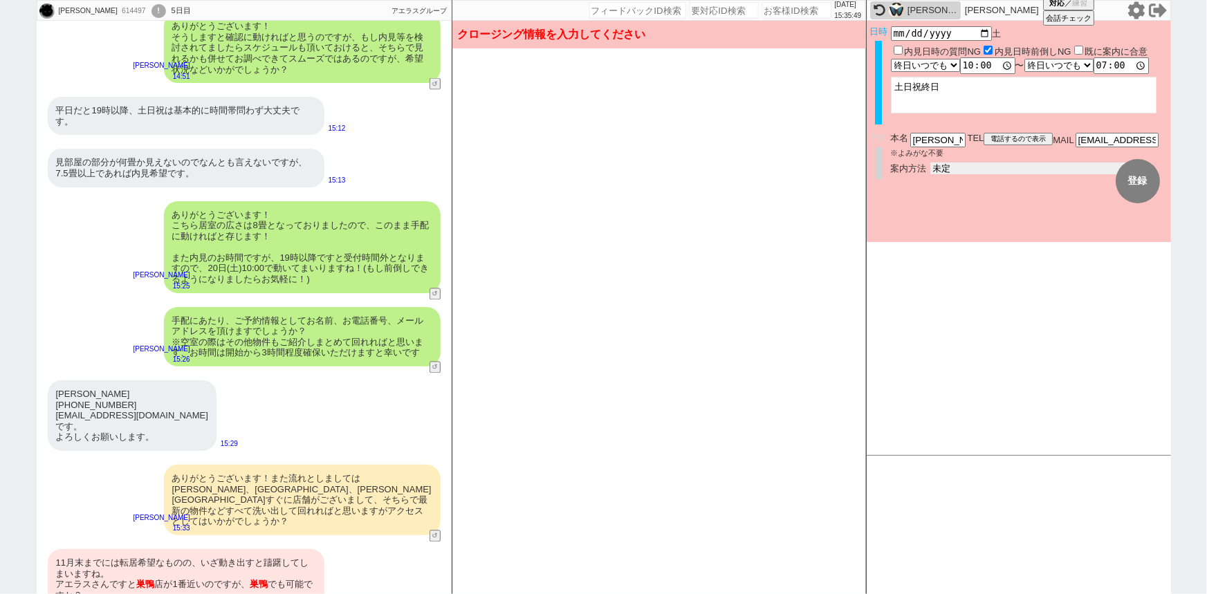
click at [981, 169] on select "未定 現地お待ち合わせ ご来店 先行申し込みのご案内or内見無しでの申し込みのご案内 オンラインでのご接客 オンラインで1件の内見のご案内" at bounding box center [1033, 169] width 207 height 12
click at [930, 163] on select "未定 現地お待ち合わせ ご来店 先行申し込みのご案内or内見無しでの申し込みのご案内 オンラインでのご接客 オンラインで1件の内見のご案内" at bounding box center [1033, 169] width 207 height 12
click at [967, 214] on form "変更 なし 登録 日時 2025-09-20 土 内見日時の質問NG 内見日時前倒しNG 既に案内に合意 言及なし 時間明確 午前 午後 お昼 夕方・夜 終日…" at bounding box center [1019, 131] width 304 height 221
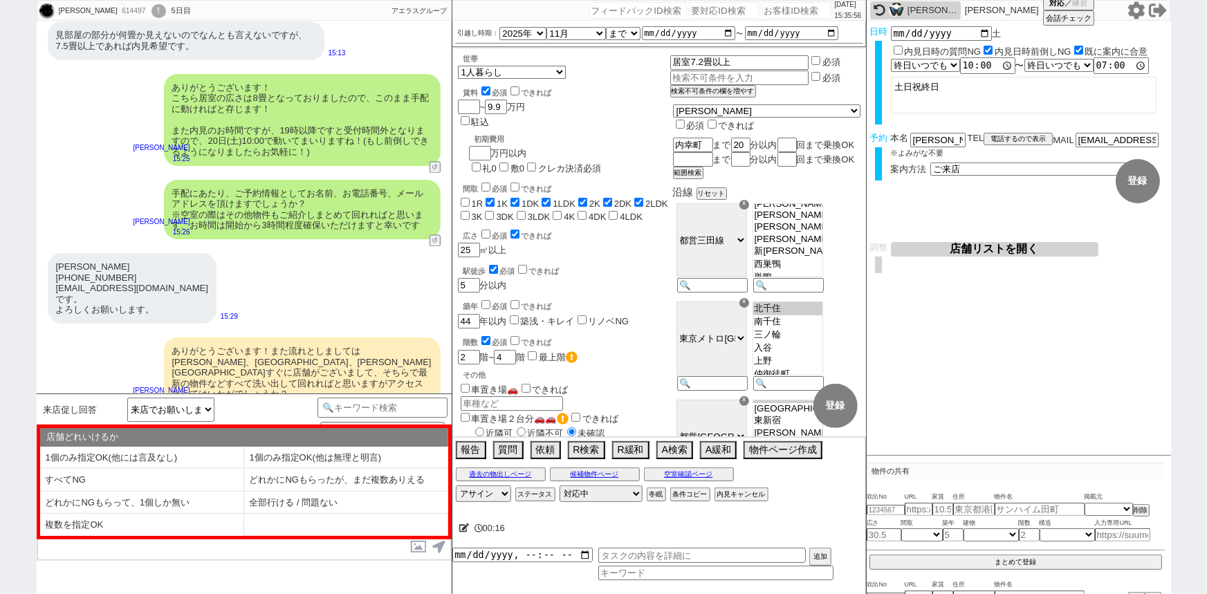
scroll to position [4113, 0]
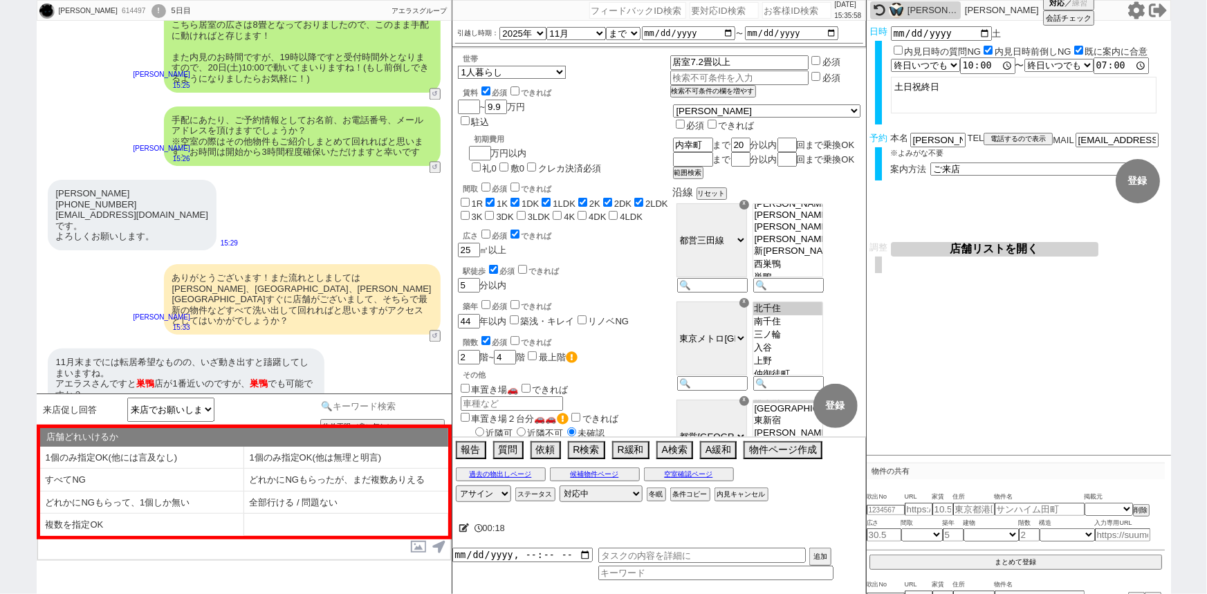
click at [382, 404] on input at bounding box center [382, 406] width 131 height 17
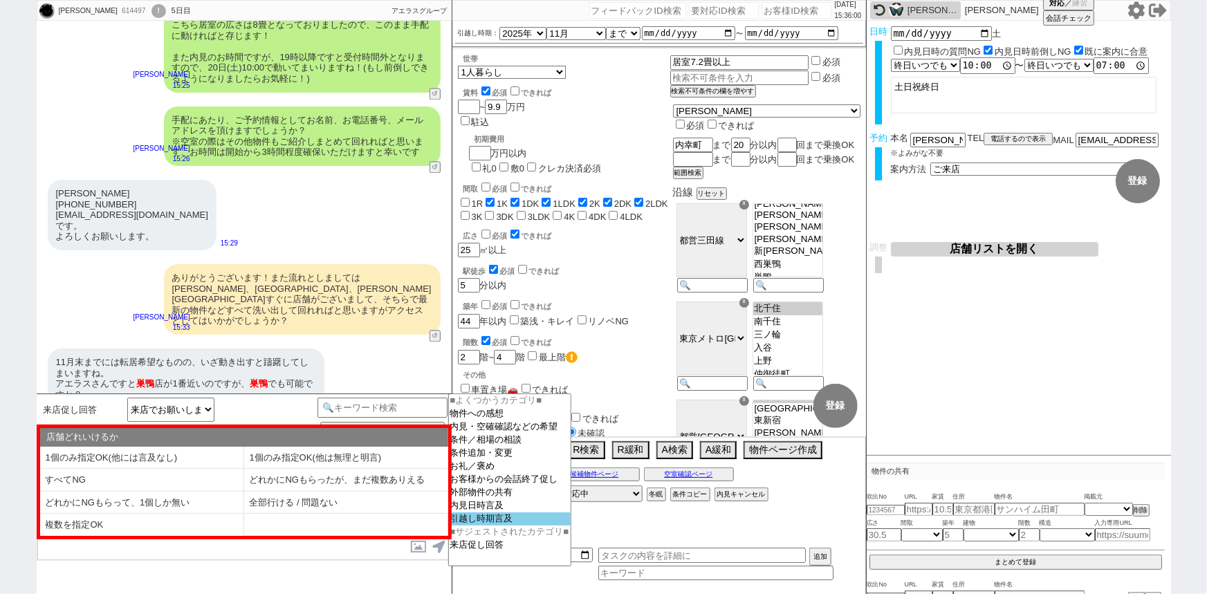
click at [495, 525] on option "引越し時期言及" at bounding box center [510, 518] width 122 height 13
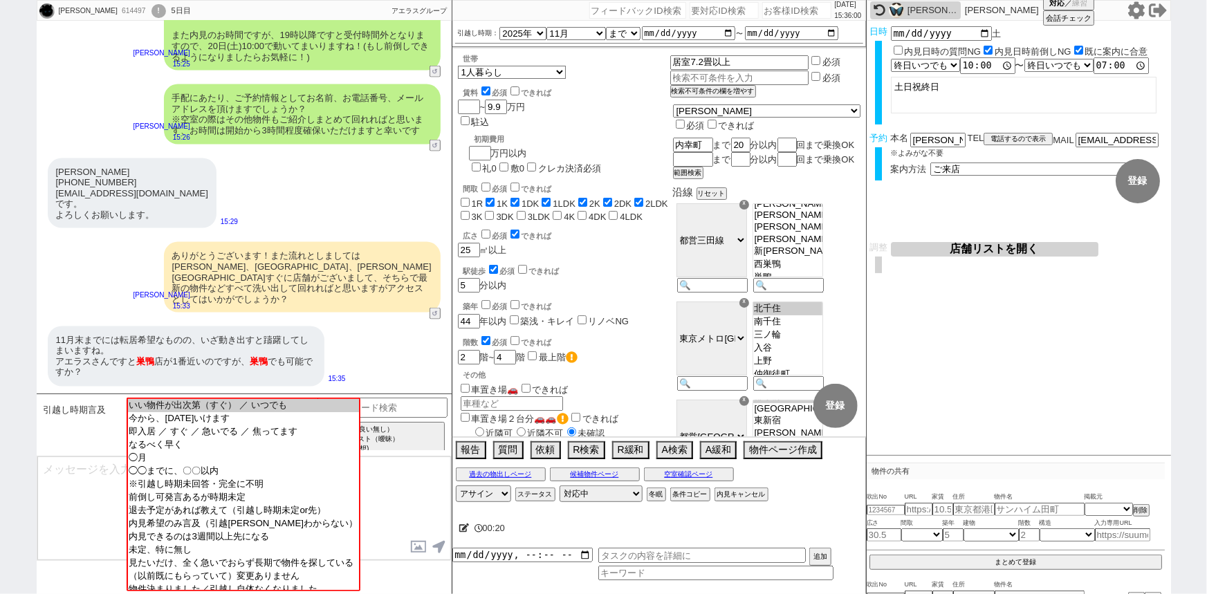
scroll to position [993, 0]
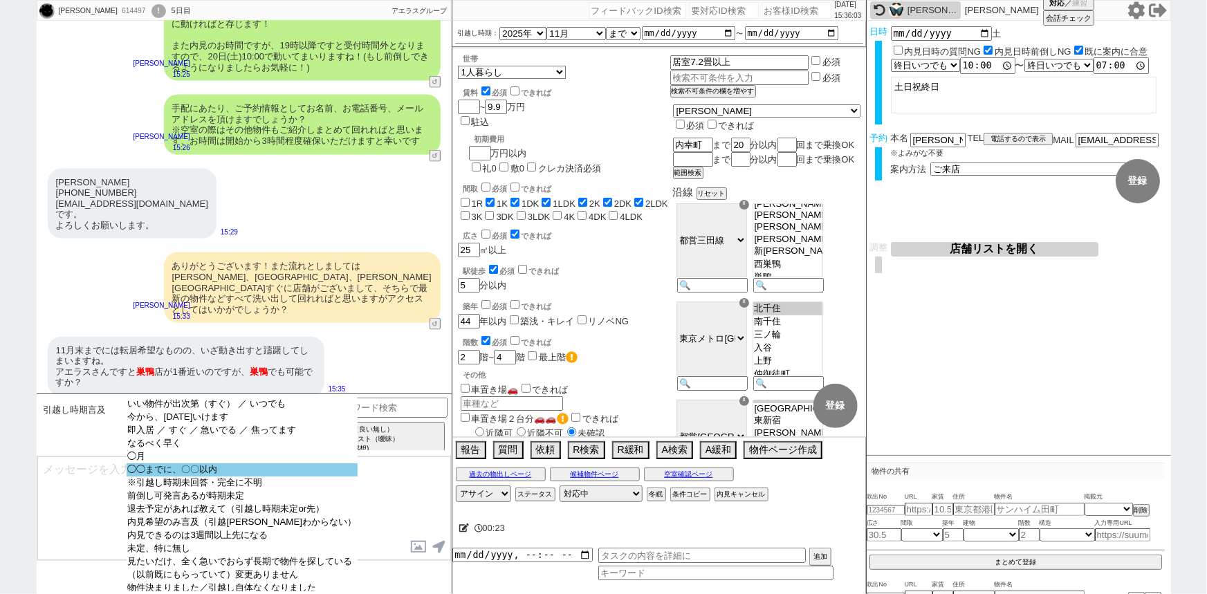
click at [256, 470] on option "◯◯までに、〇〇以内" at bounding box center [243, 469] width 232 height 13
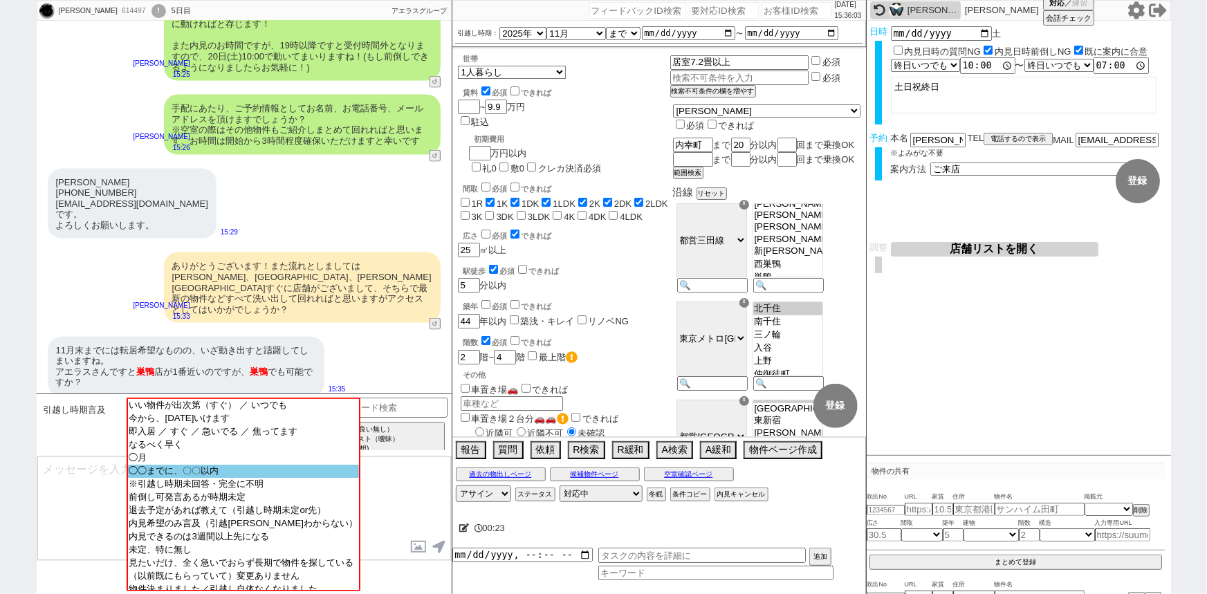
scroll to position [793, 0]
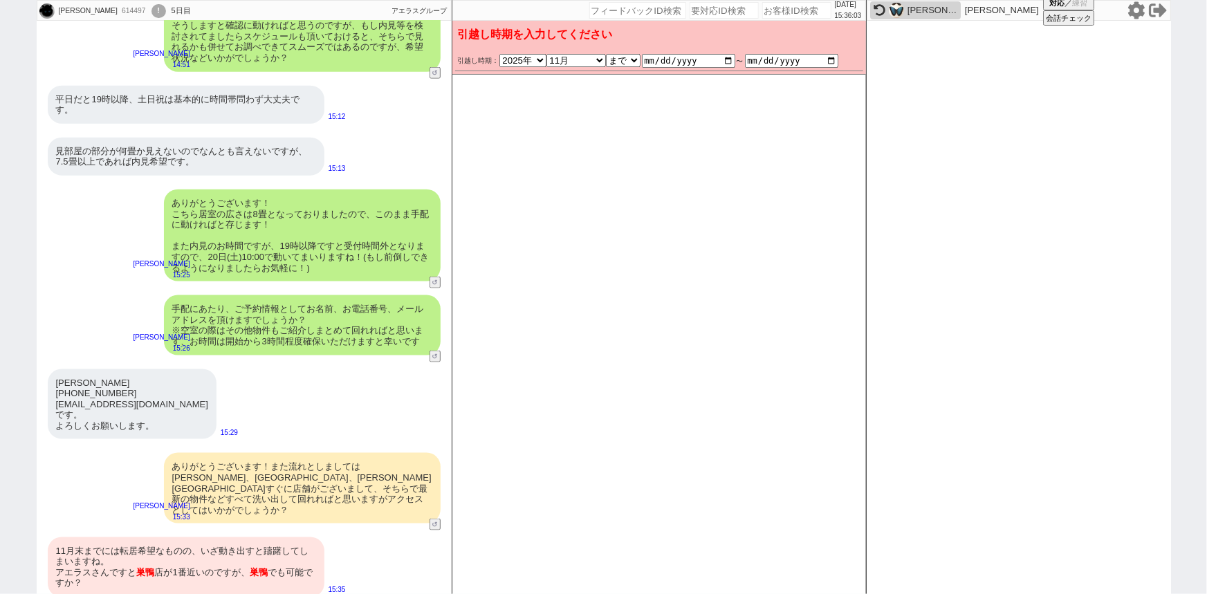
click at [351, 331] on div "手配にあたり、ご予約情報としてお名前、お電話番号、メールアドレスを頂けますでしょうか？ ※空室の際はその他物件もご紹介しまとめて回れればと思います、お時間は開…" at bounding box center [302, 324] width 277 height 59
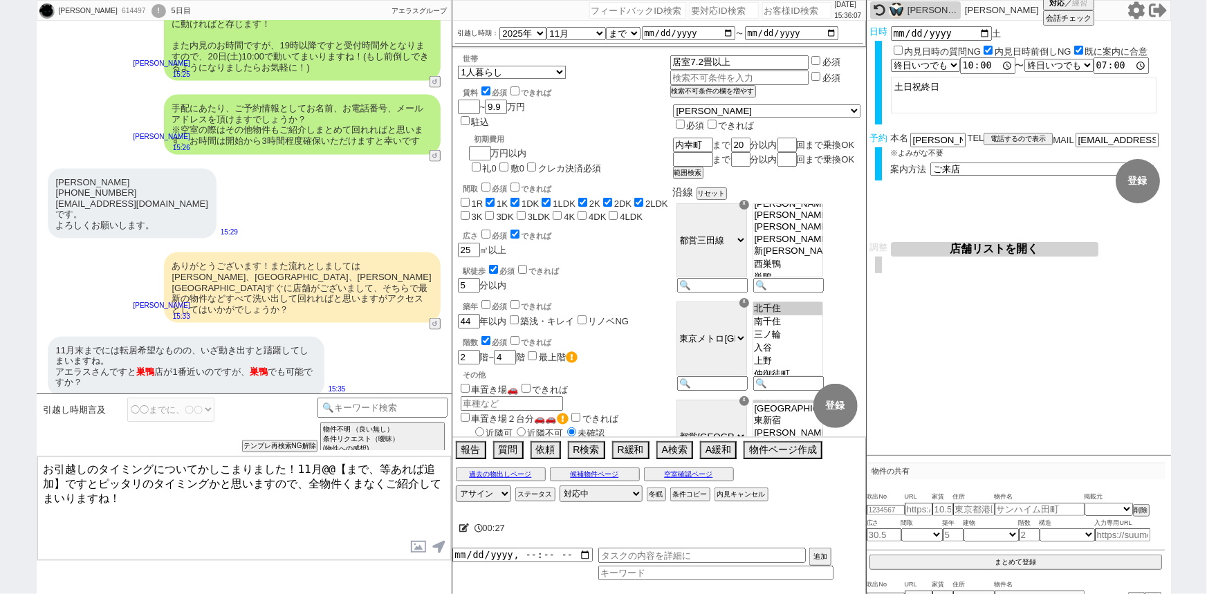
drag, startPoint x: 195, startPoint y: 462, endPoint x: 41, endPoint y: 411, distance: 161.8
click at [41, 411] on div "引越し時期言及 いい物件が出次第（すぐ） ／ いつでも 今から、今日いけます 即入居 ／ すぐ ／ 急いでる ／ 焦ってます なるべく早く ◯月 ◯◯までに、…" at bounding box center [244, 493] width 415 height 201
drag, startPoint x: 165, startPoint y: 462, endPoint x: 298, endPoint y: 456, distance: 132.9
click at [298, 456] on div "かしこまりました！11月@@【まで、等あれば追加】ですとピッタリのタイミングかと思いますので、全物件くまなくご紹介してまいりますね！ 内見日が過ぎたのでキャン…" at bounding box center [244, 508] width 415 height 105
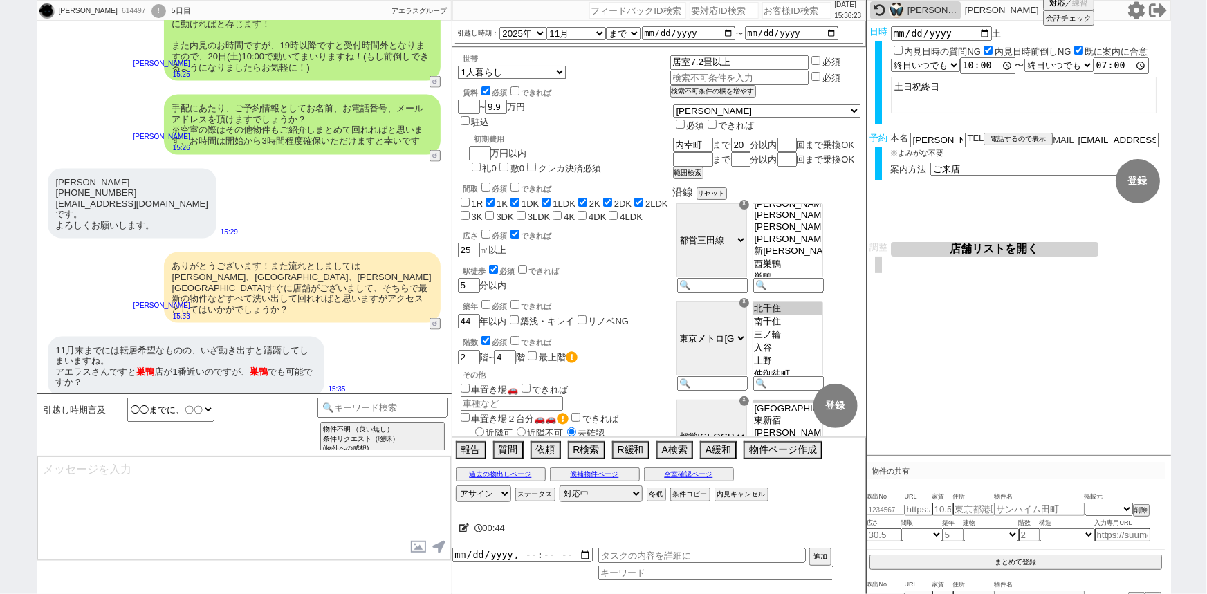
scroll to position [695, 0]
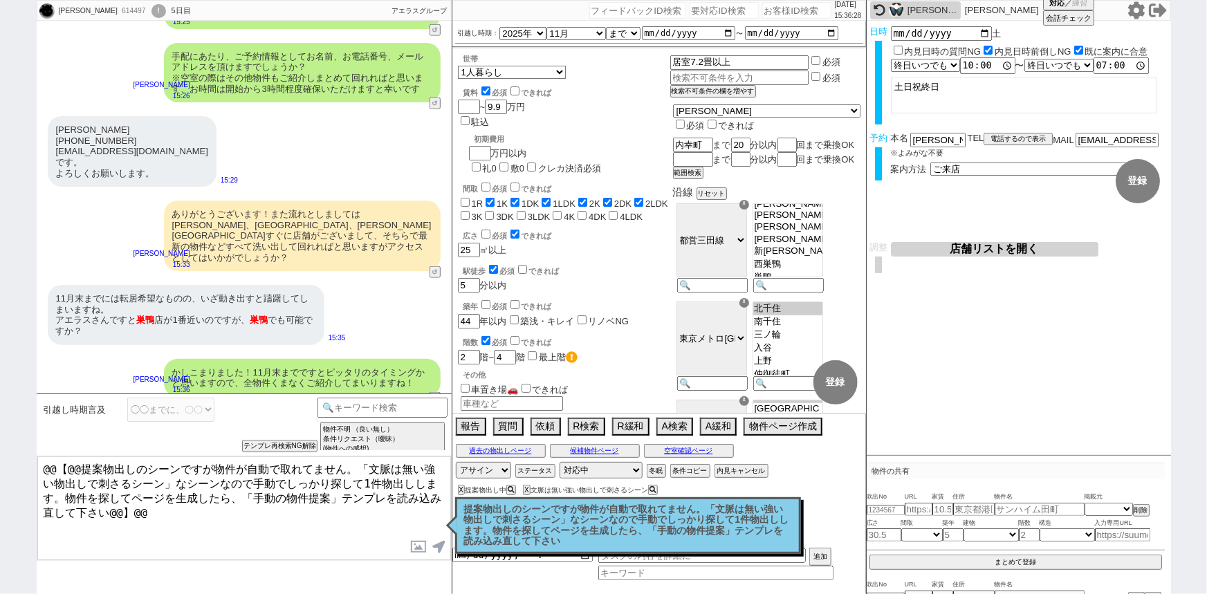
click at [546, 539] on p "提案物出しのシーンですが物件が自動で取れてません。「文脈は無い強い物出しで刺さるシーン」なシーンなので手動でしっかり探して1件物出しします。物件を探してページ…" at bounding box center [628, 525] width 328 height 43
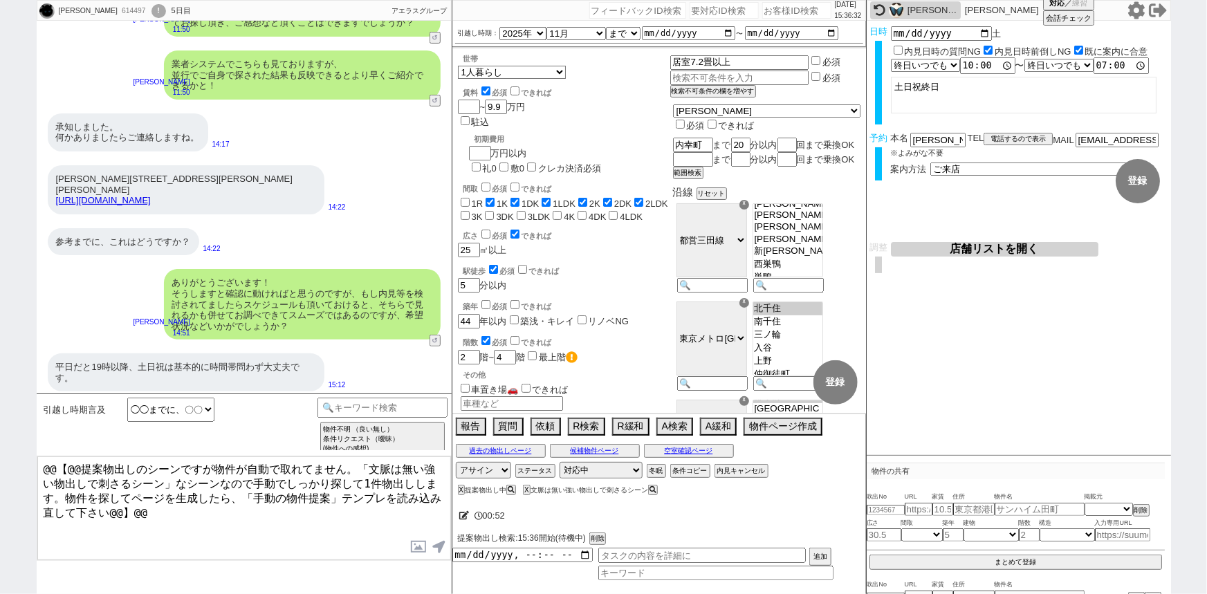
scroll to position [174, 0]
click at [707, 452] on button "空室確認ページ" at bounding box center [689, 450] width 90 height 11
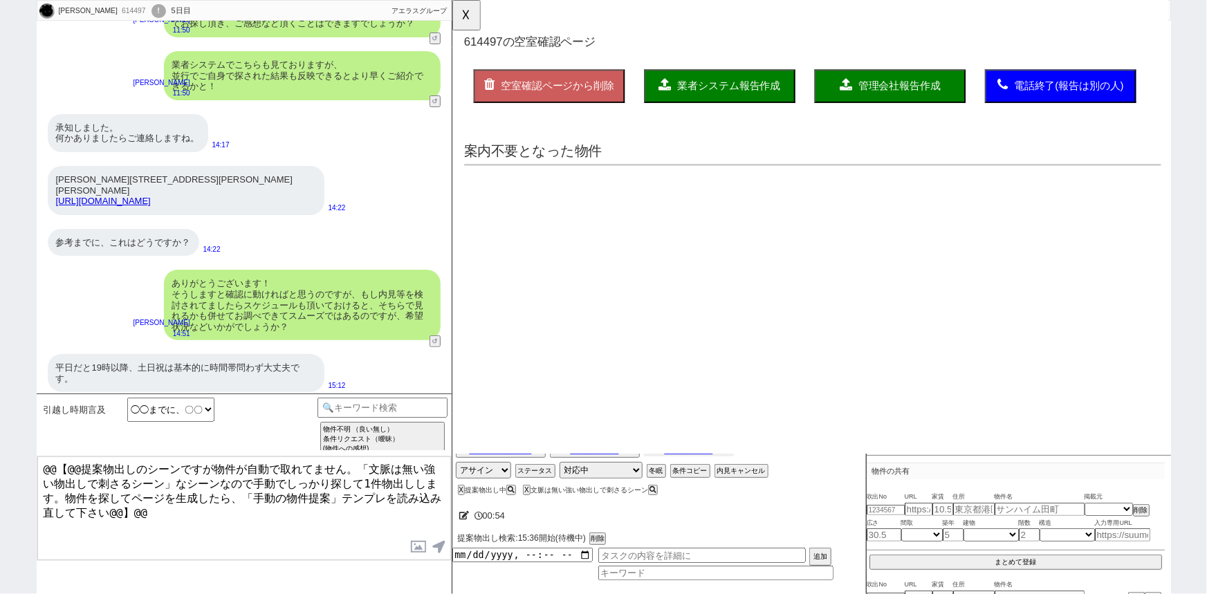
scroll to position [0, 0]
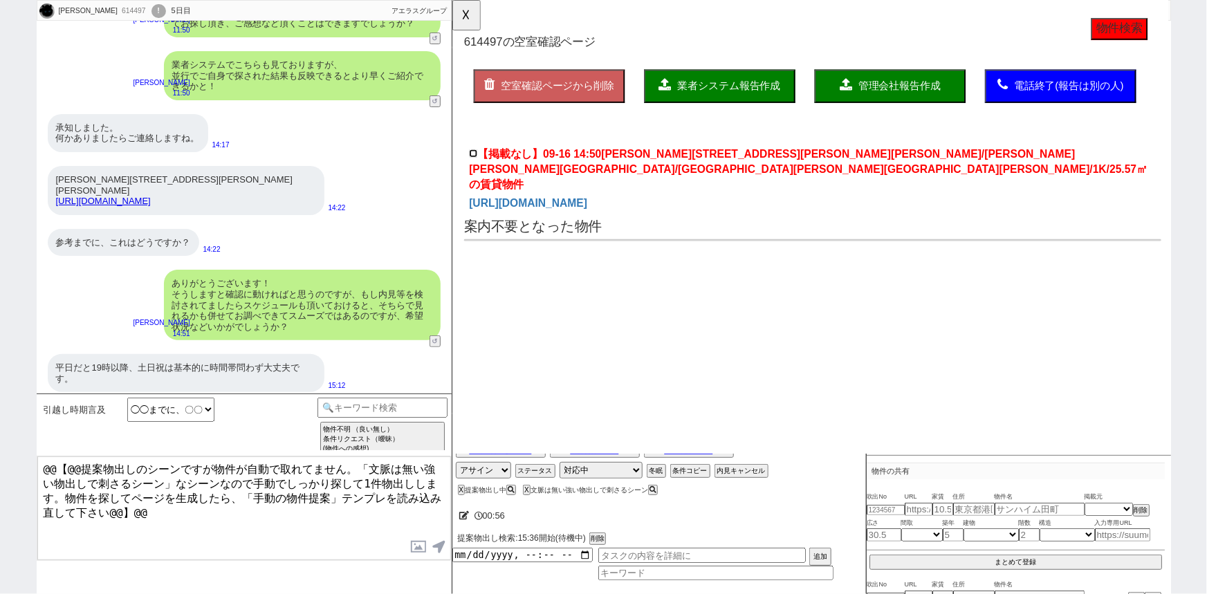
click at [477, 165] on input "【掲載なし】09-16 14:50 東京都板橋区板橋４丁目/東京都板橋区/都営三田線新板橋駅/1K/25.57㎡の賃貸物件" at bounding box center [474, 164] width 9 height 9
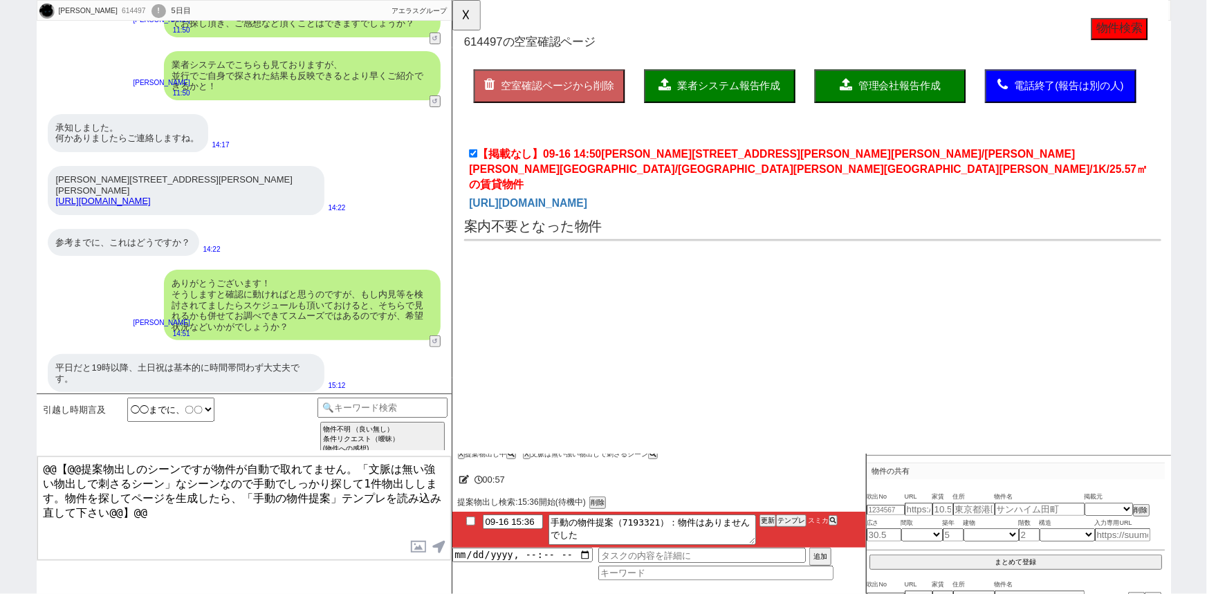
click at [699, 92] on span "業者システム報告作成" at bounding box center [749, 92] width 111 height 12
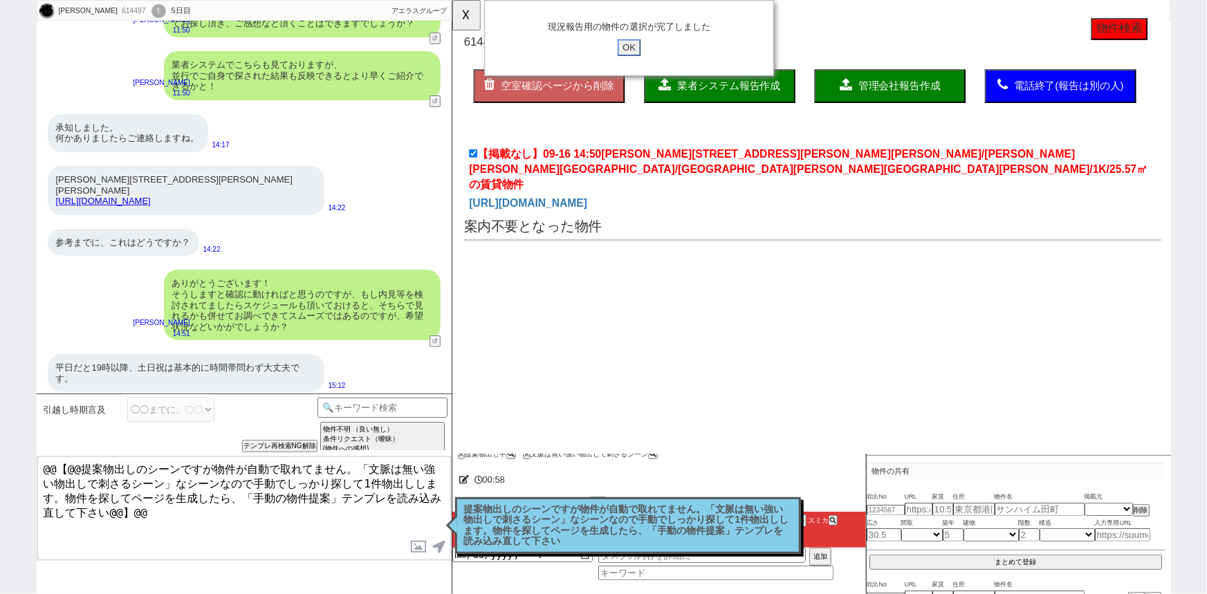
click at [649, 54] on input "OK" at bounding box center [641, 51] width 25 height 18
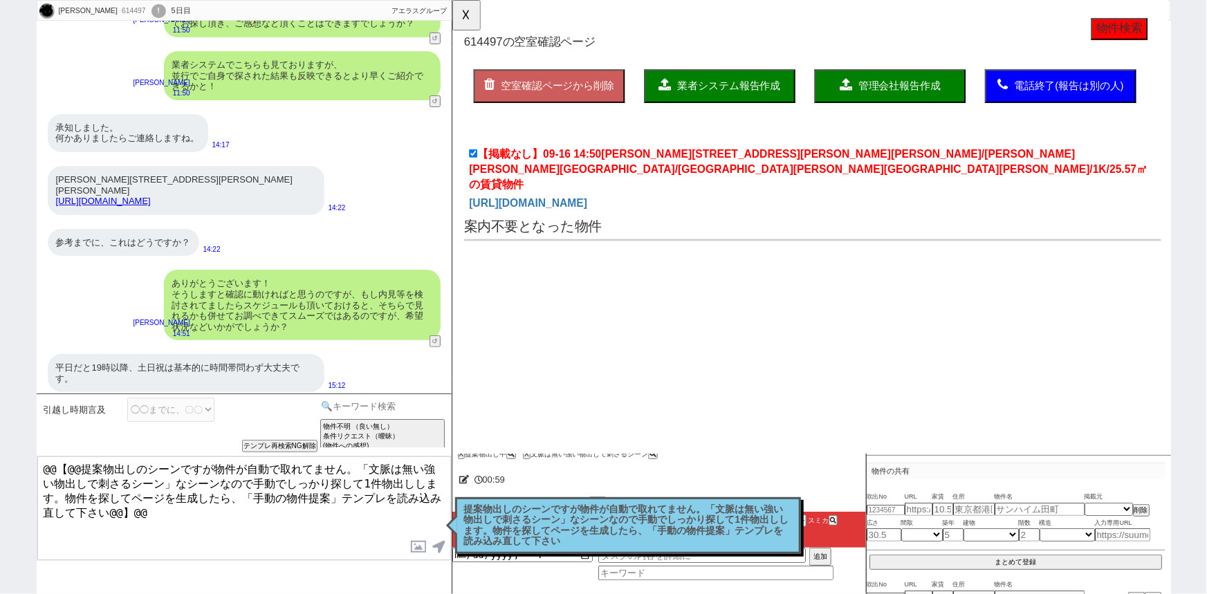
click at [369, 408] on input at bounding box center [382, 406] width 131 height 17
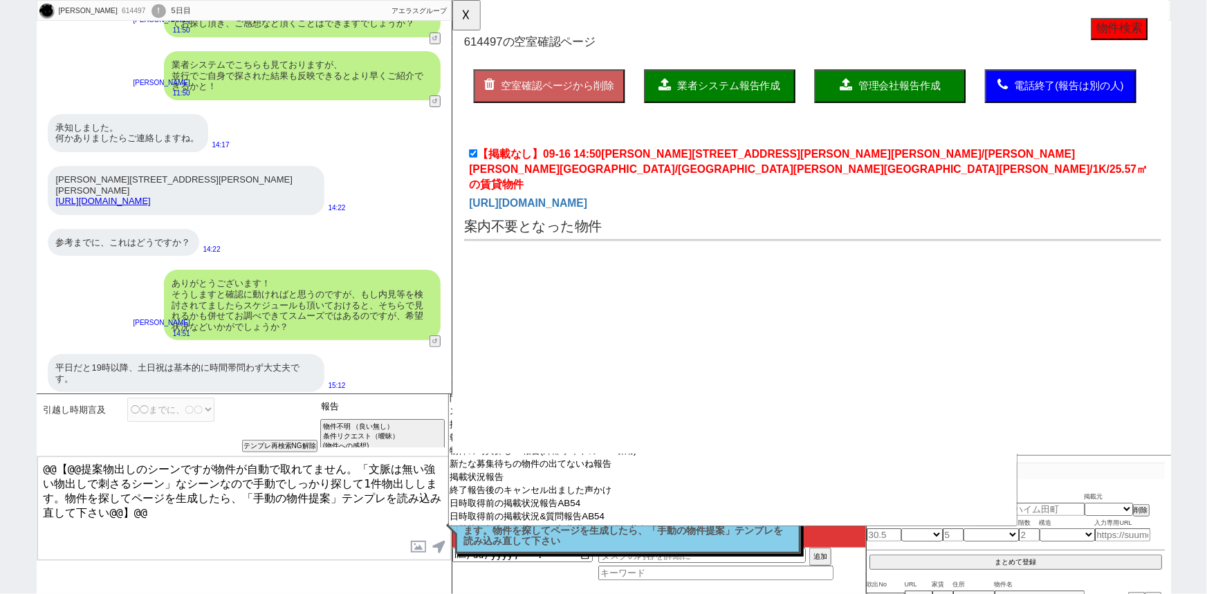
scroll to position [108, 0]
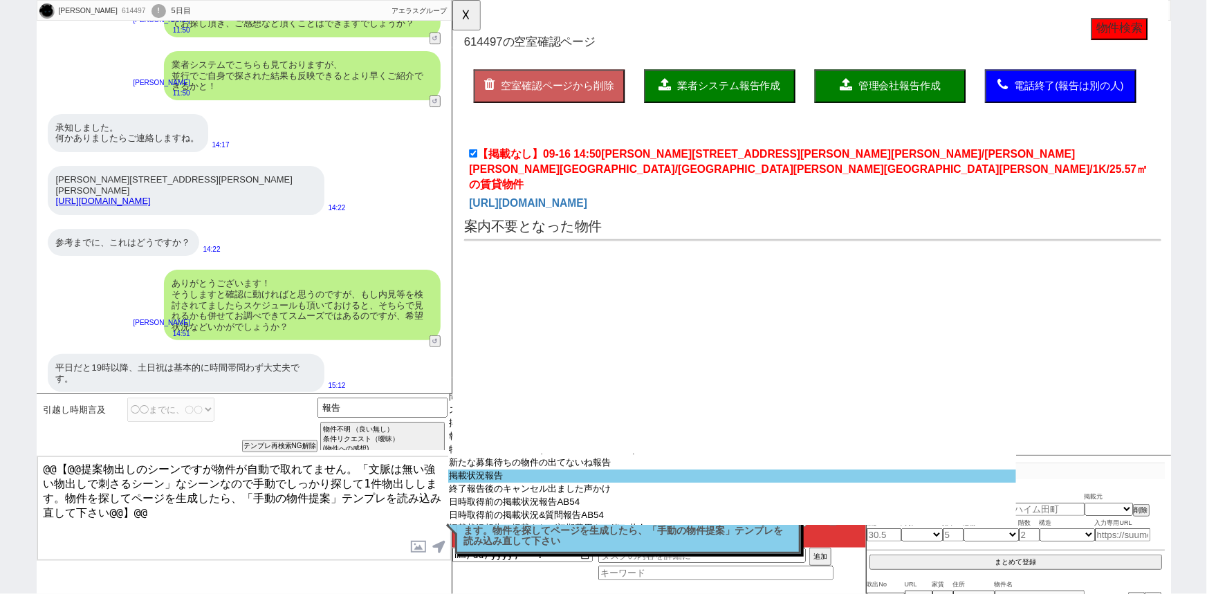
click at [501, 483] on option "掲載状況報告" at bounding box center [732, 476] width 568 height 13
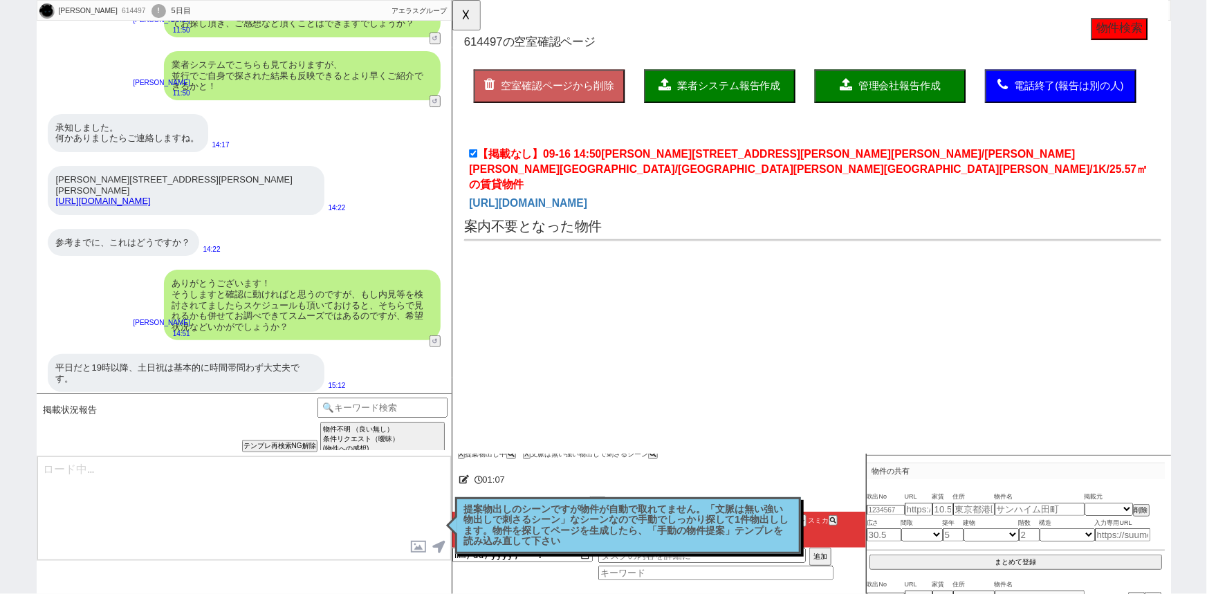
scroll to position [695, 0]
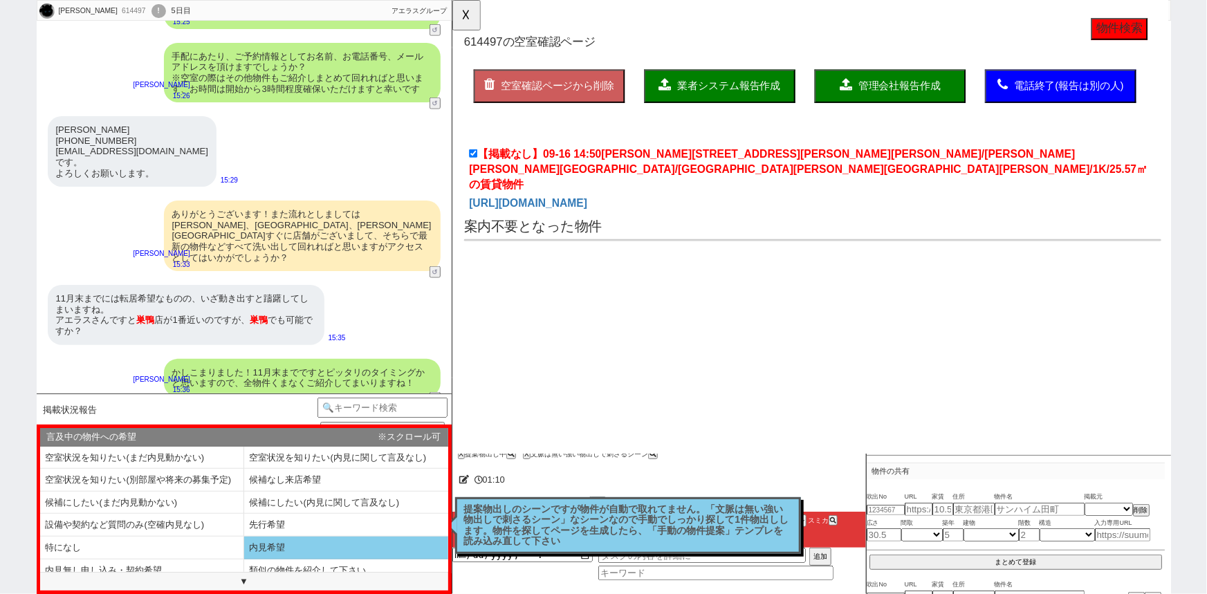
click at [284, 548] on li "内見希望" at bounding box center [346, 548] width 204 height 23
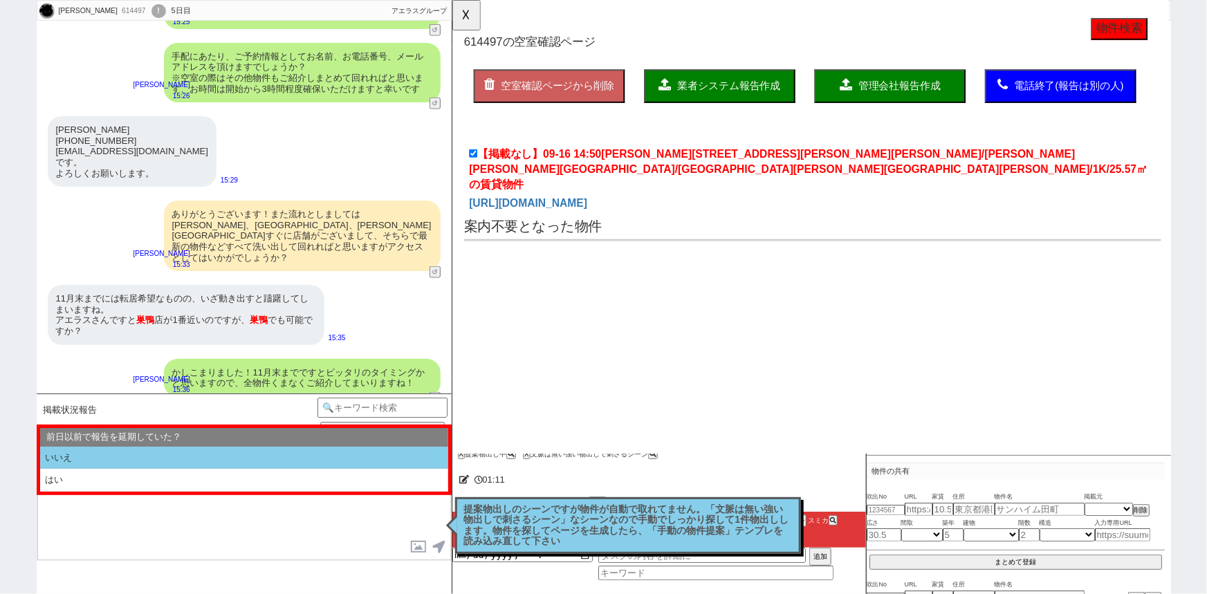
click at [160, 461] on li "いいえ" at bounding box center [244, 458] width 408 height 23
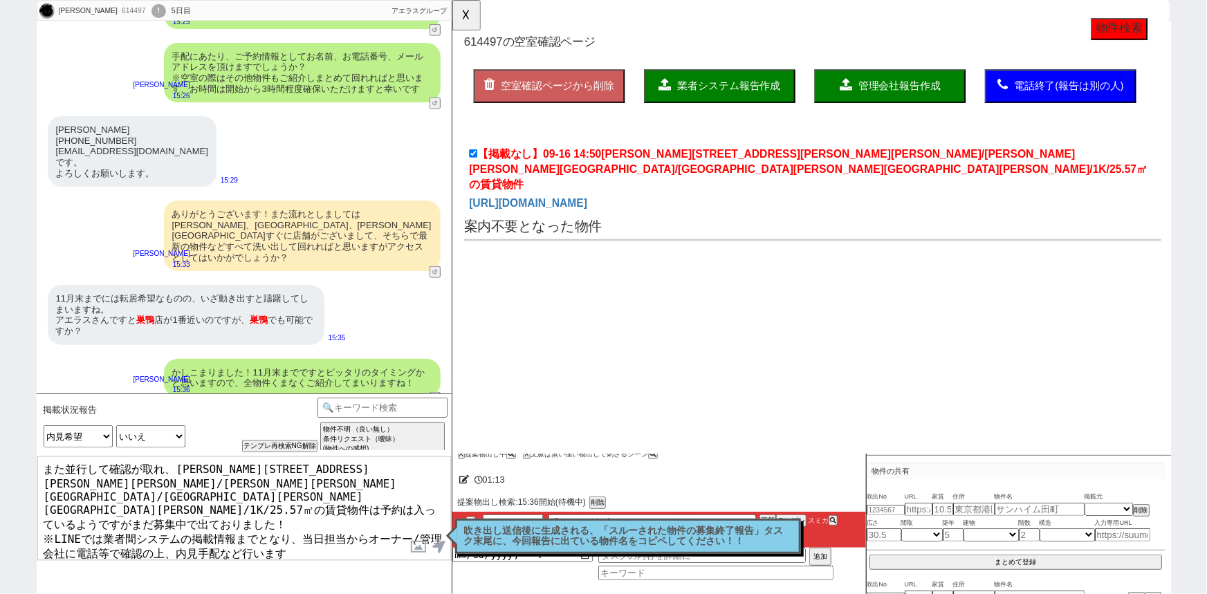
drag, startPoint x: 326, startPoint y: 553, endPoint x: 20, endPoint y: 574, distance: 307.1
click at [20, 574] on div "利佳 614497 ! 0 5日目 冬眠中 自社客 アエラスグループ スミカ_BPO チャット全表示 2025-09-16 ありがとうございます。 残念ながら…" at bounding box center [603, 297] width 1207 height 594
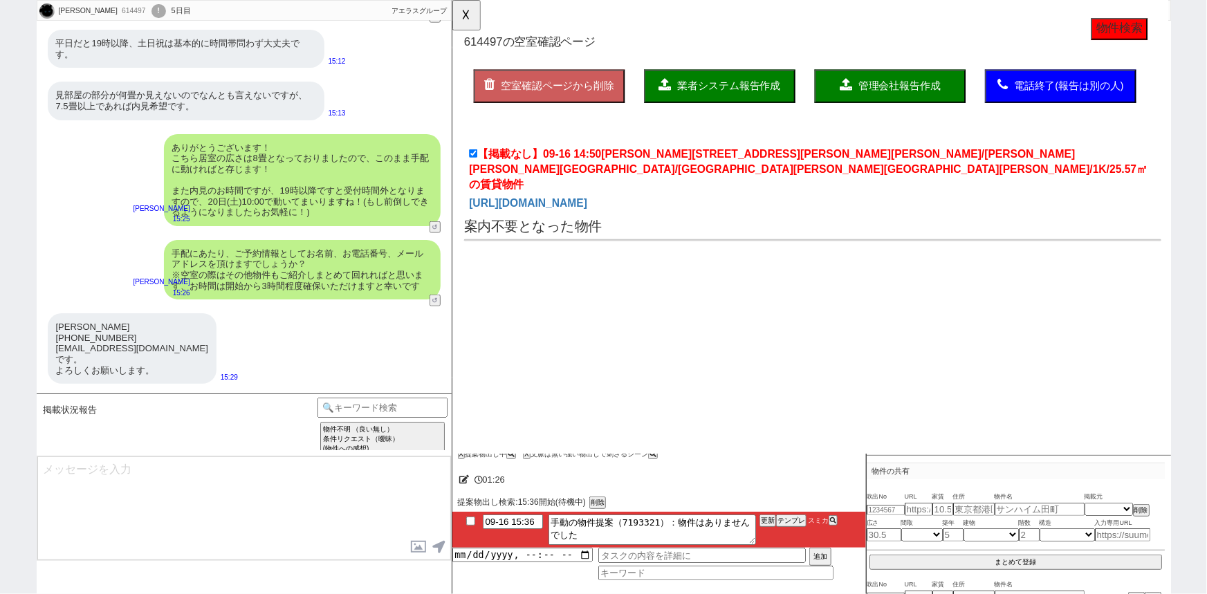
scroll to position [812, 0]
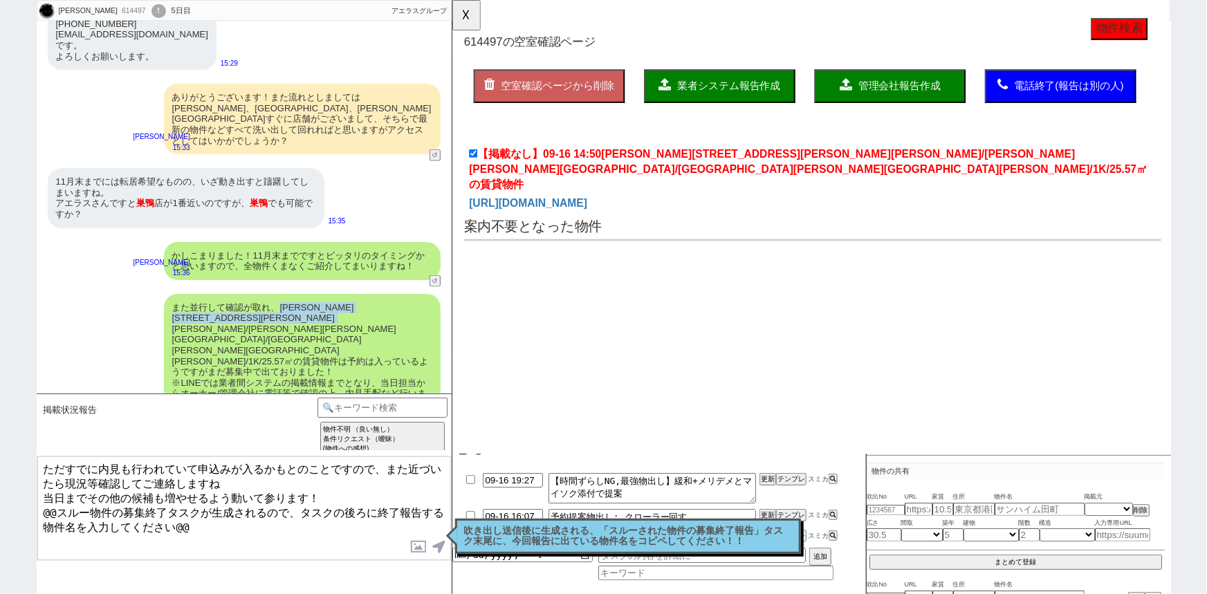
drag, startPoint x: 280, startPoint y: 295, endPoint x: 366, endPoint y: 311, distance: 87.2
click at [366, 311] on div "また並行して確認が取れ、東京都板橋区板橋４丁目/東京都板橋区/都営三田線新板橋駅/1K/25.57㎡の賃貸物件は予約は入っているようですがまだ募集中で出ており…" at bounding box center [302, 367] width 277 height 146
click at [631, 539] on p "吹き出し送信後に生成される、「スルーされた物件の募集終了報告」タスク末尾に、今回報告に出ている物件名をコピペしてください！！" at bounding box center [628, 536] width 328 height 21
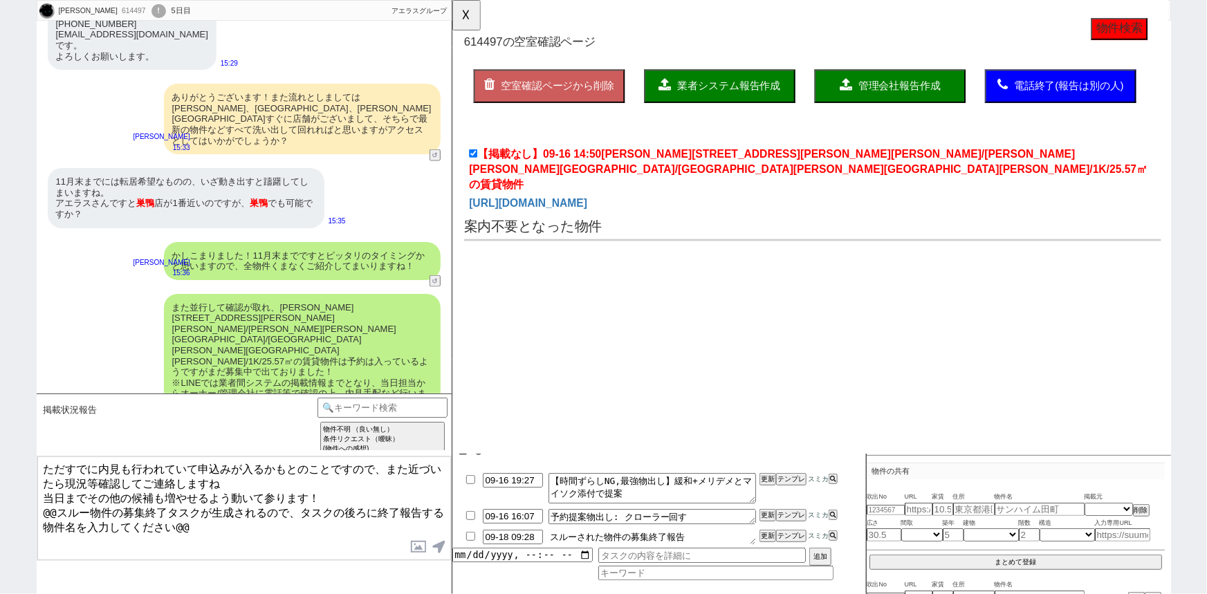
click at [695, 540] on textarea "スルーされた物件の募集終了報告" at bounding box center [651, 537] width 207 height 15
paste textarea "東京都板橋区板橋４丁目/東京都板橋区/都営三田線新板橋駅/1K/25.57㎡の賃貸物件"
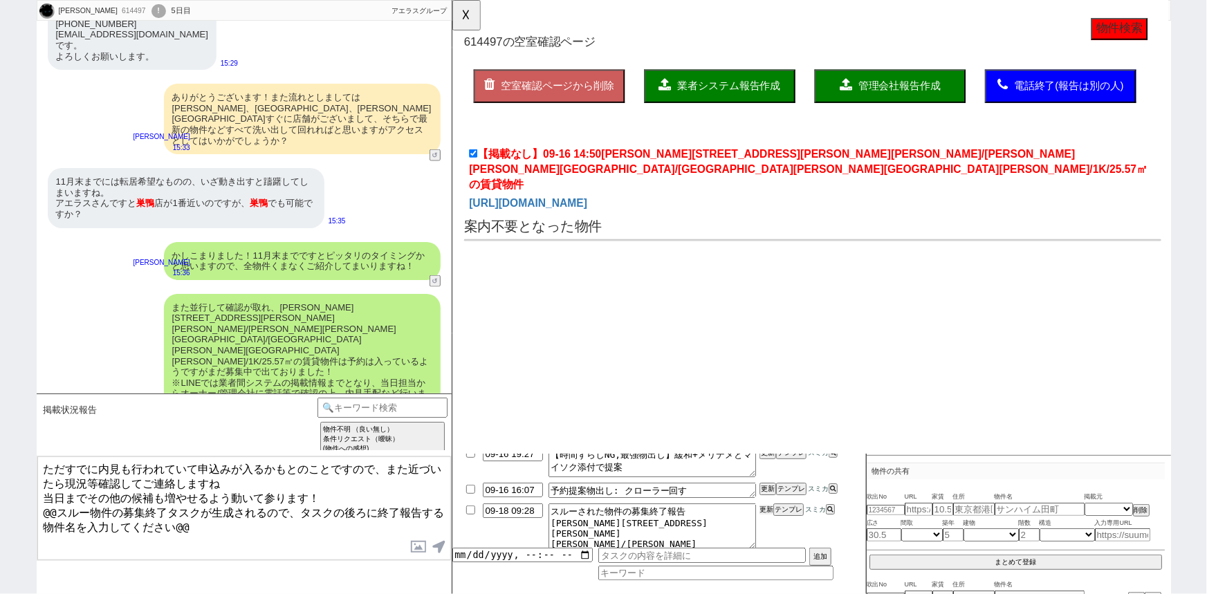
click at [768, 512] on button "更新" at bounding box center [766, 510] width 14 height 10
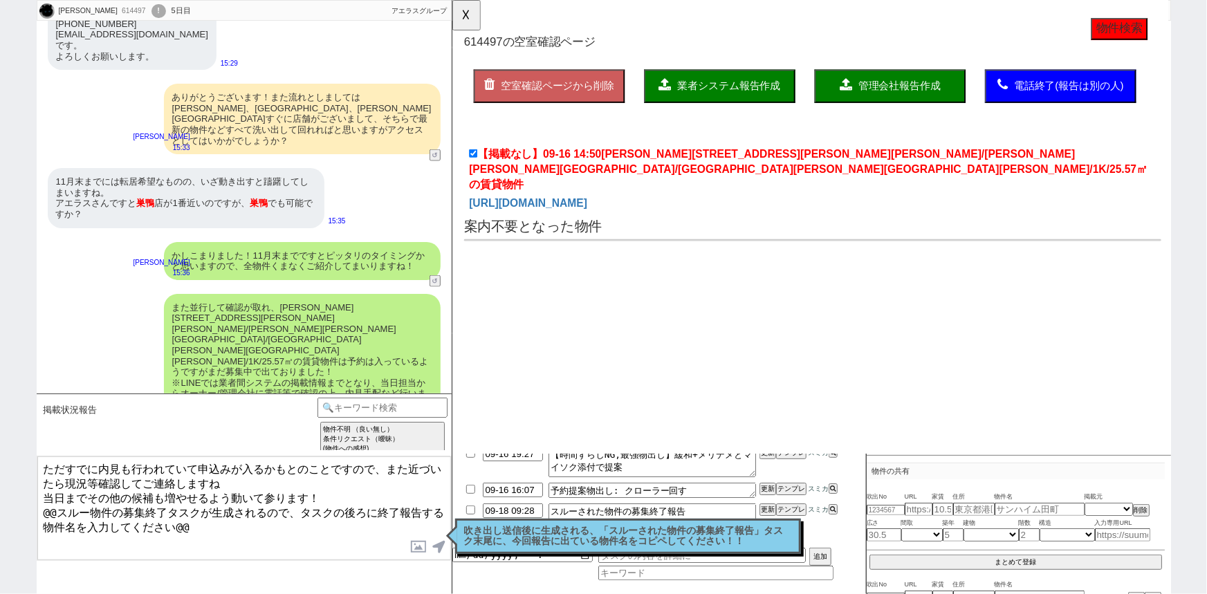
drag, startPoint x: 210, startPoint y: 511, endPoint x: 26, endPoint y: 501, distance: 183.6
click at [26, 501] on div "利佳 614497 ! 0 5日目 冬眠中 自社客 アエラスグループ スミカ_BPO チャット全表示 2025-09-16 ありがとうございます。 残念ながら…" at bounding box center [603, 297] width 1207 height 594
click at [702, 544] on p "吹き出し送信後に生成される、「スルーされた物件の募集終了報告」タスク末尾に、今回報告に出ている物件名をコピペしてください！！" at bounding box center [628, 536] width 328 height 21
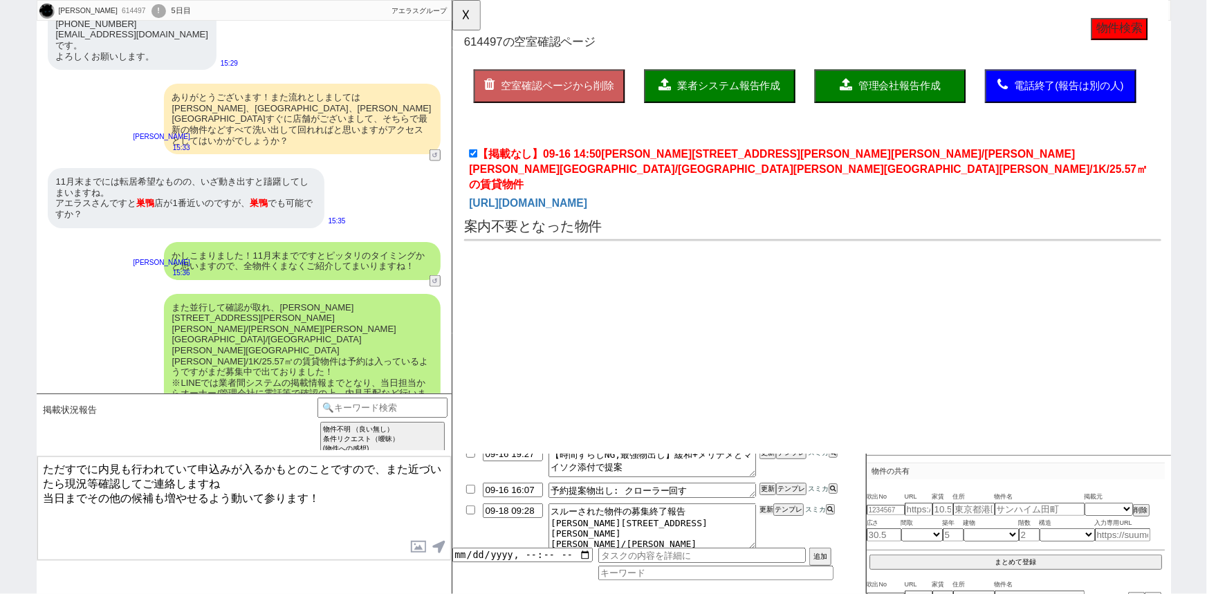
click at [768, 511] on button "更新" at bounding box center [766, 510] width 14 height 10
click at [107, 443] on div "掲載状況報告 言及中の物件への希望 空室状況を知りたい(まだ内見動かない) 空室状況を知りたい(内見に関して言及なし) 空室状況を知りたい(別部屋や将来の募集…" at bounding box center [178, 425] width 277 height 55
click at [115, 472] on textarea "ただすでに内見も行われていて申込みが入るかもとのことですので、また近づいたら現況等確認してご連絡しますね 当日までその他の候補も増やせるよう動いて参ります！" at bounding box center [244, 508] width 414 height 104
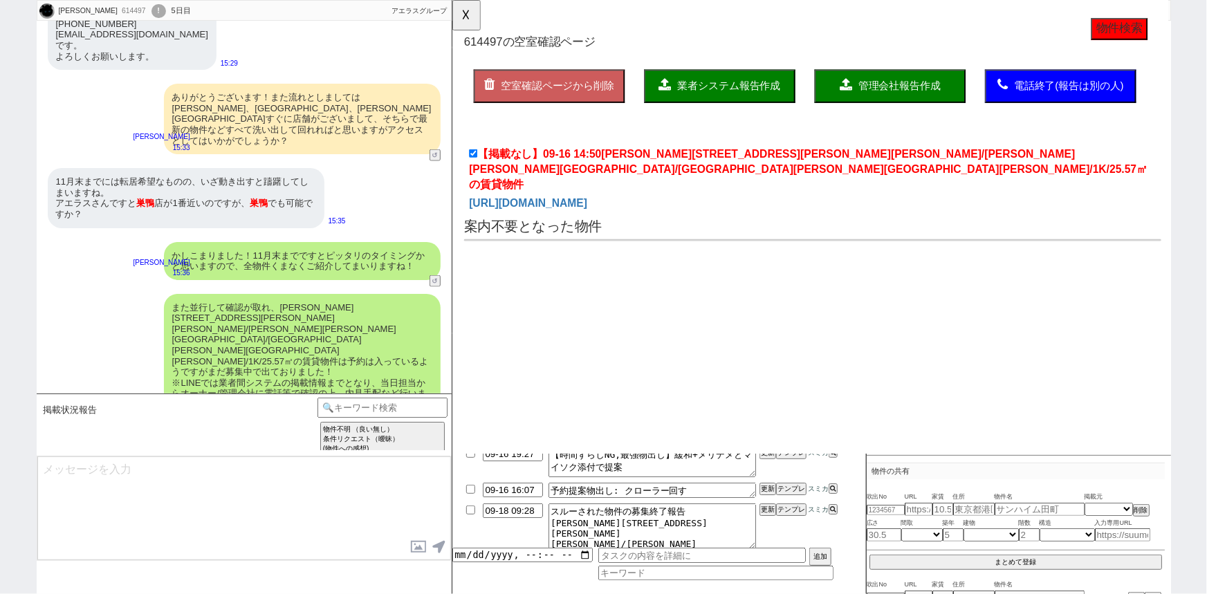
scroll to position [875, 0]
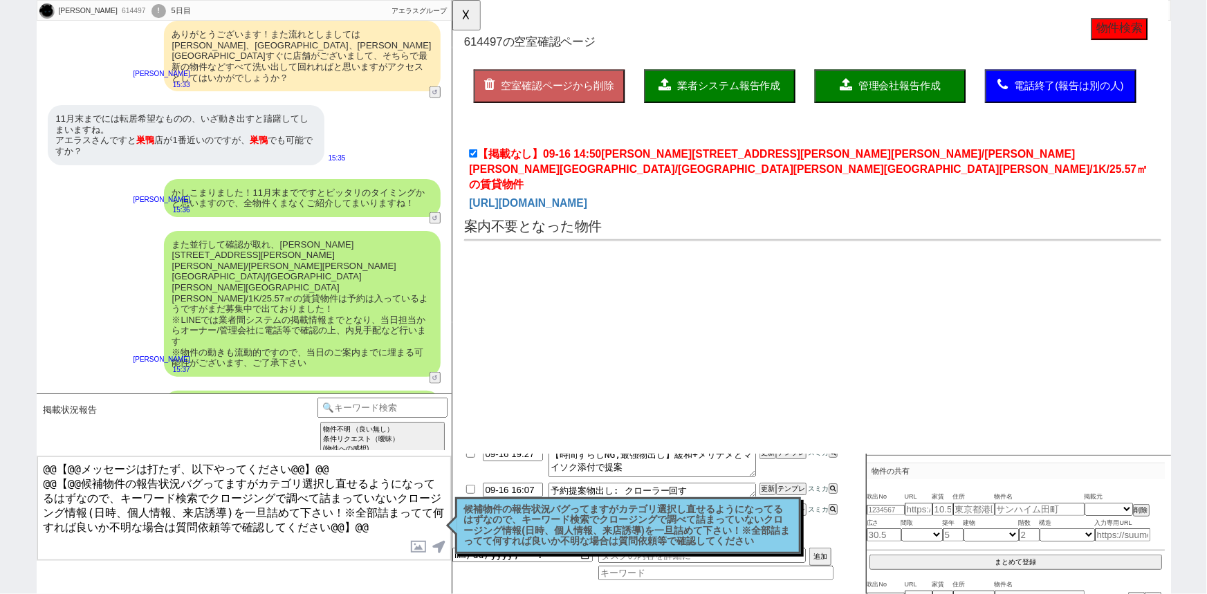
click at [506, 515] on p "候補物件の報告状況バグってますがカテゴリ選択し直せるようになってるはずなので、キーワード検索でクロージングで調べて詰まっていないクロージング情報(日時、個人情…" at bounding box center [628, 525] width 328 height 43
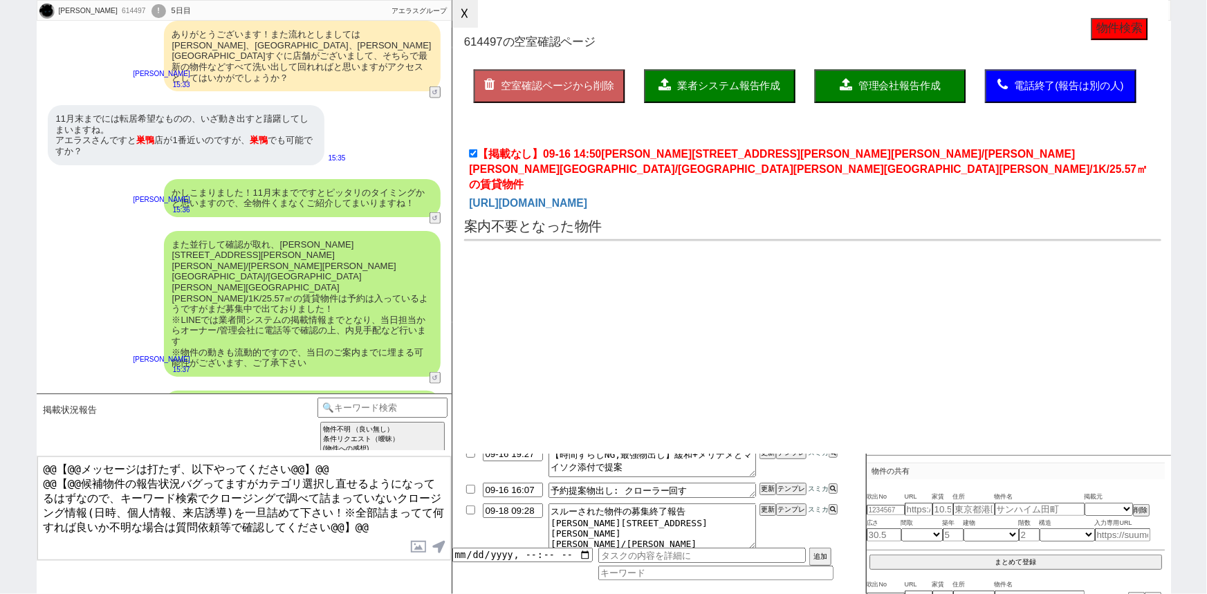
click at [458, 20] on button "☓" at bounding box center [465, 14] width 26 height 28
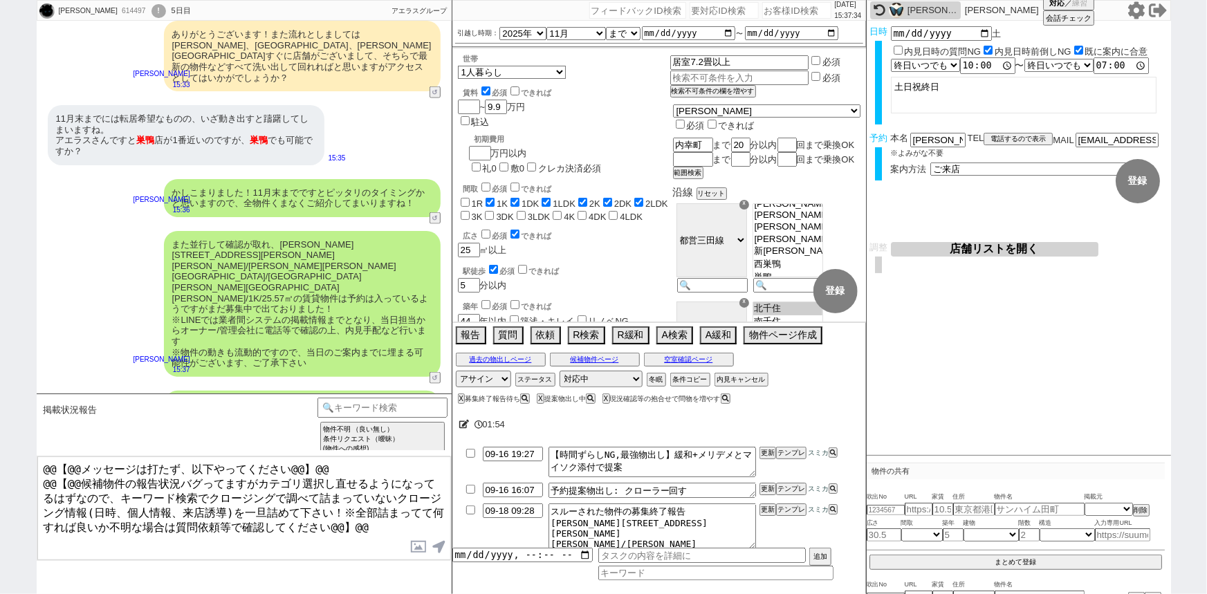
scroll to position [4, 0]
click at [118, 9] on div "614497" at bounding box center [133, 11] width 31 height 11
click at [784, 12] on input "number" at bounding box center [796, 10] width 69 height 17
paste input "614497"
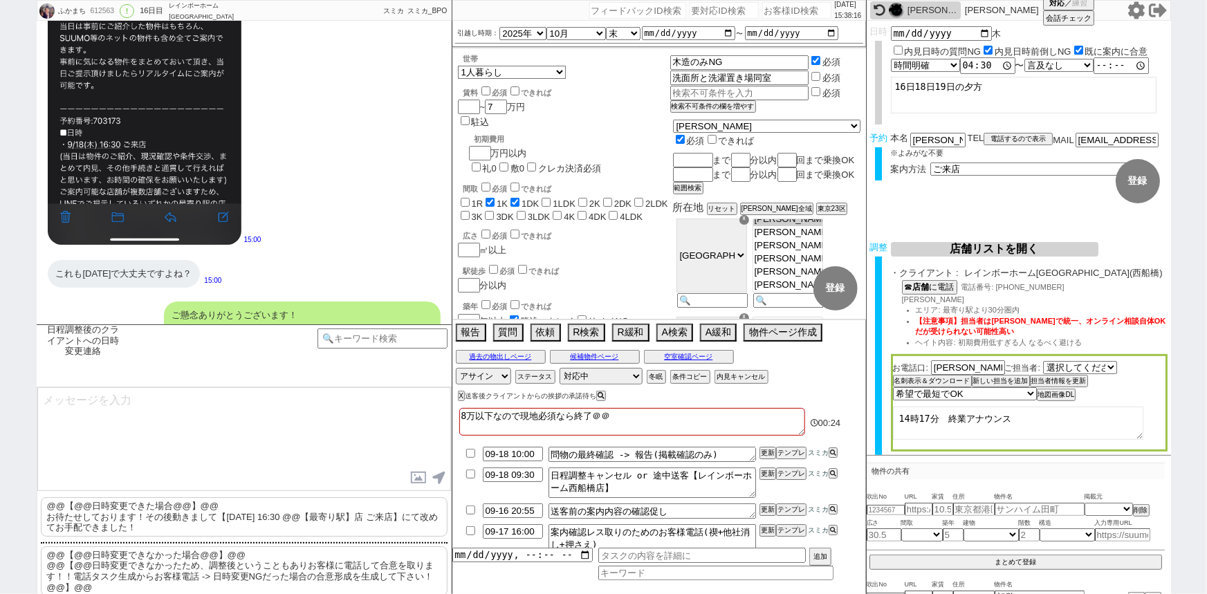
scroll to position [147, 0]
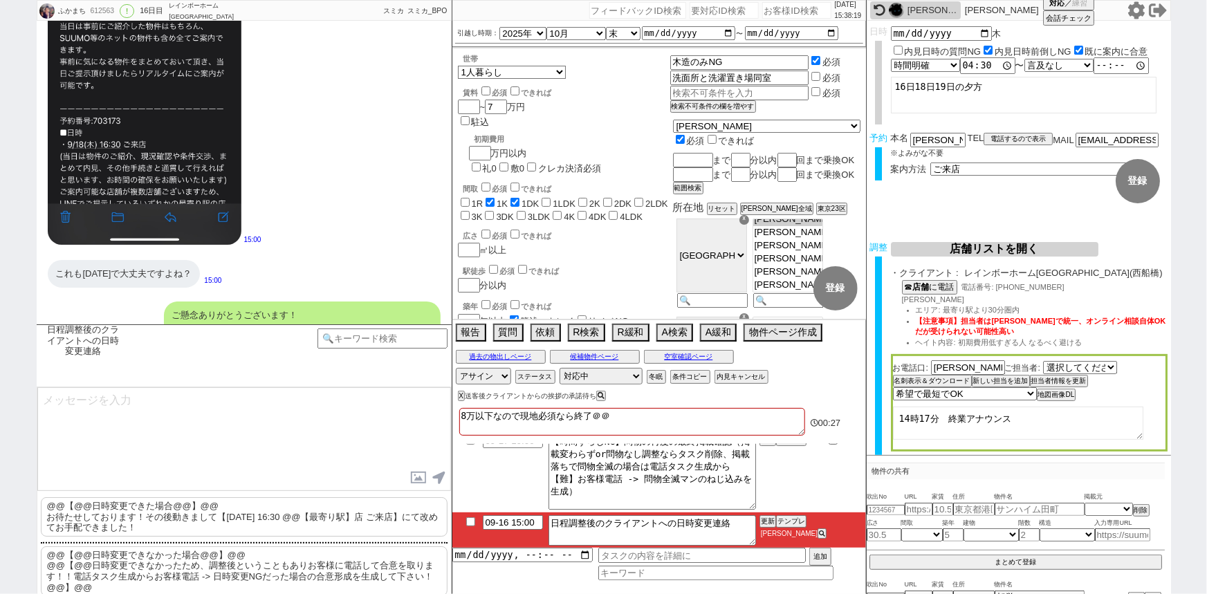
click at [305, 295] on div "ご懸念ありがとうございます！ そちらのメールは先の18日のご予約が確定した際にお送りさせて頂いた旨の内容となりますので、変更が完了しましたらこちらで改めてご報…" at bounding box center [244, 337] width 415 height 84
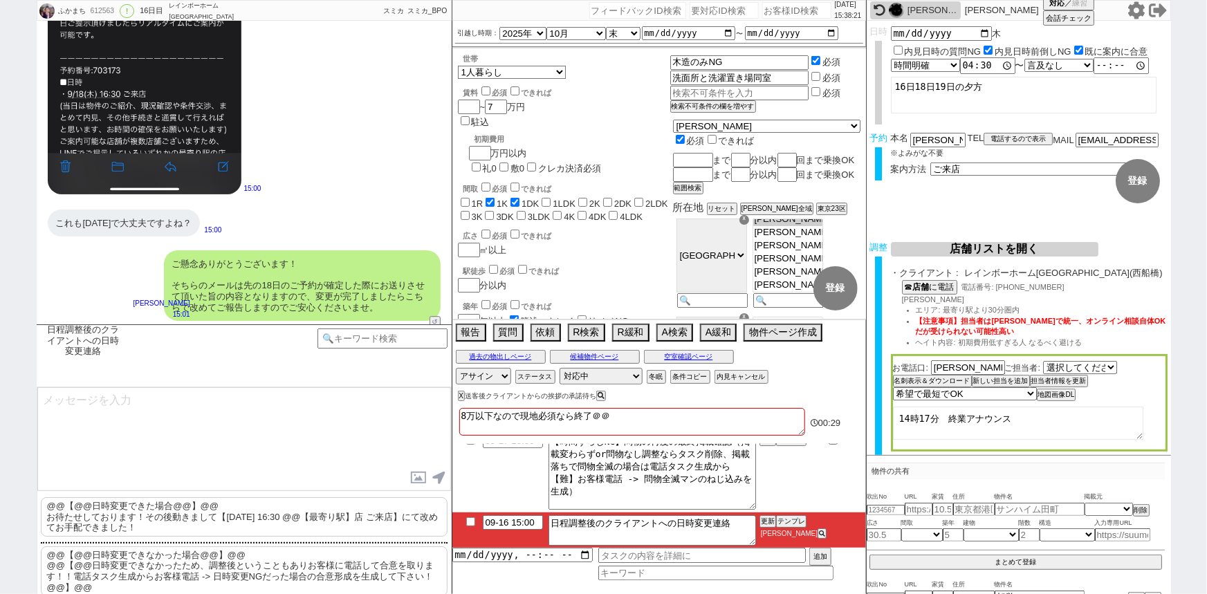
click at [305, 243] on div "ご懸念ありがとうございます！ そちらのメールは先の18日のご予約が確定した際にお送りさせて頂いた旨の内容となりますので、変更が完了しましたらこちらで改めてご報…" at bounding box center [244, 285] width 415 height 84
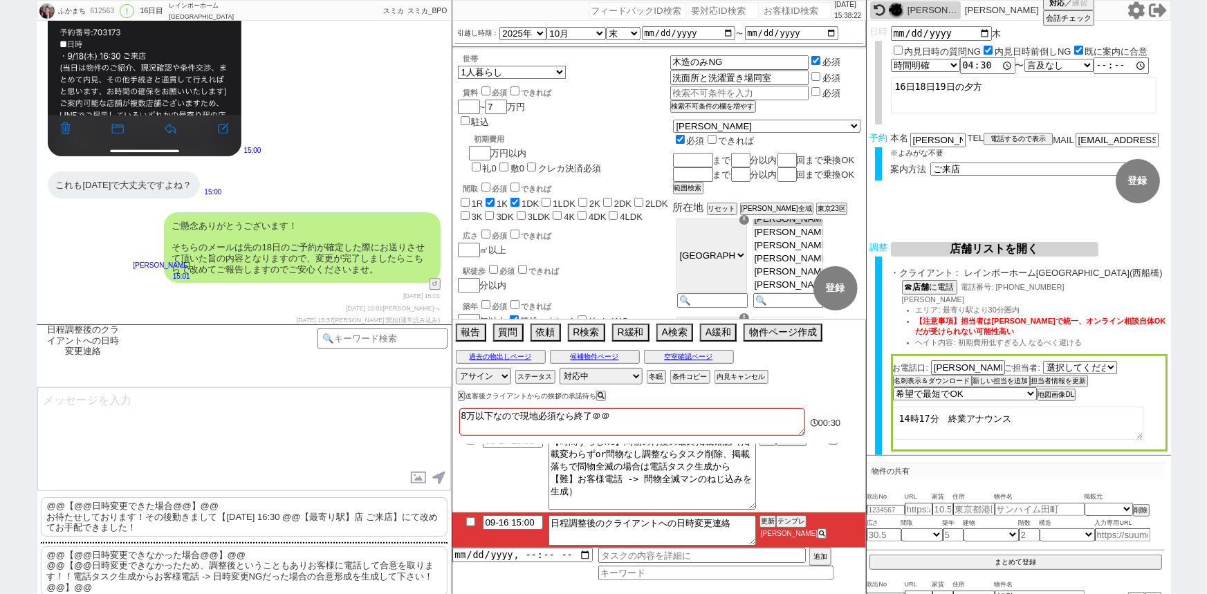
click at [305, 242] on div "ご懸念ありがとうございます！ そちらのメールは先の18日のご予約が確定した際にお送りさせて頂いた旨の内容となりますので、変更が完了しましたらこちらで改めてご報…" at bounding box center [302, 247] width 277 height 71
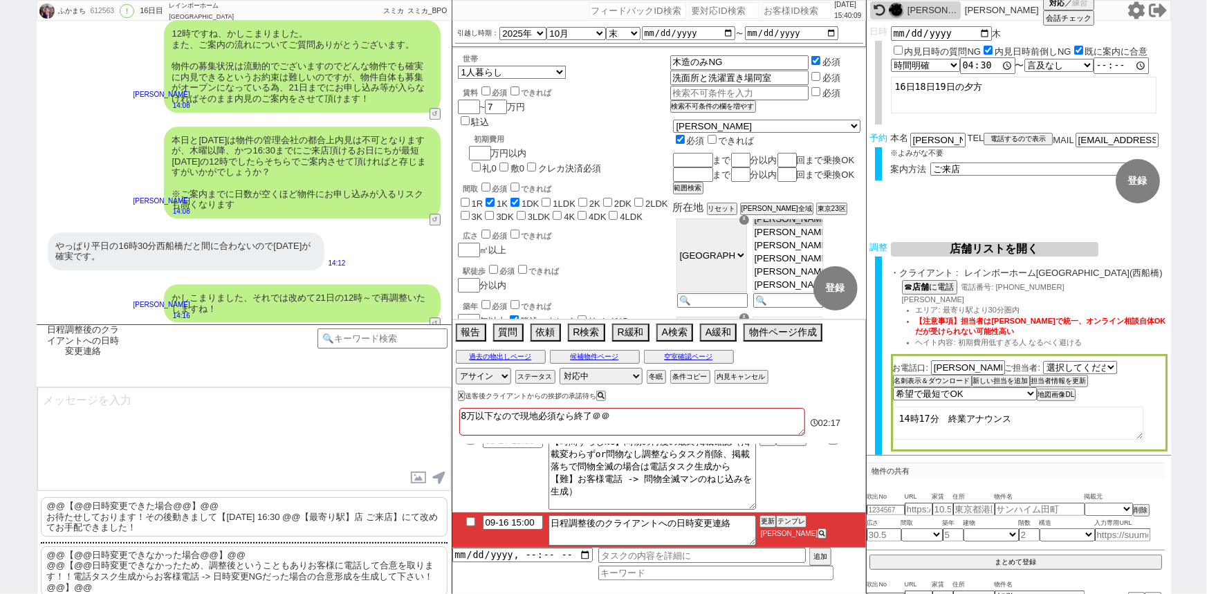
scroll to position [0, 0]
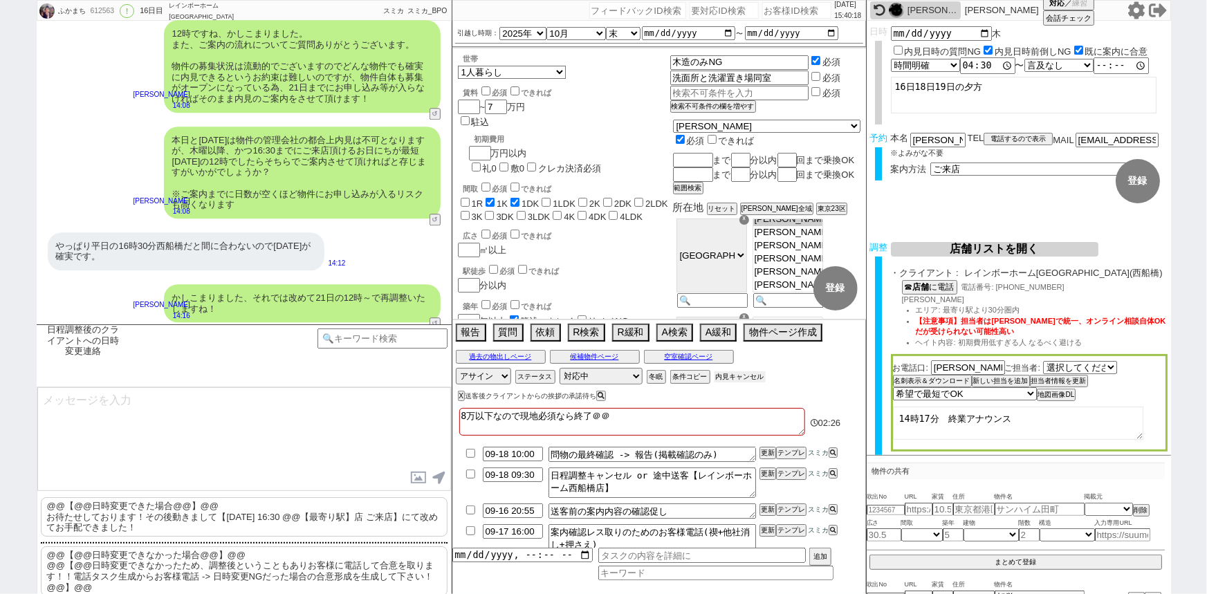
click at [743, 375] on button "内見キャンセル" at bounding box center [739, 376] width 51 height 11
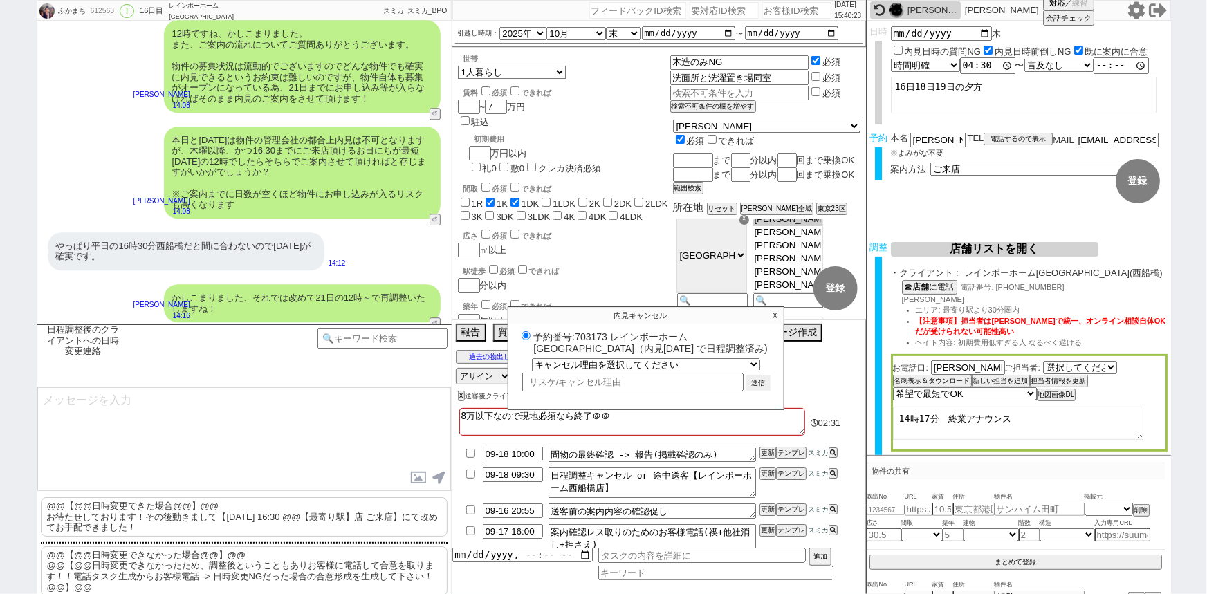
click at [743, 375] on div "予約番号:703173 レインボーホーム西船橋店（内見日 2025/09/18 で日程調整済み) キャンセル理由を選択してください 希望物件が出なかった 希望…" at bounding box center [645, 360] width 275 height 63
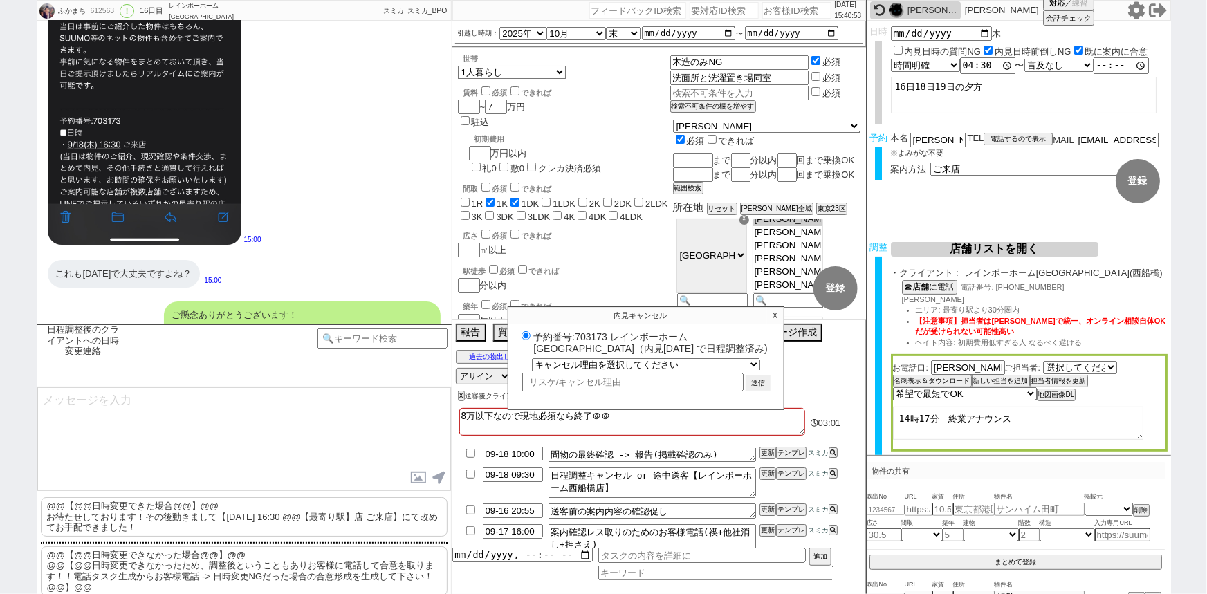
scroll to position [147, 0]
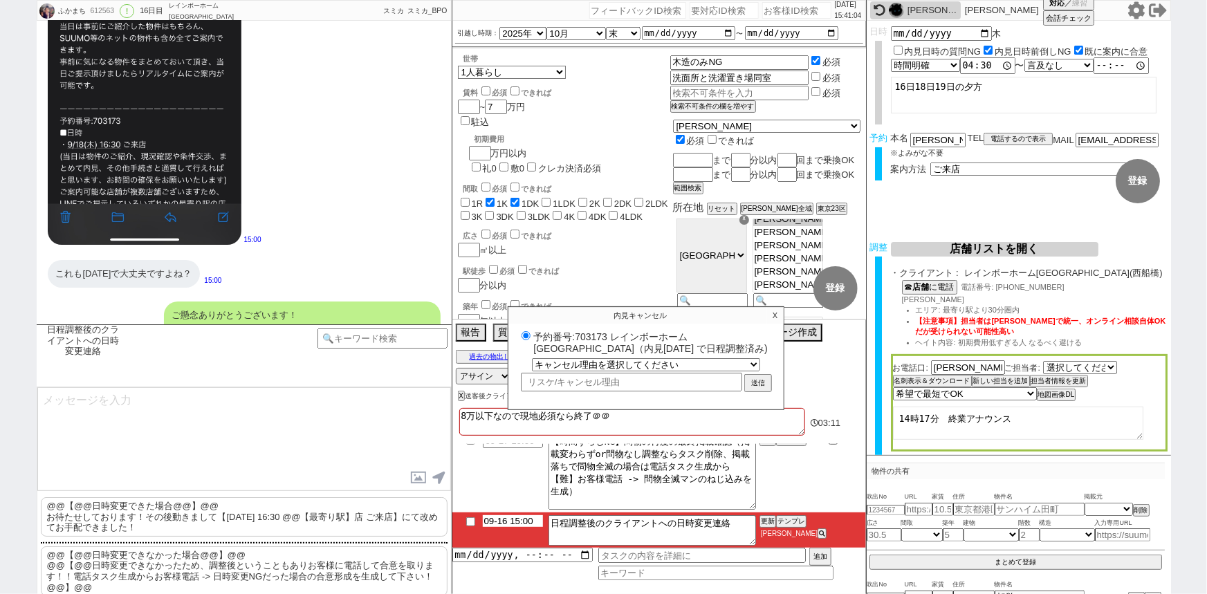
click at [507, 522] on input "09-16 15:00" at bounding box center [513, 521] width 60 height 12
click at [766, 521] on button "更新" at bounding box center [766, 522] width 14 height 10
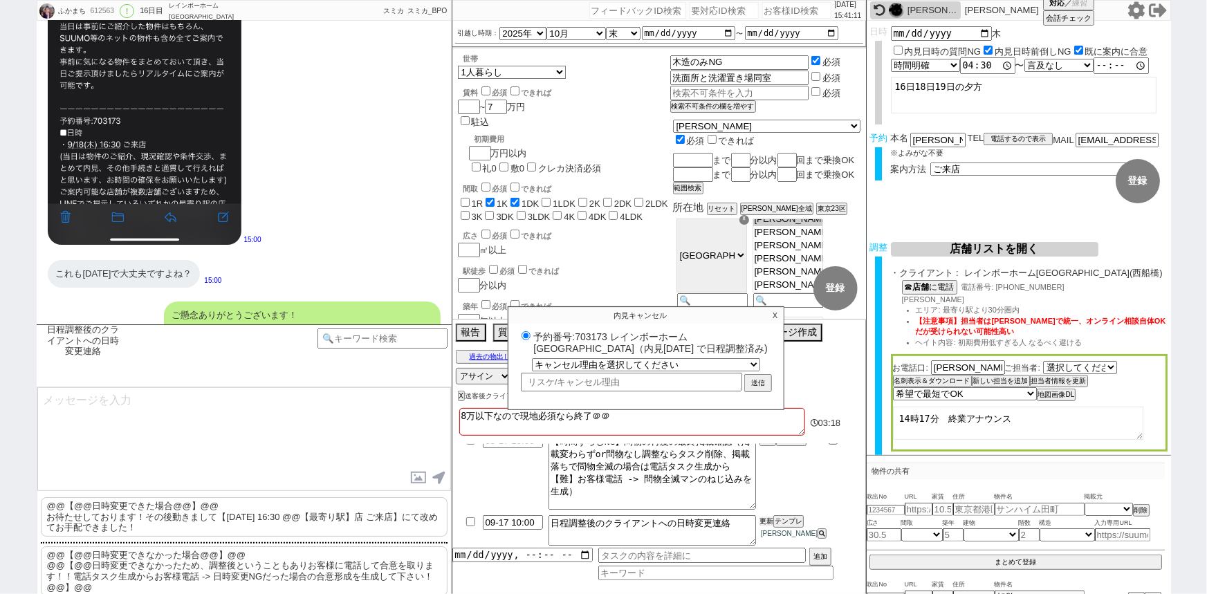
click at [766, 521] on button "更新" at bounding box center [766, 522] width 14 height 10
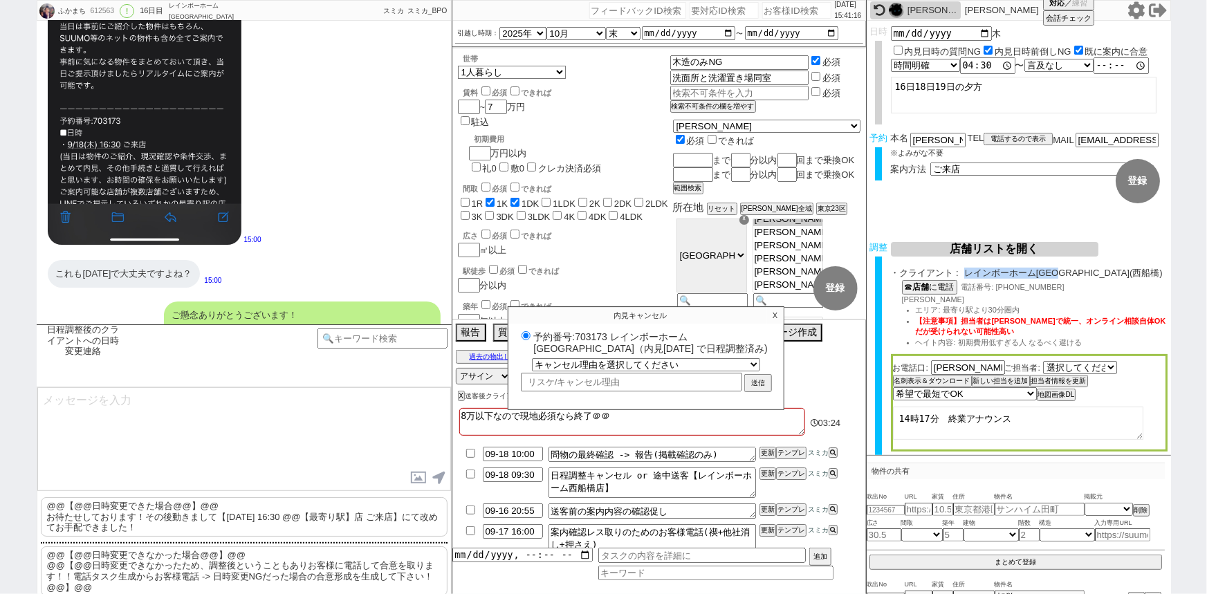
drag, startPoint x: 967, startPoint y: 274, endPoint x: 1071, endPoint y: 277, distance: 104.5
click at [1071, 277] on span "レインボーホーム西船橋店(西船橋)" at bounding box center [1065, 273] width 203 height 11
click at [509, 509] on input "09-16 20:55" at bounding box center [513, 509] width 60 height 12
click at [762, 510] on button "更新" at bounding box center [766, 510] width 14 height 10
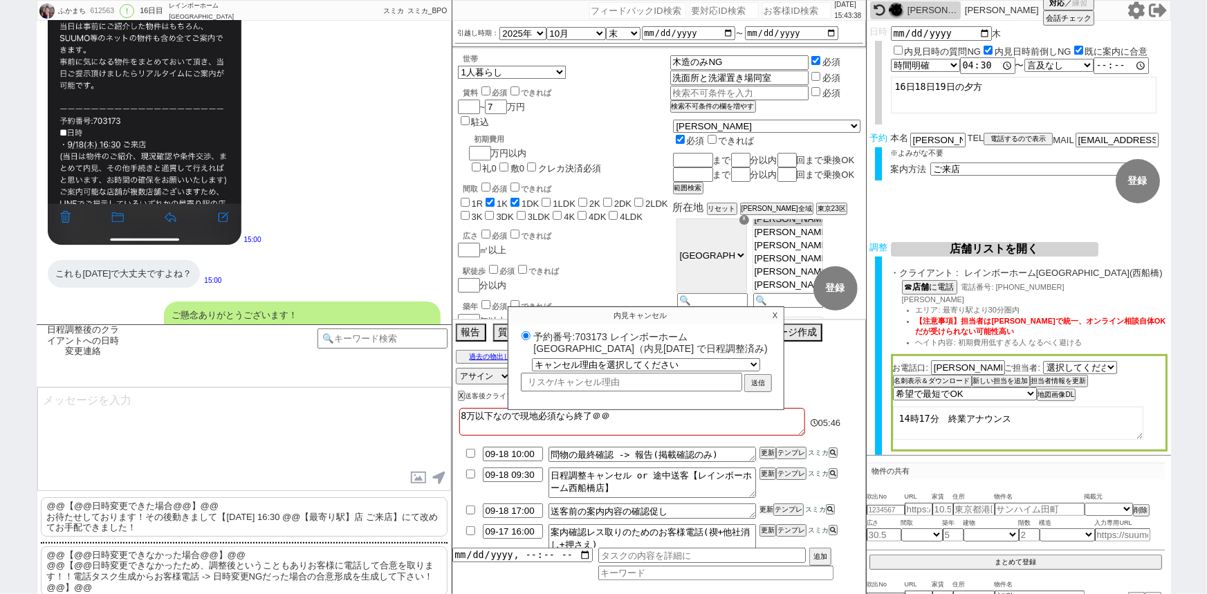
click at [762, 510] on button "更新" at bounding box center [766, 510] width 14 height 10
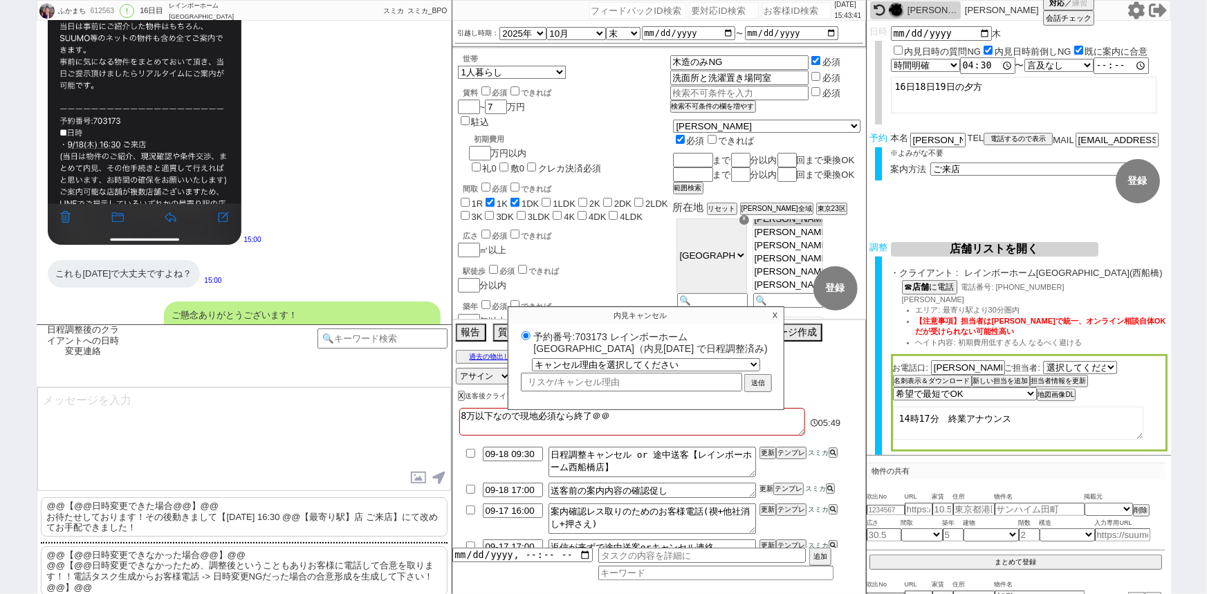
scroll to position [21, 0]
click at [506, 505] on input "09-17 16:00" at bounding box center [513, 509] width 60 height 12
click at [763, 510] on button "更新" at bounding box center [766, 509] width 14 height 10
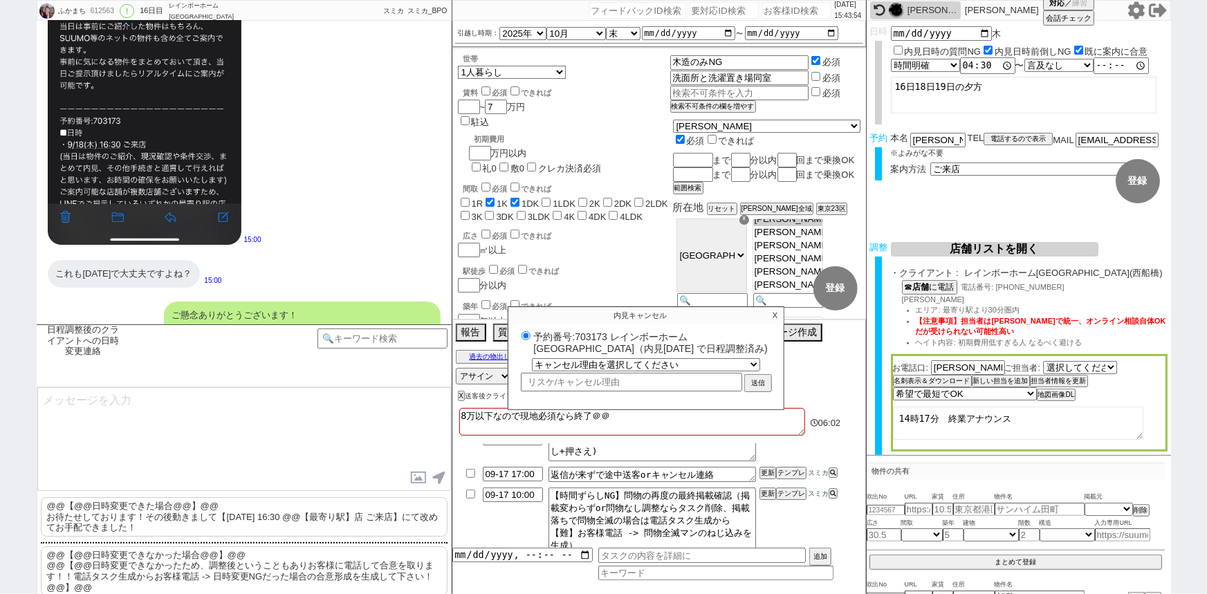
scroll to position [91, 0]
click at [470, 496] on input "checkbox" at bounding box center [471, 496] width 20 height 9
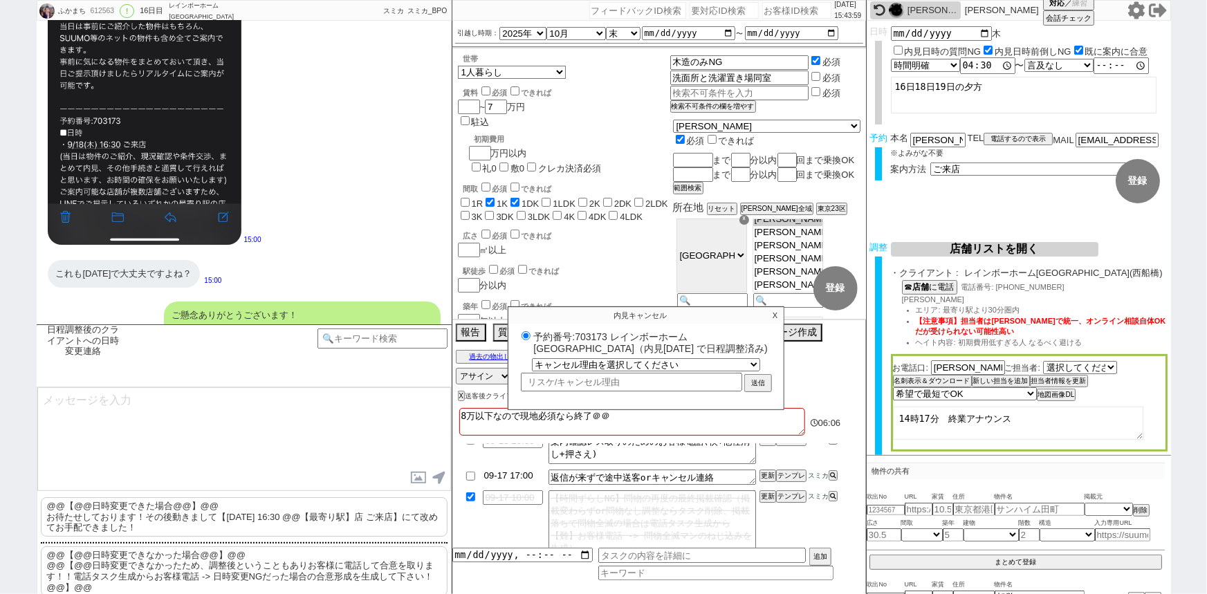
click at [505, 476] on input "09-17 17:00" at bounding box center [513, 476] width 60 height 12
click at [763, 476] on button "更新" at bounding box center [766, 476] width 14 height 10
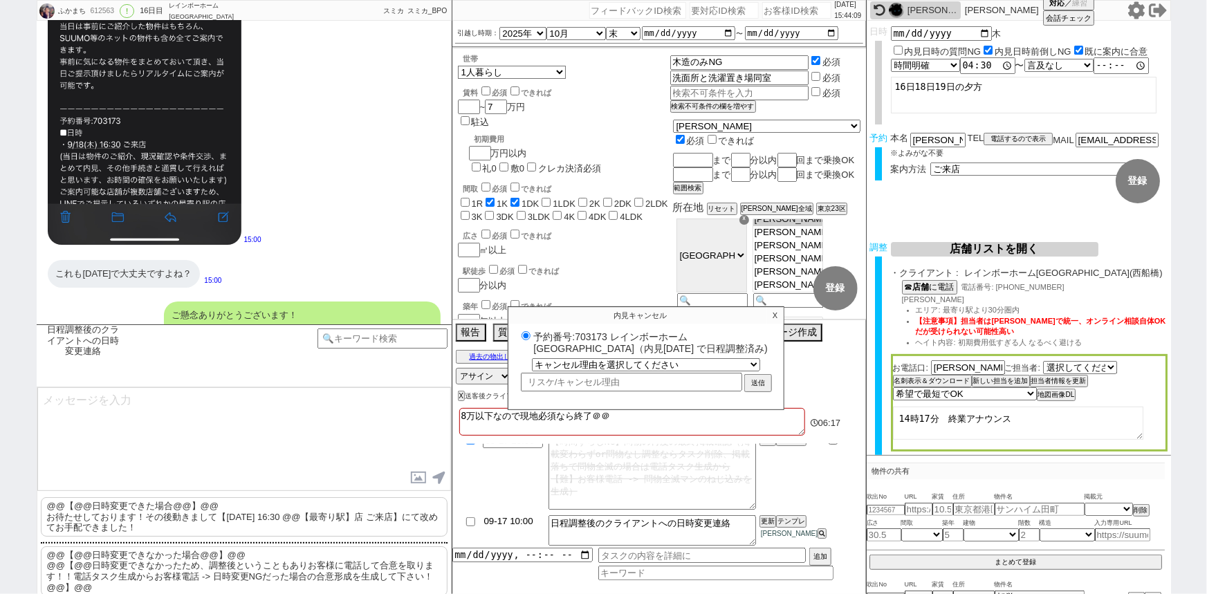
click at [506, 526] on li "09-17 10:00 日程調整後のクライアントへの日時変更連絡 更新 テンプレ 松井健太朗" at bounding box center [659, 530] width 414 height 36
click at [767, 517] on button "更新" at bounding box center [766, 522] width 14 height 10
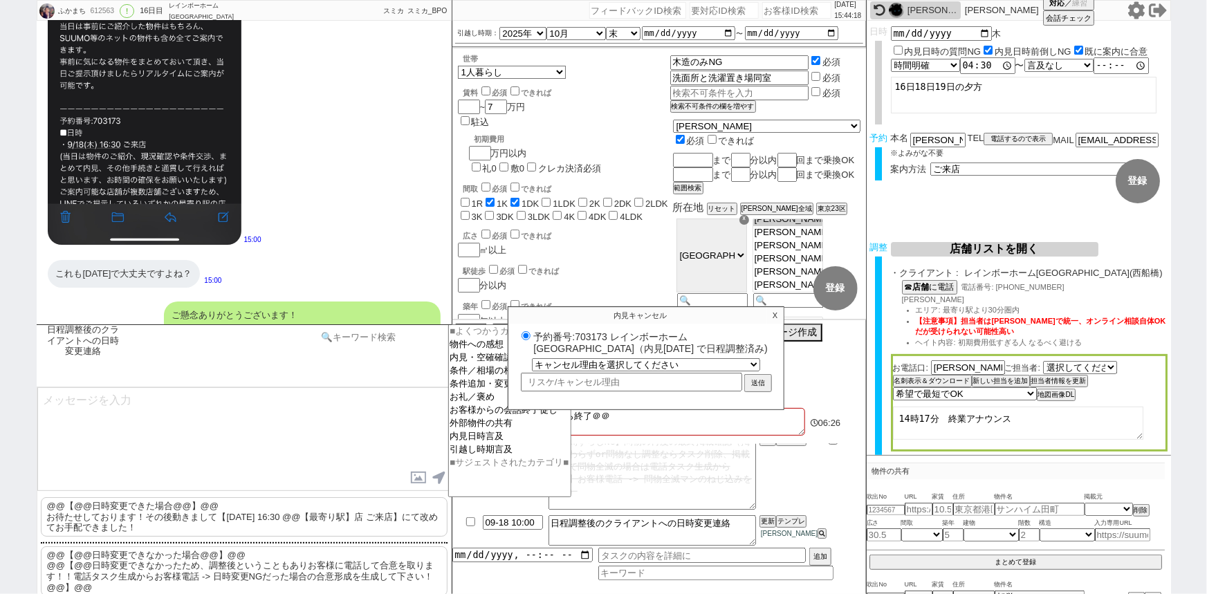
click at [398, 331] on input at bounding box center [382, 336] width 131 height 17
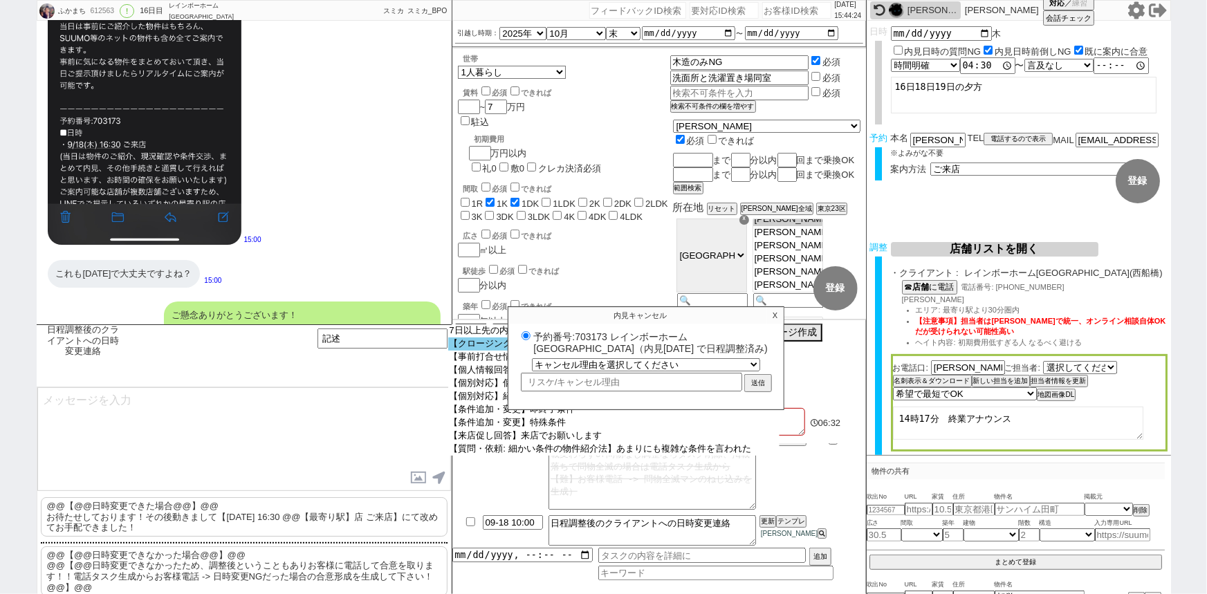
click at [483, 345] on option "【クロージング例外】文脈持つ以外の記述ベーステンプレ" at bounding box center [613, 343] width 331 height 13
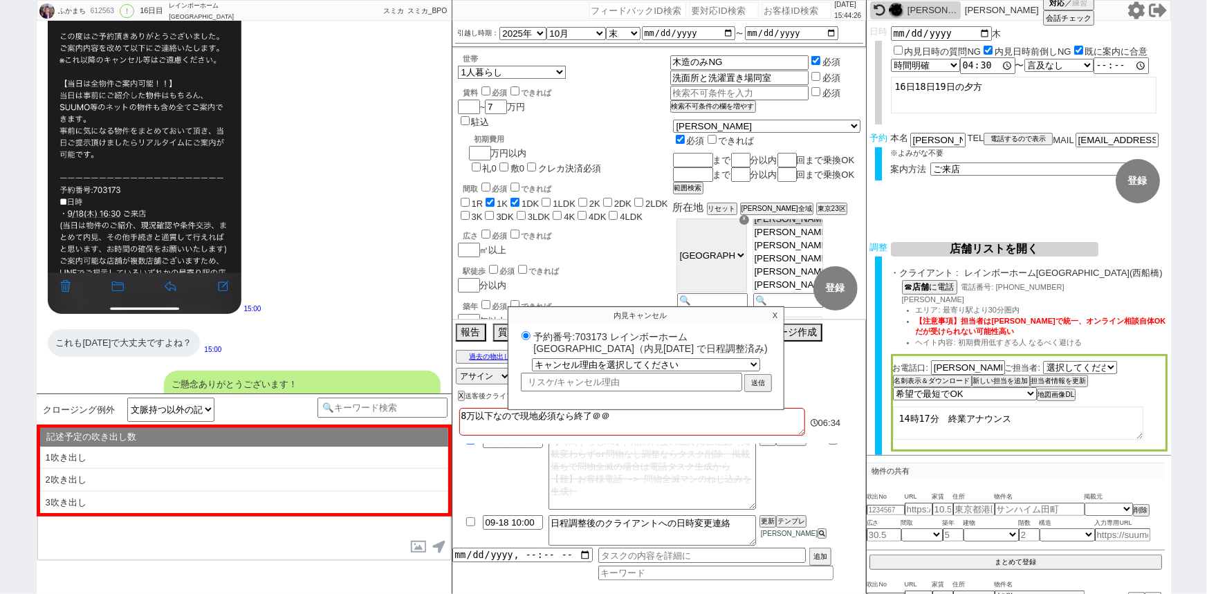
click at [775, 313] on p "X" at bounding box center [775, 315] width 16 height 17
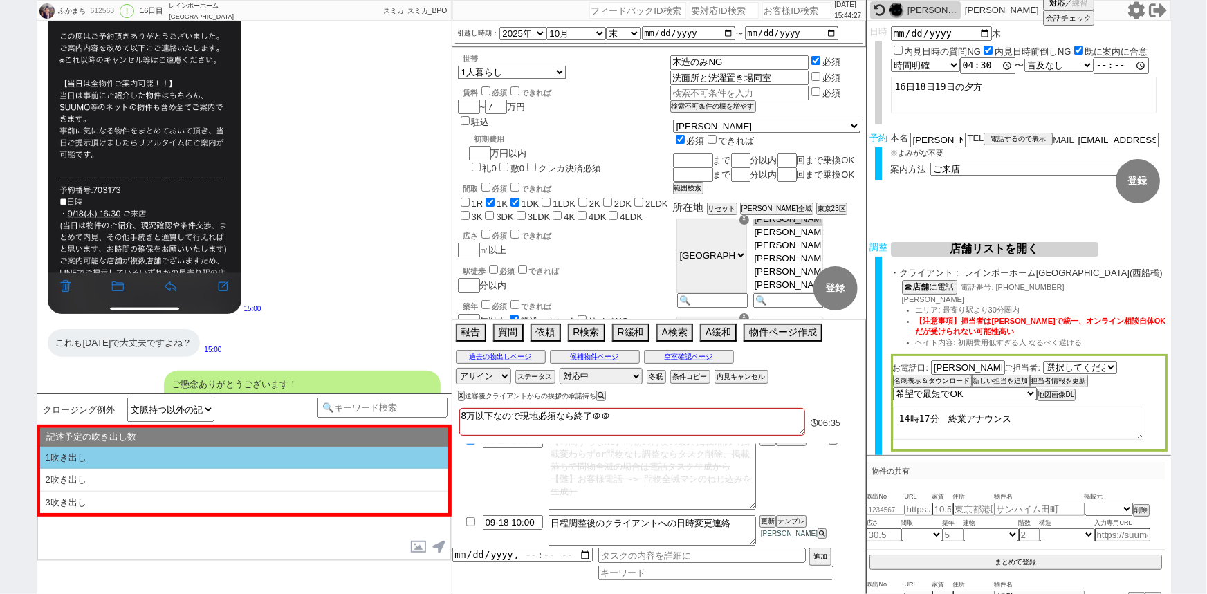
click at [145, 450] on li "1吹き出し" at bounding box center [244, 458] width 408 height 23
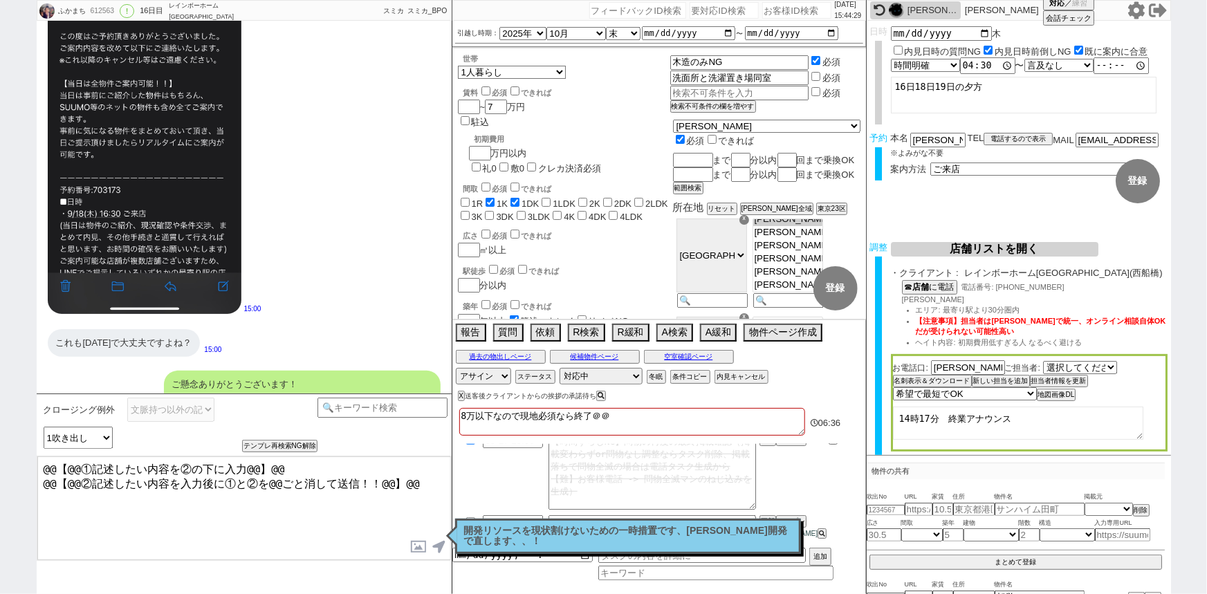
click at [425, 487] on textarea "@@【@@①記述したい内容を②の下に入力@@】@@ @@【@@②記述したい内容を入力後に①と②を@@ごと消して送信！！@@】@@" at bounding box center [244, 508] width 414 height 104
drag, startPoint x: 965, startPoint y: 275, endPoint x: 1073, endPoint y: 272, distance: 107.9
click at [1073, 272] on span "レインボーホーム西船橋店(西船橋)" at bounding box center [1065, 273] width 203 height 11
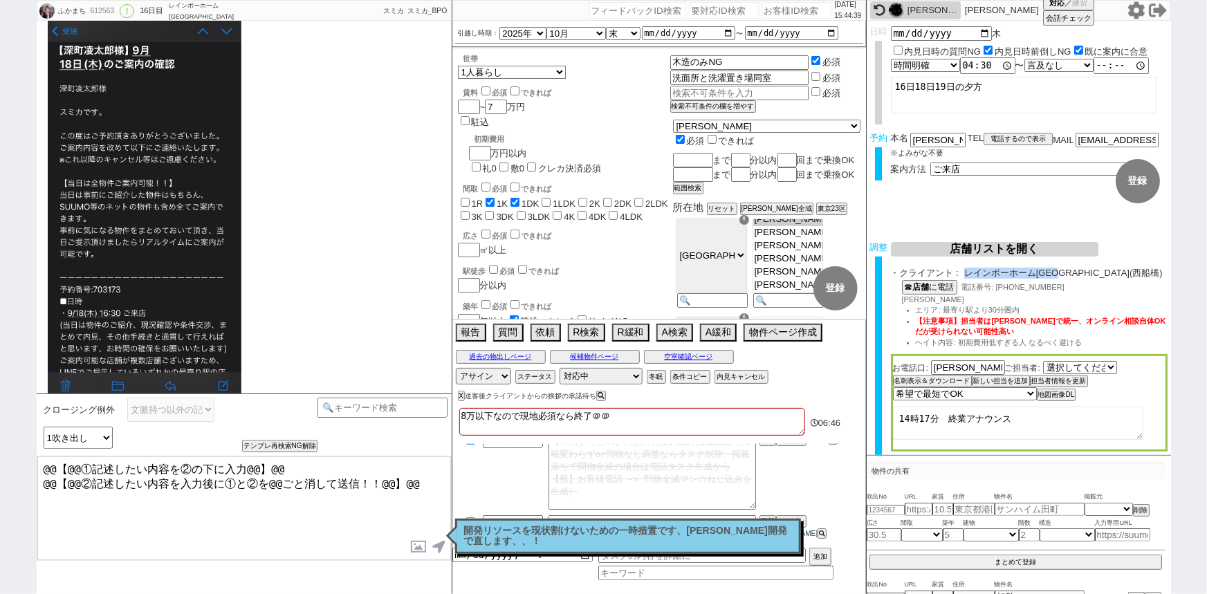
scroll to position [12936, 0]
click at [1021, 419] on textarea "14時17分　終業アナウンス" at bounding box center [1018, 423] width 250 height 33
paste textarea "2025年09月16日（火）9時30分～12時まで"
click at [324, 267] on div "15:00" at bounding box center [244, 203] width 415 height 436
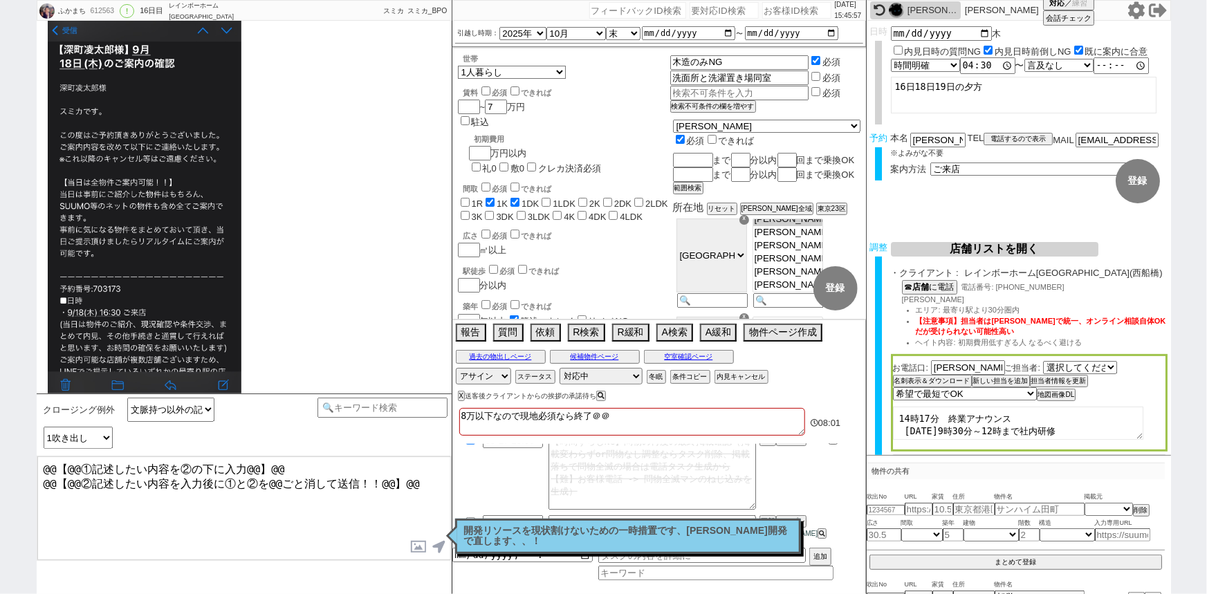
scroll to position [13035, 0]
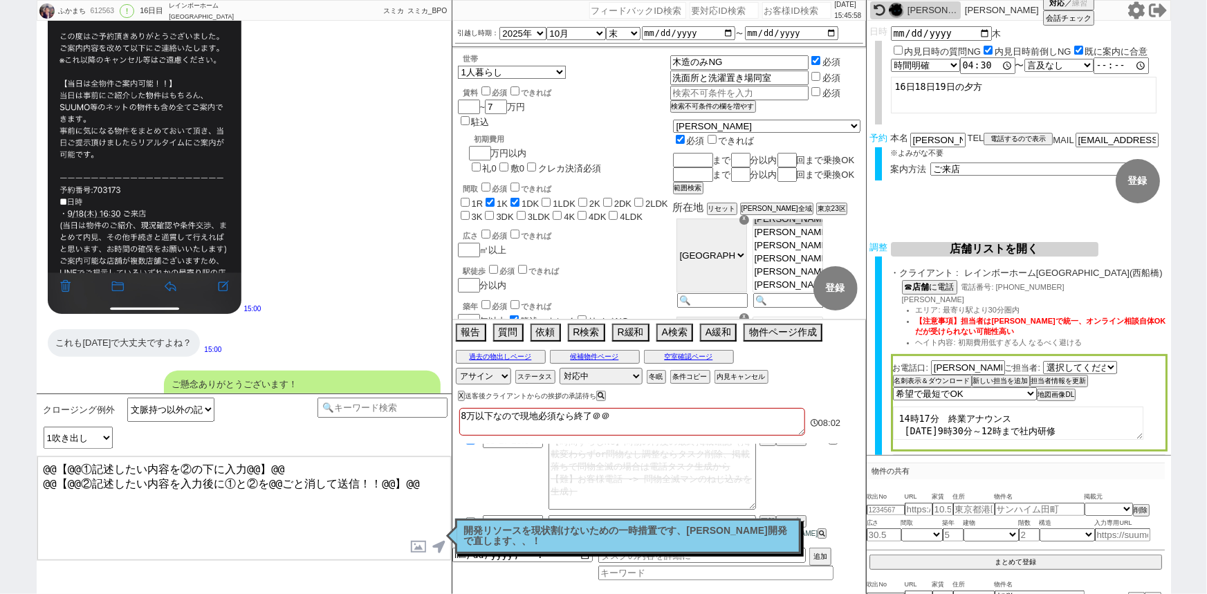
click at [427, 481] on textarea "@@【@@①記述したい内容を②の下に入力@@】@@ @@【@@②記述したい内容を入力後に①と②を@@ごと消して送信！！@@】@@" at bounding box center [244, 508] width 414 height 104
click at [1075, 427] on textarea "14時17分　終業アナウンス 2025年09月16日（火）9時30分～12時まで社内研修" at bounding box center [1018, 423] width 250 height 33
drag, startPoint x: 1073, startPoint y: 425, endPoint x: 992, endPoint y: 432, distance: 81.2
click at [992, 432] on textarea "14時17分　終業アナウンス 2025年09月16日（火）9時30分～12時まで社内研修" at bounding box center [1018, 423] width 250 height 33
click at [235, 498] on textarea "@@【@@①記述したい内容を②の下に入力@@】@@ @@【@@②記述したい内容を入力後に①と②を@@ごと消して送信！！@@】@@ お待たせしております。本日" at bounding box center [244, 508] width 414 height 104
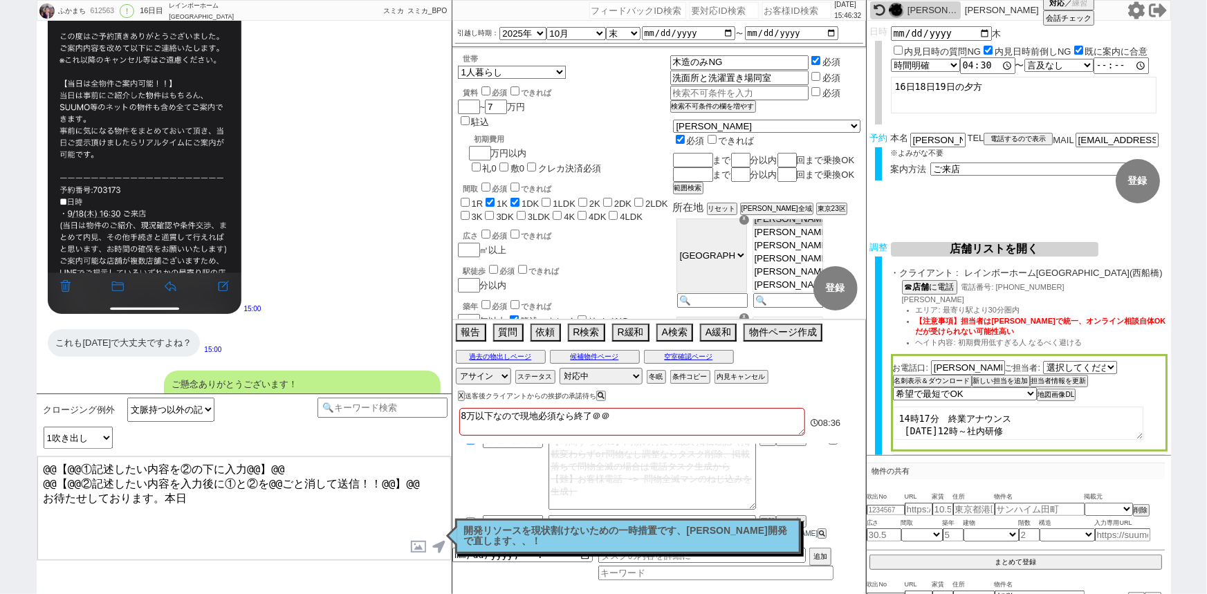
click at [215, 492] on textarea "@@【@@①記述したい内容を②の下に入力@@】@@ @@【@@②記述したい内容を入力後に①と②を@@ごと消して送信！！@@】@@ お待たせしております。本日" at bounding box center [244, 508] width 414 height 104
drag, startPoint x: 414, startPoint y: 477, endPoint x: 0, endPoint y: 385, distance: 423.7
click at [0, 385] on div "ふかまち 612563 ! 0 16日目 レインボーホーム 錦糸町店 冬眠中 自社客 スミカ スミカ_BPO チャット全表示 2025-09-01 新しくフォ…" at bounding box center [603, 297] width 1207 height 594
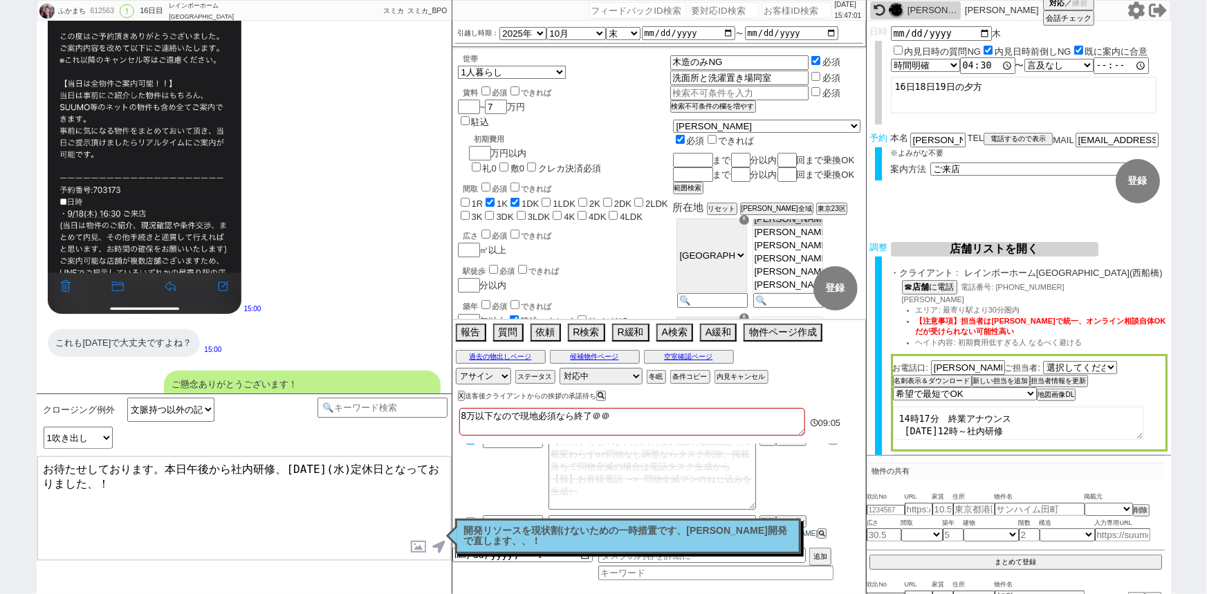
click at [165, 467] on textarea "お待たせしております。本日午後から社内研修、明日(水)定休日となっておりました、！" at bounding box center [244, 508] width 414 height 104
click at [194, 465] on textarea "お待たせしております。店舗に確認したところ本日午後から社内研修、明日(水)定休日となっておりました、！" at bounding box center [244, 508] width 414 height 104
click at [249, 494] on textarea "お待たせしております。確認したところ本日午後から社内研修、明日(水)定休日となっておりました、！" at bounding box center [244, 508] width 414 height 104
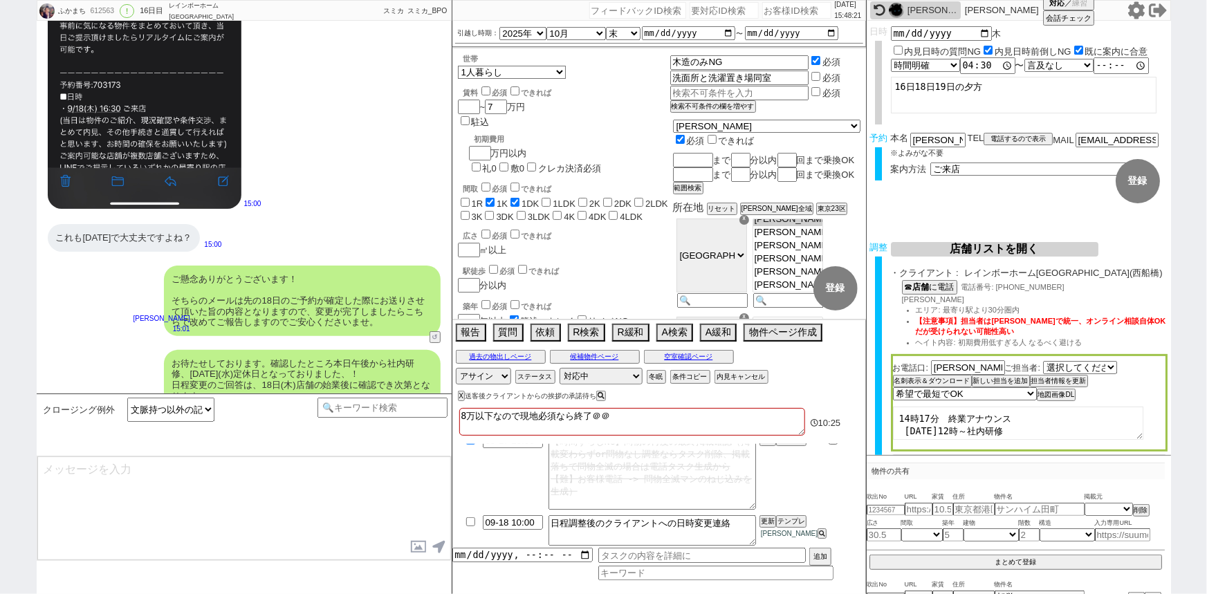
scroll to position [66, 0]
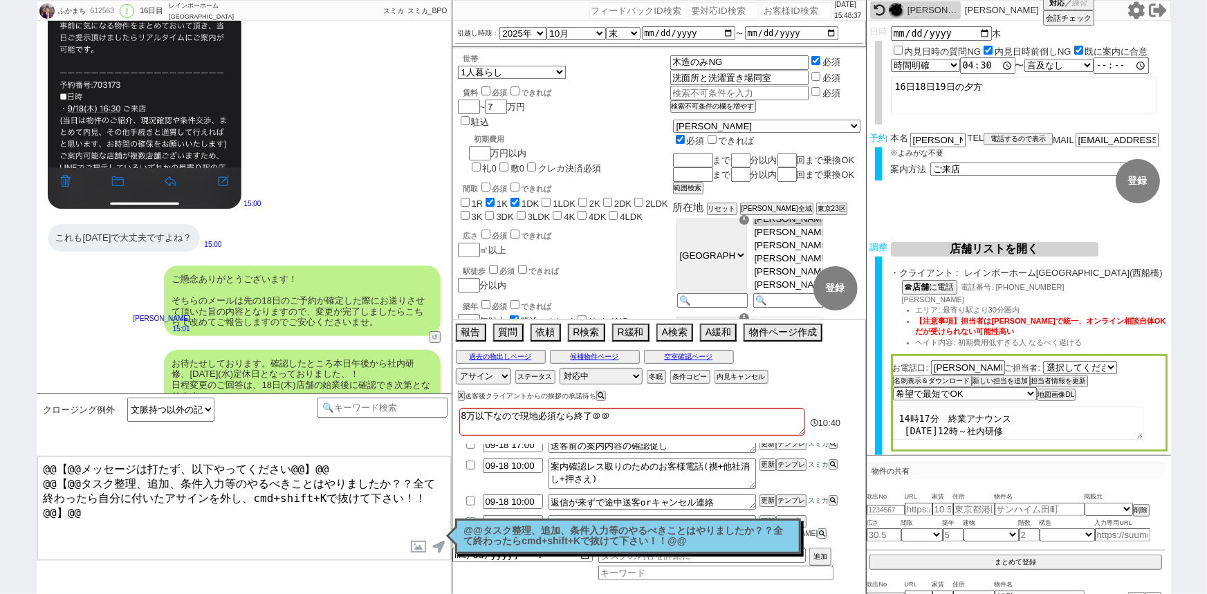
click at [540, 548] on div "@@タスク整理、追加、条件入力等のやるべきことはやりましたか？？全て終わったらcmd+shift+Kで抜けて下さい！！@@ 読んだ" at bounding box center [628, 536] width 346 height 35
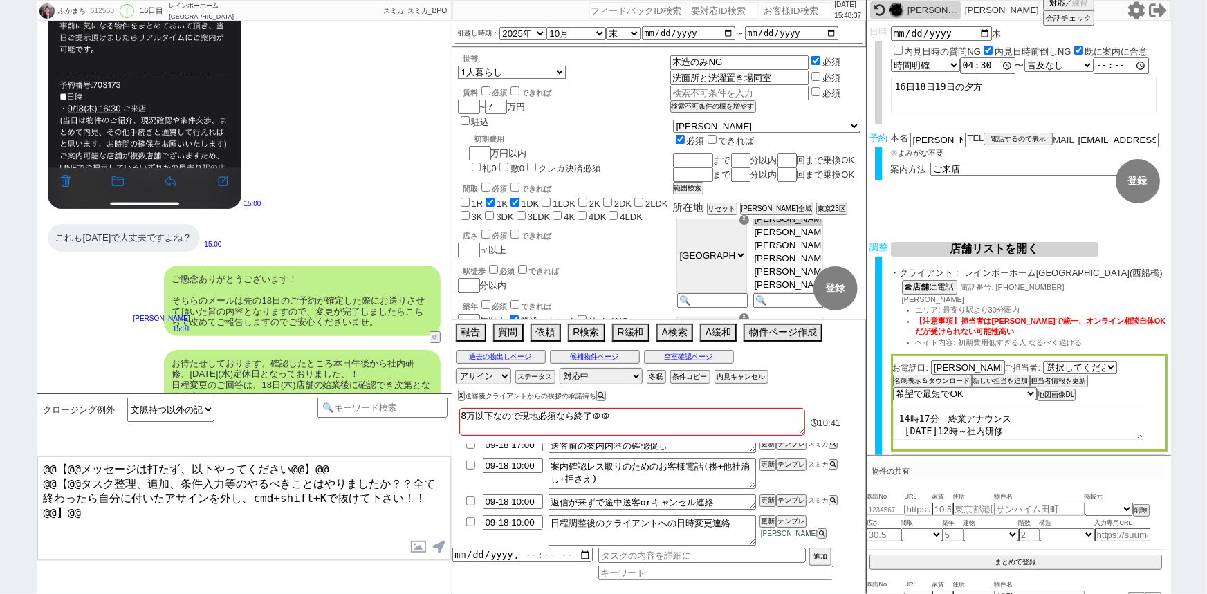
scroll to position [86, 0]
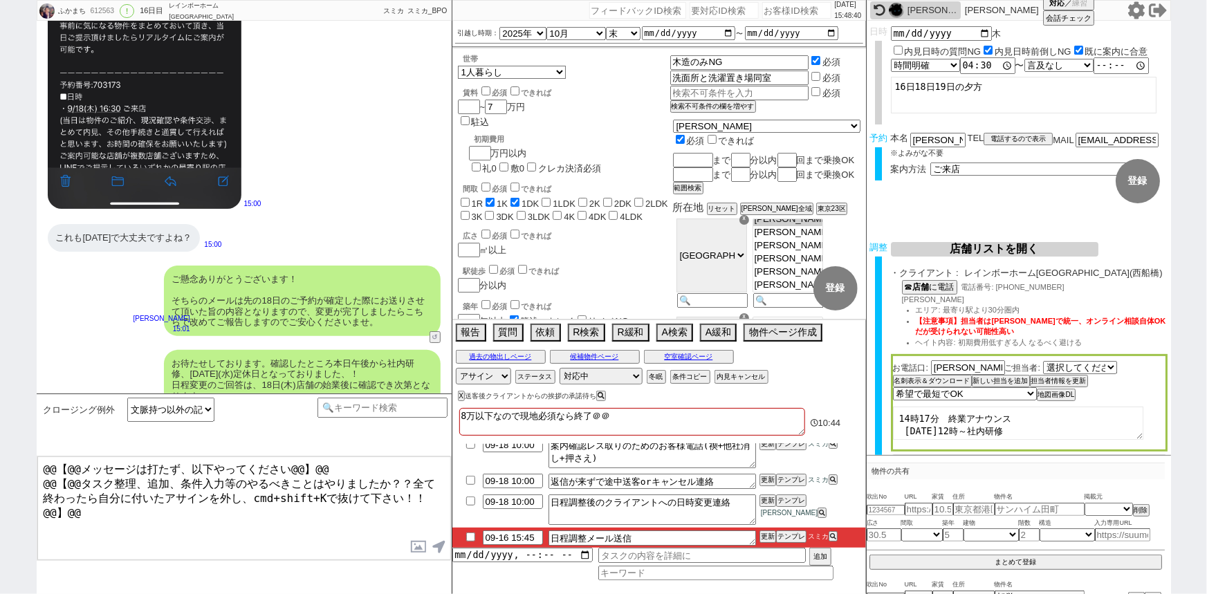
click at [466, 537] on input "checkbox" at bounding box center [471, 536] width 20 height 9
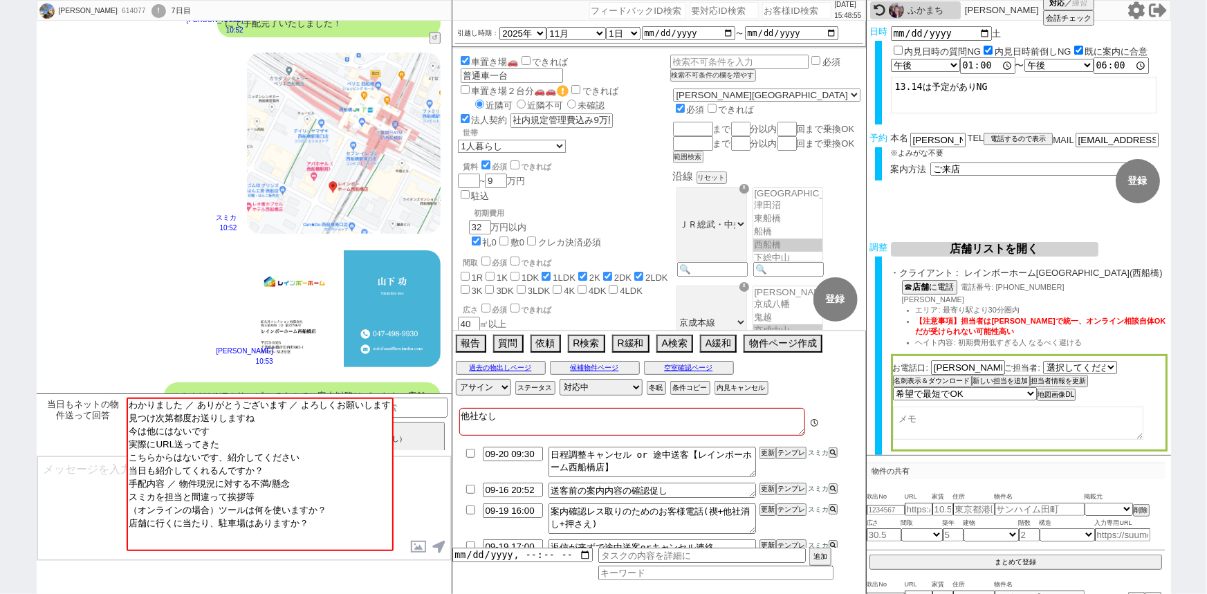
scroll to position [1647, 0]
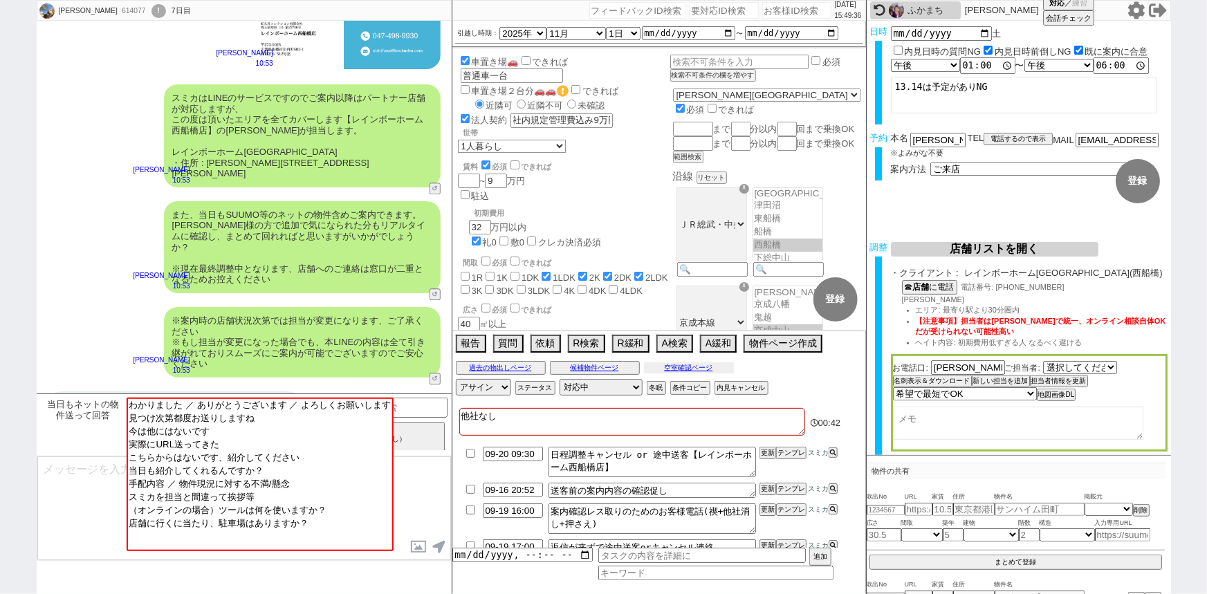
click at [716, 369] on button "空室確認ページ" at bounding box center [689, 367] width 90 height 11
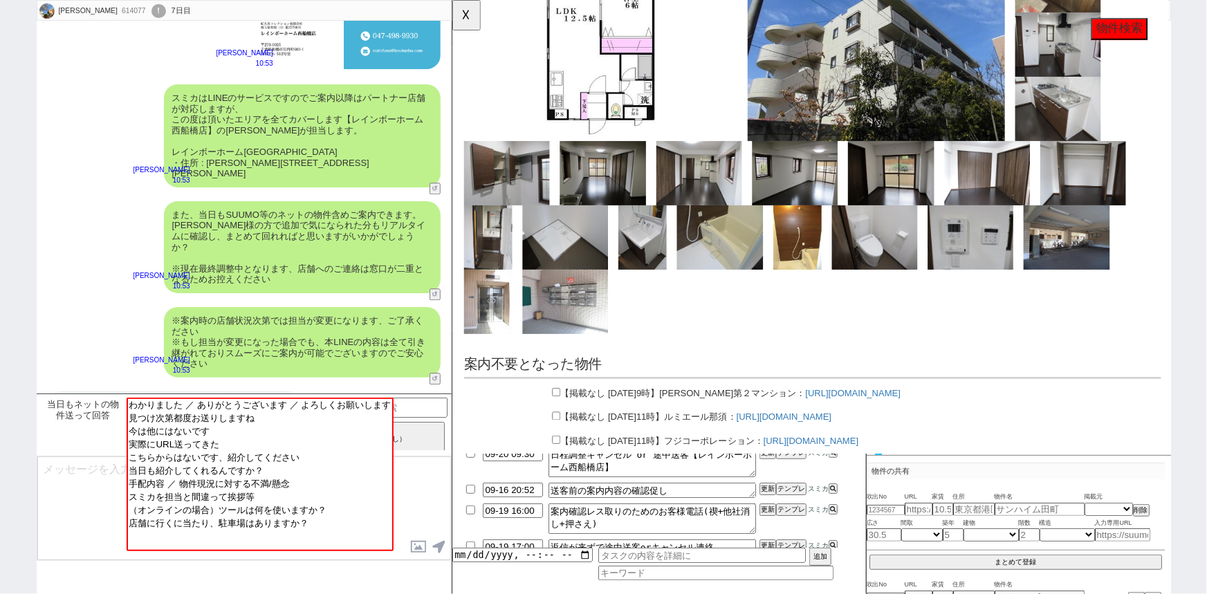
scroll to position [2606, 0]
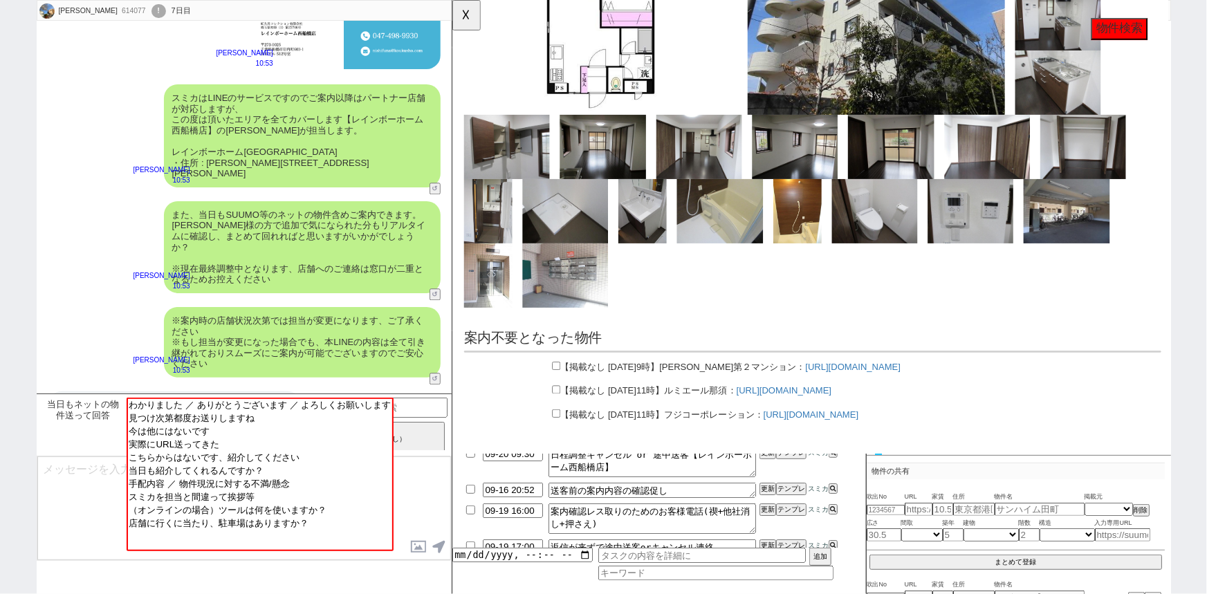
drag, startPoint x: 132, startPoint y: 376, endPoint x: 62, endPoint y: 367, distance: 70.5
click at [62, 391] on div "中山 第 二マン ション近隣にないでしょうか？" at bounding box center [175, 405] width 254 height 28
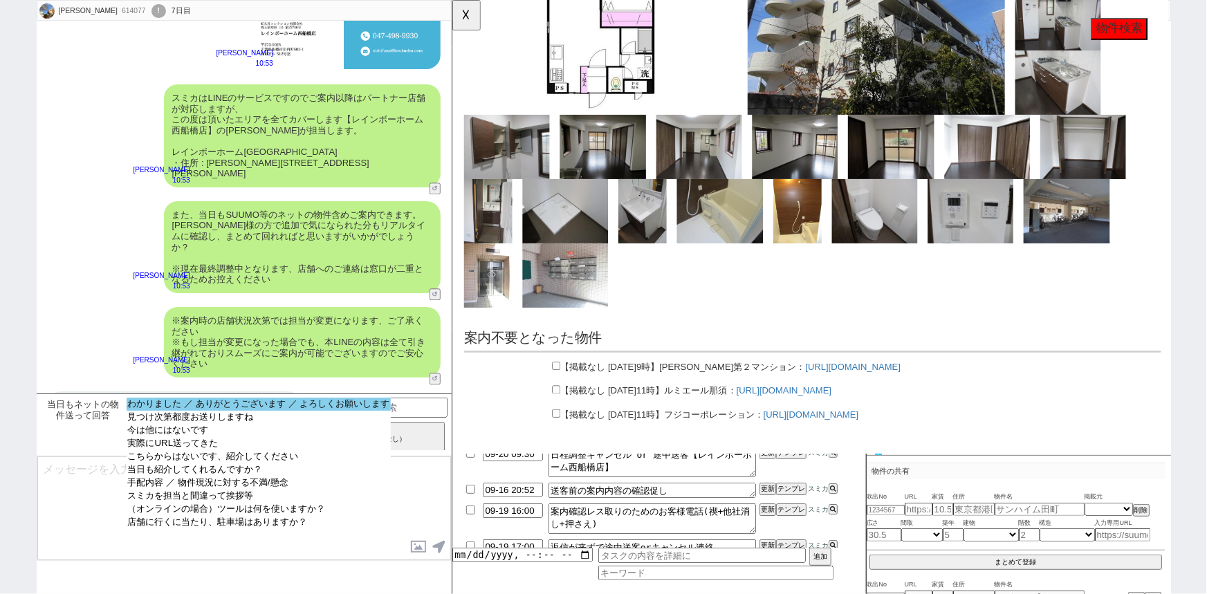
click at [221, 408] on option "わかりました ／ ありがとうございます ／ よろしくお願いします" at bounding box center [259, 404] width 265 height 13
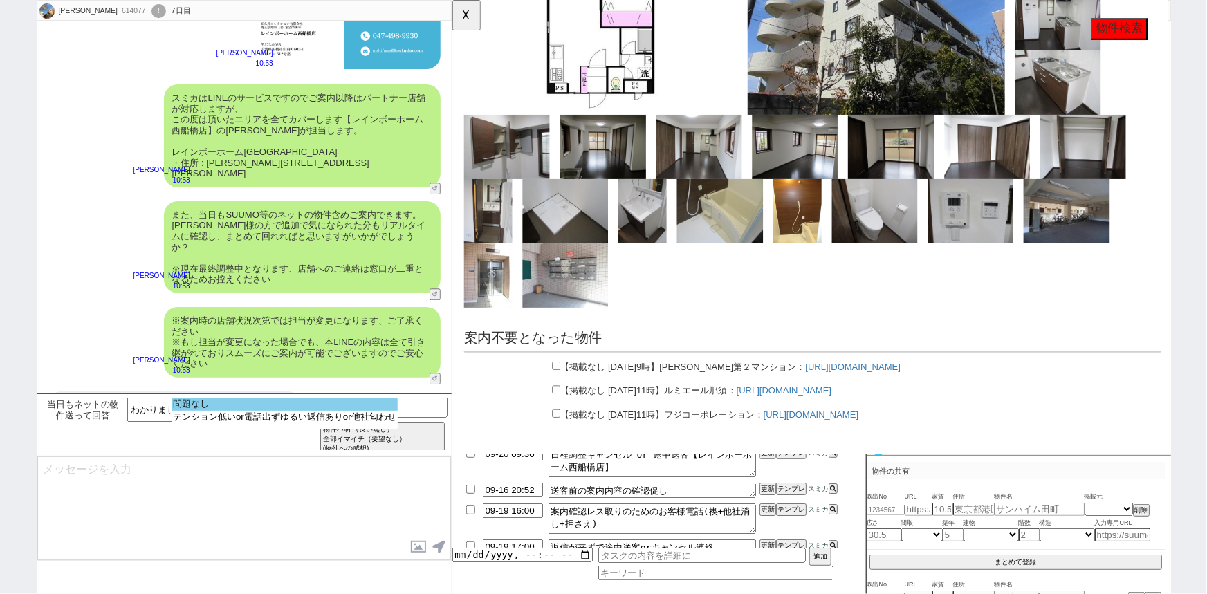
click at [213, 405] on option "問題なし" at bounding box center [285, 404] width 226 height 13
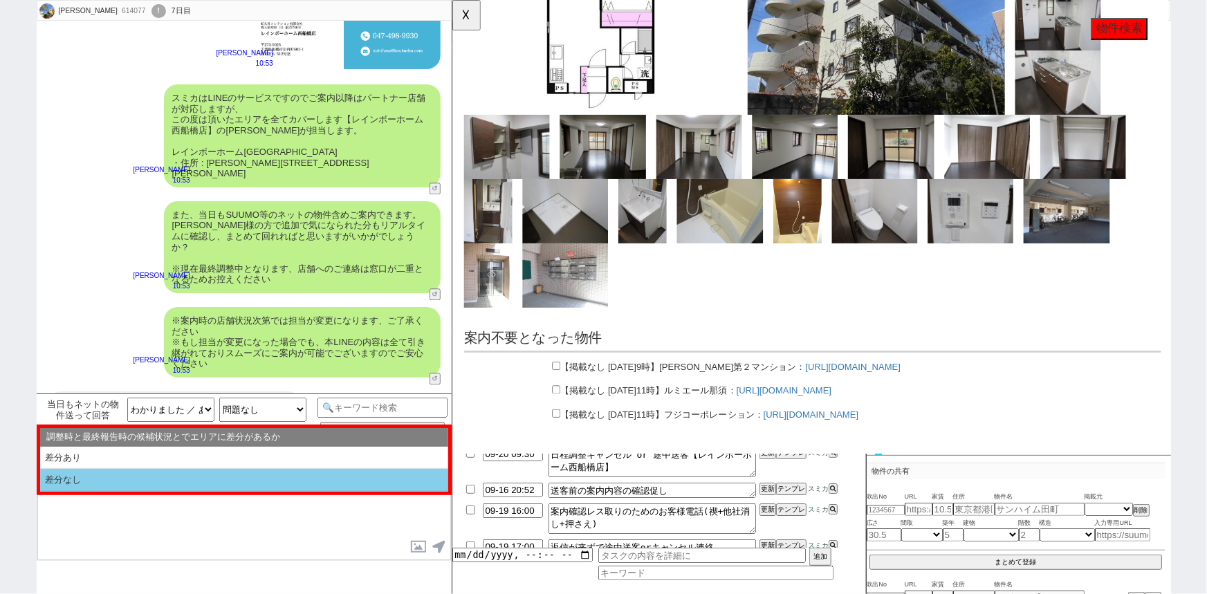
click at [103, 482] on li "差分なし" at bounding box center [244, 480] width 408 height 23
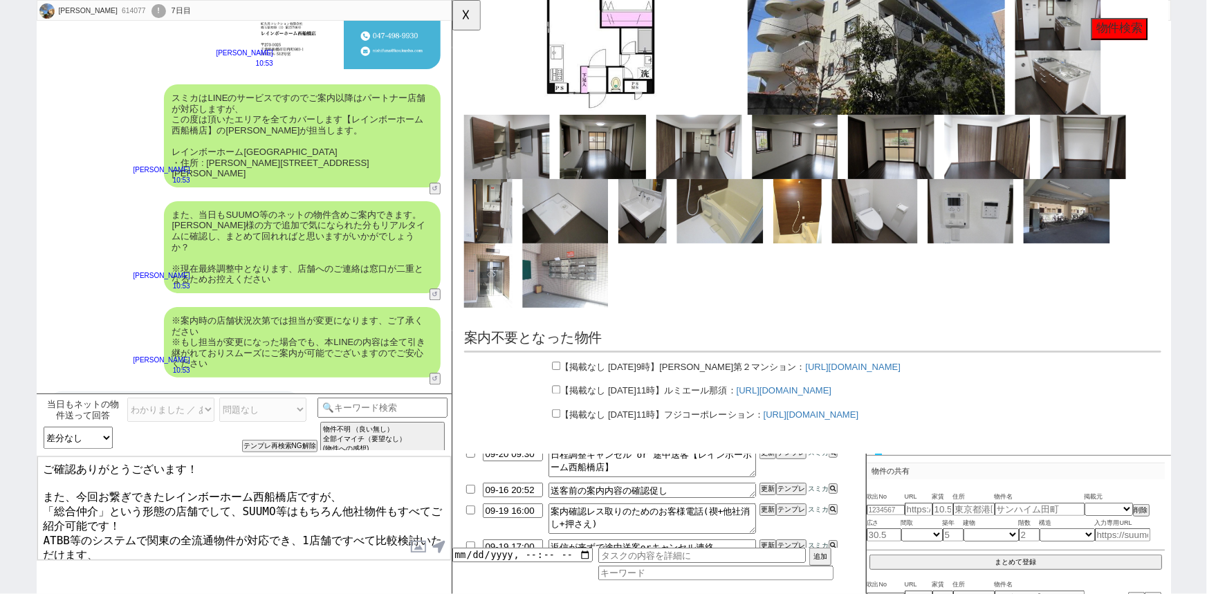
drag, startPoint x: 182, startPoint y: 462, endPoint x: 161, endPoint y: 463, distance: 20.8
click at [161, 463] on textarea "ご確認ありがとうございます！ また、今回お繋ぎできたレインボーホーム西船橋店ですが、 「総合仲介」という形態の店舗でして、SUUMO等はもちろん他社物件もすべ…" at bounding box center [244, 508] width 414 height 104
click at [75, 464] on textarea "ご確認ありがとうございます！ また、今回お繋ぎできたレインボーホーム西船橋店ですが、 「総合仲介」という形態の店舗でして、SUUMO等はもちろん他社物件もすべ…" at bounding box center [244, 508] width 414 height 104
click at [239, 471] on textarea "ご希望ありがとうございます！ また、今回お繋ぎできたレインボーホーム西船橋店ですが、 「総合仲介」という形態の店舗でして、SUUMO等はもちろん他社物件もすべ…" at bounding box center [244, 508] width 414 height 104
click at [460, 21] on button "☓" at bounding box center [465, 14] width 26 height 28
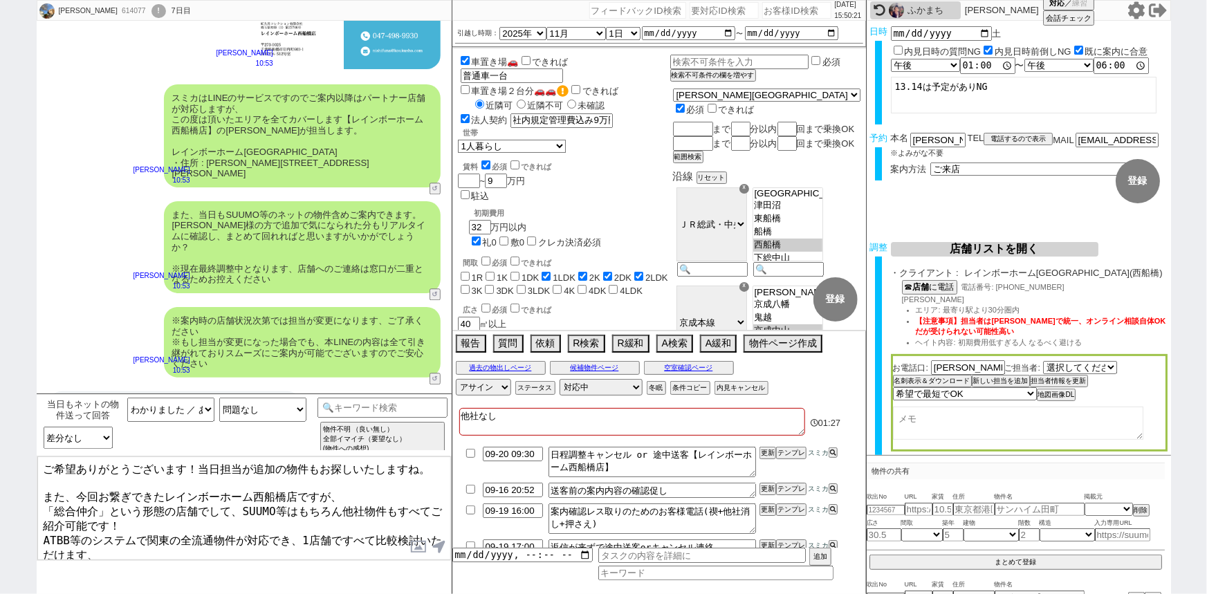
click at [345, 491] on textarea "ご希望ありがとうございます！当日担当が追加の物件もお探しいたしますね。 また、今回お繋ぎできたレインボーホーム西船橋店ですが、 「総合仲介」という形態の店舗で…" at bounding box center [244, 508] width 414 height 104
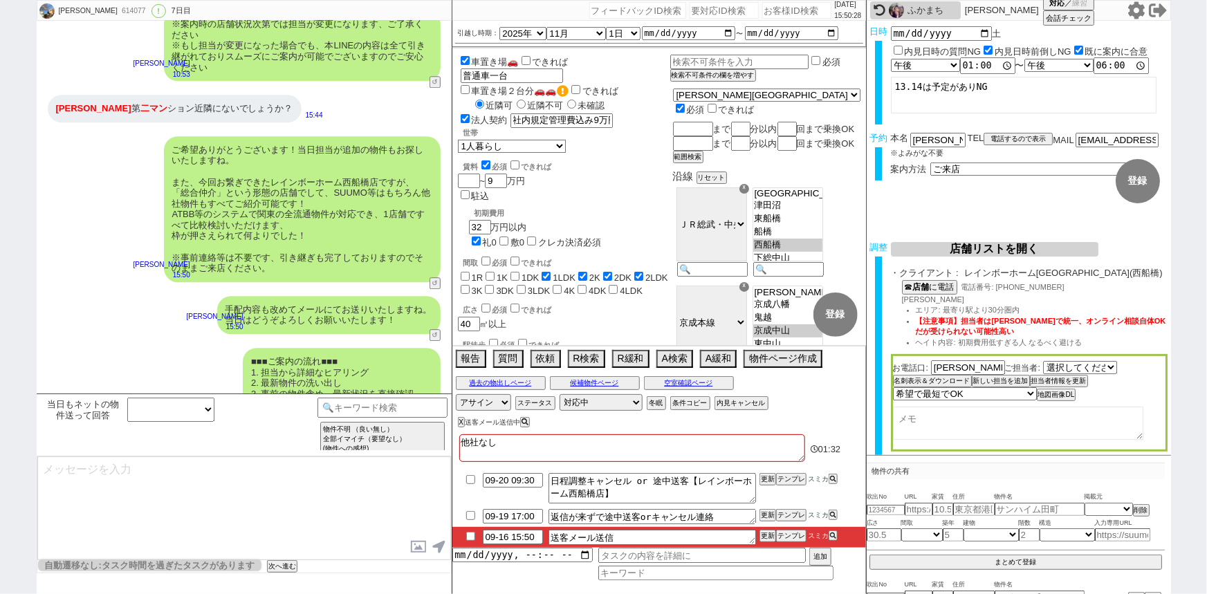
scroll to position [93, 0]
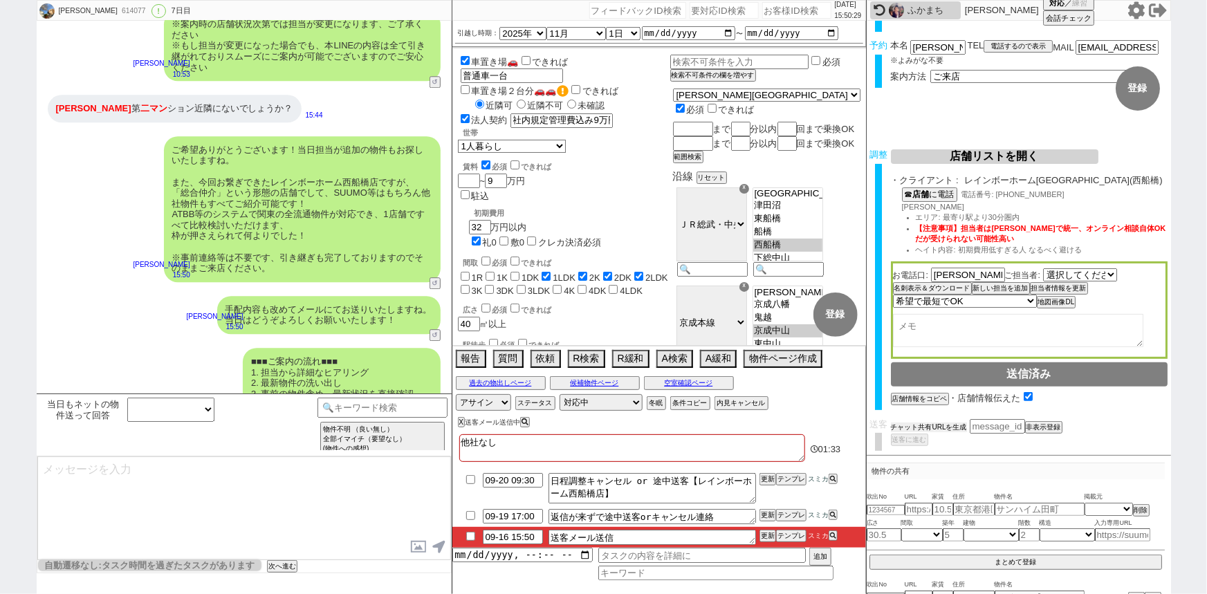
click at [942, 426] on button "チャット共有URLを生成" at bounding box center [929, 428] width 76 height 10
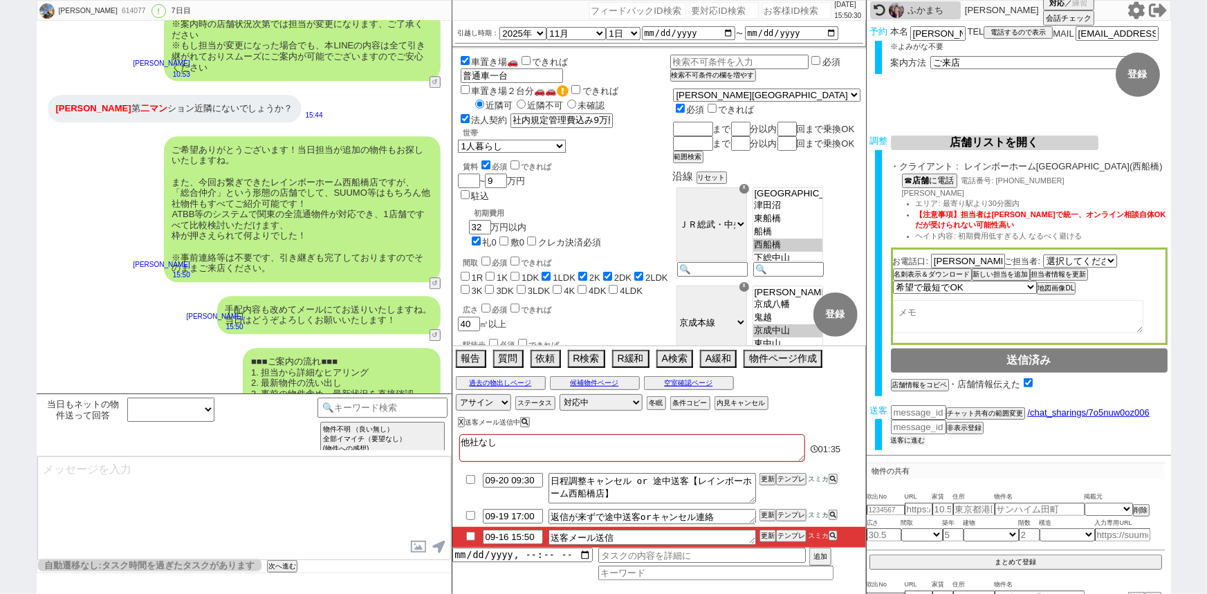
click at [909, 440] on button "送客に進む" at bounding box center [908, 441] width 35 height 10
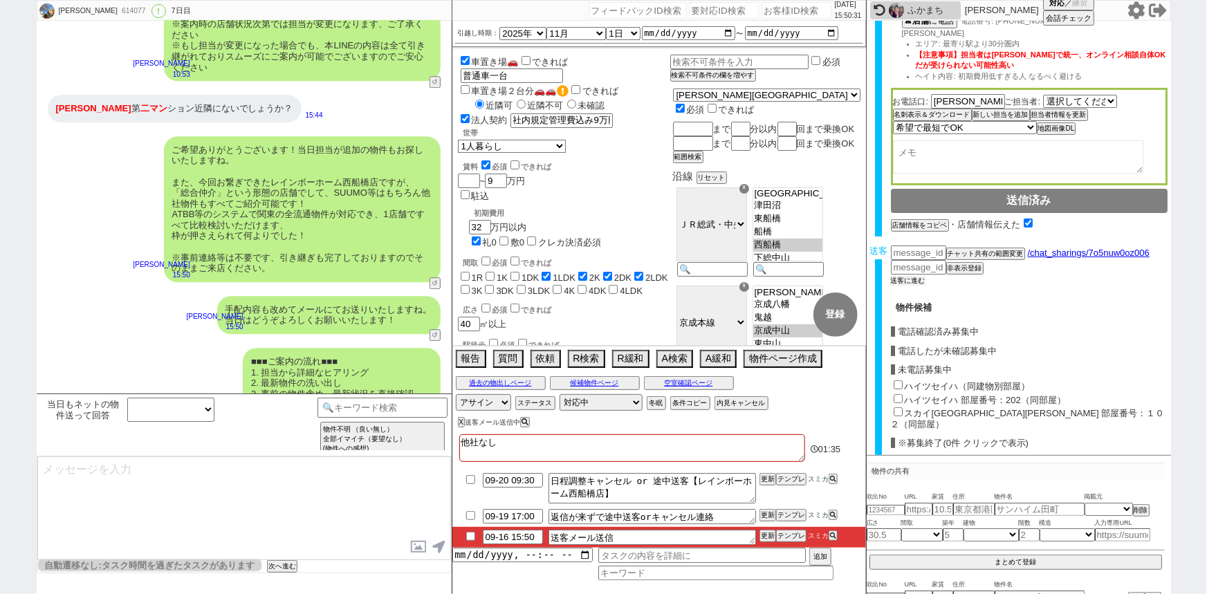
scroll to position [390, 0]
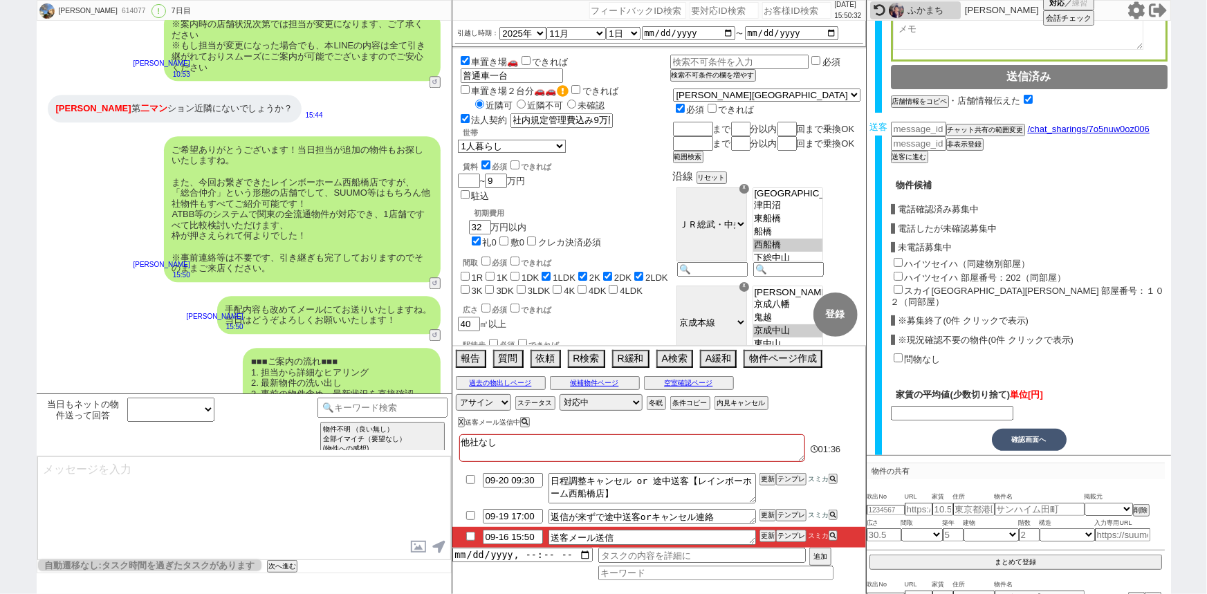
click at [897, 258] on input "ハイツセイハ（同建物別部屋）" at bounding box center [897, 262] width 9 height 9
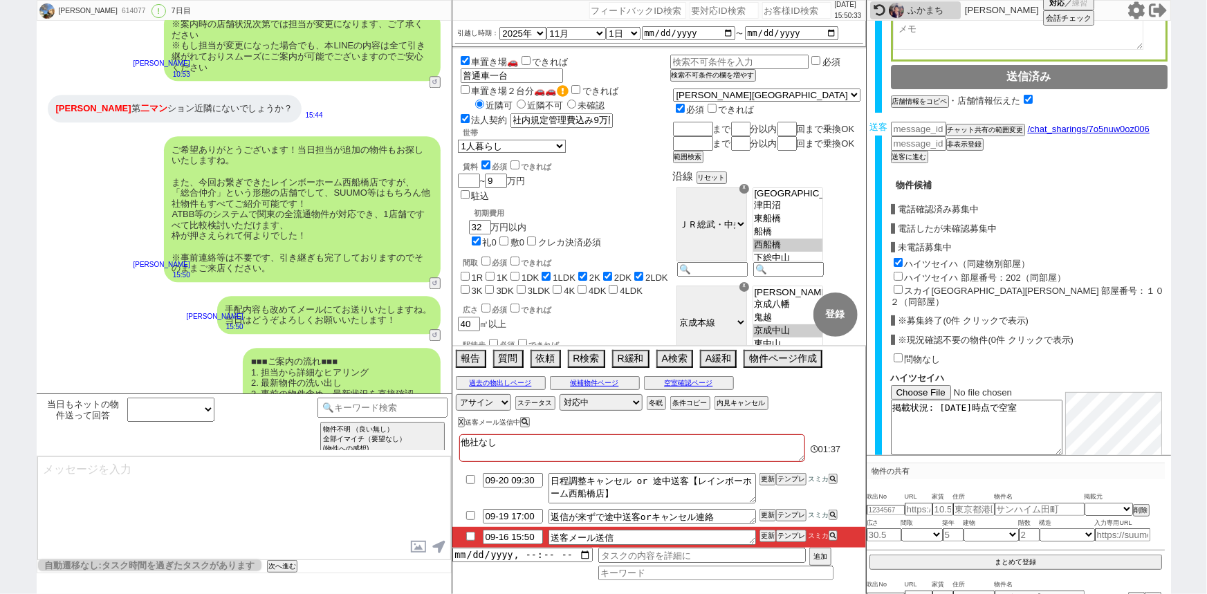
click at [897, 273] on input "ハイツセイハ 部屋番号：202（同部屋）" at bounding box center [897, 276] width 9 height 9
click at [897, 285] on input "スカイコート南市川 部屋番号：１０２（同部屋）" at bounding box center [897, 289] width 9 height 9
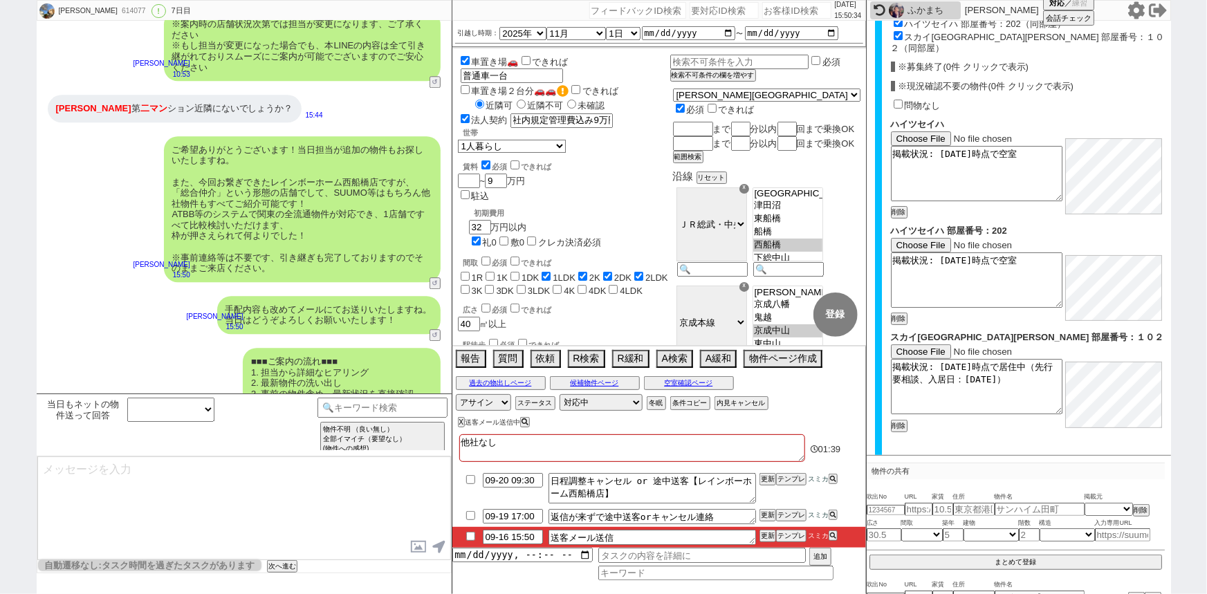
scroll to position [720, 0]
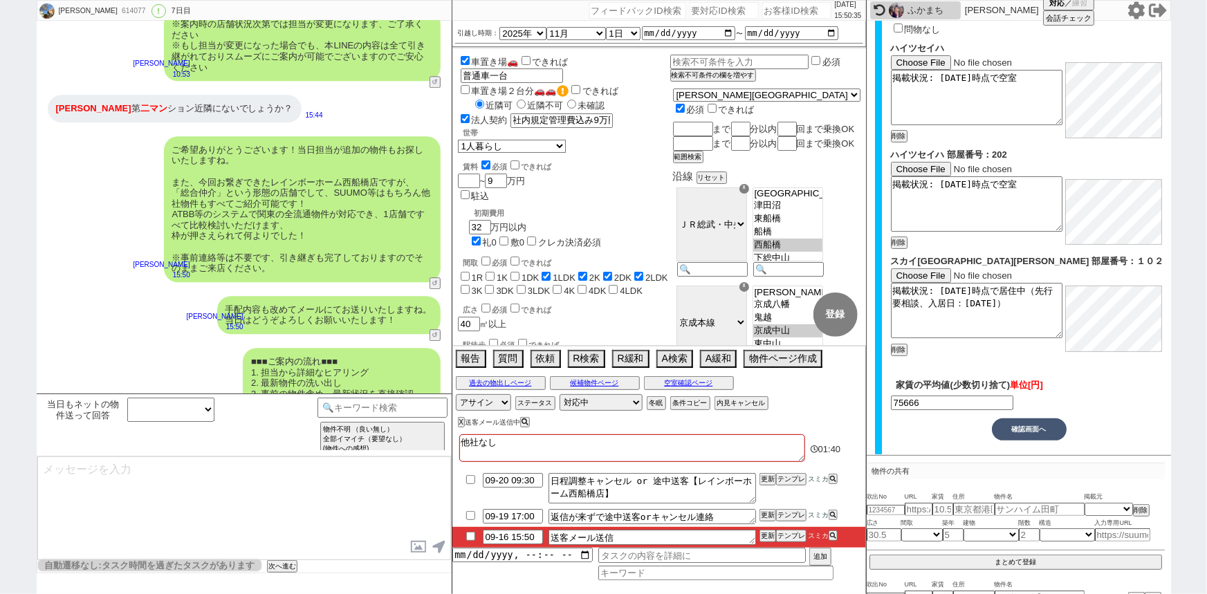
click at [1022, 424] on button "確認画面へ" at bounding box center [1029, 429] width 75 height 22
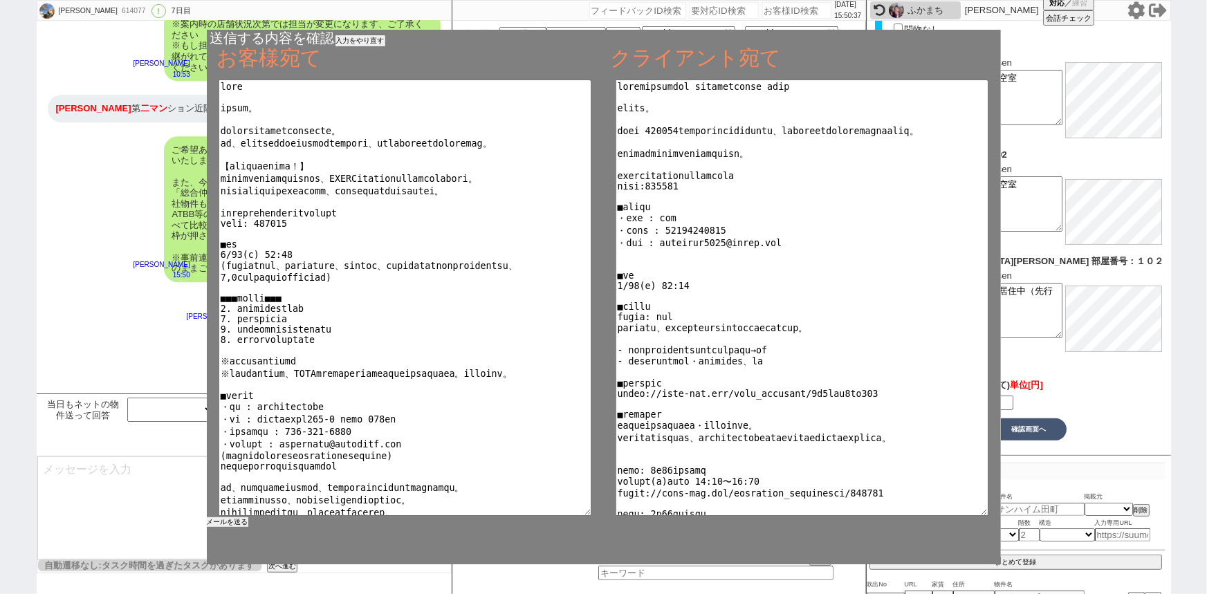
click at [235, 524] on button "メールを送る" at bounding box center [227, 522] width 41 height 10
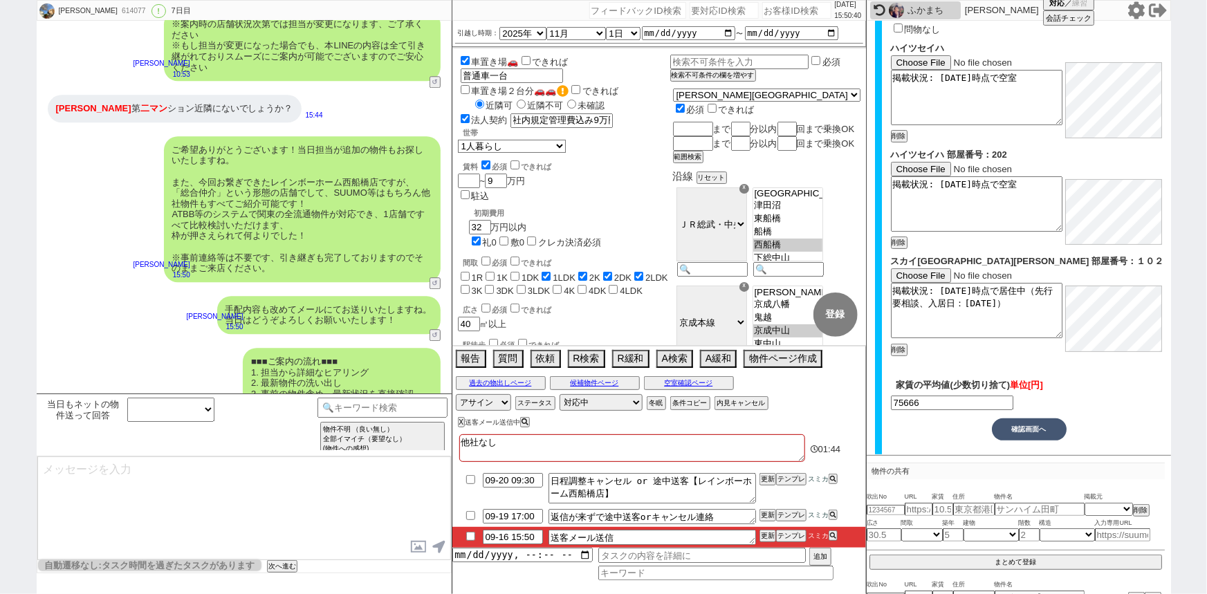
click at [471, 534] on input "checkbox" at bounding box center [471, 536] width 20 height 9
click at [591, 405] on select "対応中 引き継ぎ完了 ブロック 長期間返信なし 紹介不可 別の所で決まった 客の都合で引越しが無くなった 接客開始後に冬眠" at bounding box center [600, 402] width 83 height 17
click at [559, 394] on select "対応中 引き継ぎ完了 ブロック 長期間返信なし 紹介不可 別の所で決まった 客の都合で引越しが無くなった 接客開始後に冬眠" at bounding box center [600, 402] width 83 height 17
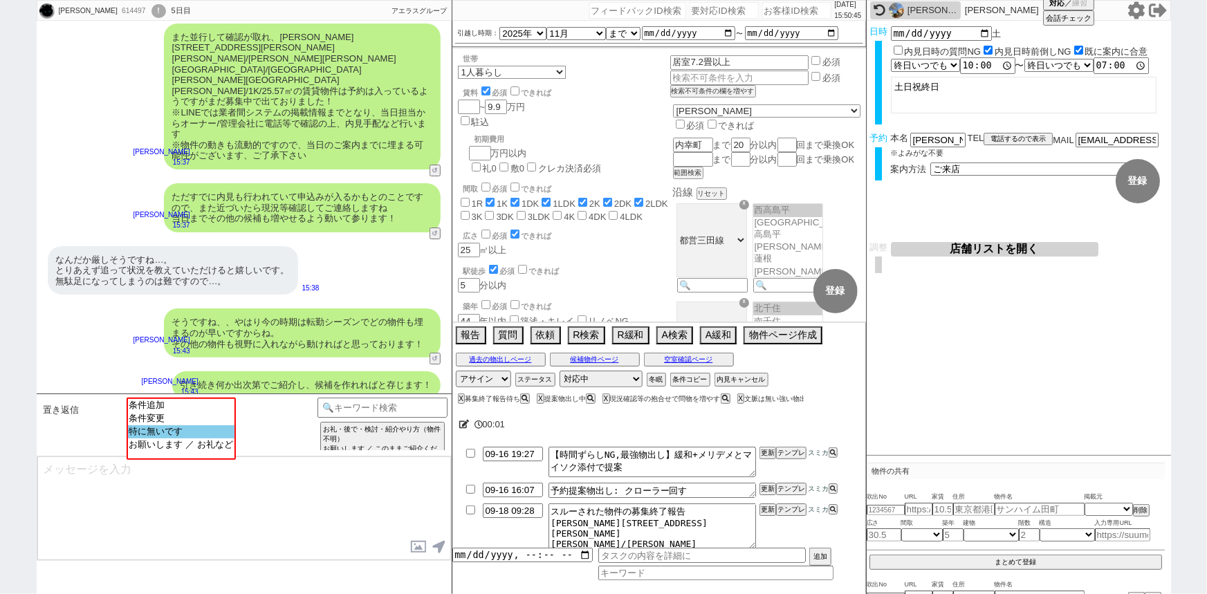
scroll to position [10, 0]
click at [188, 450] on option "お願いします ／ お礼など" at bounding box center [180, 443] width 106 height 13
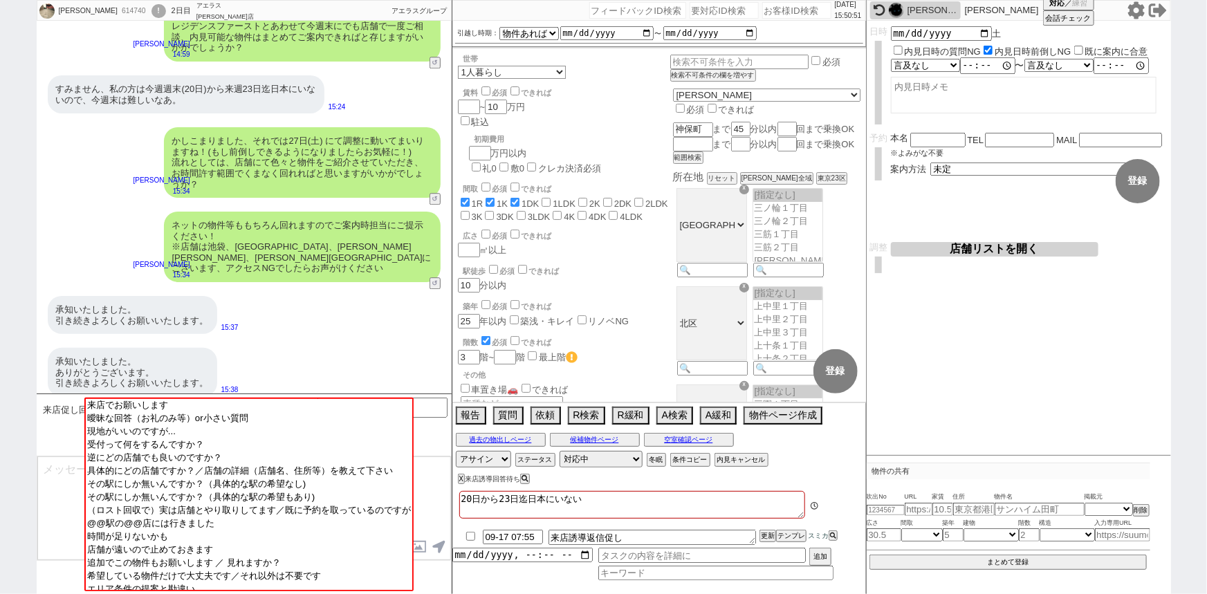
scroll to position [122, 0]
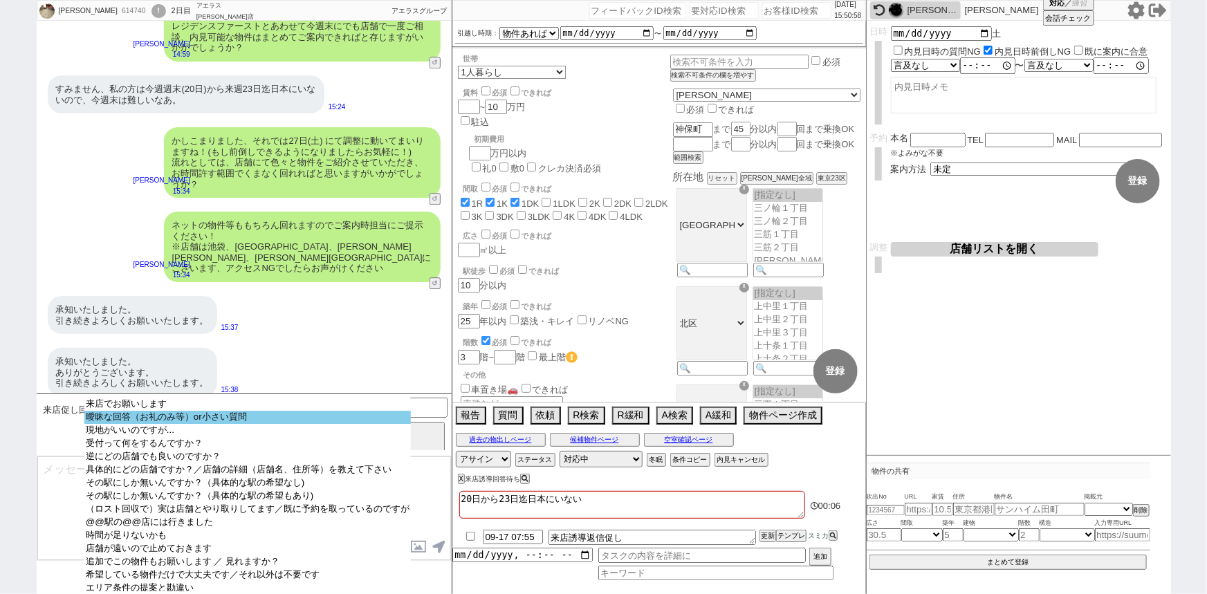
click at [133, 414] on option "曖昧な回答（お礼のみ等）or小さい質問" at bounding box center [247, 417] width 326 height 13
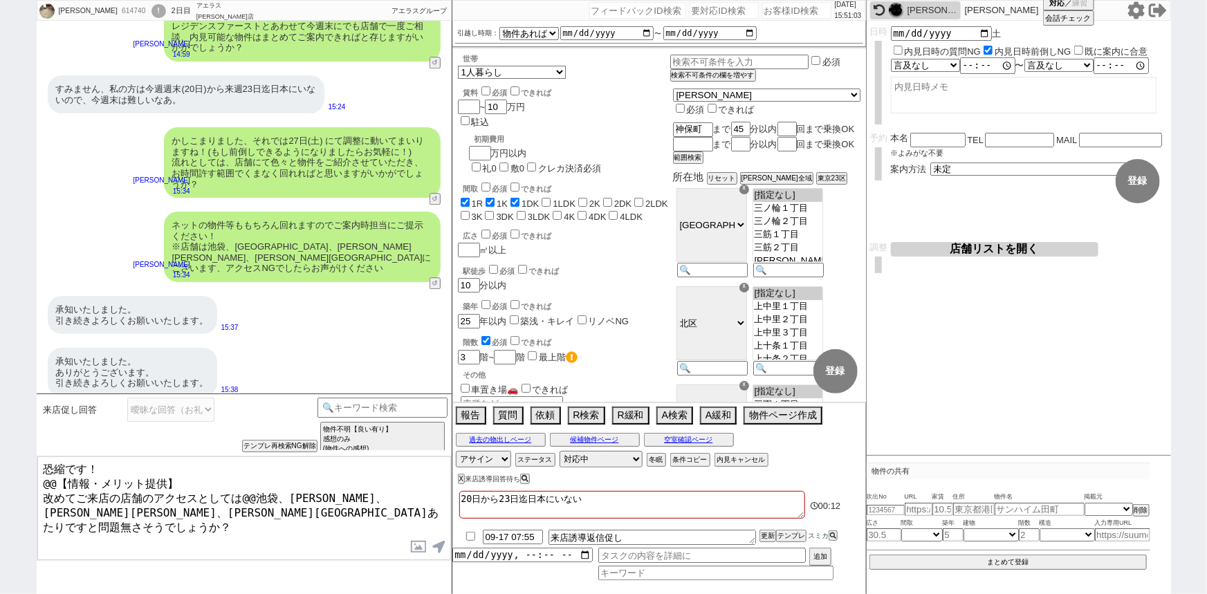
drag, startPoint x: 39, startPoint y: 491, endPoint x: 30, endPoint y: 480, distance: 14.3
click at [30, 480] on div "李帥 614740 ! 0 2日目 アエラス赤羽店 冬眠中 自社客 アエラスグループ スミカ_BPO チャット全表示 2025-09-15 お風呂トイレ別、ガ…" at bounding box center [603, 297] width 1207 height 594
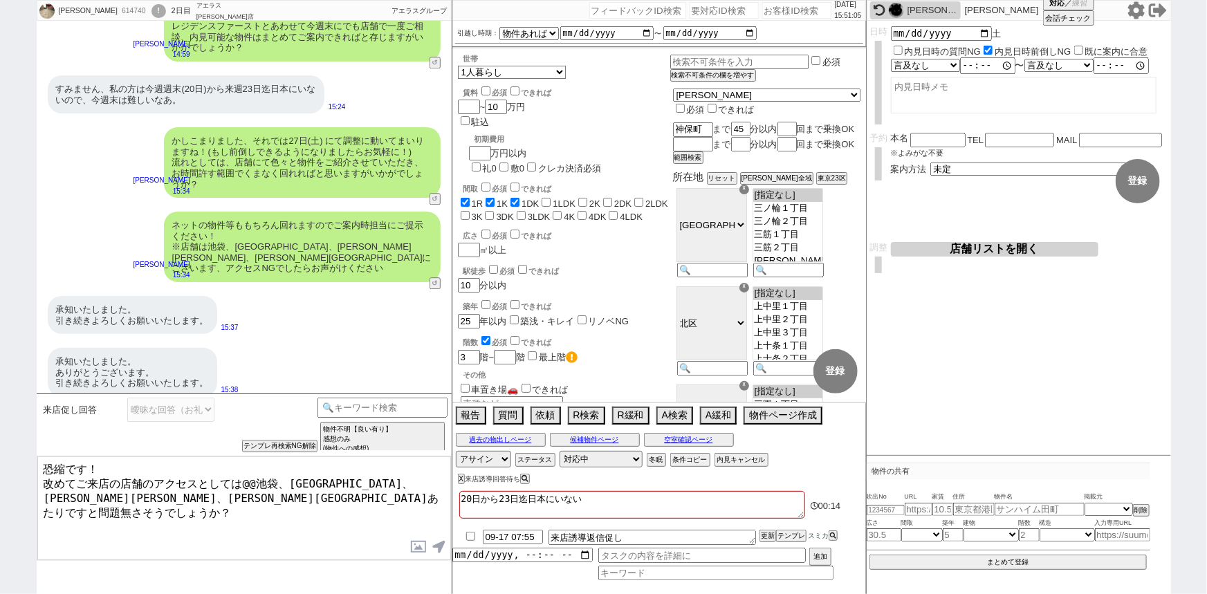
click at [250, 477] on textarea "恐縮です！ 改めてご来店の店舗のアクセスとしては@@池袋、上野、高田馬場、神田駅あたりですと問題無さそうでしょうか？" at bounding box center [244, 508] width 414 height 104
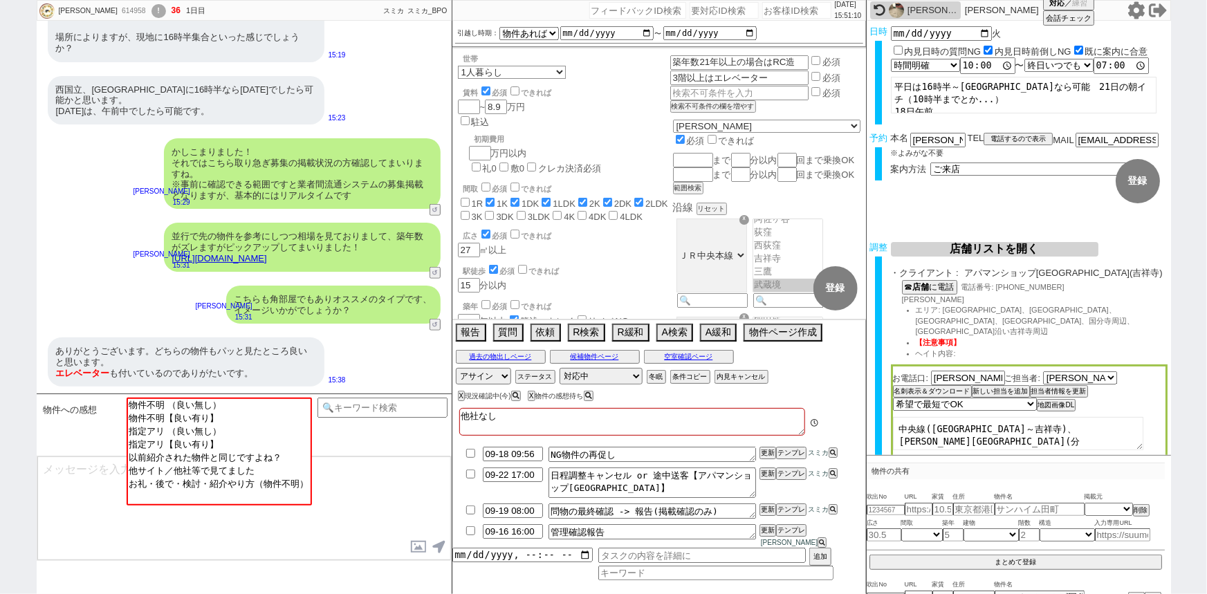
scroll to position [52, 0]
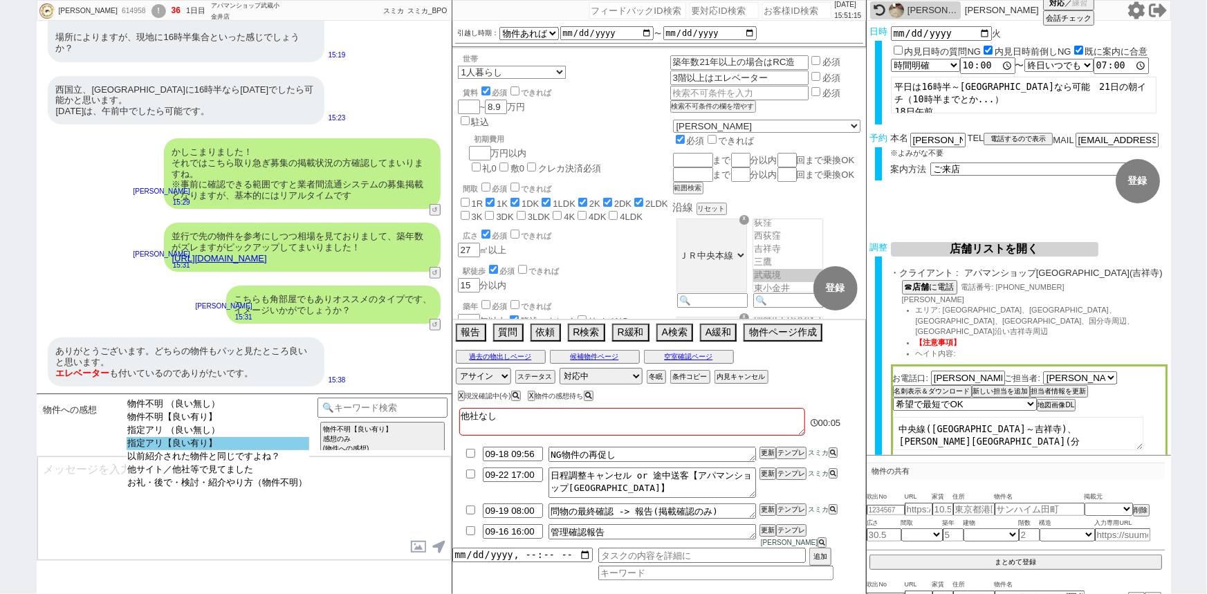
click at [211, 449] on option "指定アリ【良い有り】" at bounding box center [218, 443] width 183 height 13
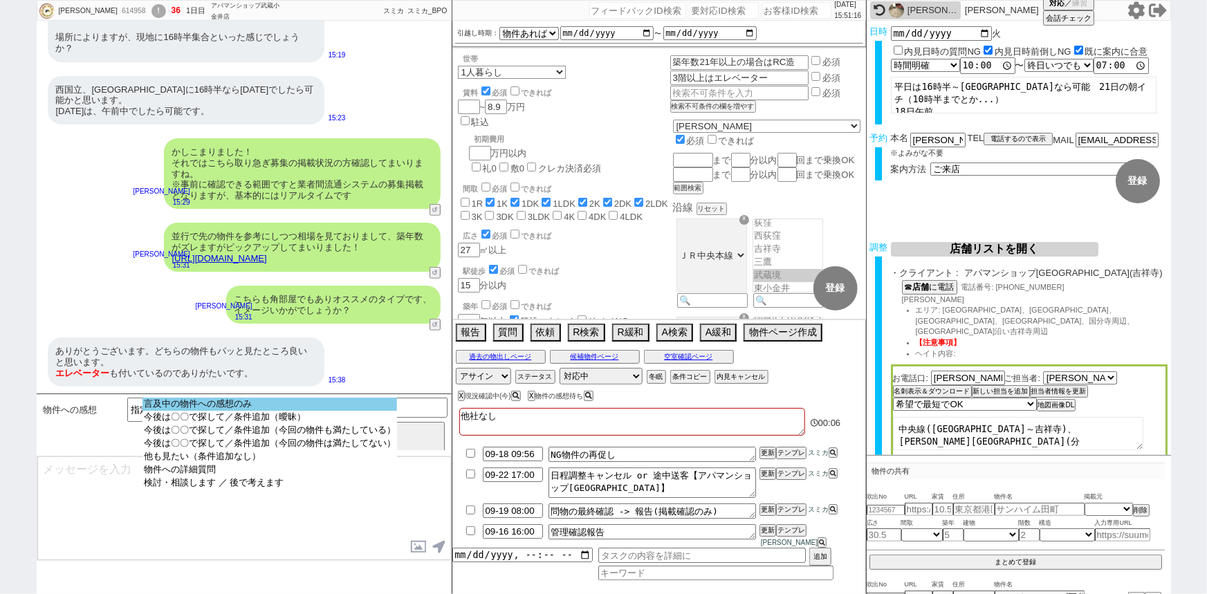
click at [249, 403] on option "言及中の物件への感想のみ" at bounding box center [269, 404] width 254 height 13
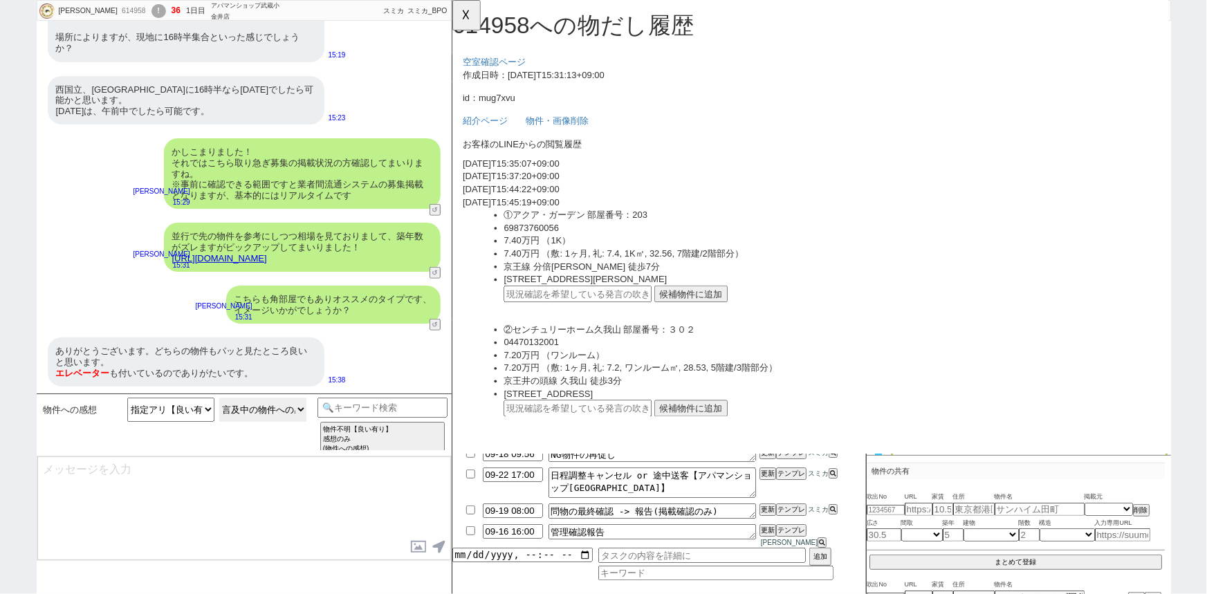
scroll to position [0, 0]
click at [720, 329] on ul "①アクア・ガーデン 部屋番号：203 69873760056 7.40万円 （1K） 7.40万円 （敷: 1ヶ月, 礼: 7.4, 1K㎡, 32.56, …" at bounding box center [847, 285] width 725 height 123
click at [717, 319] on button "候補物件に追加" at bounding box center [708, 316] width 79 height 18
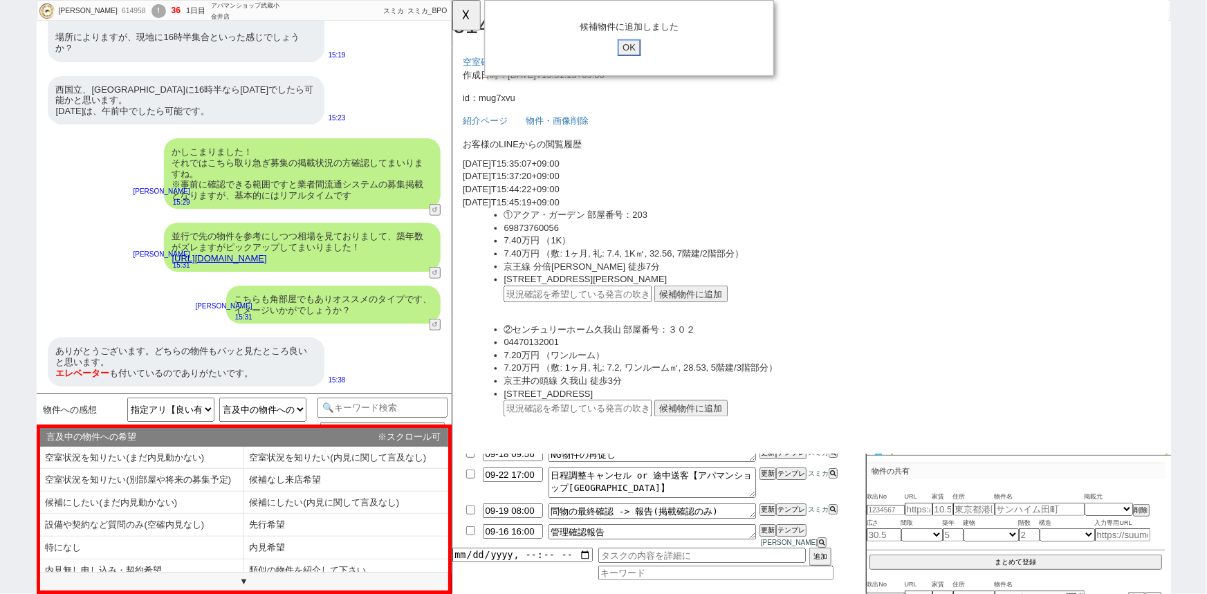
click at [646, 55] on input "OK" at bounding box center [641, 51] width 25 height 18
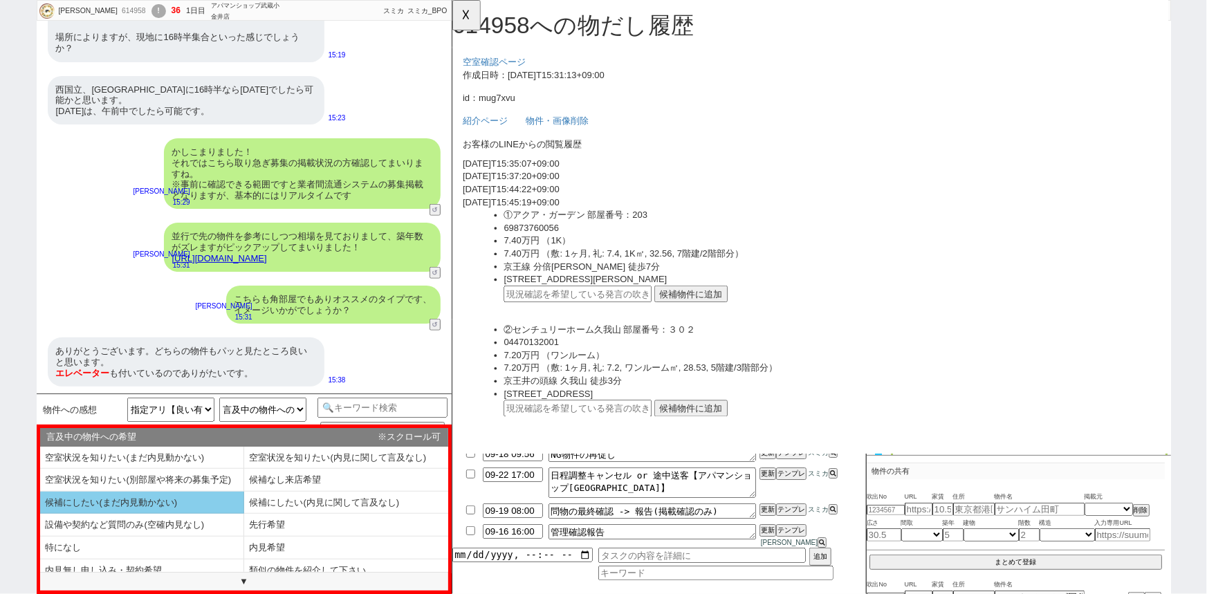
scroll to position [9, 0]
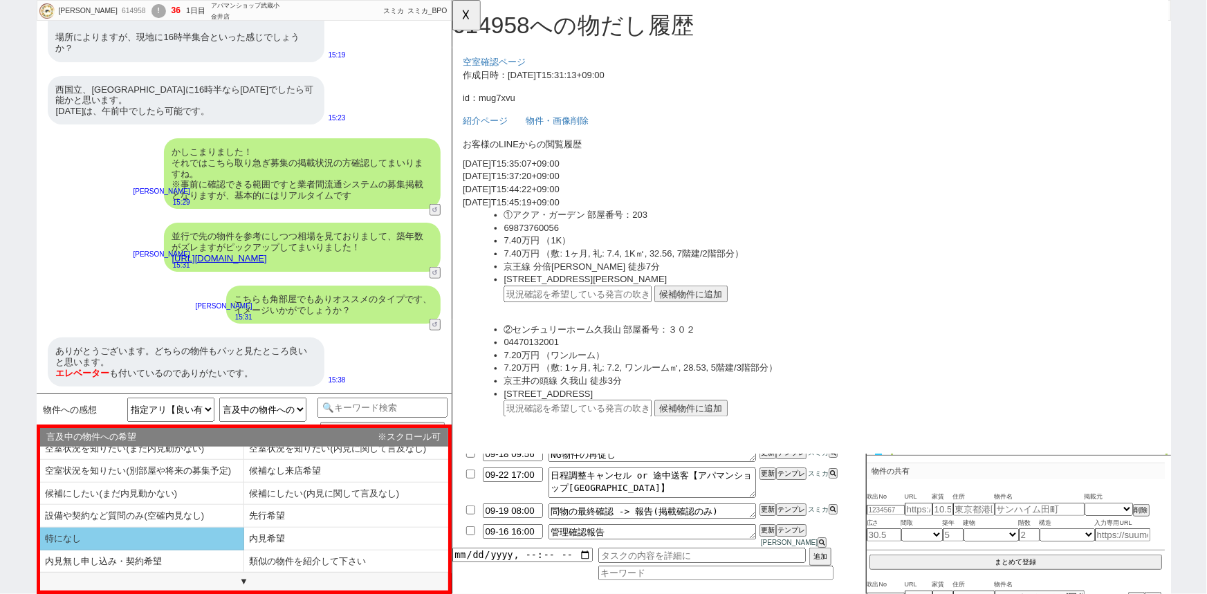
click at [174, 540] on li "特になし" at bounding box center [142, 539] width 204 height 23
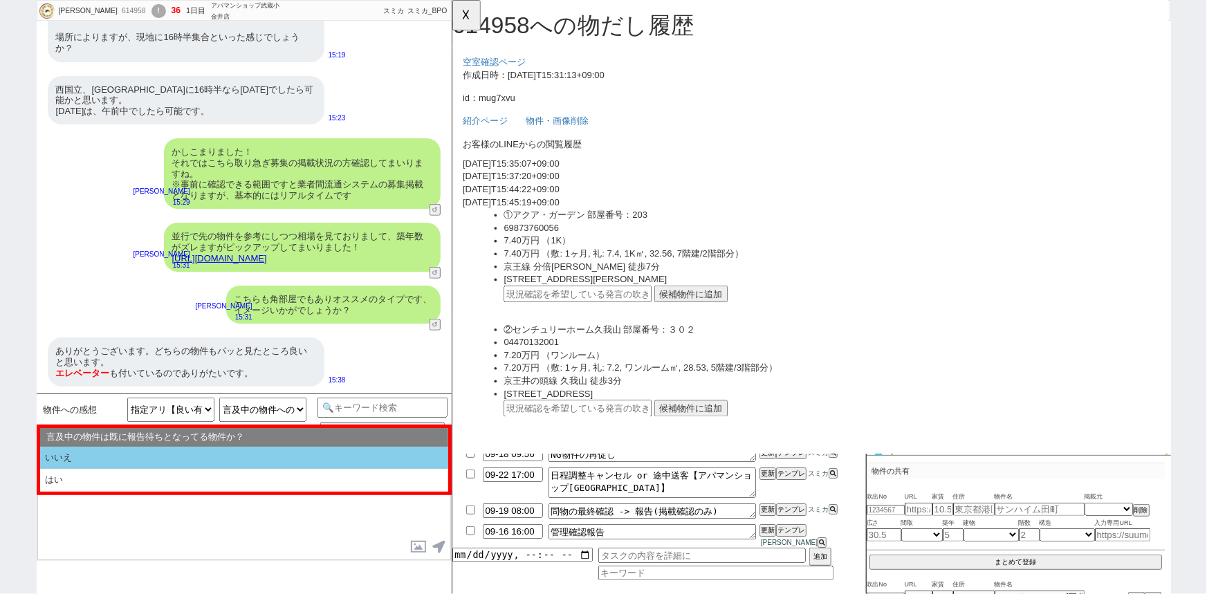
click at [203, 463] on li "いいえ" at bounding box center [244, 458] width 408 height 23
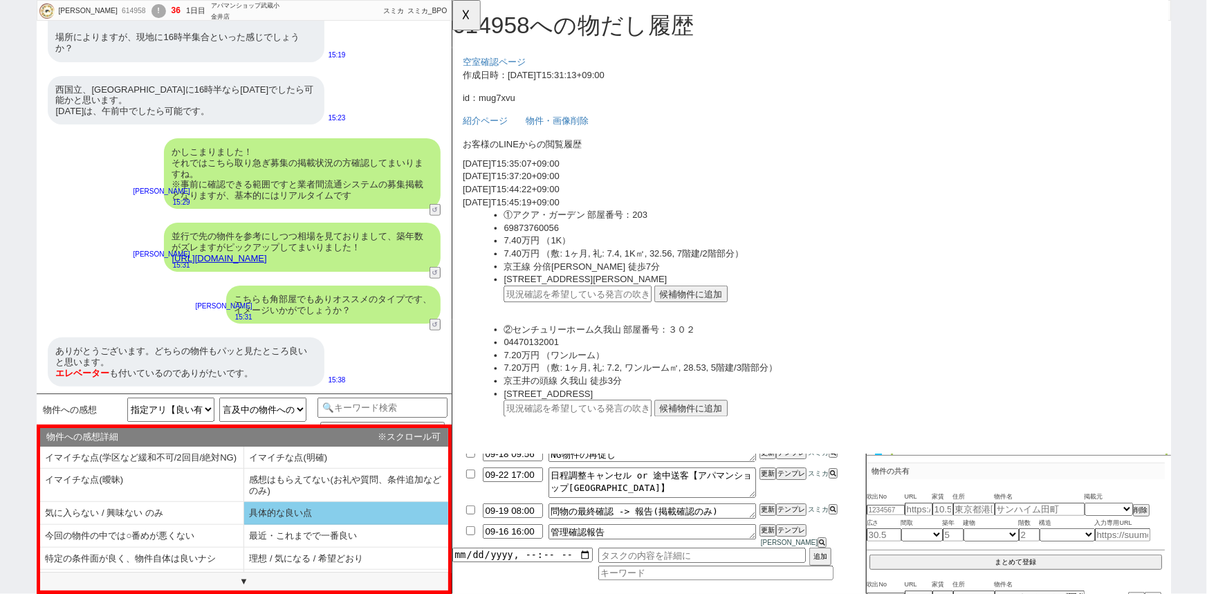
click at [266, 517] on li "具体的な良い点" at bounding box center [346, 513] width 204 height 23
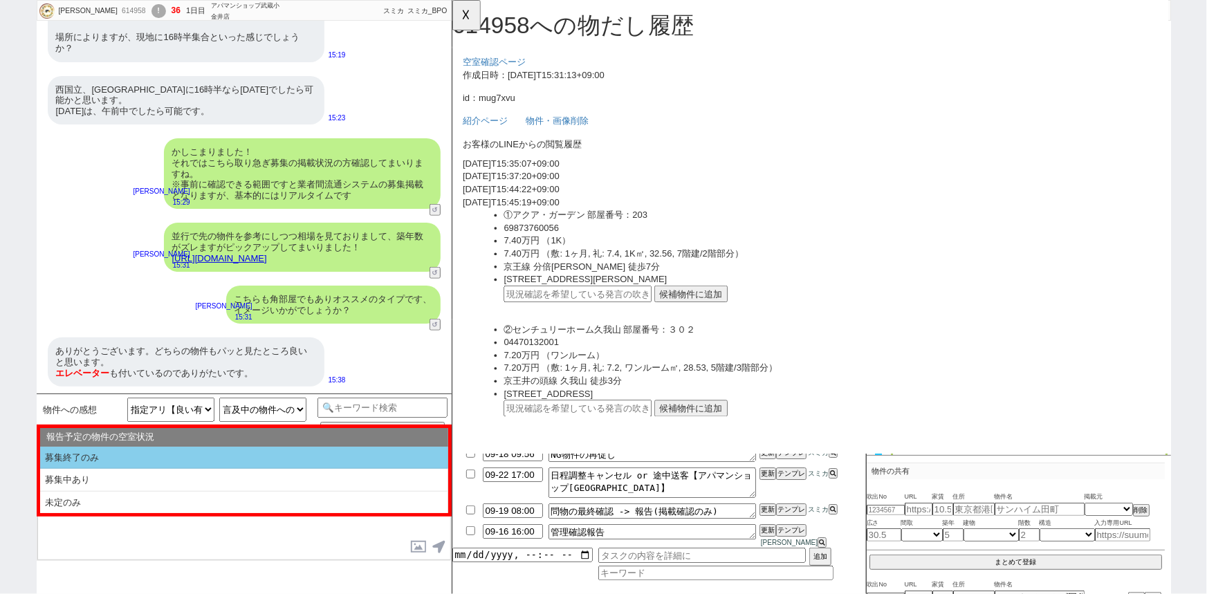
click at [208, 455] on li "募集終了のみ" at bounding box center [244, 458] width 408 height 23
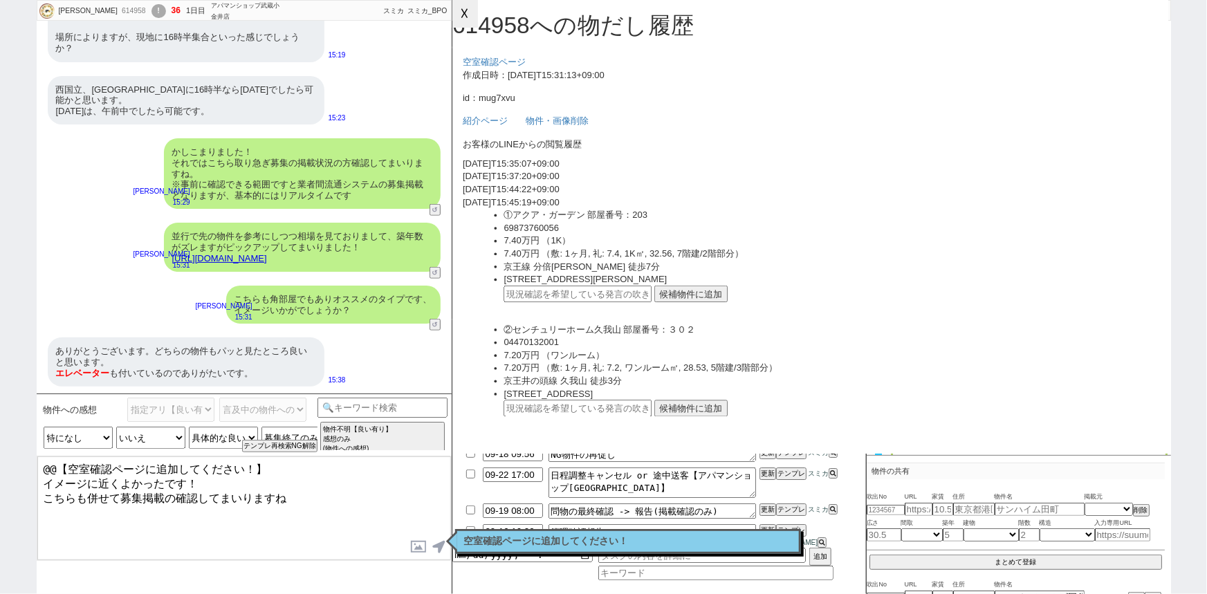
click at [466, 19] on button "☓" at bounding box center [465, 14] width 26 height 28
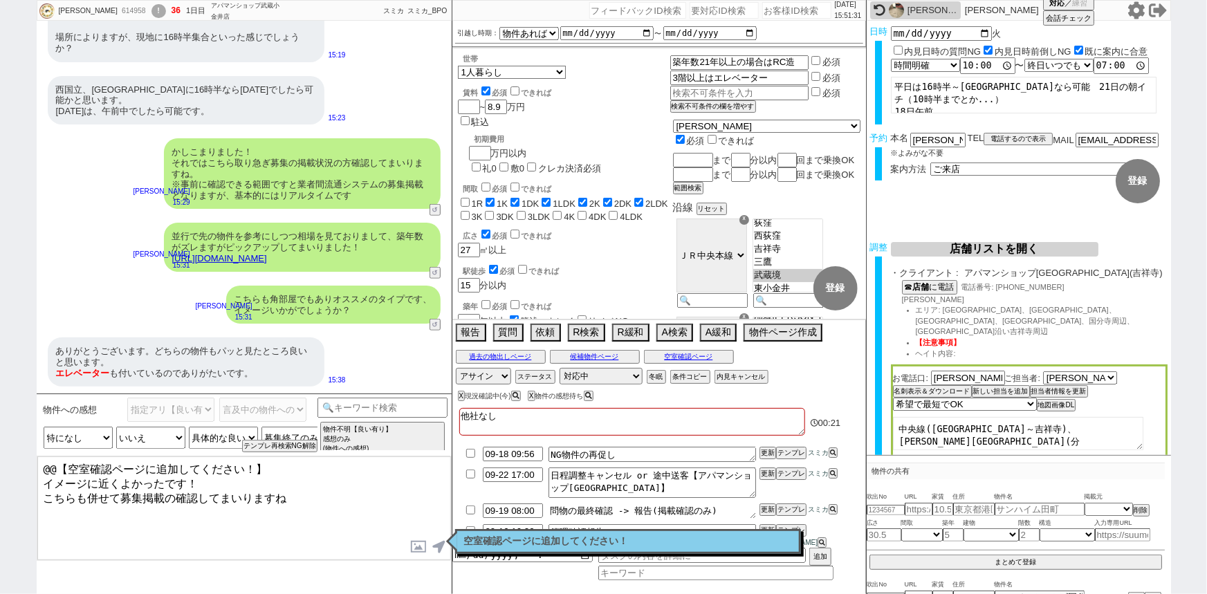
click at [559, 519] on textarea "問物の最終確認 -> 報告(掲載確認のみ)" at bounding box center [651, 510] width 207 height 15
click at [553, 539] on p "空室確認ページに追加してください！" at bounding box center [628, 541] width 328 height 11
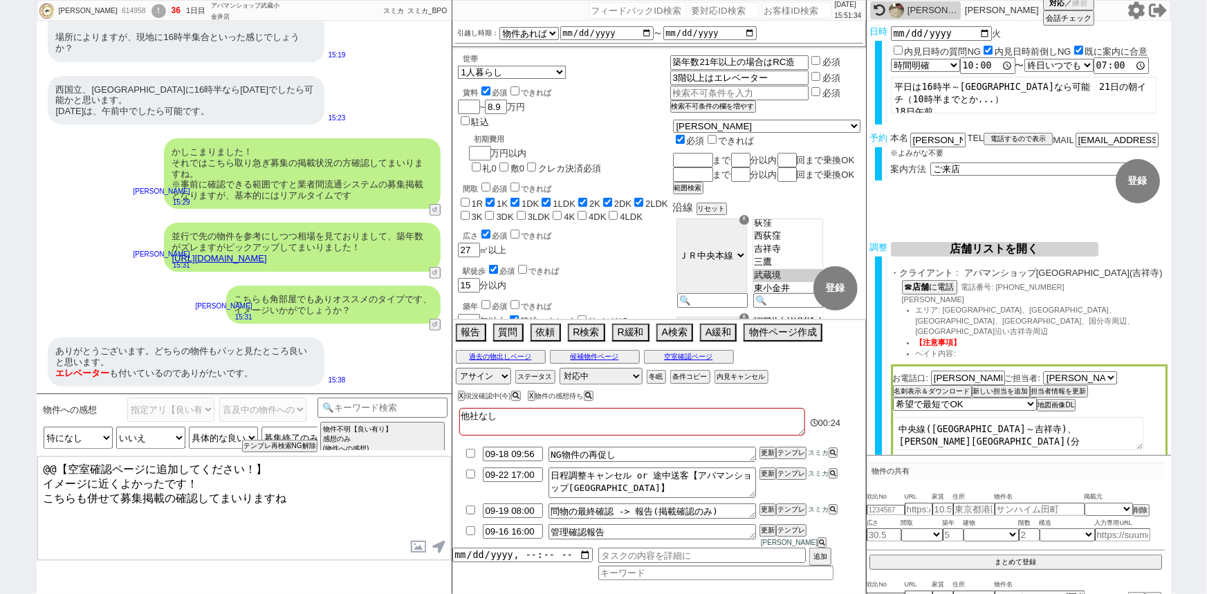
click at [267, 256] on link "https://tools.sumika.live/pages/mug7xvu" at bounding box center [219, 258] width 95 height 10
click at [146, 360] on div "ありがとうございます。どちらの物件もパッと見たところ良いと思います。 エレベーター も付いているのでありがたいです。" at bounding box center [186, 361] width 277 height 49
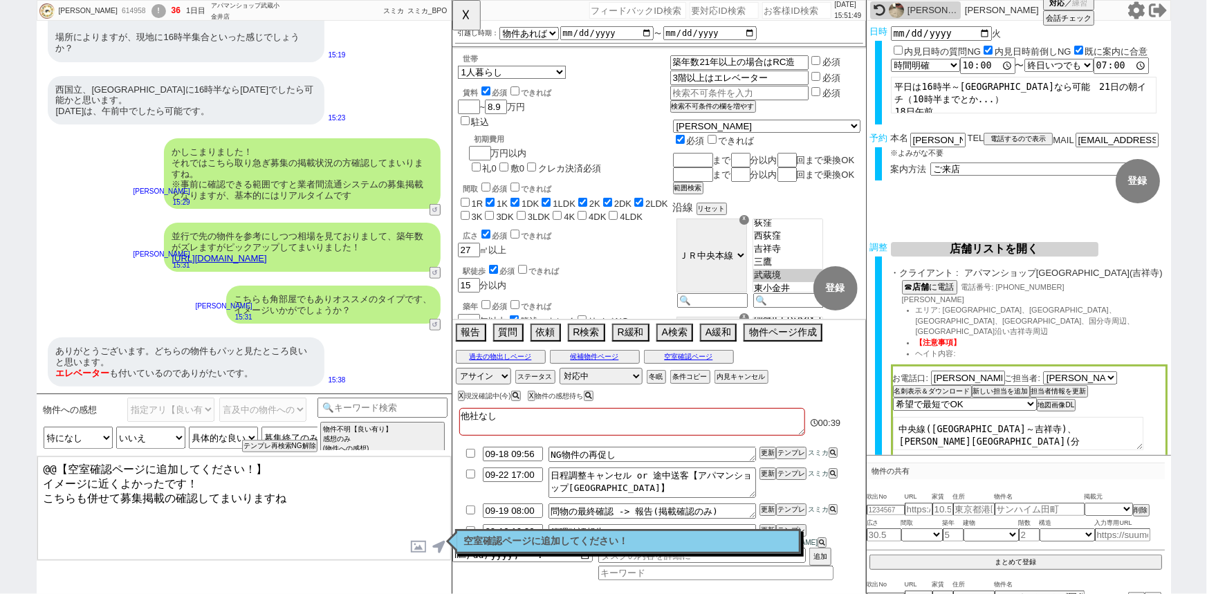
drag, startPoint x: 41, startPoint y: 477, endPoint x: 19, endPoint y: 429, distance: 53.2
click at [19, 429] on div "甲斐千尋 614958 ! 36 1日目 アパマンショップ武蔵小金井店 冬眠中 自社客 スミカ スミカ_BPO チャット全表示 2025-09-16 はい、さ…" at bounding box center [603, 297] width 1207 height 594
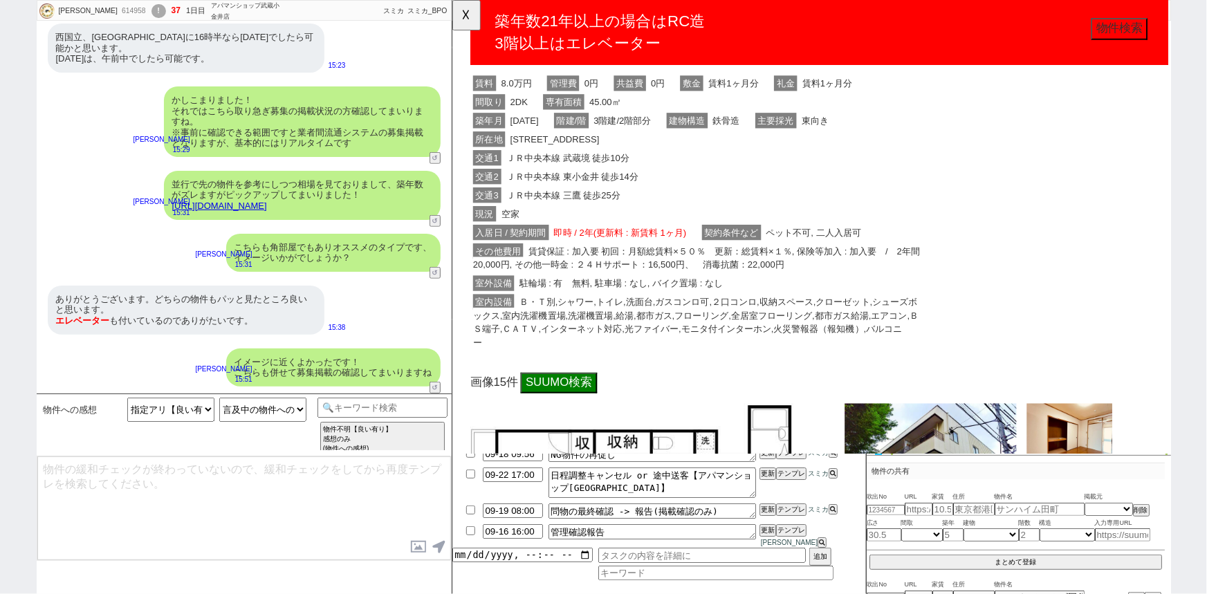
scroll to position [183, 0]
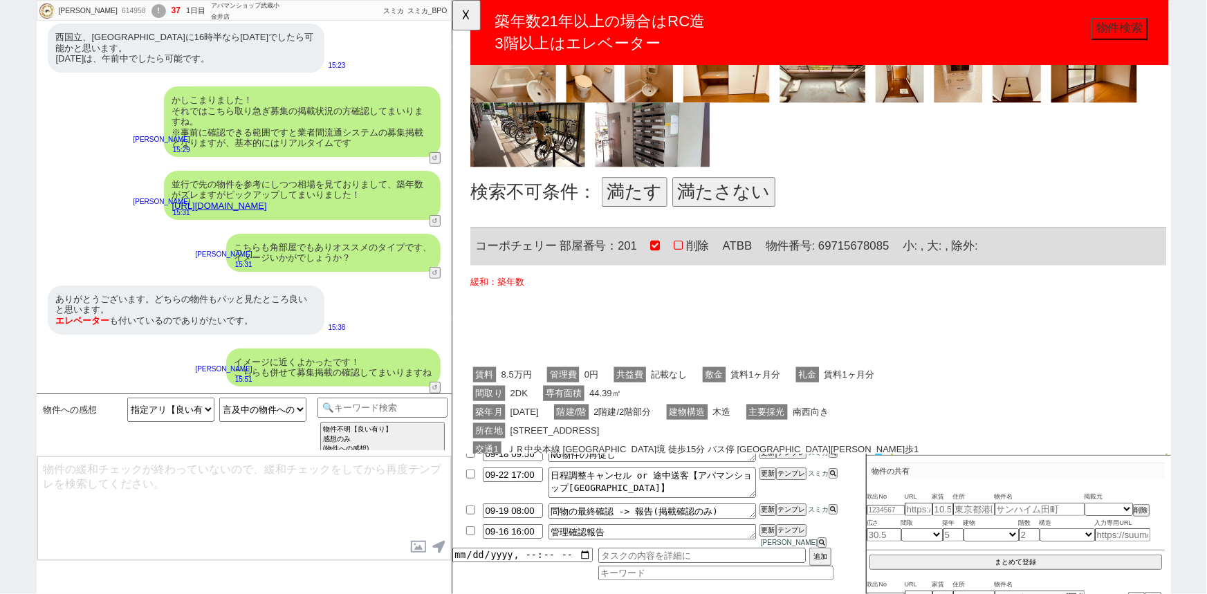
click at [752, 218] on button "満たさない" at bounding box center [743, 207] width 111 height 32
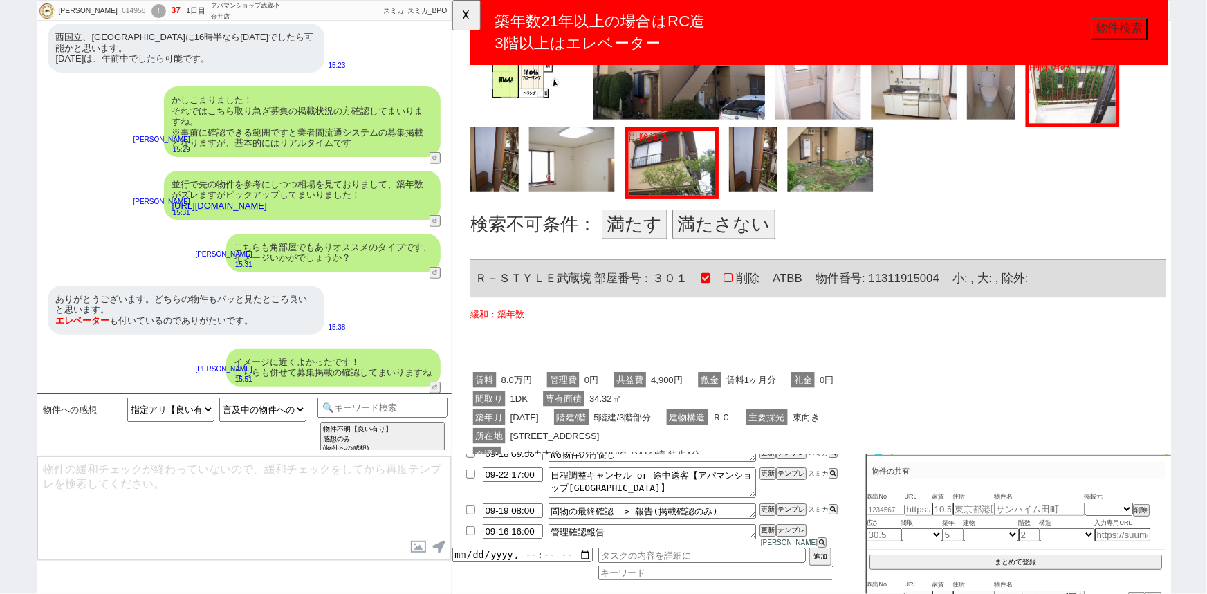
click at [752, 232] on button "満たさない" at bounding box center [743, 241] width 111 height 32
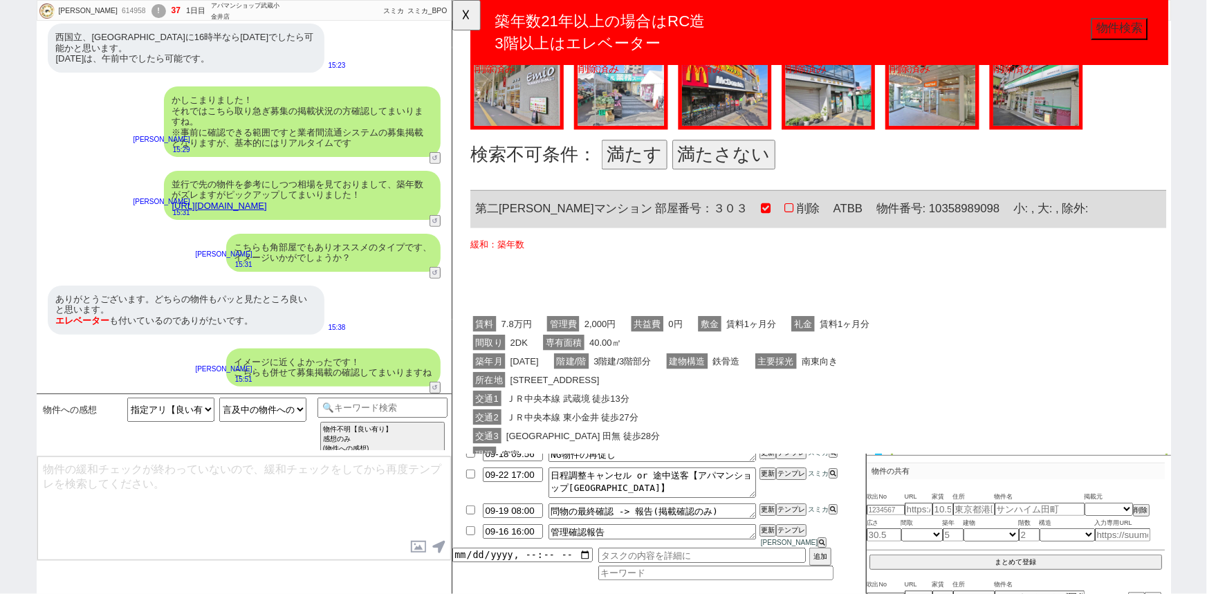
scroll to position [2349, 0]
click at [748, 162] on button "満たさない" at bounding box center [743, 165] width 111 height 32
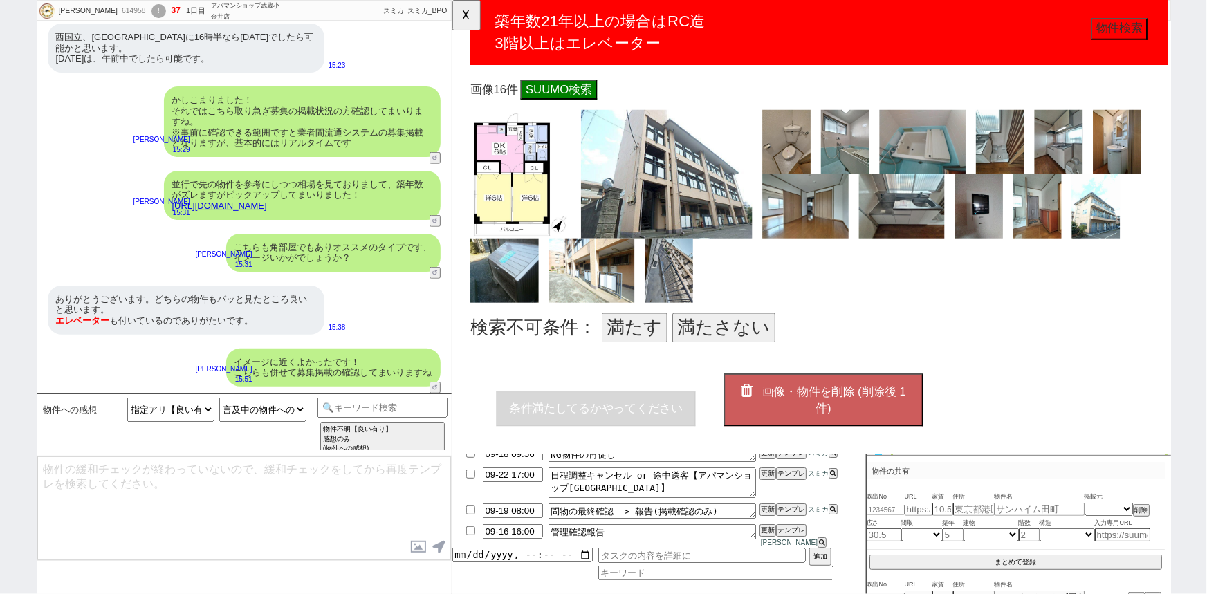
scroll to position [2953, 0]
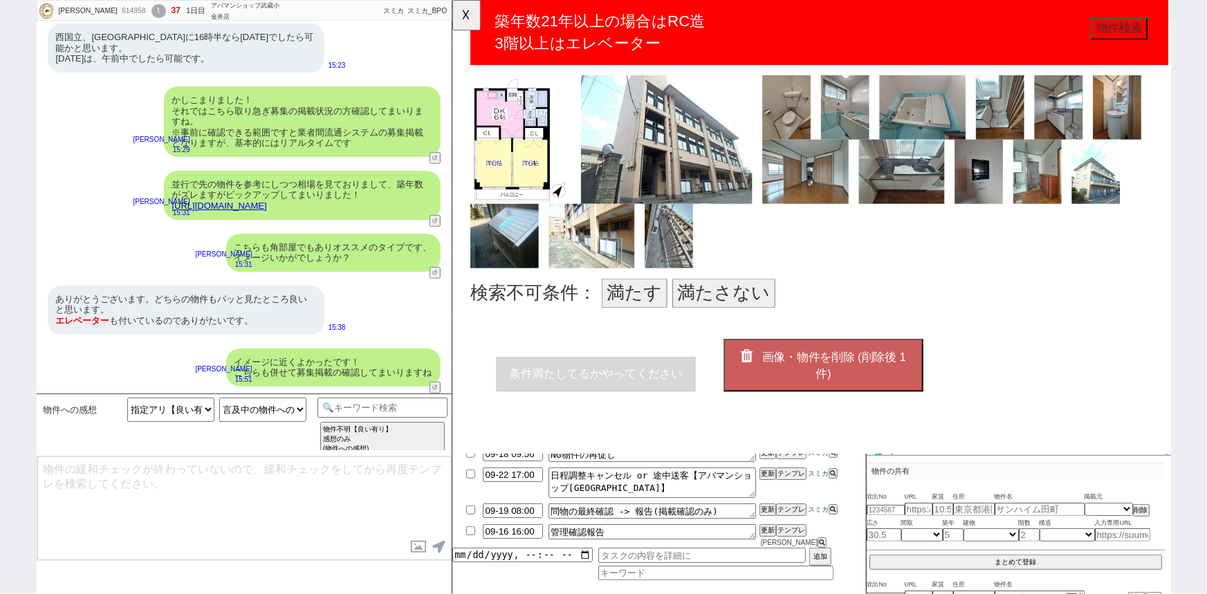
click at [739, 303] on button "満たさない" at bounding box center [743, 315] width 111 height 32
click at [824, 382] on button "画像・物件を削除 (削除後 0 件)" at bounding box center [850, 392] width 214 height 56
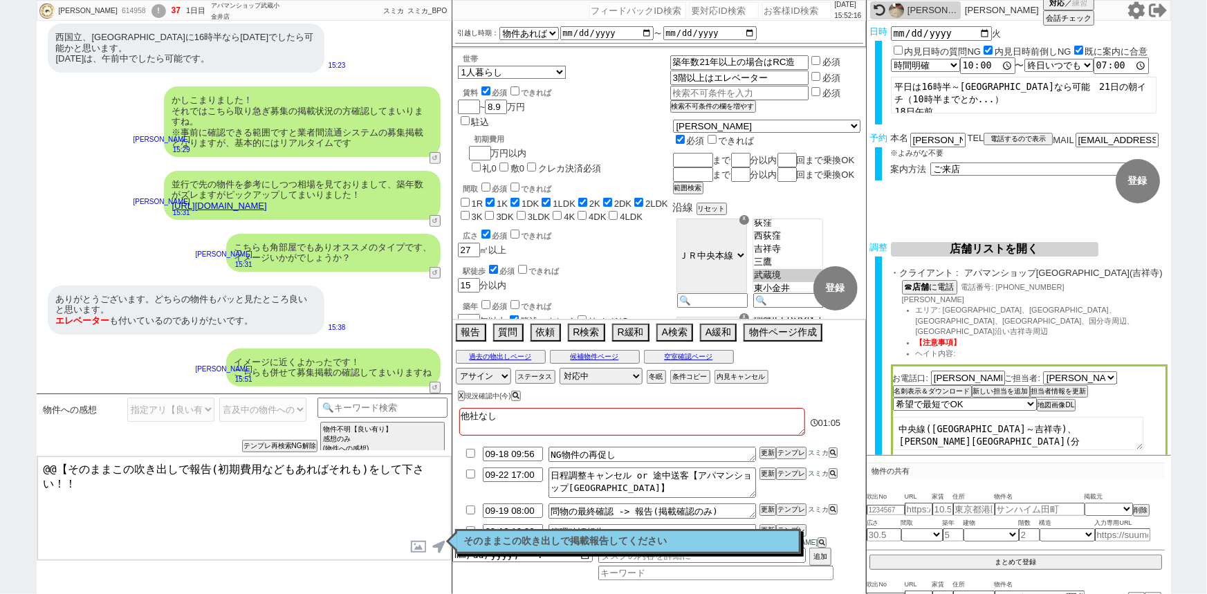
click at [524, 536] on p "そのままこの吹き出しで掲載報告してください" at bounding box center [628, 541] width 328 height 11
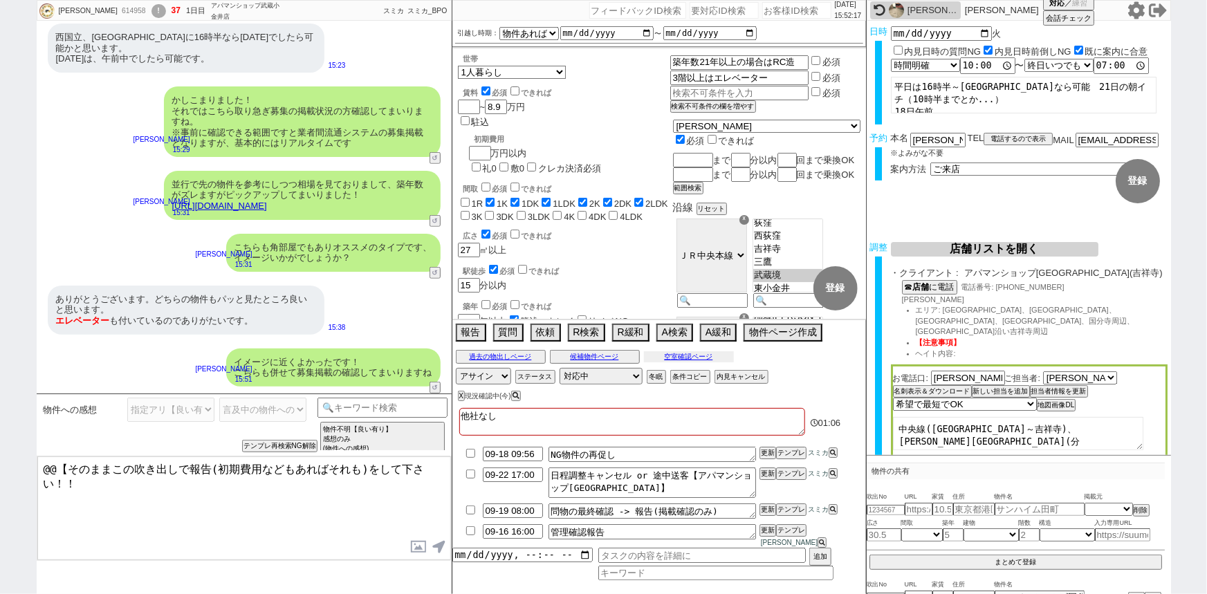
click at [705, 360] on button "空室確認ページ" at bounding box center [689, 356] width 90 height 11
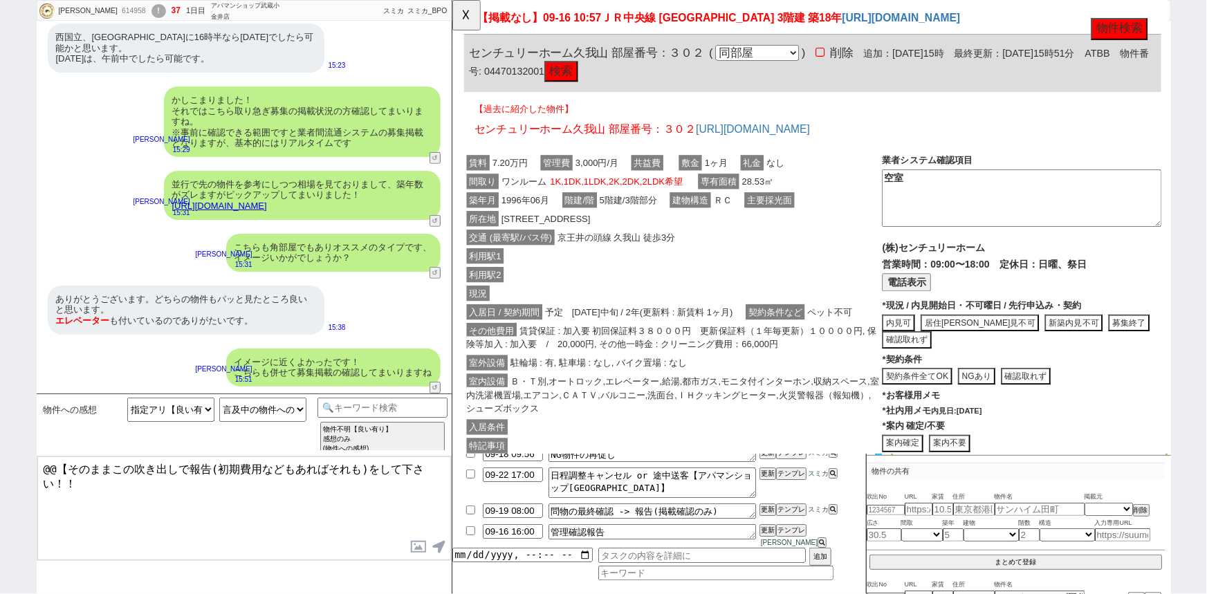
scroll to position [0, 0]
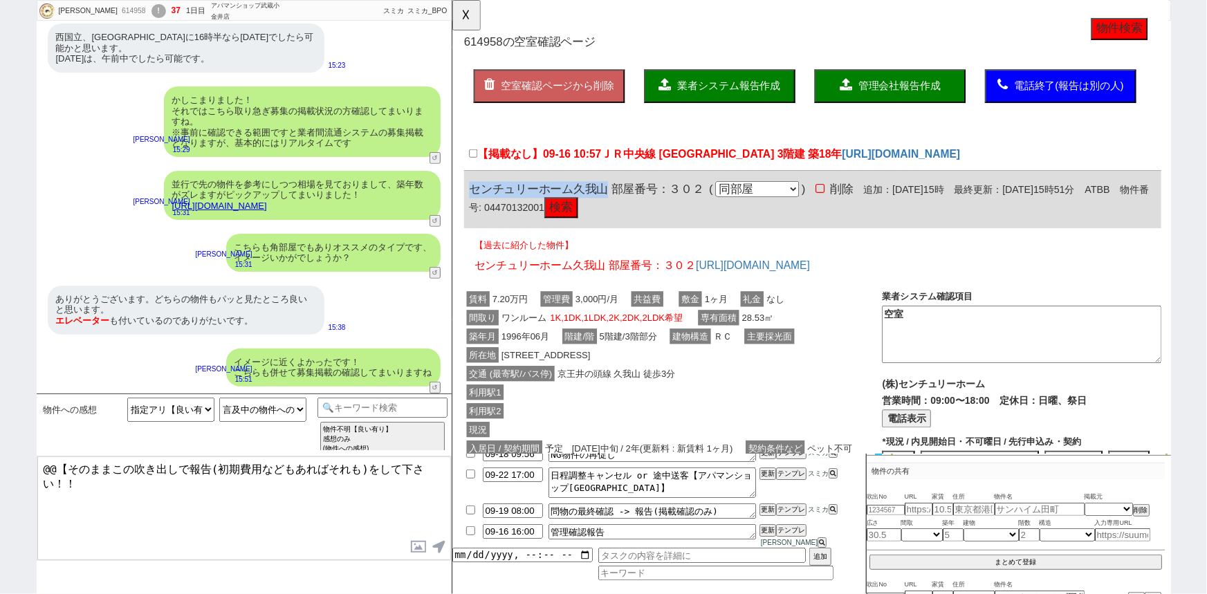
drag, startPoint x: 619, startPoint y: 201, endPoint x: 454, endPoint y: 190, distance: 165.6
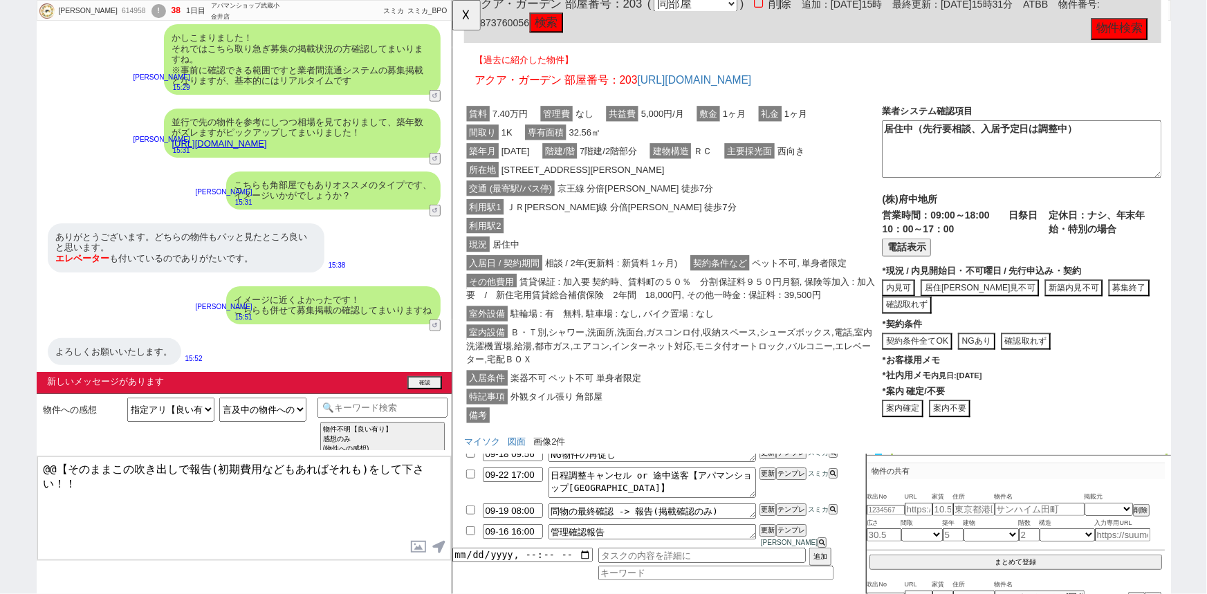
scroll to position [931, 0]
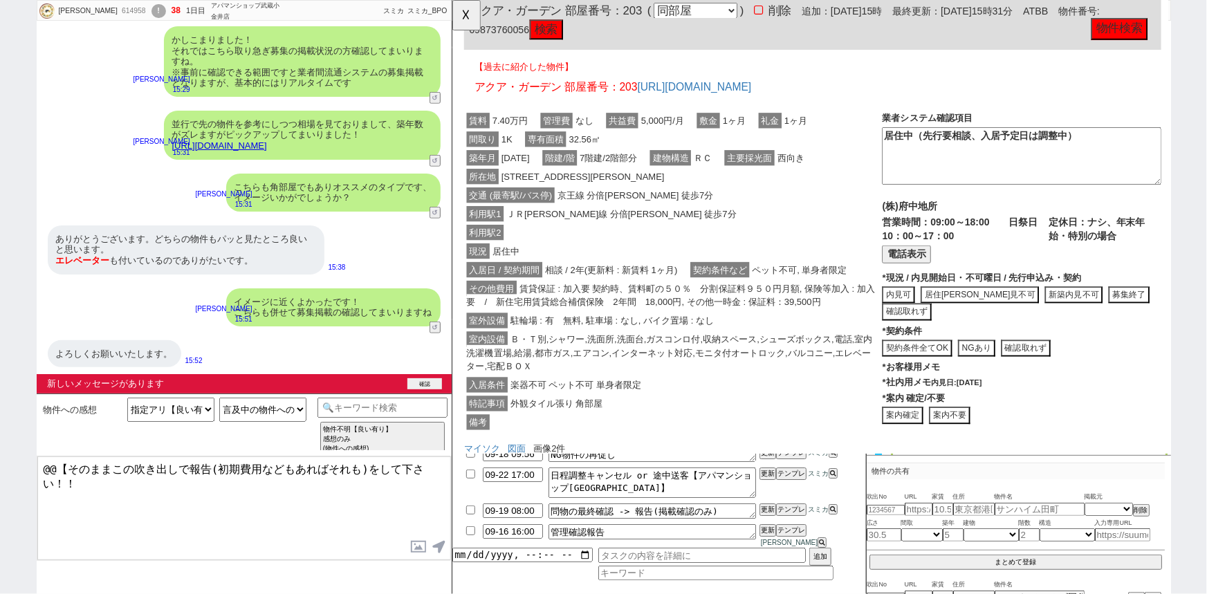
click at [423, 382] on button "確認" at bounding box center [424, 383] width 35 height 11
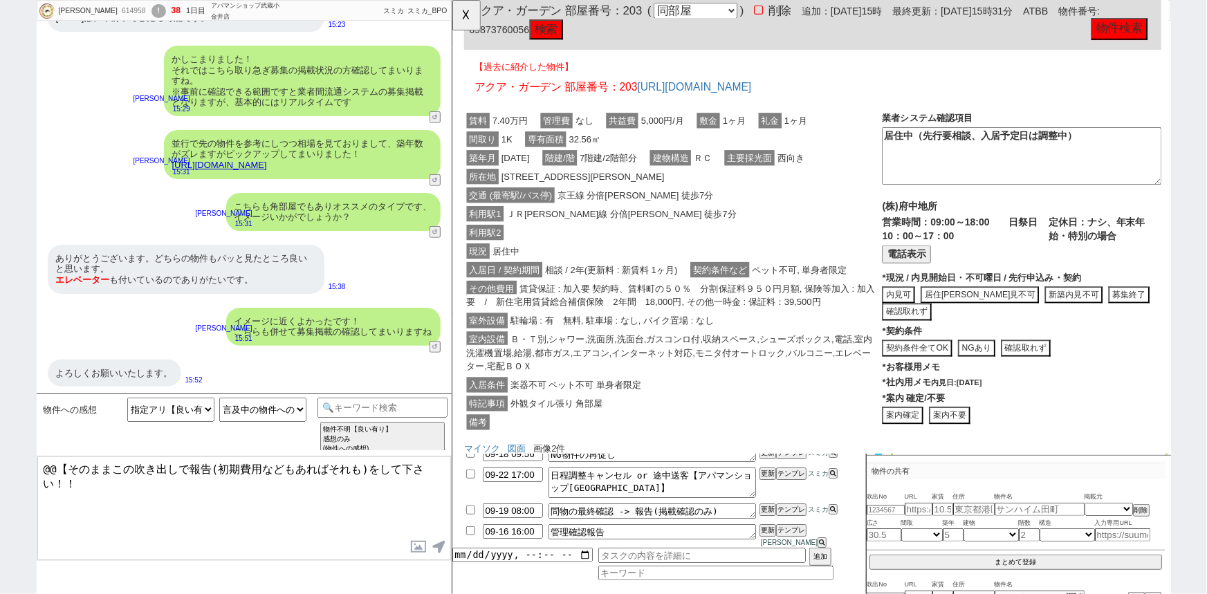
scroll to position [349, 0]
click at [433, 344] on button "↺" at bounding box center [436, 348] width 8 height 9
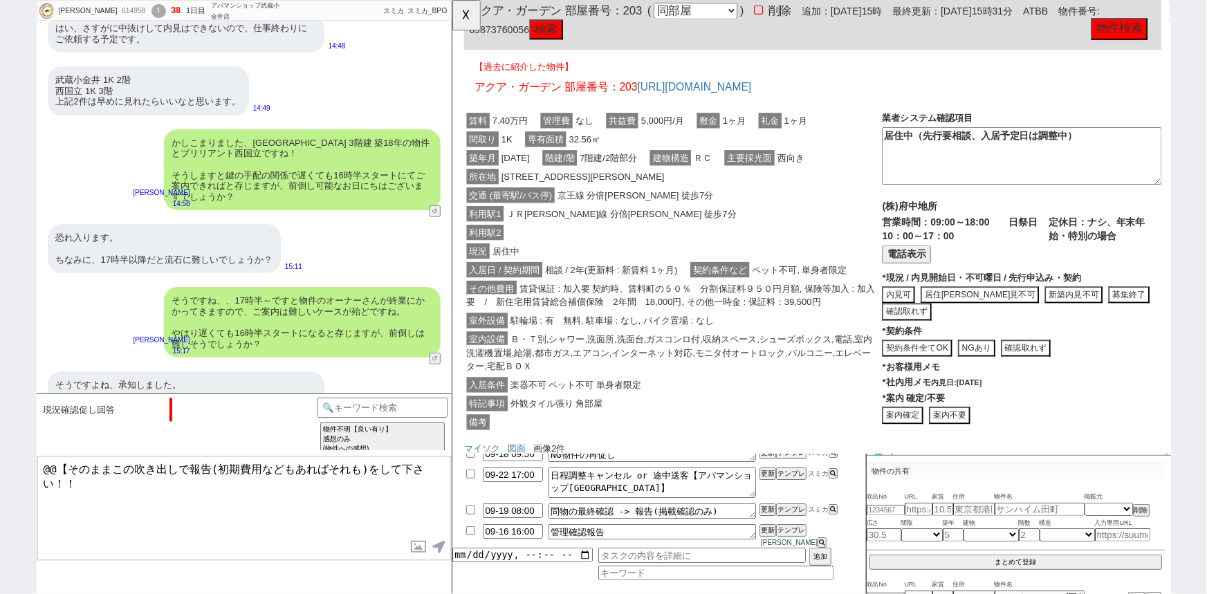
scroll to position [812, 0]
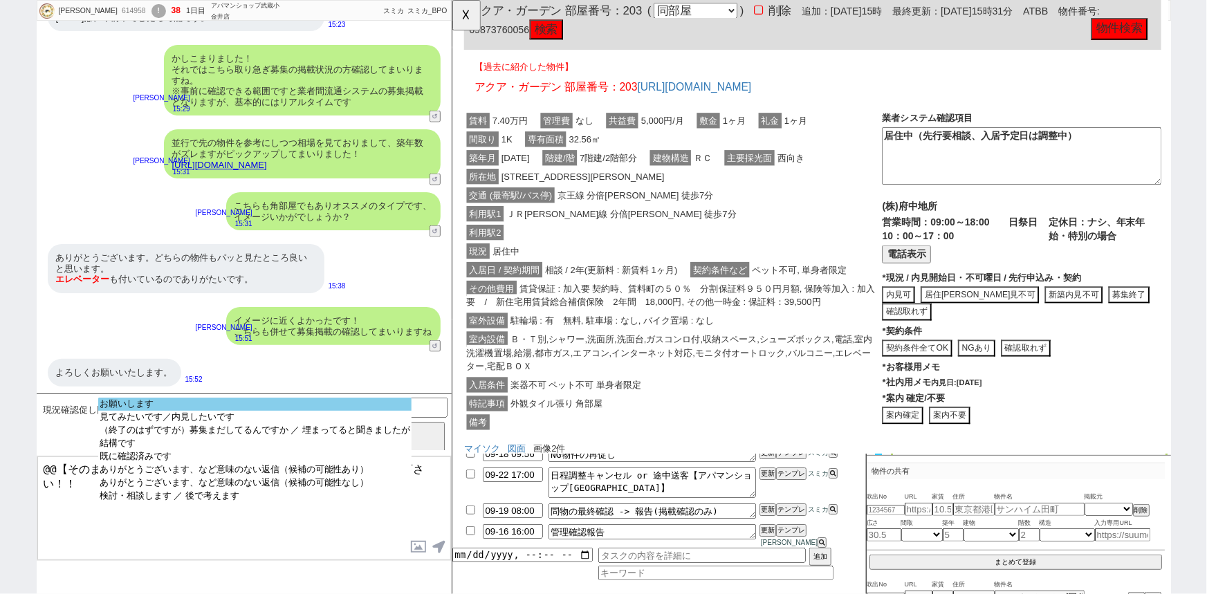
click at [230, 405] on option "お願いします" at bounding box center [254, 404] width 313 height 13
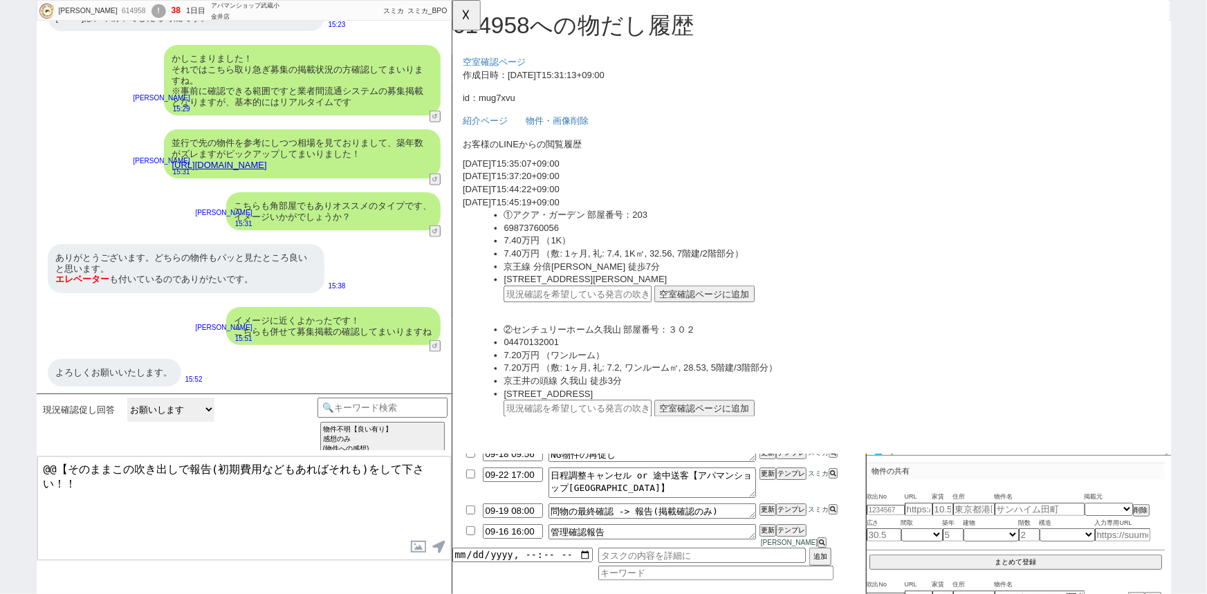
scroll to position [0, 0]
click at [133, 376] on div "よろしくお願いいたします。" at bounding box center [114, 373] width 133 height 28
click at [565, 310] on input "text" at bounding box center [586, 316] width 159 height 18
paste input "37077545"
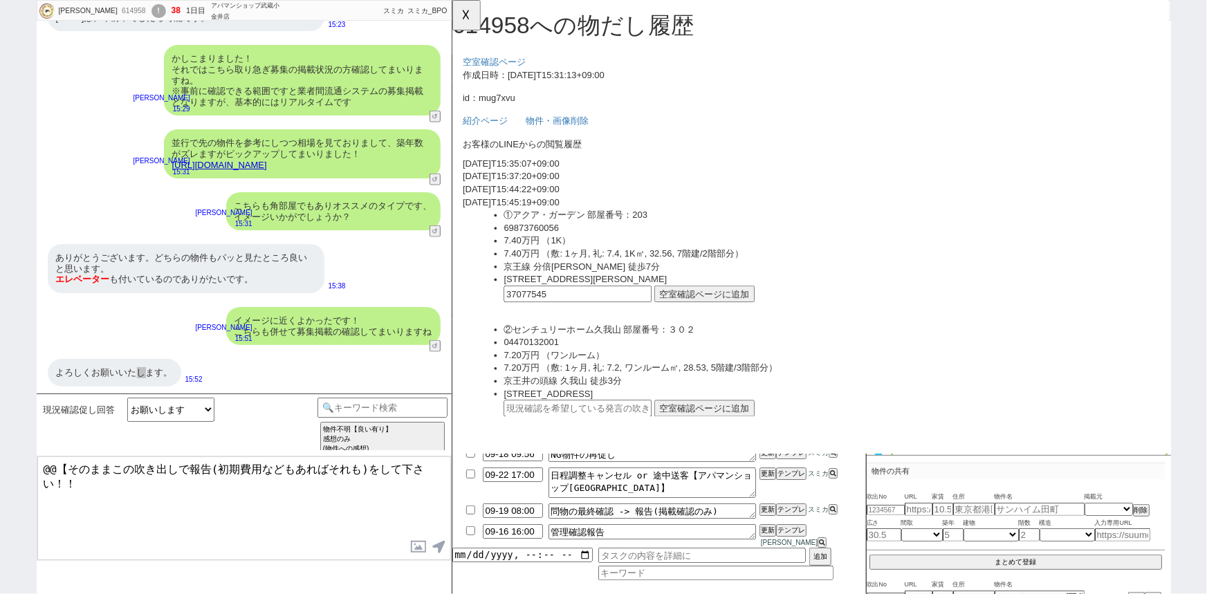
click at [694, 315] on button "空室確認ページに追加" at bounding box center [723, 316] width 108 height 18
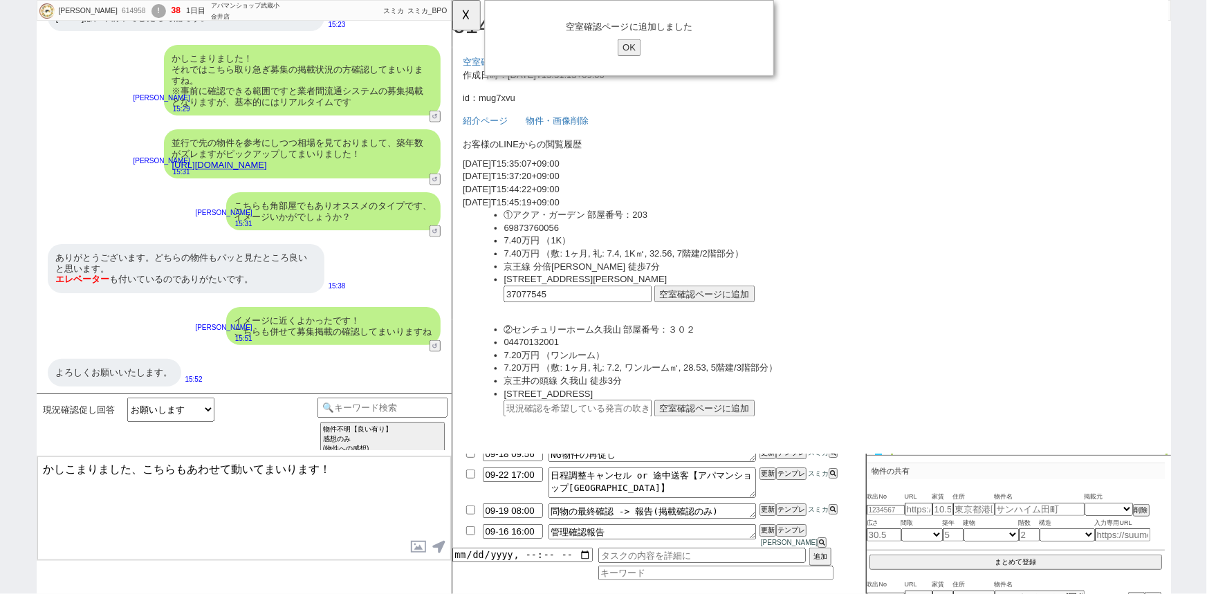
drag, startPoint x: 324, startPoint y: 467, endPoint x: 139, endPoint y: 468, distance: 184.6
click at [139, 468] on textarea "かしこまりました、こちらもあわせて動いてまいります！" at bounding box center [244, 508] width 414 height 104
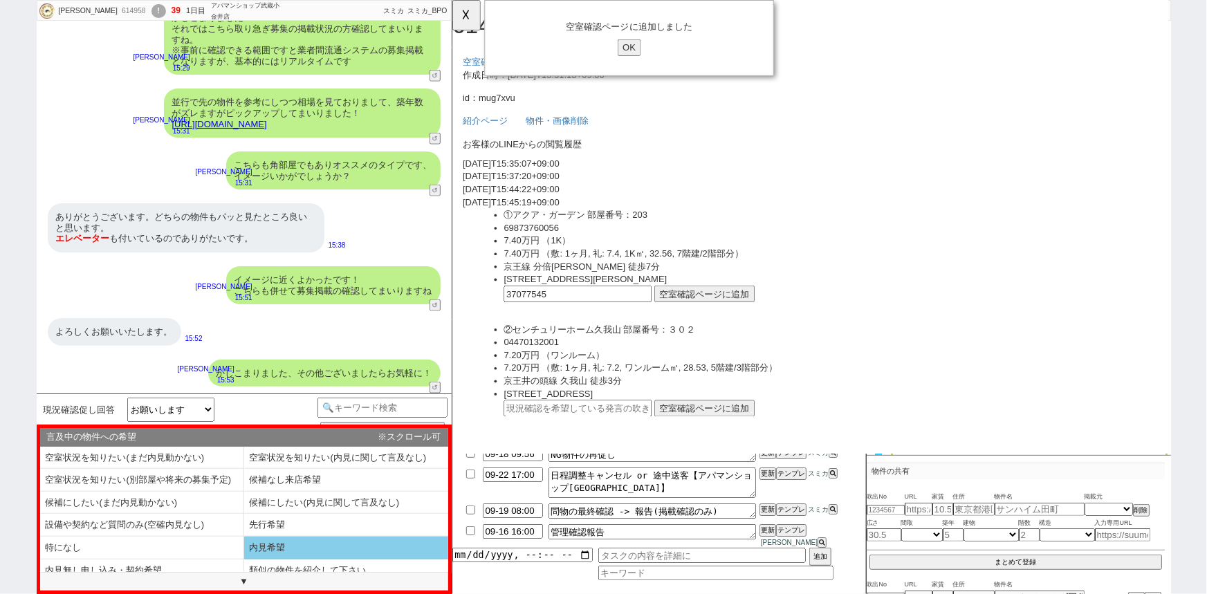
click at [261, 546] on li "内見希望" at bounding box center [346, 548] width 204 height 23
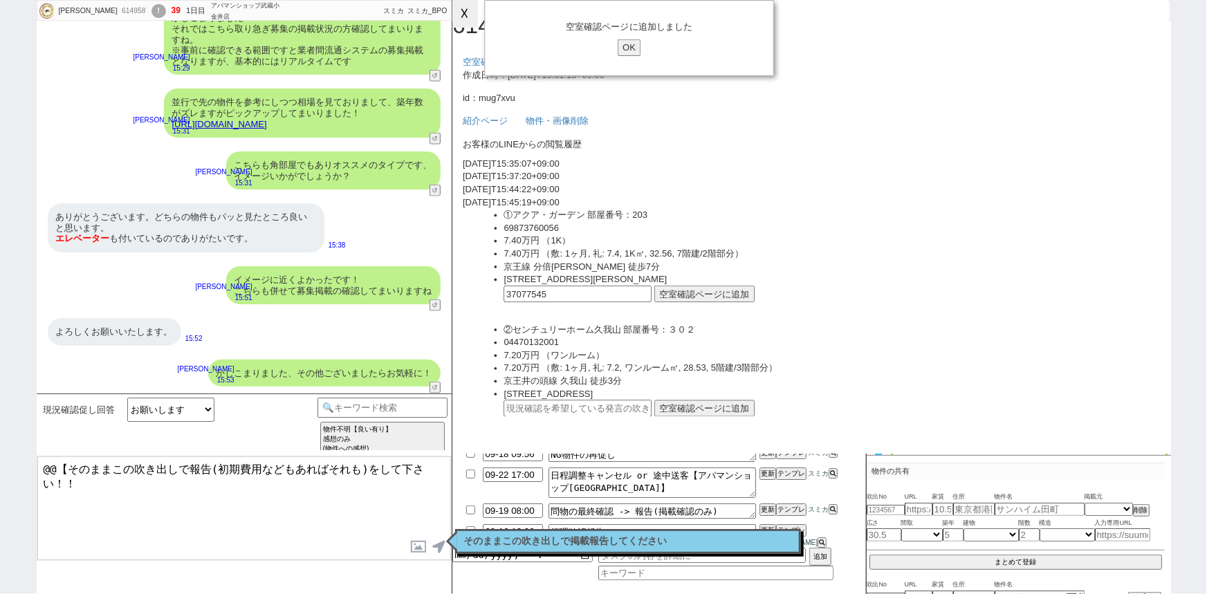
click at [478, 10] on button "☓" at bounding box center [465, 14] width 26 height 28
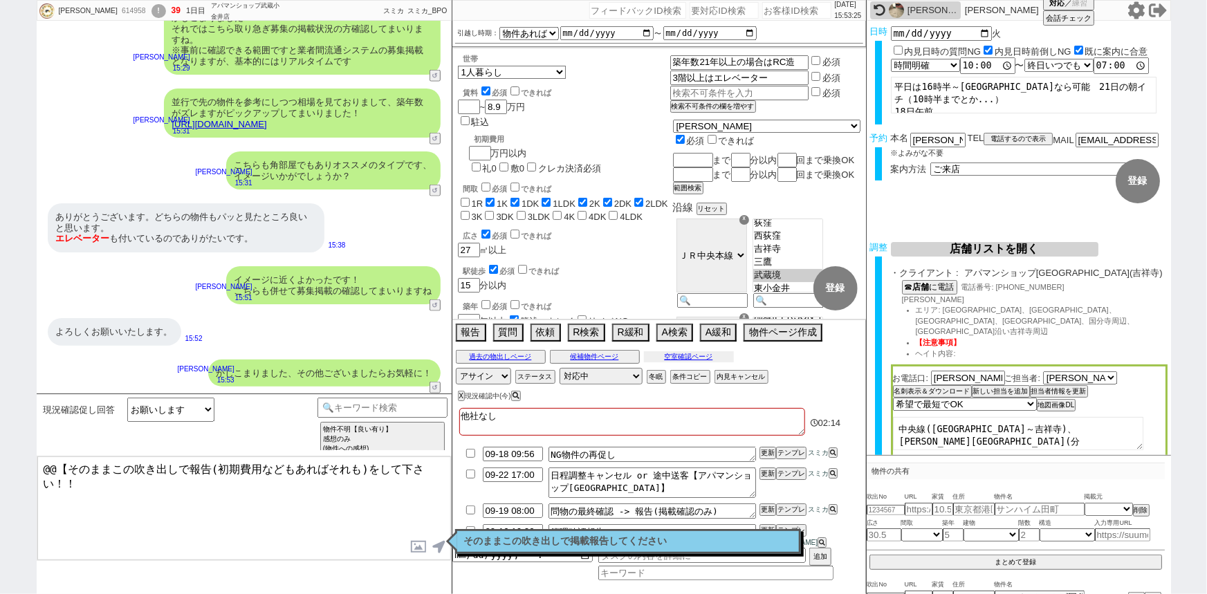
click at [713, 360] on button "空室確認ページ" at bounding box center [689, 356] width 90 height 11
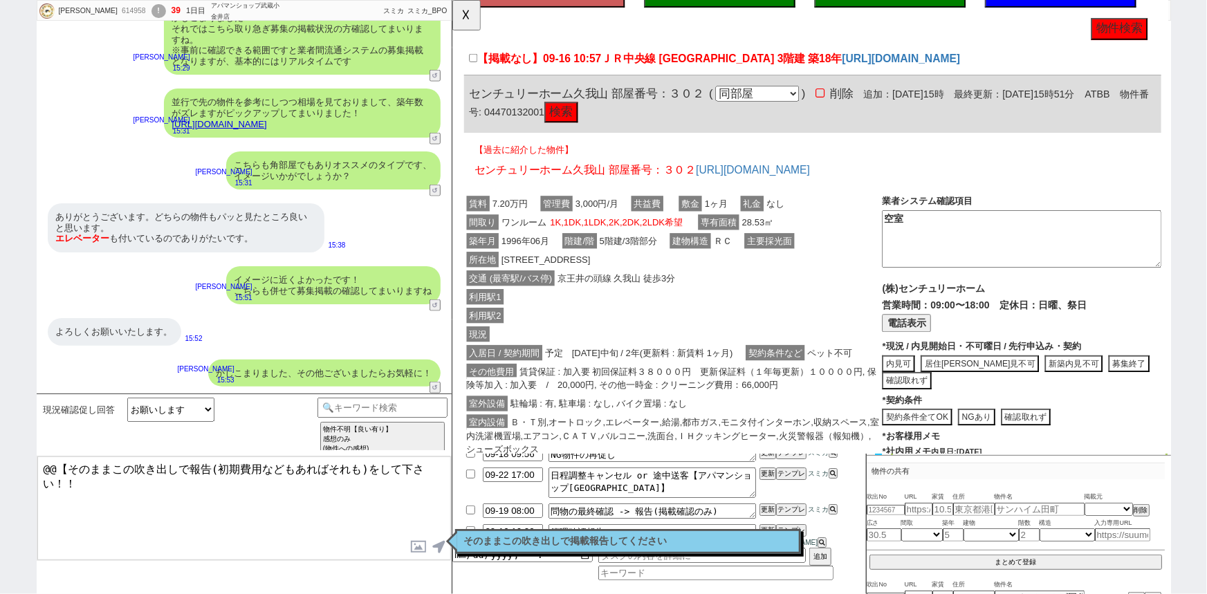
scroll to position [102, 0]
click at [956, 349] on button "電話表示" at bounding box center [940, 348] width 53 height 19
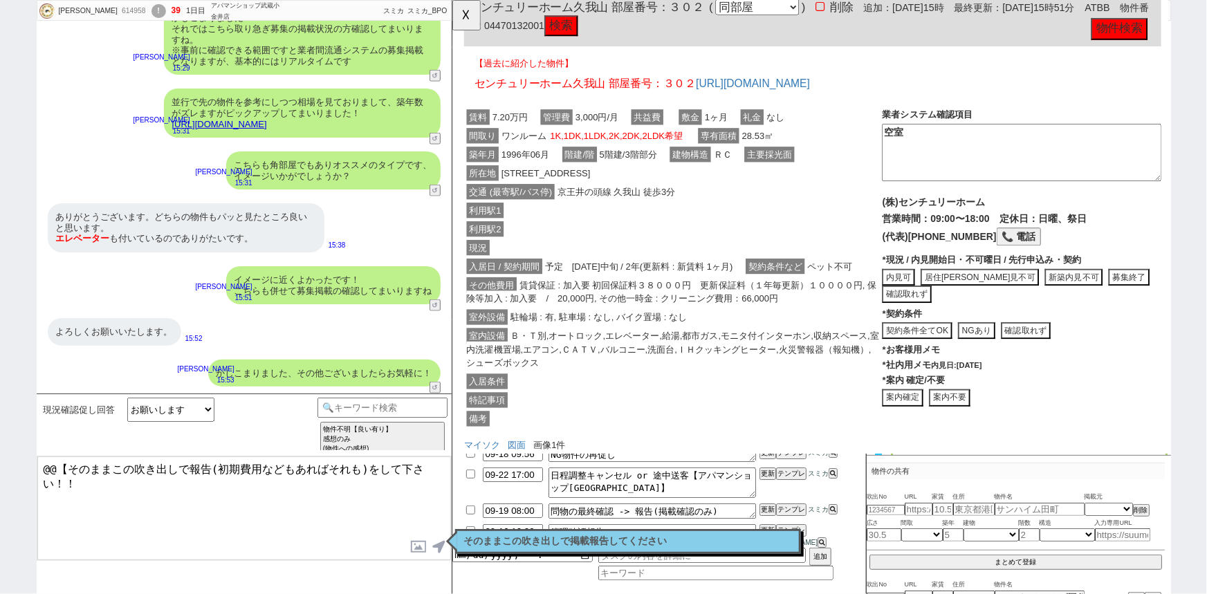
scroll to position [196, 0]
click at [1157, 297] on button "募集終了" at bounding box center [1179, 297] width 44 height 19
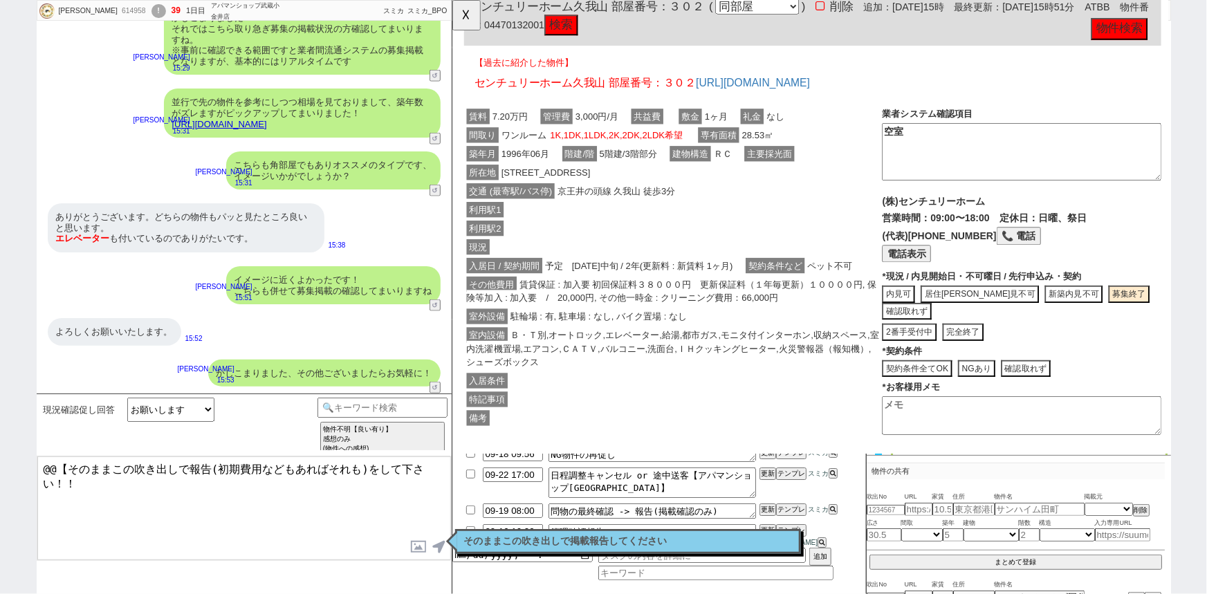
click at [995, 353] on button "完全終了" at bounding box center [1001, 357] width 44 height 19
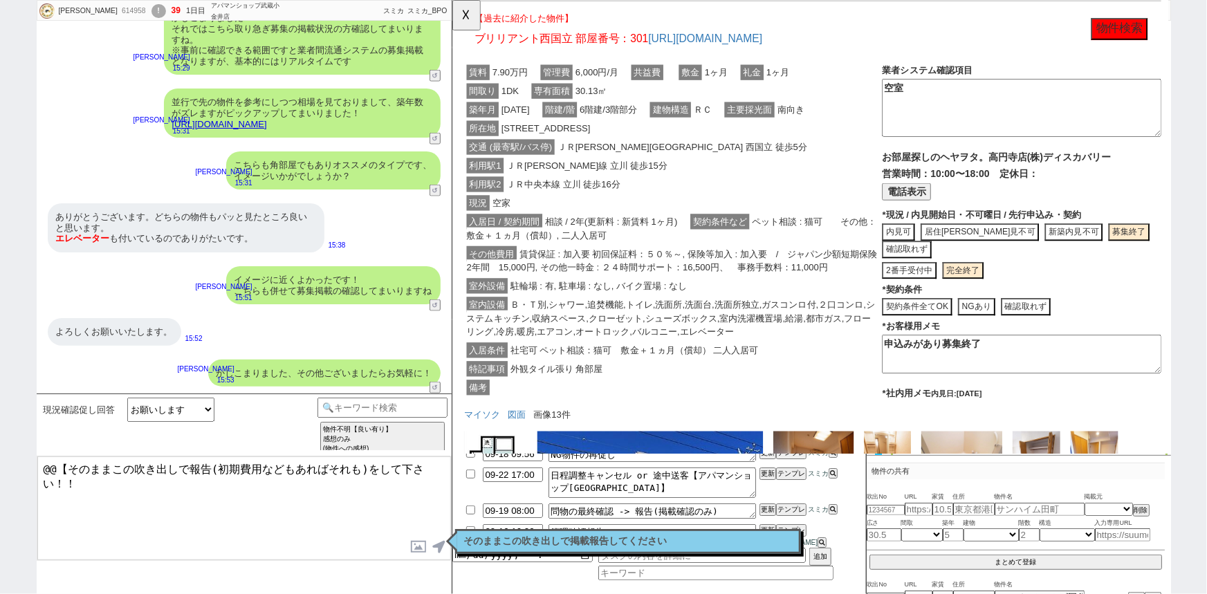
scroll to position [2033, 0]
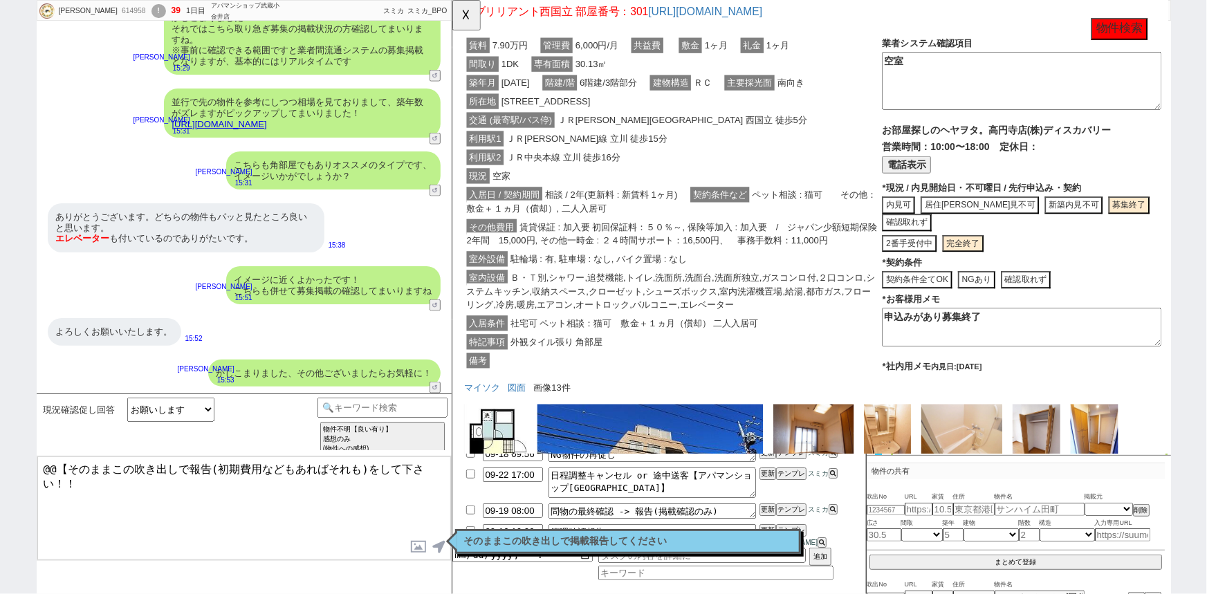
click at [788, 156] on div "利用駅1 ＪＲ南武線 立川 徒歩15分" at bounding box center [689, 150] width 450 height 20
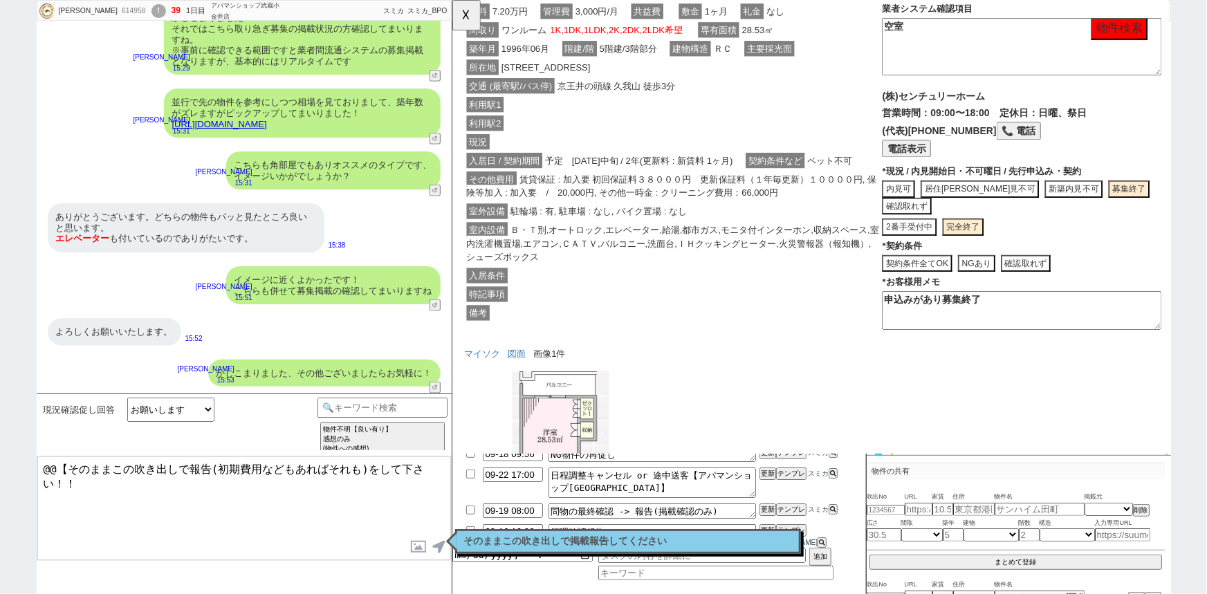
scroll to position [308, 0]
click at [690, 183] on div "入居日 / 契約期間 予定　2025年09月中旬 / 2年(更新料 : 新賃料 1ヶ月) 契約条件など ペット不可" at bounding box center [689, 174] width 450 height 20
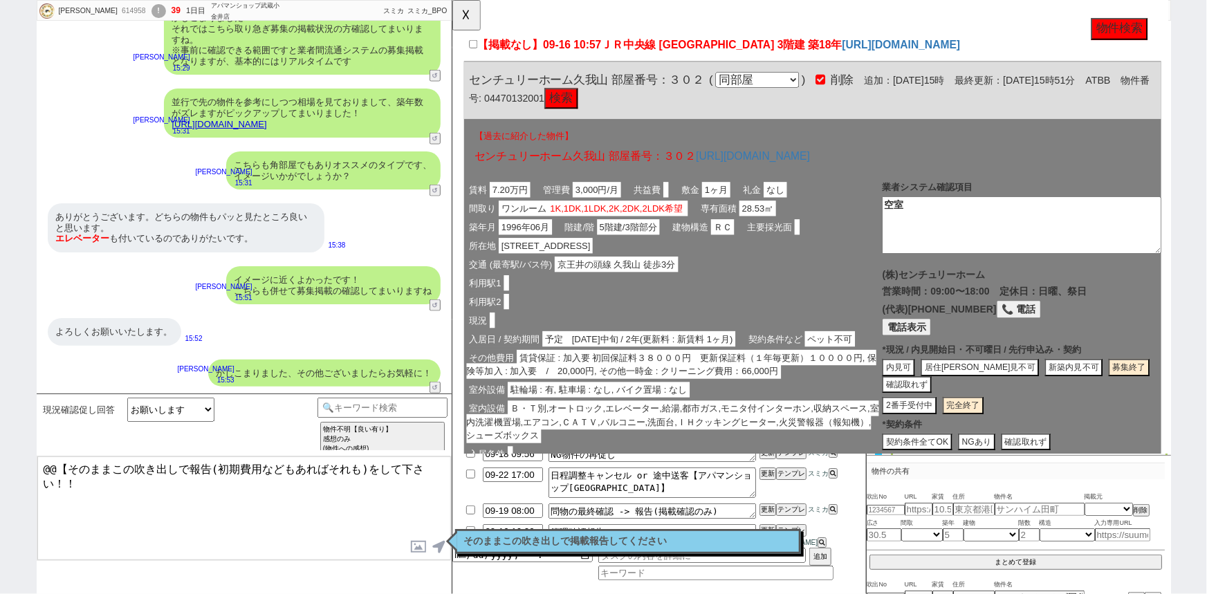
scroll to position [0, 0]
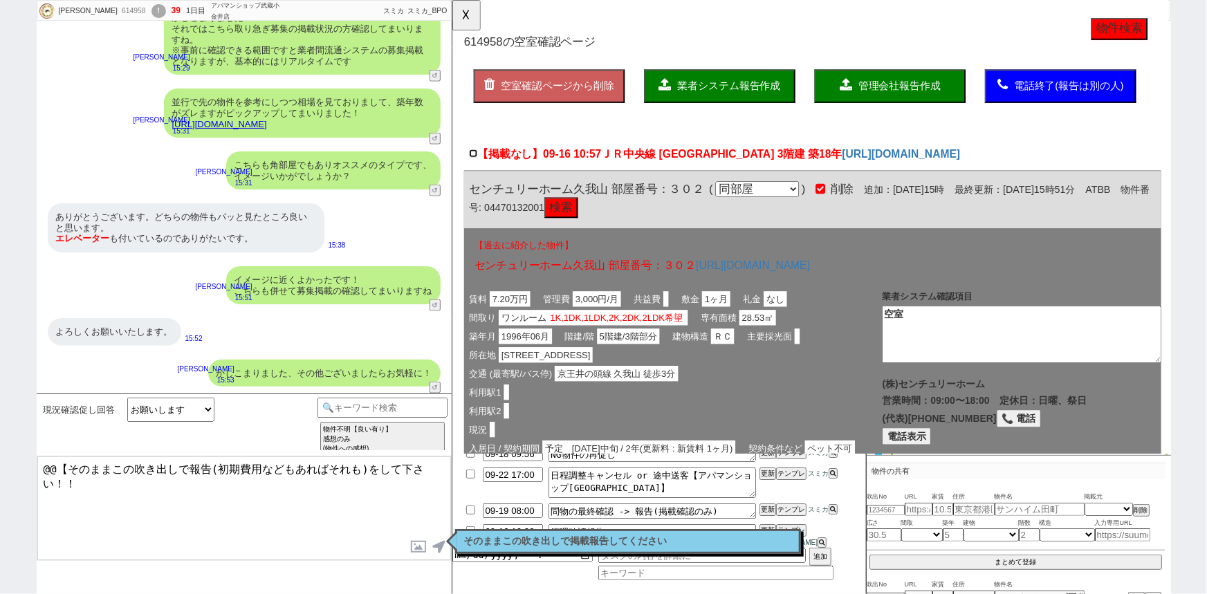
click at [475, 163] on input "【掲載なし】09-16 10:57 ＪＲ中央線 武蔵小金井駅 3階建 築18年" at bounding box center [474, 164] width 9 height 9
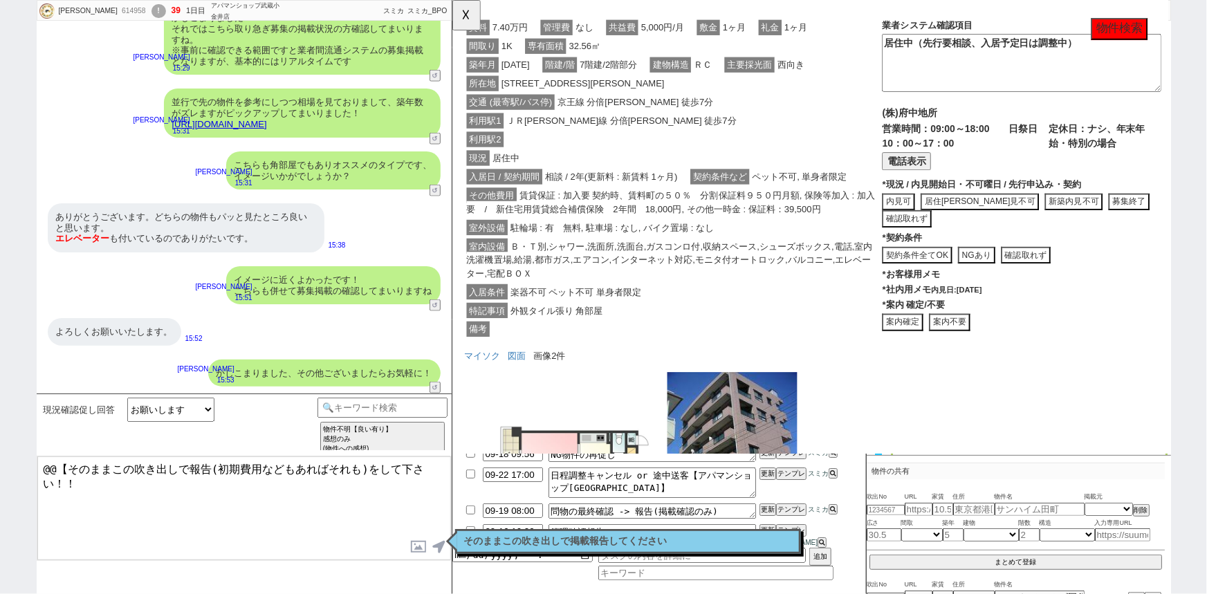
scroll to position [1044, 0]
click at [999, 216] on button "居住中内見不可" at bounding box center [1018, 219] width 127 height 19
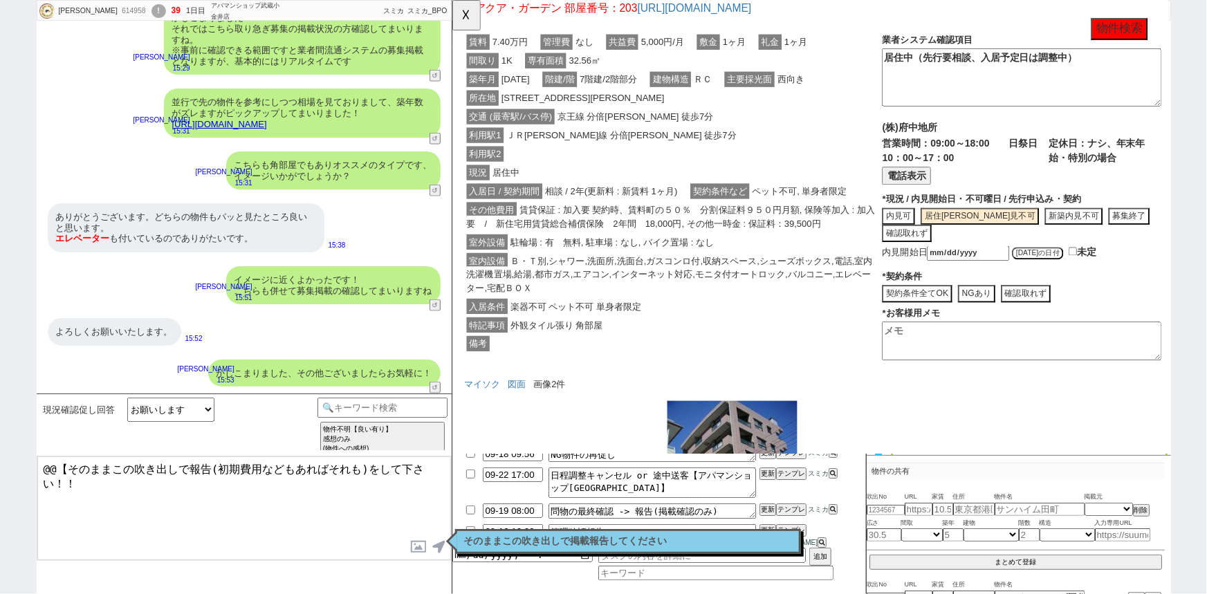
scroll to position [1030, 0]
click at [1114, 266] on input "checkbox" at bounding box center [1118, 270] width 9 height 9
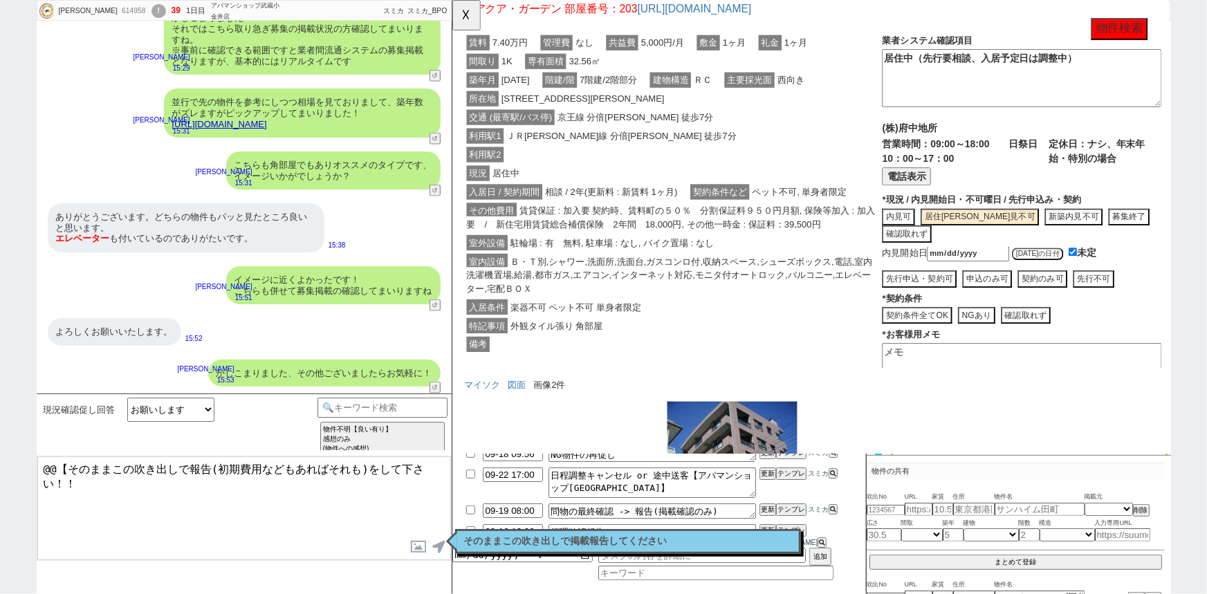
click at [958, 295] on button "先行申込・契約可" at bounding box center [954, 299] width 80 height 19
drag, startPoint x: 1136, startPoint y: 64, endPoint x: 887, endPoint y: 85, distance: 249.2
click at [887, 85] on div "賃料 7.40万円 管理費 なし 共益費 5,000円/月 敷金 1ヶ月 礼金 1ヶ月 間取り 1K 専有面積 32.56㎡ 築年月 2001年03月 階建/…" at bounding box center [839, 210] width 750 height 371
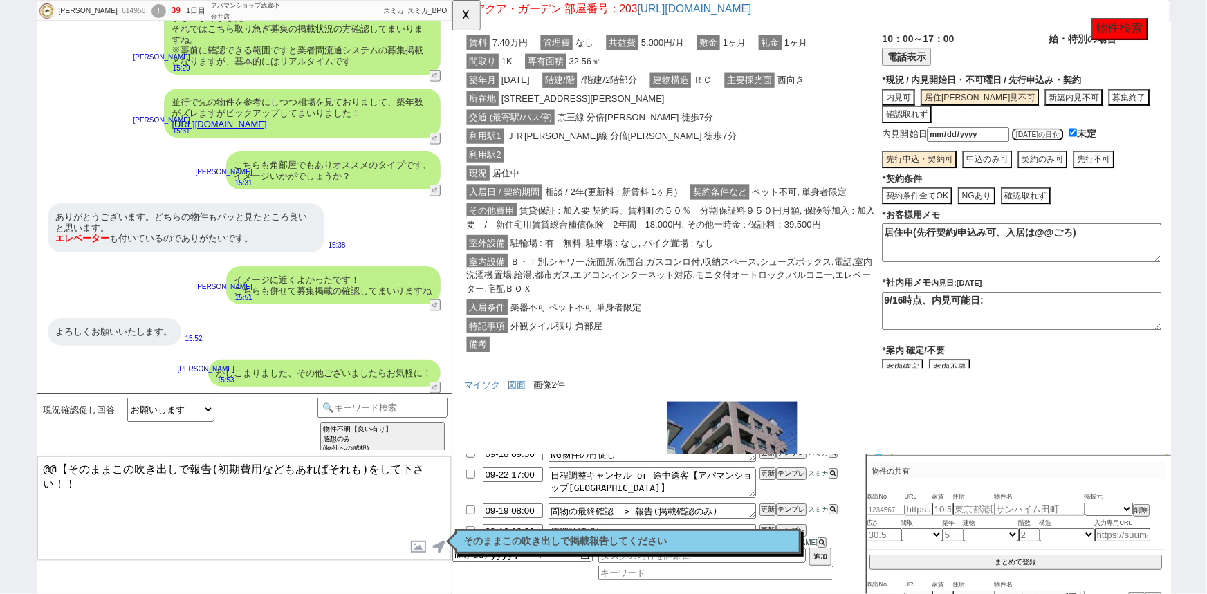
scroll to position [140, 0]
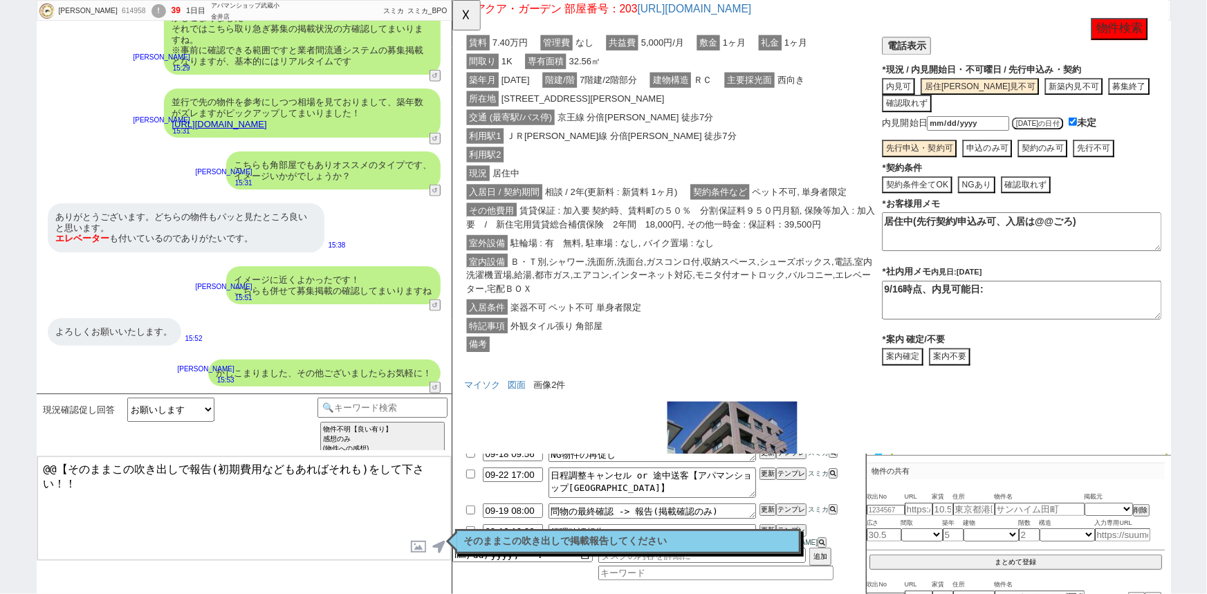
drag, startPoint x: 1138, startPoint y: 381, endPoint x: 877, endPoint y: 408, distance: 262.8
click at [877, 408] on div "アクア・ガーデン 部屋番号：203 ( 同部屋 同建物別部屋 別建物別部屋 別建物 ) 削除 追加：2025年9月16日15時 最終更新：2025年9月16日…" at bounding box center [839, 273] width 750 height 732
paste textarea "（先行要相談、入居予定日は調整中）"
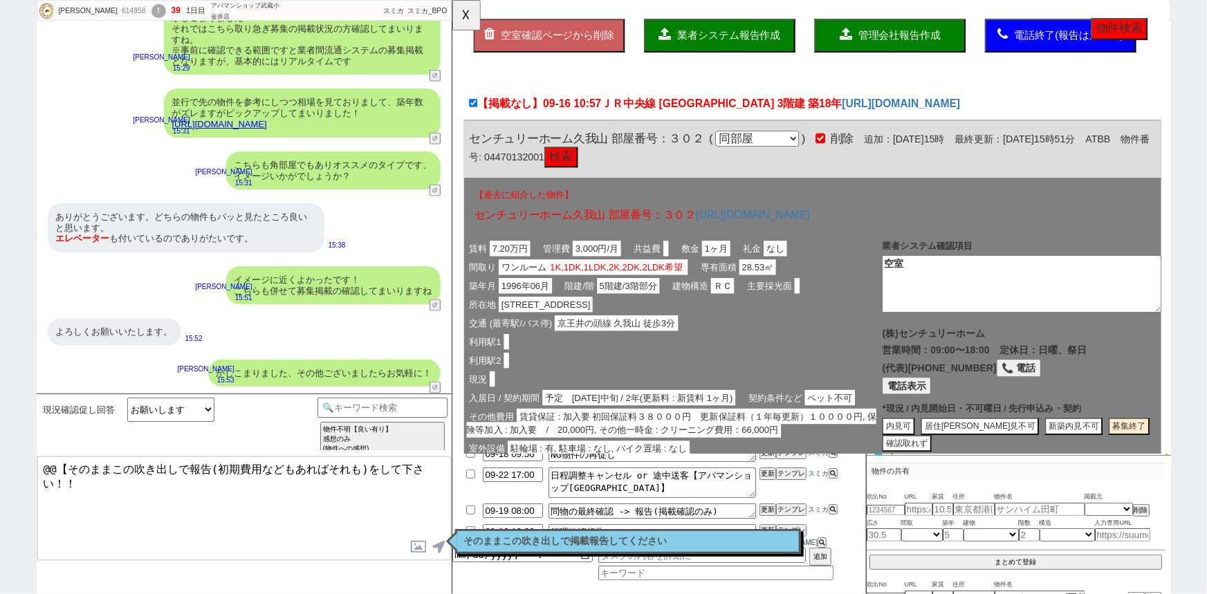
scroll to position [0, 0]
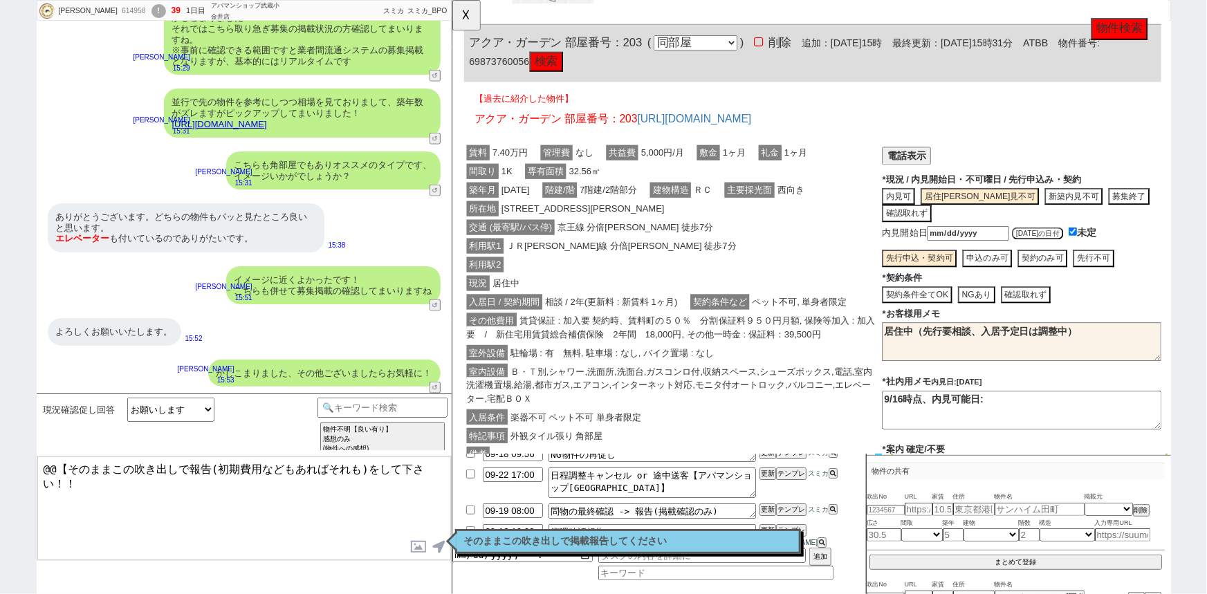
click at [766, 259] on div "利用駅1 ＪＲ南武線 分倍河原 徒歩7分" at bounding box center [689, 264] width 450 height 20
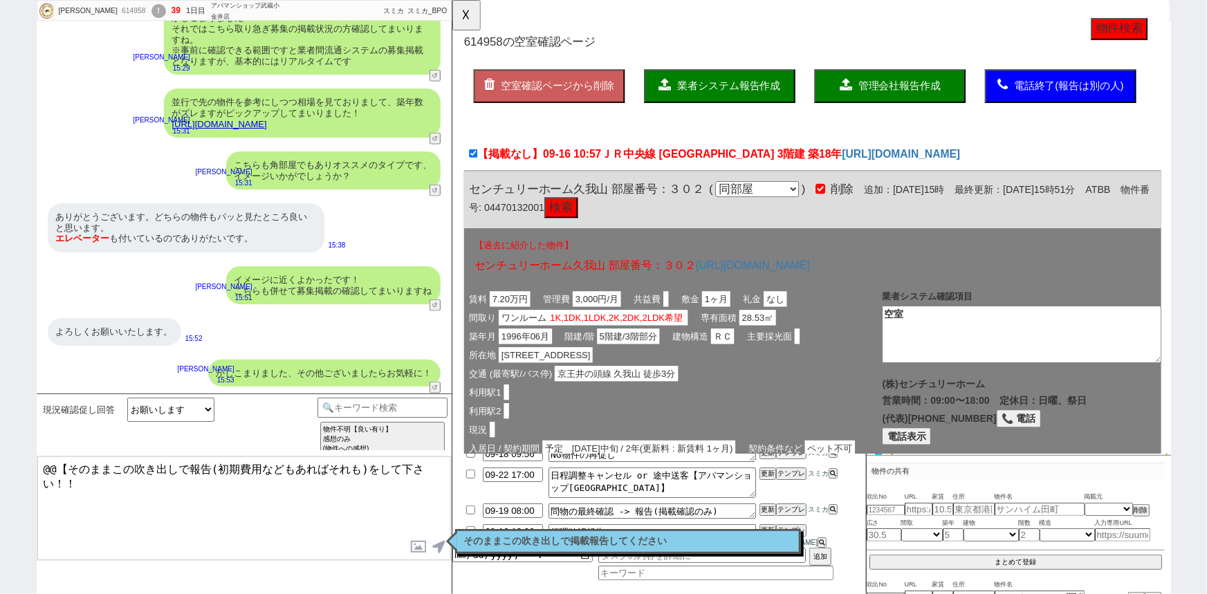
click at [914, 86] on span "管理会社報告作成" at bounding box center [932, 92] width 89 height 12
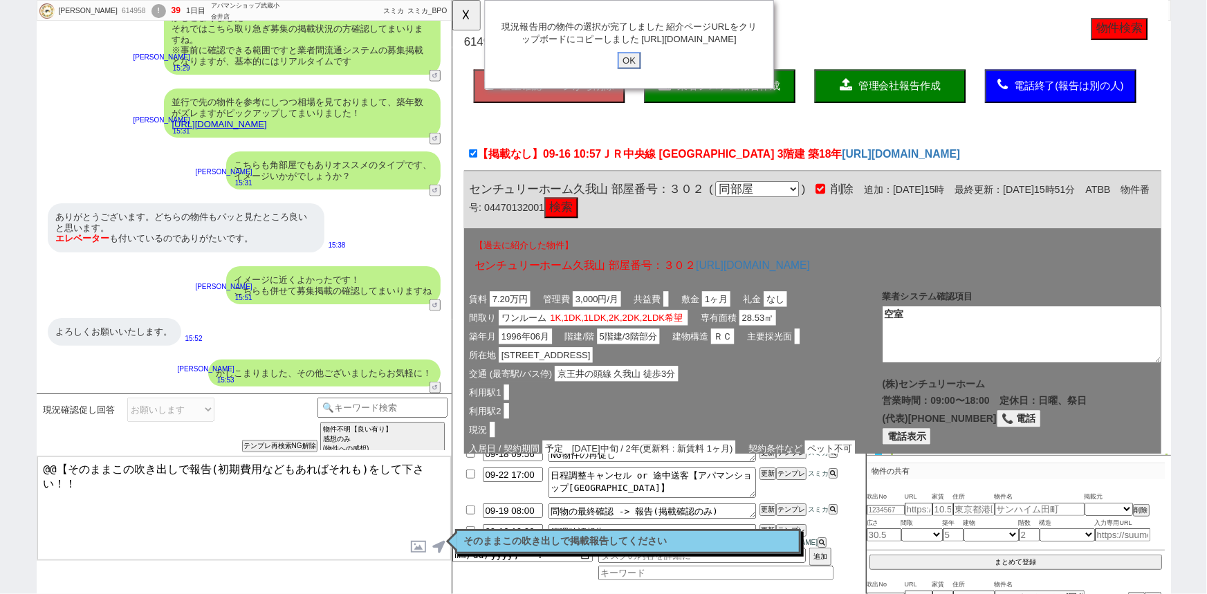
click at [644, 74] on input "OK" at bounding box center [641, 65] width 25 height 18
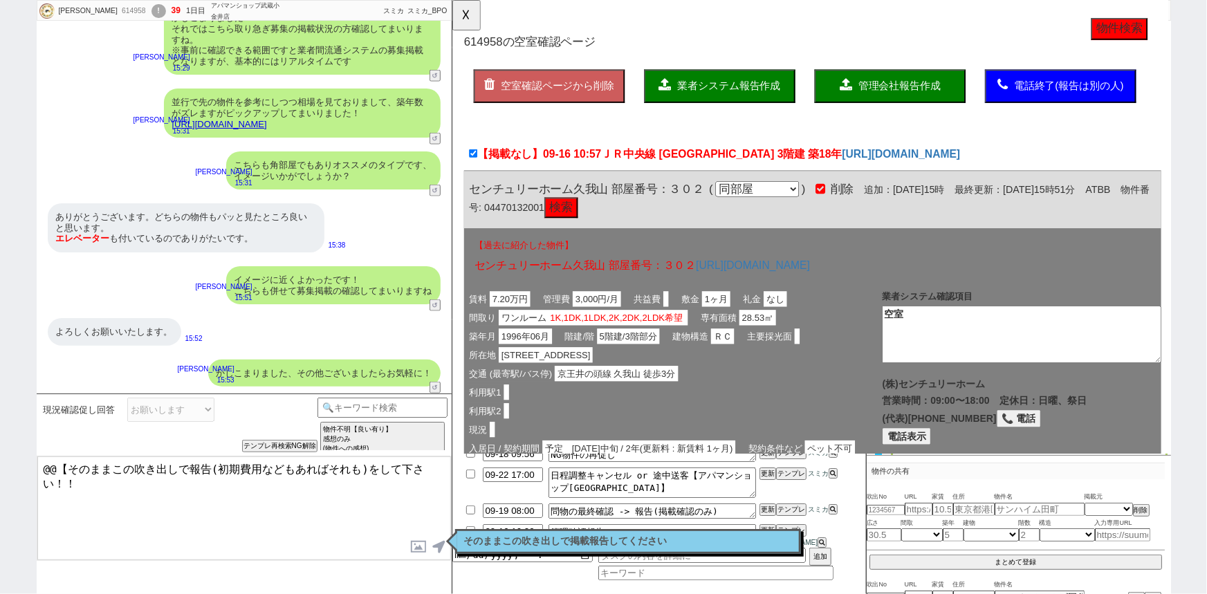
click at [751, 532] on div "そのままこの吹き出しで掲載報告してください 読んだ" at bounding box center [628, 541] width 346 height 25
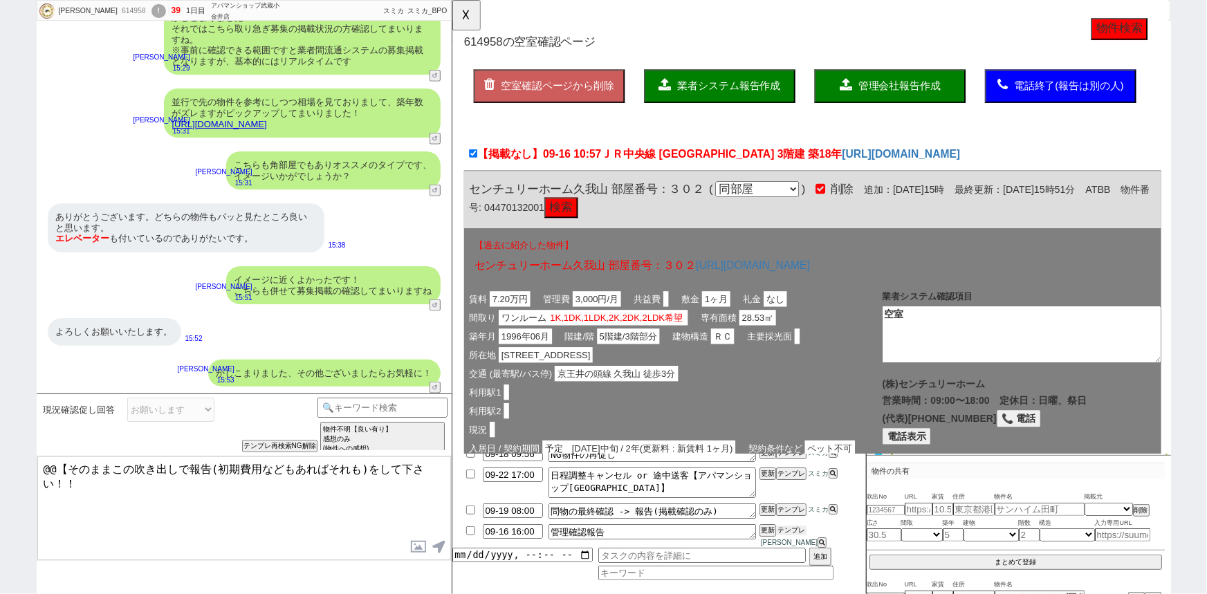
click at [795, 535] on button "テンプレ" at bounding box center [791, 531] width 30 height 10
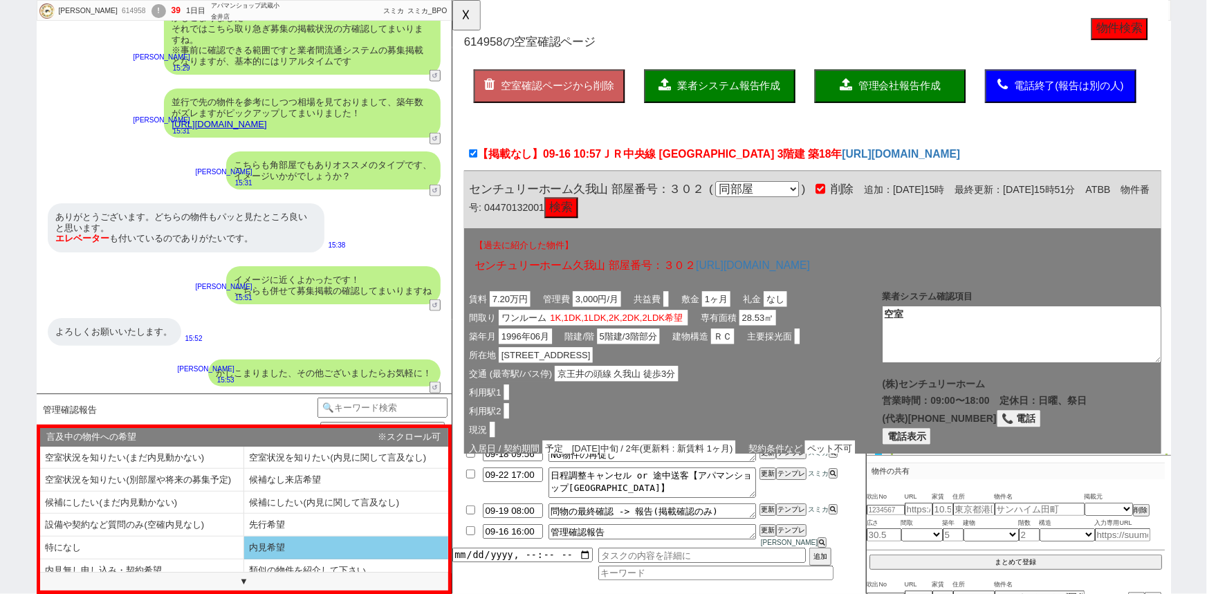
click at [294, 548] on li "内見希望" at bounding box center [346, 548] width 204 height 23
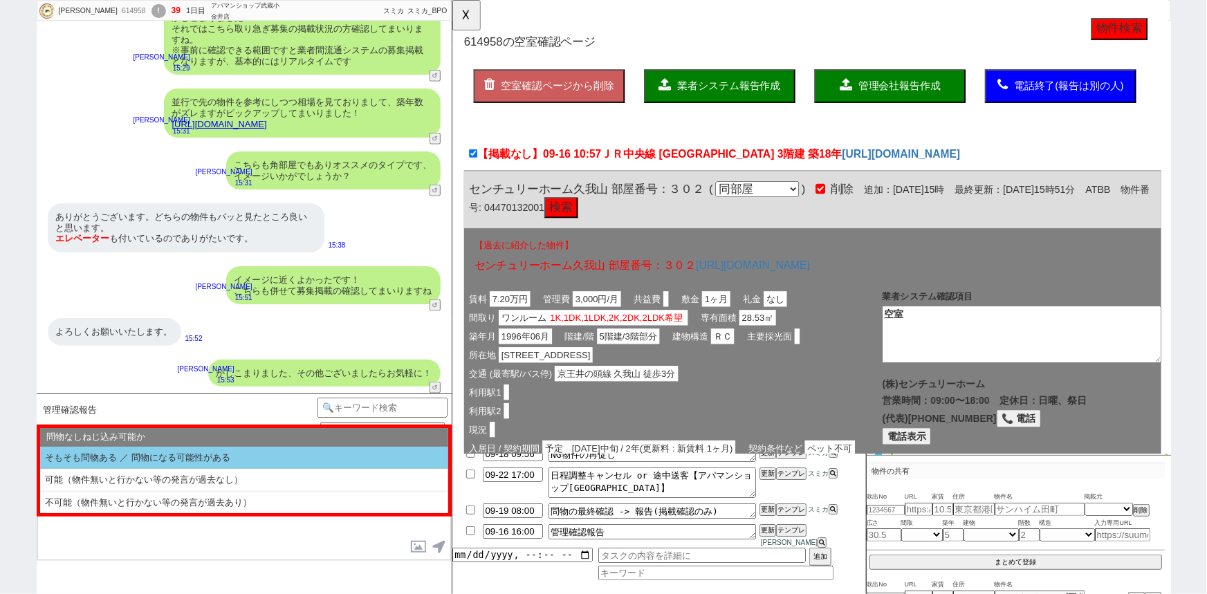
click at [161, 462] on li "そもそも問物ある ／ 問物になる可能性がある" at bounding box center [244, 458] width 408 height 23
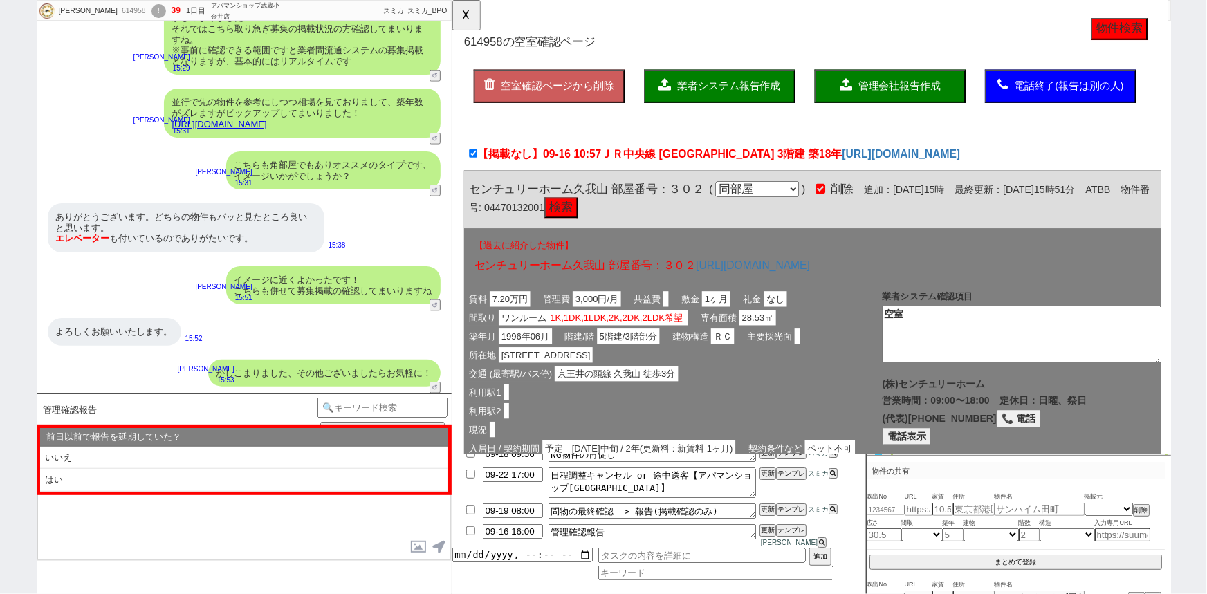
click at [161, 462] on li "いいえ" at bounding box center [244, 458] width 408 height 23
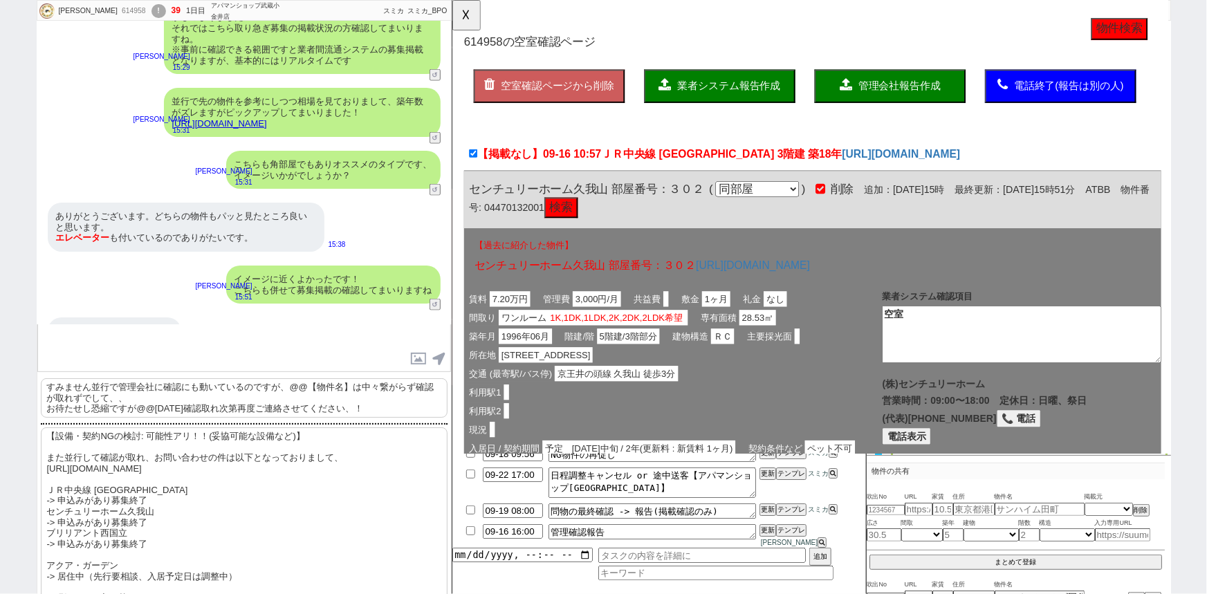
scroll to position [120, 0]
click at [242, 520] on p "【設備・契約NGの検討: 可能性アリ！！(妥協可能な設備など)】 また並行して確認が取れ、お問い合わせの件は以下となっておりまして、 https://tool…" at bounding box center [244, 533] width 407 height 212
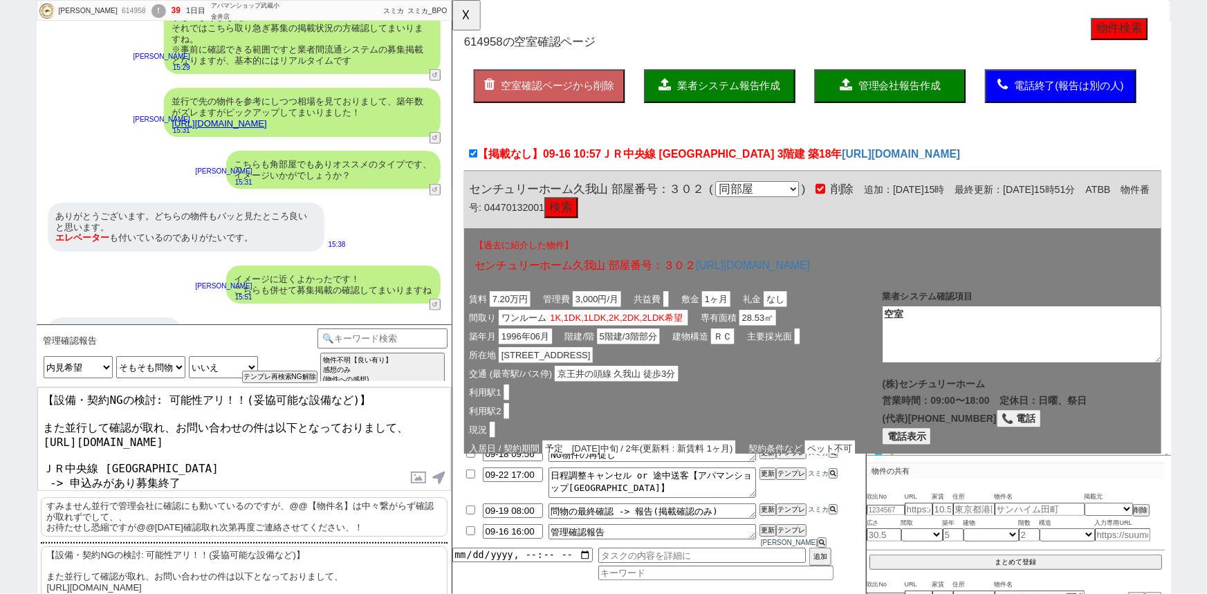
scroll to position [0, 0]
drag, startPoint x: 41, startPoint y: 421, endPoint x: 28, endPoint y: 370, distance: 52.8
click at [28, 370] on div "甲斐千尋 614958 ! 39 1日目 アパマンショップ武蔵小金井店 冬眠中 自社客 スミカ スミカ_BPO チャット全表示 2025-09-16 この中で…" at bounding box center [603, 297] width 1207 height 594
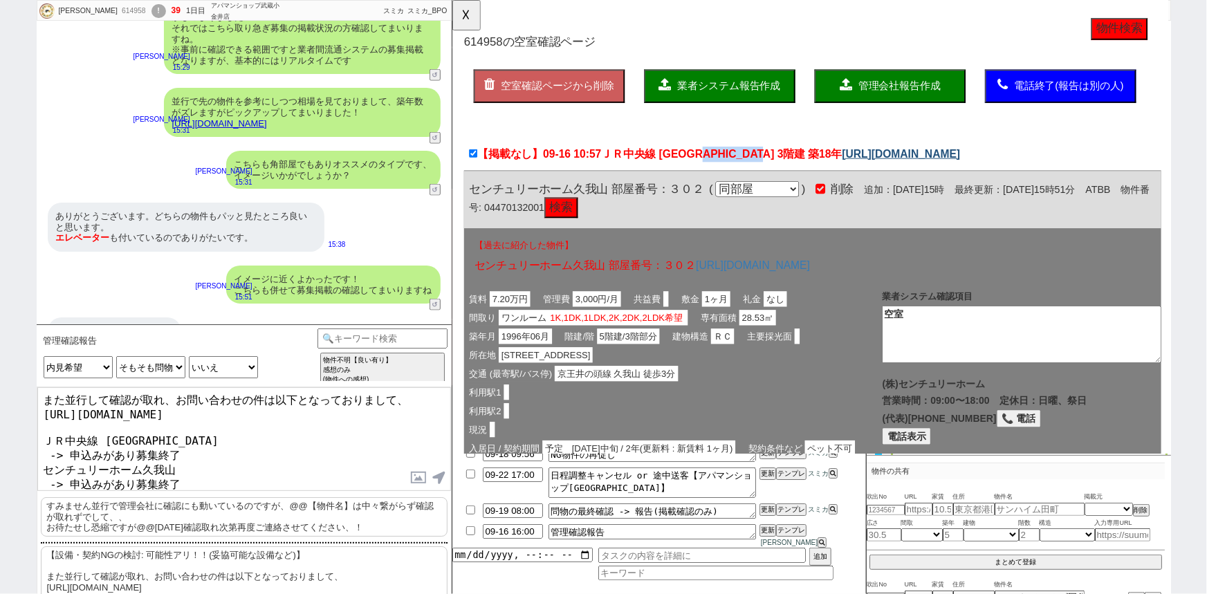
drag, startPoint x: 745, startPoint y: 165, endPoint x: 817, endPoint y: 163, distance: 71.3
click at [817, 163] on div "【掲載なし】09-16 10:57 ＪＲ中央線 武蔵小金井駅 3階建 築18年 https://suumo.jp/chintai/bc_10045452296…" at bounding box center [839, 167] width 750 height 31
click at [186, 429] on textarea "また並行して確認が取れ、お問い合わせの件は以下となっておりまして、 https://tools.sumika.live/pages/ta8iki2 ＪＲ中央線…" at bounding box center [244, 439] width 414 height 104
paste textarea "3階建 築18年"
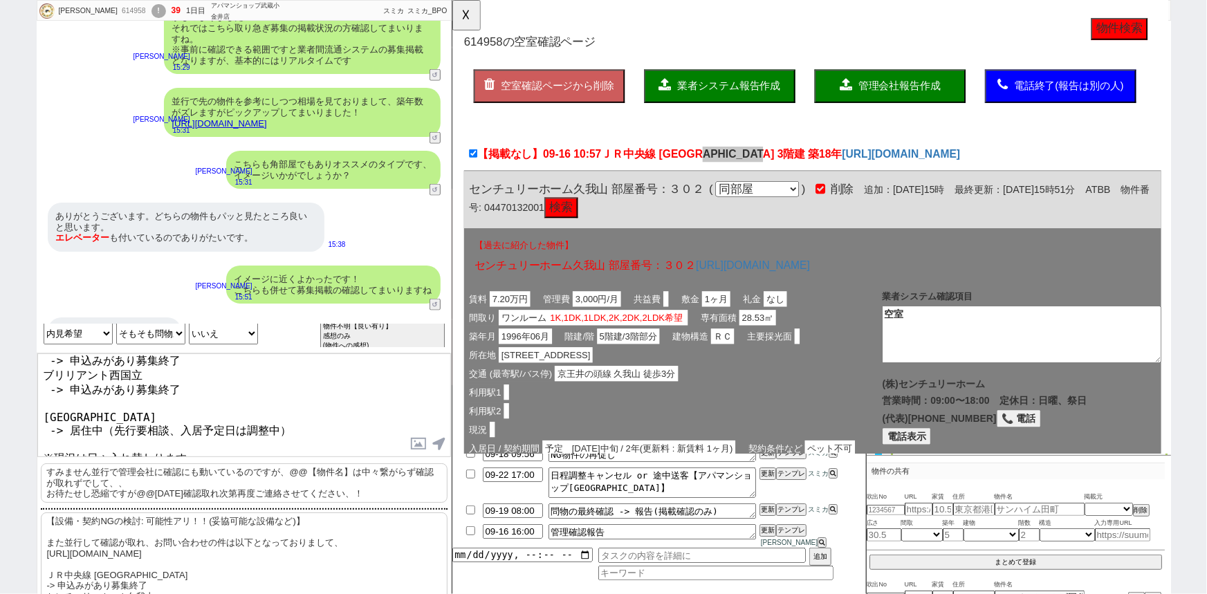
scroll to position [35, 0]
drag, startPoint x: 225, startPoint y: 444, endPoint x: 20, endPoint y: 434, distance: 205.7
click at [20, 434] on div "甲斐千尋 614958 ! 39 1日目 アパマンショップ武蔵小金井店 冬眠中 自社客 スミカ スミカ_BPO チャット全表示 2025-09-16 この中で…" at bounding box center [603, 297] width 1207 height 594
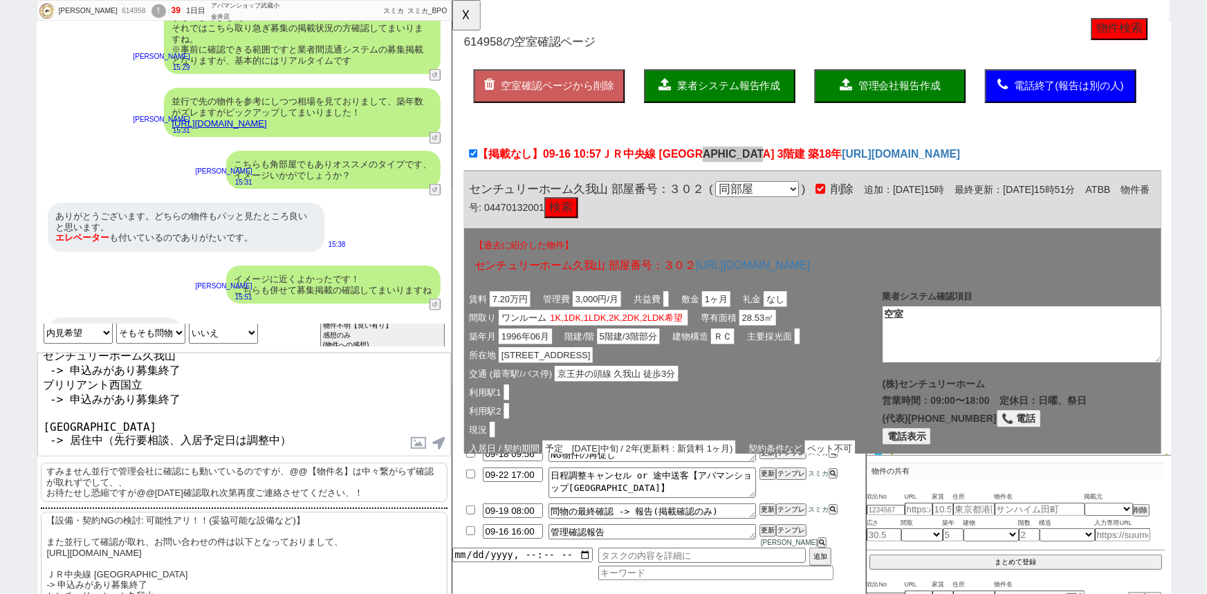
drag, startPoint x: 138, startPoint y: 389, endPoint x: 24, endPoint y: 392, distance: 113.5
click at [24, 392] on div "甲斐千尋 614958 ! 39 1日目 アパマンショップ武蔵小金井店 冬眠中 自社客 スミカ スミカ_BPO チャット全表示 2025-09-16 この中で…" at bounding box center [603, 297] width 1207 height 594
drag, startPoint x: 231, startPoint y: 433, endPoint x: 118, endPoint y: 434, distance: 113.4
click at [118, 434] on textarea "また並行して確認が取れ、お問い合わせの件は以下となっておりまして、 https://tools.sumika.live/pages/ta8iki2 ＪＲ中央線…" at bounding box center [244, 405] width 414 height 104
paste textarea "アクア・ガーデン"
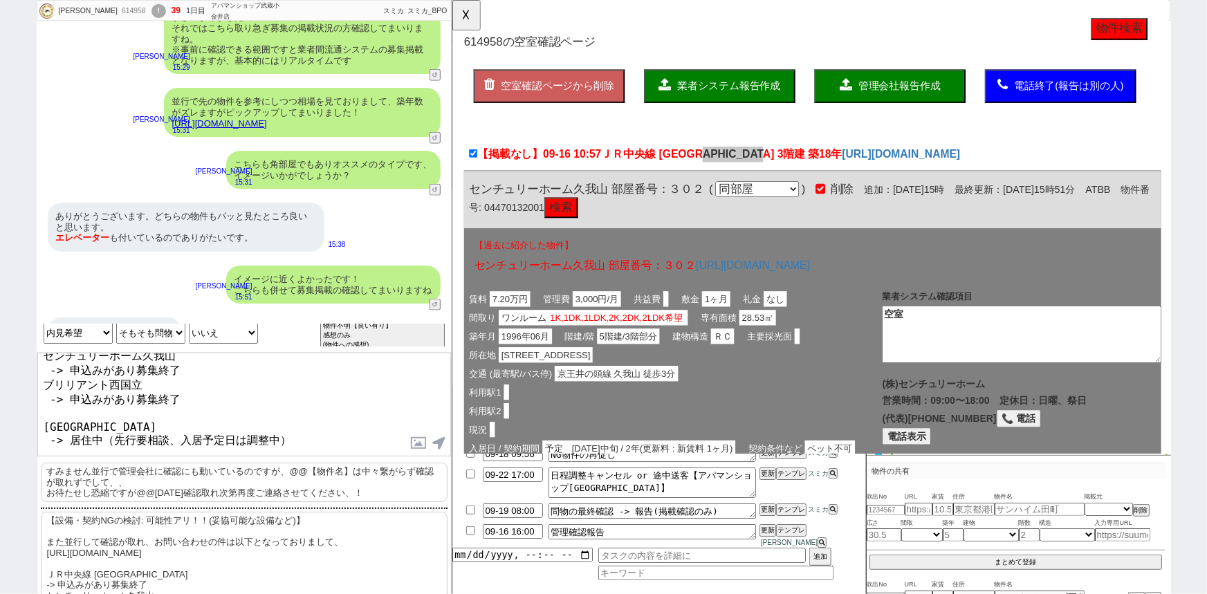
scroll to position [69, 0]
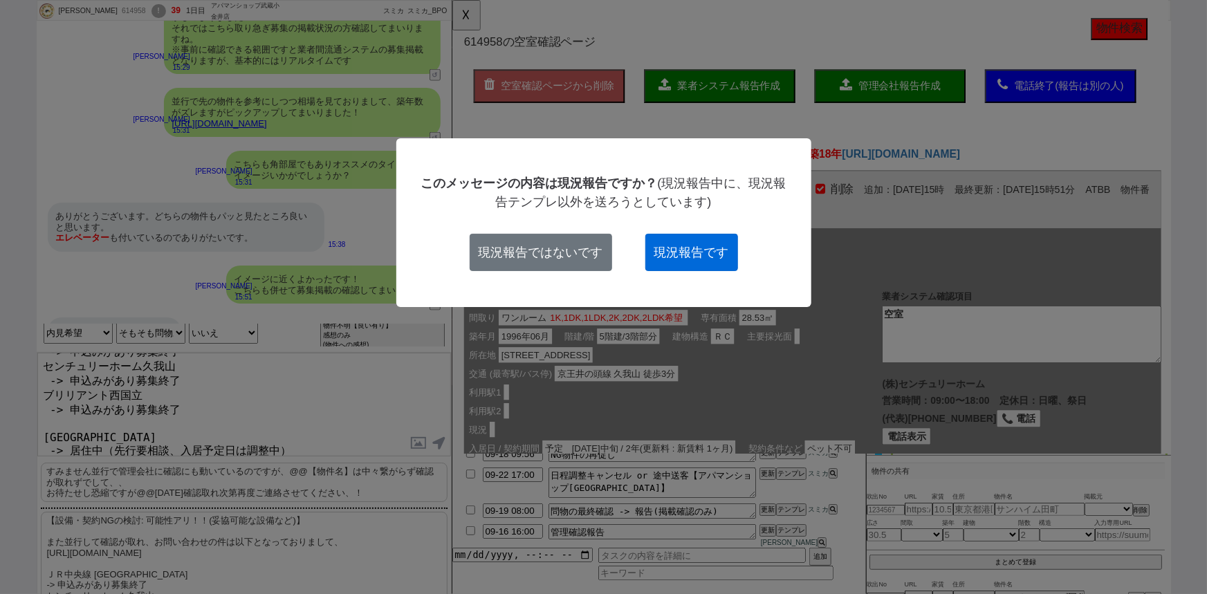
click at [691, 252] on button "現況報告です" at bounding box center [691, 252] width 93 height 37
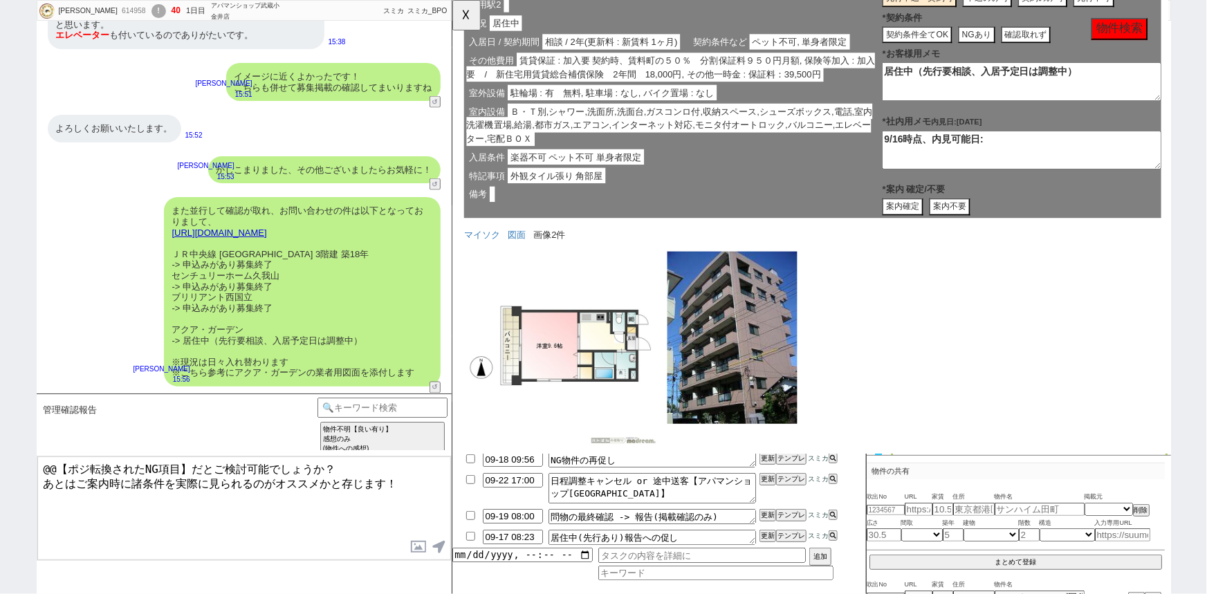
scroll to position [1193, 0]
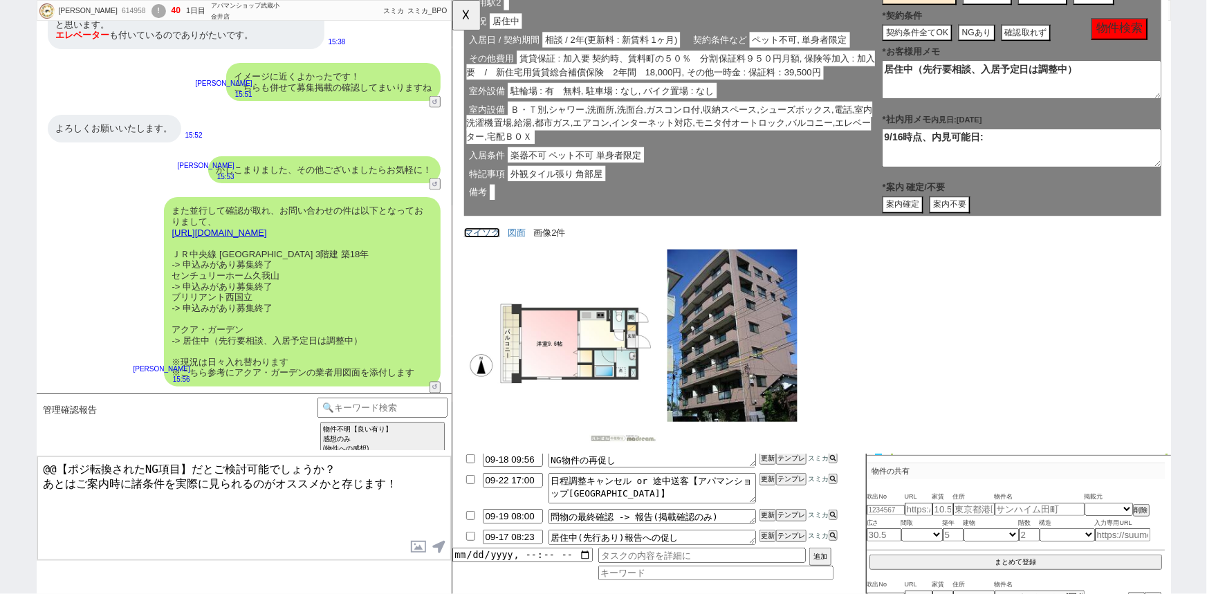
click at [476, 250] on link "マイソク" at bounding box center [483, 250] width 39 height 11
click at [415, 552] on label at bounding box center [419, 547] width 22 height 26
click at [0, 0] on input "file" at bounding box center [0, 0] width 0 height 0
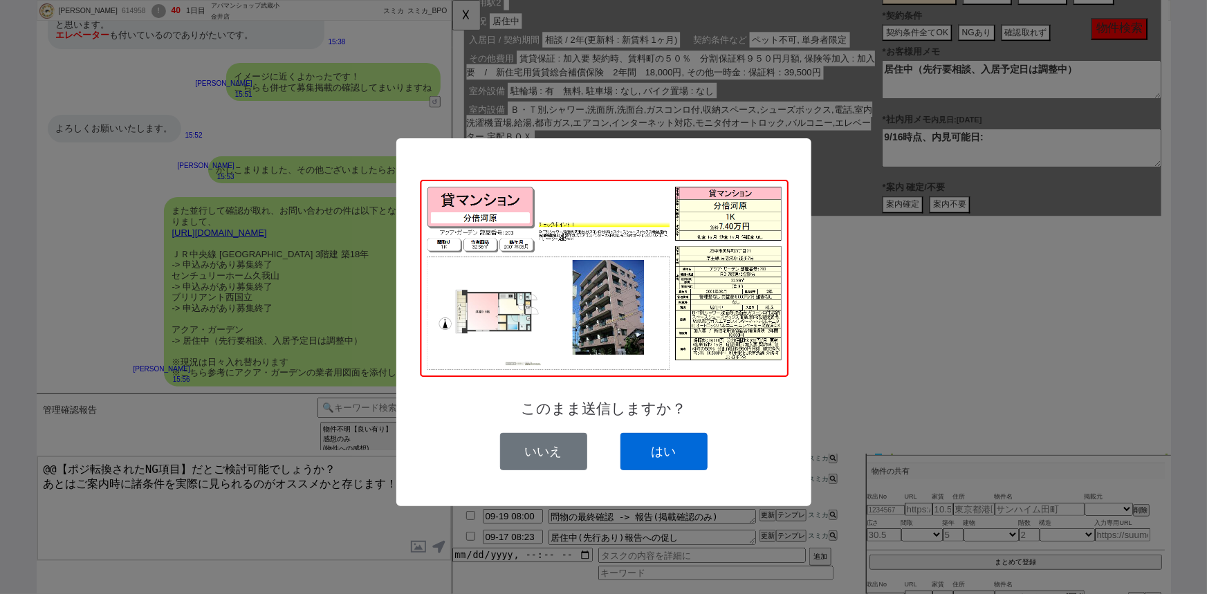
click at [676, 459] on button "はい" at bounding box center [663, 451] width 87 height 37
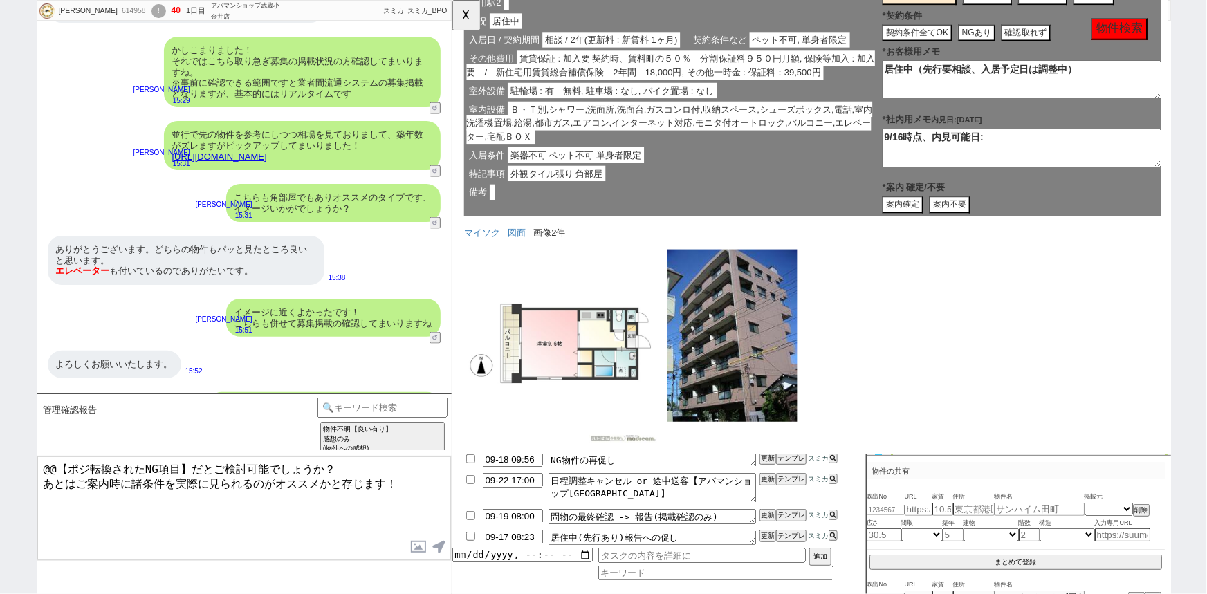
scroll to position [923, 0]
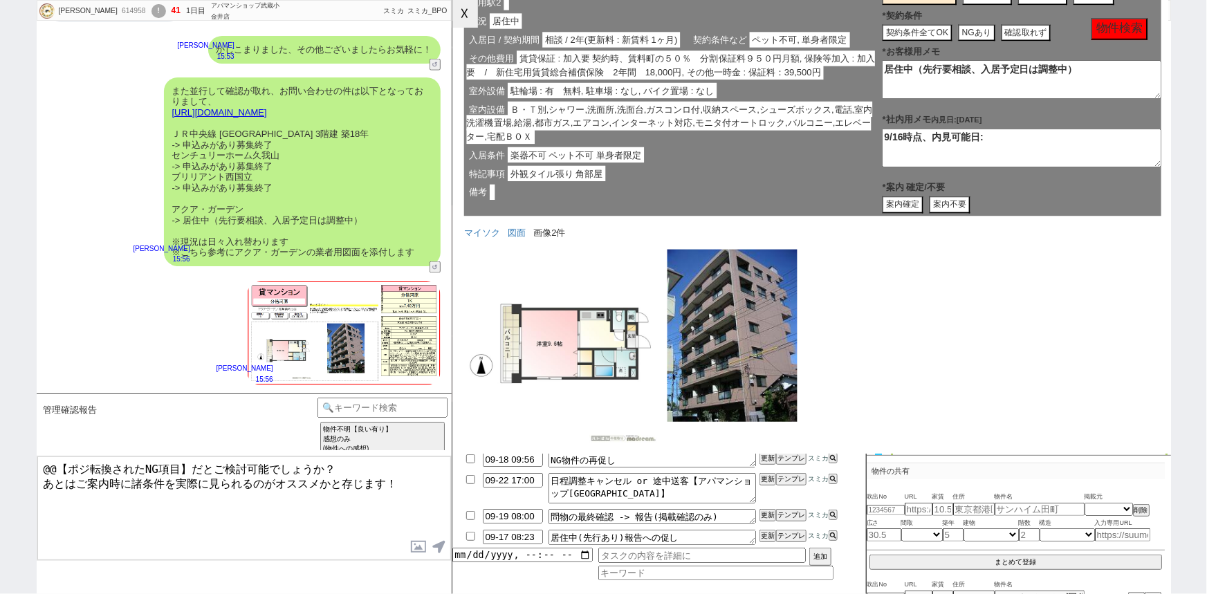
click at [467, 21] on button "☓" at bounding box center [465, 14] width 26 height 28
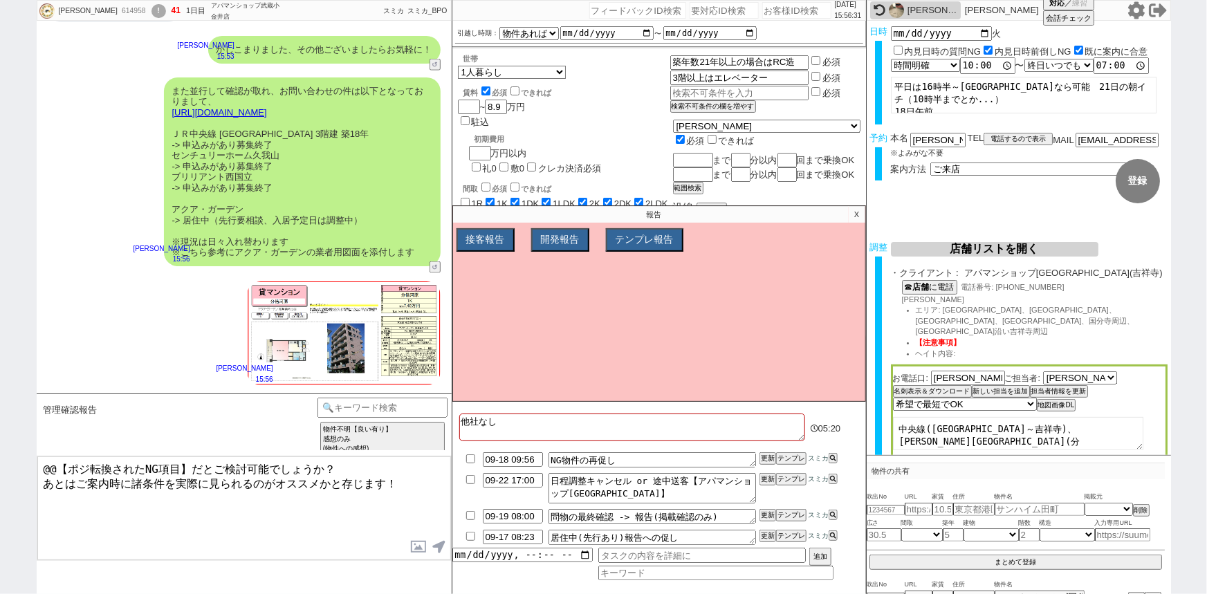
drag, startPoint x: 263, startPoint y: 464, endPoint x: 14, endPoint y: 432, distance: 251.1
click at [14, 432] on div "甲斐千尋 614958 ! 41 1日目 アパマンショップ武蔵小金井店 冬眠中 自社客 スミカ スミカ_BPO チャット全表示 2025-09-16 はい、さ…" at bounding box center [603, 297] width 1207 height 594
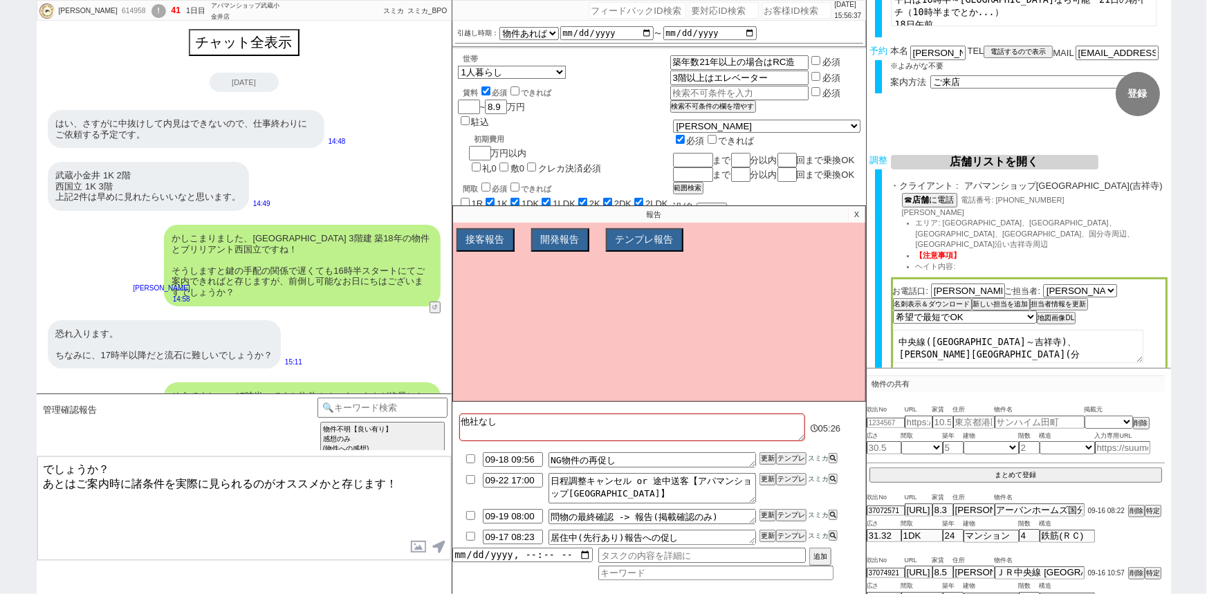
scroll to position [14, 0]
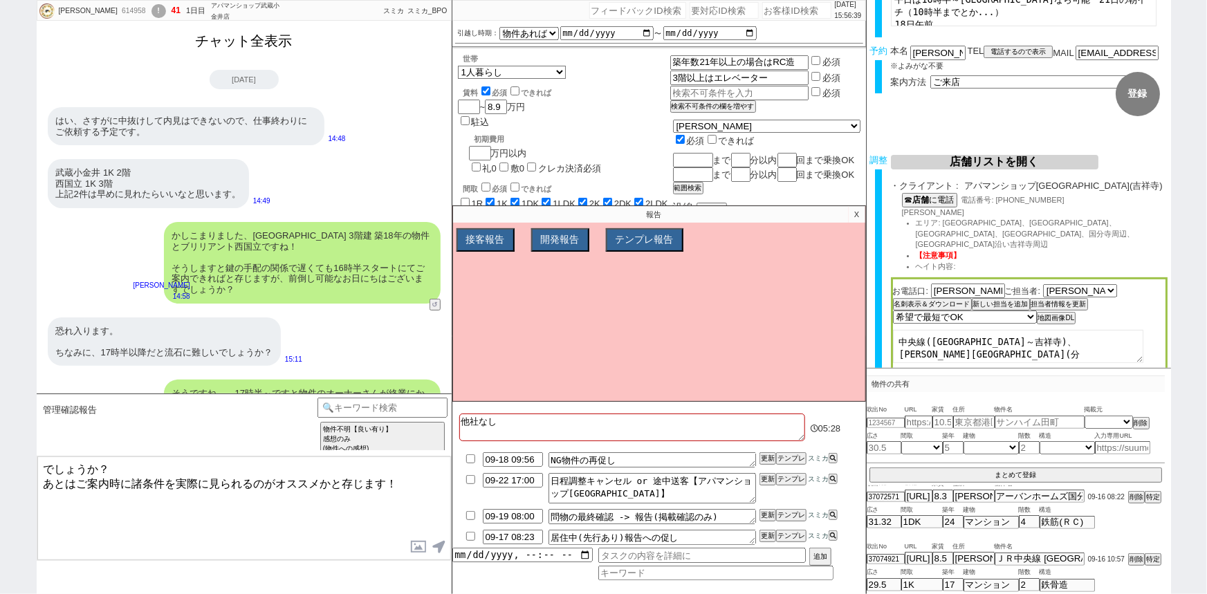
click at [237, 41] on button "チャット全表示" at bounding box center [244, 41] width 108 height 24
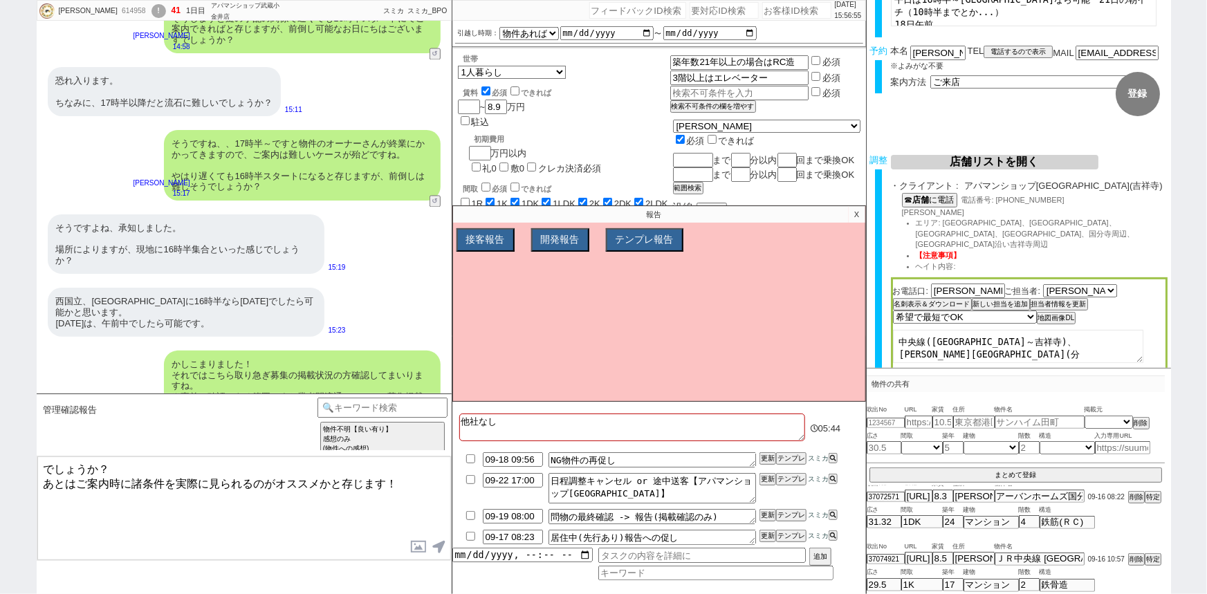
scroll to position [9297, 0]
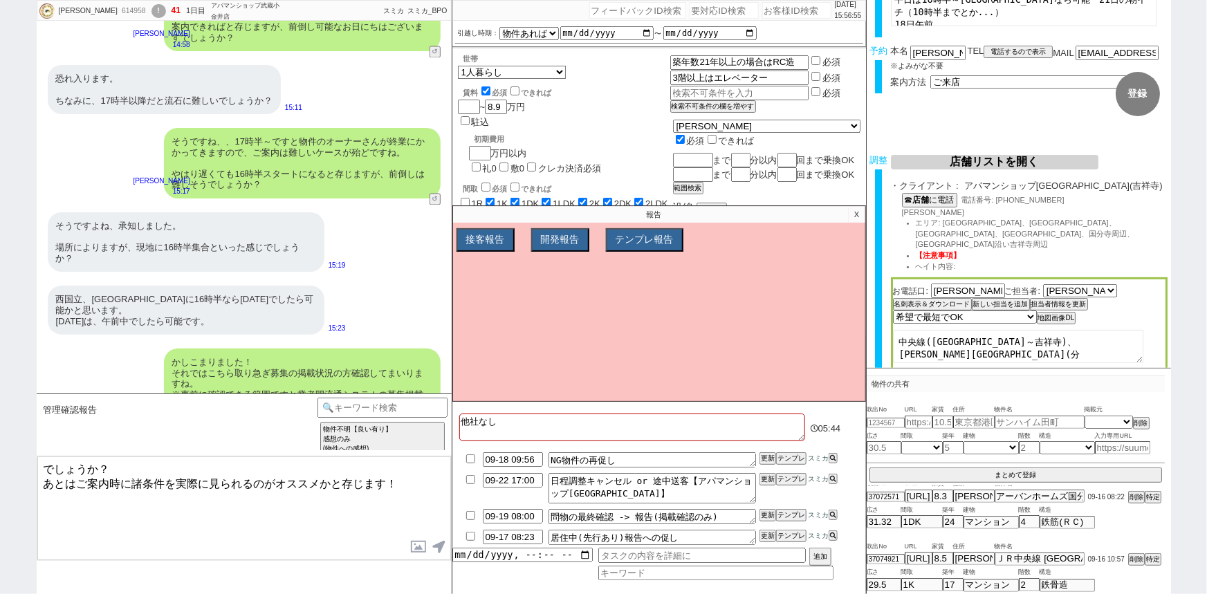
click at [37, 468] on textarea "でしょうか？ あとはご案内時に諸条件を実際に見られるのがオススメかと存じます！" at bounding box center [244, 508] width 414 height 104
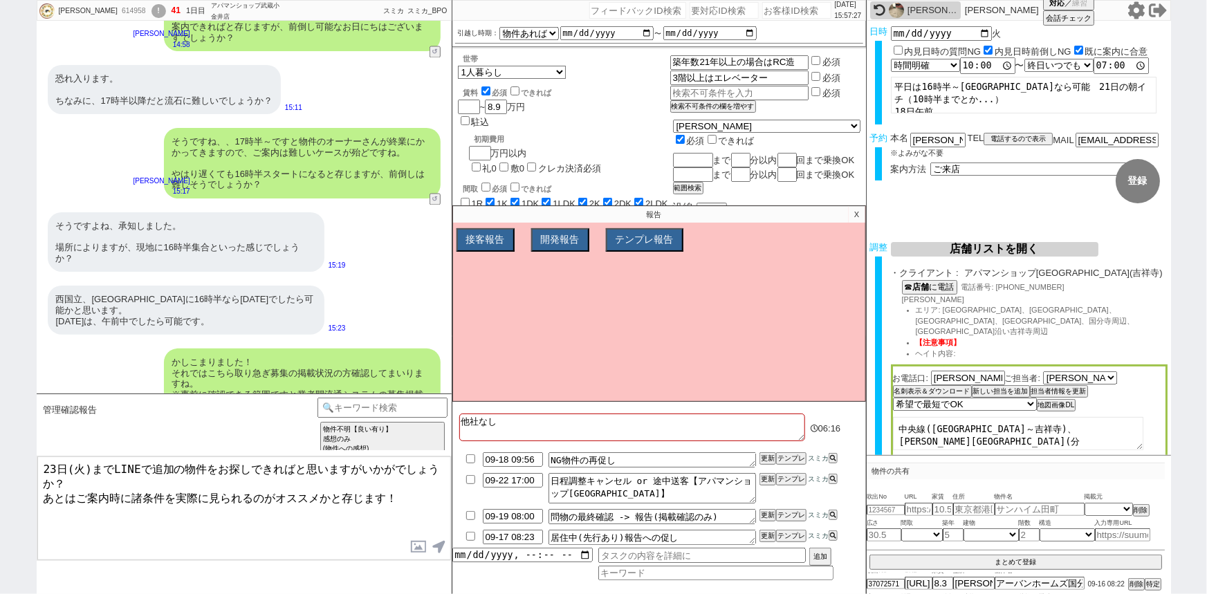
click at [41, 463] on textarea "23日(火)までLINEで追加の物件をお探しできればと思いますがいかがでしょうか？ あとはご案内時に諸条件を実際に見られるのがオススメかと存じます！" at bounding box center [244, 508] width 414 height 104
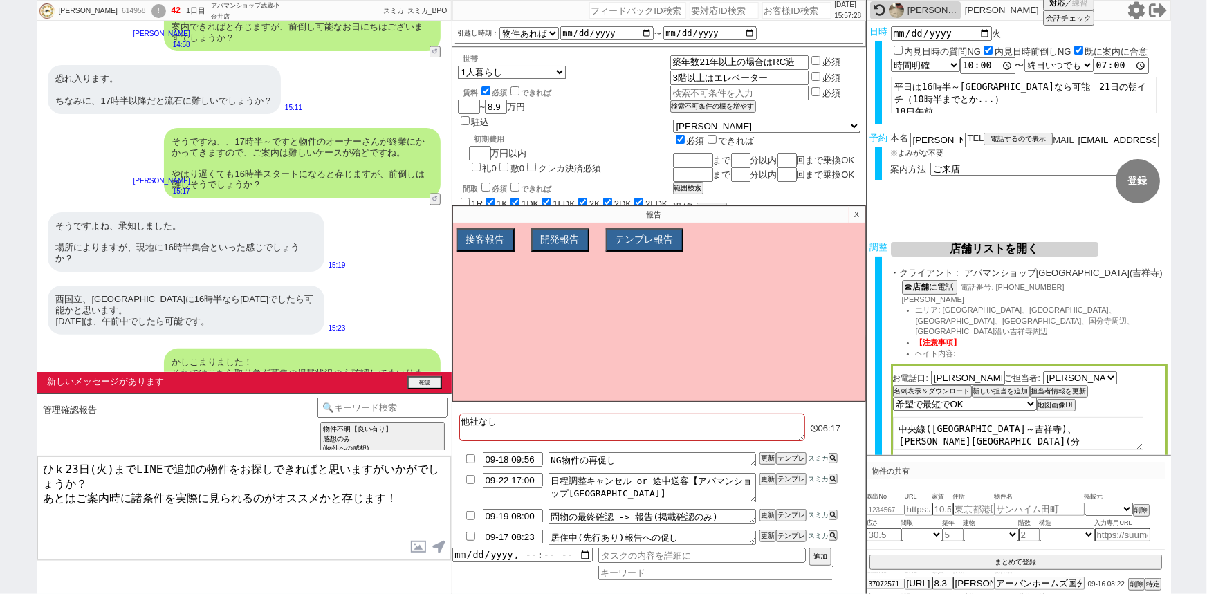
scroll to position [10027, 0]
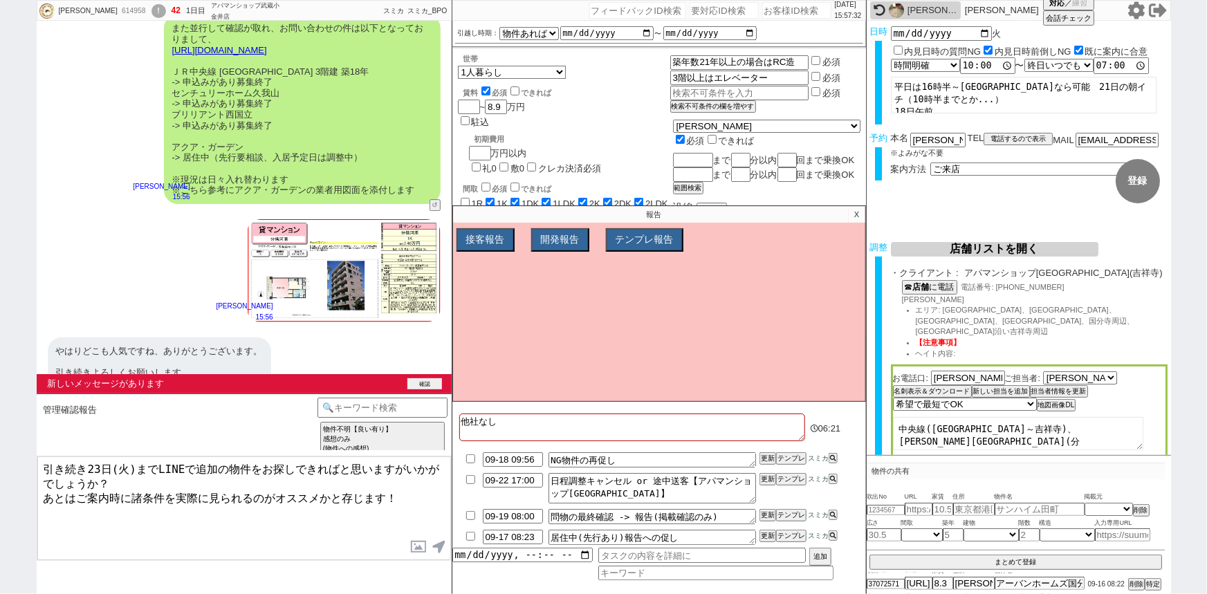
click at [423, 380] on button "確認" at bounding box center [424, 383] width 35 height 11
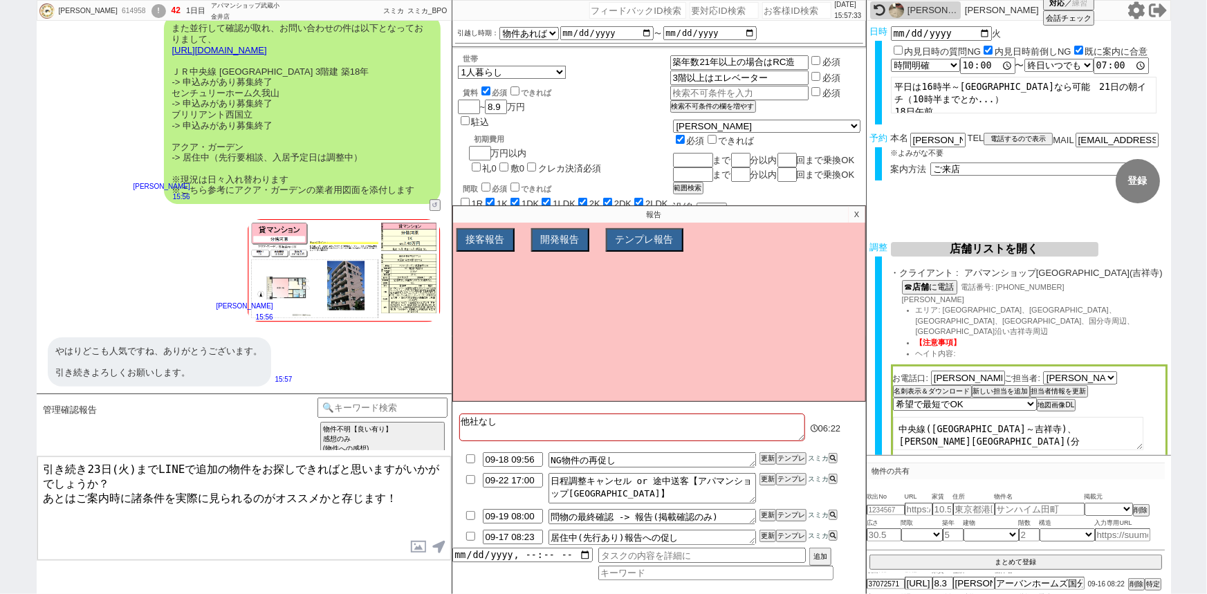
scroll to position [10005, 0]
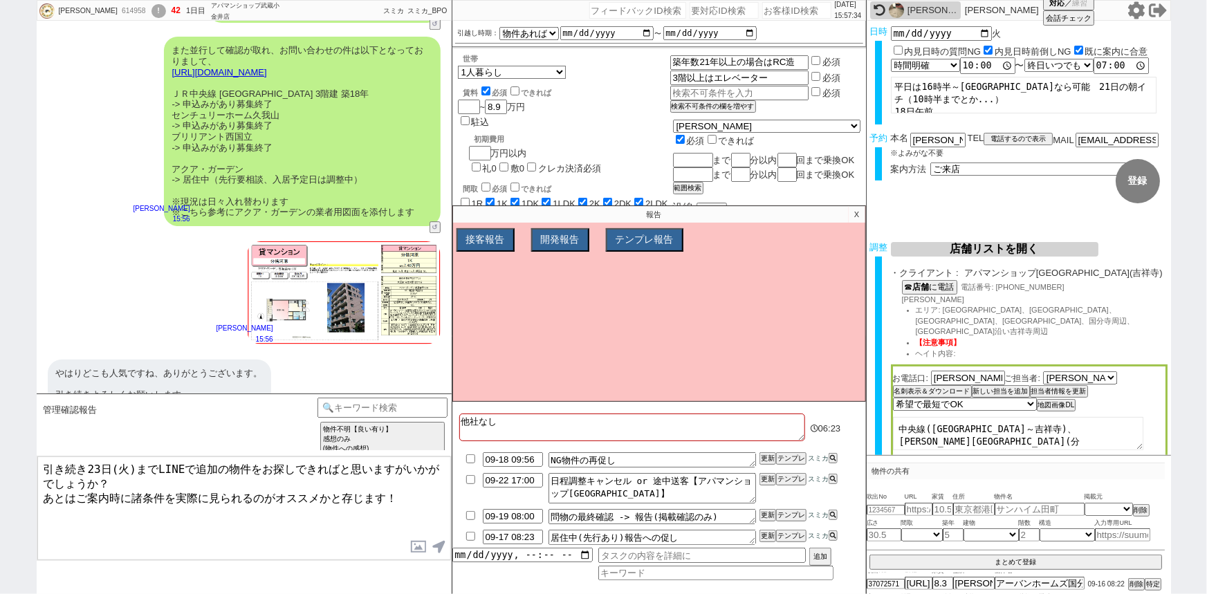
click at [45, 459] on textarea "引き続き23日(火)までLINEで追加の物件をお探しできればと思いますがいかがでしょうか？ あとはご案内時に諸条件を実際に見られるのがオススメかと存じます！" at bounding box center [244, 508] width 414 height 104
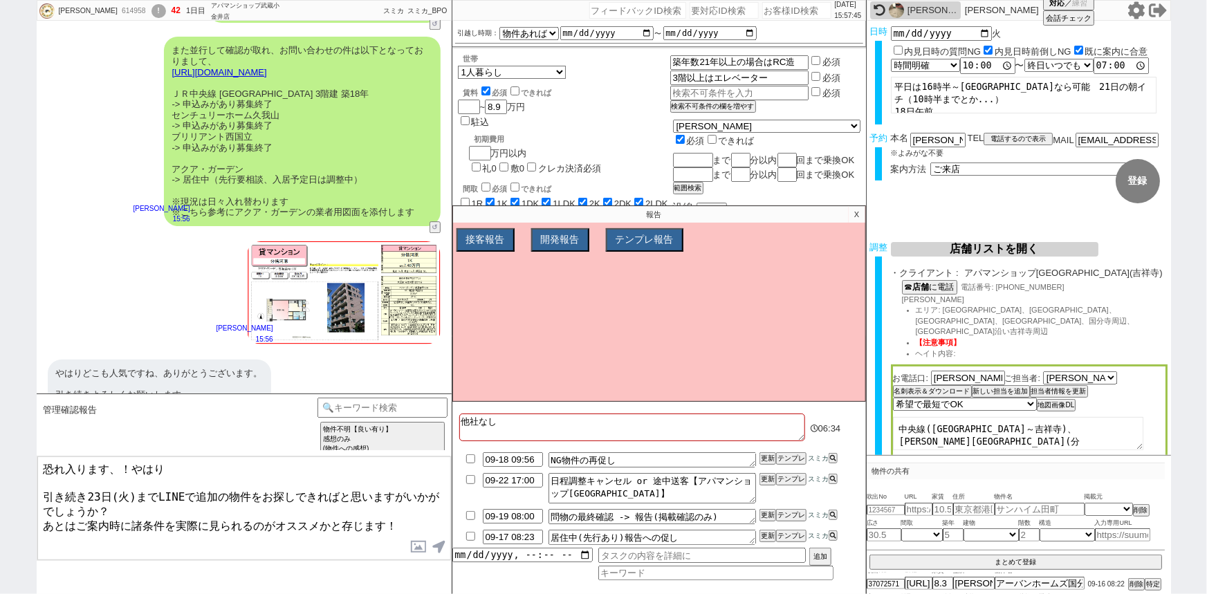
click at [194, 462] on textarea "恐れ入ります、！やはり 引き続き23日(火)までLINEで追加の物件をお探しできればと思いますがいかがでしょうか？ あとはご案内時に諸条件を実際に見られるのが…" at bounding box center [244, 508] width 414 height 104
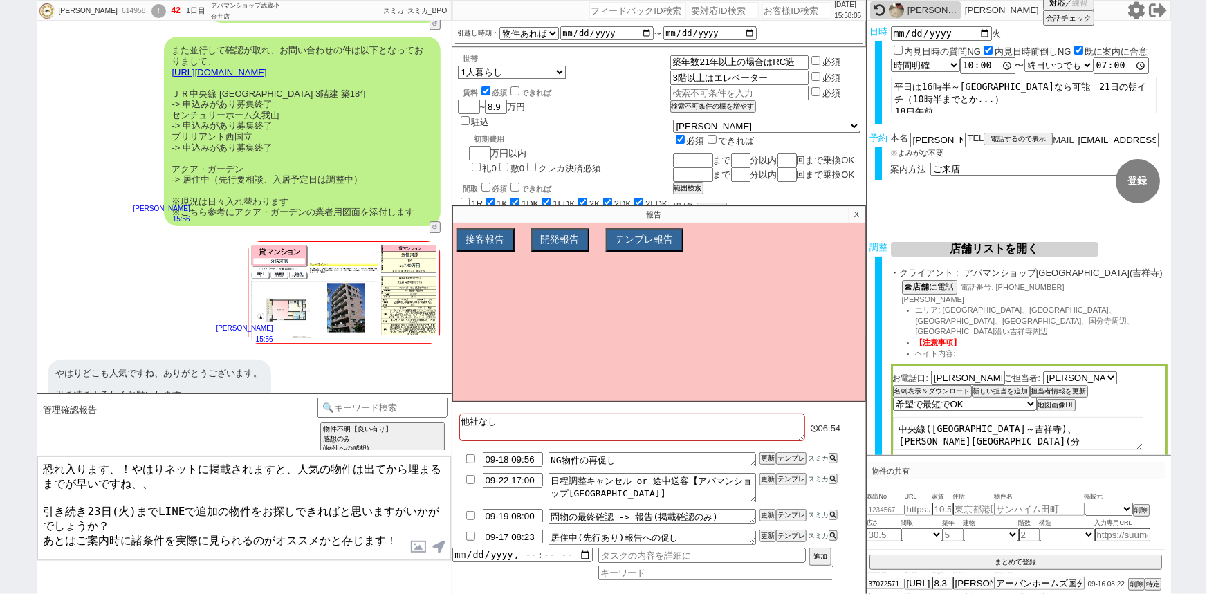
click at [120, 465] on textarea "恐れ入ります、！やはりネットに掲載されますと、人気の物件は出てから埋まるまでが早いですね、、 引き続き23日(火)までLINEで追加の物件をお探しできればと思…" at bounding box center [244, 508] width 414 height 104
click at [221, 519] on textarea "恐れ入ります！やはりネットに掲載されますと、人気の物件は出てから埋まるまでが早いですね、、 引き続き23日(火)までLINEで追加の物件をお探しできればと思い…" at bounding box center [244, 508] width 414 height 104
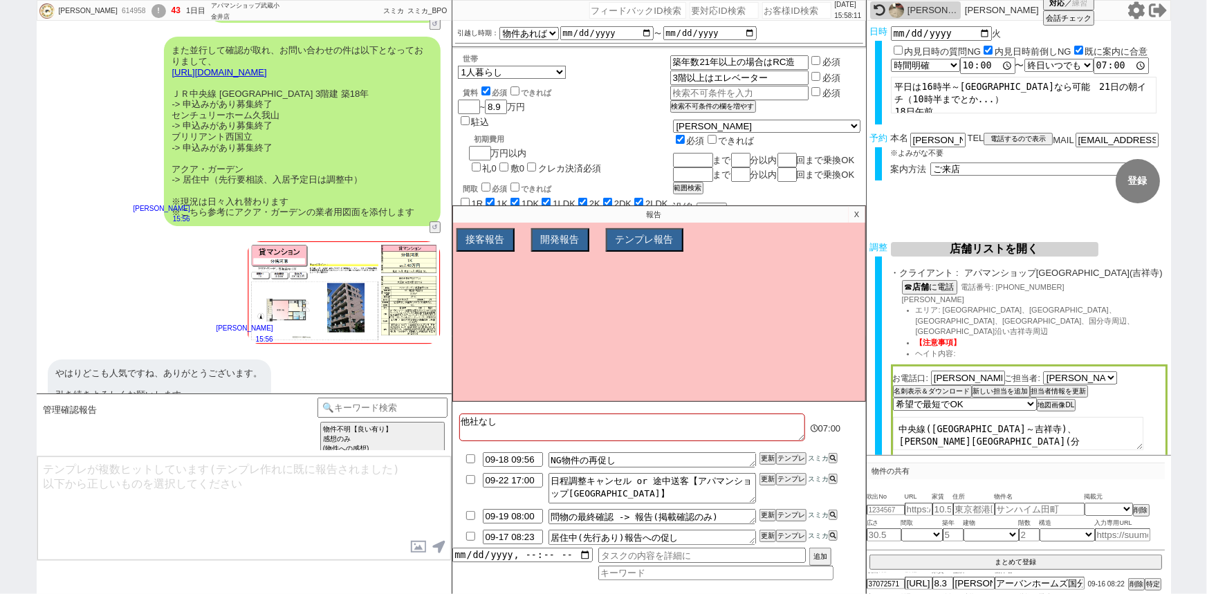
scroll to position [10110, 0]
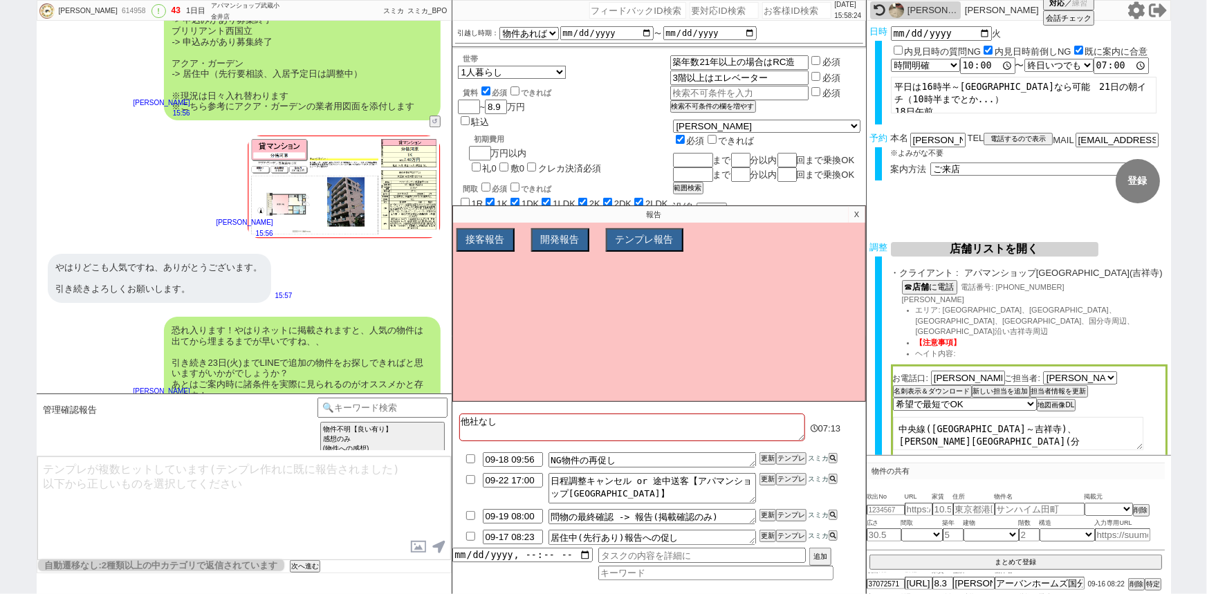
click at [470, 537] on input "checkbox" at bounding box center [471, 536] width 20 height 9
click at [853, 216] on p "X" at bounding box center [857, 214] width 16 height 17
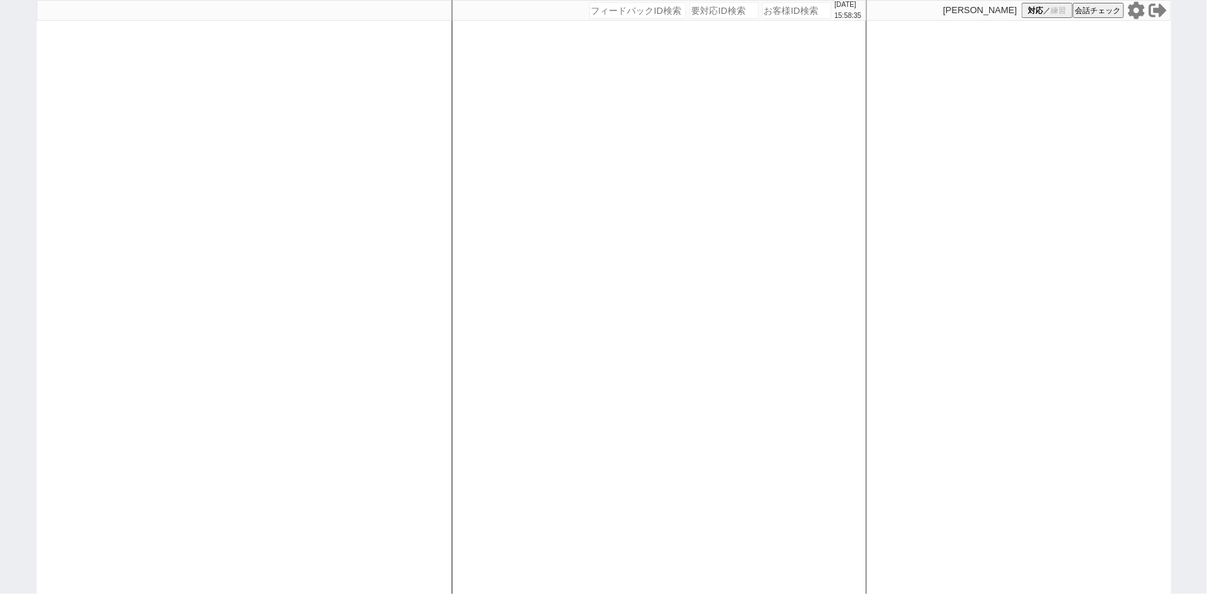
drag, startPoint x: 0, startPoint y: 0, endPoint x: 57, endPoint y: -55, distance: 79.7
click at [57, 0] on html "[DATE] 15:58:35 候補物件を追加してしてください 紹介した物件一覧 他社物件を追加する 空室確認ページに追加・削除 紹介した物件一覧 他社物件を…" at bounding box center [603, 297] width 1207 height 594
click at [211, 215] on div at bounding box center [244, 297] width 415 height 594
select select
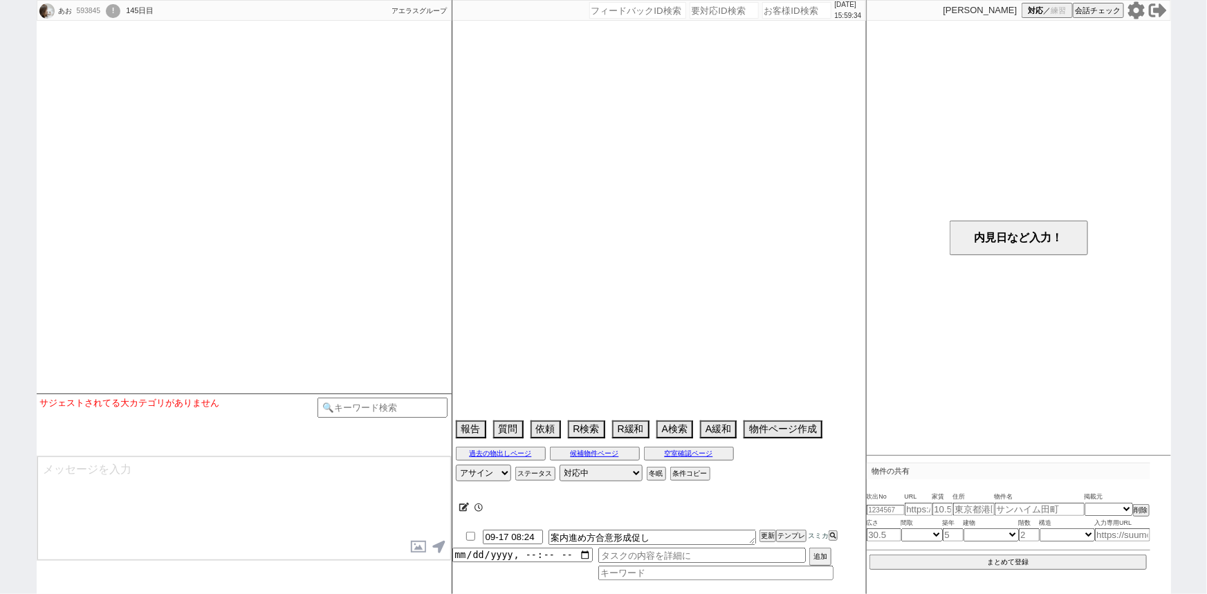
type textarea "旧ID:528404(2024/09/12ソレイユ横浜店に送客済み)"
select select
select select "13"
select select "0"
select select "10"
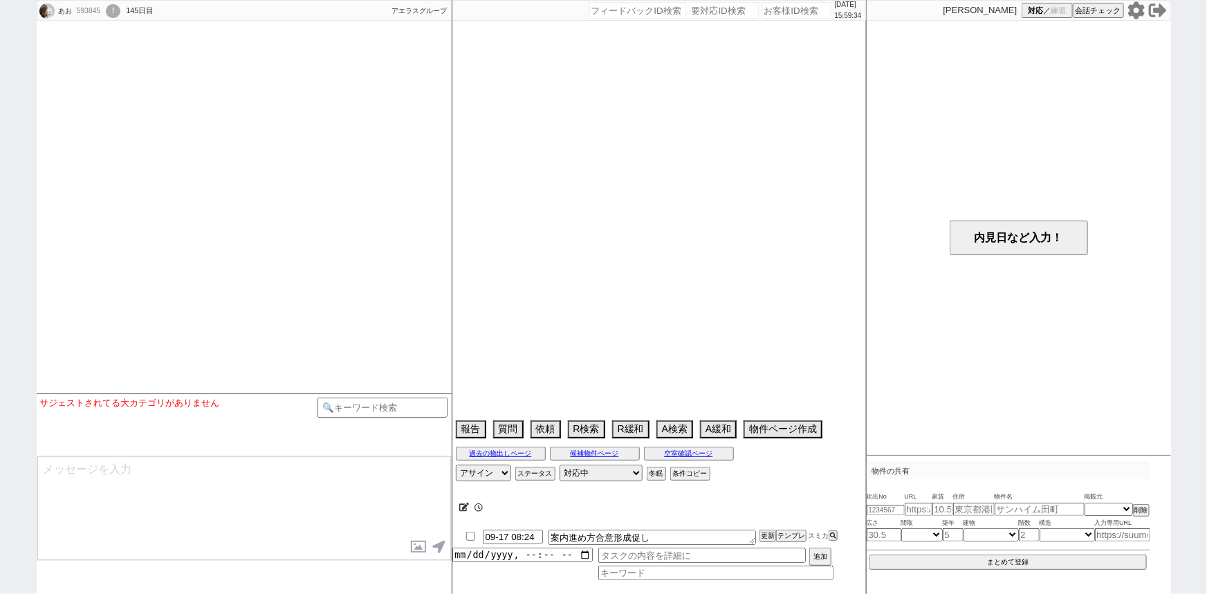
select select "12"
select select "1506"
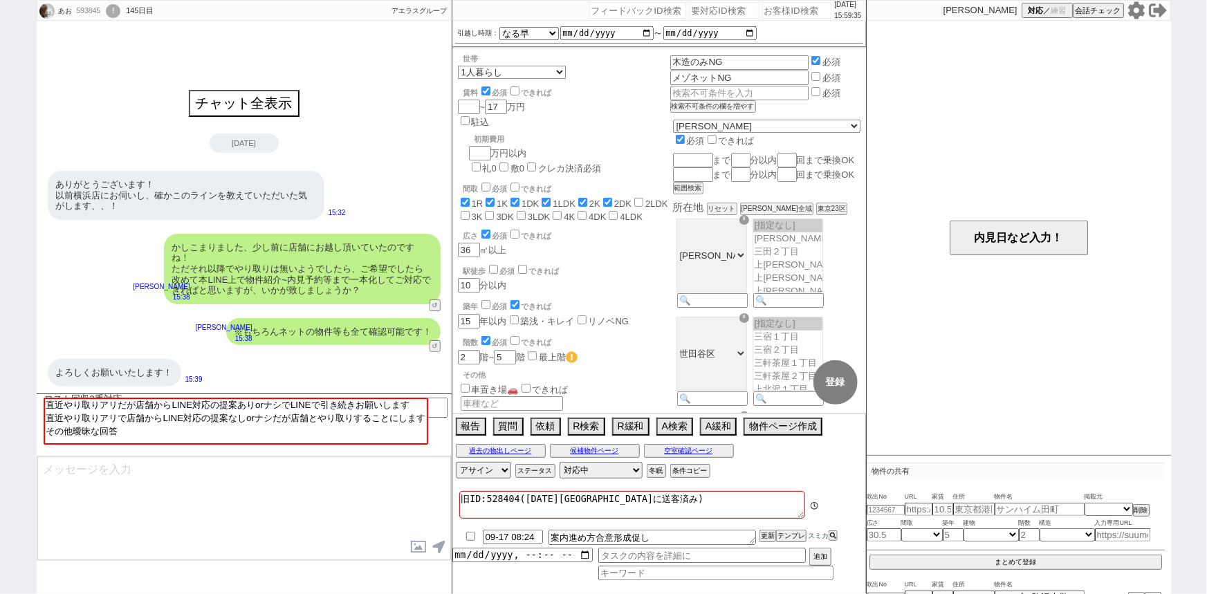
scroll to position [386, 0]
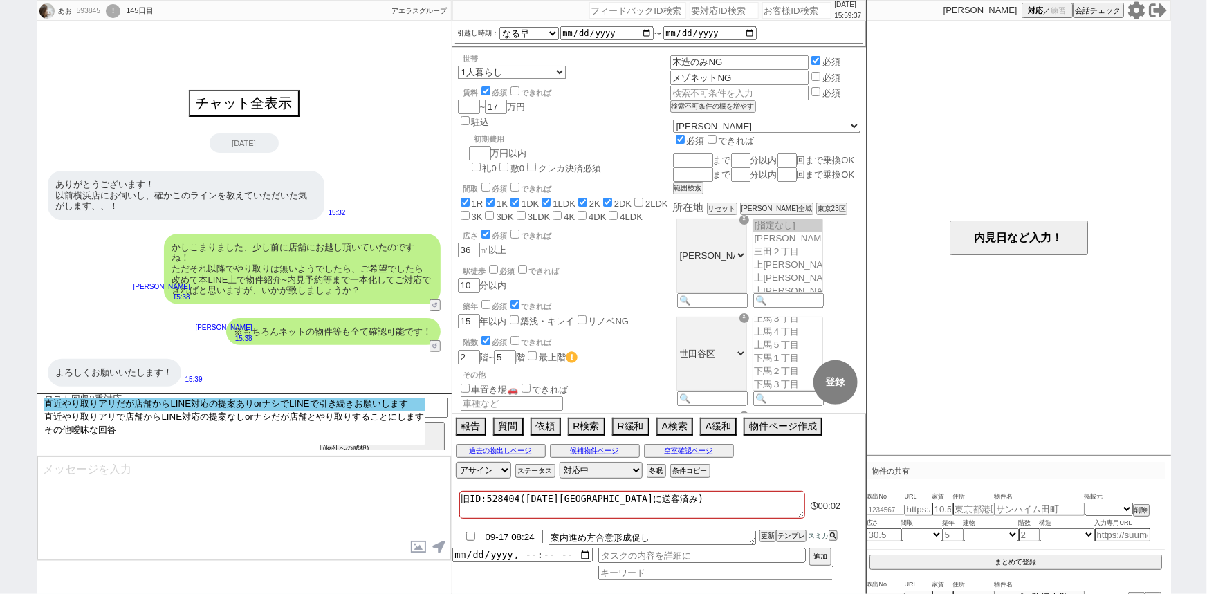
select select "直近やり取りアリだが店舗からLINE対応の提案ありorナシでLINEで引き続きお願いします"
click at [263, 402] on option "直近やり取りアリだが店舗からLINE対応の提案ありorナシでLINEで引き続きお願いします" at bounding box center [235, 404] width 382 height 13
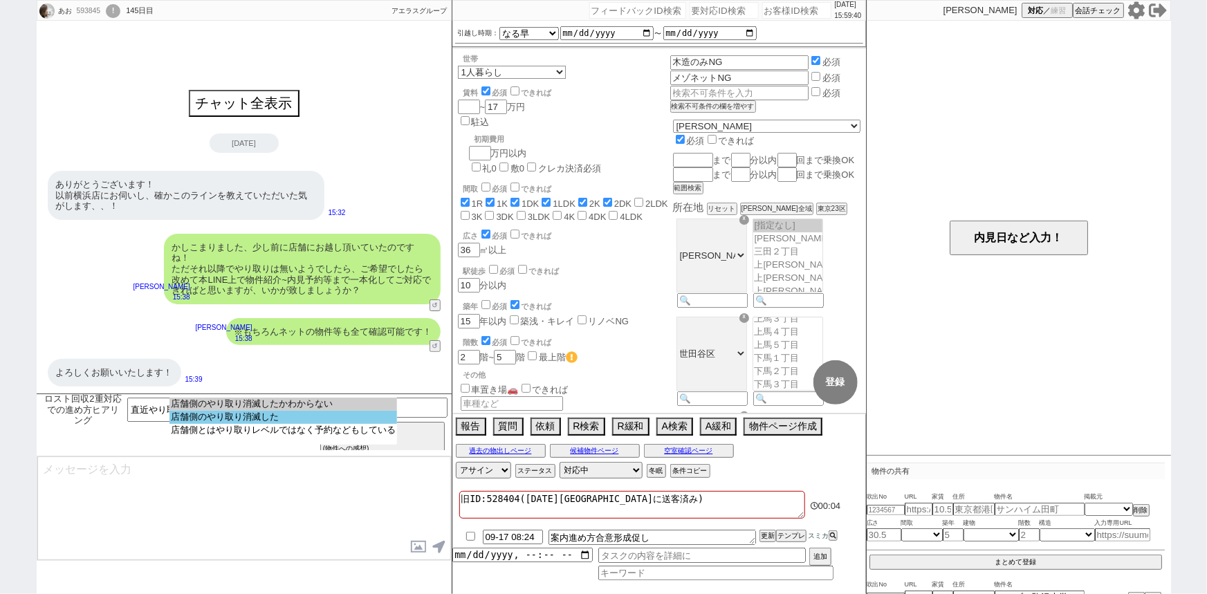
select select "店舗側のやり取り消滅した"
click at [281, 418] on option "店舗側のやり取り消滅した" at bounding box center [283, 417] width 228 height 13
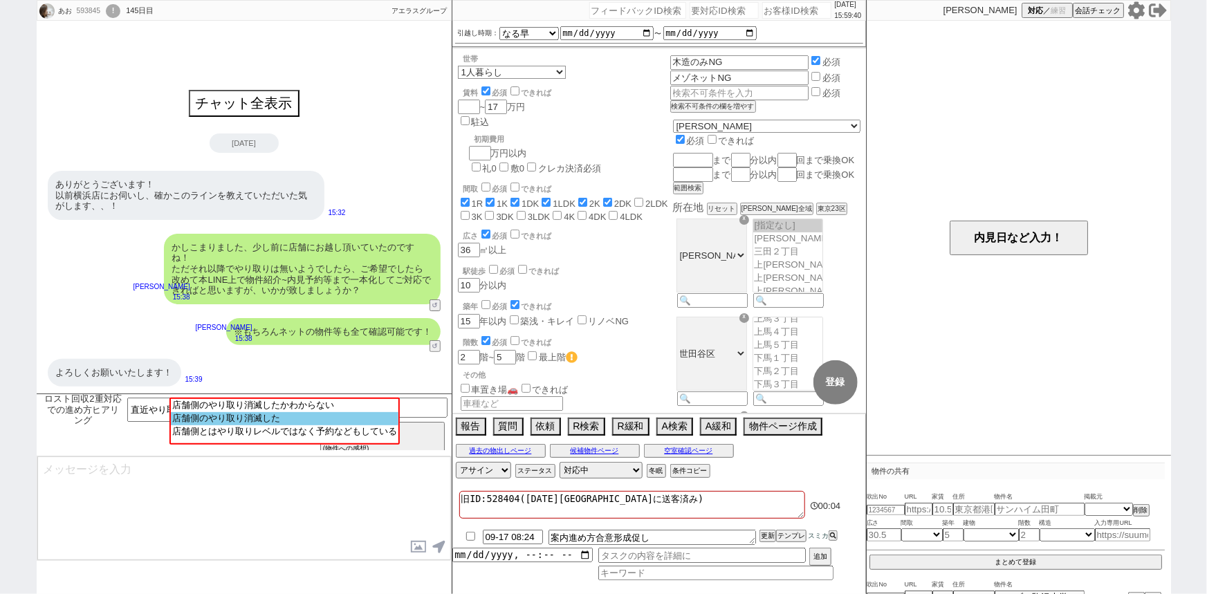
type textarea "ご確認ありがとうございます！ それでは改めて動いてまいりますね。"
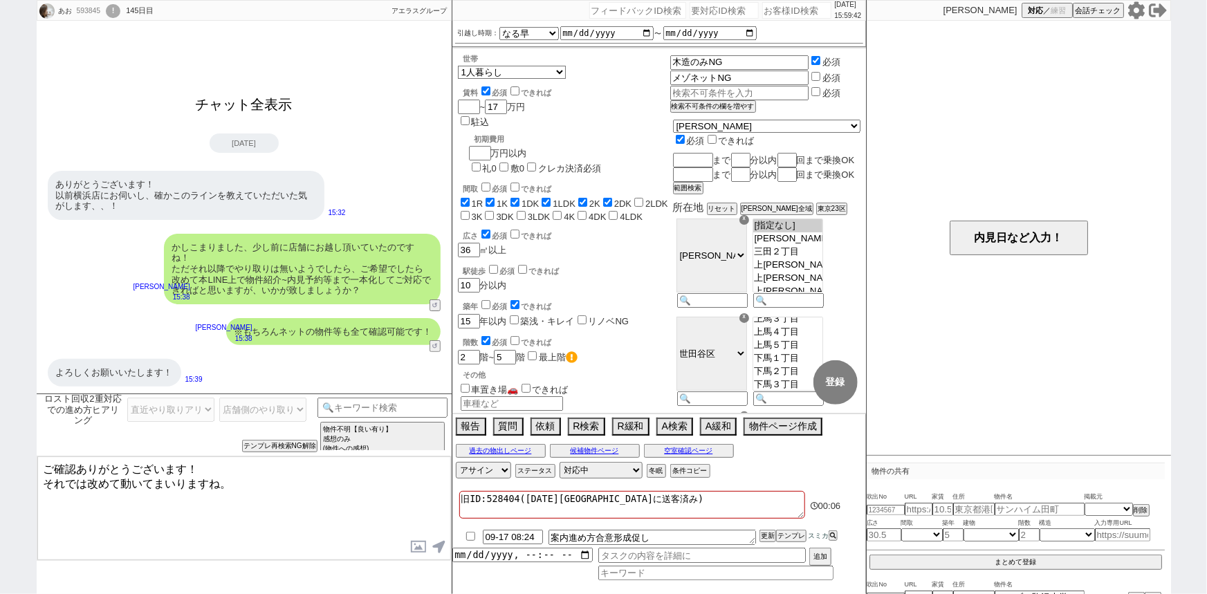
click at [267, 100] on button "チャット全表示" at bounding box center [244, 105] width 108 height 24
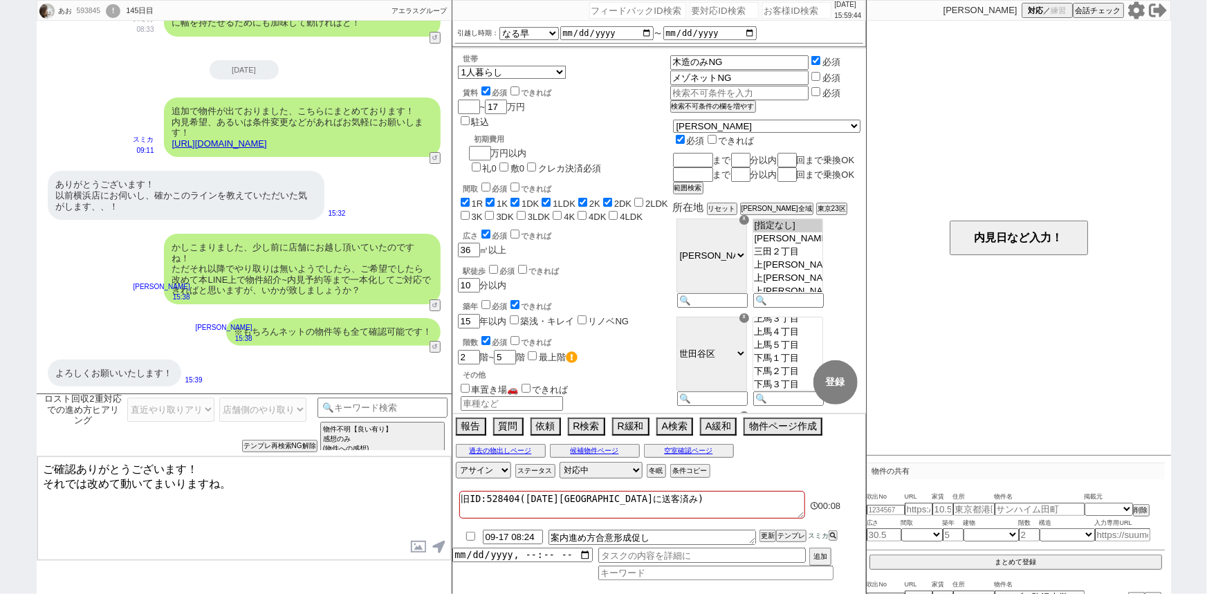
click at [127, 506] on textarea "ご確認ありがとうございます！ それでは改めて動いてまいりますね。" at bounding box center [244, 508] width 414 height 104
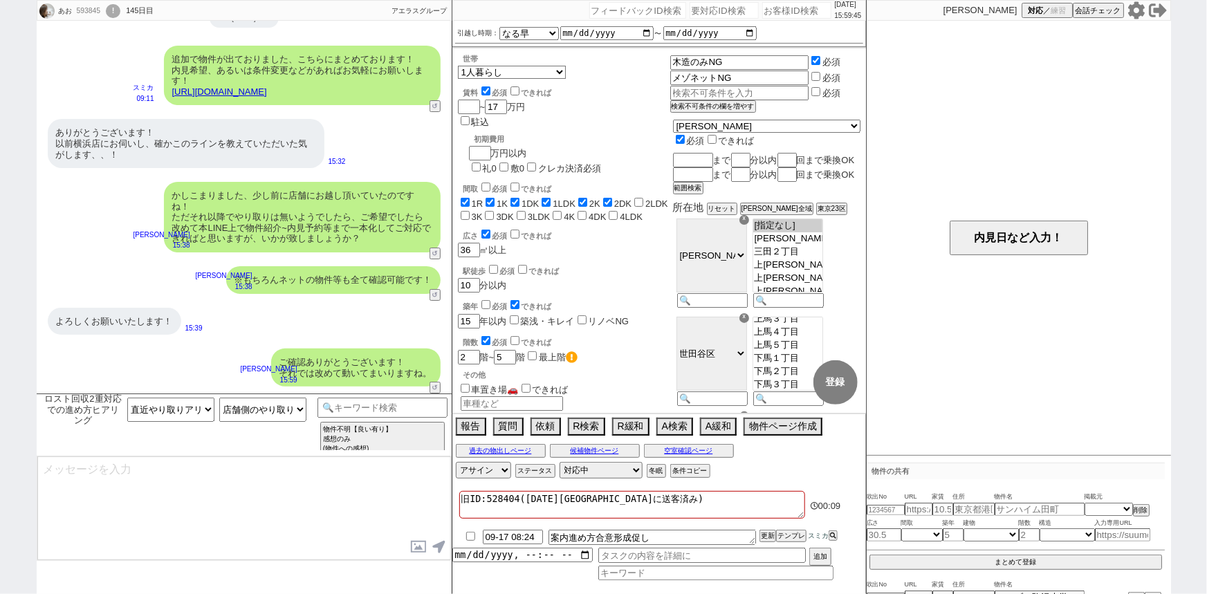
type textarea "そうしましたら、過去店舗とやり取りされているなかで何か気になる物件などは出ておりましたでしょうか？ こちらのLINEで業者間の掲載状況の確認や内見手配などもで…"
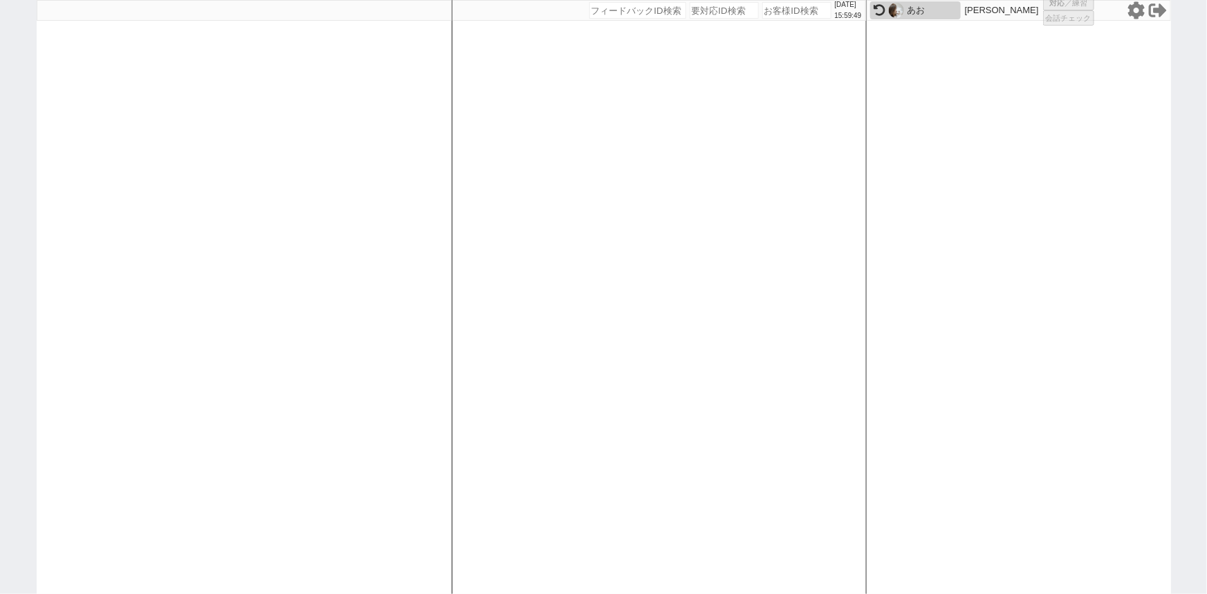
select select
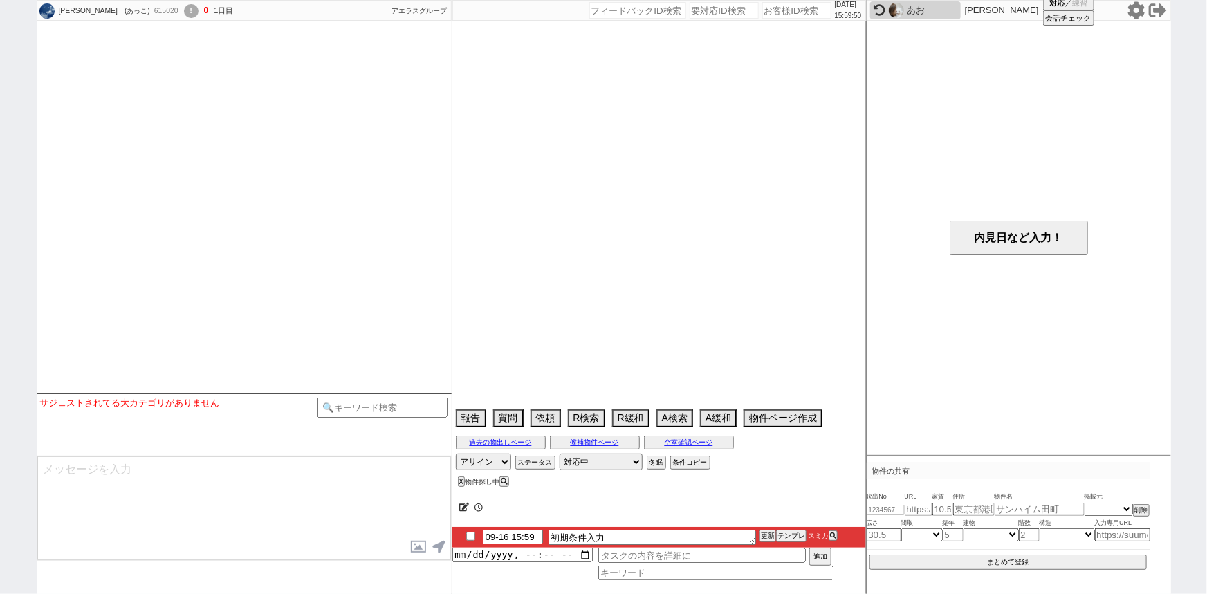
scroll to position [1533, 0]
select select
select select "0"
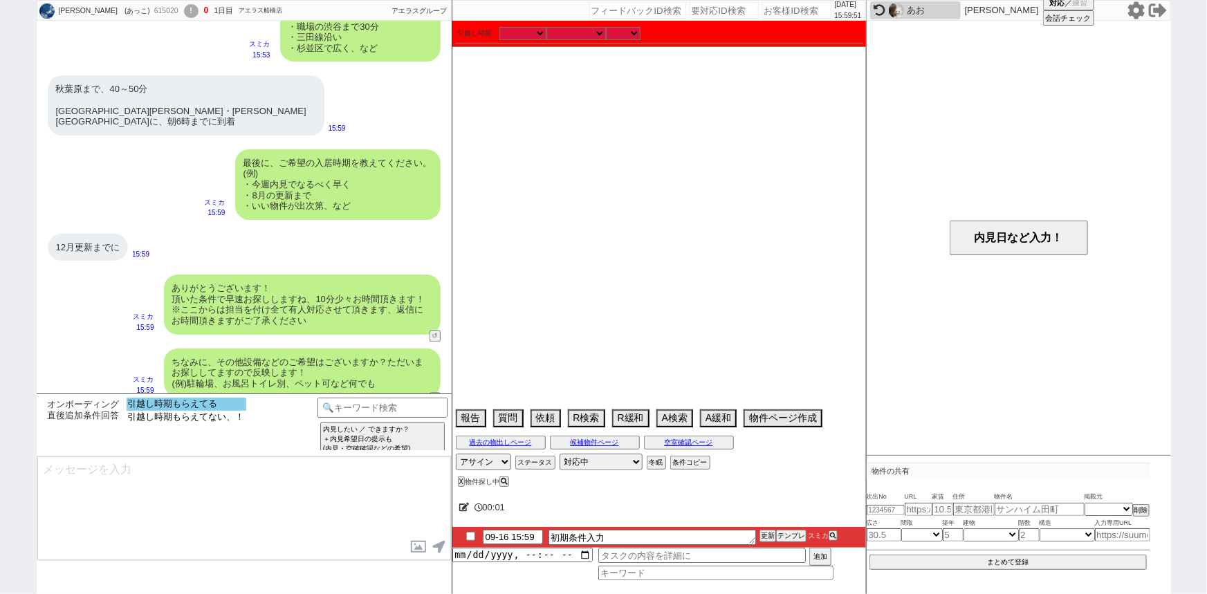
click at [201, 404] on option "引越し時期もらえてる" at bounding box center [187, 404] width 120 height 13
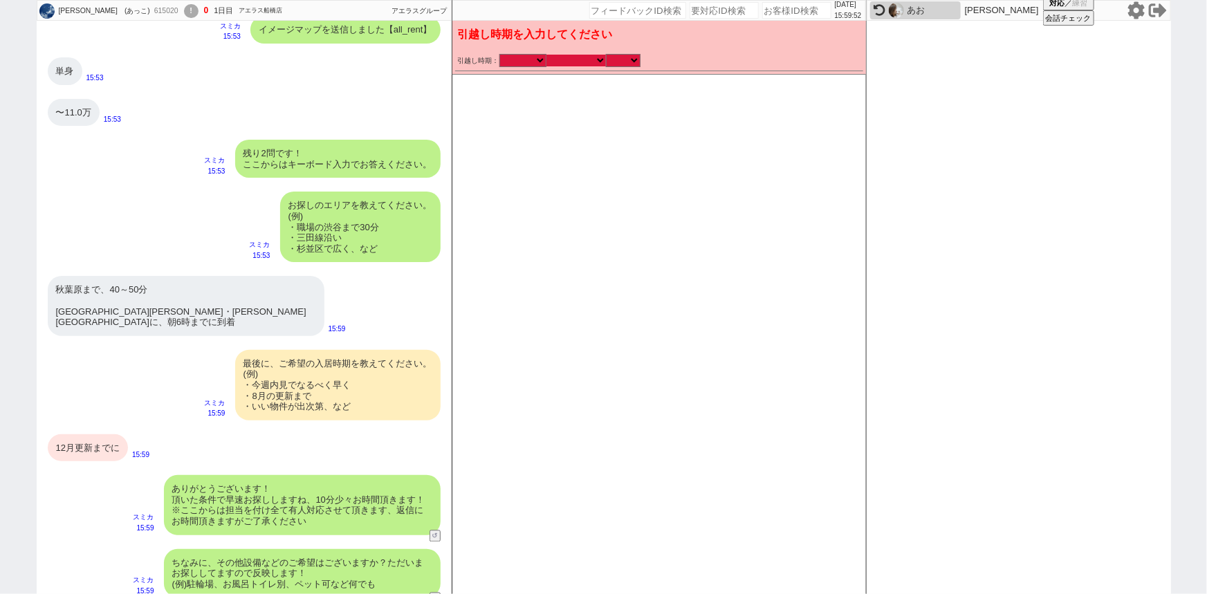
click at [564, 61] on select "なる早 未定 いつでも 物件あれば 年内 来年 1月 2月 3月 4月 5月 6月 7月 8月 9月 10月 11月 12月 春 夏 秋 冬" at bounding box center [575, 61] width 59 height 12
select select "12"
click at [546, 55] on select "なる早 未定 いつでも 物件あれば 年内 来年 1月 2月 3月 4月 5月 6月 7月 8月 9月 10月 11月 12月 春 夏 秋 冬" at bounding box center [575, 61] width 59 height 12
select select "2025"
checkbox input "true"
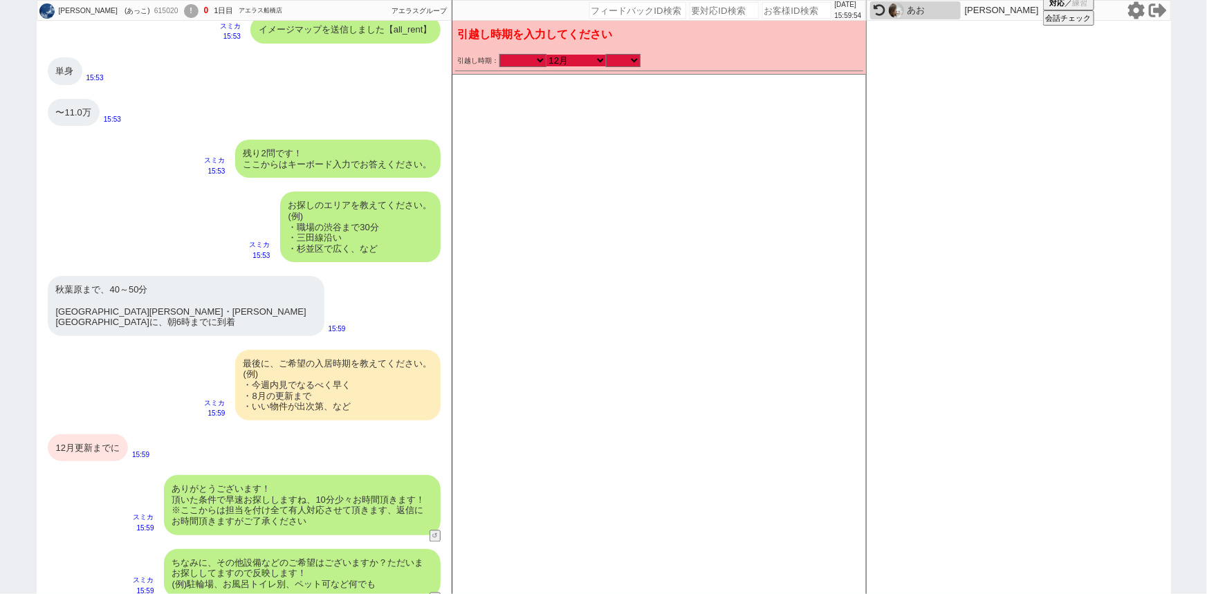
checkbox input "true"
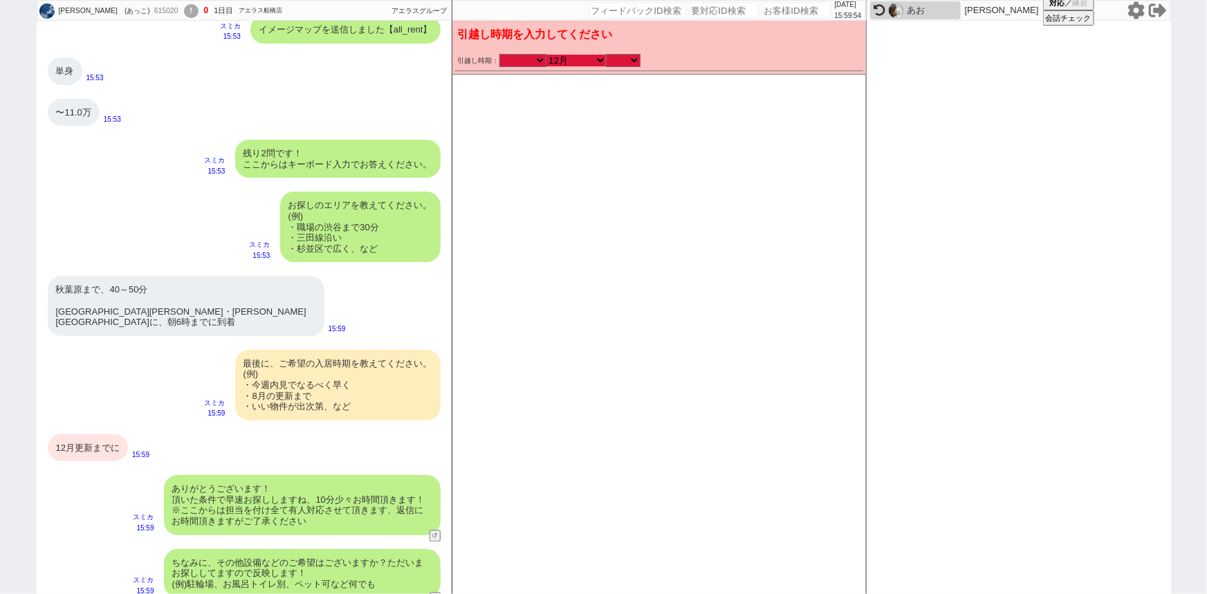
checkbox input "true"
checkbox input "false"
checkbox input "true"
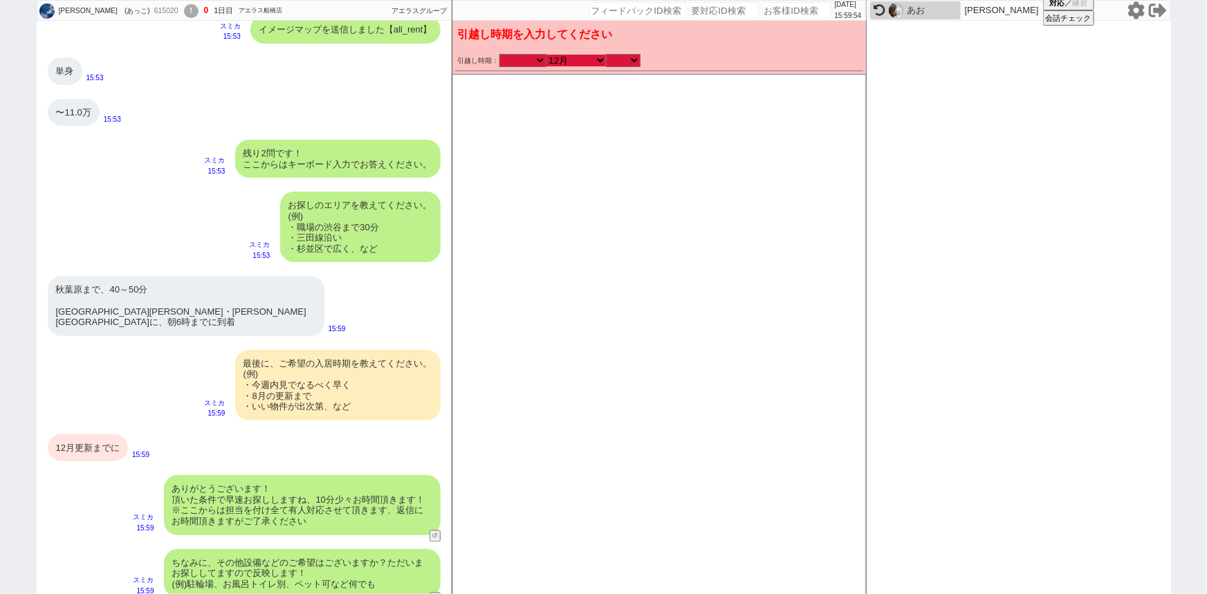
checkbox input "true"
click at [627, 55] on select "のみ 上旬 中旬 下旬 末 まで 1日 2日 3日 4日 5日 6日 7日 8日 9日 10日 11日 12日 13日 14日 15日 16日 17日 18日…" at bounding box center [623, 61] width 35 height 12
select select "37"
click at [606, 55] on select "のみ 上旬 中旬 下旬 末 まで 1日 2日 3日 4日 5日 6日 7日 8日 9日 10日 11日 12日 13日 14日 15日 16日 17日 18日…" at bounding box center [623, 61] width 35 height 12
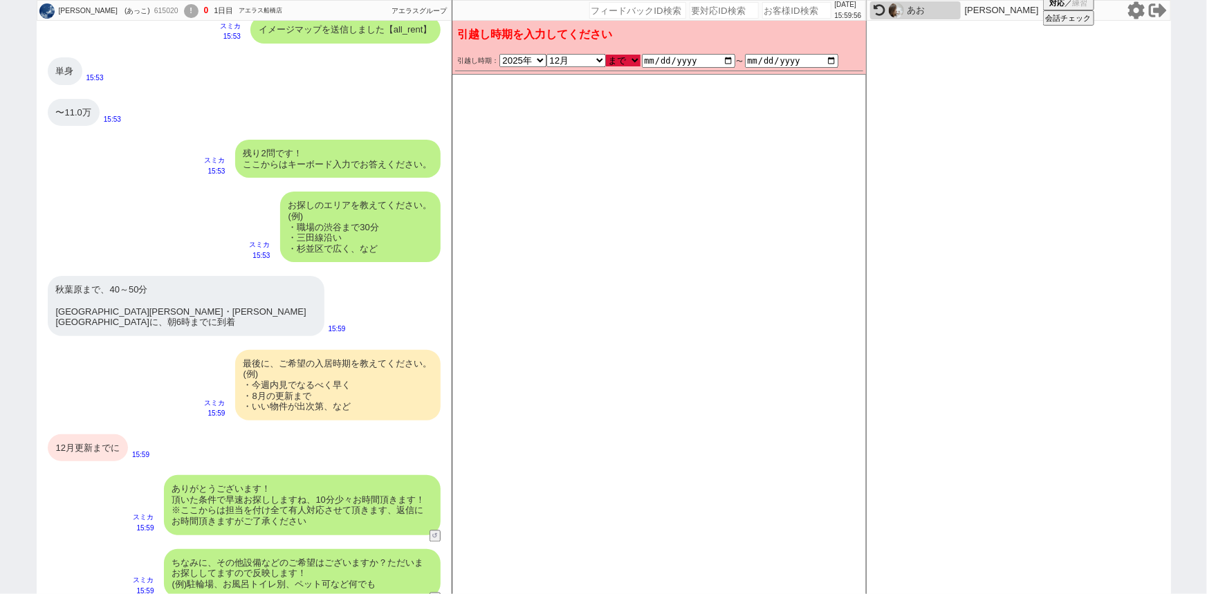
type input "[DATE]"
checkbox input "true"
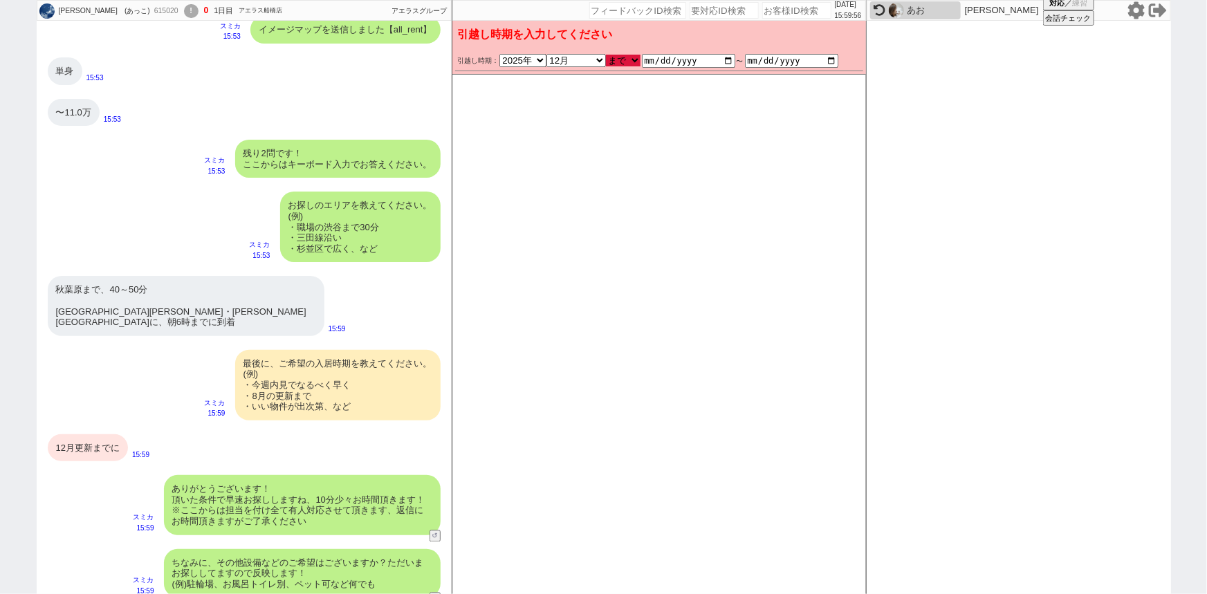
checkbox input "true"
checkbox input "false"
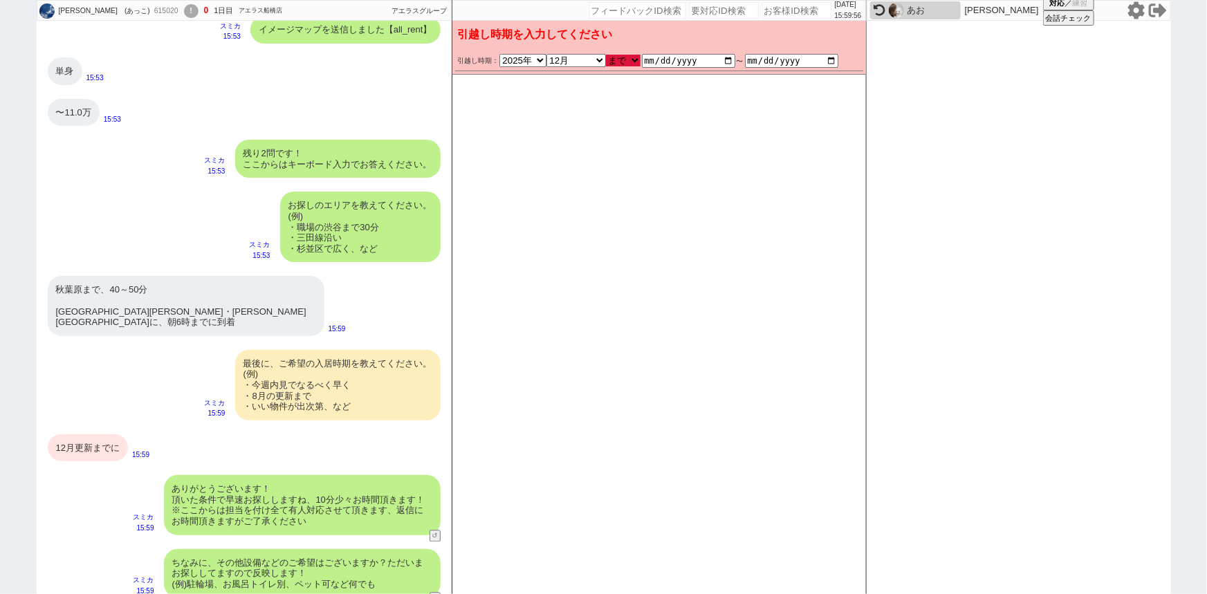
checkbox input "false"
checkbox input "true"
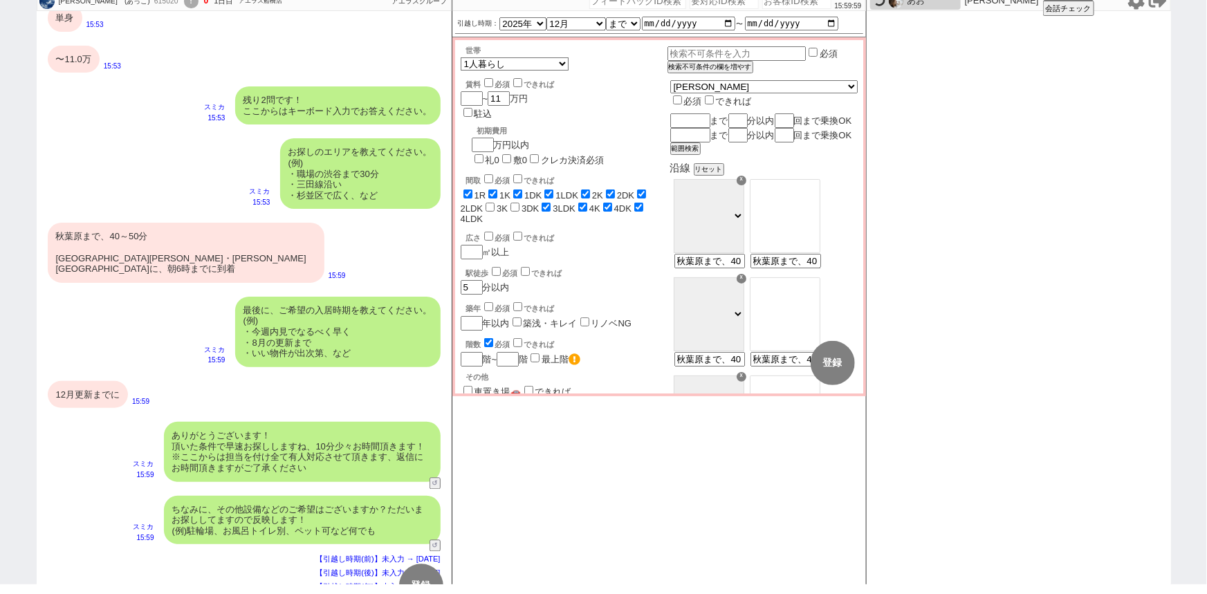
scroll to position [1382, 0]
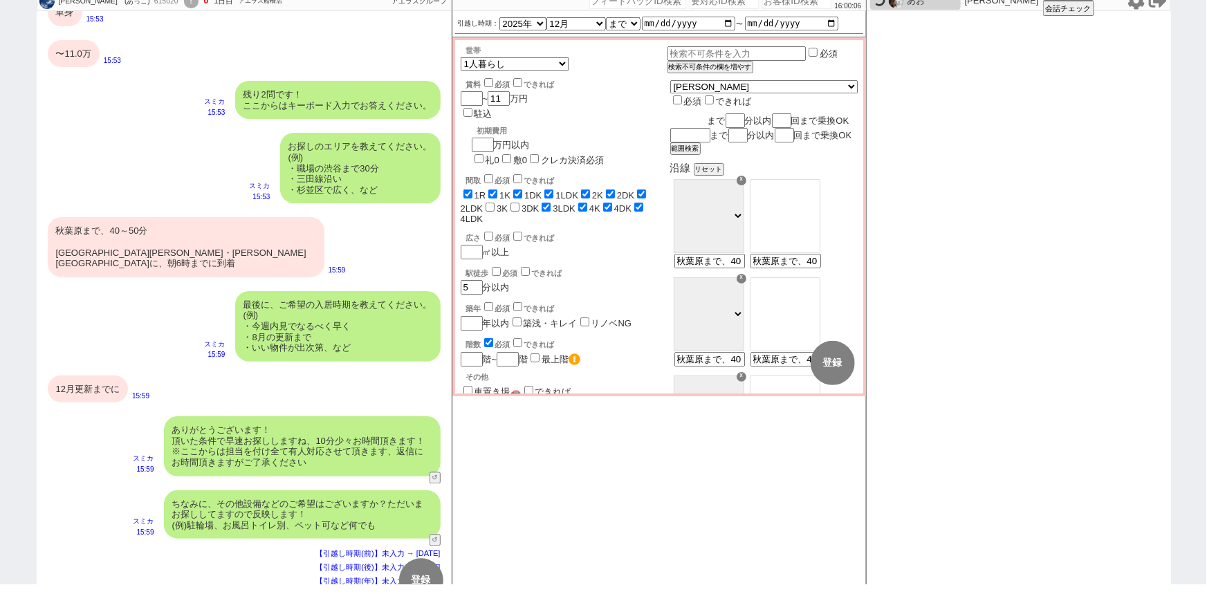
click at [707, 115] on input "text" at bounding box center [688, 121] width 37 height 12
type input "秋葉原"
click at [745, 115] on input "number" at bounding box center [736, 121] width 17 height 12
checkbox input "true"
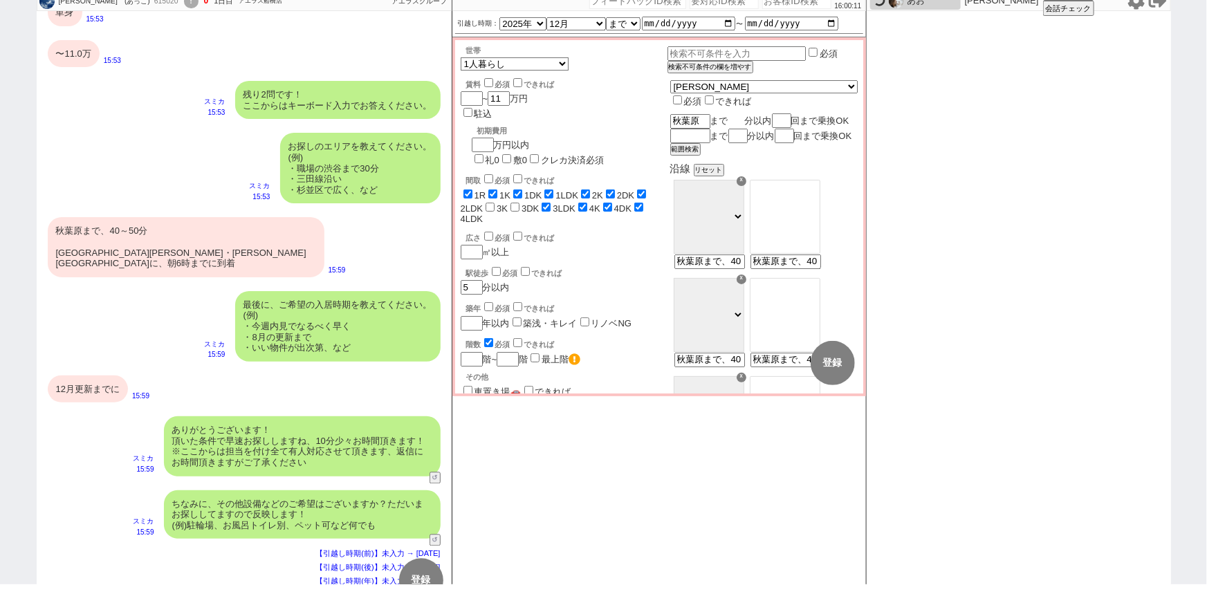
checkbox input "true"
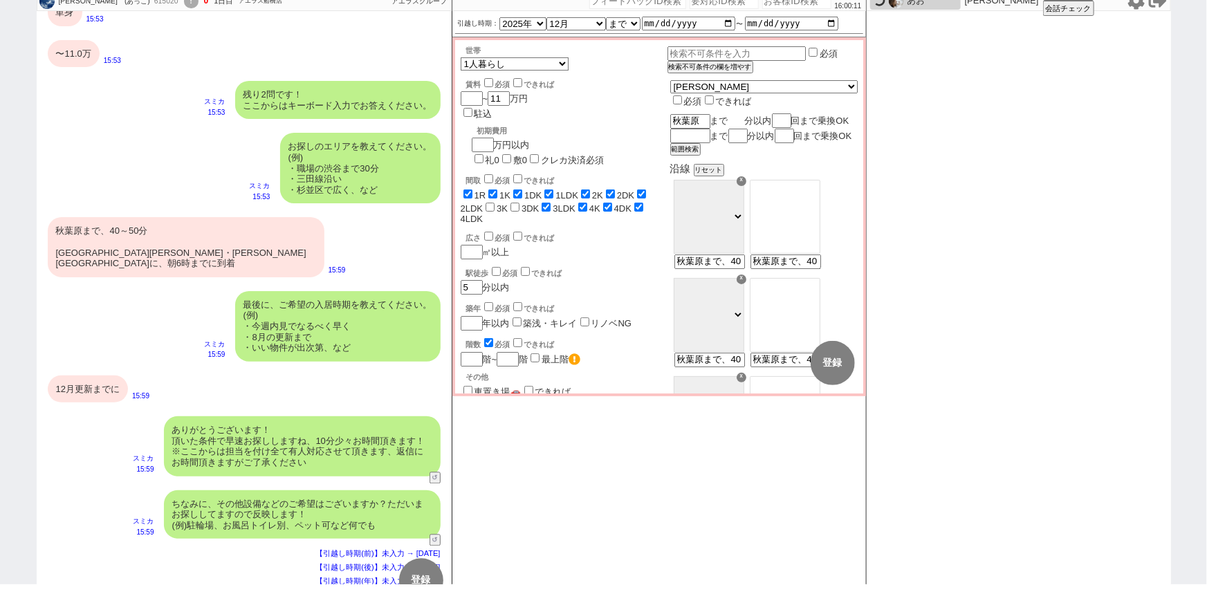
checkbox input "true"
checkbox input "false"
checkbox input "true"
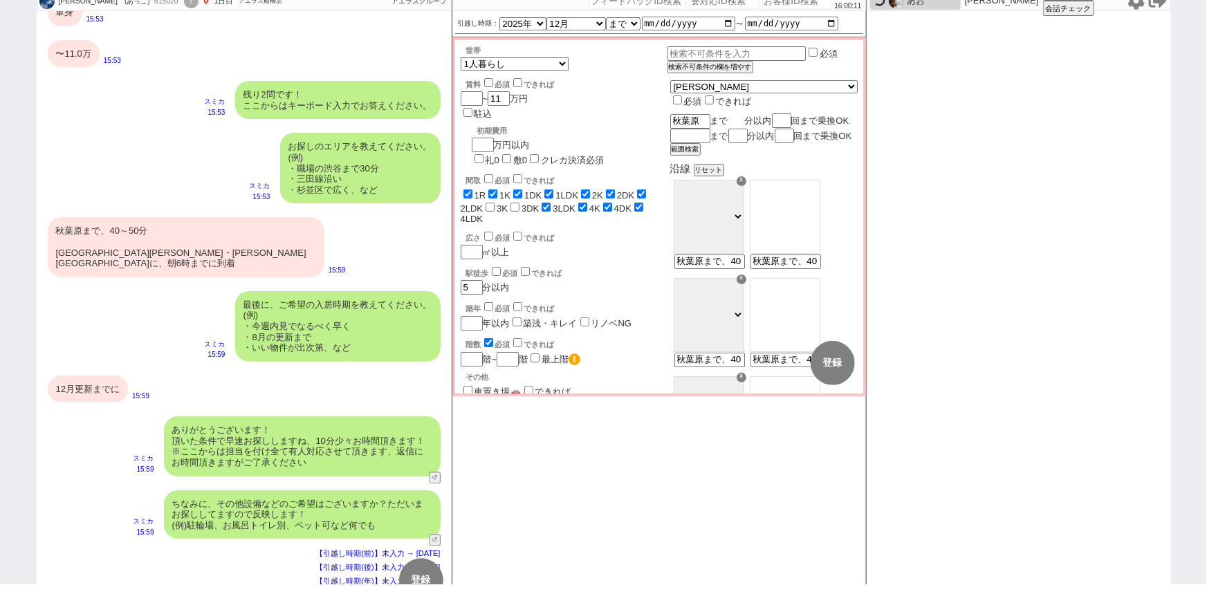
checkbox input "true"
type input "5"
checkbox input "true"
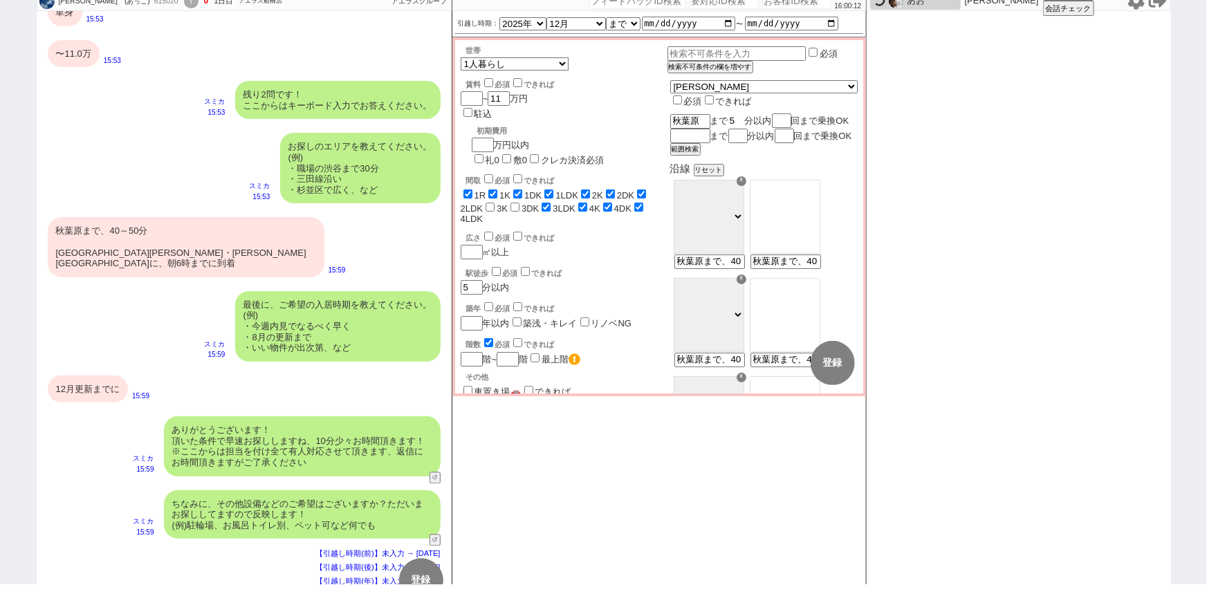
checkbox input "true"
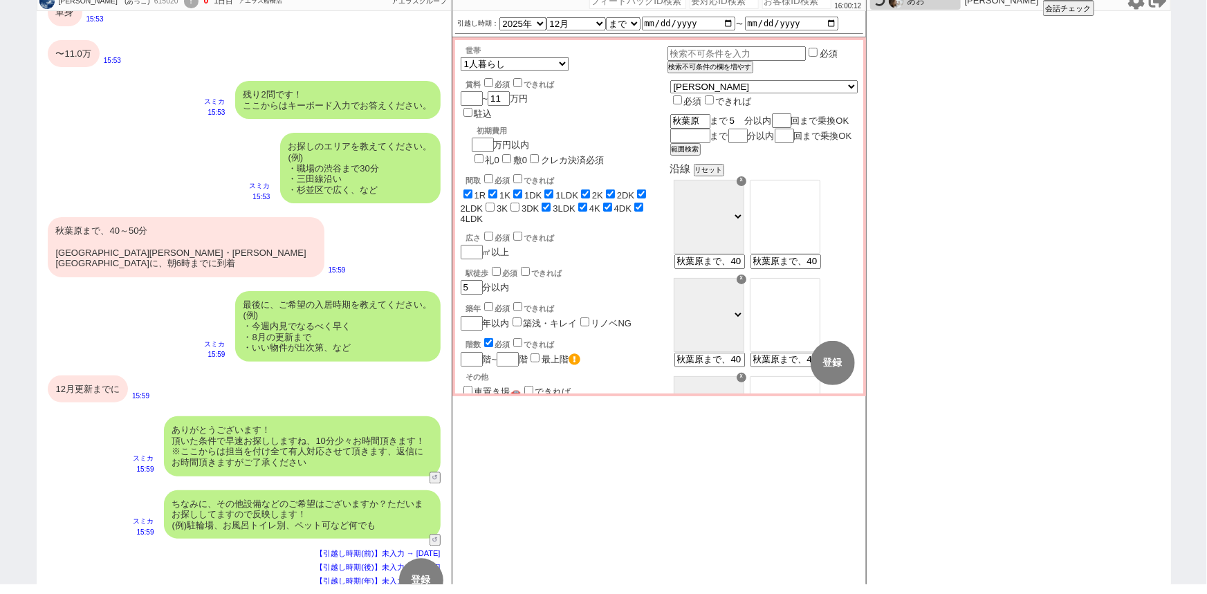
checkbox input "false"
checkbox input "true"
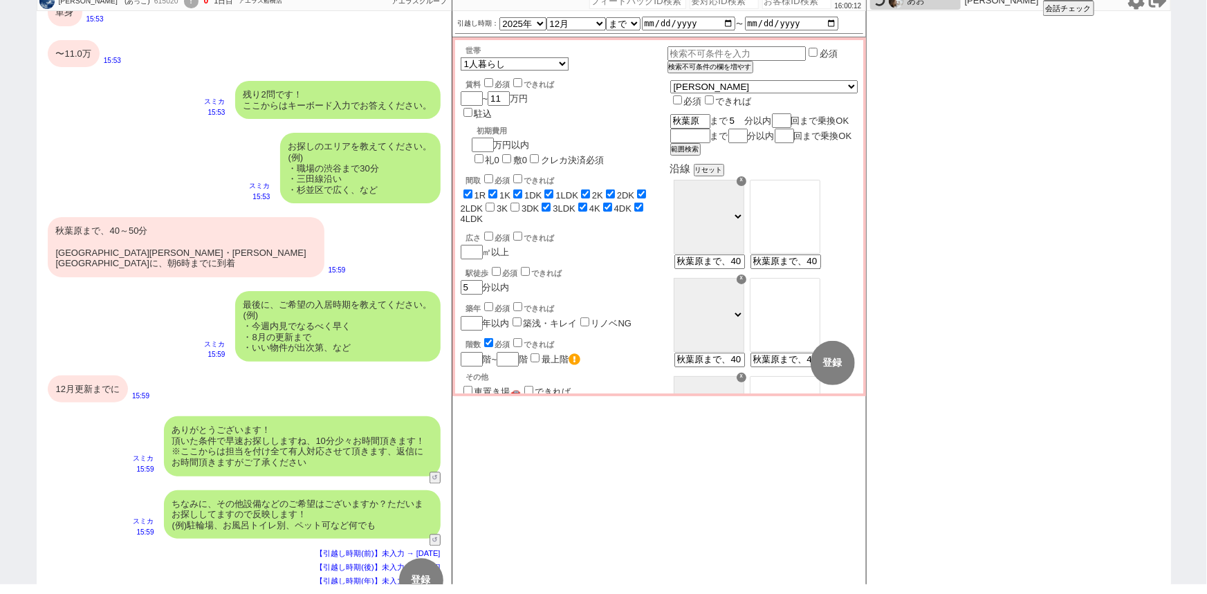
checkbox input "true"
type input "50"
click at [698, 154] on button "範囲検索" at bounding box center [684, 150] width 28 height 10
checkbox input "true"
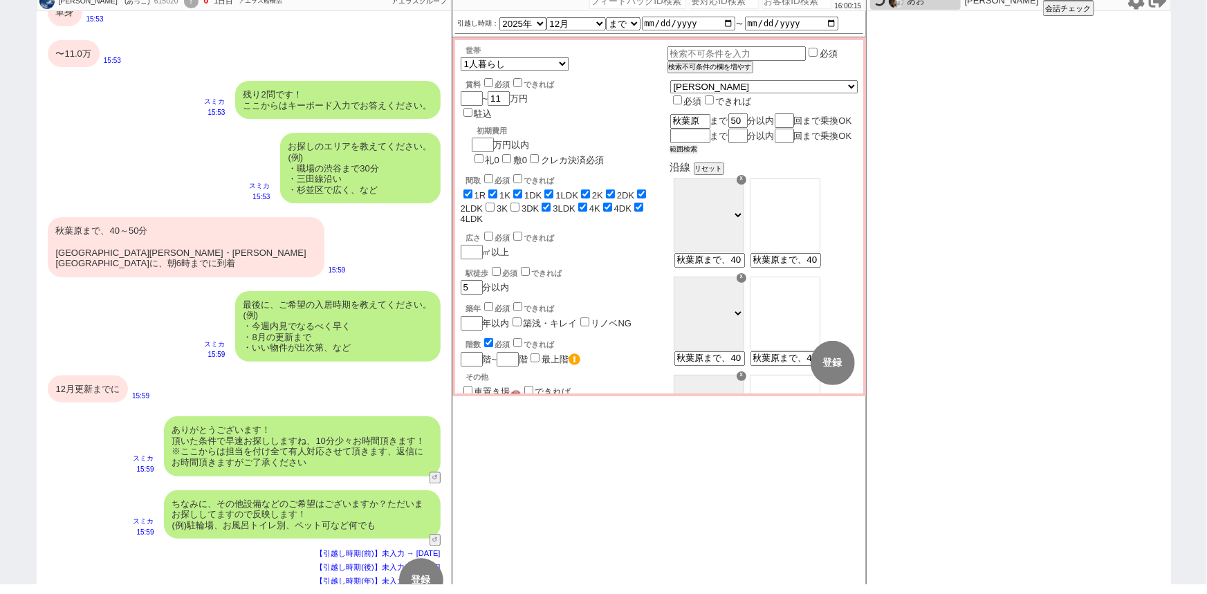
checkbox input "true"
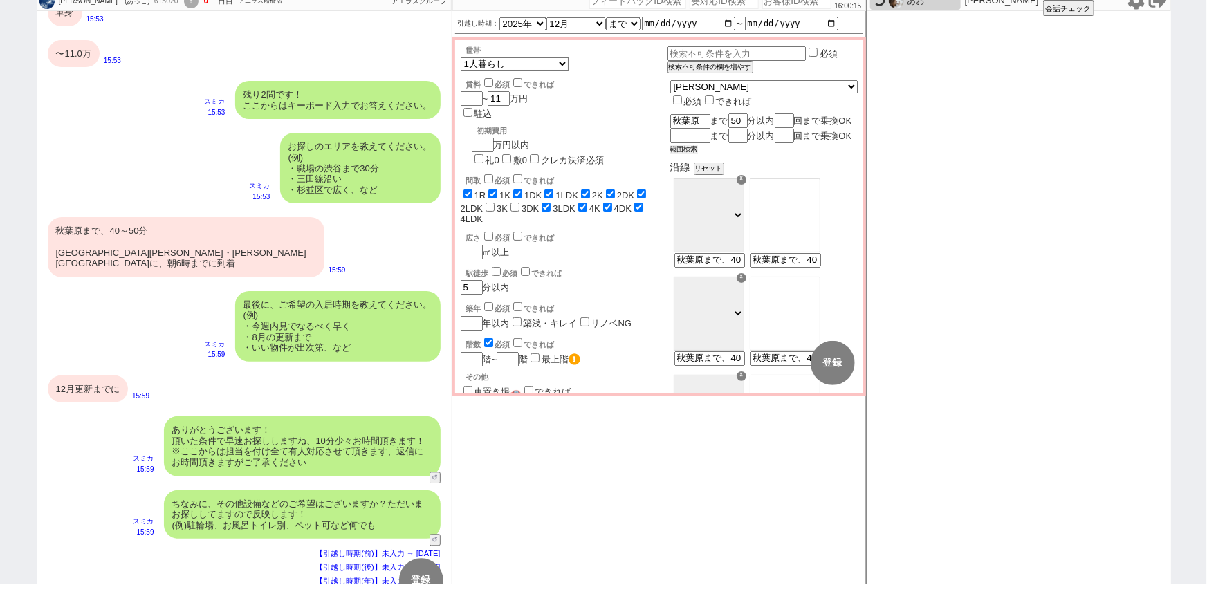
checkbox input "false"
checkbox input "true"
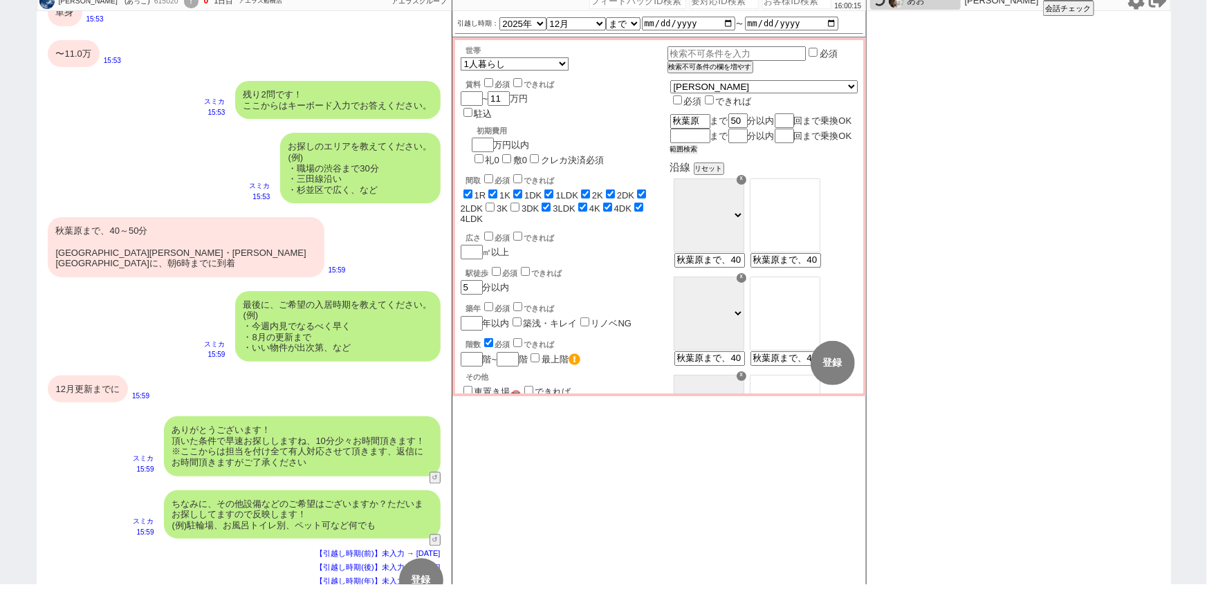
checkbox input "true"
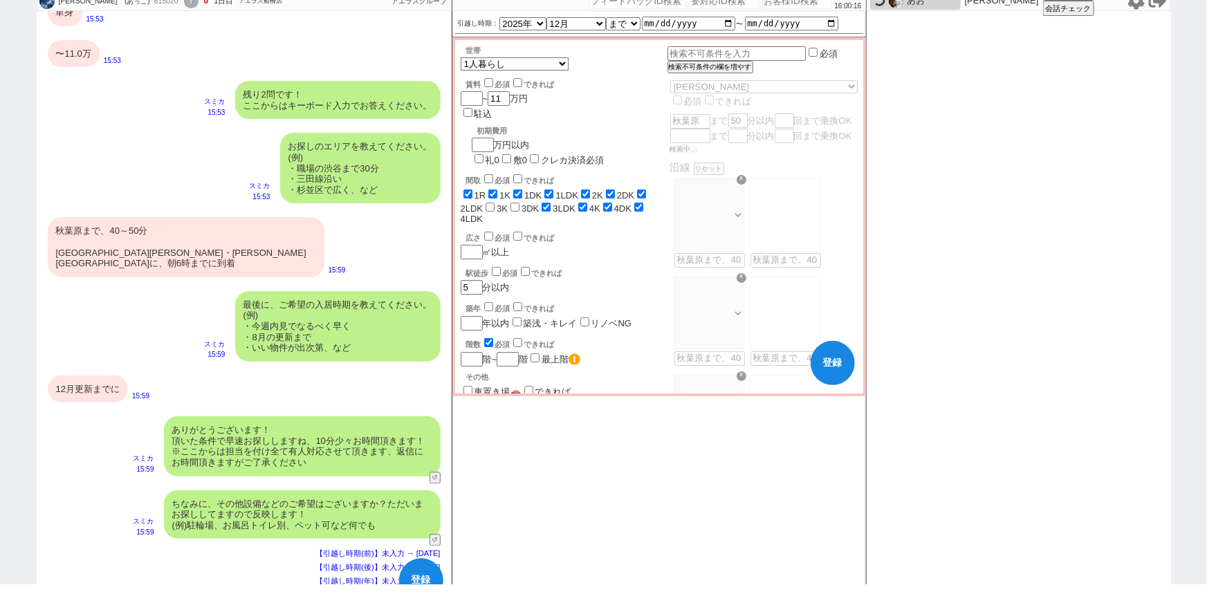
scroll to position [1417, 0]
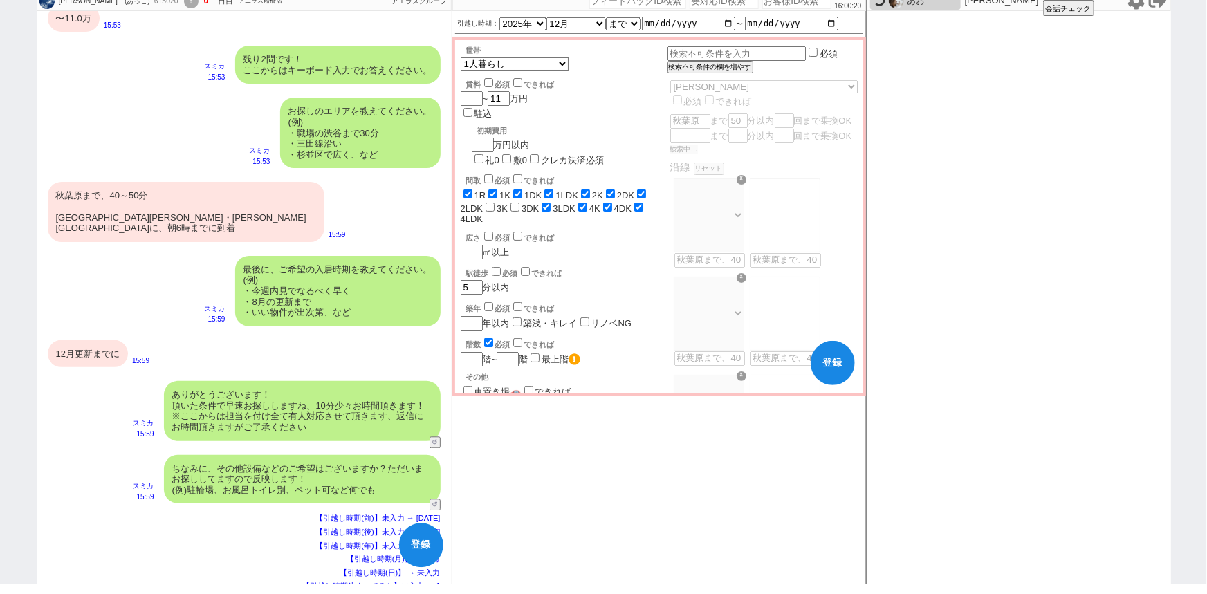
select select "23"
select select "62"
select select "14"
select select "27"
select select "861"
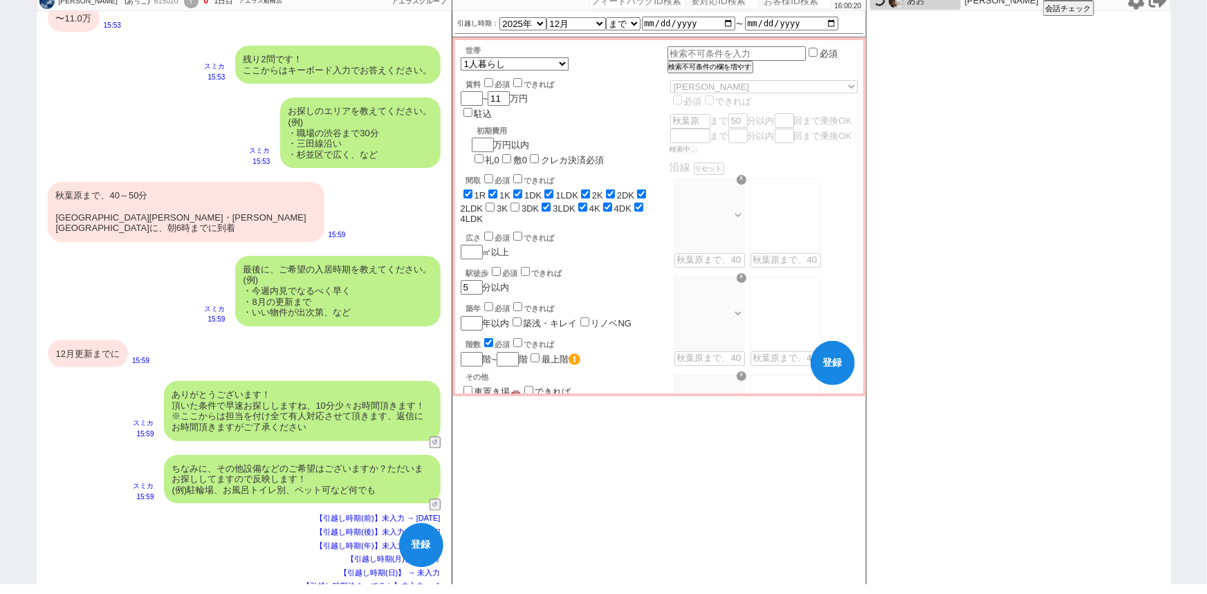
select select "75"
select select "72"
select select "57"
select select "1413"
select select "70"
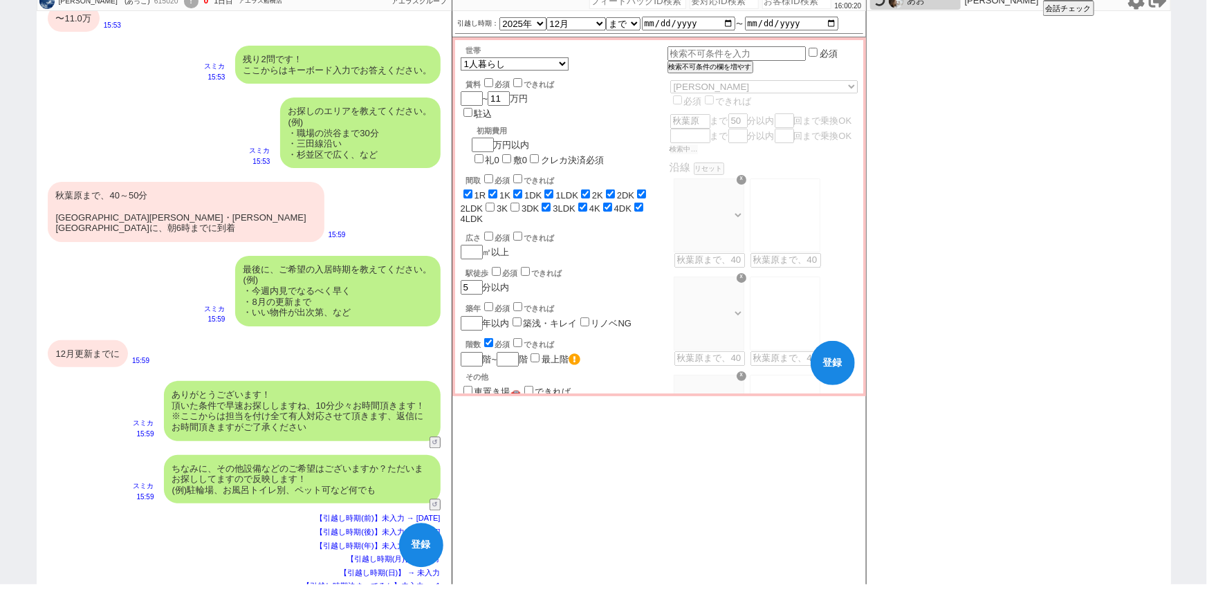
select select "29"
select select "60"
select select "33"
select select "65"
select select "63"
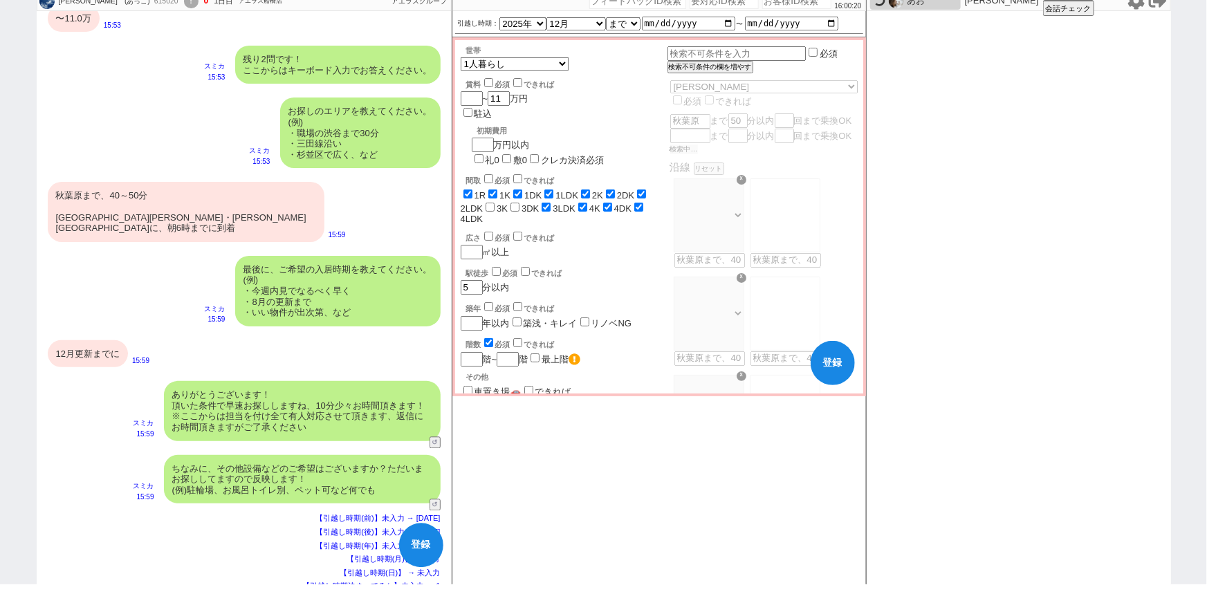
select select "71"
select select "64"
select select "69"
select select "25"
select select "16"
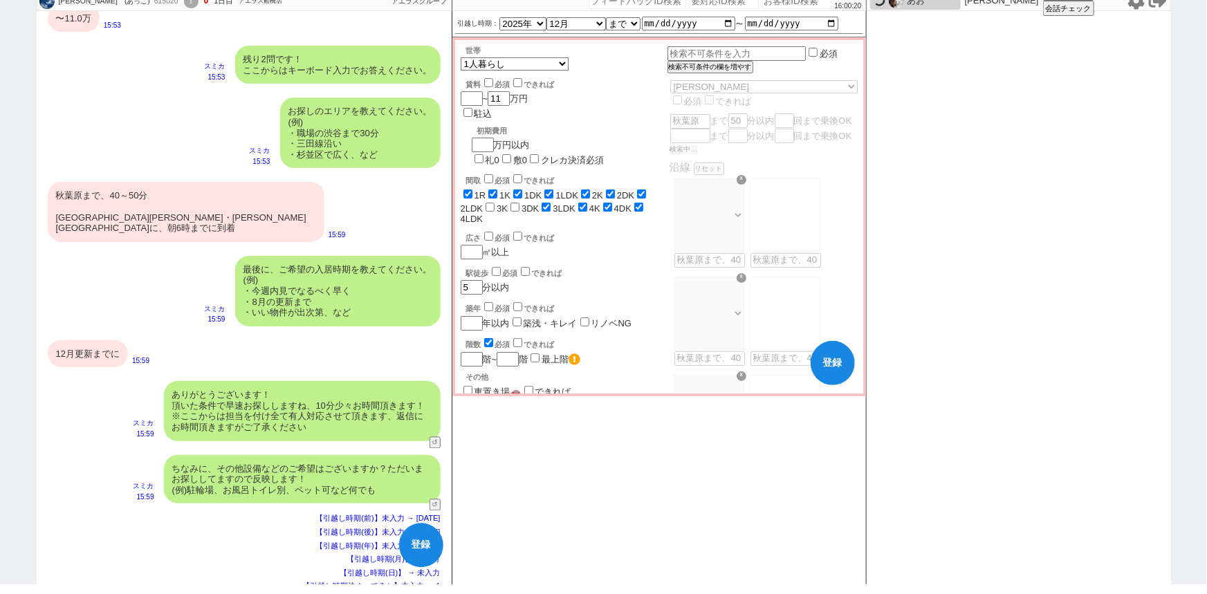
select select "67"
select select "59"
select select "44"
select select "19"
select select "608"
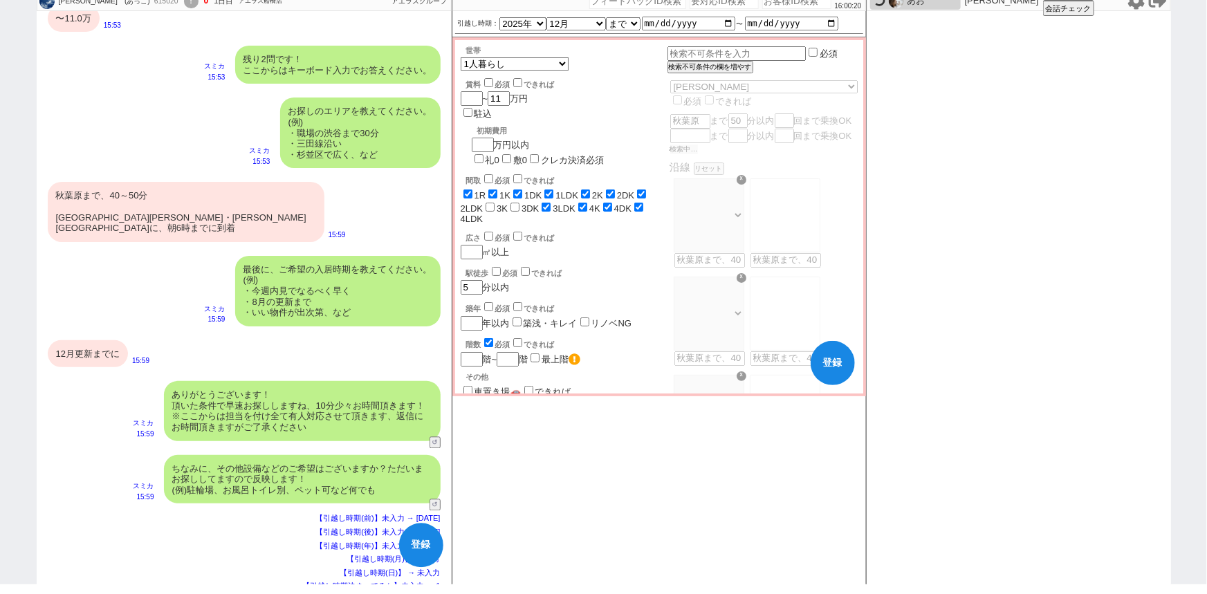
select select "50"
select select "48"
select select "47"
select select "52"
select select "68"
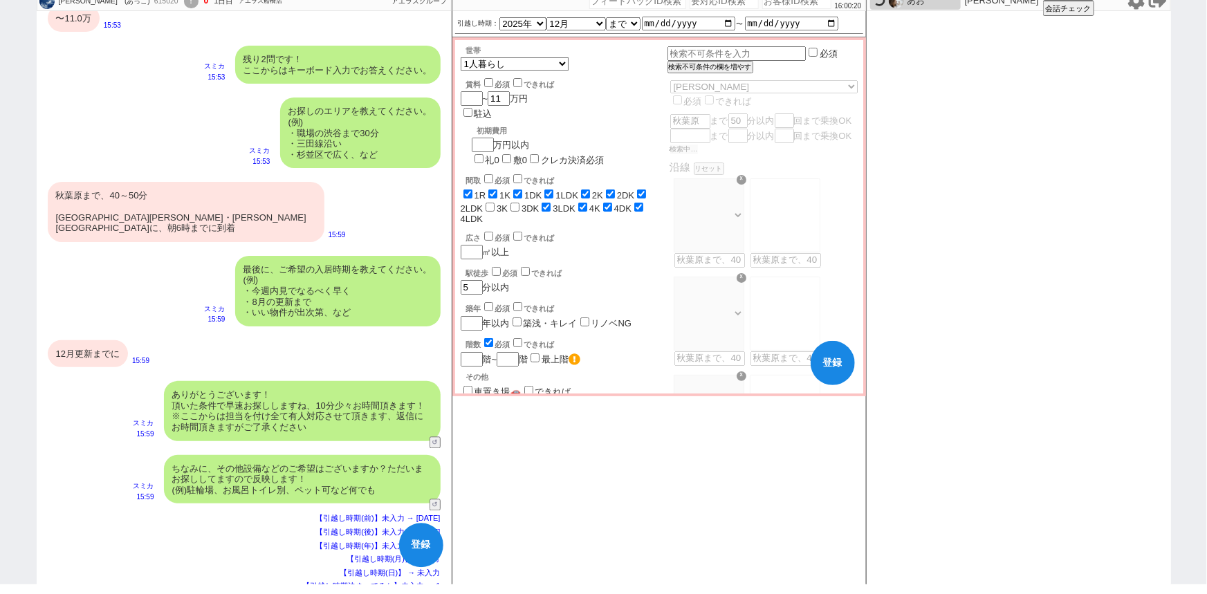
select select "9"
select select "343"
select select "12"
select select "74"
select select "38"
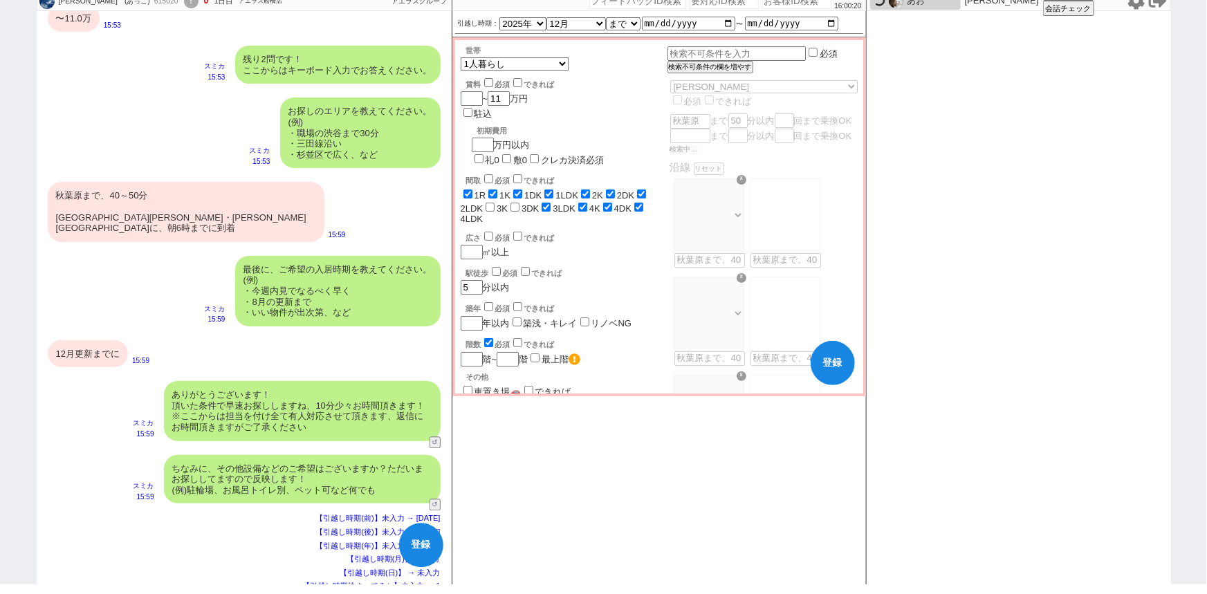
select select "54"
select select "66"
select select "24"
select select "56"
select select "15"
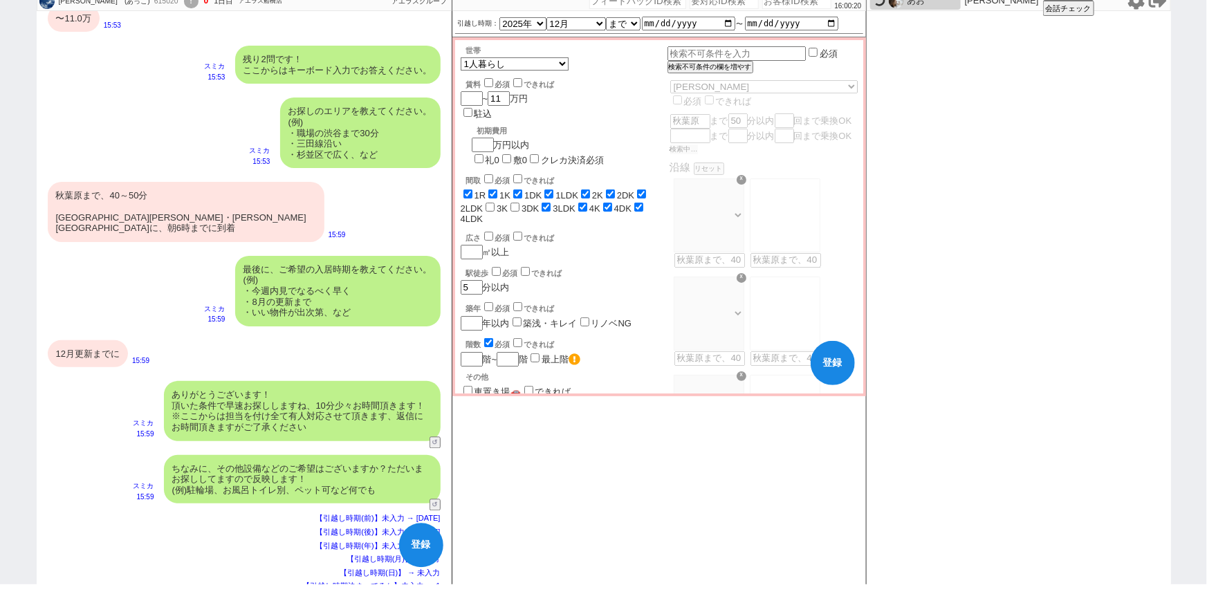
select select "502"
select select "35"
select select "1017"
select select "76"
select select "36"
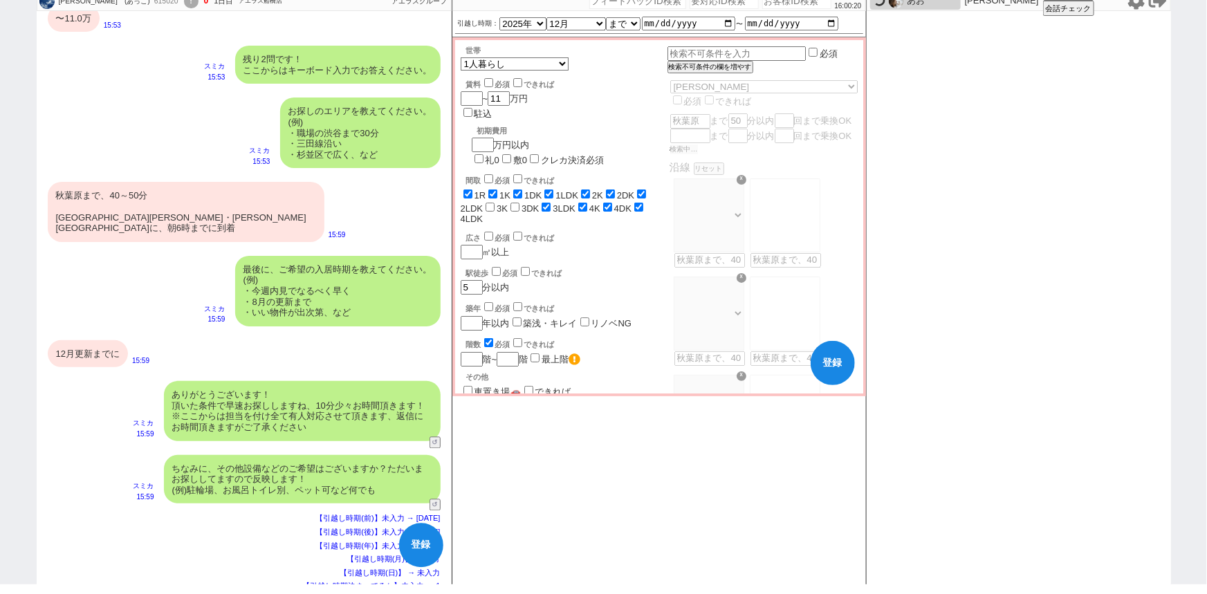
select select "1058"
select select "7"
select select "212"
select select "10"
select select "373"
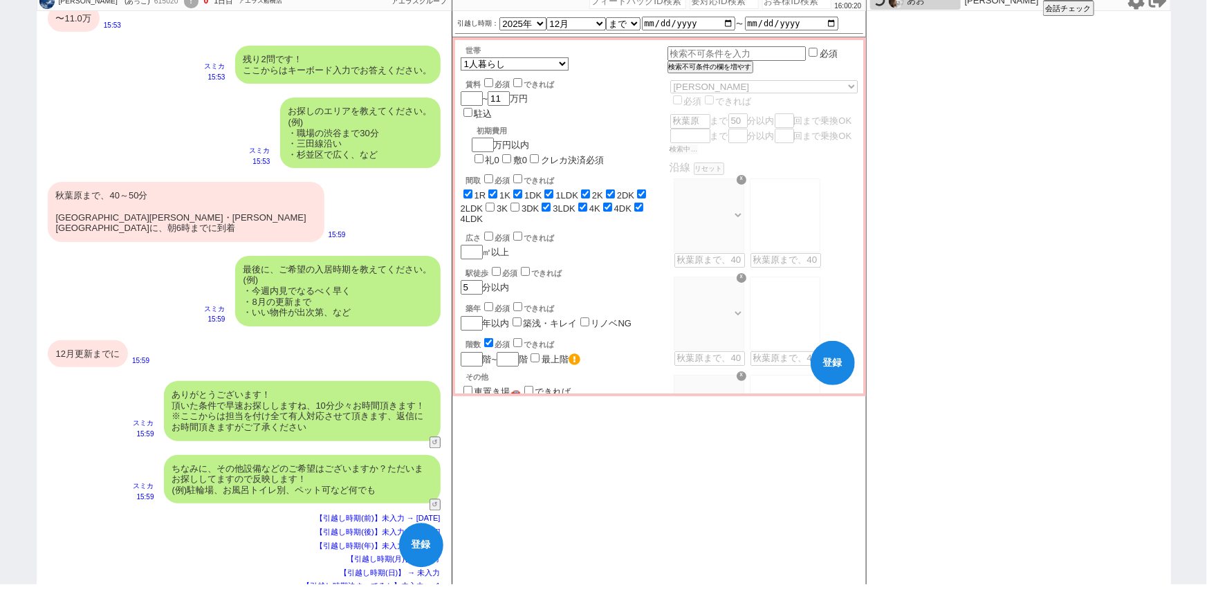
select select "11"
select select "404"
select select "73"
select select "1763"
select select "53"
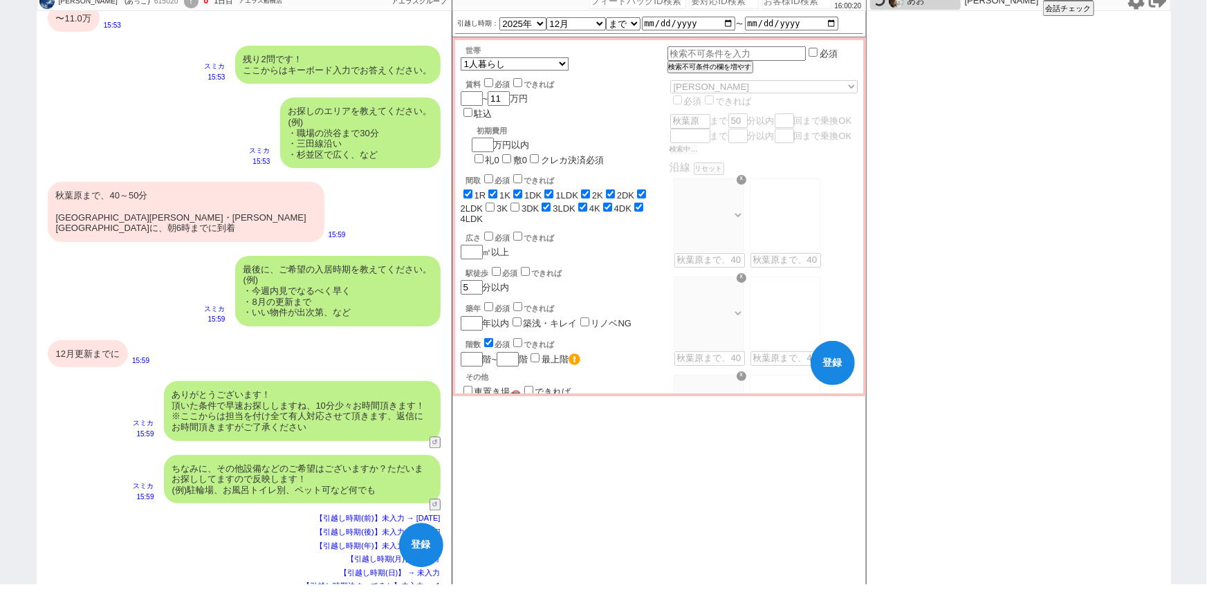
select select "1332"
select select "77"
select select "51"
select select "58"
select select "30"
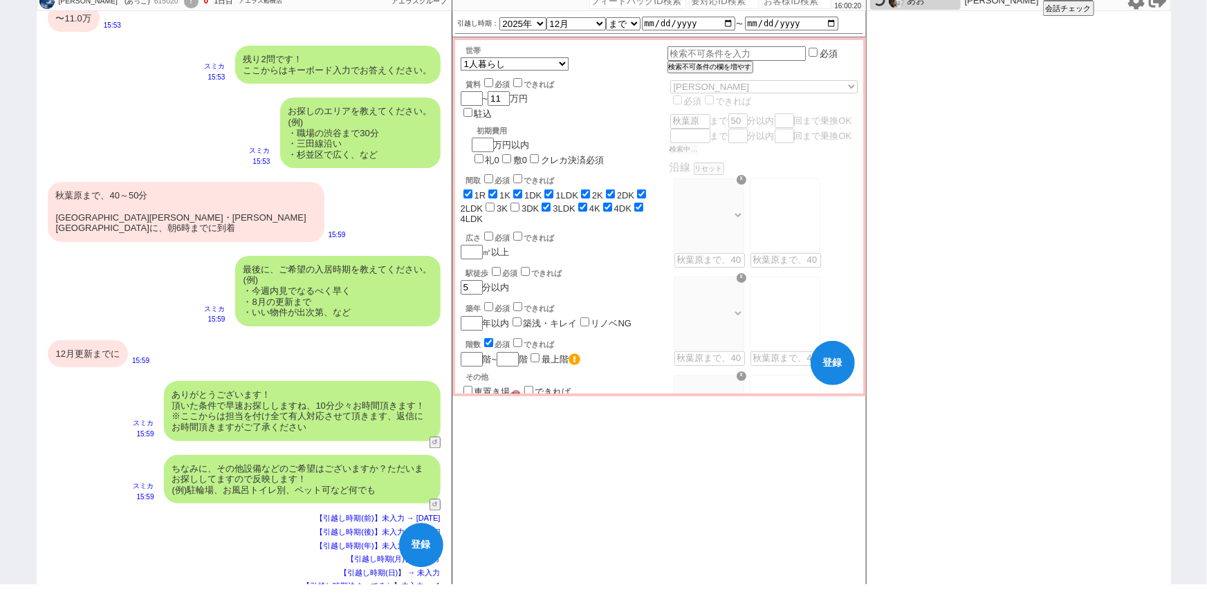
select select "32"
select select "34"
select select "55"
select select "61"
select select "37"
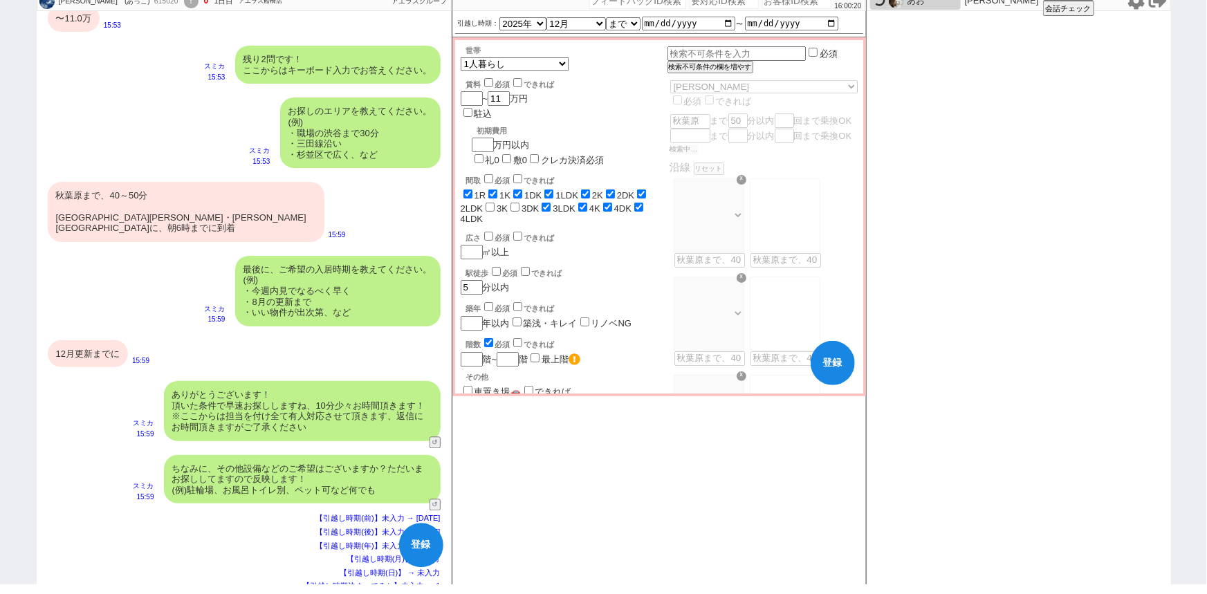
select select "31"
select select "17"
select select "557"
select select "46"
select select "1195"
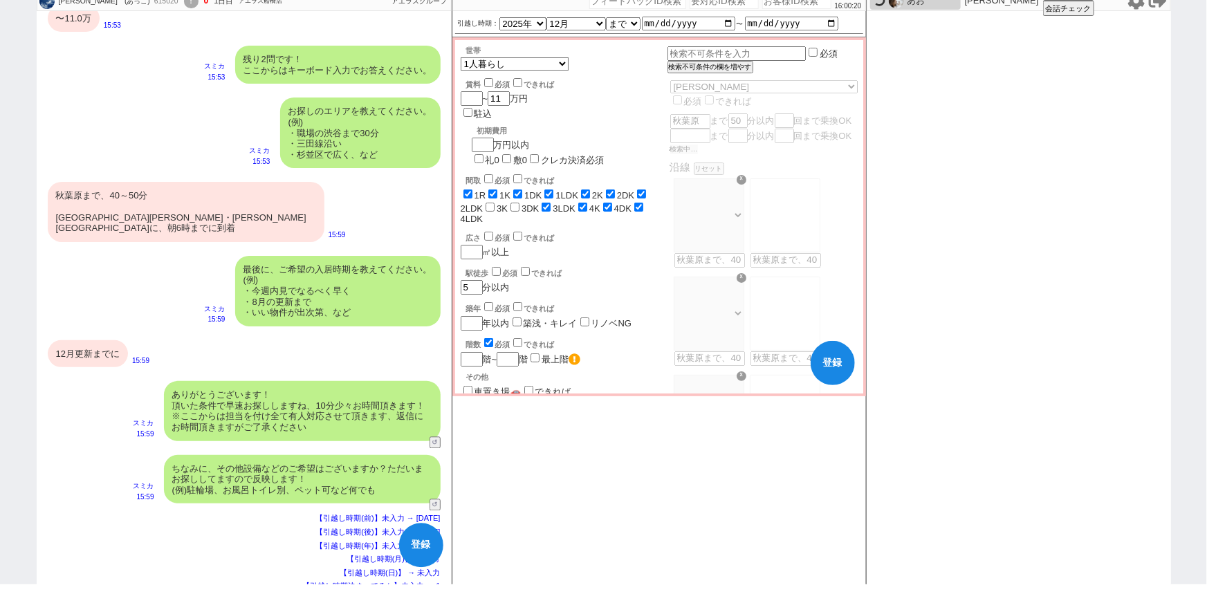
select select "41"
select select "1129"
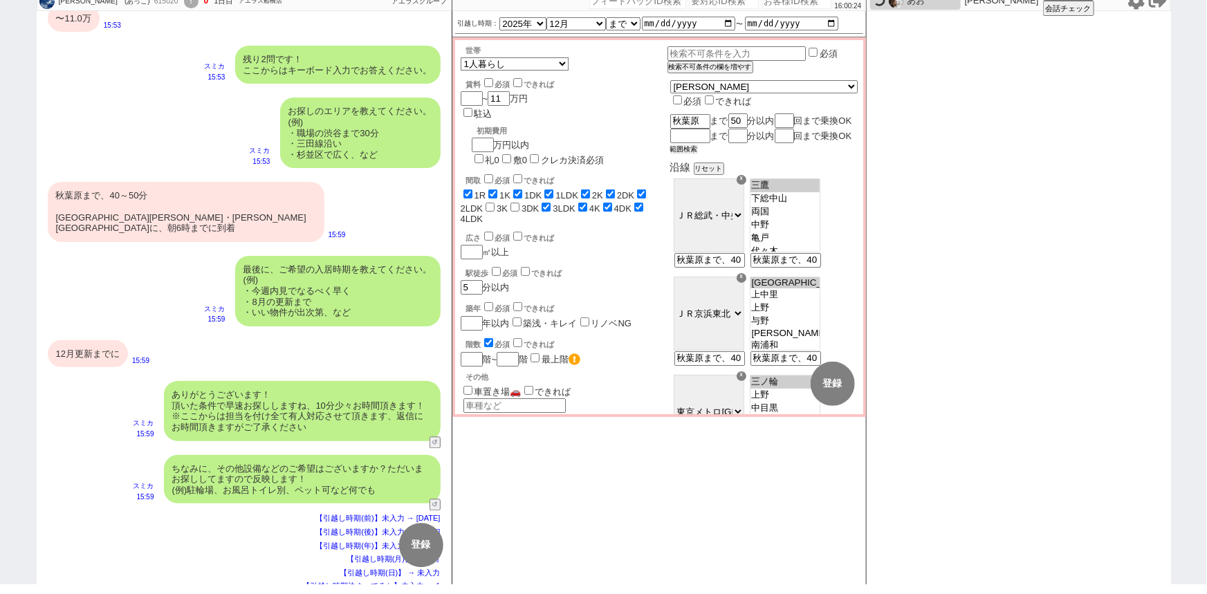
scroll to position [0, 0]
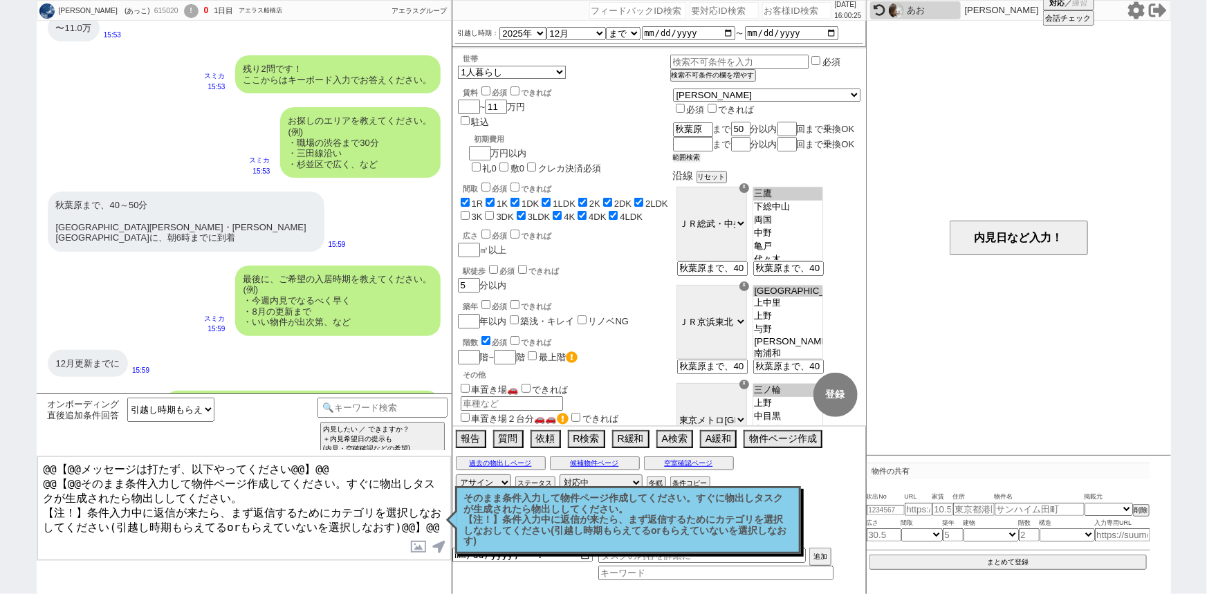
select select "23"
select select "62"
select select "14"
select select "27"
select select "75"
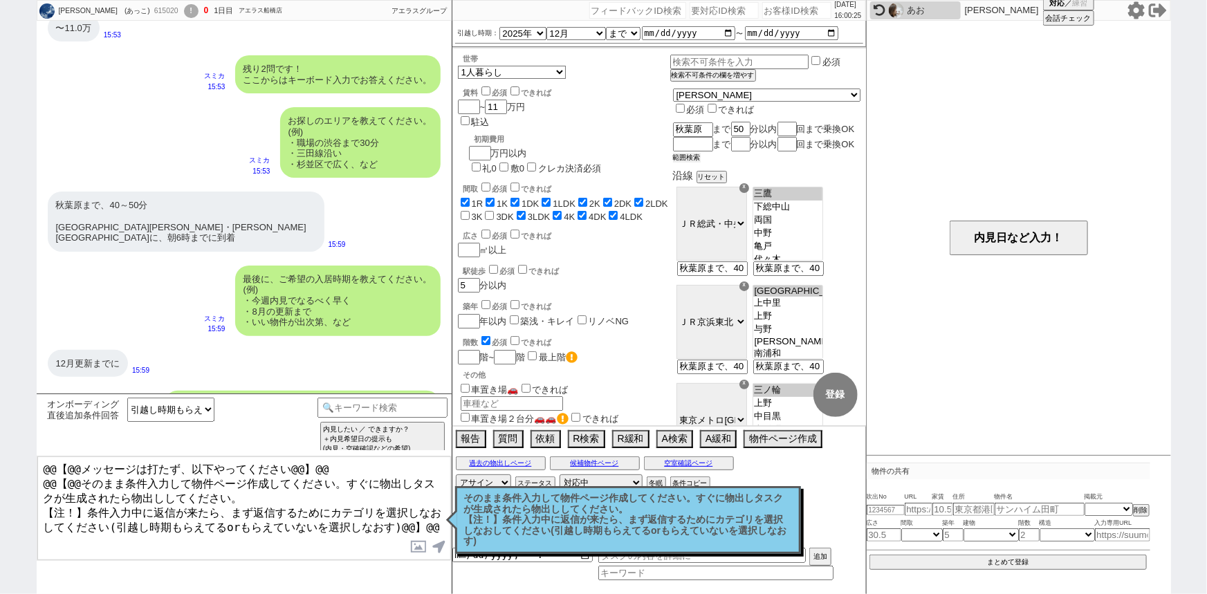
select select "72"
select select "57"
select select "70"
select select "29"
select select "60"
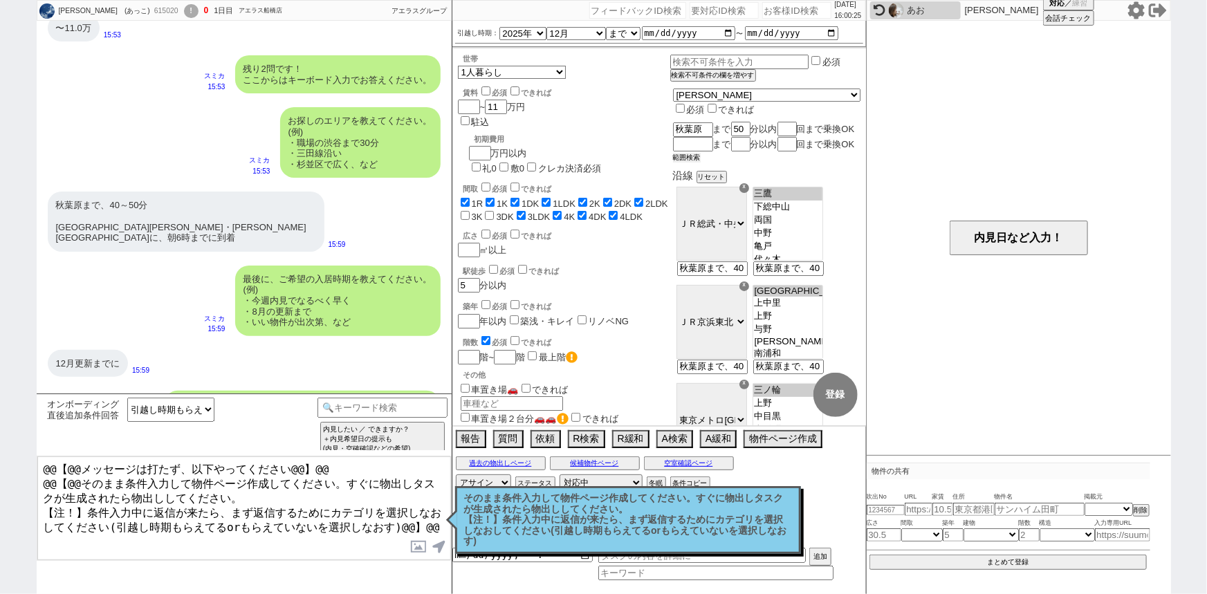
select select "33"
select select "65"
select select "63"
select select "71"
select select "64"
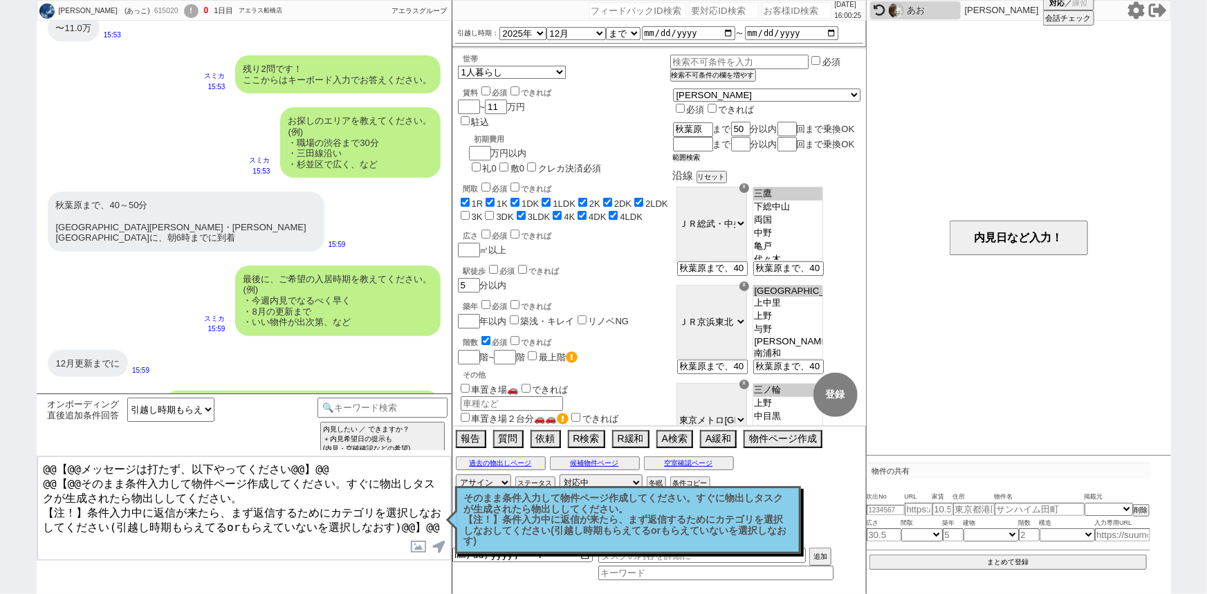
select select "69"
select select "25"
select select "3116"
select select "16"
select select "531"
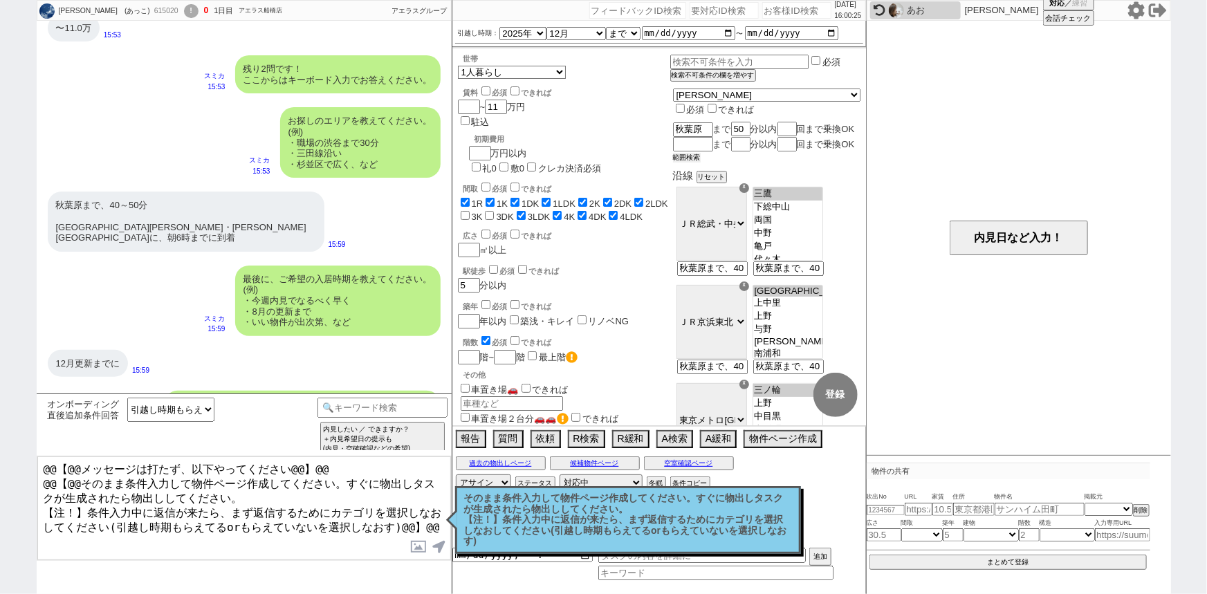
select select "67"
select select "59"
select select "44"
select select "19"
select select "50"
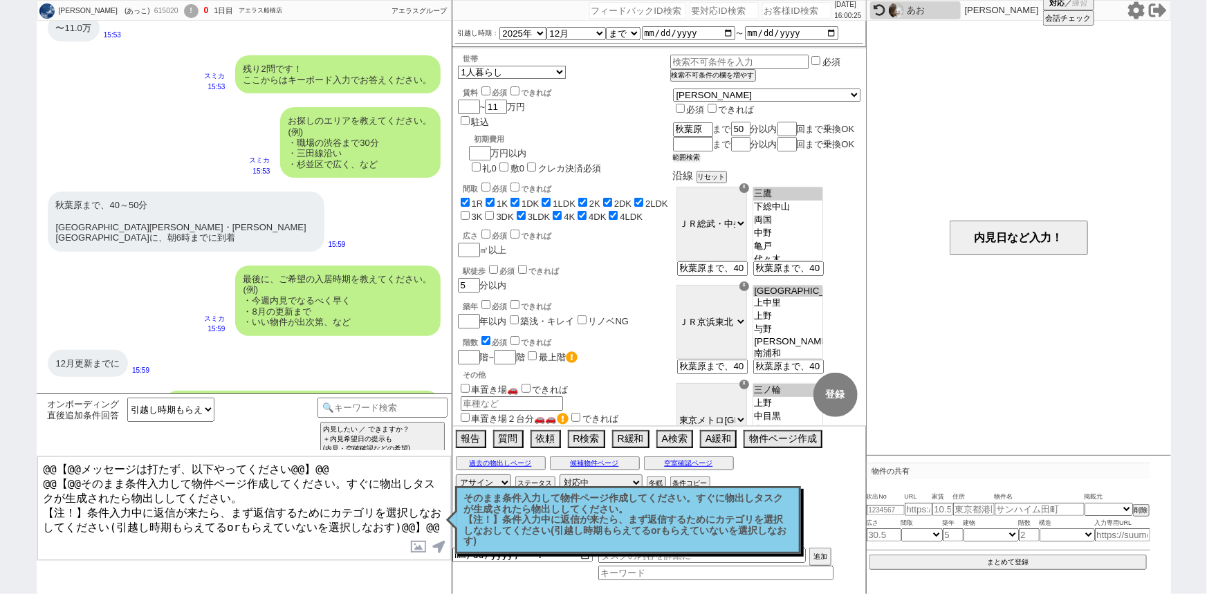
select select "48"
select select "47"
select select "52"
select select "68"
select select "9"
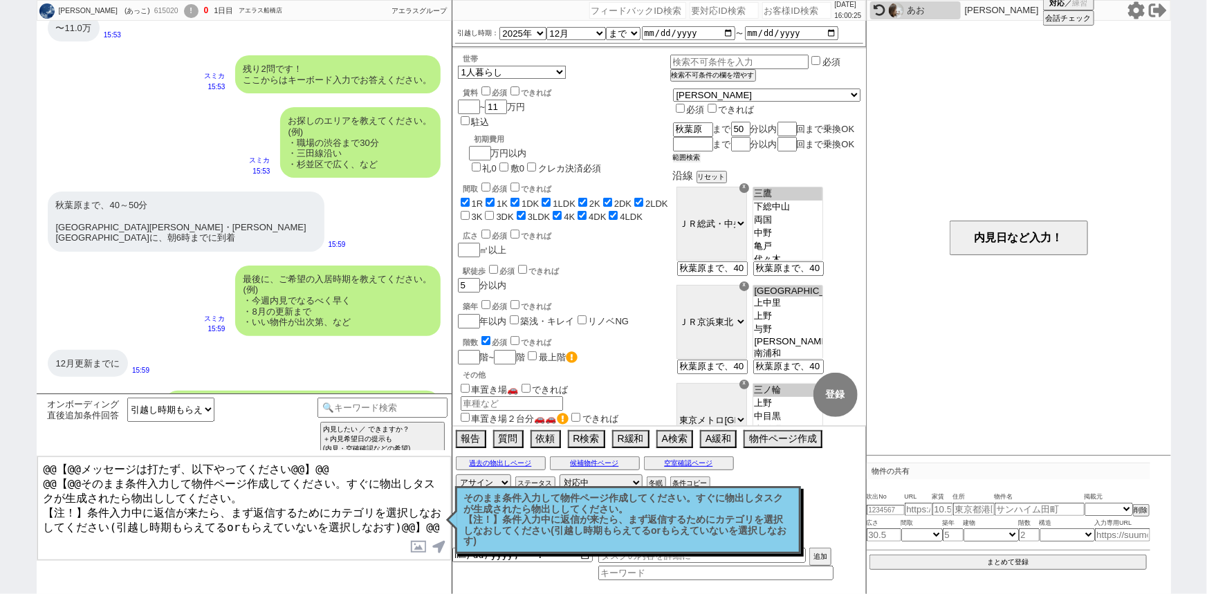
select select "329"
select select "12"
select select "74"
select select "38"
select select "54"
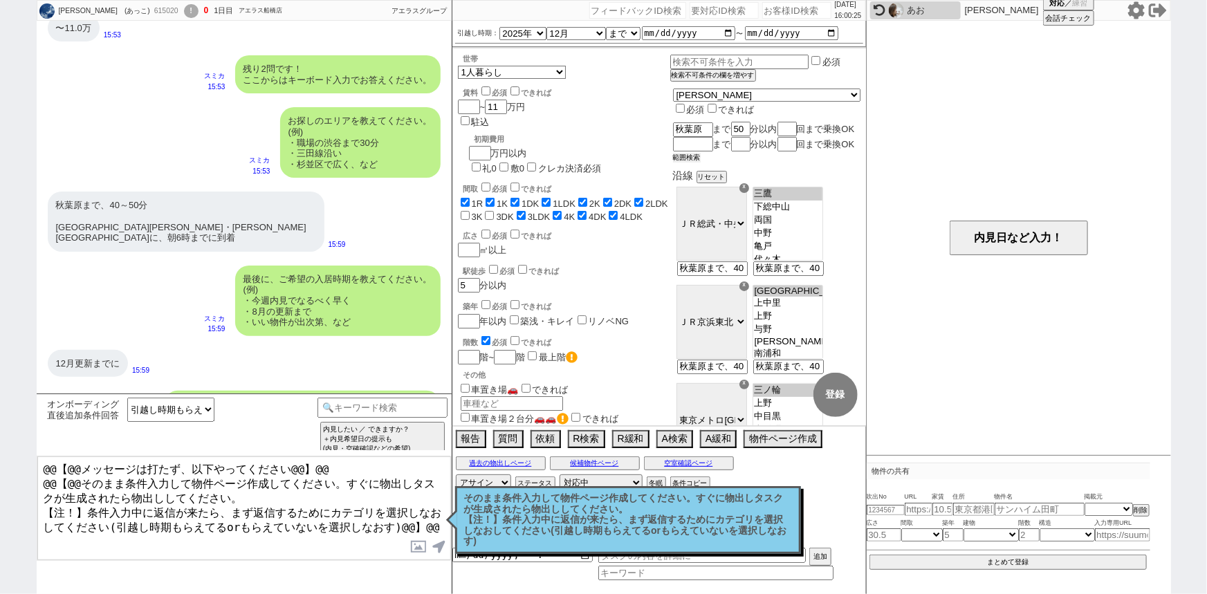
select select "66"
select select "24"
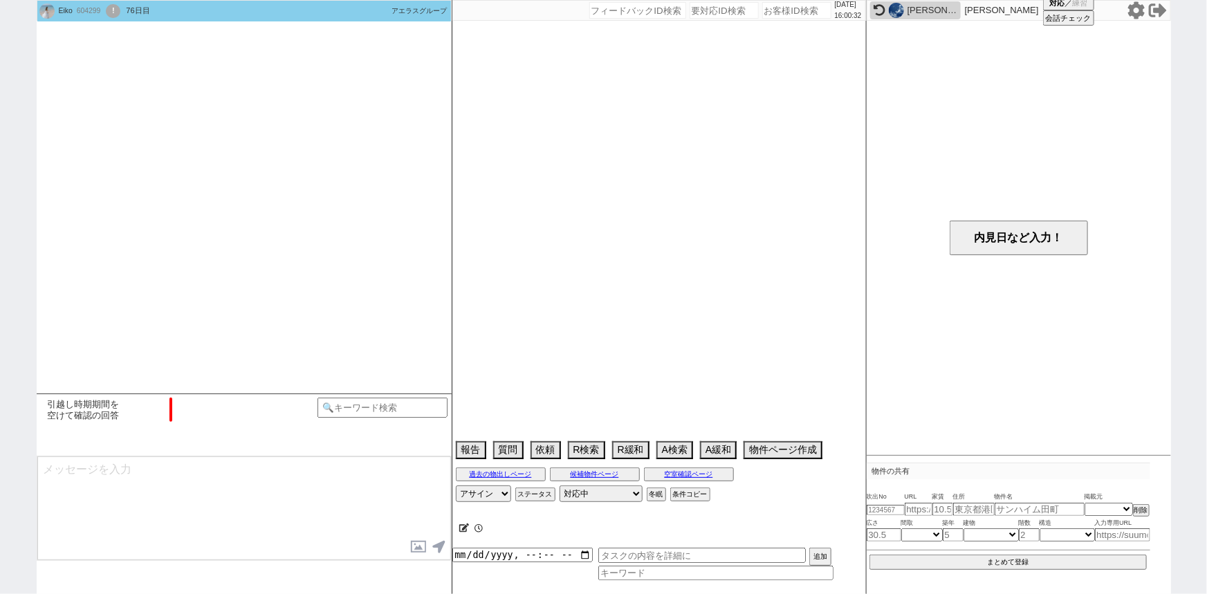
scroll to position [1210, 0]
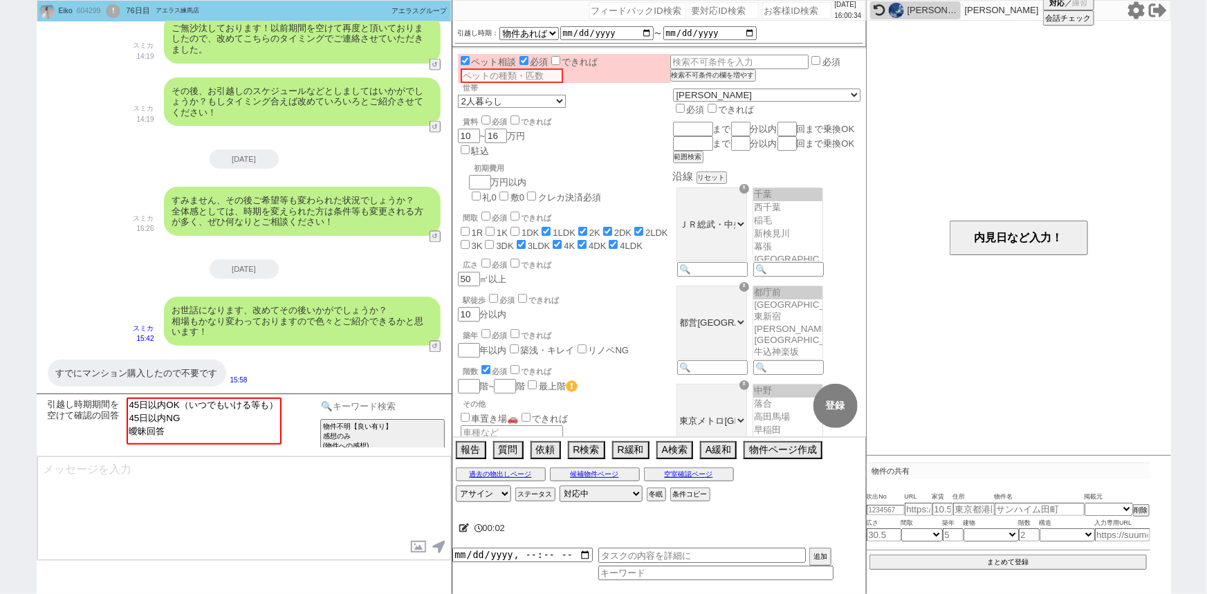
click at [431, 402] on input at bounding box center [382, 406] width 131 height 17
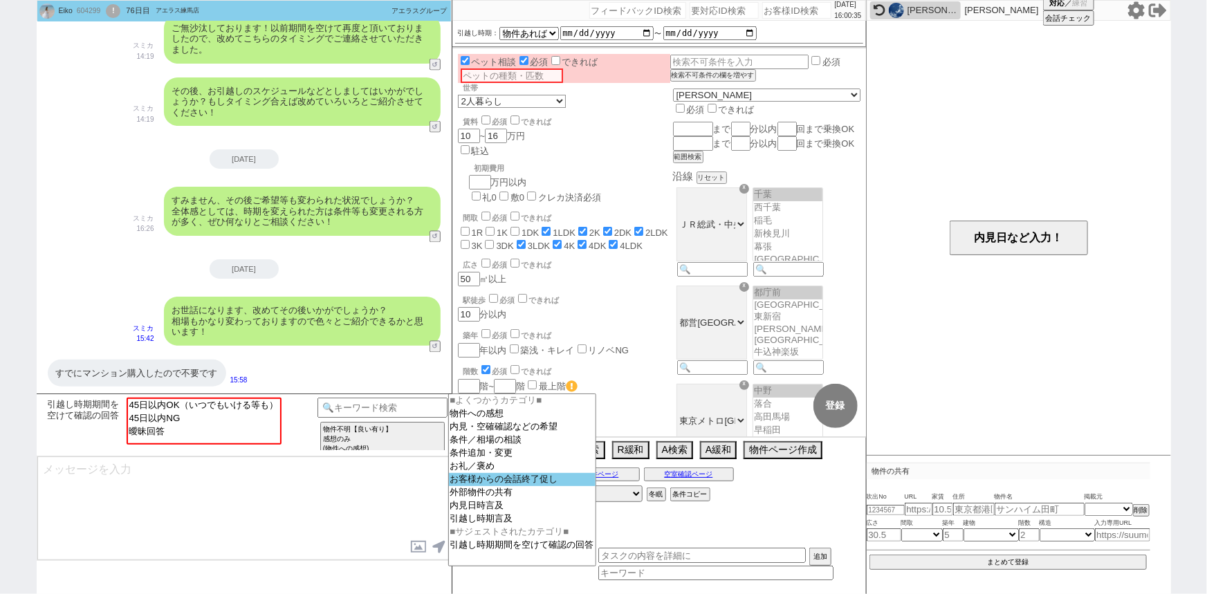
click at [488, 483] on option "お客様からの会話終了促し" at bounding box center [522, 479] width 147 height 13
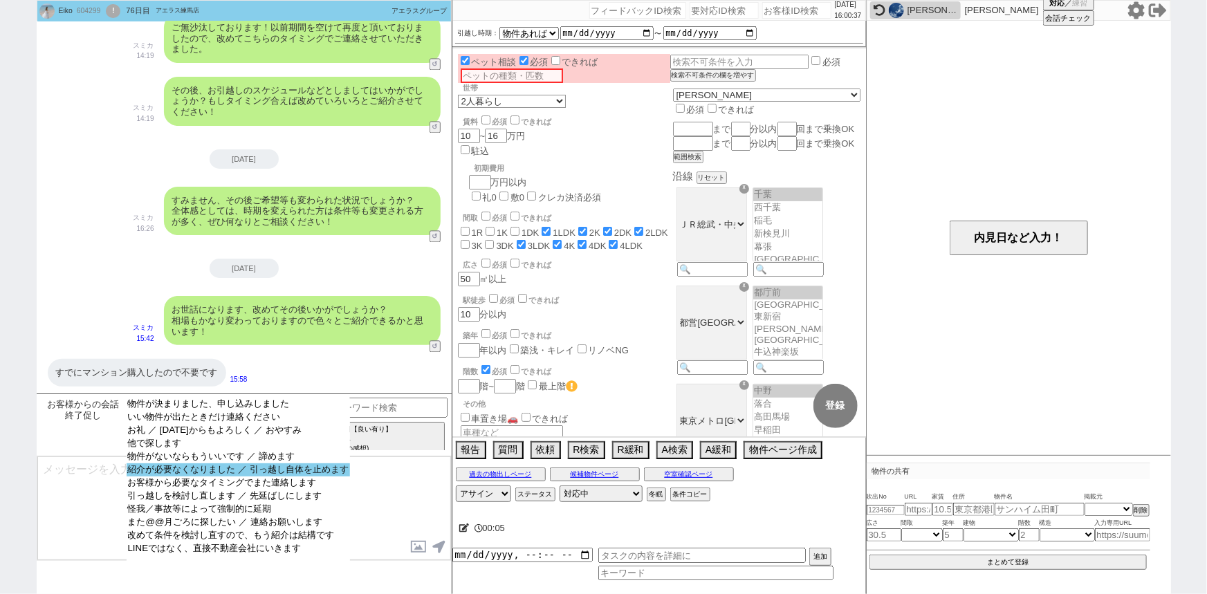
click at [295, 470] on option "紹介が必要なくなりました ／ 引っ越し自体を止めます" at bounding box center [238, 469] width 223 height 13
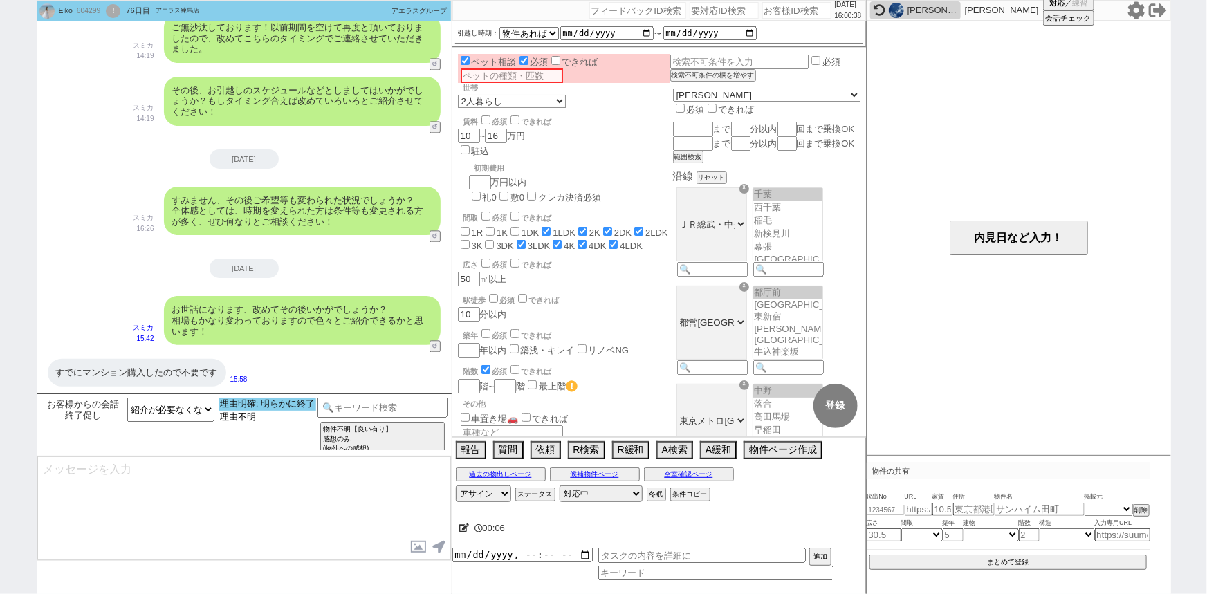
click at [287, 405] on option "理由明確: 明らかに終了" at bounding box center [268, 404] width 98 height 13
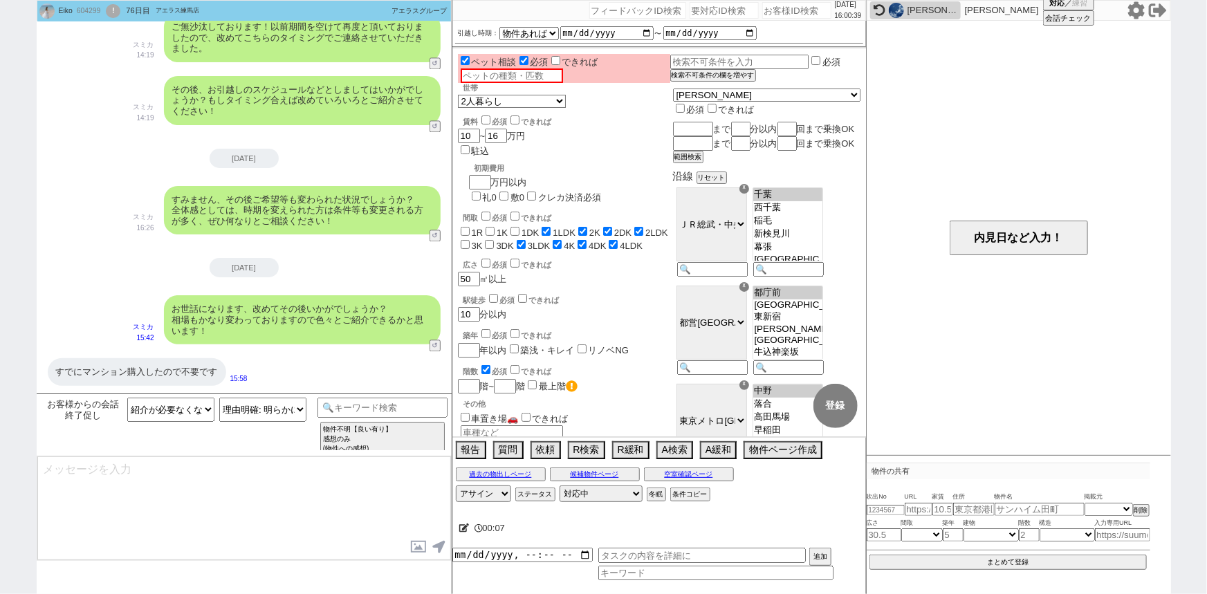
scroll to position [1564, 0]
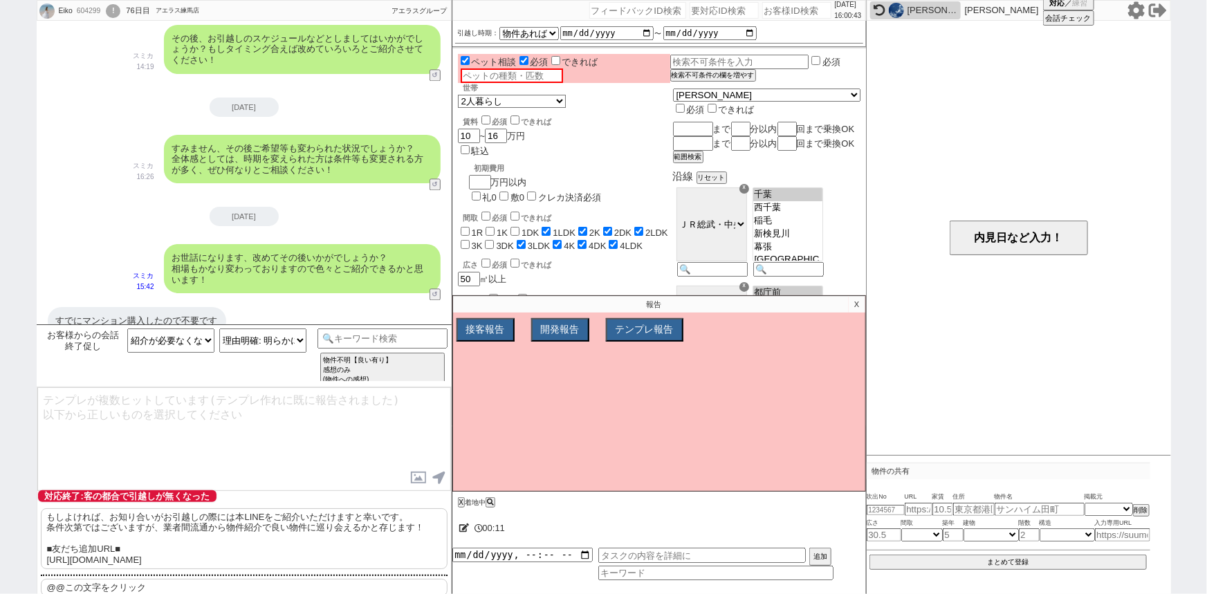
click at [210, 545] on p "もしよければ、お知り合いがお引越しの際には本LINEをご紹介いただけますと幸いです。 条件次第ではございますが、業者間流通から物件紹介で良い物件に巡り会えるか…" at bounding box center [244, 538] width 407 height 61
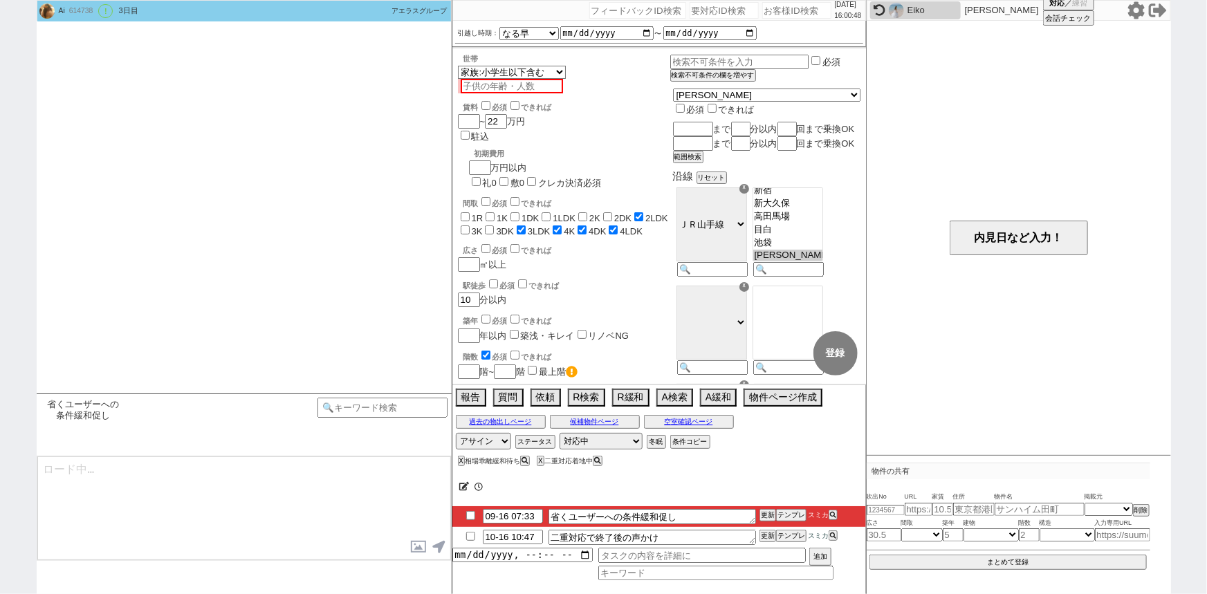
scroll to position [205, 0]
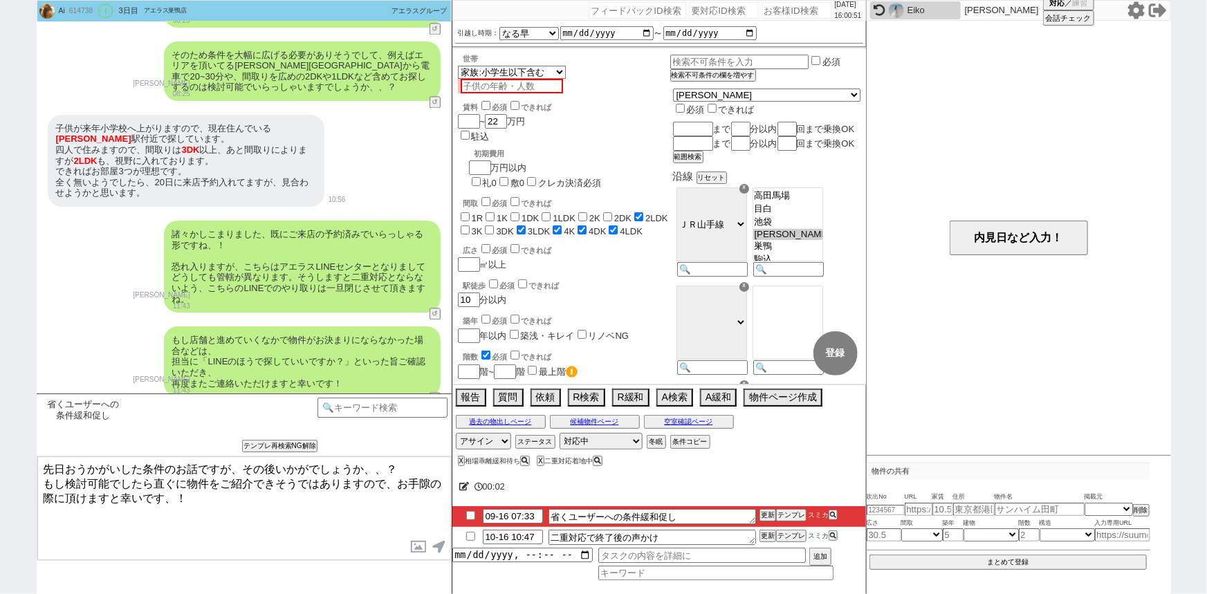
click at [472, 513] on input "checkbox" at bounding box center [471, 515] width 20 height 9
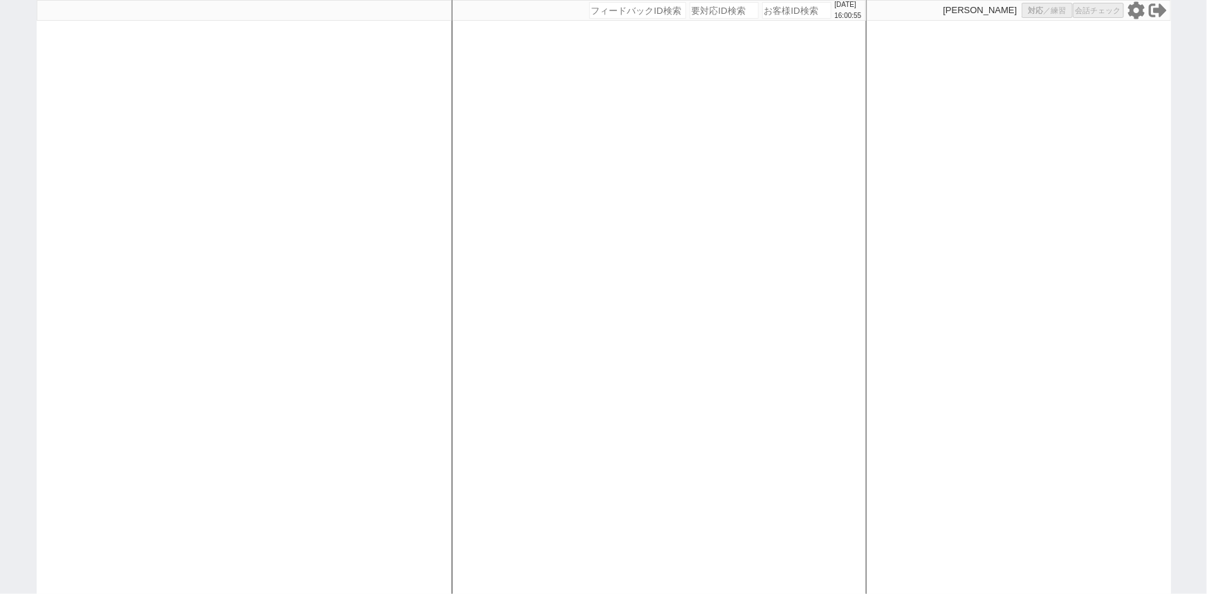
select select "6"
select select "2"
select select
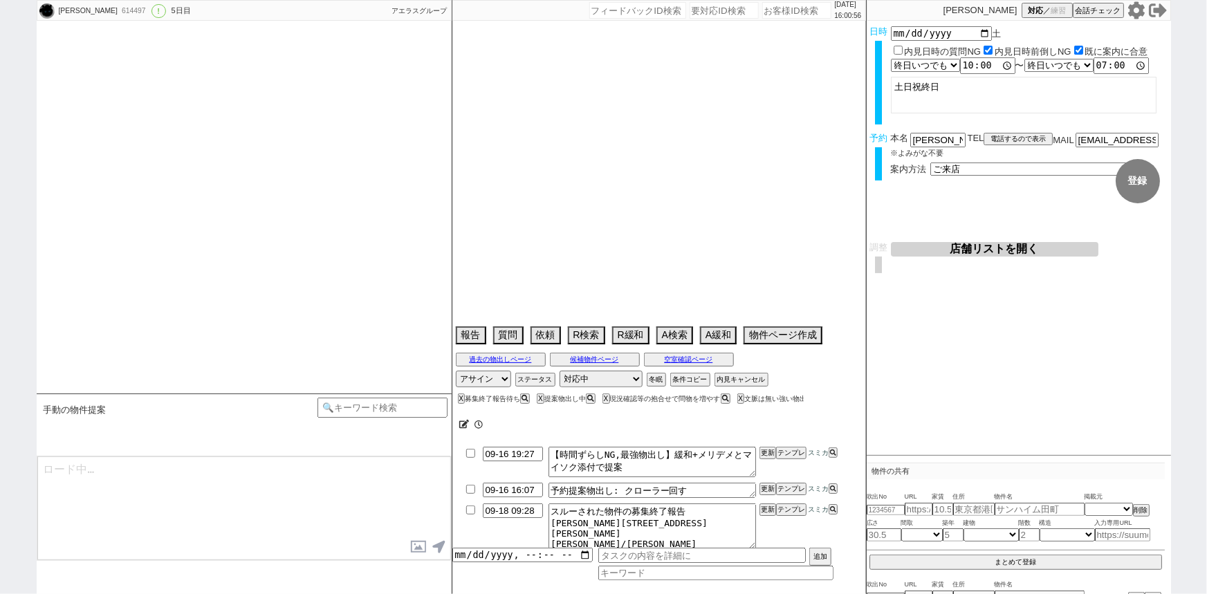
scroll to position [6393, 0]
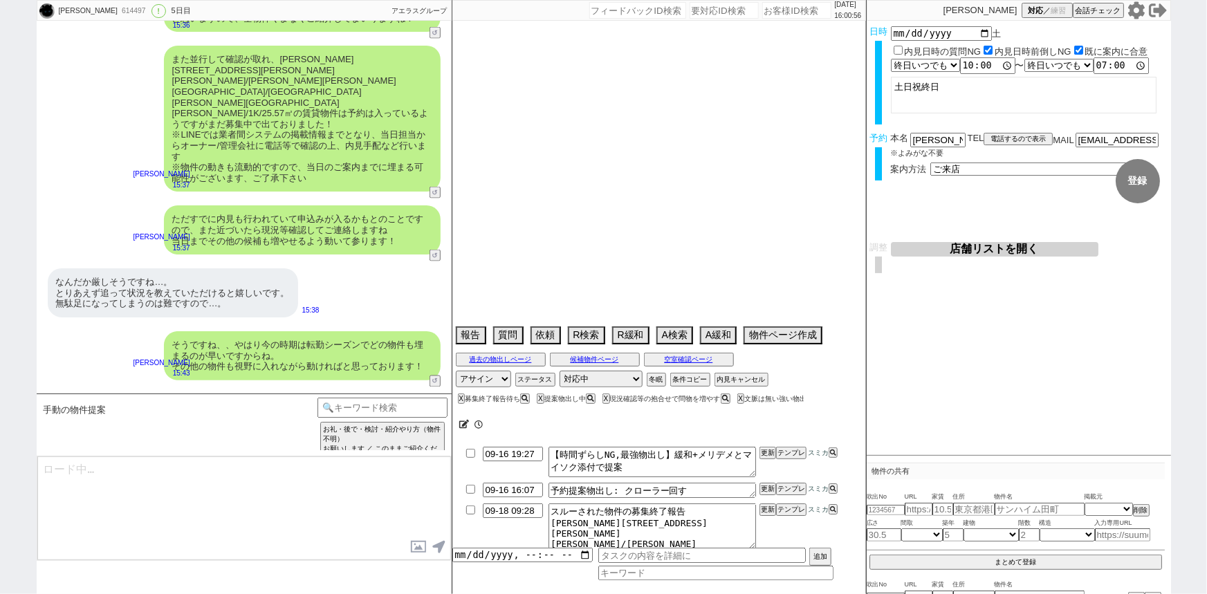
select select "2025"
select select "11"
select select "37"
select select "0"
select select "70"
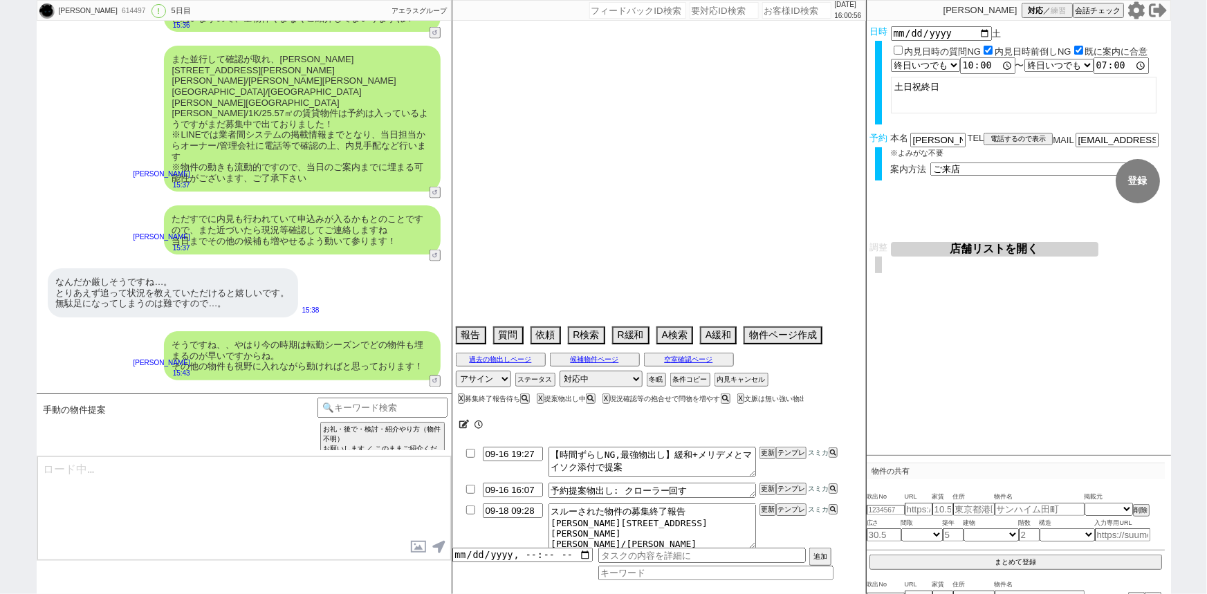
select select "[DATE]"
select select "62"
select select "[DATE]"
select select "75"
select select "[DATE]"
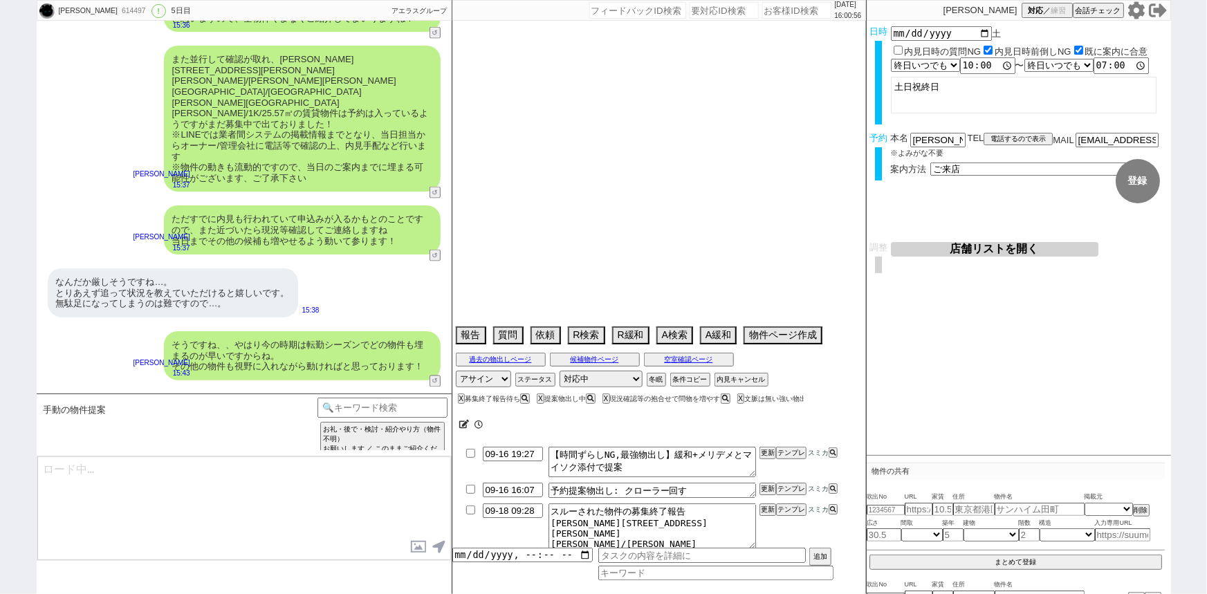
select select "14"
select select "64"
select select "[DATE]"
select select "59"
select select "[DATE]"
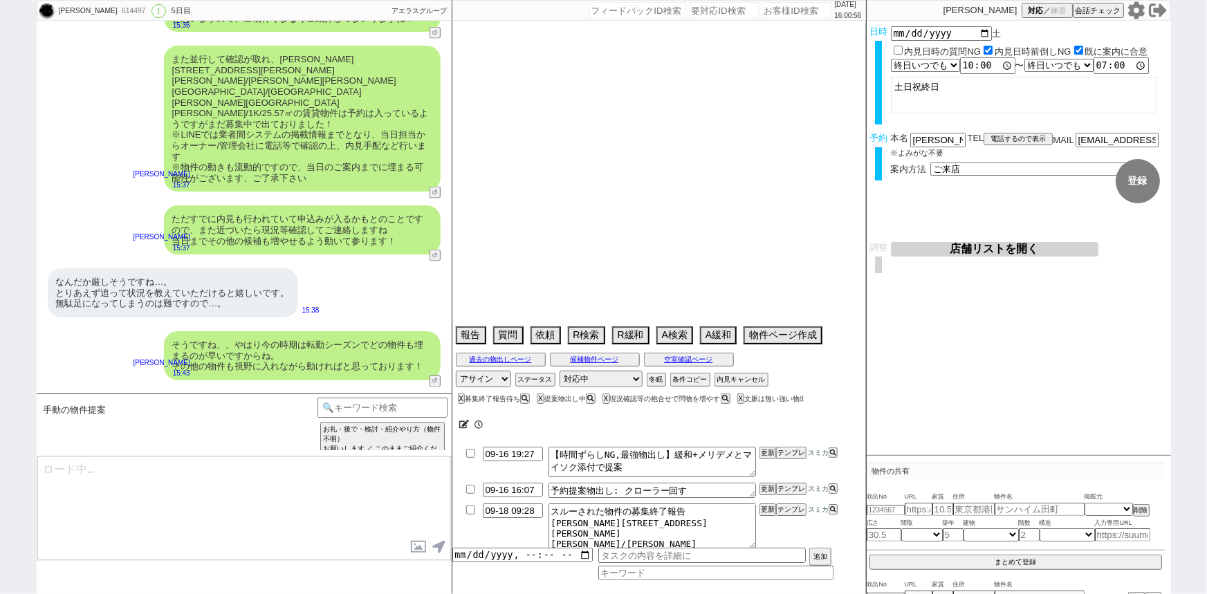
select select "60"
select select "[DATE]"
select select "65"
select select "[DATE]"
select select "63"
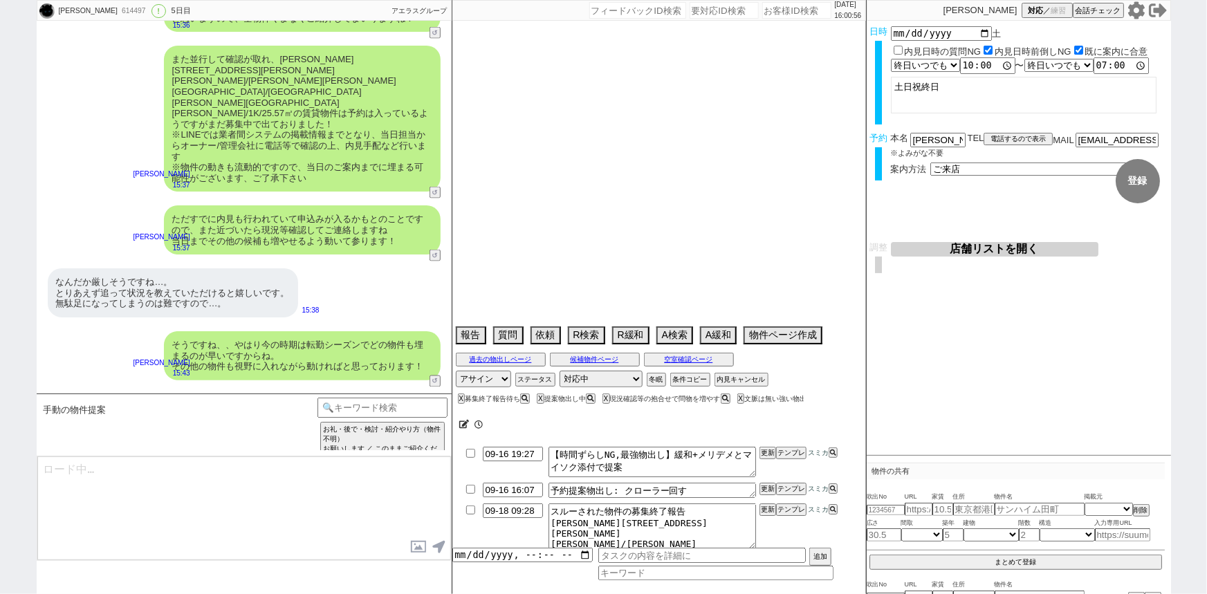
select select "[DATE]"
select select "67"
select select "69"
select select "[DATE]"
select select "71"
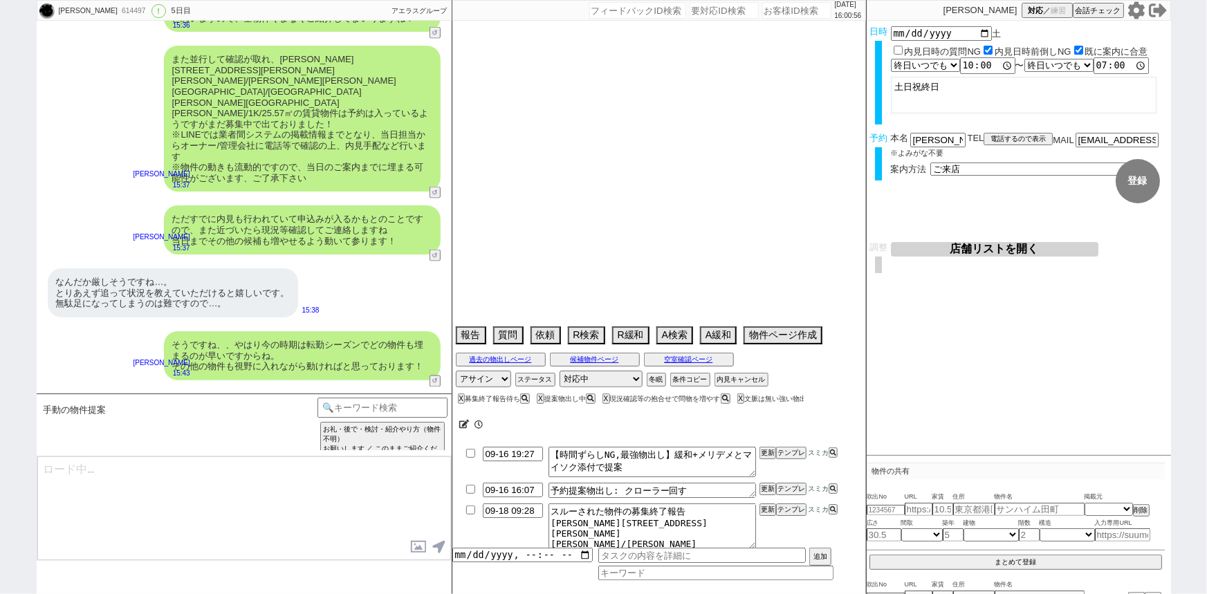
select select "[DATE]"
select select "66"
select select "[DATE]"
select select "74"
select select "56"
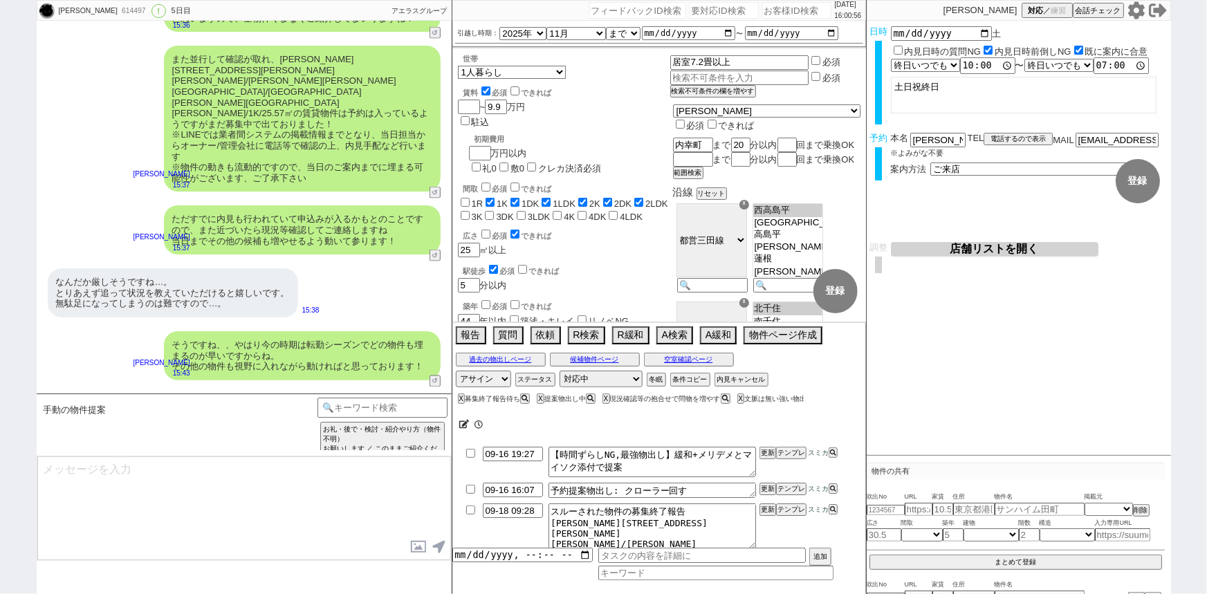
scroll to position [10, 0]
type textarea "@@【@@提案物出しのシーンですが物件が自動で取れてません。「現況確認等の抱合せで問物を増やす」なシーンなので手動でしっかり探して1件物出しします。物件を探し…"
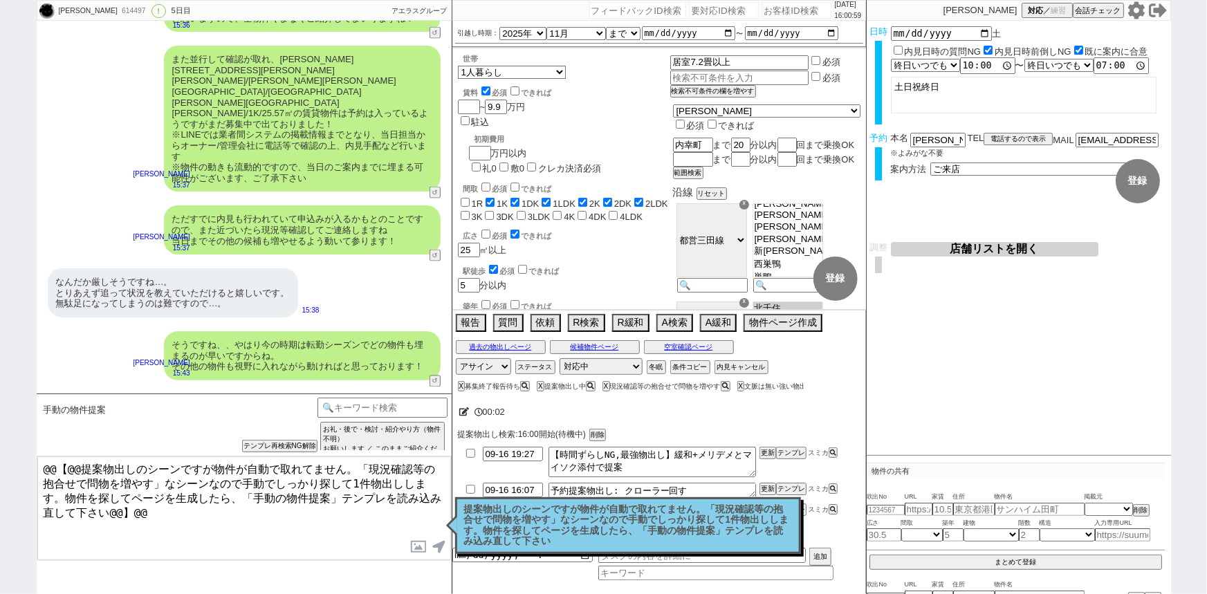
click at [534, 526] on p "提案物出しのシーンですが物件が自動で取れてません。「現況確認等の抱合せで問物を増やす」なシーンなので手動でしっかり探して1件物出しします。物件を探してページを…" at bounding box center [628, 525] width 328 height 43
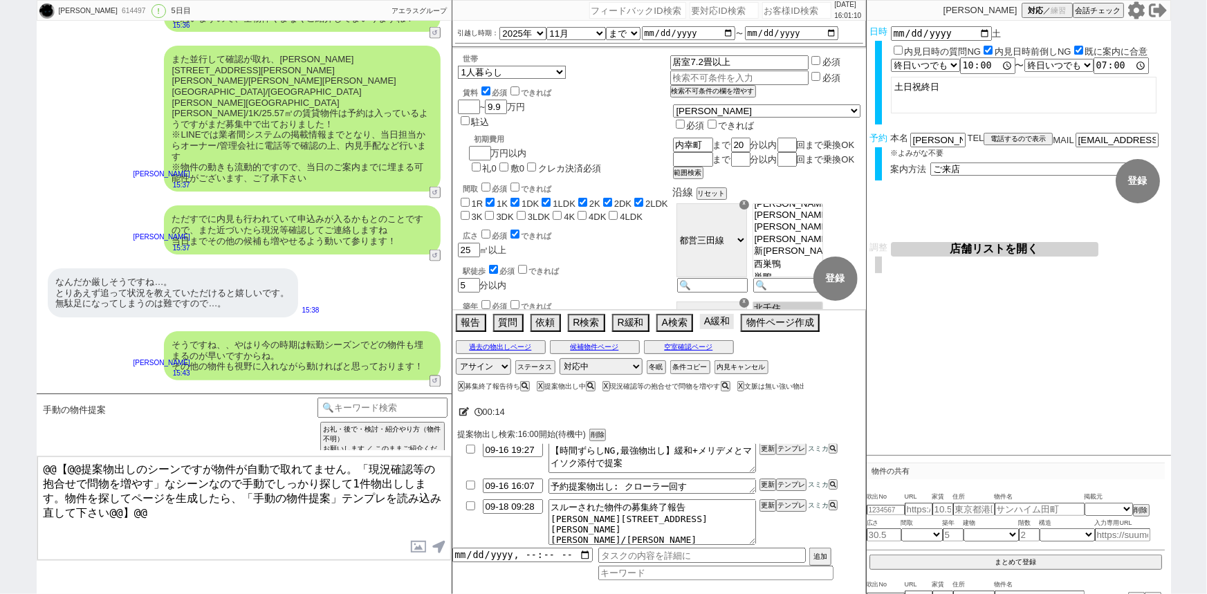
scroll to position [40, 0]
click at [721, 324] on button "A緩和" at bounding box center [717, 321] width 34 height 15
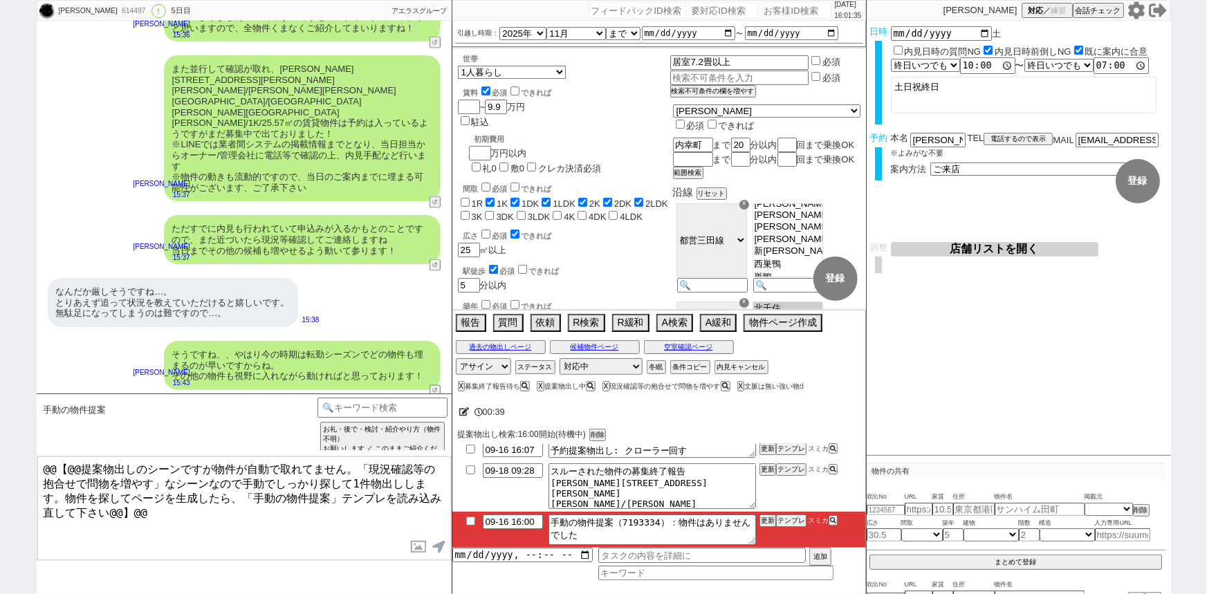
scroll to position [6383, 0]
click at [463, 416] on icon at bounding box center [464, 411] width 10 height 9
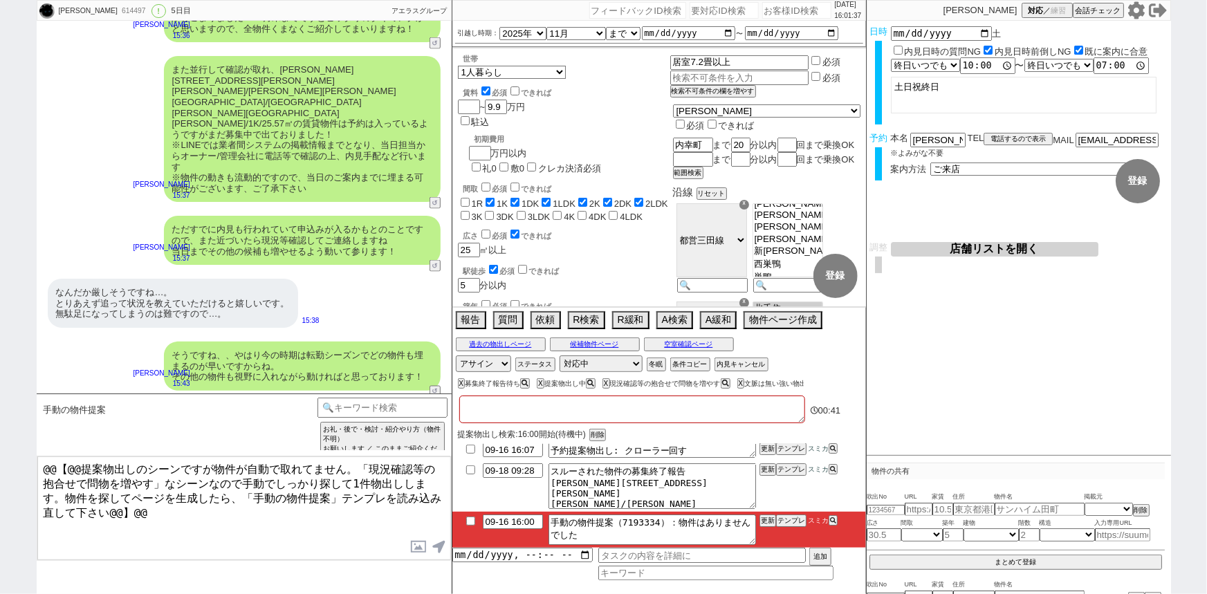
click at [483, 415] on textarea at bounding box center [632, 410] width 346 height 28
type textarea "ｋ"
checkbox input "false"
checkbox input "true"
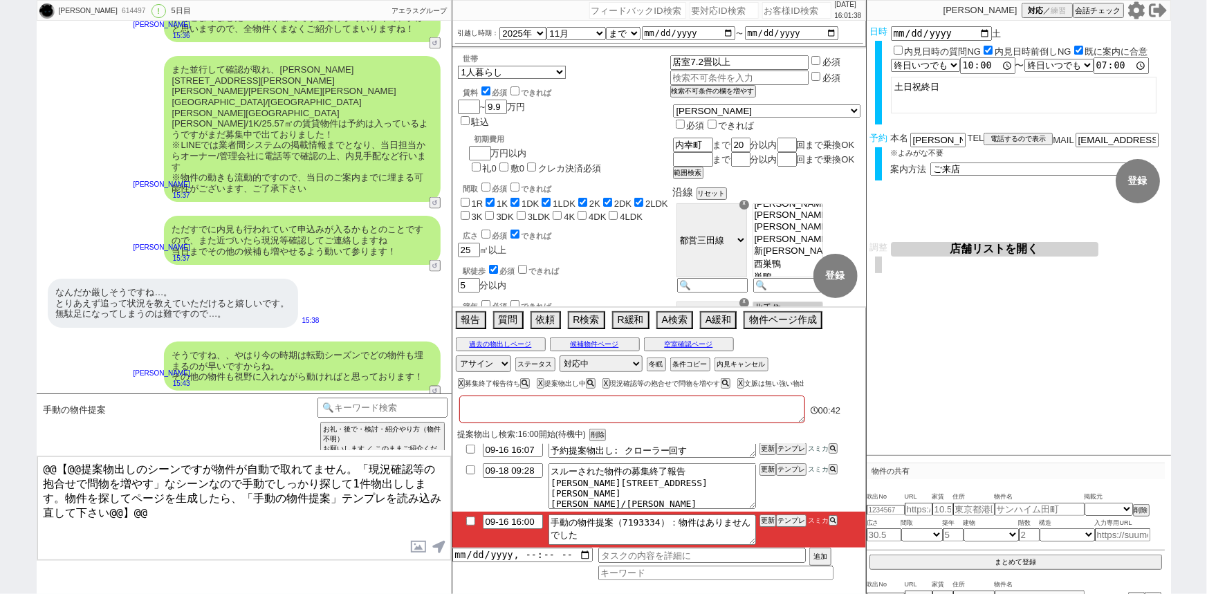
checkbox input "true"
checkbox input "false"
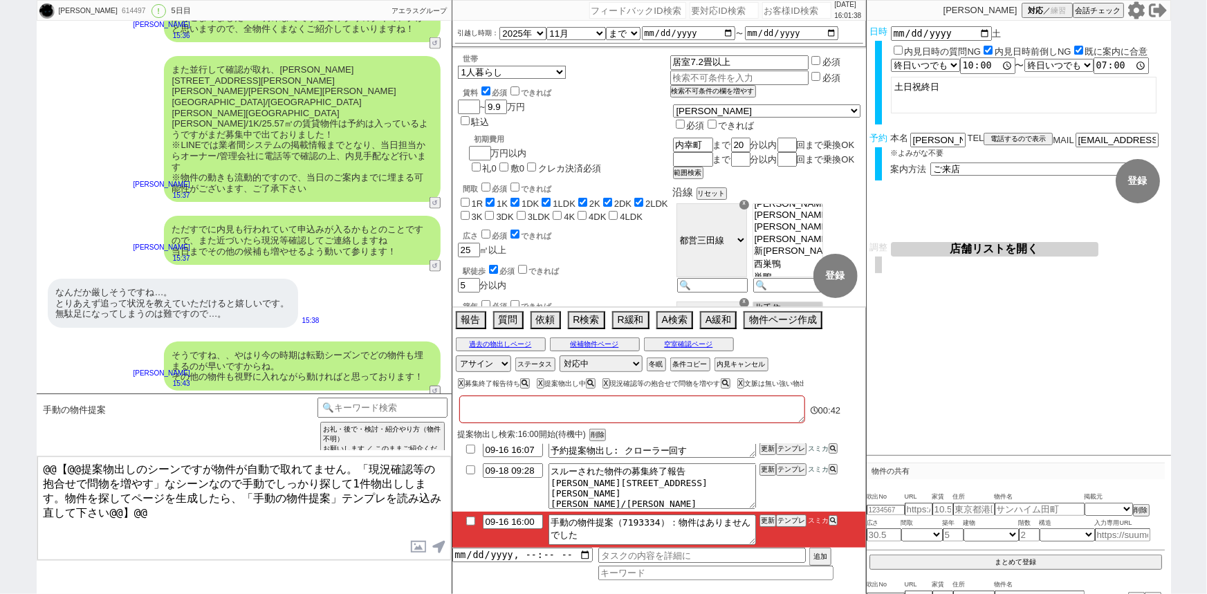
checkbox input "false"
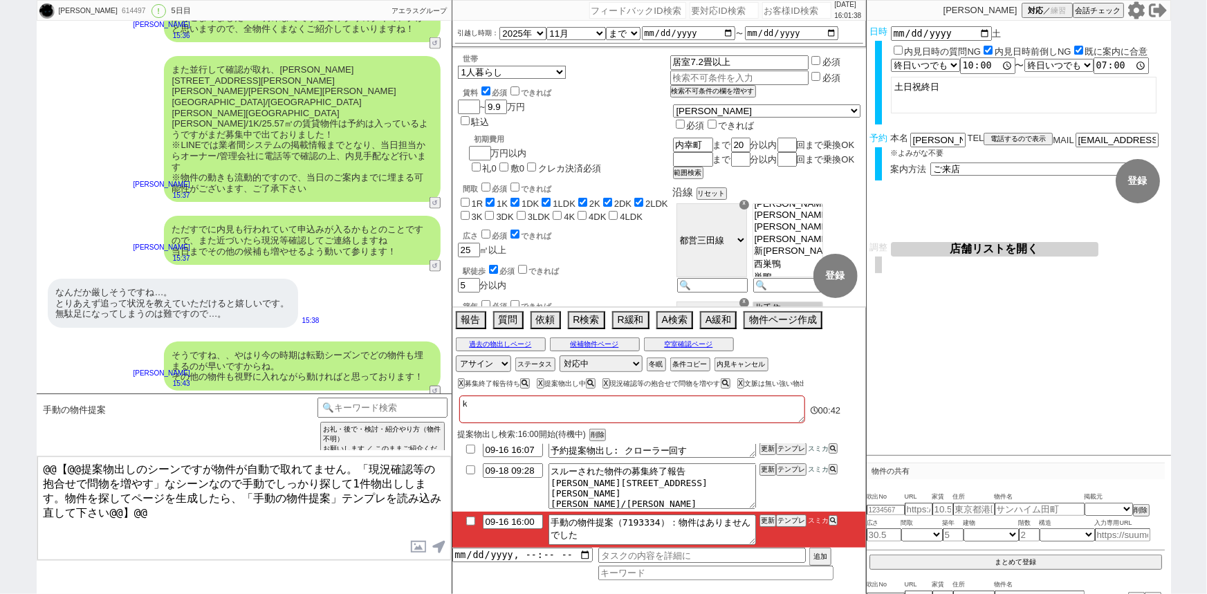
type textarea "こ"
checkbox input "false"
checkbox input "true"
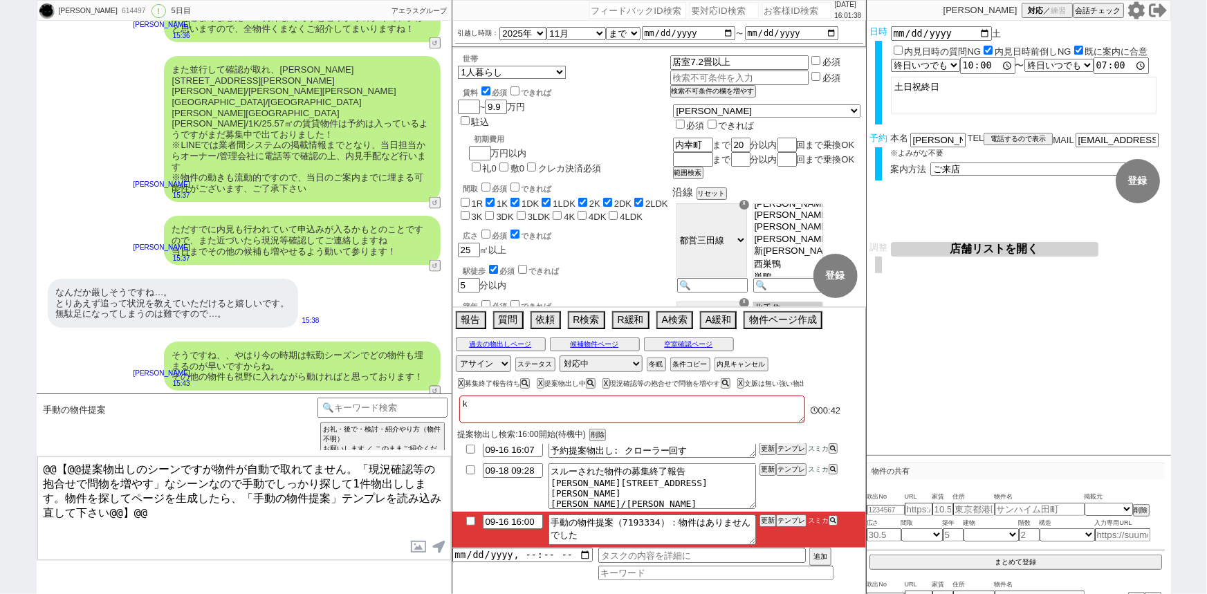
checkbox input "true"
checkbox input "false"
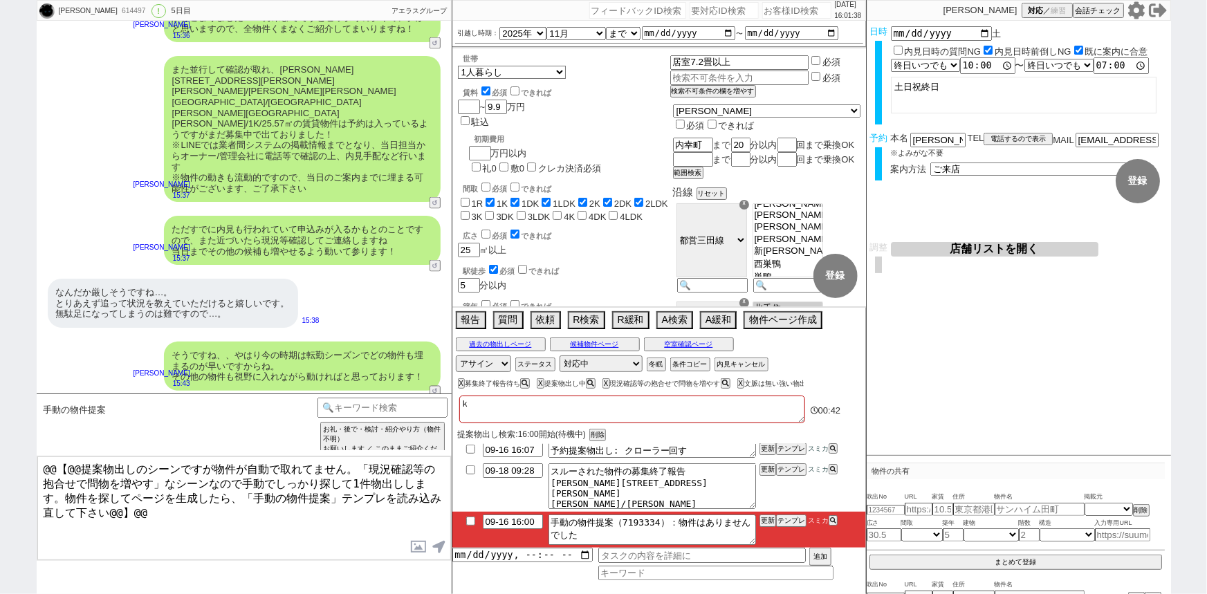
checkbox input "false"
type textarea "こう"
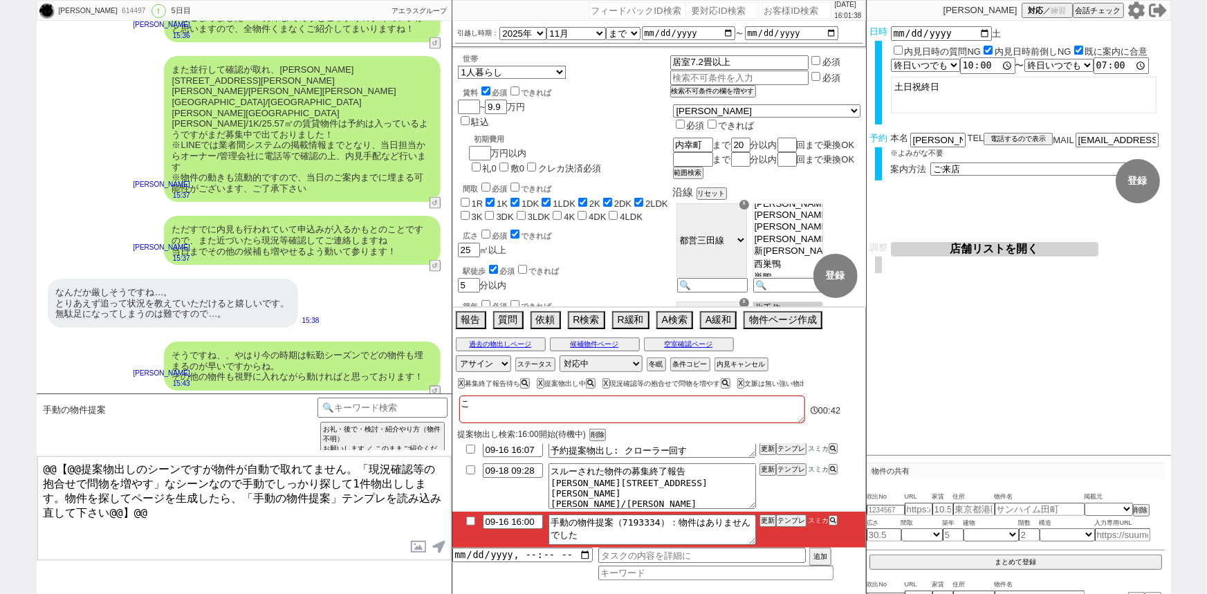
checkbox input "false"
checkbox input "true"
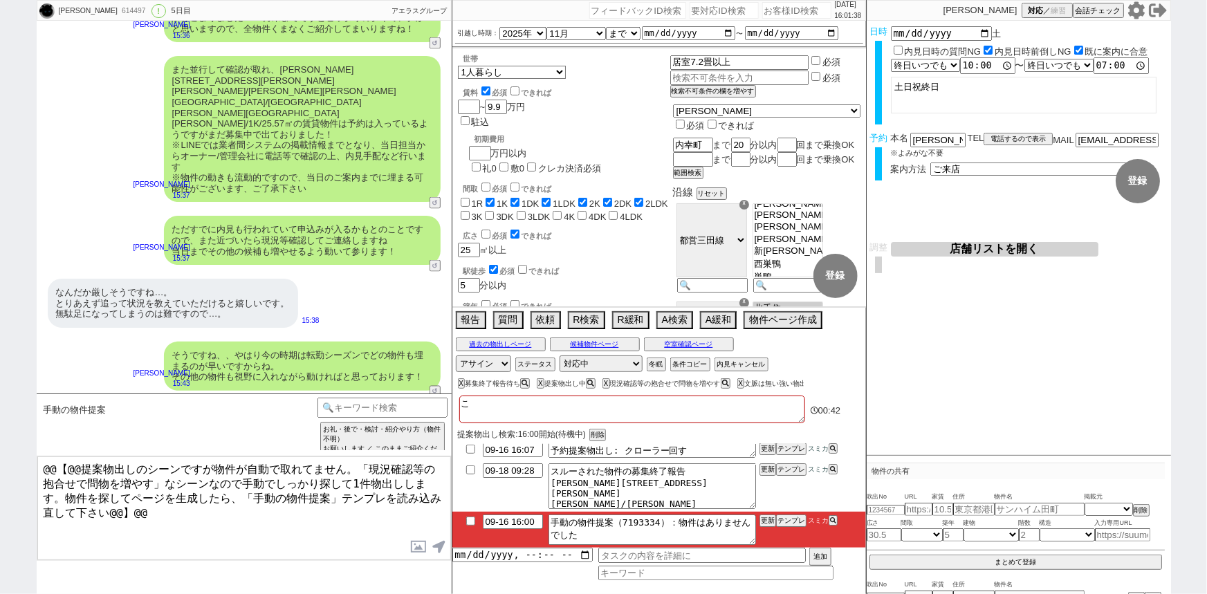
checkbox input "true"
checkbox input "false"
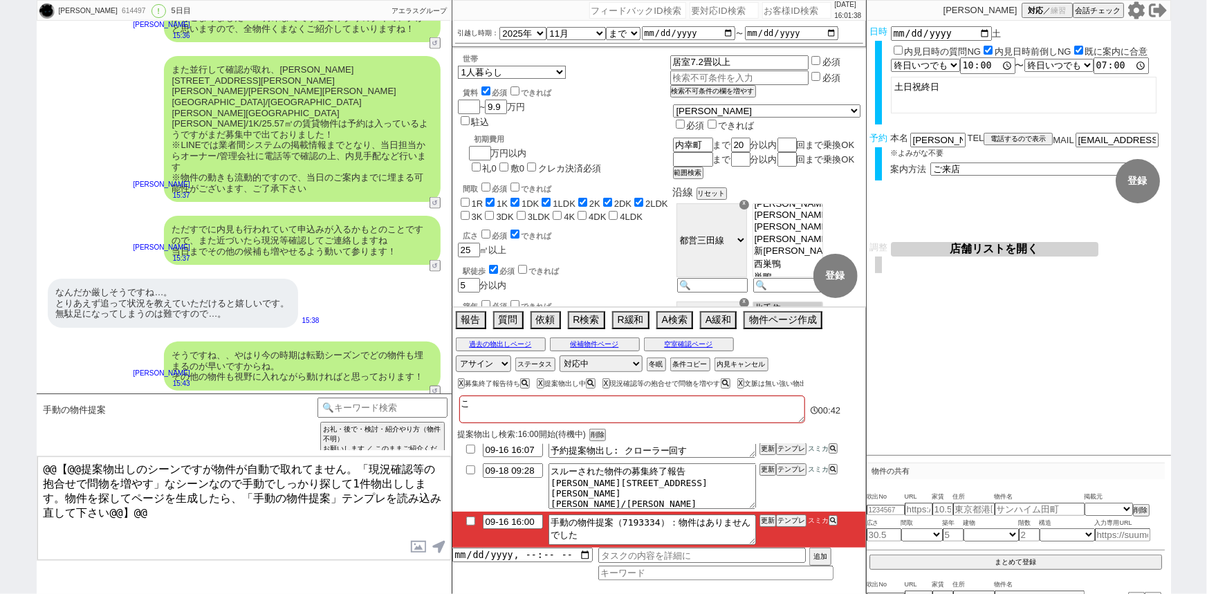
checkbox input "false"
type textarea "こうｈ"
checkbox input "false"
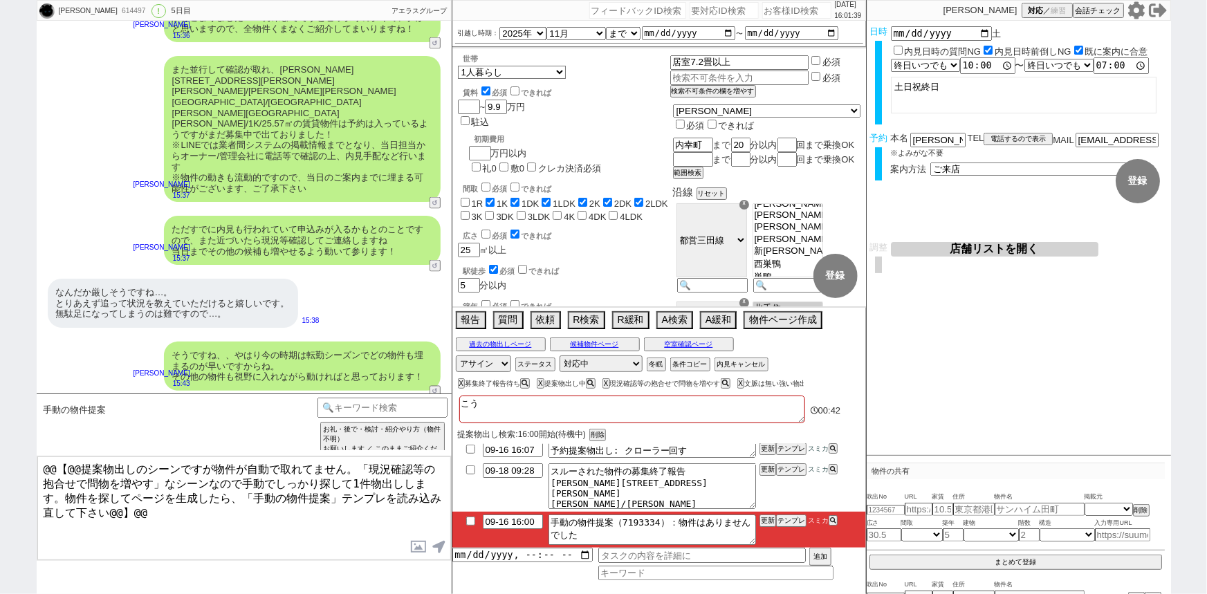
checkbox input "true"
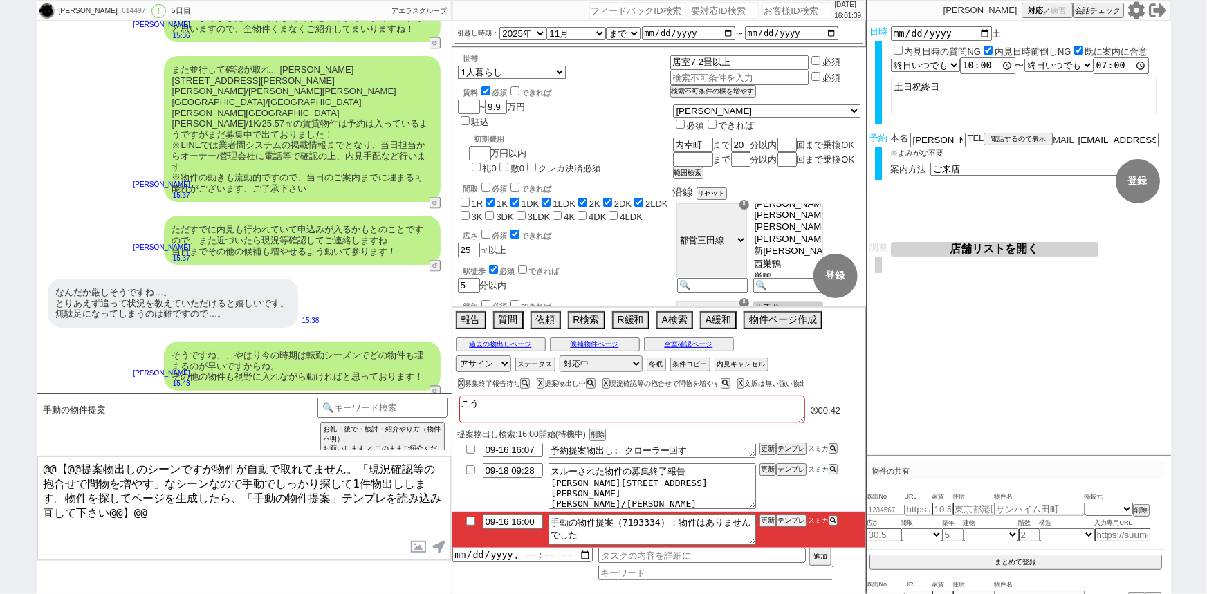
checkbox input "true"
checkbox input "false"
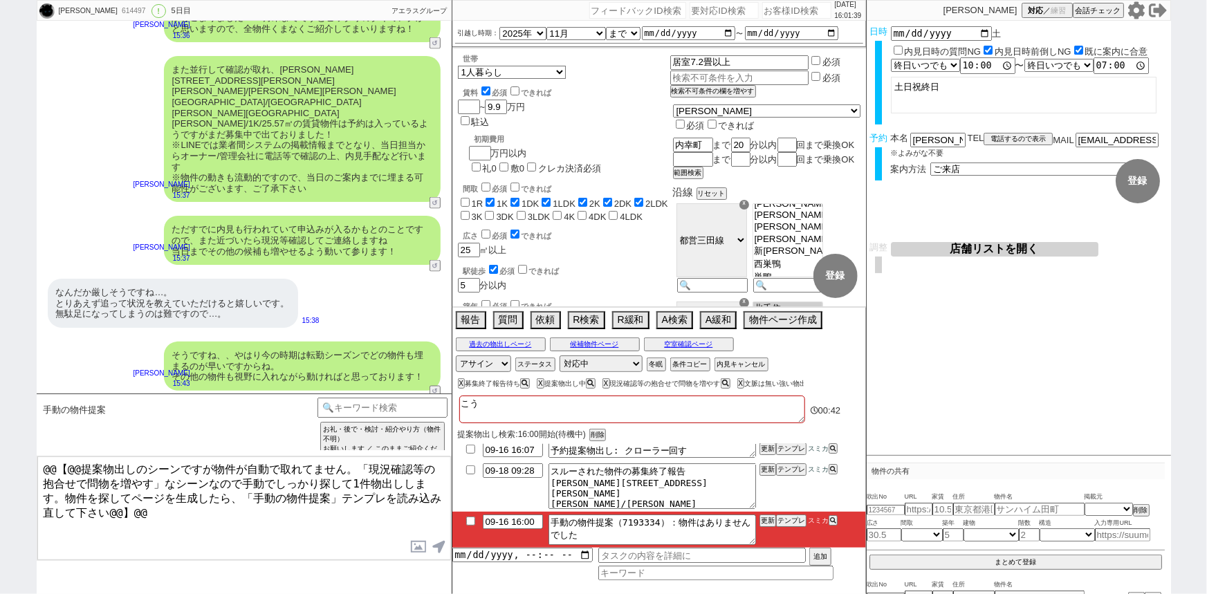
checkbox input "false"
type textarea "こうほ"
checkbox input "false"
checkbox input "true"
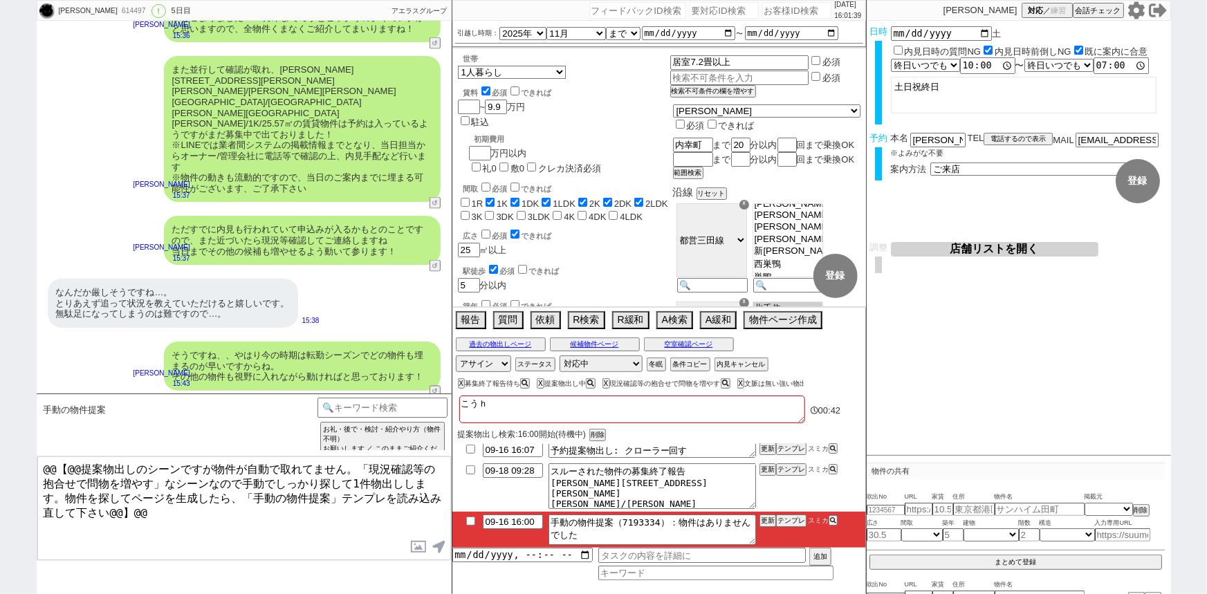
checkbox input "true"
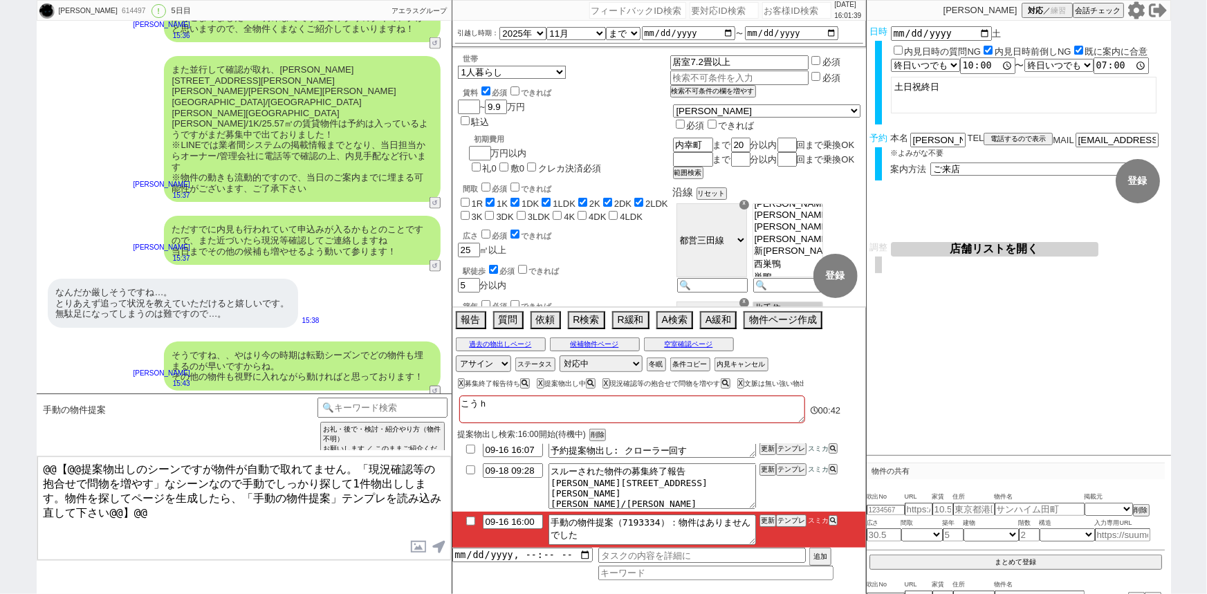
checkbox input "false"
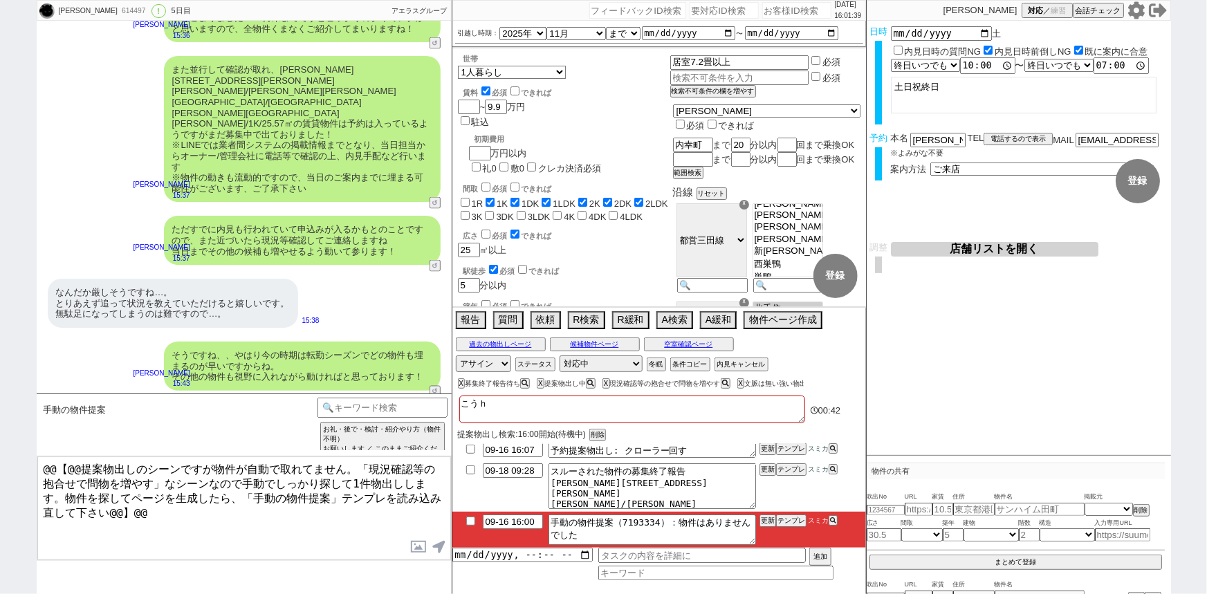
checkbox input "false"
type textarea "こうほｎ"
checkbox input "false"
checkbox input "true"
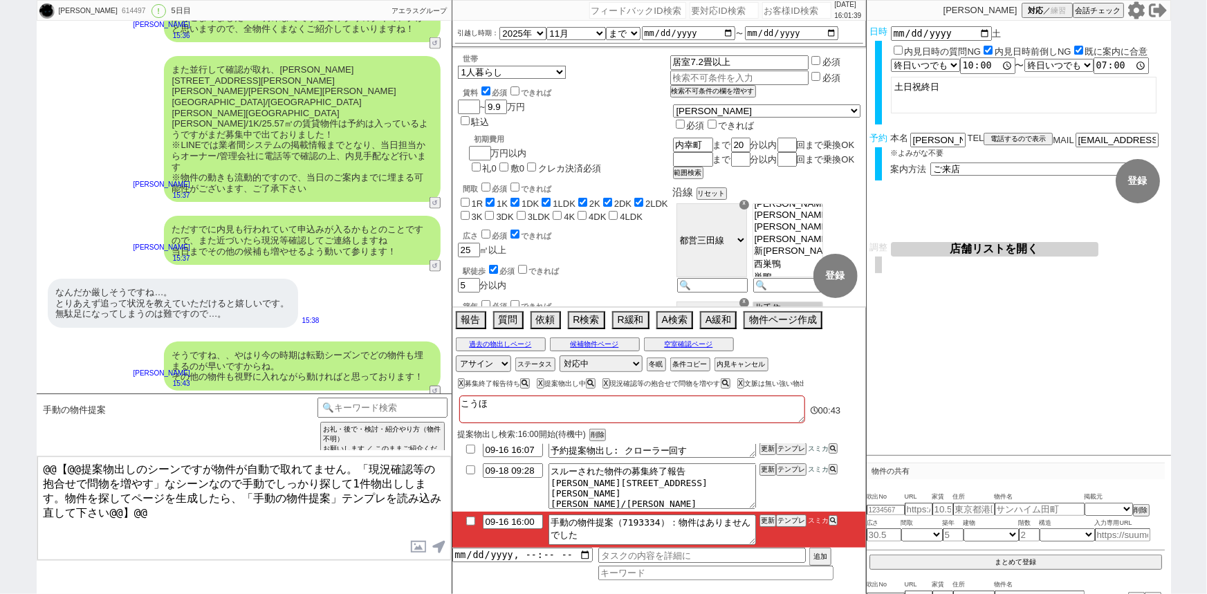
checkbox input "true"
checkbox input "false"
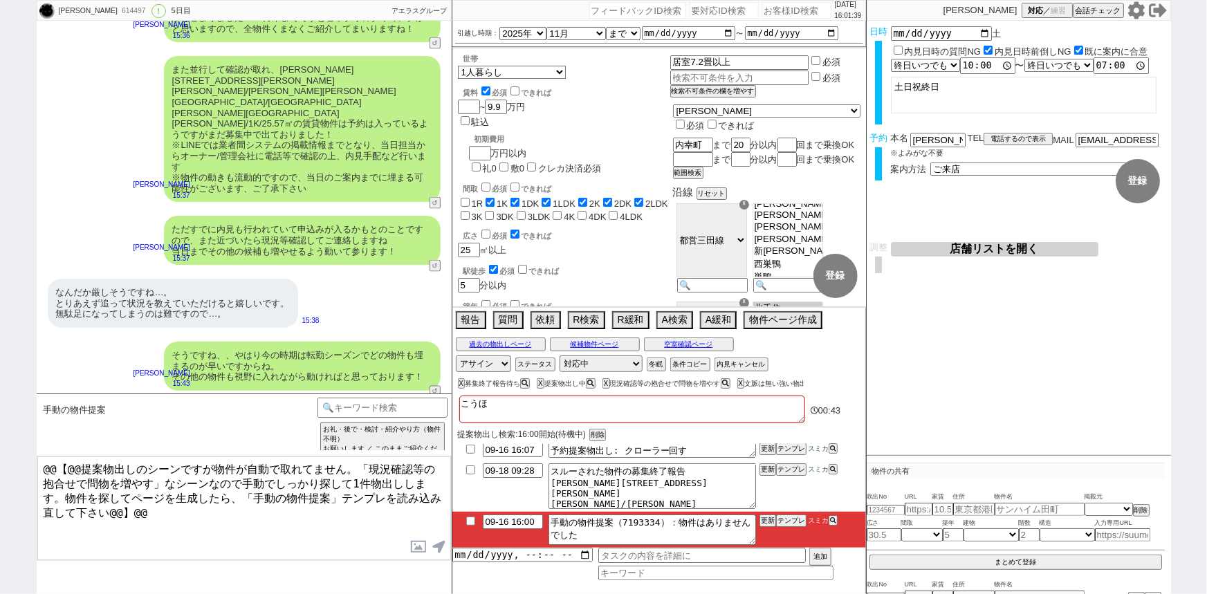
checkbox input "false"
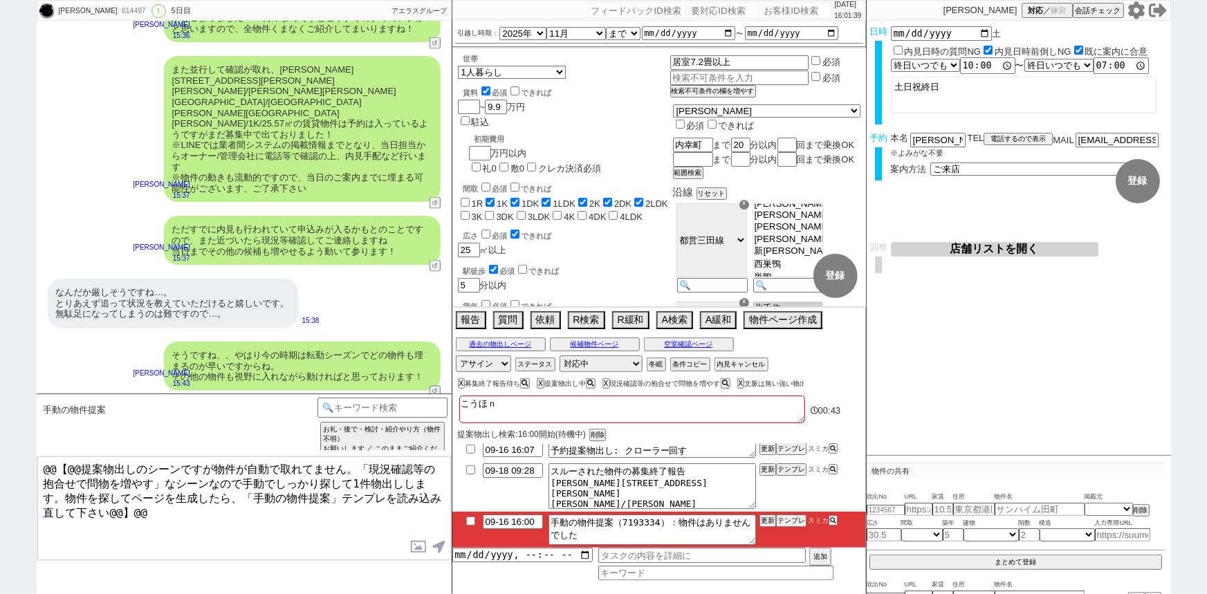
type textarea "こうほな"
checkbox input "false"
checkbox input "true"
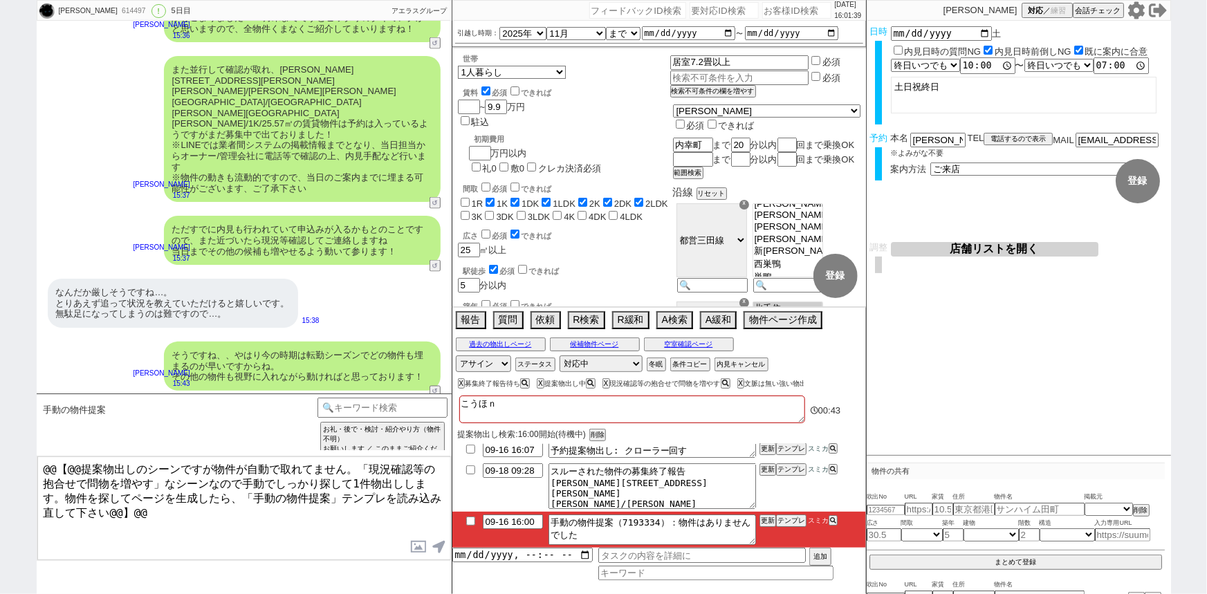
checkbox input "true"
checkbox input "false"
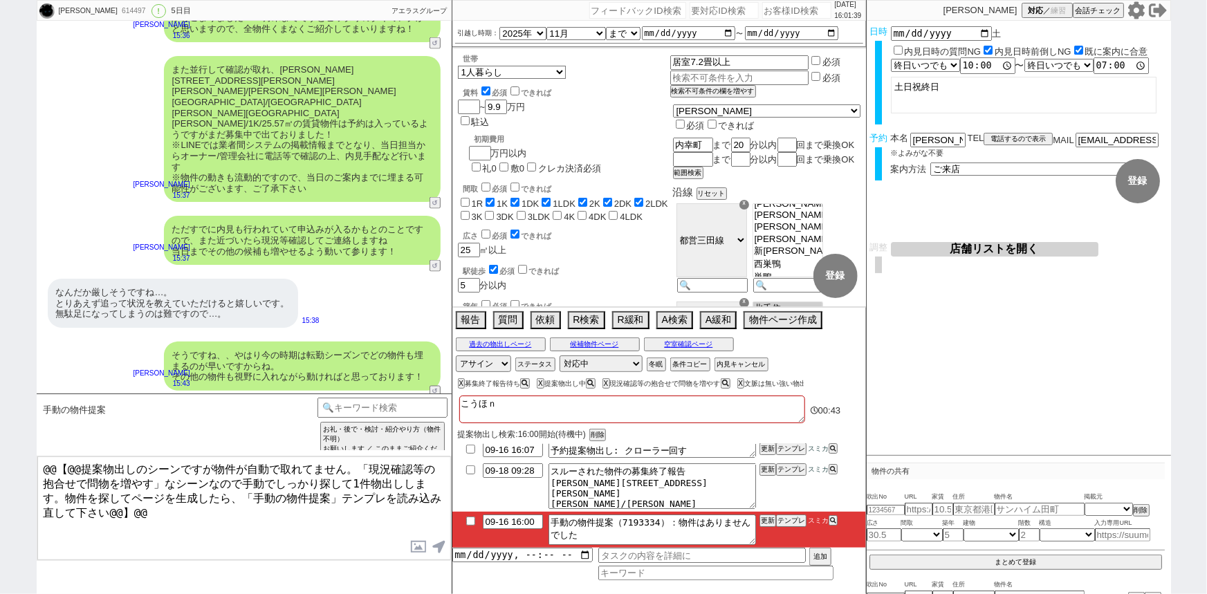
checkbox input "false"
type textarea "こうほなｓ"
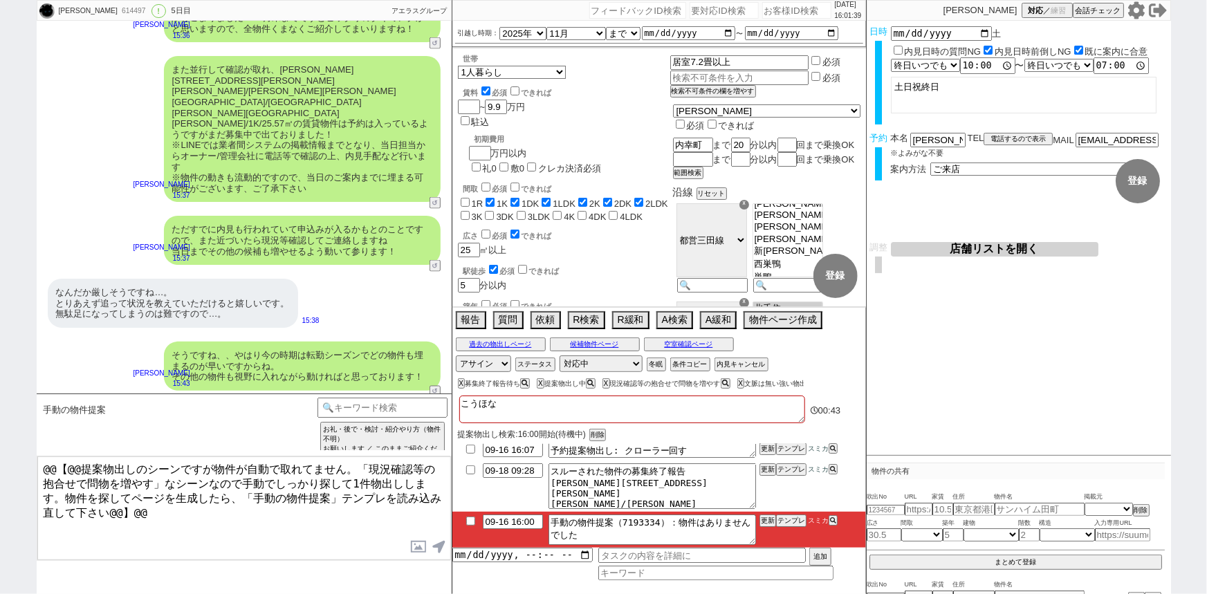
checkbox input "false"
checkbox input "true"
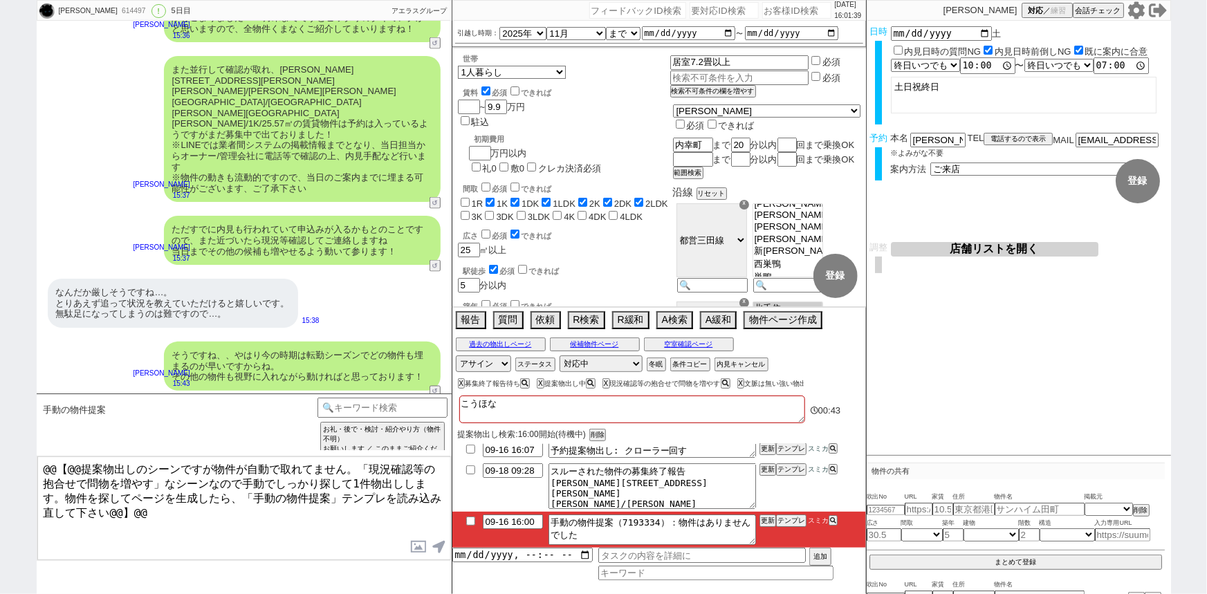
checkbox input "true"
checkbox input "false"
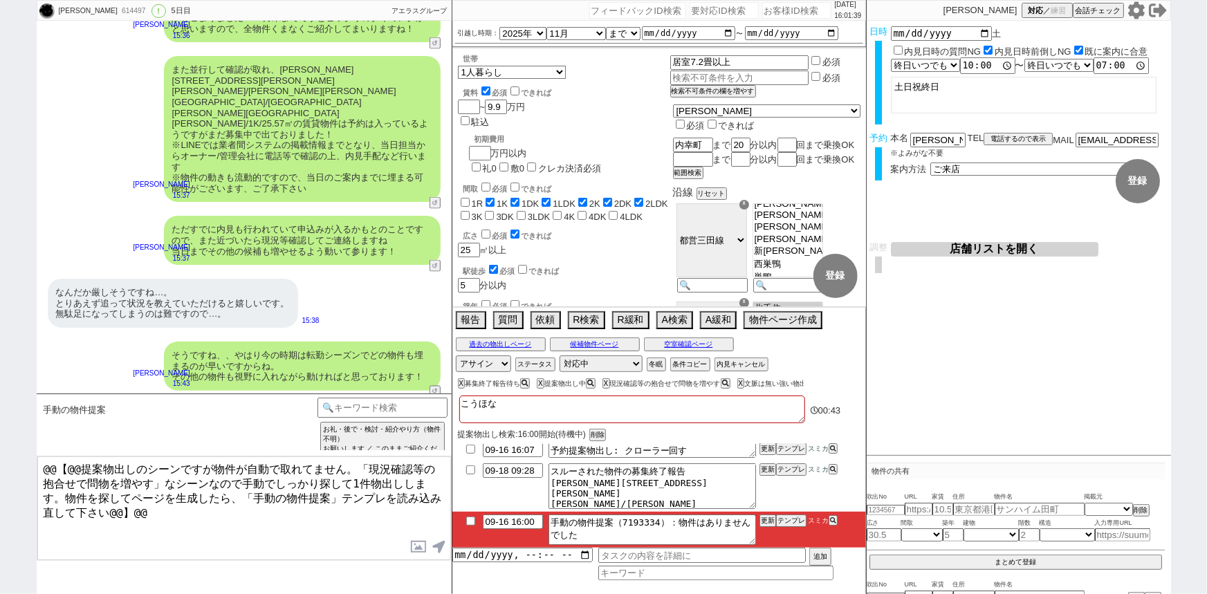
checkbox input "false"
type textarea "こうほなし"
checkbox input "false"
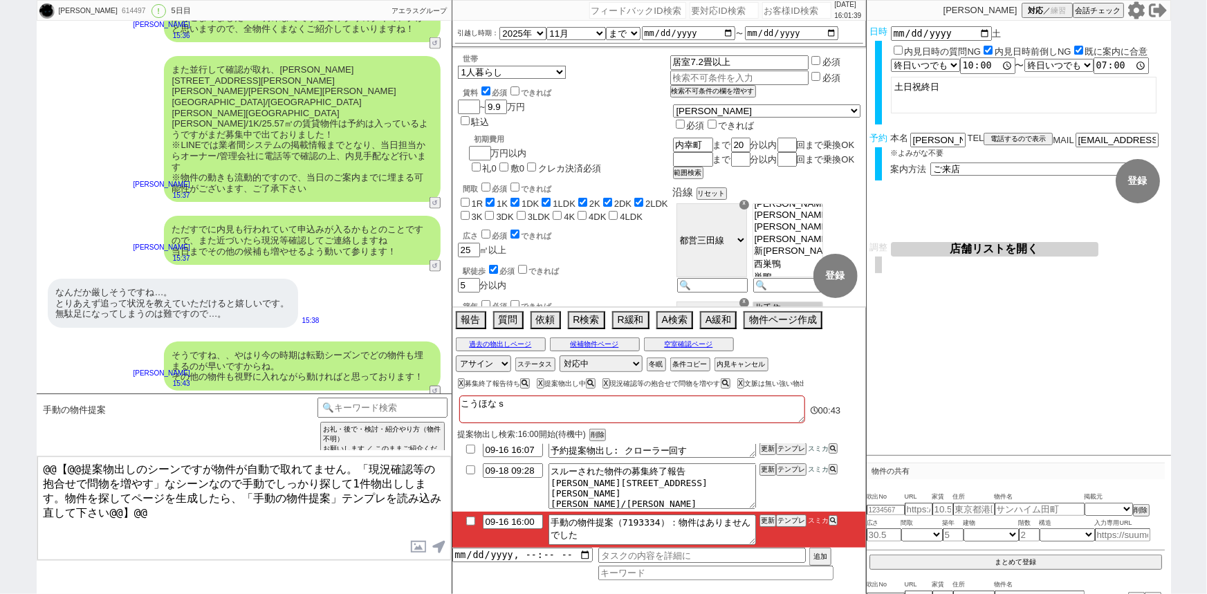
checkbox input "true"
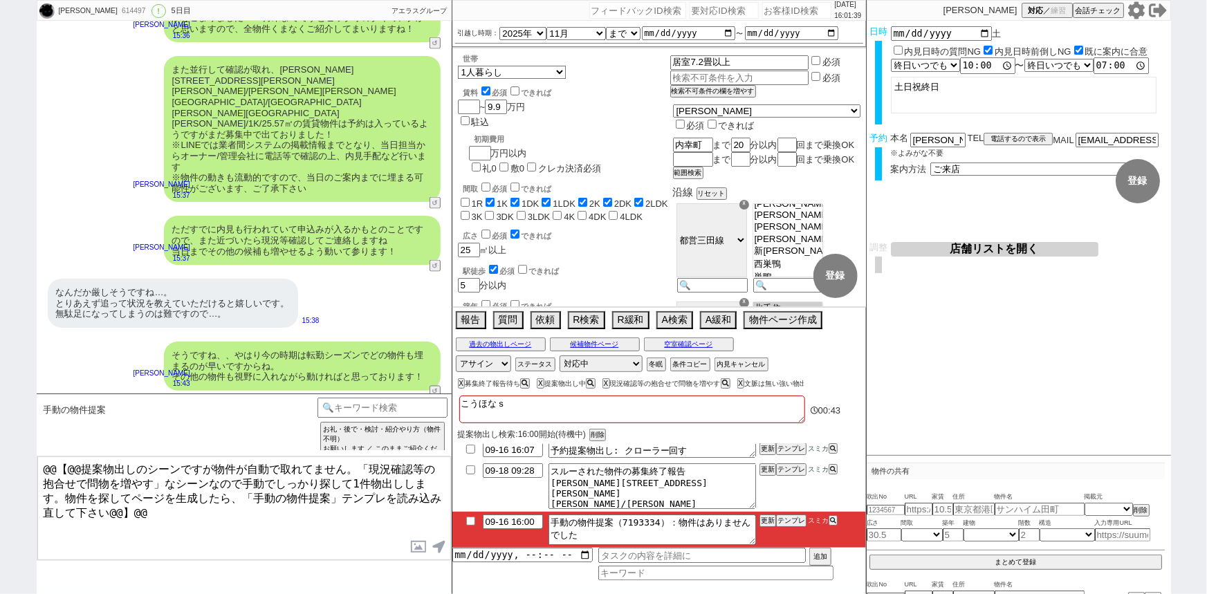
checkbox input "true"
checkbox input "false"
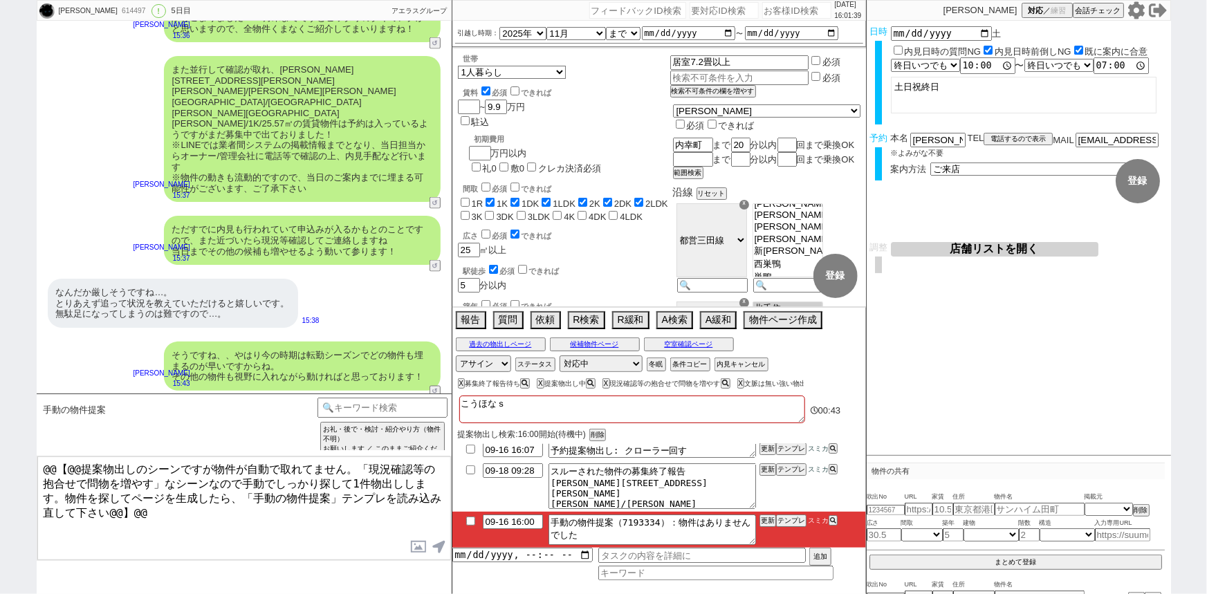
checkbox input "false"
type textarea "こうほなしｒ"
checkbox input "false"
checkbox input "true"
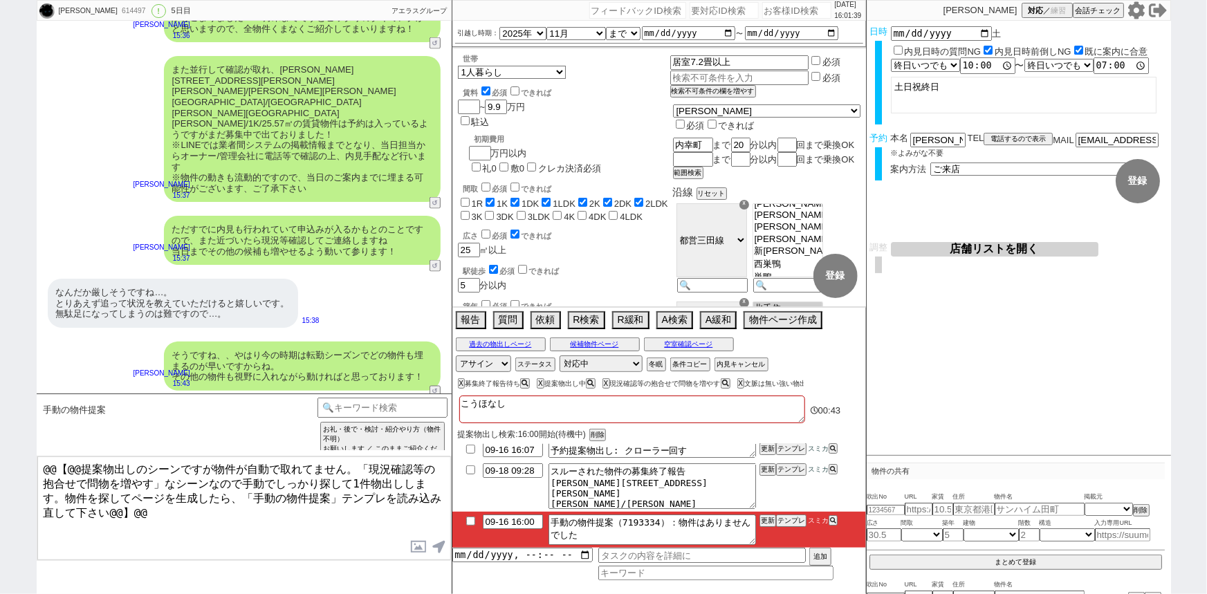
checkbox input "true"
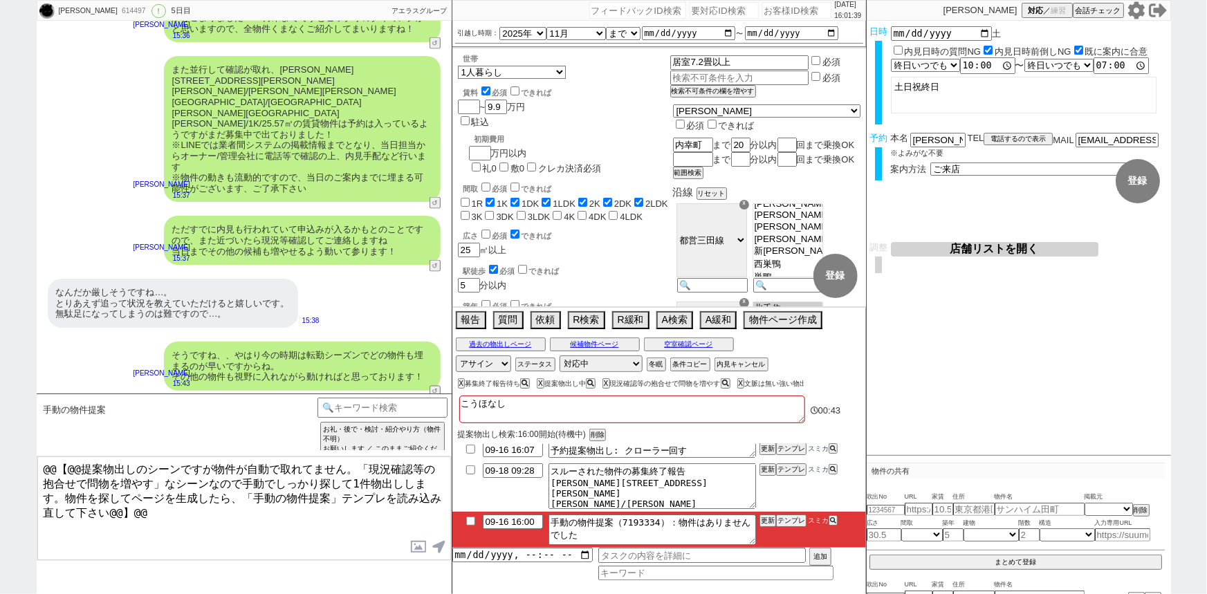
checkbox input "false"
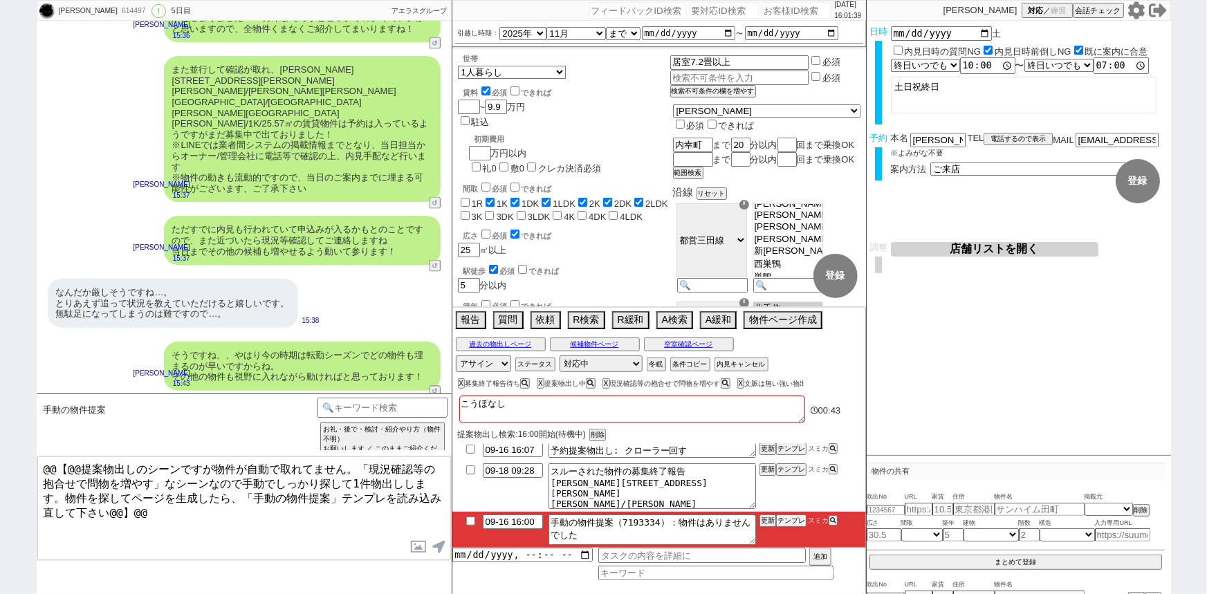
checkbox input "false"
type textarea "こうほなしら"
checkbox input "false"
checkbox input "true"
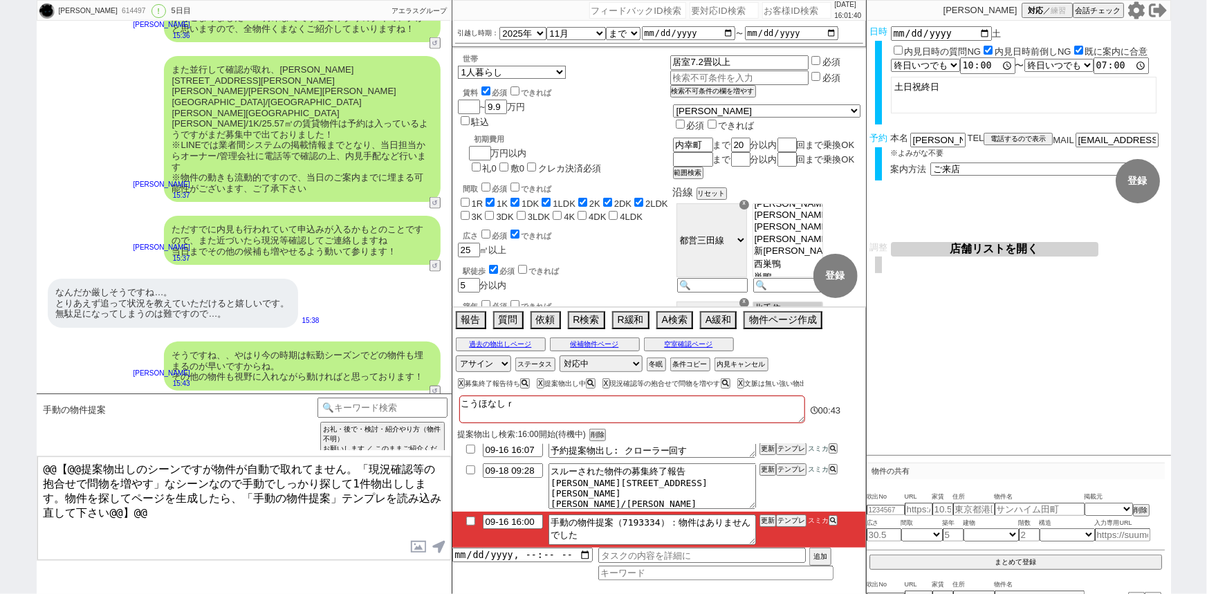
checkbox input "true"
checkbox input "false"
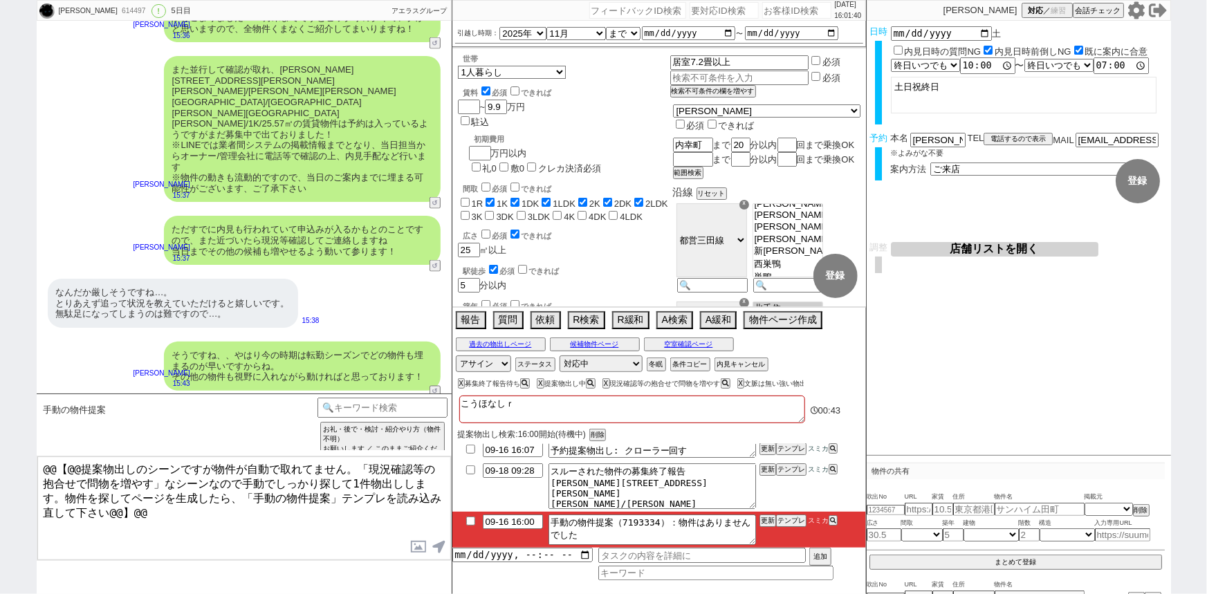
checkbox input "false"
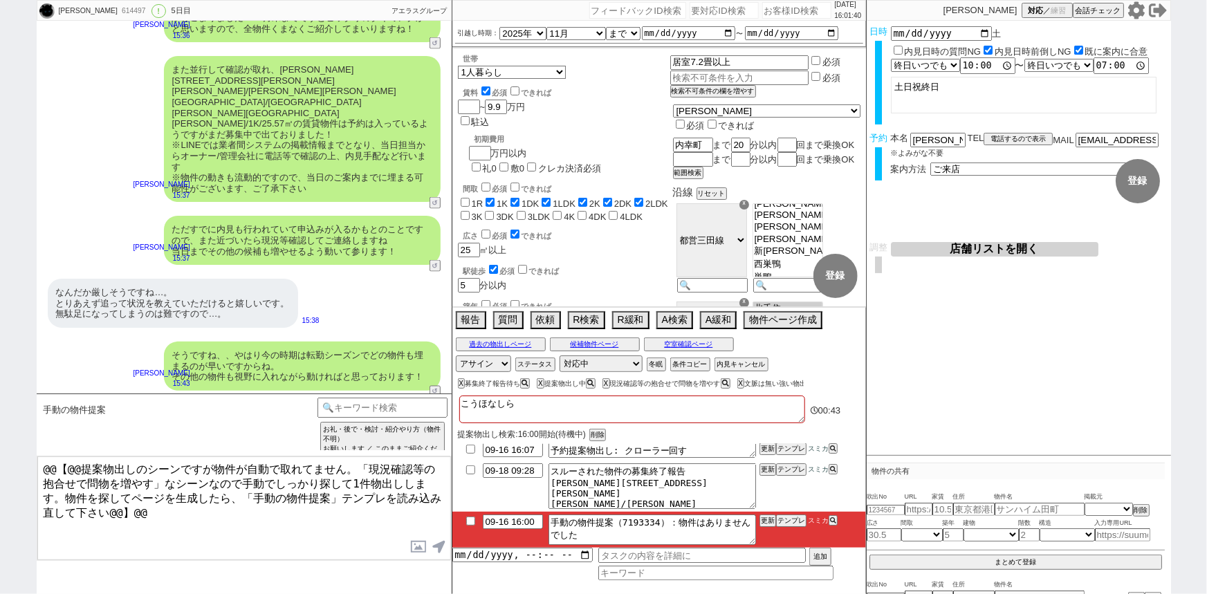
type textarea "こうほなしらい"
checkbox input "false"
checkbox input "true"
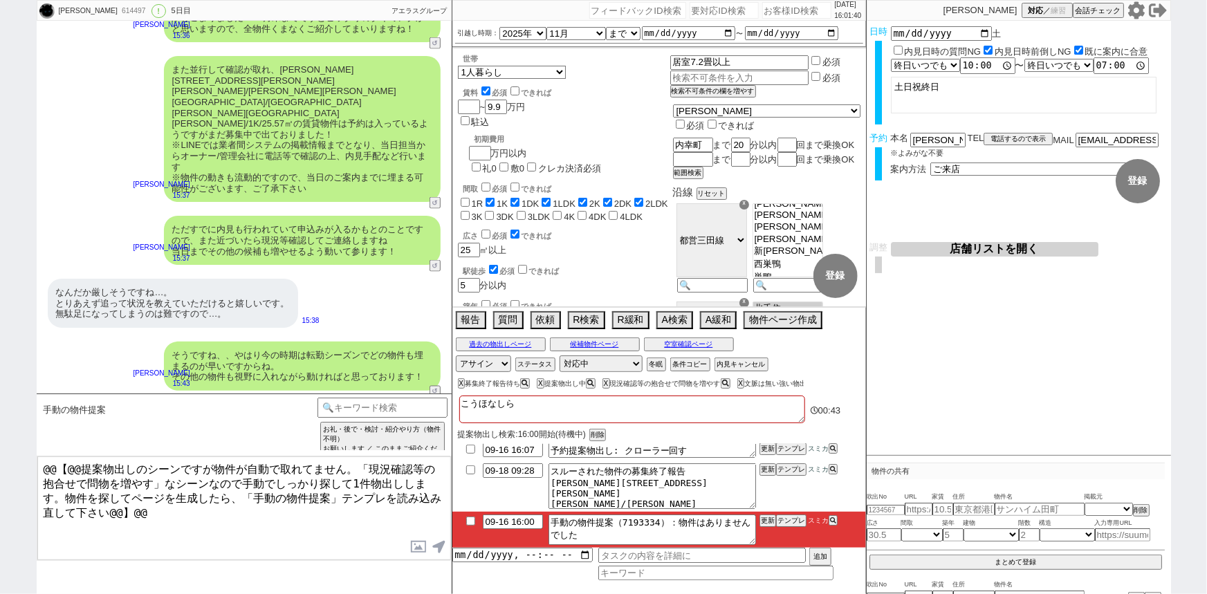
checkbox input "true"
checkbox input "false"
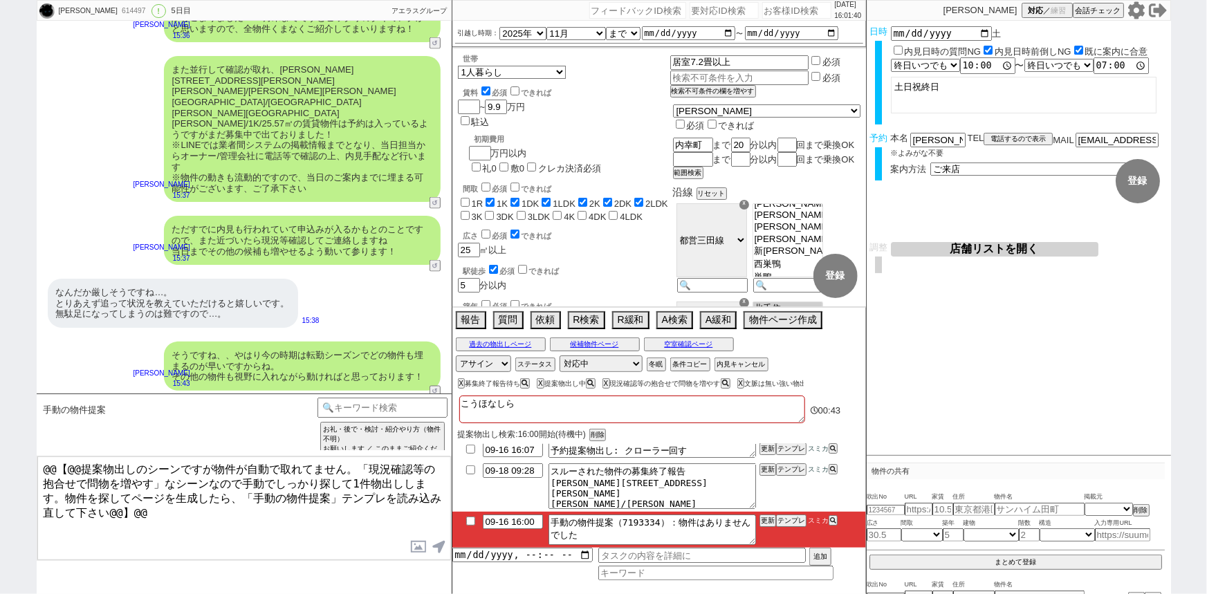
checkbox input "false"
click at [284, 342] on div "そうですね、、やはり今の時期は転勤シーズンでどの物件も埋まるのが早いですからね。 その他の物件も視野に入れながら動ければと思っております！" at bounding box center [302, 366] width 277 height 49
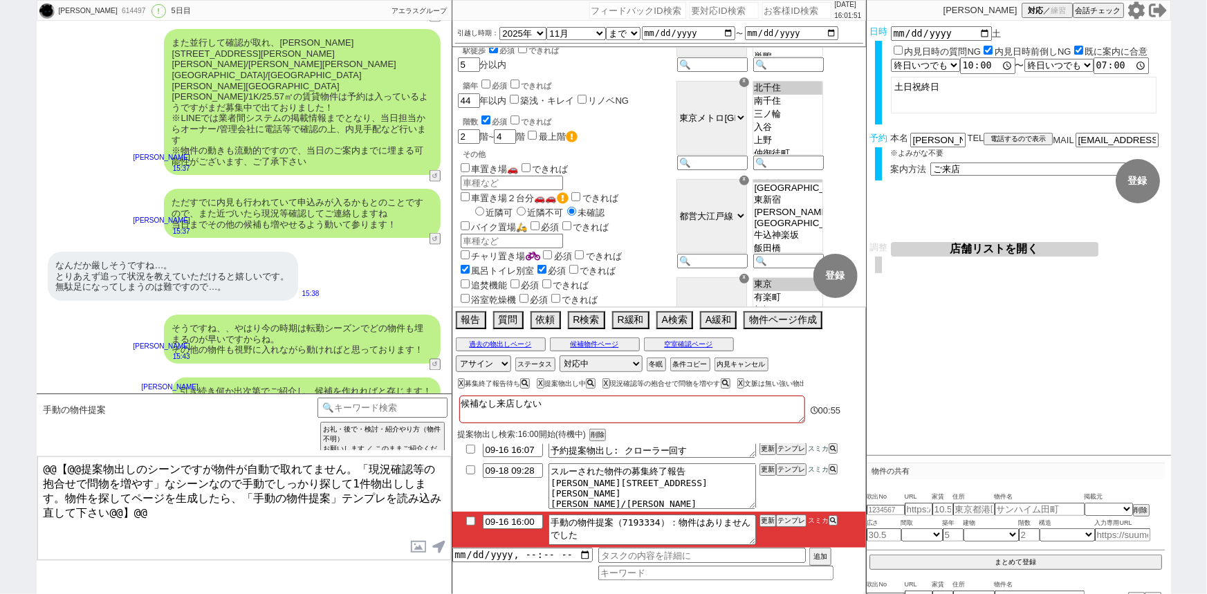
scroll to position [221, 0]
click at [243, 252] on div "なんだか厳しそうですね…。 とりあえず追って状況を教えていただけると嬉しいです。 無駄足になってしまうのは難ですので…。" at bounding box center [173, 276] width 250 height 49
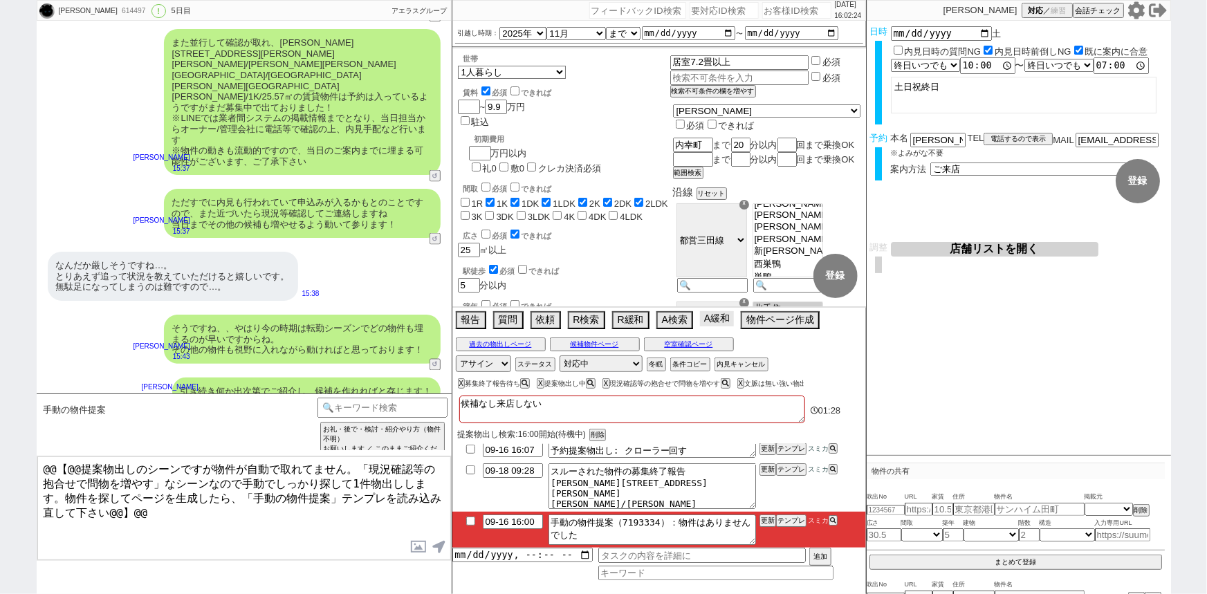
click at [721, 318] on button "A緩和" at bounding box center [717, 318] width 34 height 15
click at [716, 321] on button "A緩和" at bounding box center [717, 318] width 34 height 15
click at [521, 340] on button "過去の物出しページ" at bounding box center [501, 344] width 90 height 11
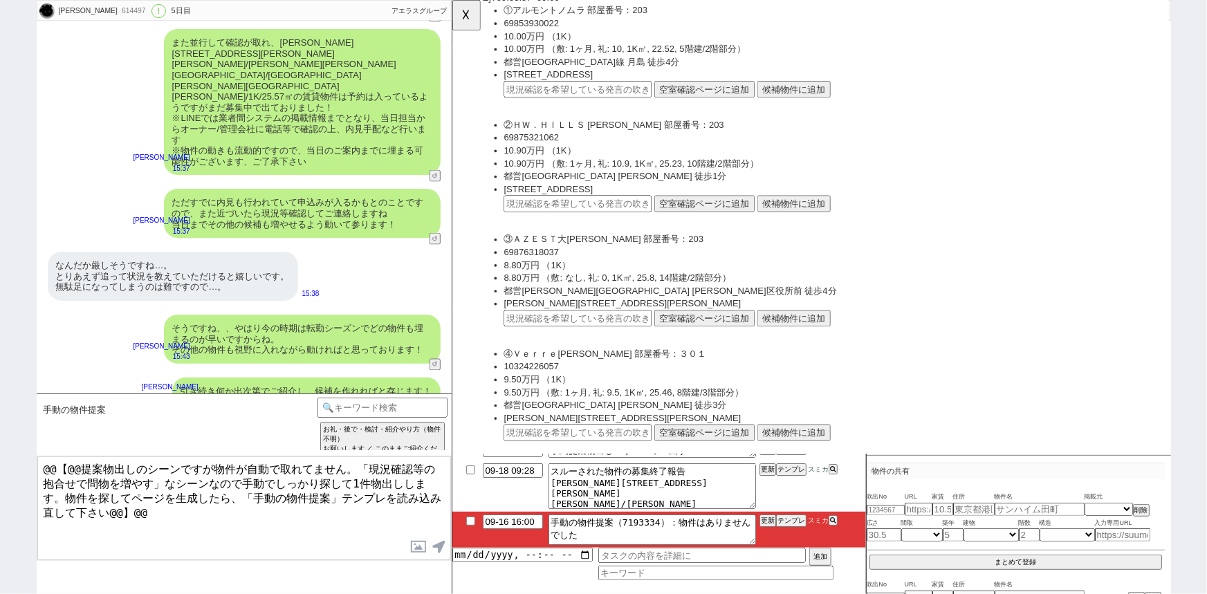
scroll to position [6680, 0]
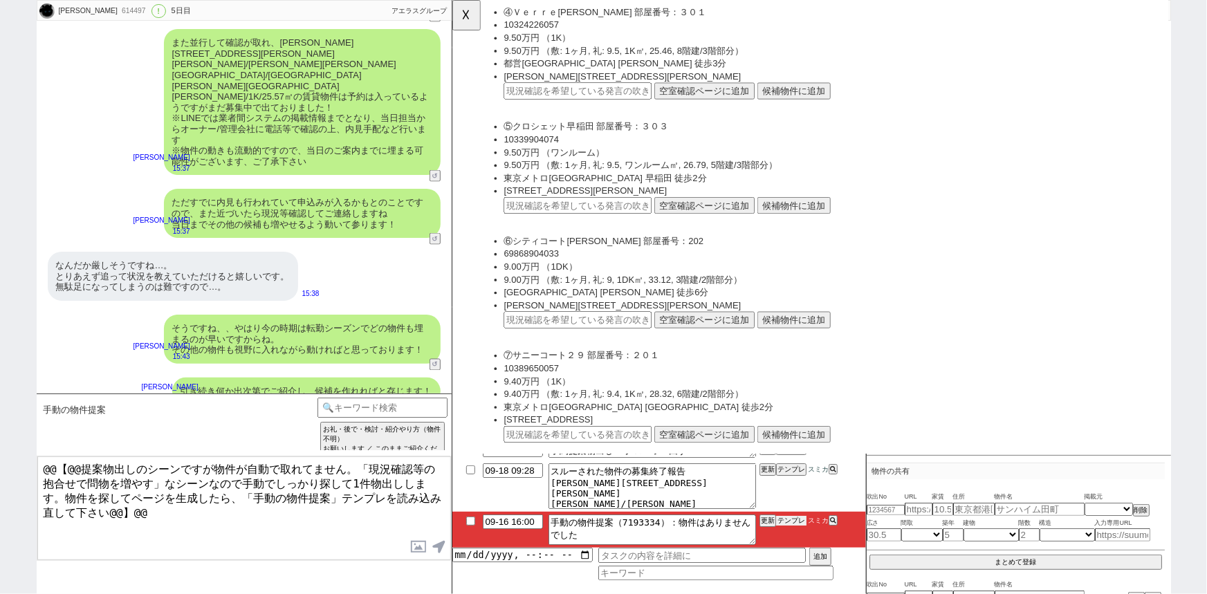
click at [793, 518] on button "テンプレ" at bounding box center [791, 521] width 30 height 10
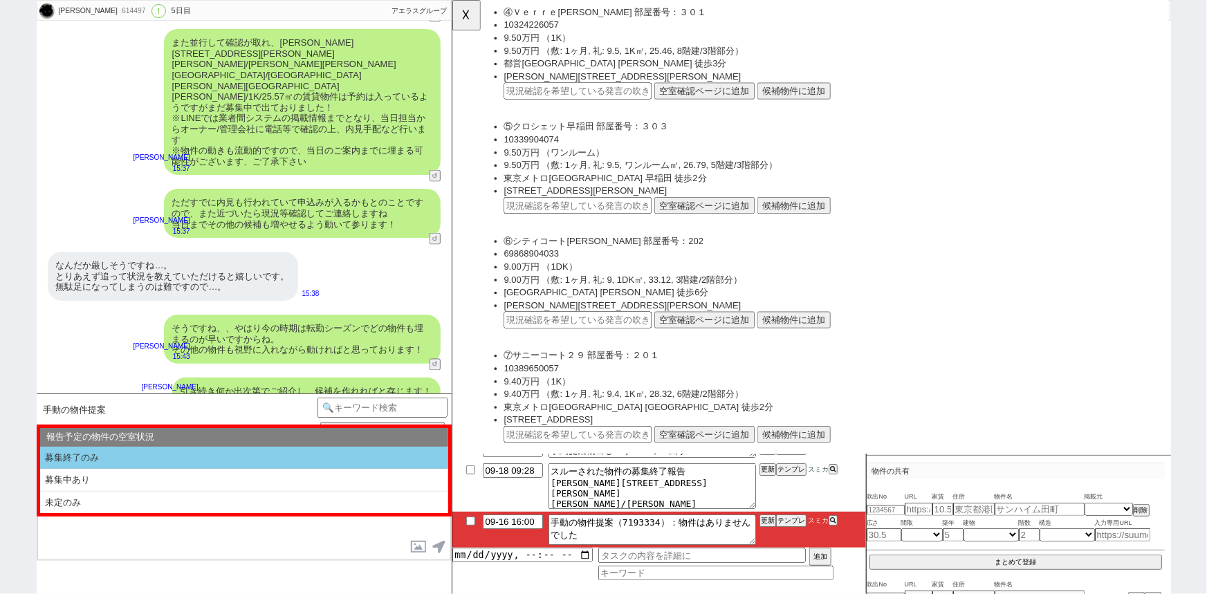
click at [123, 454] on li "募集終了のみ" at bounding box center [244, 458] width 408 height 23
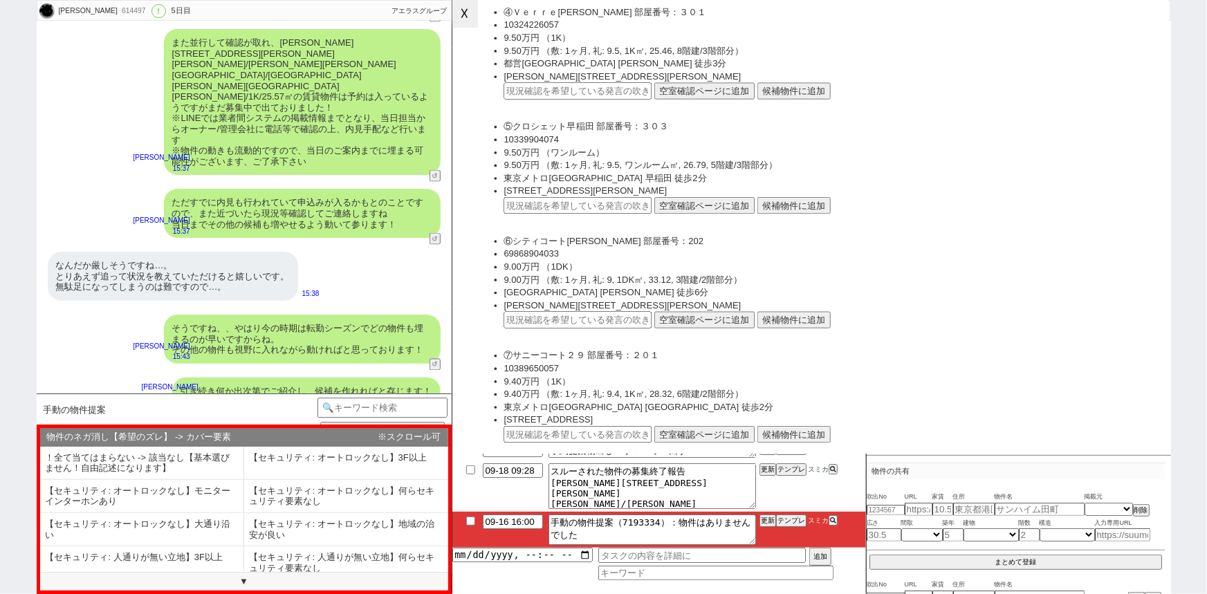
click at [477, 20] on button "☓" at bounding box center [465, 14] width 26 height 28
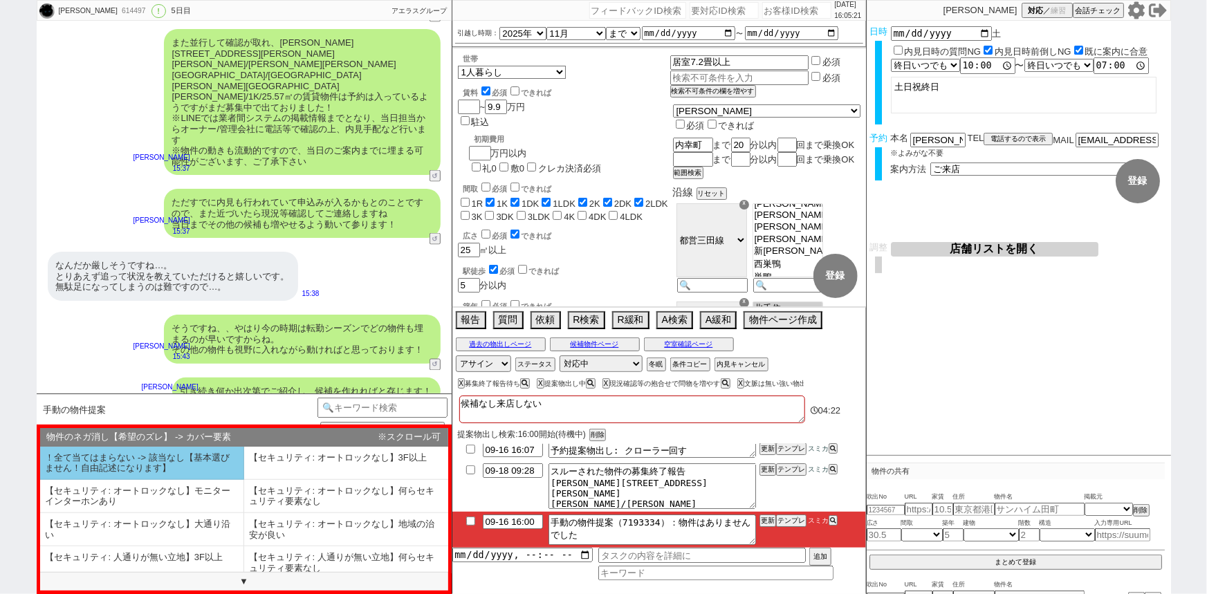
click at [172, 453] on li "！全て当てはまらない -> 該当なし【基本選びません！自由記述になります】" at bounding box center [142, 463] width 204 height 33
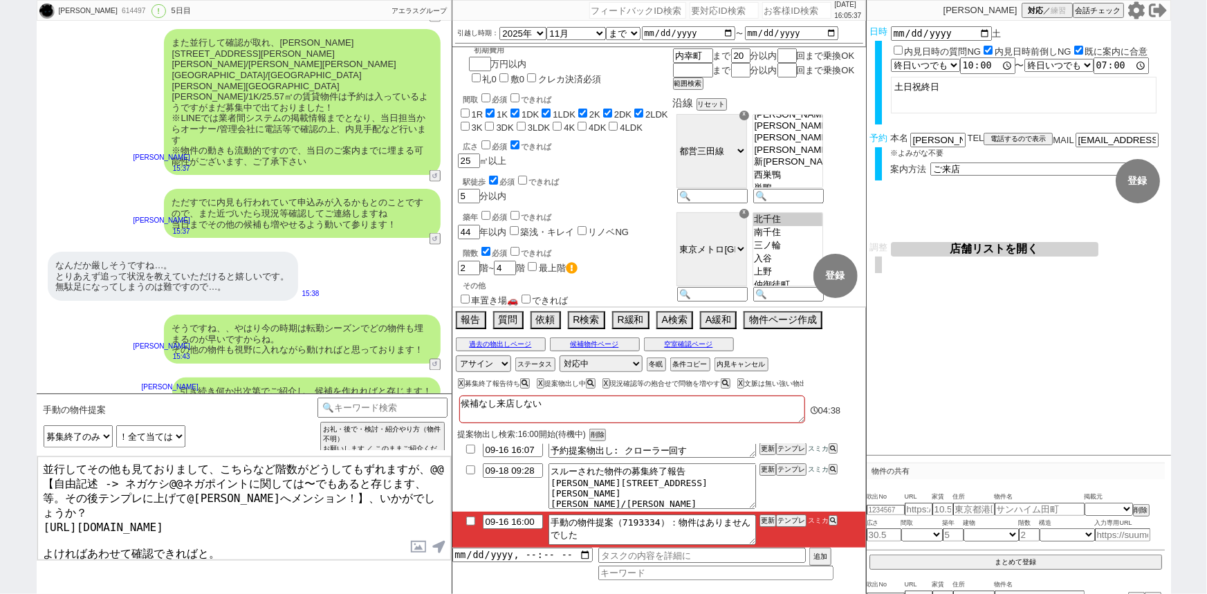
scroll to position [1214, 0]
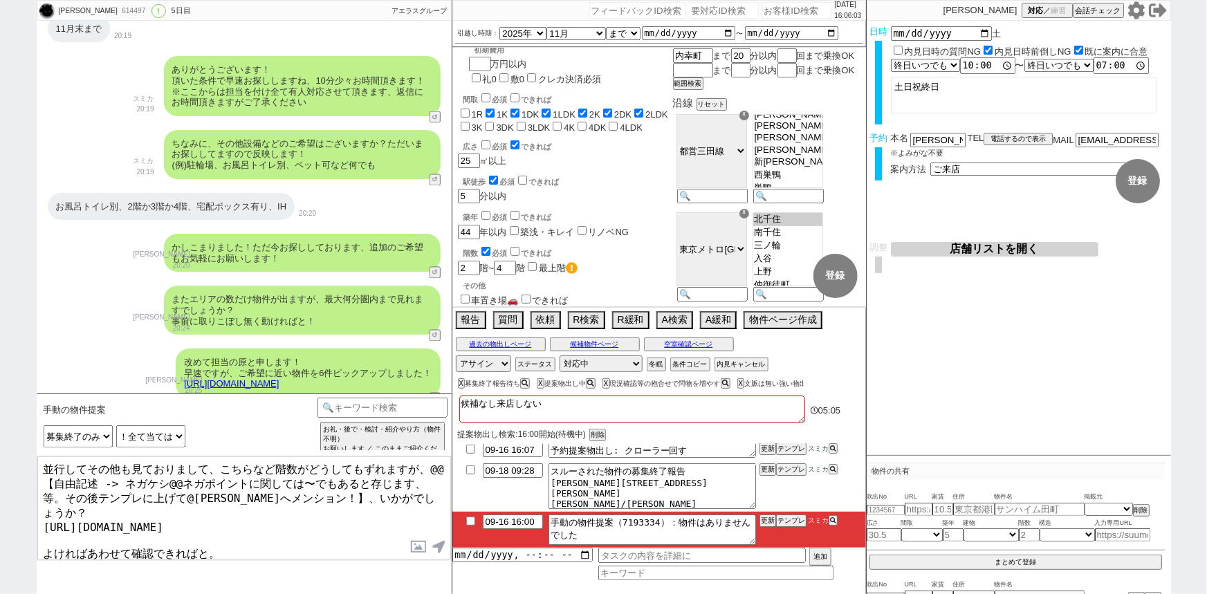
drag, startPoint x: 429, startPoint y: 464, endPoint x: 279, endPoint y: 492, distance: 152.7
click at [279, 492] on textarea "並行してその他も見ておりまして、こちらなど階数がどうしてもずれますが、@@【自由記述 -> ネガケシ@@ネガポイントに関しては〜でもあると存じます、等。その後…" at bounding box center [244, 508] width 414 height 104
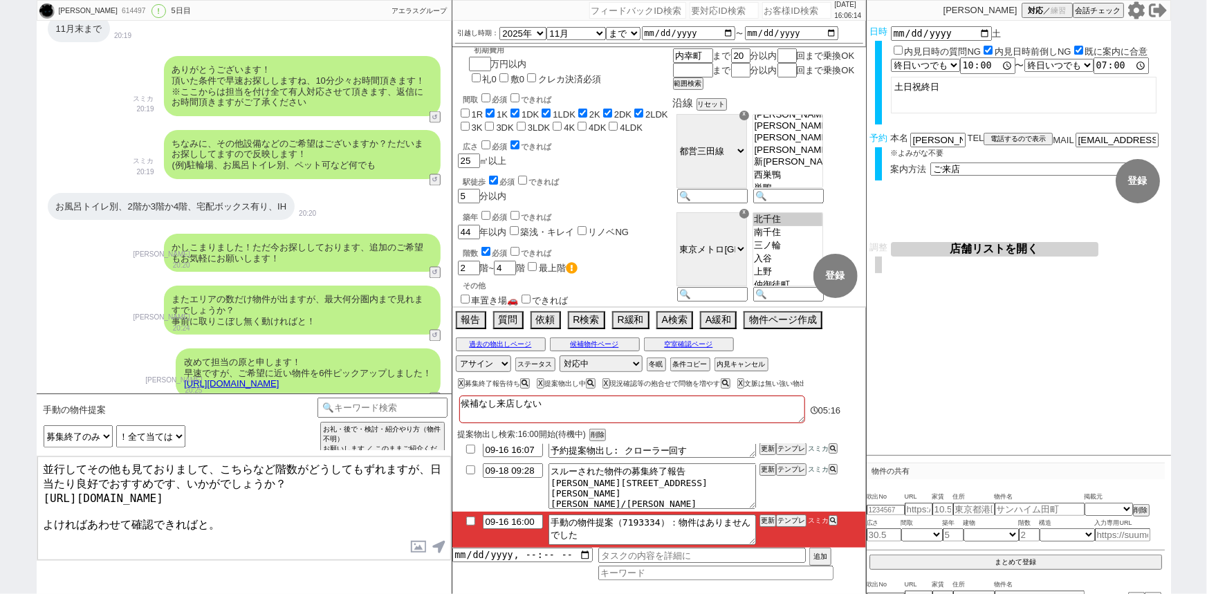
click at [293, 512] on textarea "並行してその他も見ておりまして、こちらなど階数がどうしてもずれますが、日当たり良好でおすすめです、いかがでしょうか？ https://tools.sumika…" at bounding box center [244, 508] width 414 height 104
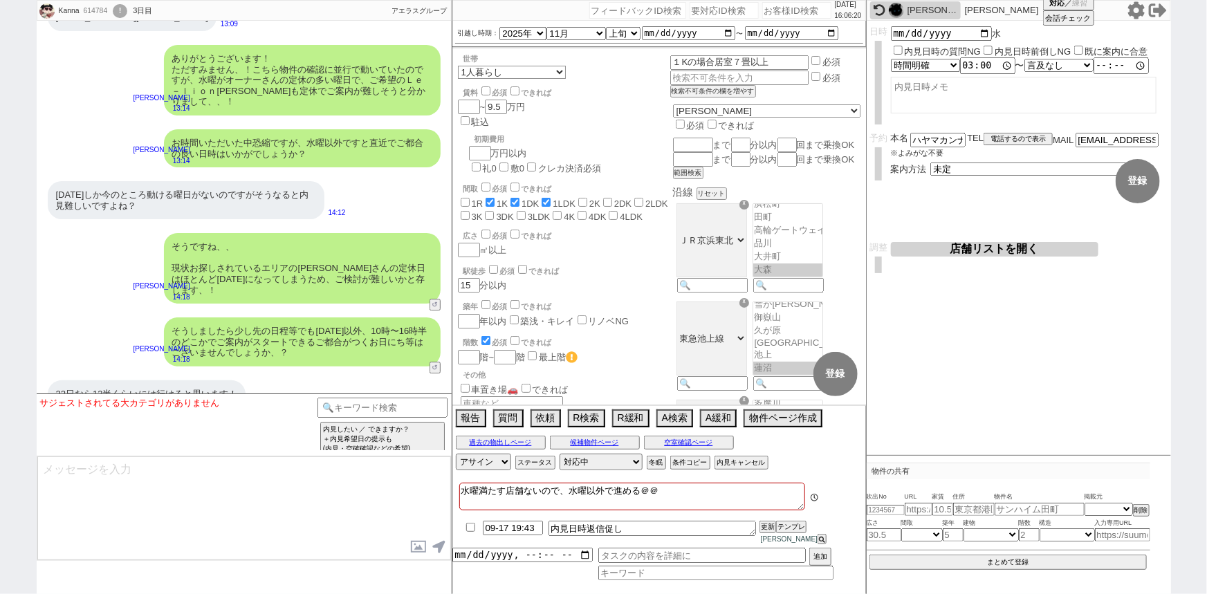
scroll to position [10, 0]
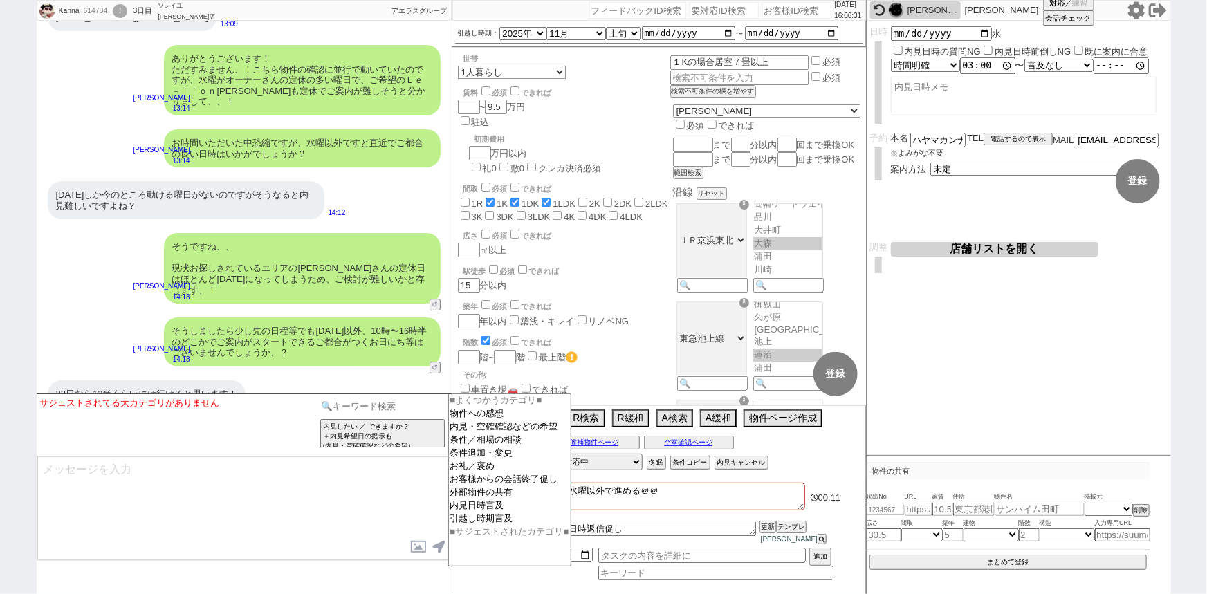
click at [384, 403] on input at bounding box center [382, 406] width 131 height 17
click at [484, 512] on option "内見日時言及" at bounding box center [510, 505] width 122 height 13
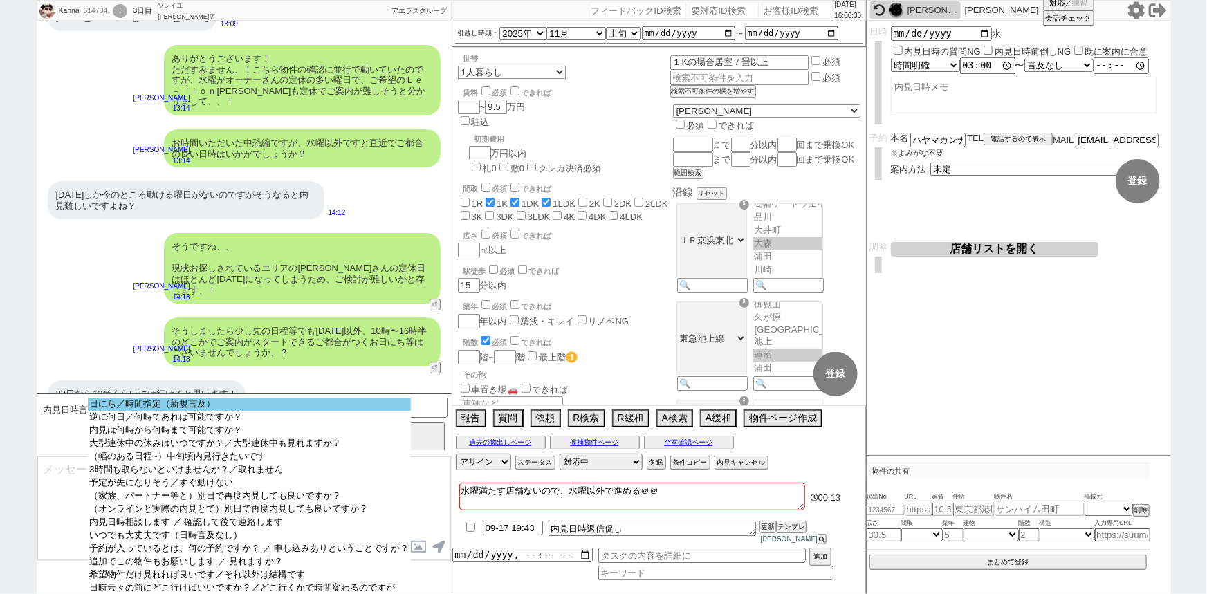
click at [293, 399] on option "日にち／時間指定（新規言及）" at bounding box center [249, 404] width 322 height 13
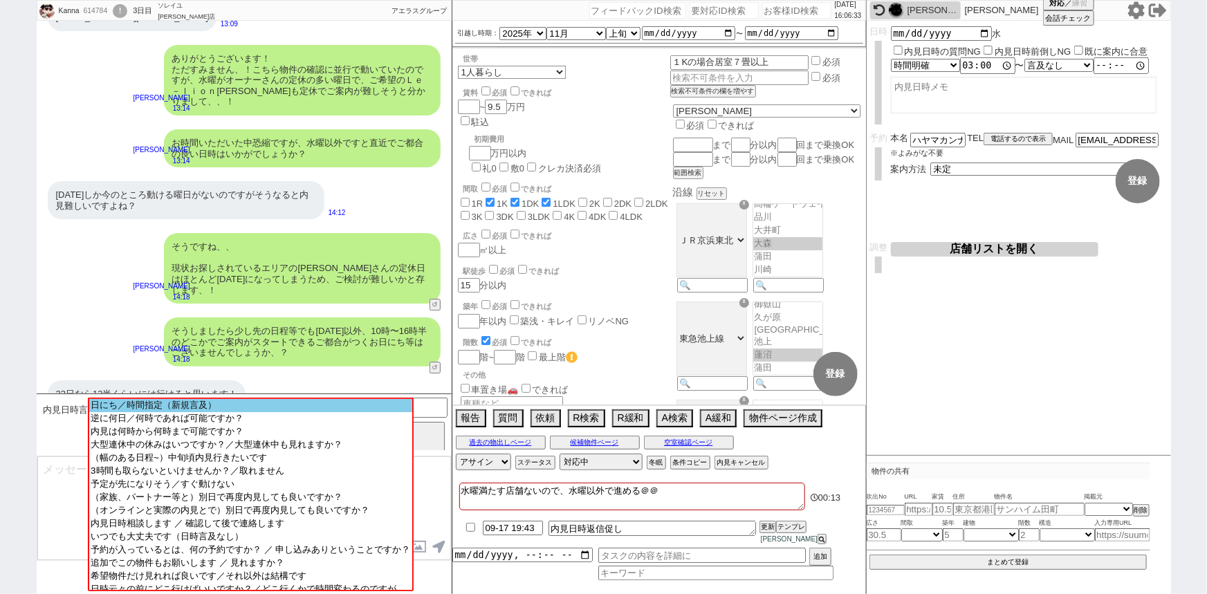
scroll to position [1813, 0]
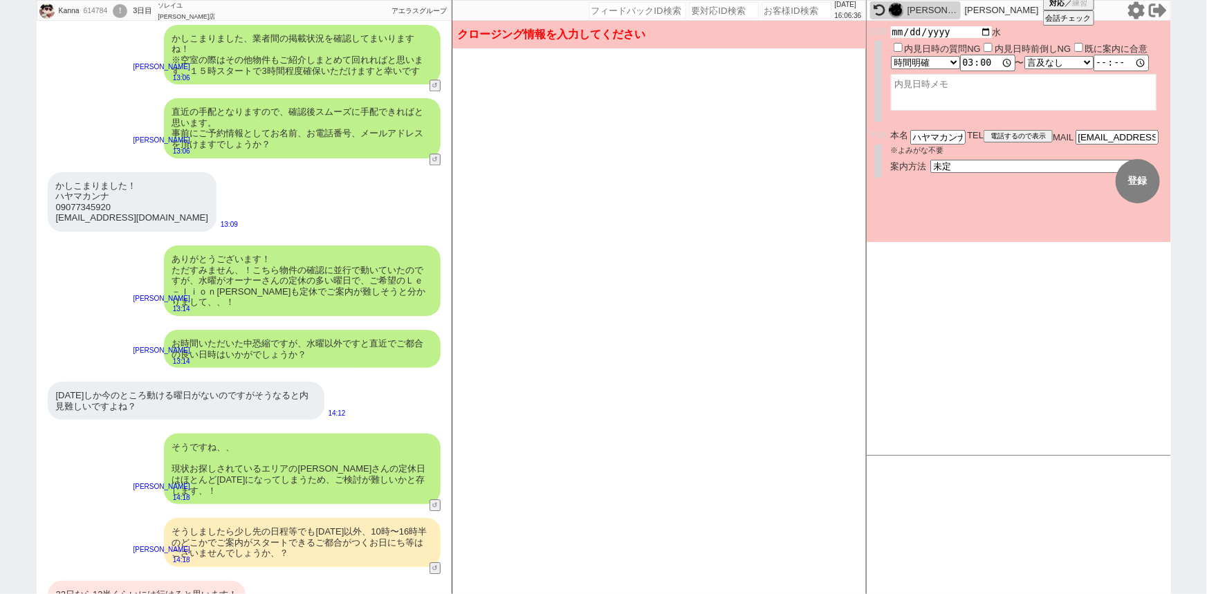
click at [985, 37] on input "2025-09-17" at bounding box center [942, 32] width 102 height 12
click at [1010, 55] on label "内見日時前倒しNG" at bounding box center [1032, 51] width 77 height 10
click at [992, 55] on input "内見日時前倒しNG" at bounding box center [987, 50] width 9 height 9
click at [965, 63] on input "15:00:00" at bounding box center [987, 66] width 55 height 14
click at [947, 100] on textarea at bounding box center [1024, 95] width 266 height 37
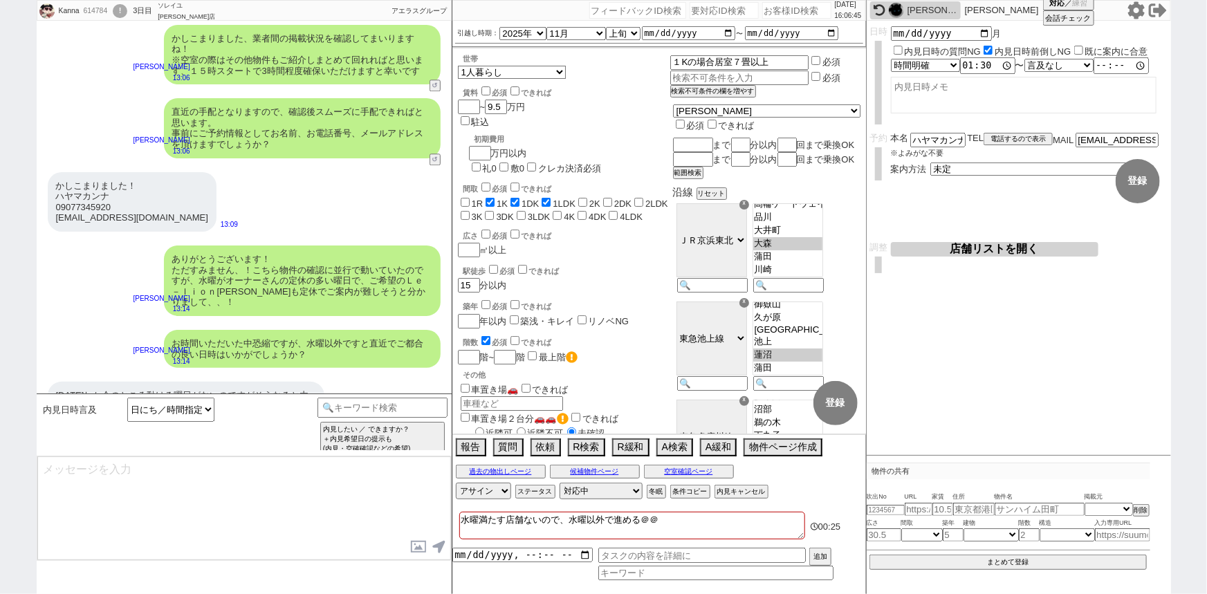
scroll to position [2014, 0]
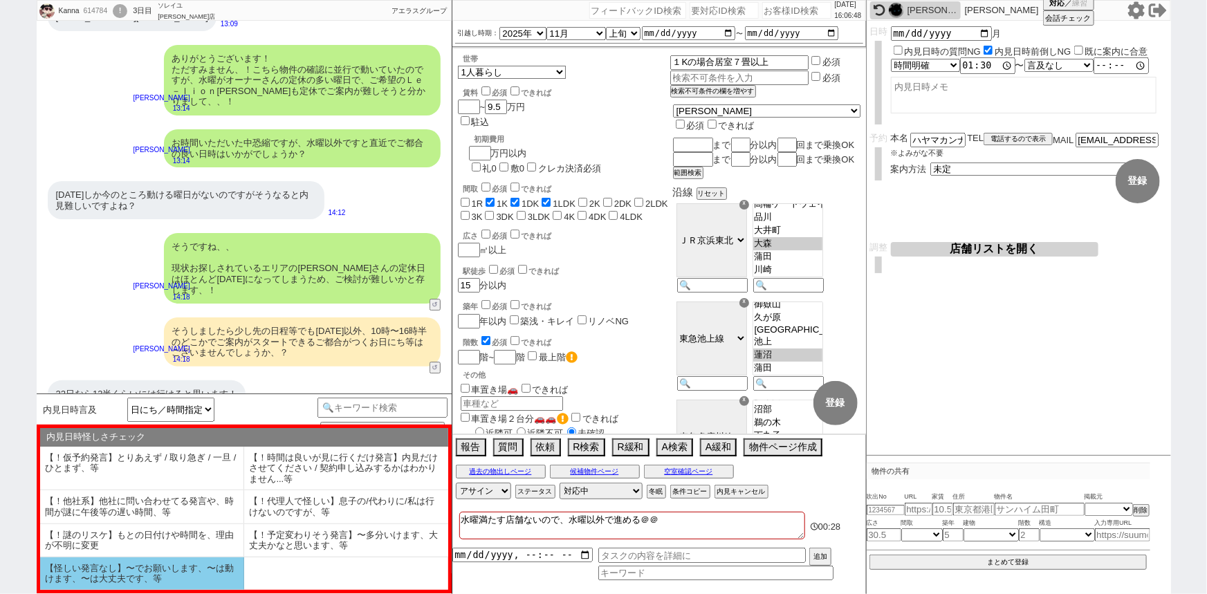
click at [173, 563] on li "【怪しい発言なし】〜でお願いします、〜は動けます、〜は大丈夫です、等" at bounding box center [142, 573] width 204 height 33
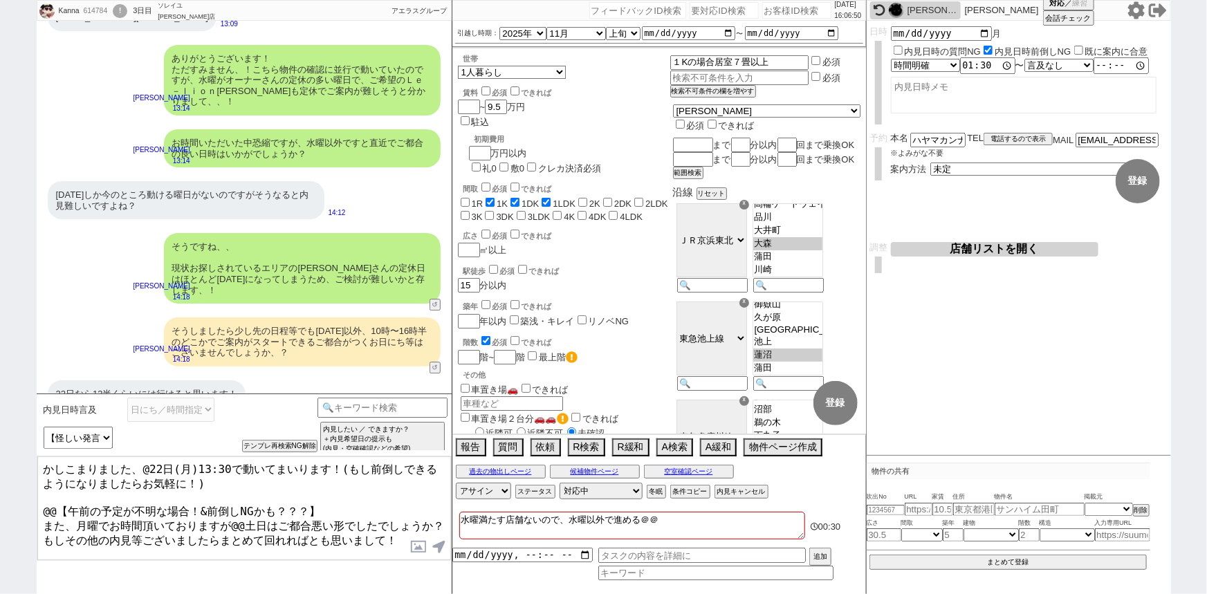
click at [145, 462] on textarea "かしこまりました、@22日(月)13:30で動いてまいります！(もし前倒しできるようになりましたらお気軽に！) @@【午前の予定が不明な場合！&前倒しNGかも…" at bounding box center [244, 508] width 414 height 104
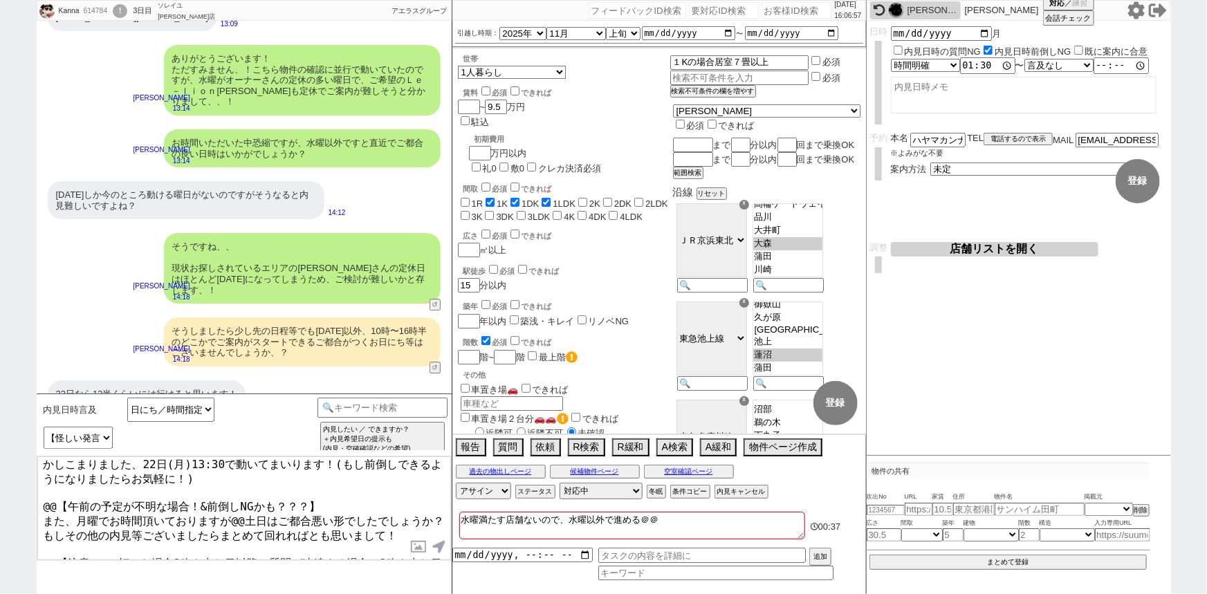
drag, startPoint x: 41, startPoint y: 503, endPoint x: 590, endPoint y: 623, distance: 562.0
click at [590, 593] on html "Kanna 614784 ! 0 3日目 ソレイユ五反田店 冬眠中 自社客 アエラスグループ スミカ_BPO チャット全表示 2025-09-14 ようこそL…" at bounding box center [603, 297] width 1207 height 594
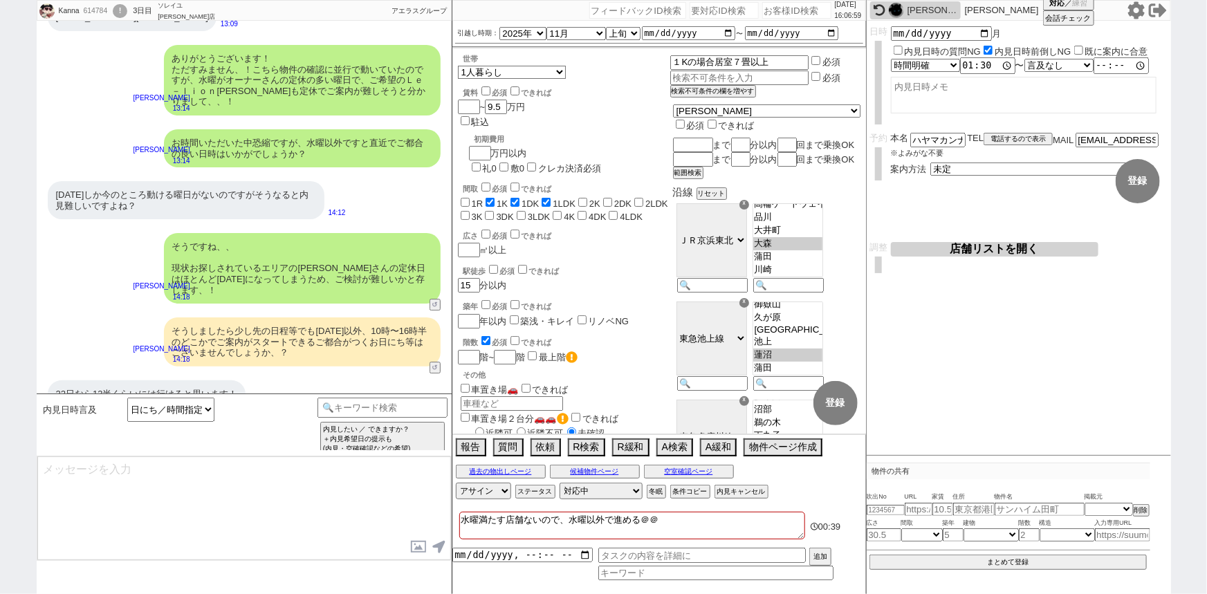
scroll to position [2066, 0]
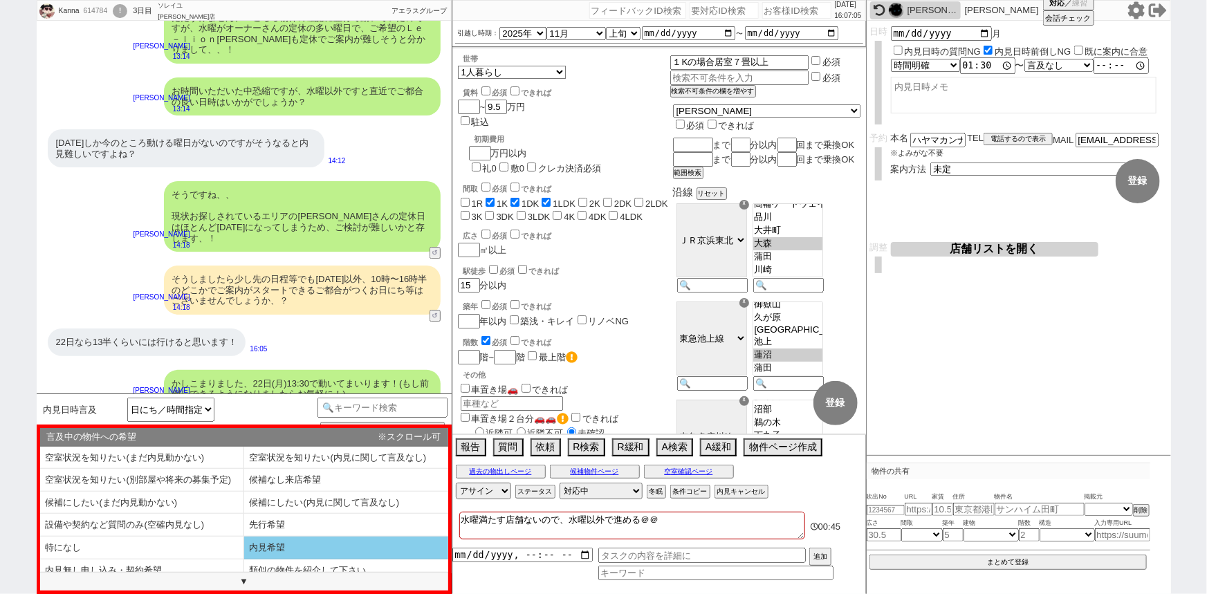
click at [324, 550] on li "内見希望" at bounding box center [346, 548] width 204 height 23
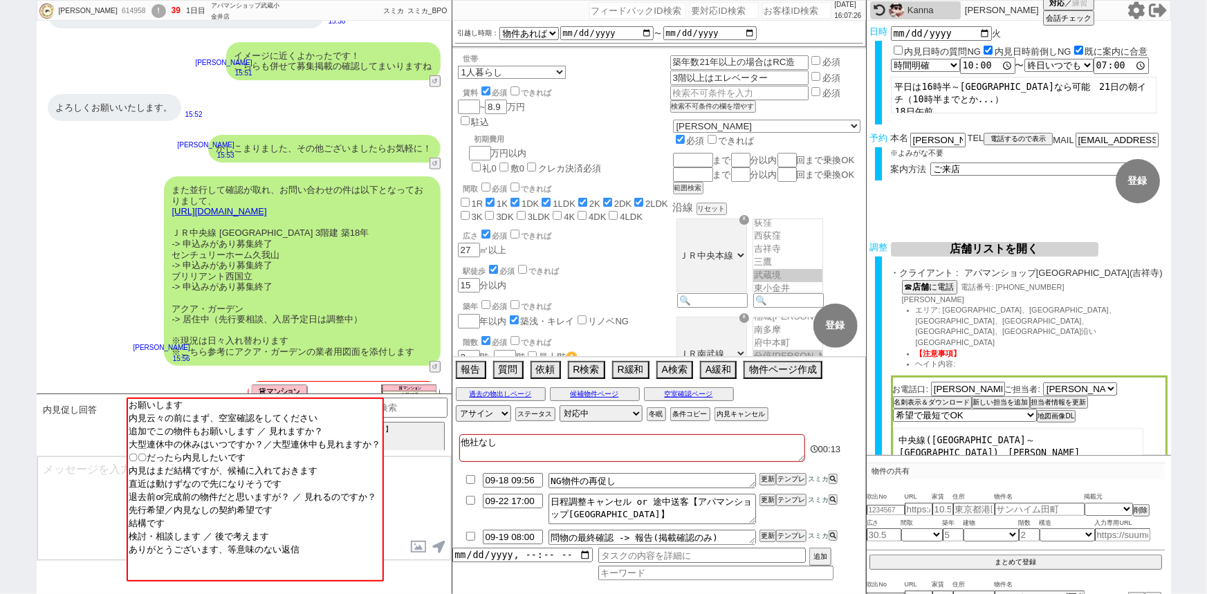
scroll to position [923, 0]
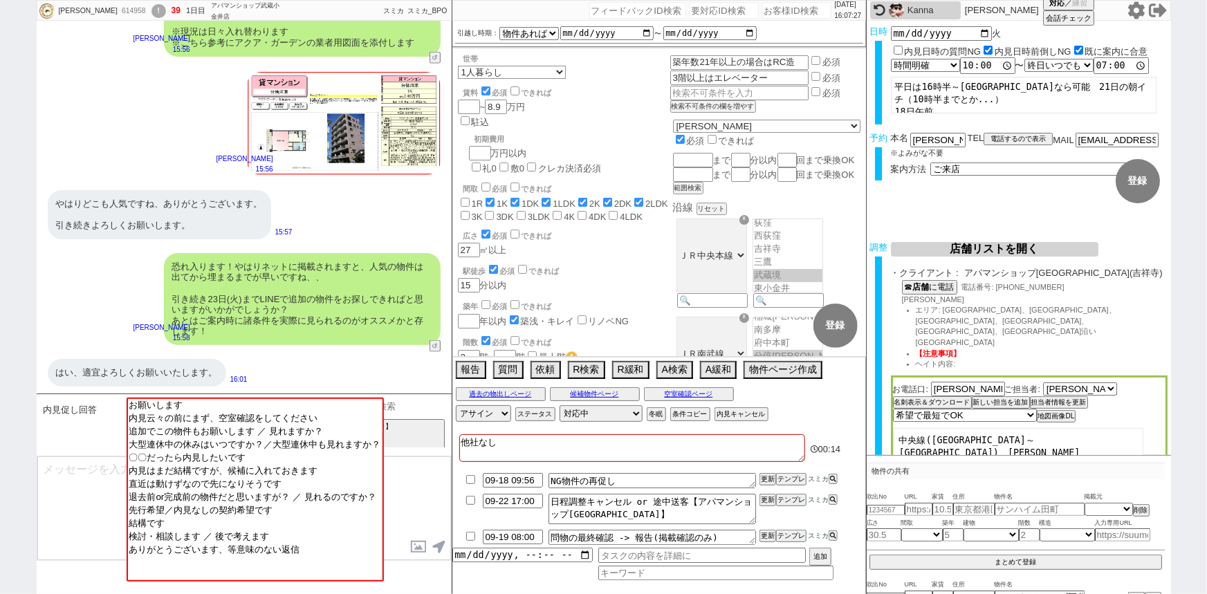
click at [431, 407] on input at bounding box center [382, 406] width 131 height 17
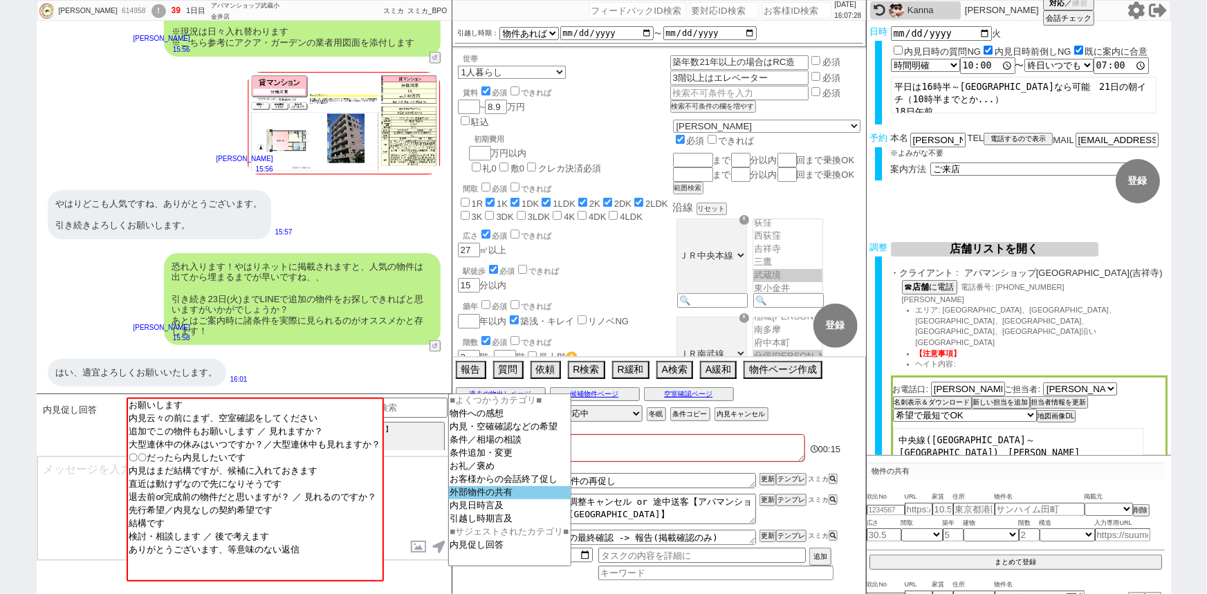
click at [476, 499] on option "外部物件の共有" at bounding box center [510, 492] width 122 height 13
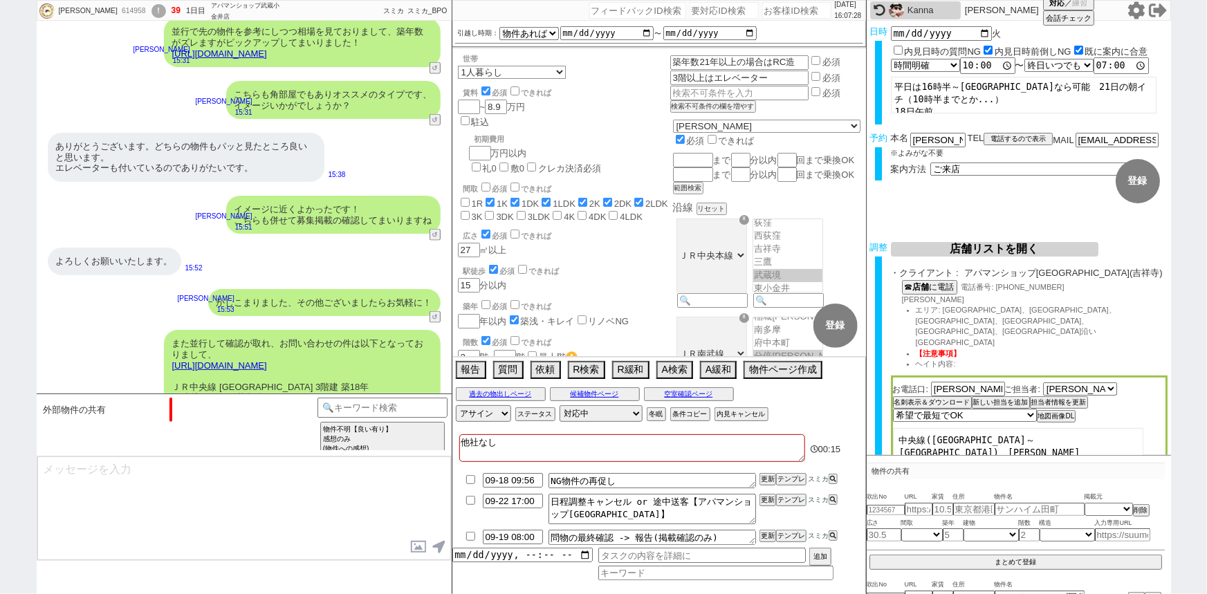
scroll to position [1386, 0]
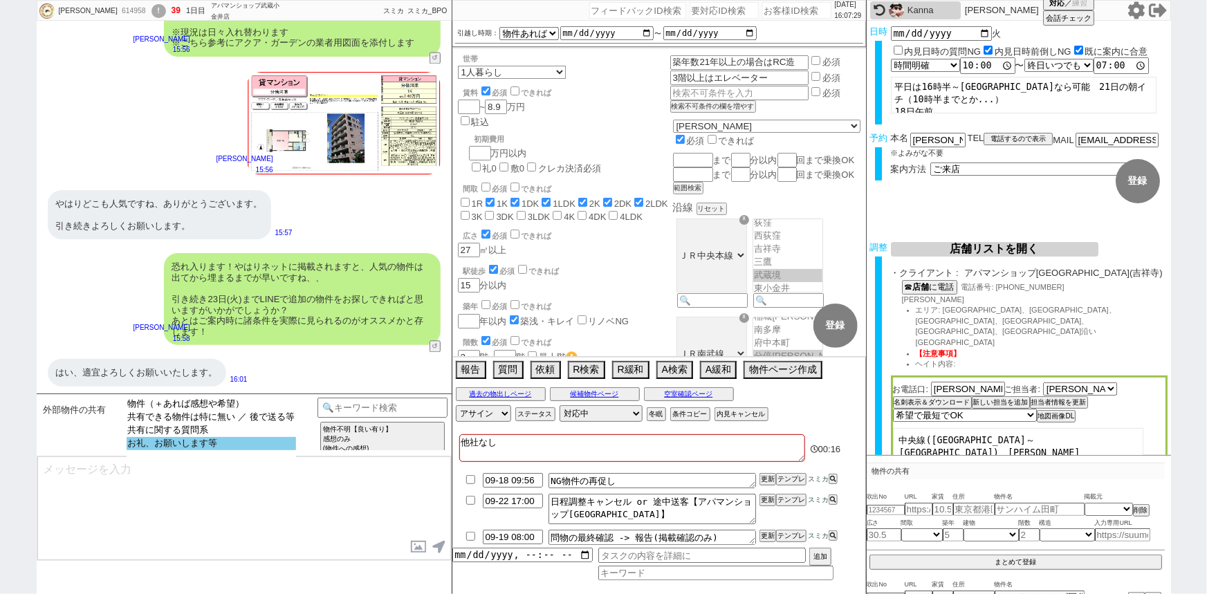
click at [228, 450] on option "お礼、お願いします等" at bounding box center [211, 443] width 169 height 13
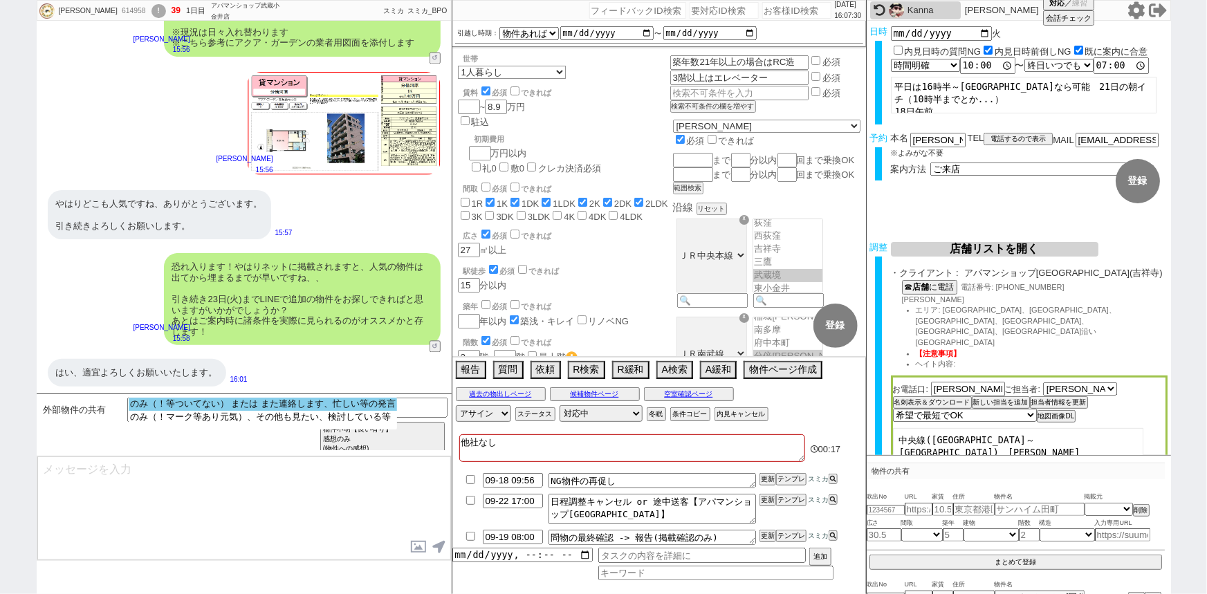
click at [246, 408] on option "のみ（！等ついてない） または また連絡します、忙しい等の発言" at bounding box center [263, 404] width 268 height 13
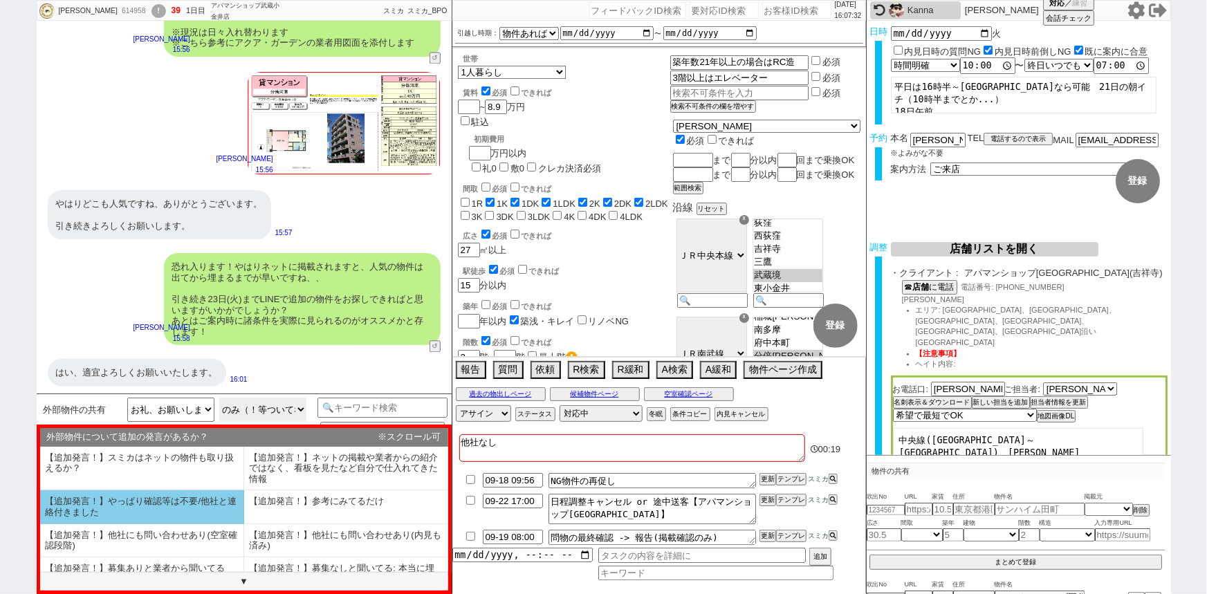
scroll to position [84, 0]
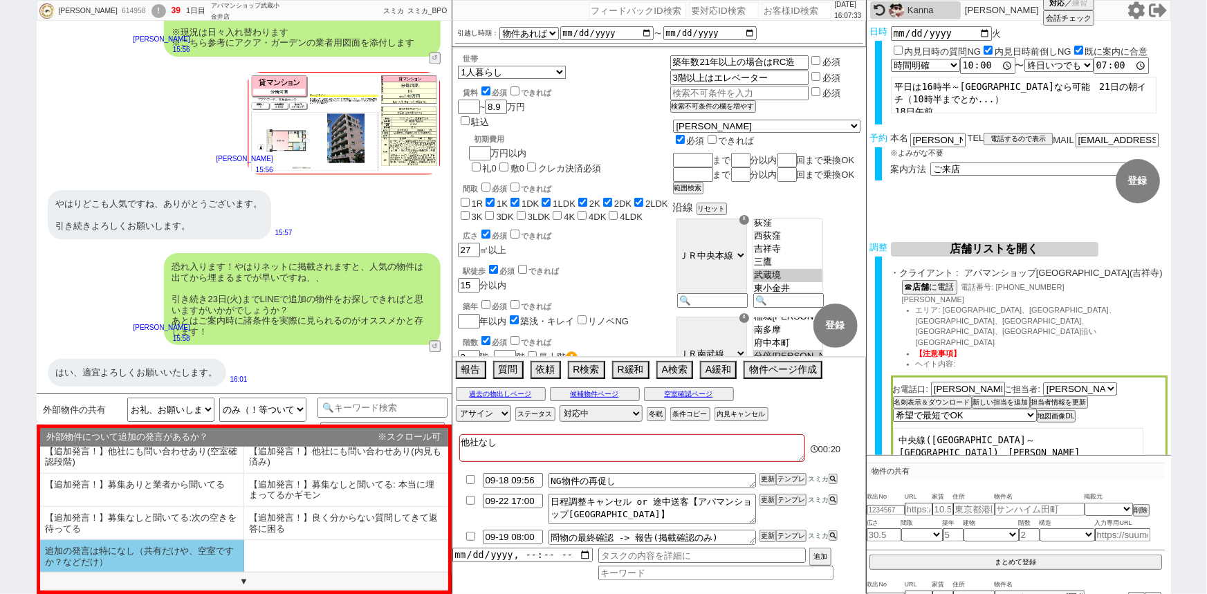
click at [165, 555] on li "追加の発言は特になし（共有だけや、空室ですか？などだけ）" at bounding box center [142, 556] width 204 height 33
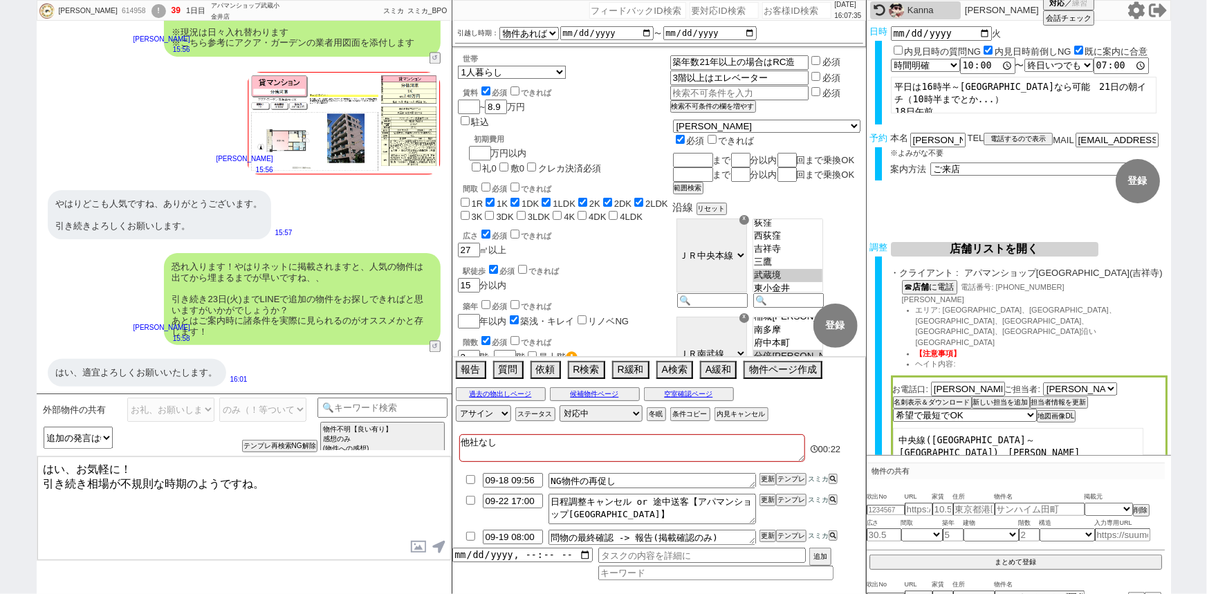
drag, startPoint x: 119, startPoint y: 464, endPoint x: 0, endPoint y: 432, distance: 123.1
click at [0, 432] on div "甲斐千尋 614958 ! 39 1日目 アパマンショップ武蔵小金井店 冬眠中 自社客 スミカ スミカ_BPO チャット全表示 2025-09-16 この中で…" at bounding box center [603, 297] width 1207 height 594
drag, startPoint x: 91, startPoint y: 482, endPoint x: 246, endPoint y: 485, distance: 154.9
click at [246, 485] on textarea "かしこまりました！ 引き続き相場が不規則な時期のようですね。" at bounding box center [244, 508] width 414 height 104
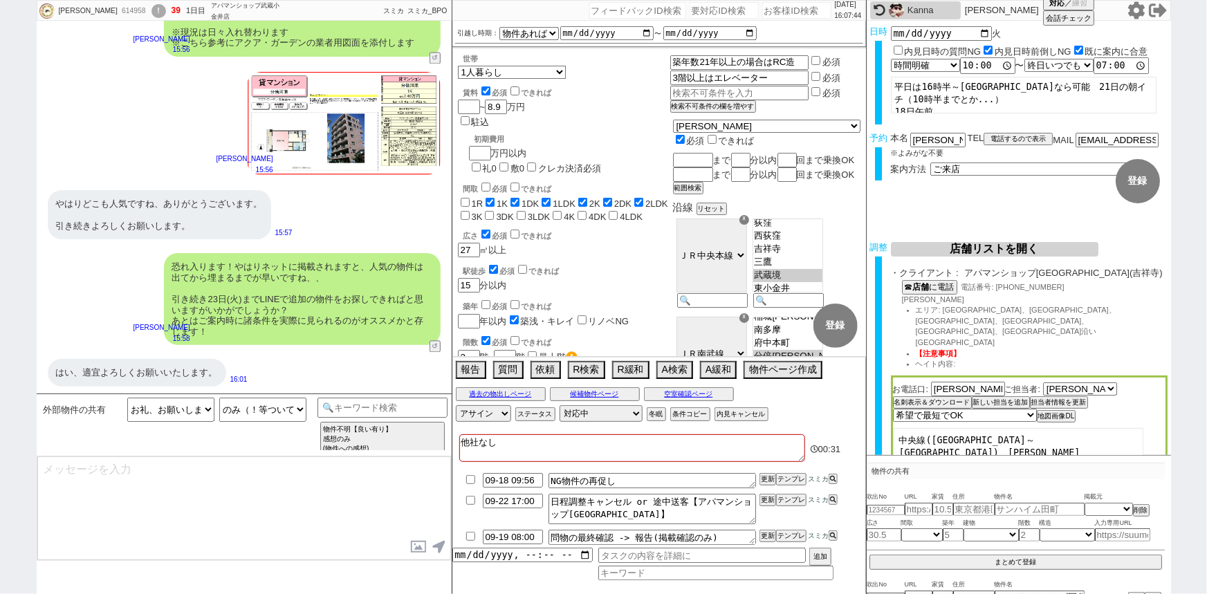
scroll to position [1185, 0]
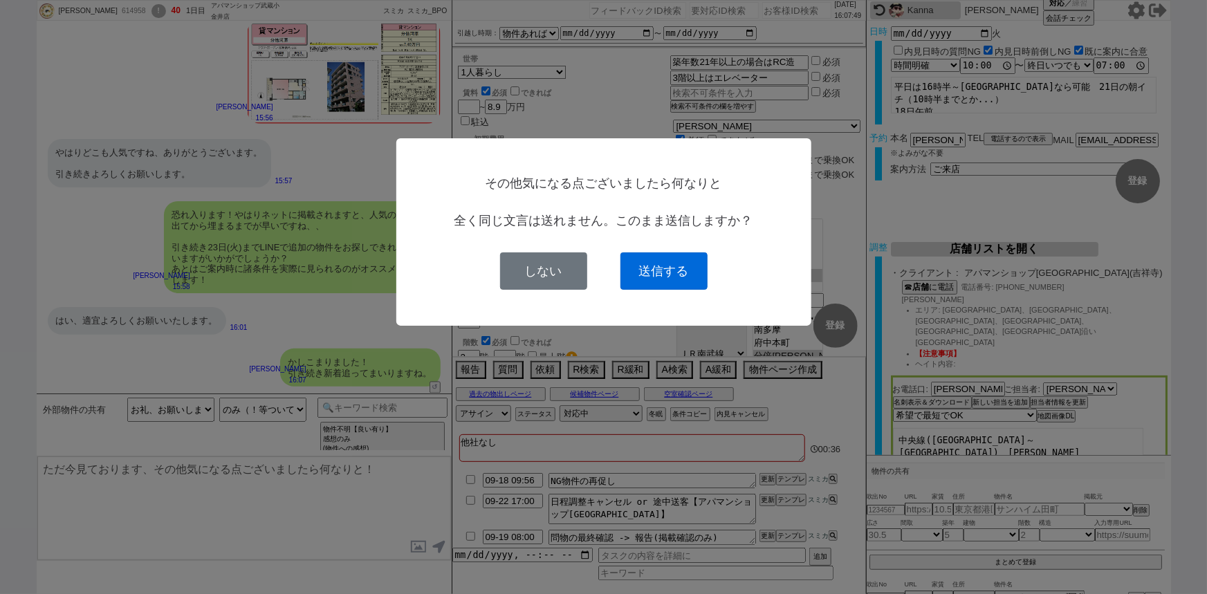
click at [695, 266] on button "送信する" at bounding box center [663, 270] width 87 height 37
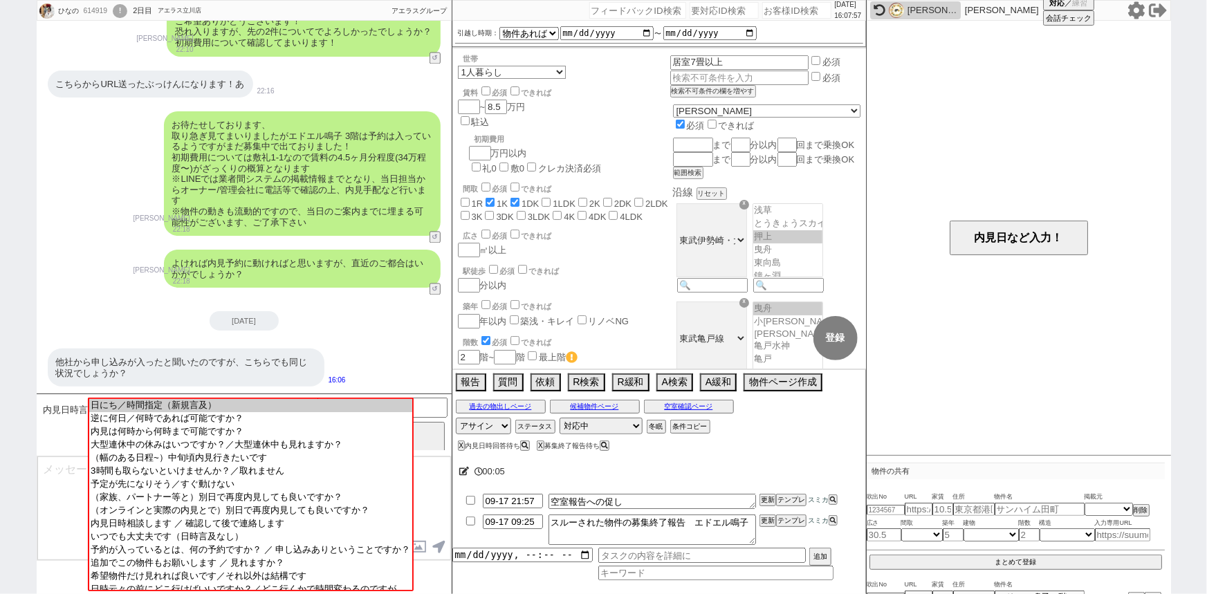
scroll to position [1465, 0]
click at [669, 407] on button "空室確認ページ" at bounding box center [689, 406] width 90 height 11
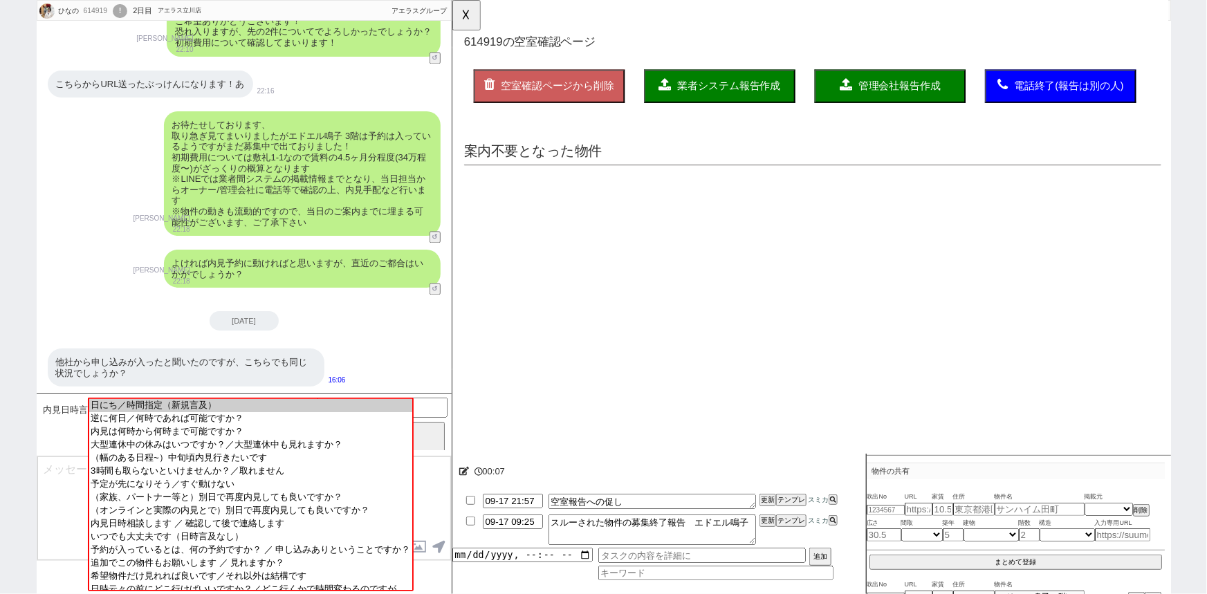
scroll to position [0, 0]
click at [562, 195] on input "checkbox" at bounding box center [563, 192] width 9 height 9
click at [737, 93] on span "業者システム報告作成" at bounding box center [749, 92] width 111 height 12
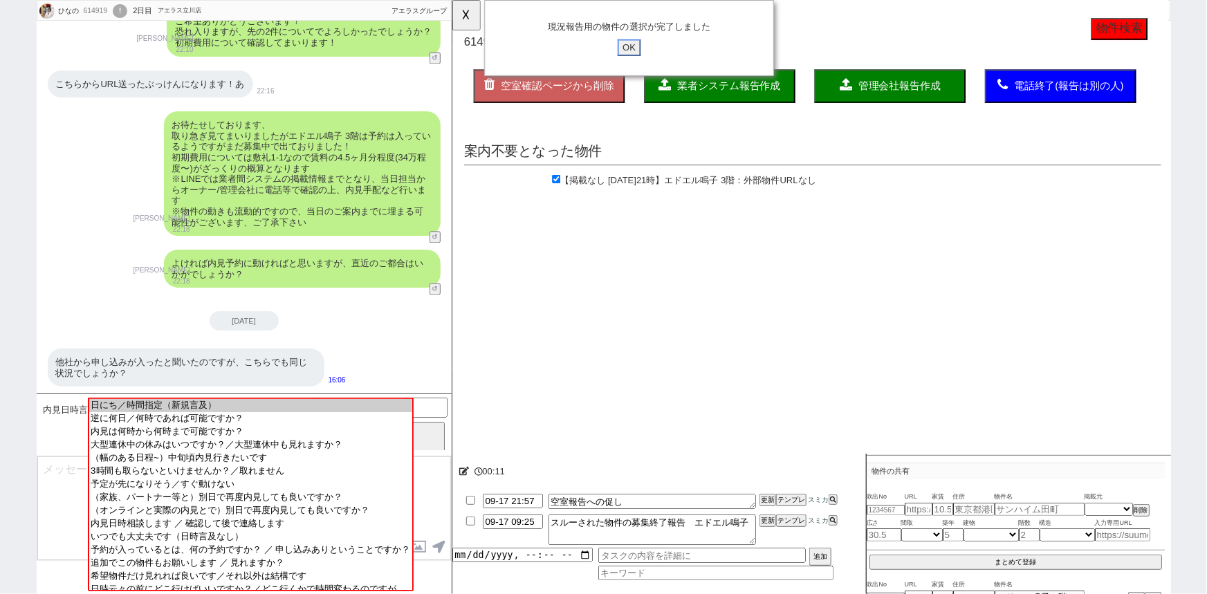
click at [644, 46] on input "OK" at bounding box center [641, 51] width 25 height 18
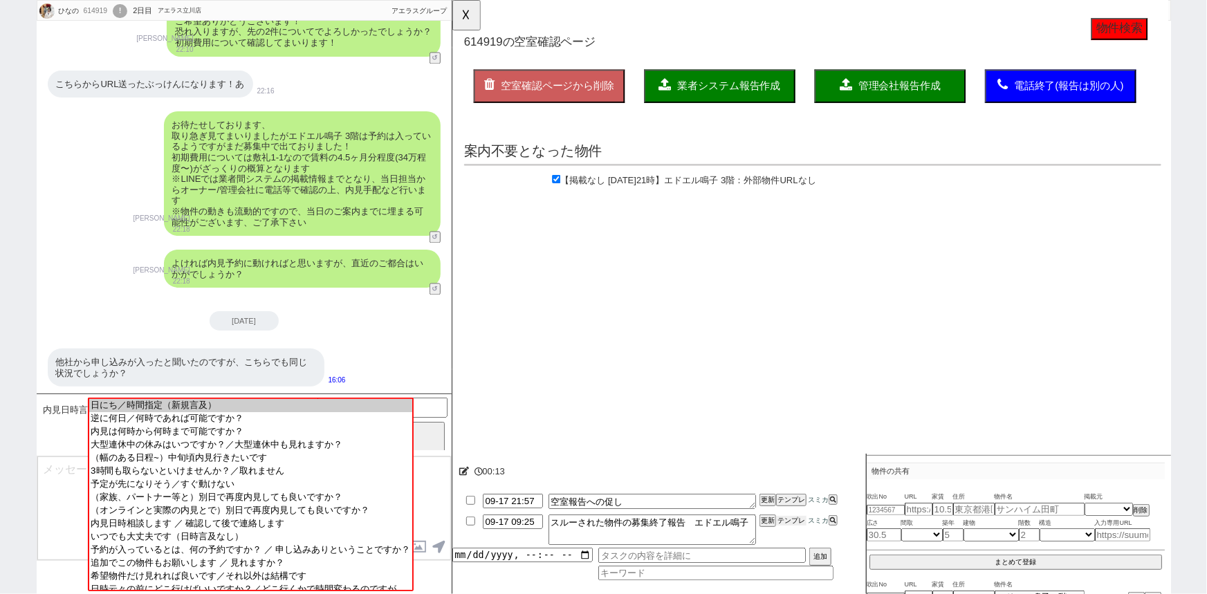
click at [799, 521] on button "テンプレ" at bounding box center [791, 521] width 30 height 10
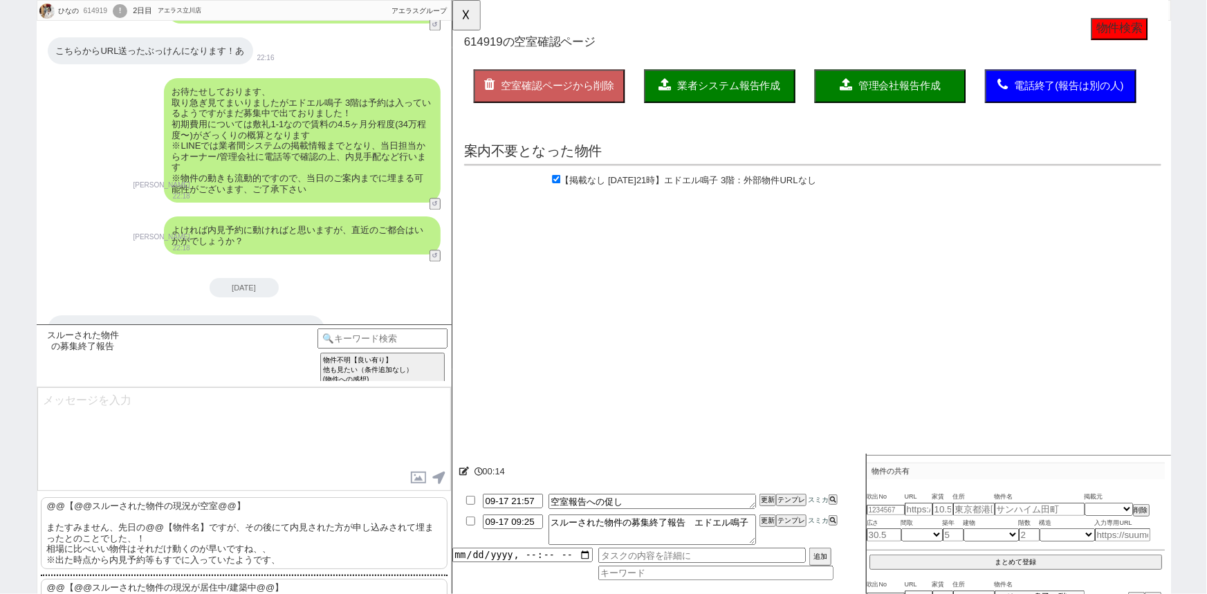
click at [192, 524] on p "@@【@@スルーされた物件の現況が空室@@】 またすみません、先日の@@【物件名】ですが、その後にて内見された方が申し込みされて埋まったとのことでした、！ 相…" at bounding box center [244, 533] width 407 height 72
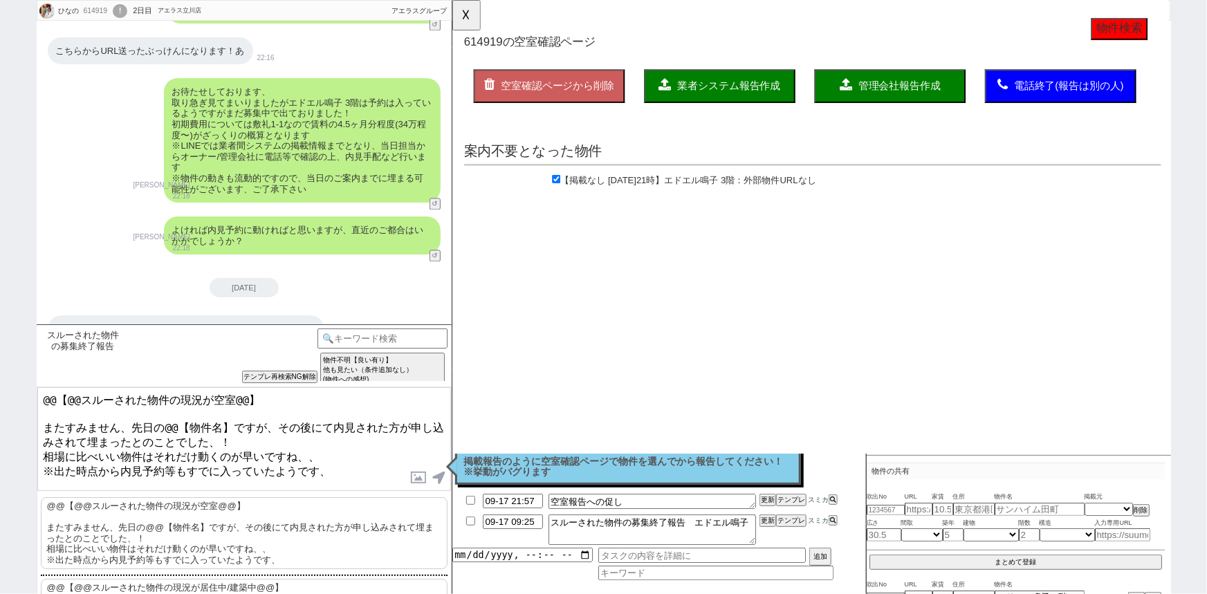
scroll to position [1534, 0]
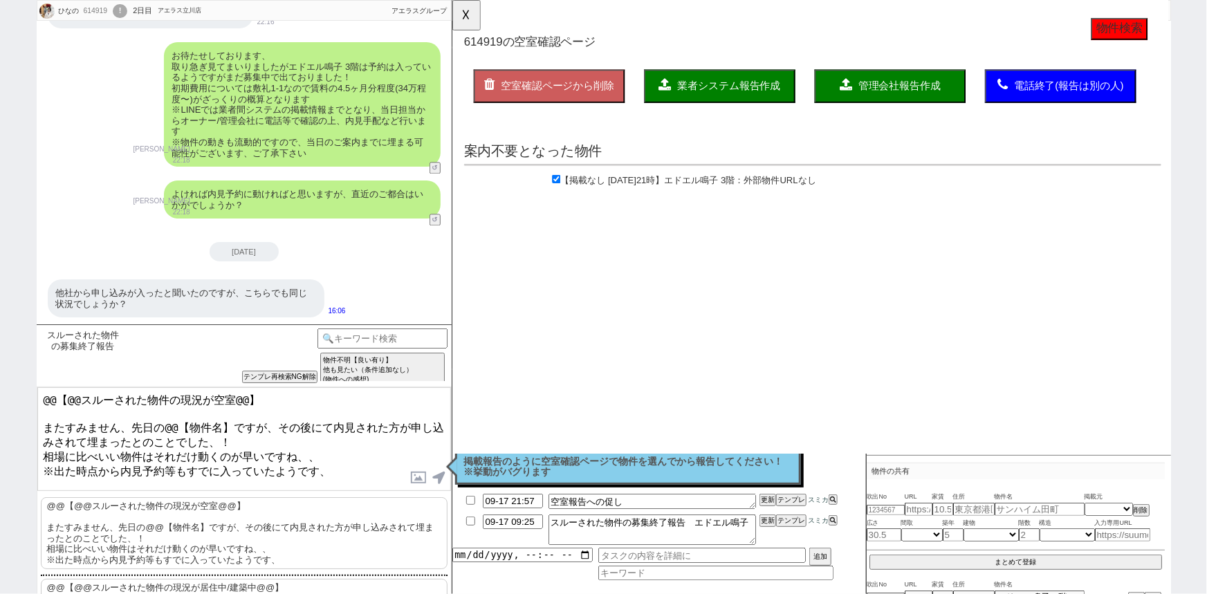
drag, startPoint x: 66, startPoint y: 420, endPoint x: 0, endPoint y: 359, distance: 90.0
click at [0, 359] on div "ひなの 614919 ! 0 2日目 アエラス立川店 冬眠中 自社客 アエラスグループ スミカ_BPO チャット全表示 2025-09-15 ここが少し気にな…" at bounding box center [603, 297] width 1207 height 594
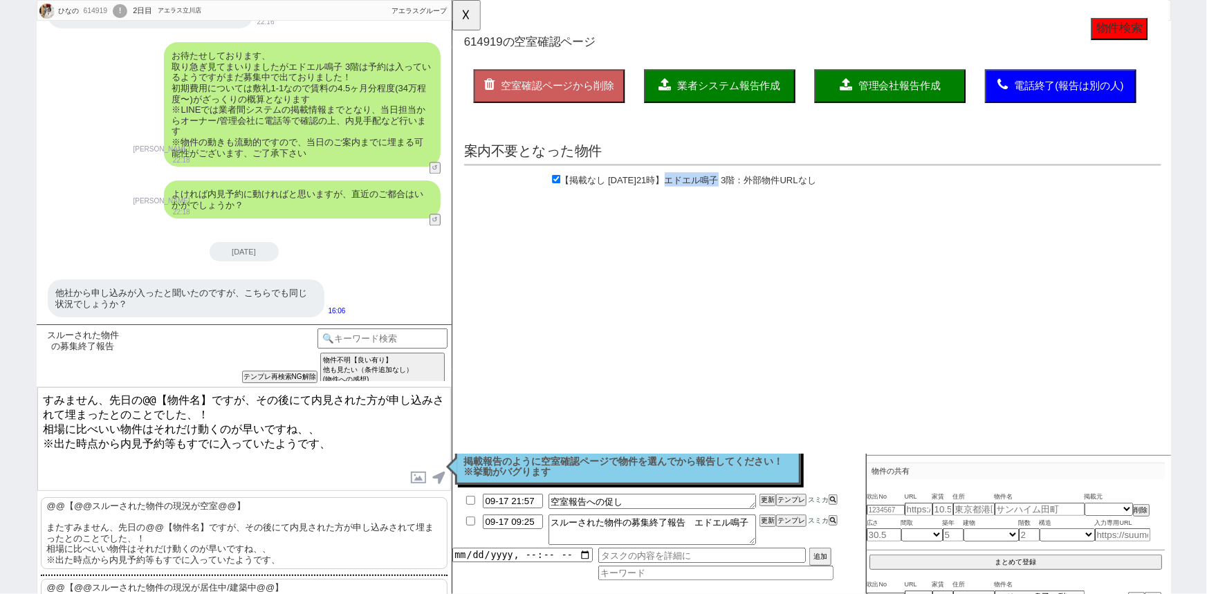
drag, startPoint x: 716, startPoint y: 189, endPoint x: 769, endPoint y: 200, distance: 54.3
click at [769, 200] on div "【掲載なし 2025年9月15日21時】 エドエル鳴子 3階 ：外部物件URLなし" at bounding box center [839, 194] width 750 height 19
copy span "エドエル鳴子"
drag, startPoint x: 214, startPoint y: 393, endPoint x: 145, endPoint y: 391, distance: 69.2
click at [145, 391] on textarea "すみません、先日の@@【物件名】ですが、その後にて内見された方が申し込みされて埋まったとのことでした、！ 相場に比べいい物件はそれだけ動くのが早いですね、、 …" at bounding box center [244, 439] width 414 height 104
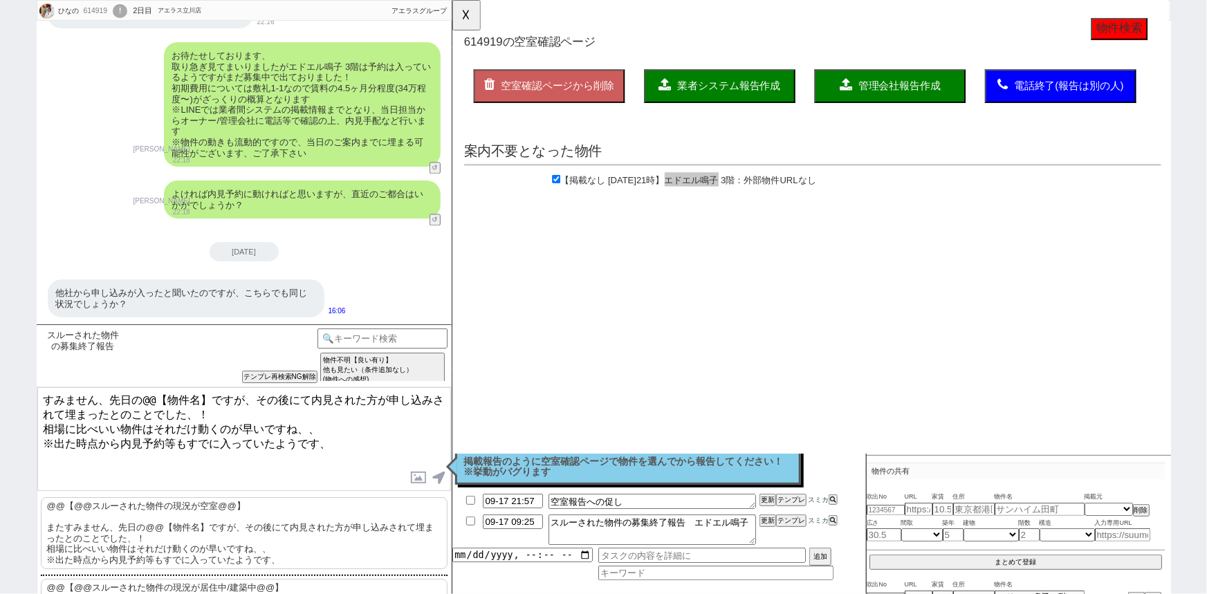
paste textarea "エドエル鳴子"
drag, startPoint x: 252, startPoint y: 394, endPoint x: 382, endPoint y: 399, distance: 130.8
click at [382, 399] on textarea "すみません、先日のエドエル鳴子ですが、その後にて内見された方が申し込みされて埋まったとのことでした、！ 相場に比べいい物件はそれだけ動くのが早いですね、、 ※…" at bounding box center [244, 439] width 414 height 104
drag, startPoint x: 343, startPoint y: 440, endPoint x: 0, endPoint y: 485, distance: 346.0
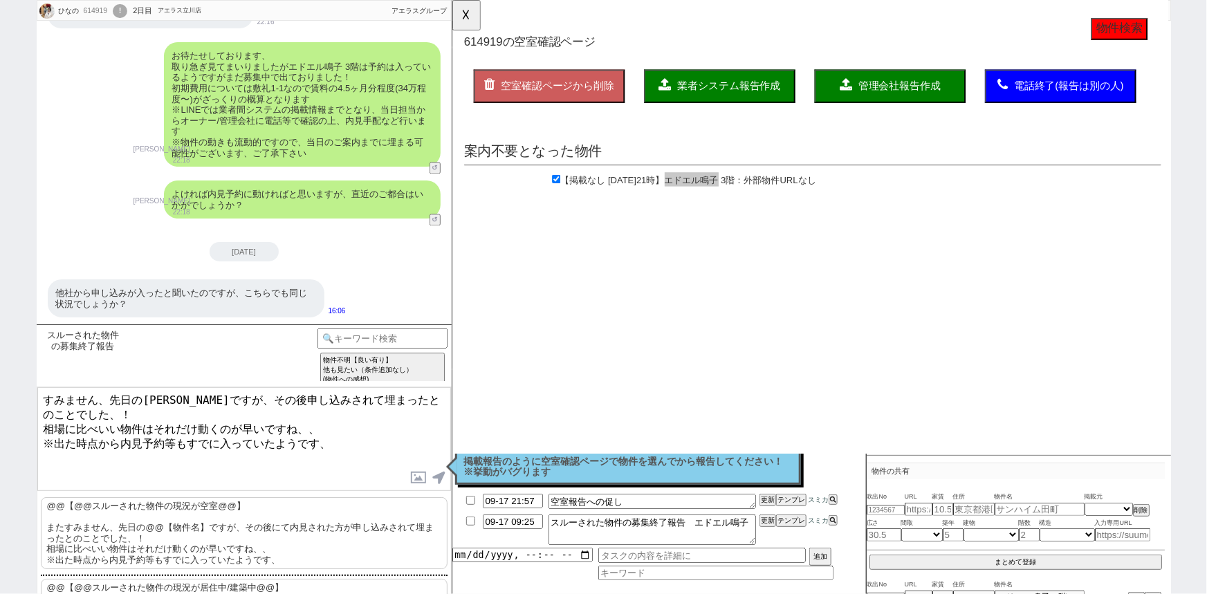
click at [0, 485] on div "ひなの 614919 ! 0 2日目 アエラス立川店 冬眠中 自社客 アエラスグループ スミカ_BPO チャット全表示 2025-09-15 ここが少し気にな…" at bounding box center [603, 297] width 1207 height 594
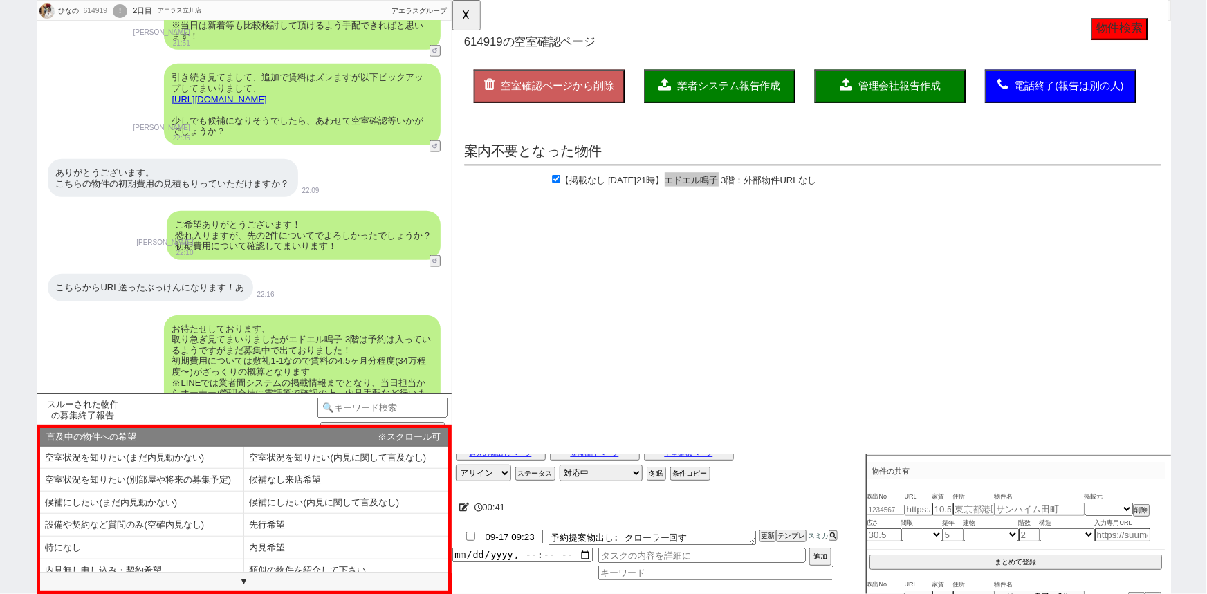
scroll to position [593, 0]
click at [145, 564] on li "内見無し申し込み・契約希望" at bounding box center [142, 570] width 204 height 23
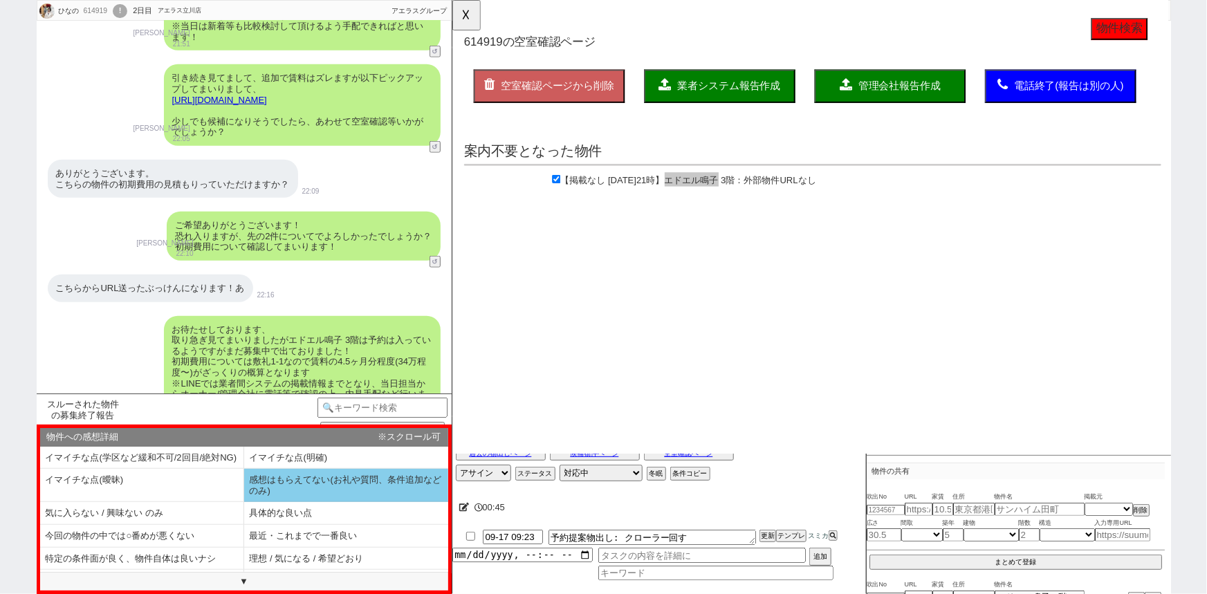
click at [281, 482] on li "感想はもらえてない(お礼や質問、条件追加などのみ)" at bounding box center [346, 485] width 204 height 33
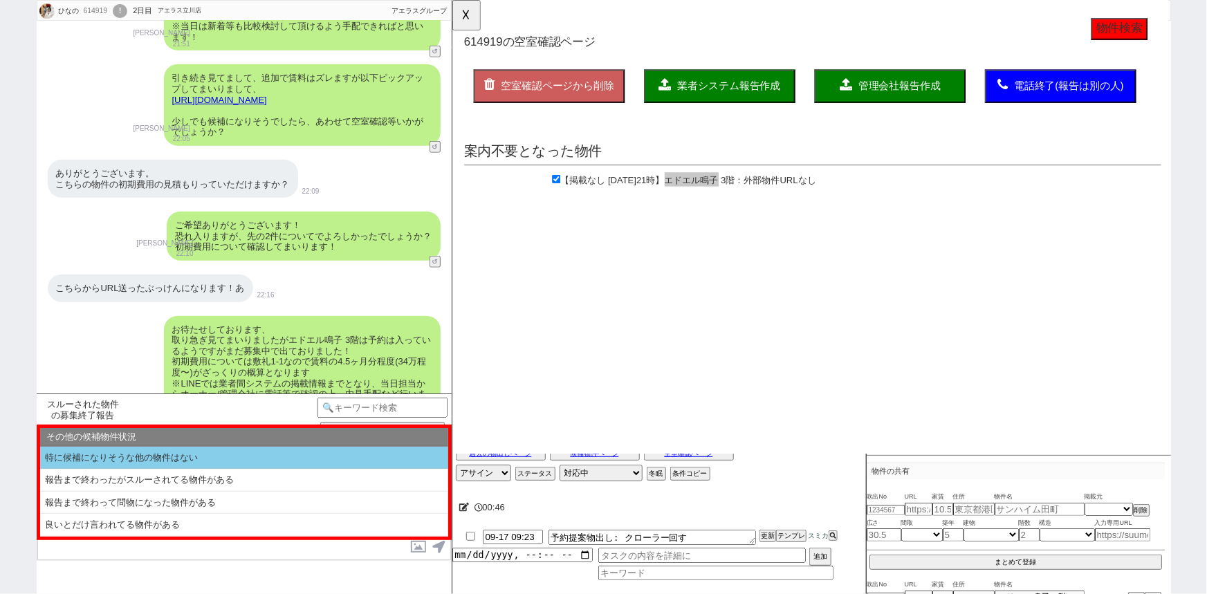
click at [175, 458] on li "特に候補になりそうな他の物件はない" at bounding box center [244, 458] width 408 height 23
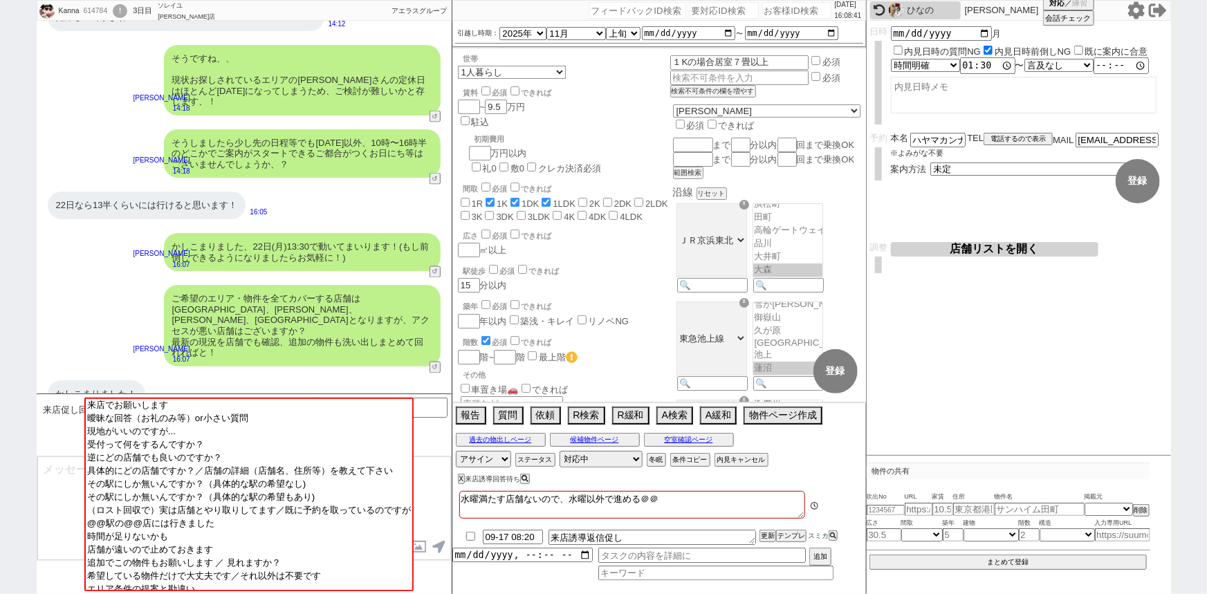
scroll to position [10, 0]
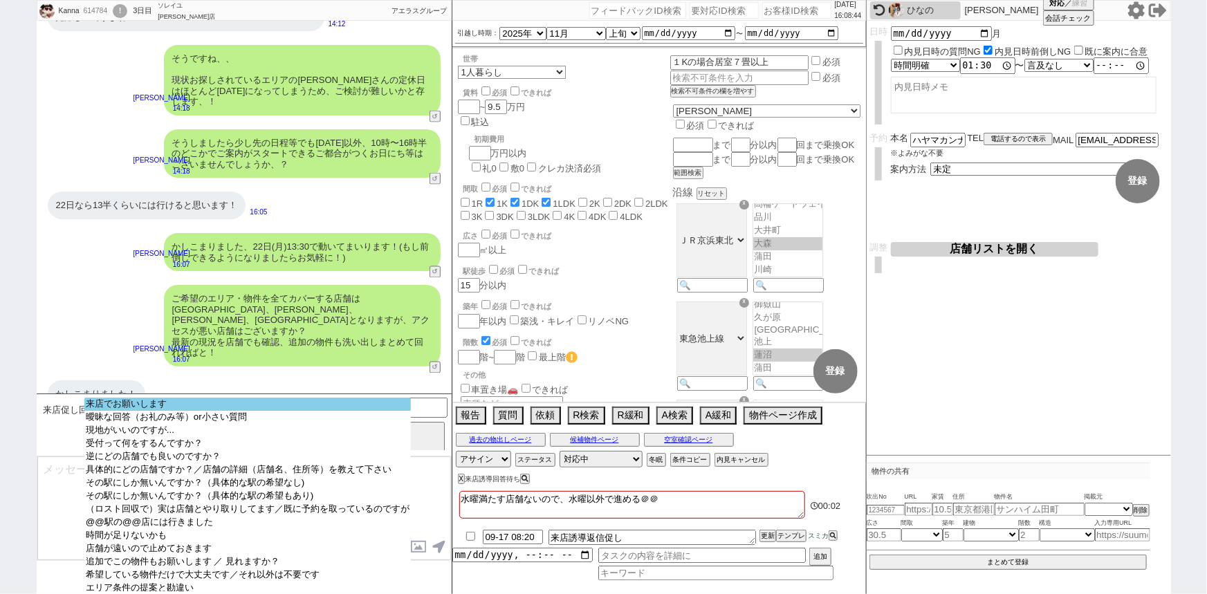
click at [228, 401] on option "来店でお願いします" at bounding box center [247, 404] width 326 height 13
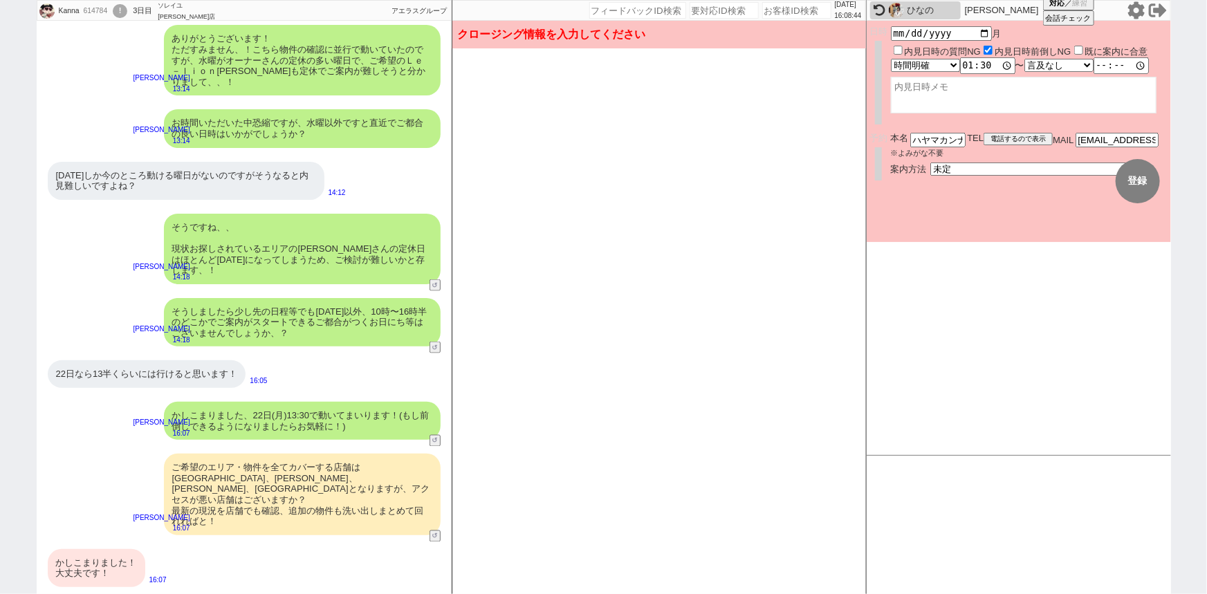
scroll to position [900, 0]
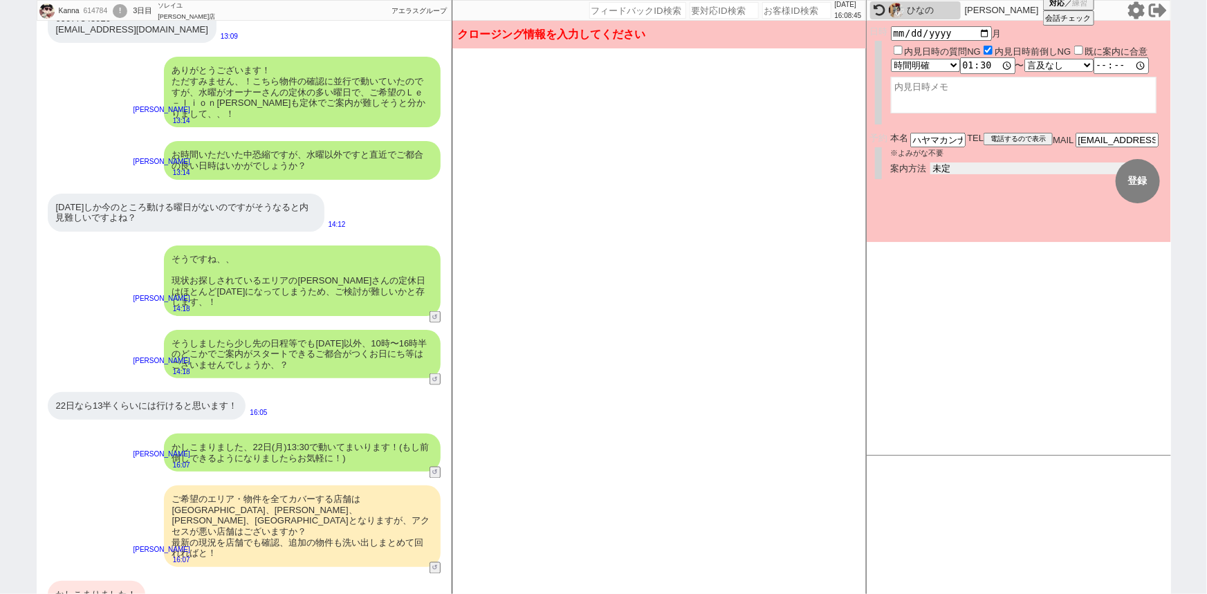
click at [957, 166] on select "未定 現地お待ち合わせ ご来店 先行申し込みのご案内or内見無しでの申し込みのご案内 オンラインでのご接客 オンラインで1件の内見のご案内" at bounding box center [1033, 169] width 207 height 12
click at [930, 163] on select "未定 現地お待ち合わせ ご来店 先行申し込みのご案内or内見無しでの申し込みのご案内 オンラインでのご接客 オンラインで1件の内見のご案内" at bounding box center [1033, 169] width 207 height 12
click at [952, 212] on form "変更 なし 登録 日時 2025-09-22 月 内見日時の質問NG 内見日時前倒しNG 既に案内に合意 言及なし 時間明確 午前 午後 お昼 夕方・夜 終日…" at bounding box center [1019, 131] width 304 height 221
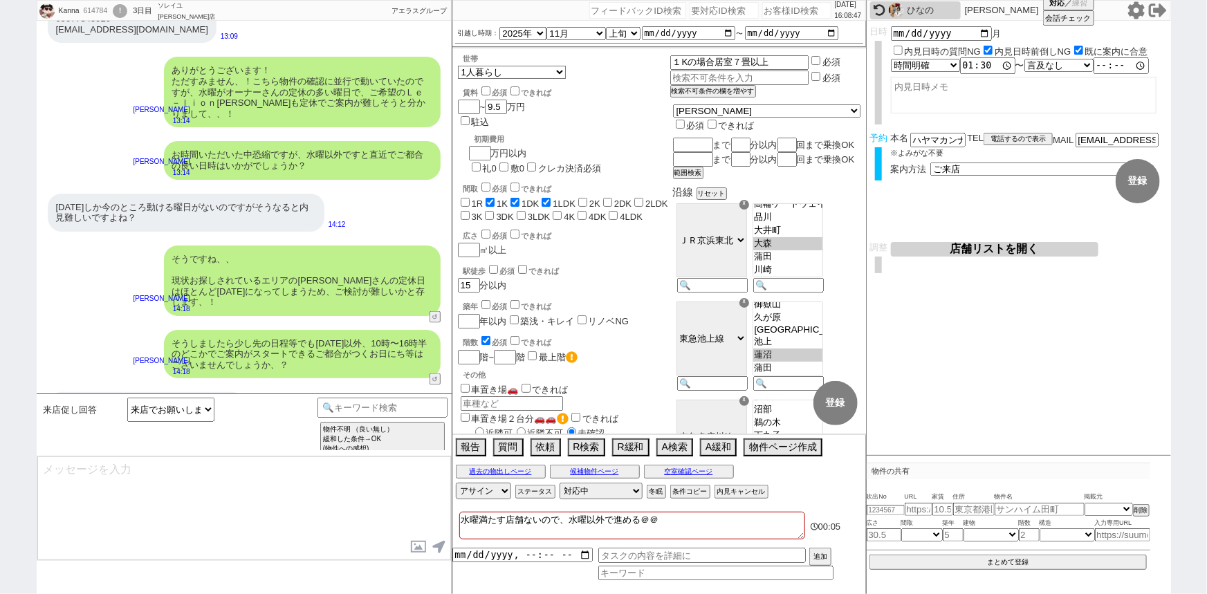
scroll to position [1101, 0]
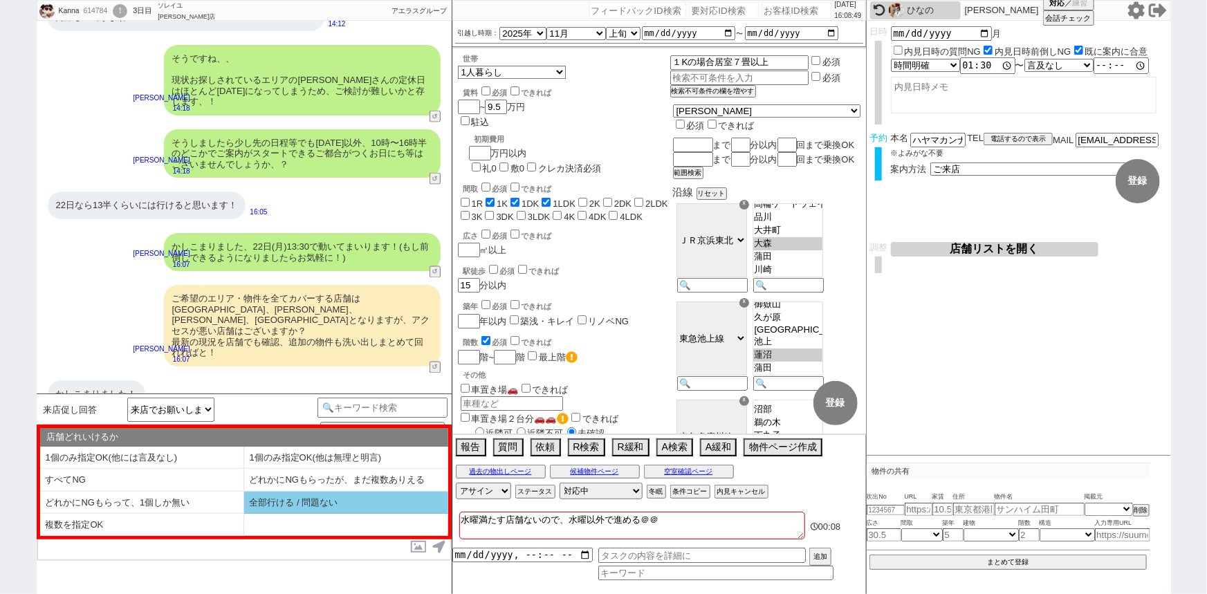
click at [272, 499] on li "全部行ける / 問題ない" at bounding box center [346, 503] width 204 height 23
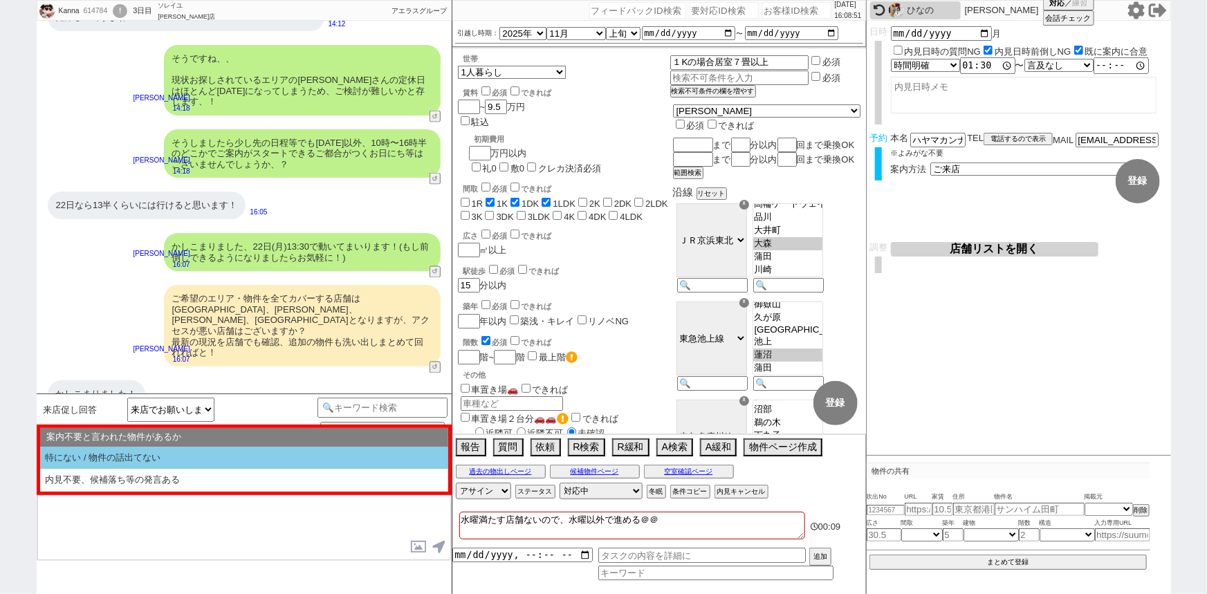
click at [214, 460] on li "特にない / 物件の話出てない" at bounding box center [244, 458] width 408 height 23
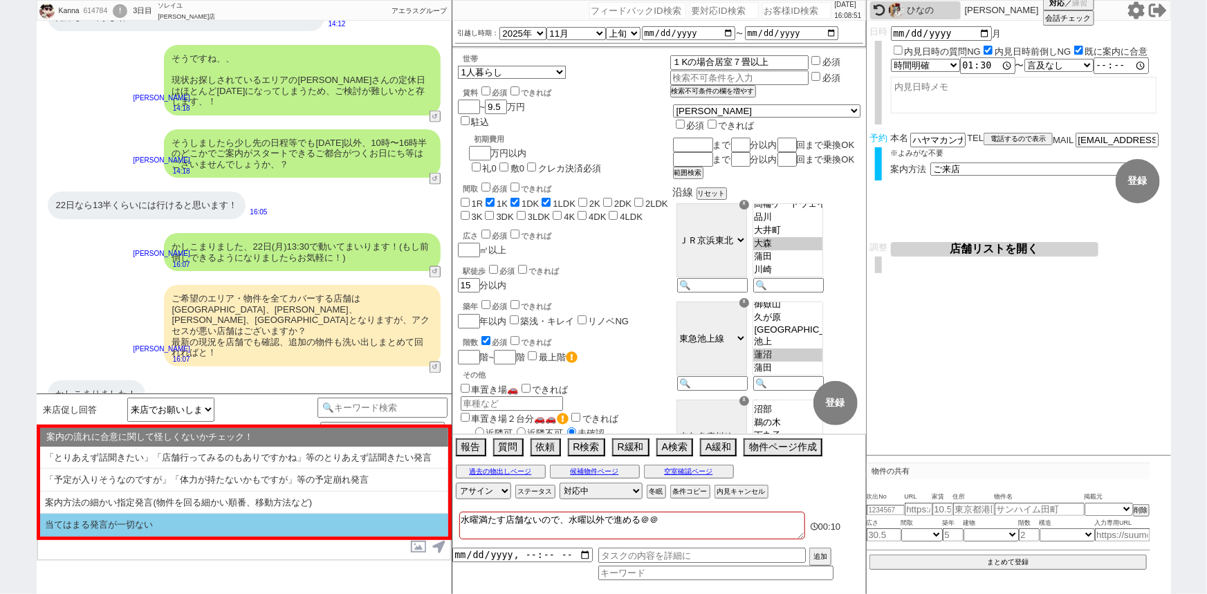
click at [145, 526] on li "当てはまる発言が一切ない" at bounding box center [244, 525] width 408 height 23
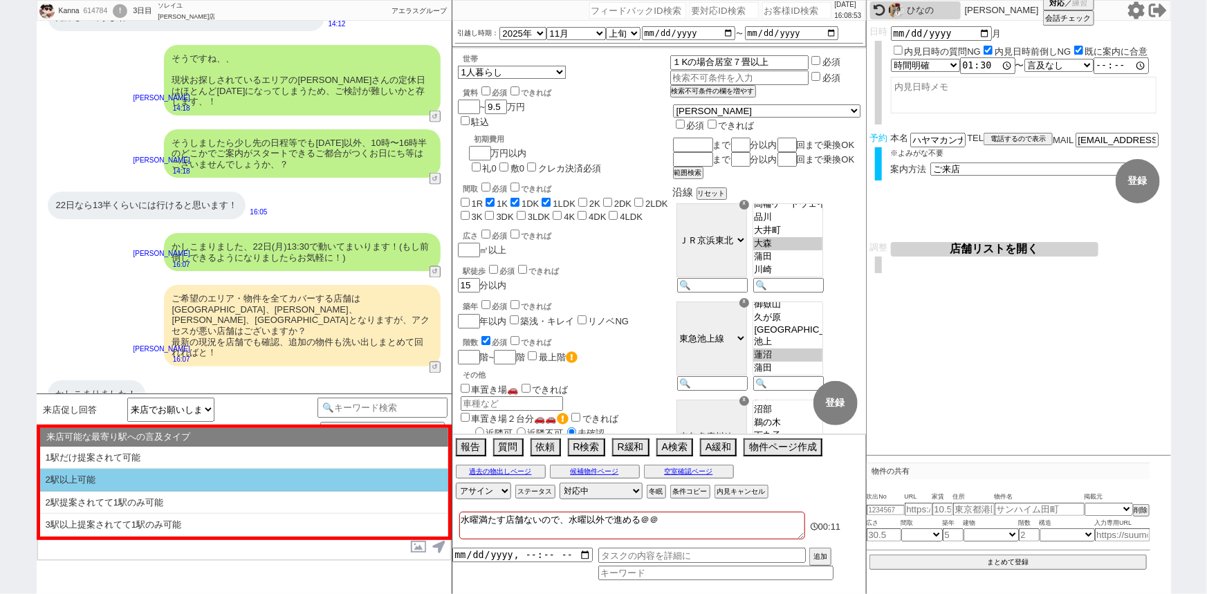
click at [176, 488] on li "2駅以上可能" at bounding box center [244, 480] width 408 height 23
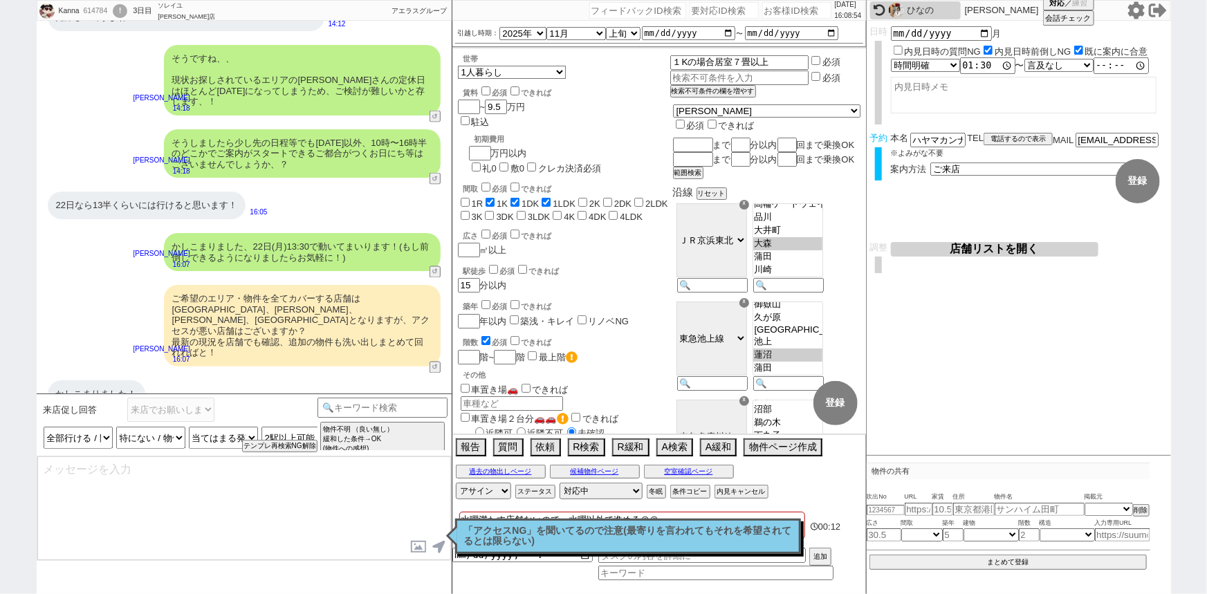
scroll to position [1142, 0]
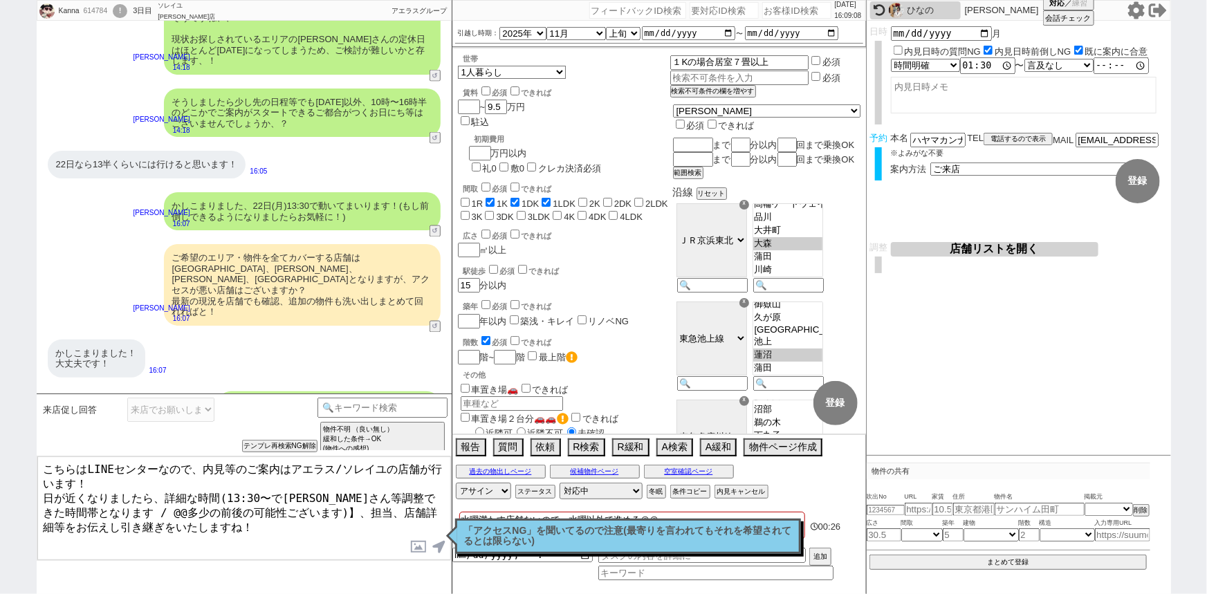
drag, startPoint x: 77, startPoint y: 500, endPoint x: 256, endPoint y: 501, distance: 179.1
click at [256, 501] on textarea "こちらはLINEセンターなので、内見等のご案内はアエラス/ソレイユの店舗が行います！ 日が近くなりましたら、詳細な時間(13:30〜で大家さん等調整できた時間…" at bounding box center [244, 508] width 414 height 104
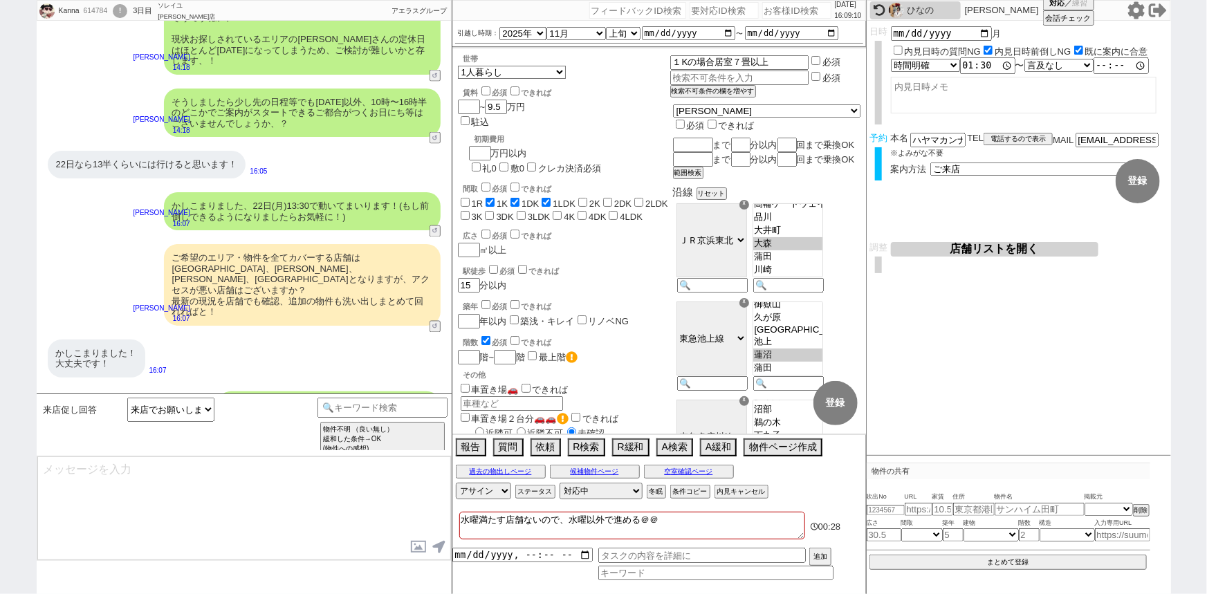
scroll to position [1226, 0]
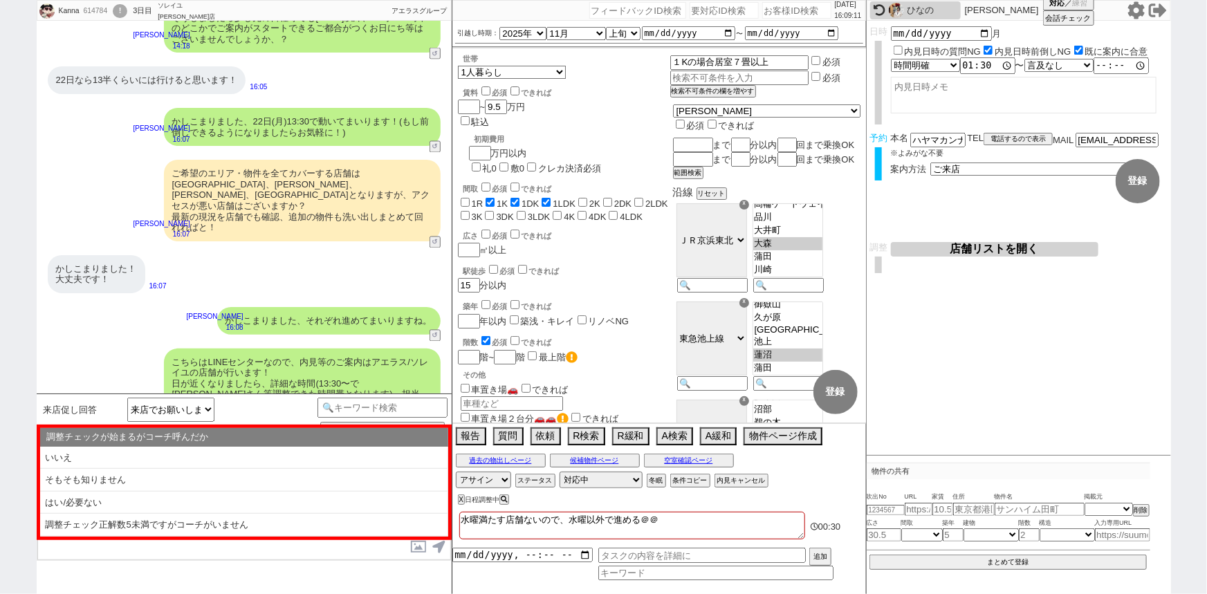
click at [256, 501] on li "はい/必要ない" at bounding box center [244, 503] width 408 height 23
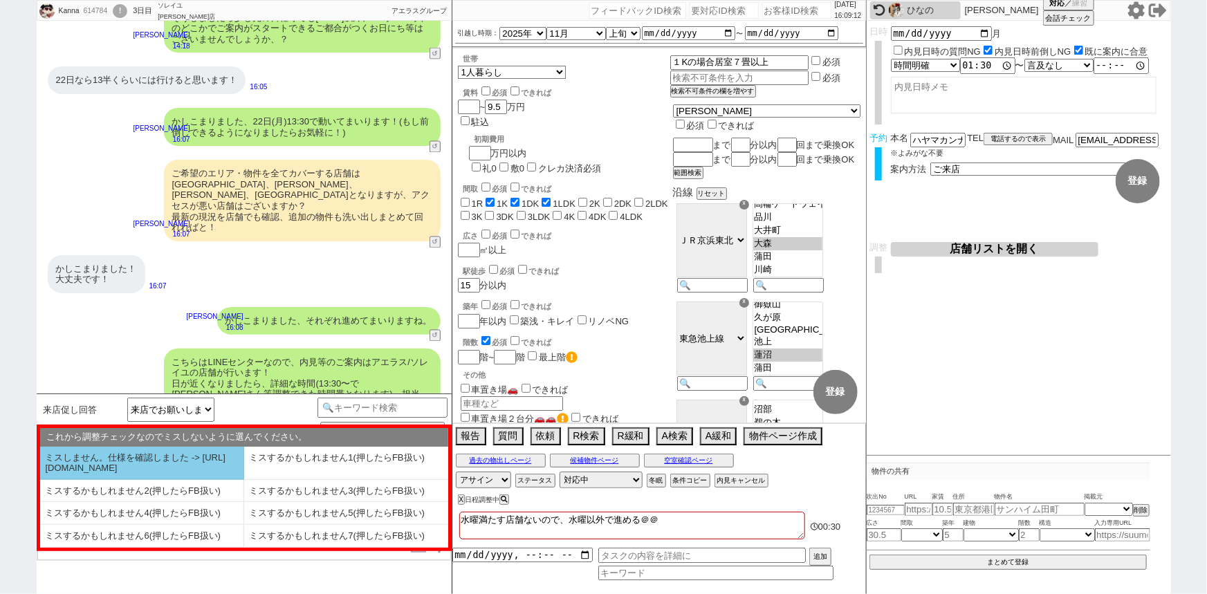
click at [175, 474] on li "ミスしません。仕様を確認しました -> https://jent.notion.site/841a6651aa67425da7d40ddfad41a184" at bounding box center [142, 463] width 204 height 33
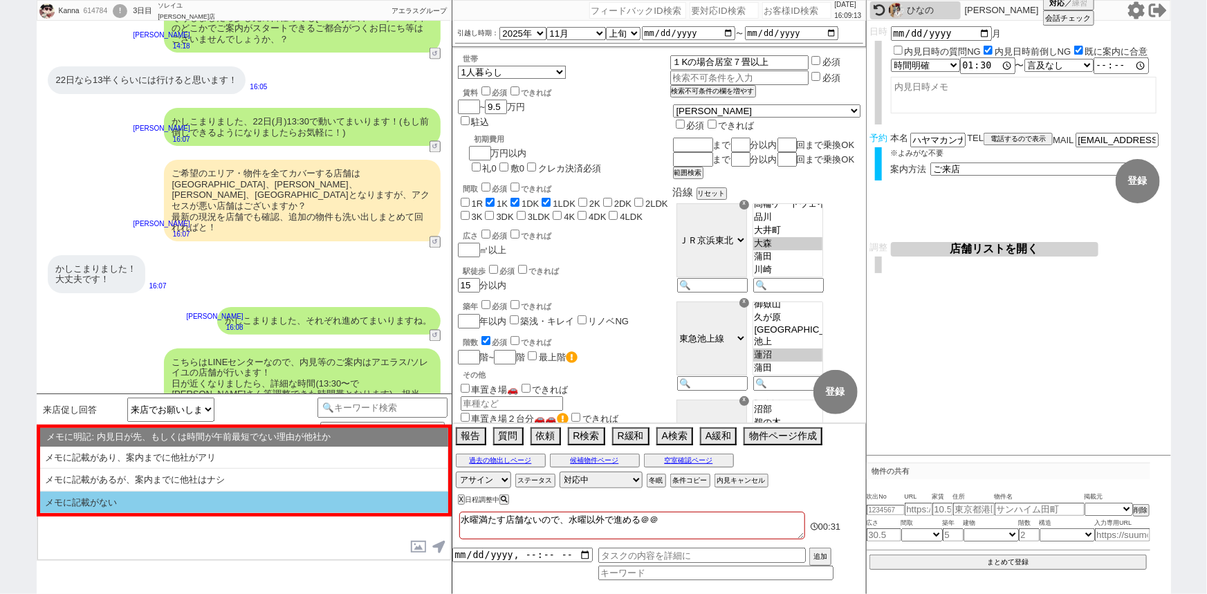
click at [199, 505] on li "メモに記載がない" at bounding box center [244, 503] width 408 height 22
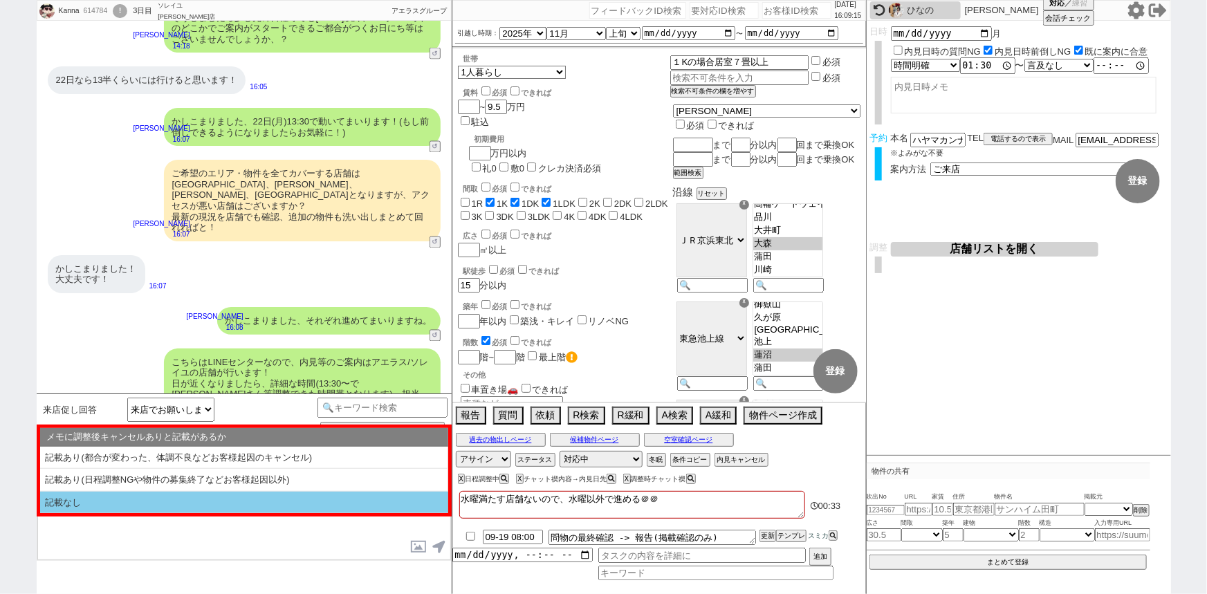
click at [180, 501] on li "記載なし" at bounding box center [244, 503] width 408 height 22
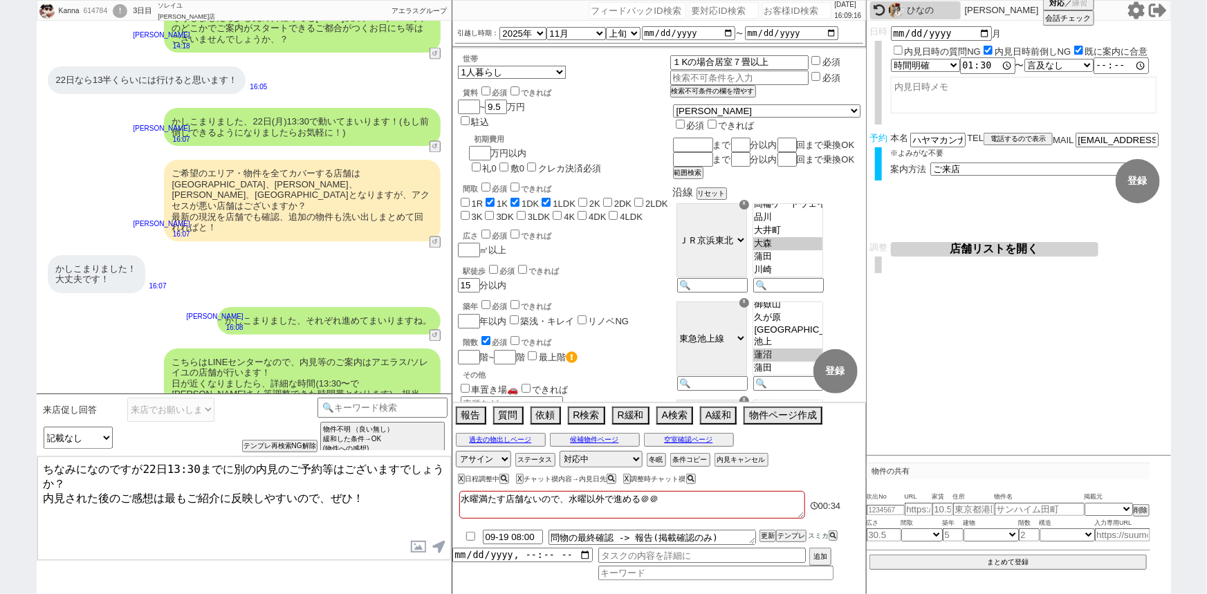
click at [225, 467] on textarea "ちなみになのですが22日13:30までに別の内見のご予約等はございますでしょうか？ 内見された後のご感想は最もご紹介に反映しやすいので、ぜひ！" at bounding box center [244, 508] width 414 height 104
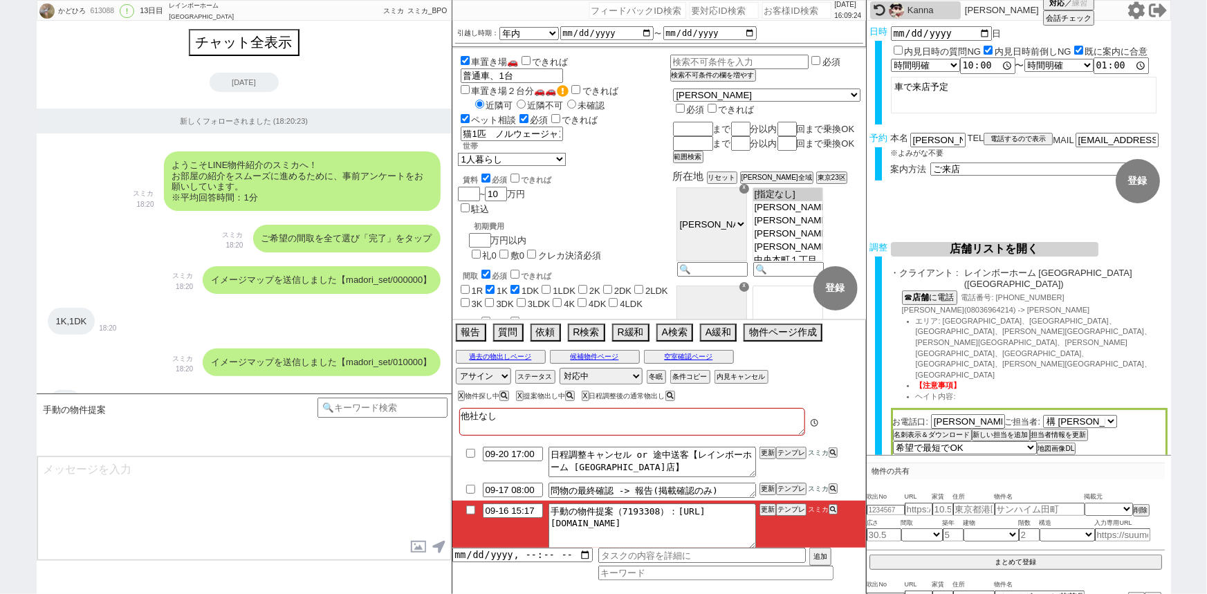
scroll to position [14315, 0]
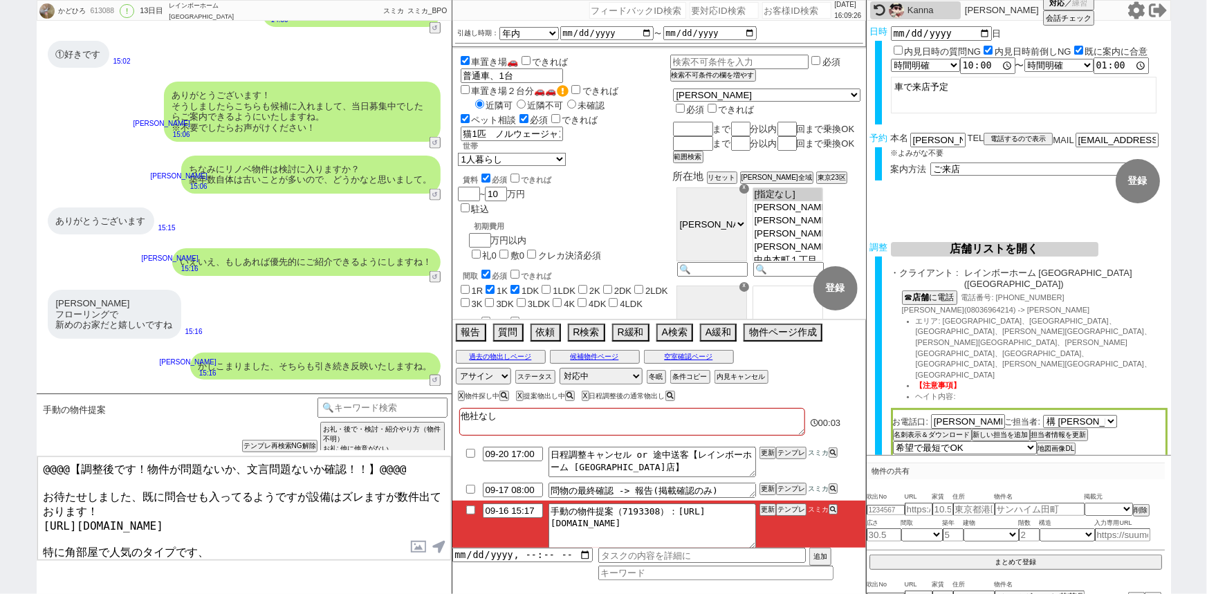
drag, startPoint x: 42, startPoint y: 492, endPoint x: 12, endPoint y: 445, distance: 55.6
click at [12, 445] on div "かどひろ 613088 ! 0 13日目 レインボーホーム 錦糸町店 冬眠中 自社客 スミカ スミカ_BPO チャット全表示 2025-09-04 新しくフォ…" at bounding box center [603, 297] width 1207 height 594
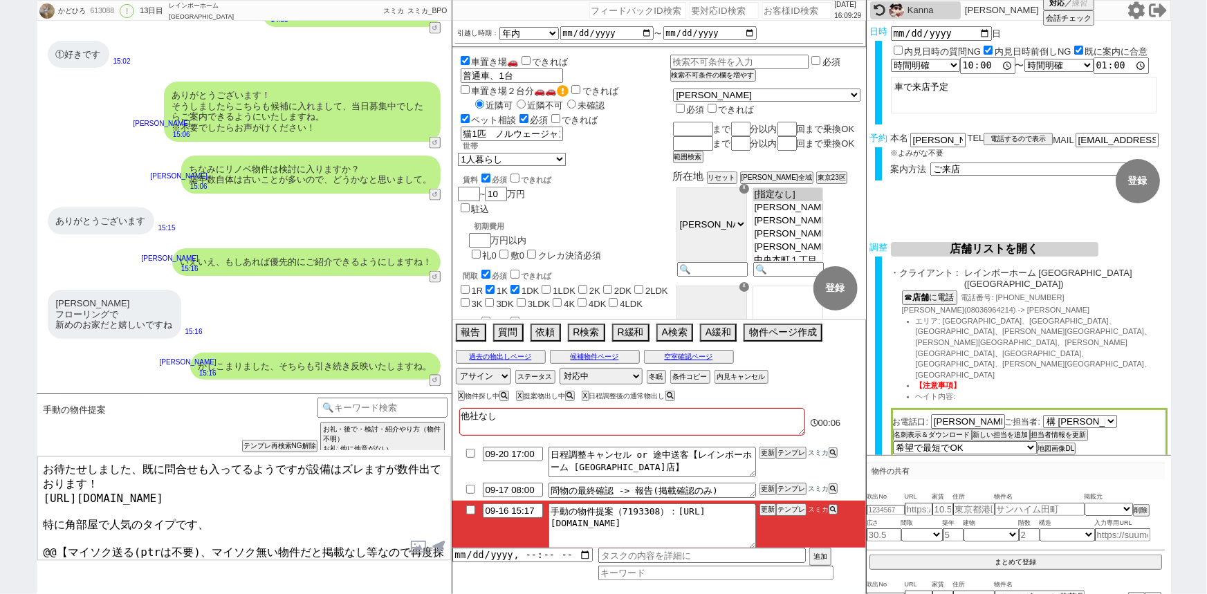
drag, startPoint x: 39, startPoint y: 523, endPoint x: 379, endPoint y: 623, distance: 354.0
click at [379, 593] on html "かどひろ 613088 ! 0 13日目 レインボーホーム 錦糸町店 冬眠中 自社客 スミカ スミカ_BPO チャット全表示 2025-09-04 新しくフォ…" at bounding box center [603, 297] width 1207 height 594
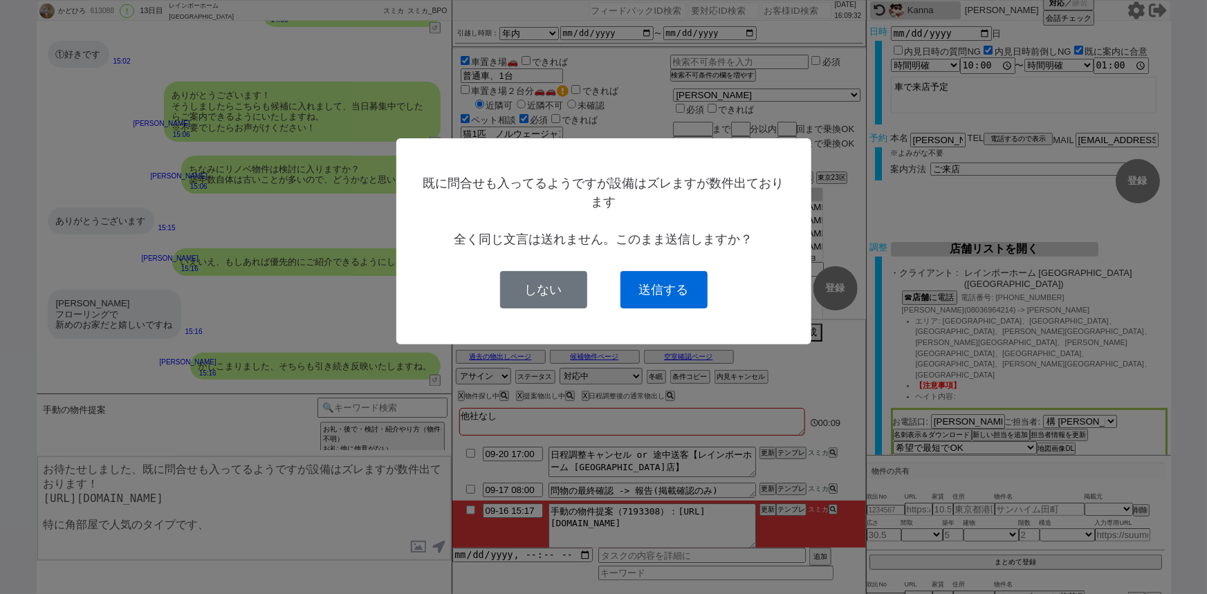
click at [664, 290] on button "送信する" at bounding box center [663, 289] width 87 height 37
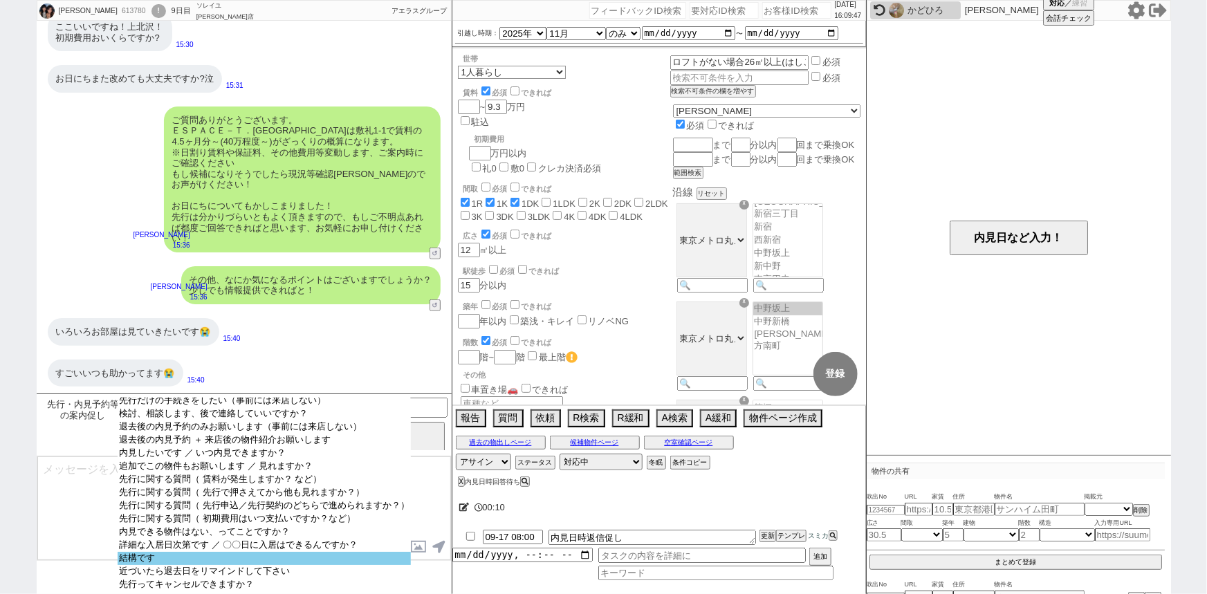
scroll to position [28, 0]
click at [164, 552] on option "結構です" at bounding box center [264, 558] width 293 height 13
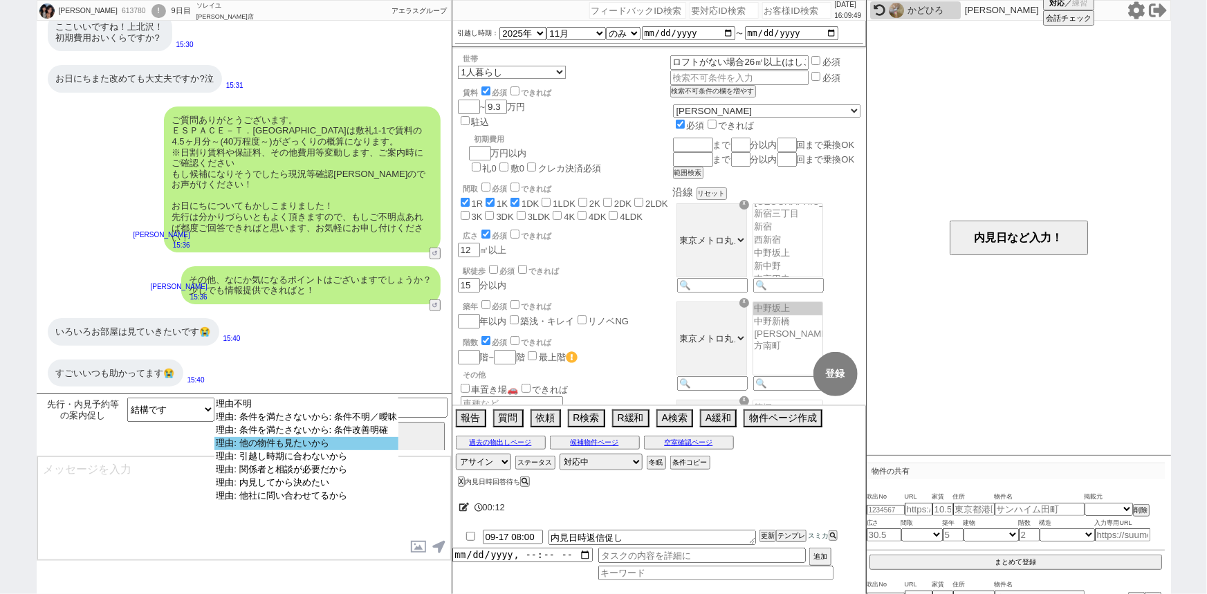
click at [344, 447] on option "理由: 他の物件も見たいから" at bounding box center [306, 443] width 184 height 13
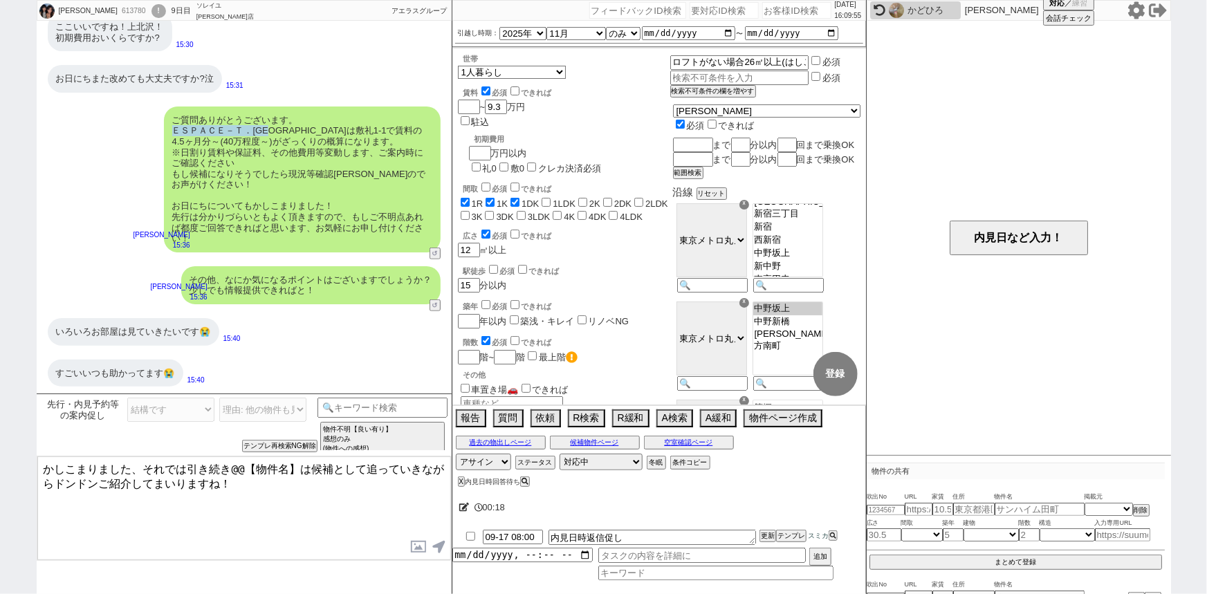
drag, startPoint x: 172, startPoint y: 129, endPoint x: 279, endPoint y: 128, distance: 107.2
click at [279, 128] on div "ご質問ありがとうございます。 ＥＳＰＡＣＥ－Ｔ．八幡山は敷礼1-1で賃料の4.5ヶ月分～(40万程度～)がざっくりの概算になります。 ※日割り賃料や保証料、そ…" at bounding box center [302, 179] width 277 height 146
copy div "ＥＳＰＡＣＥ－Ｔ．八幡山"
drag, startPoint x: 296, startPoint y: 469, endPoint x: 233, endPoint y: 470, distance: 62.9
click at [233, 470] on textarea "かしこまりました、それでは引き続き@@【物件名】は候補として追っていきながらドンドンご紹介してまいりますね！" at bounding box center [244, 508] width 414 height 104
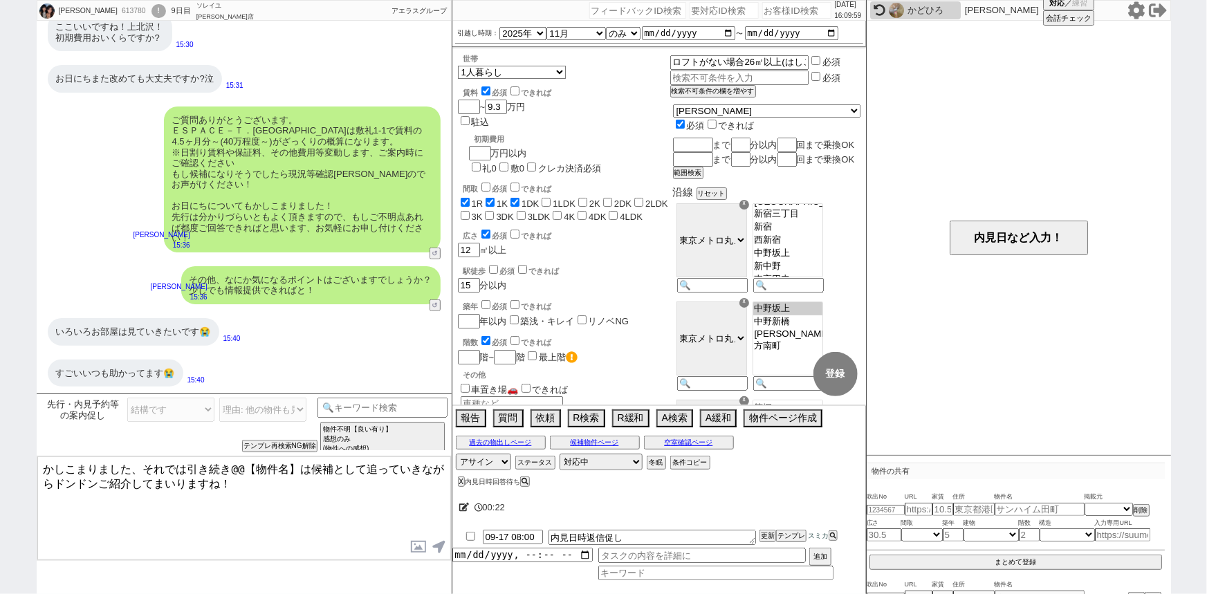
paste textarea "ＥＳＰＡＣＥ－Ｔ．八幡山"
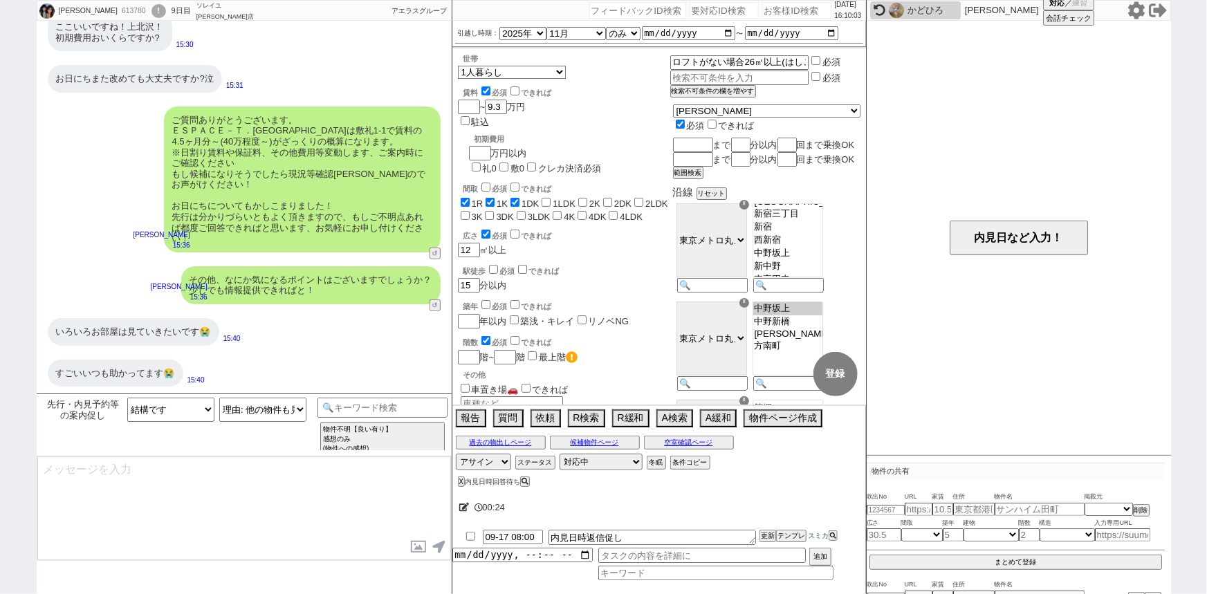
scroll to position [193, 0]
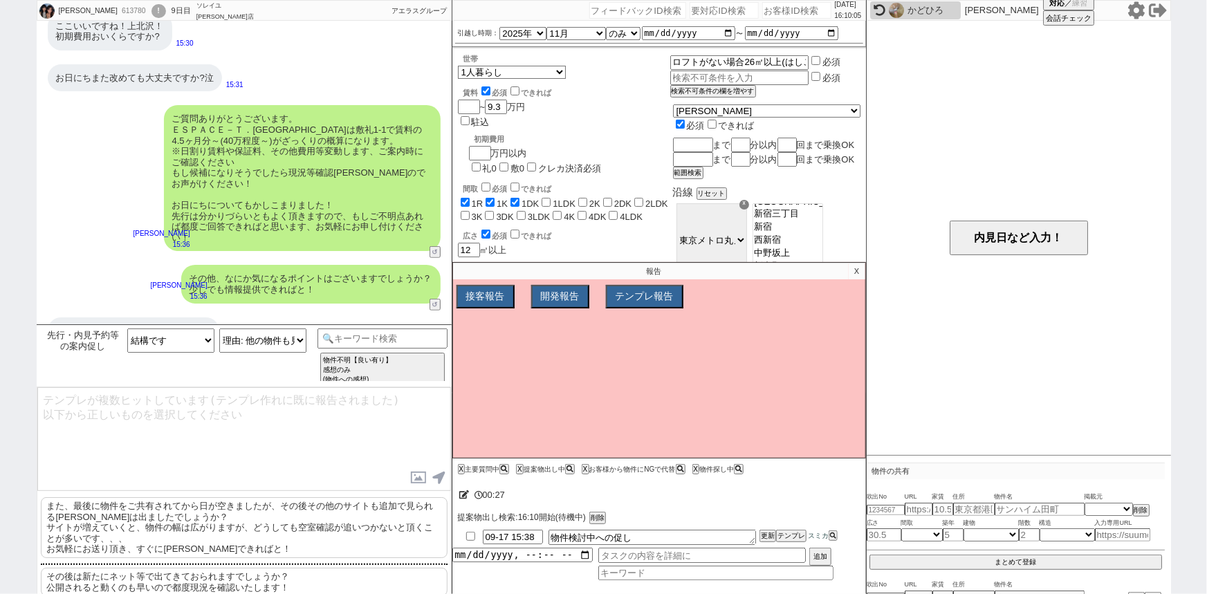
click at [219, 588] on p "その後は新たにネット等で出てきておられますでしょうか？ 公開されると動くのも早いので都度現況を確認いたします！" at bounding box center [244, 582] width 407 height 28
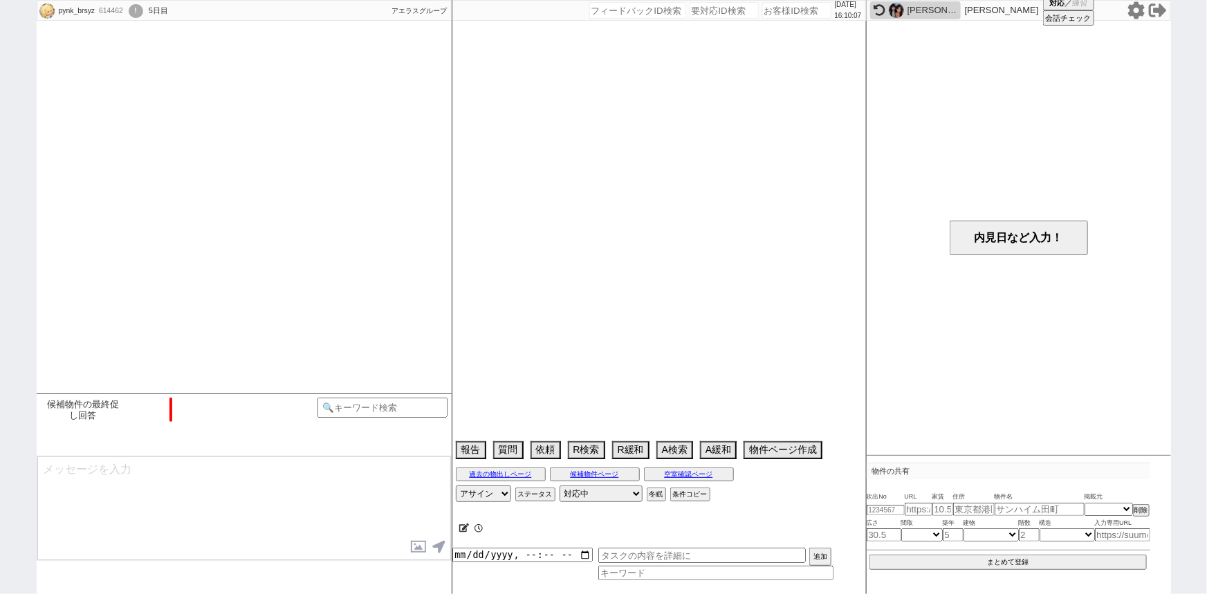
scroll to position [519, 0]
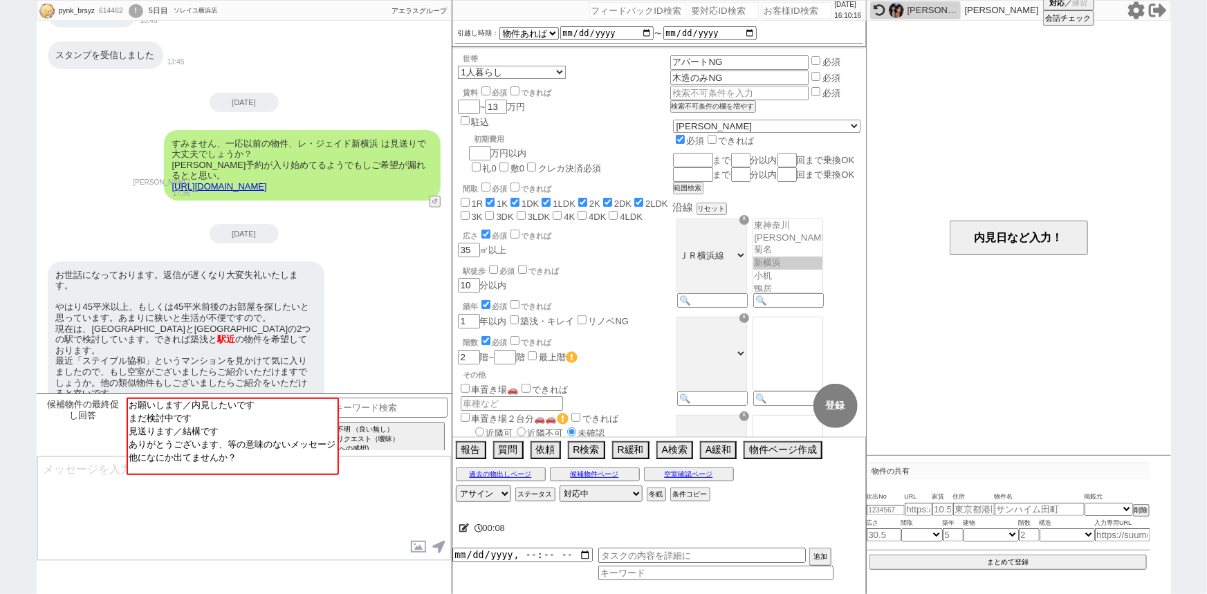
click at [342, 319] on div "お世話になっております。返信が遅くなり大変失礼いたします。 やはり45平米以上、もしくは45平米前後のお部屋を探したいと思っています。あまりに狭いと生活が不便…" at bounding box center [244, 334] width 415 height 160
click at [142, 284] on div "お世話になっております。返信が遅くなり大変失礼いたします。 やはり45平米以上、もしくは45平米前後のお部屋を探したいと思っています。あまりに狭いと生活が不便…" at bounding box center [186, 334] width 277 height 146
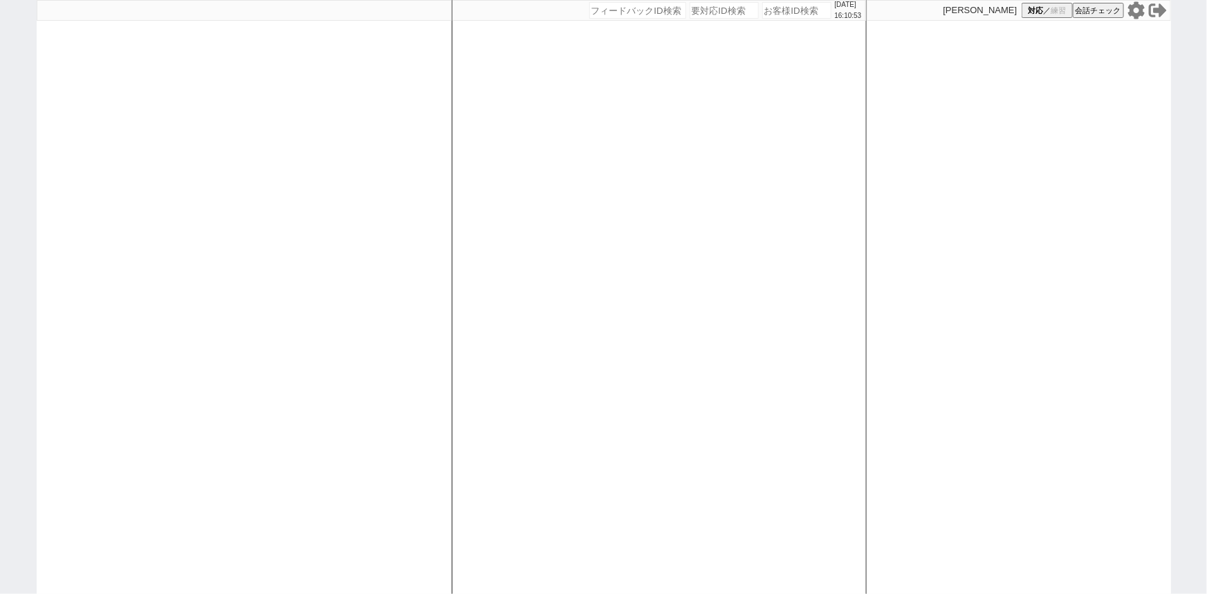
click at [1137, 9] on icon at bounding box center [1136, 10] width 18 height 18
click at [765, 7] on input "number" at bounding box center [796, 10] width 69 height 17
paste input "614627"
type input "614627"
select select
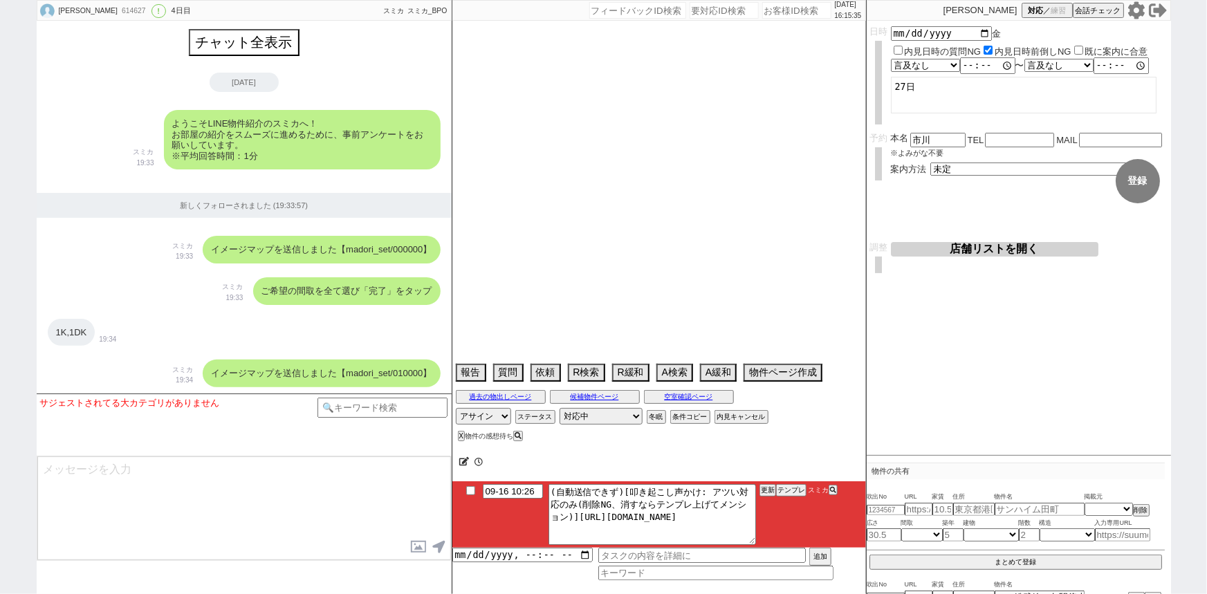
scroll to position [4174, 0]
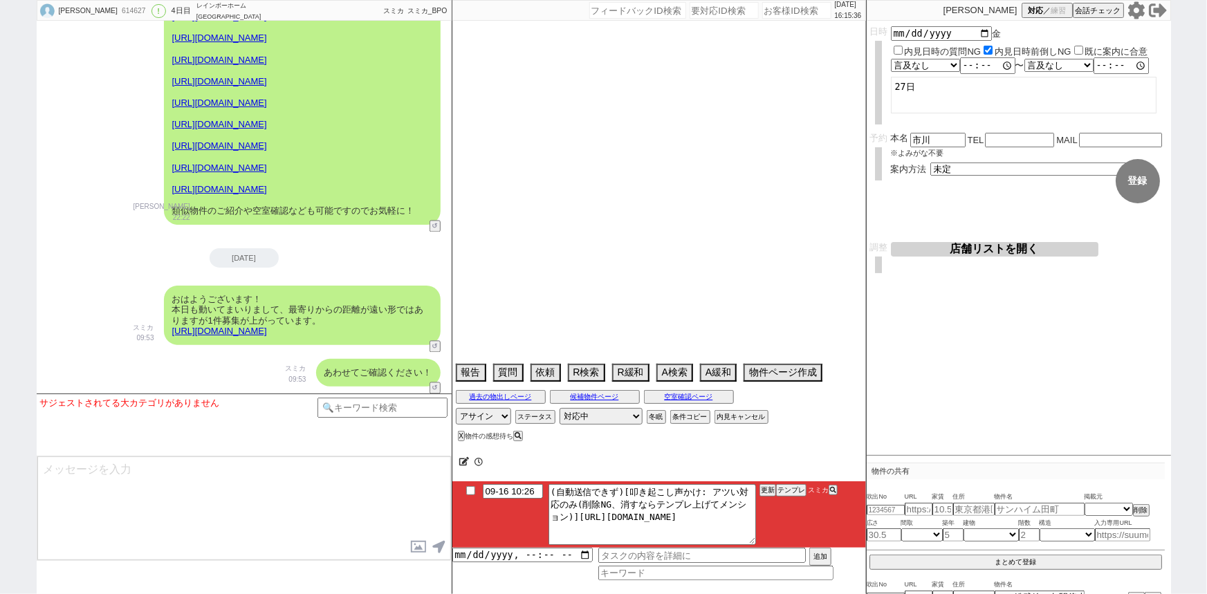
select select "2025"
select select "10"
select select "34"
select select "1"
select select "811"
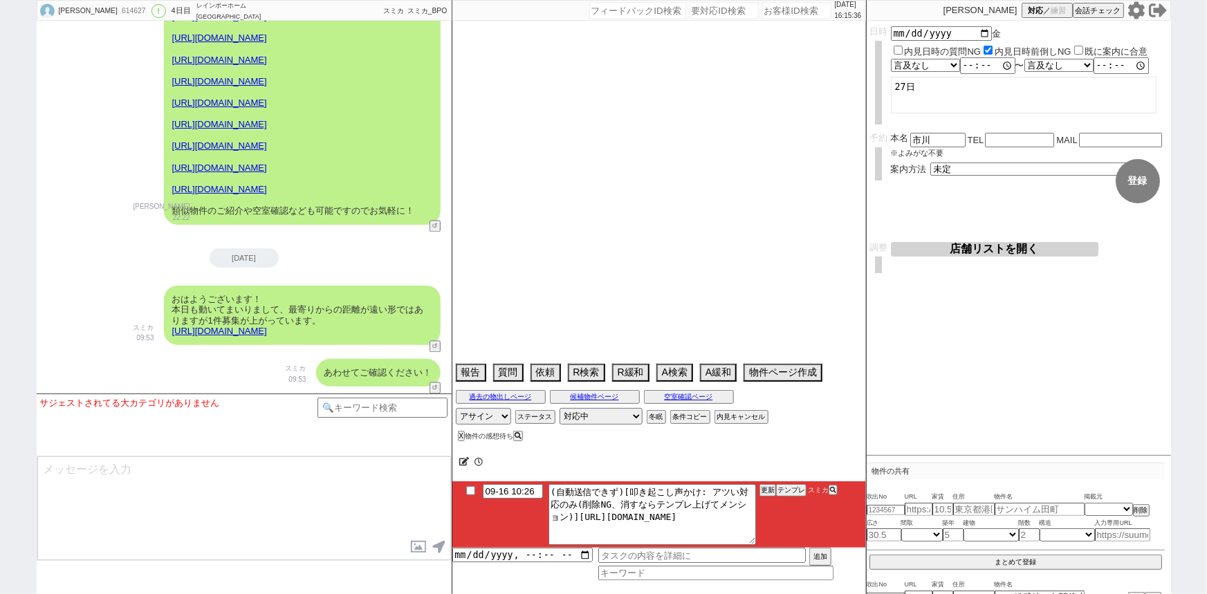
select select "75"
select select "14"
select select "23"
select select "726"
select select "72"
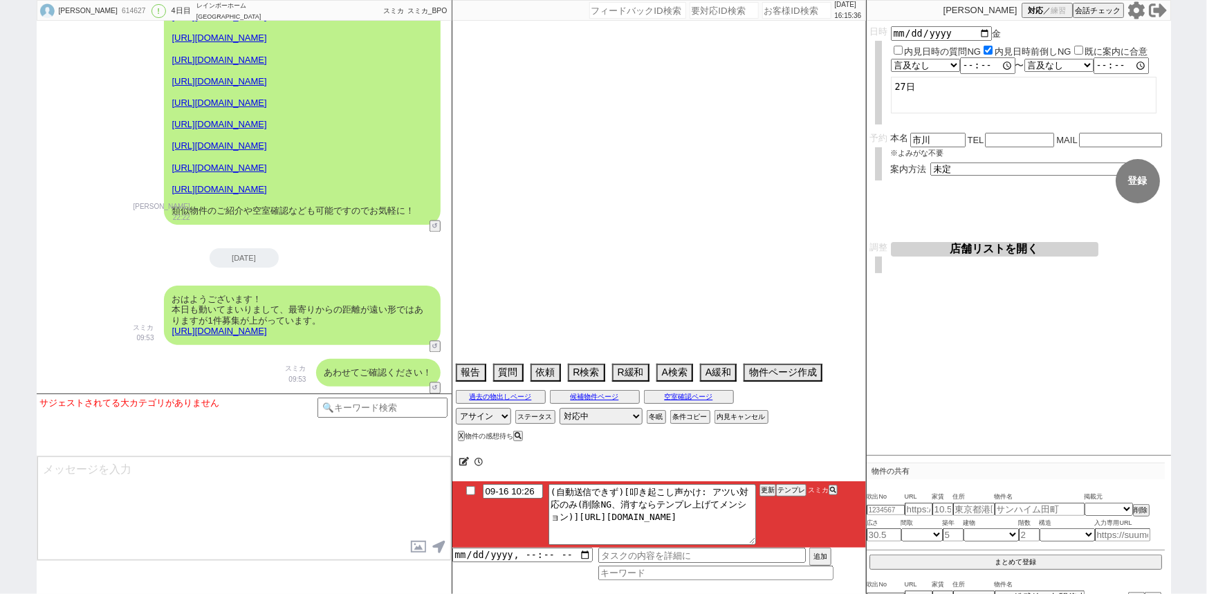
select select "60"
select select "70"
select select "[DATE]"
select select "63"
select select "62"
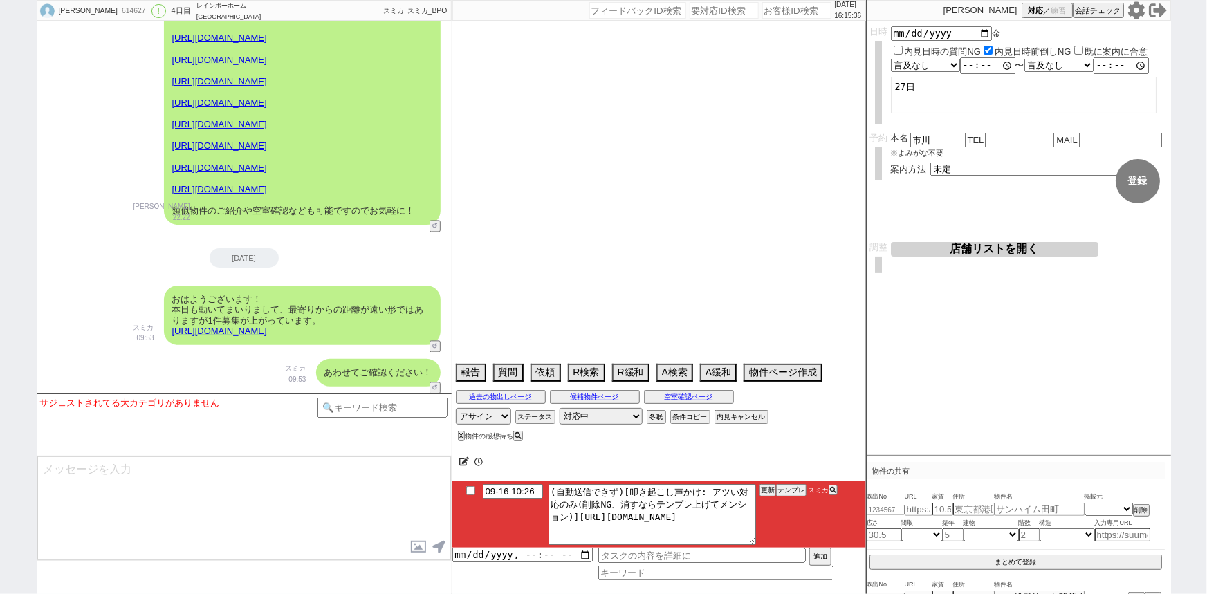
select select "65"
select select "1579"
select select "71"
select select "64"
select select "69"
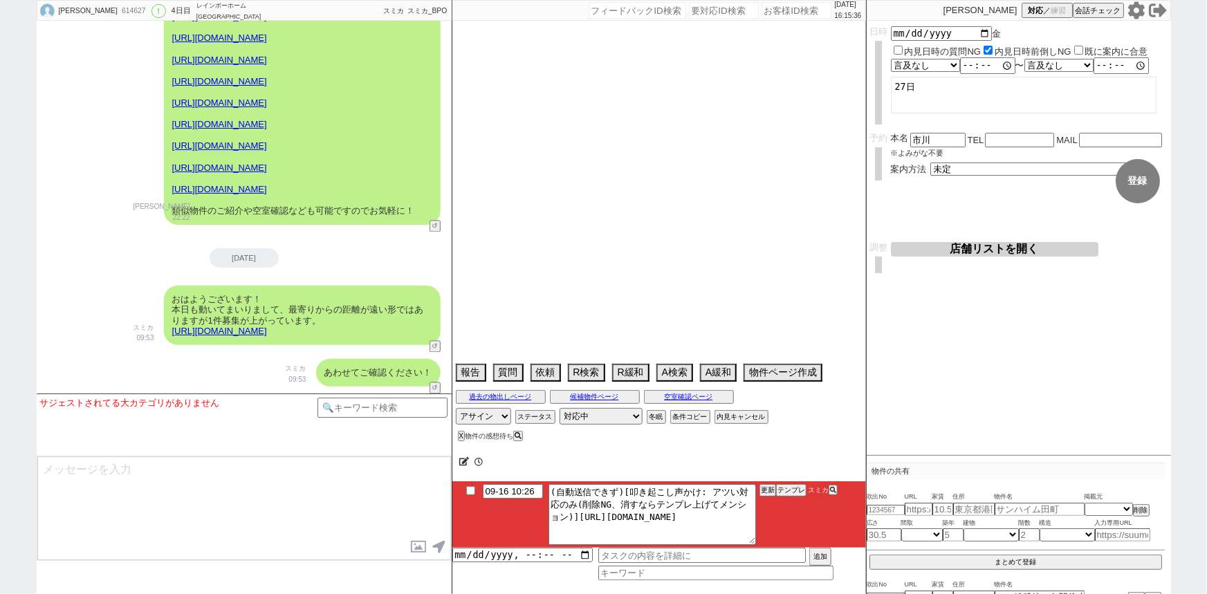
select select "57"
select select "67"
select select "59"
select select "74"
select select "29"
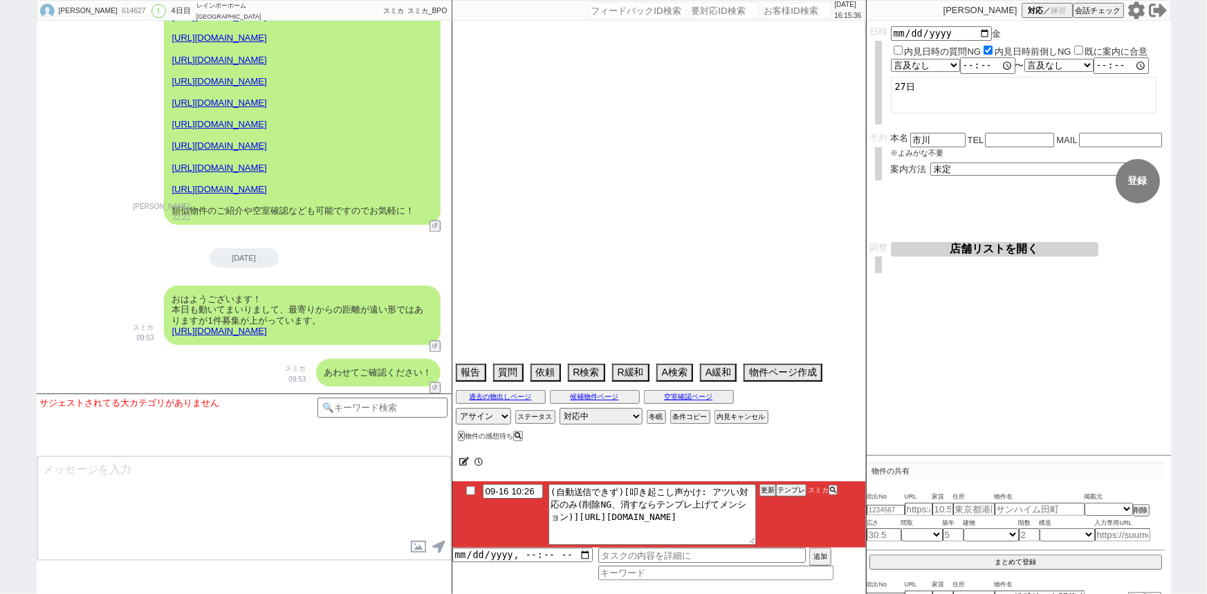
select select "54"
select select "66"
select select "33"
select select "68"
select select "1639"
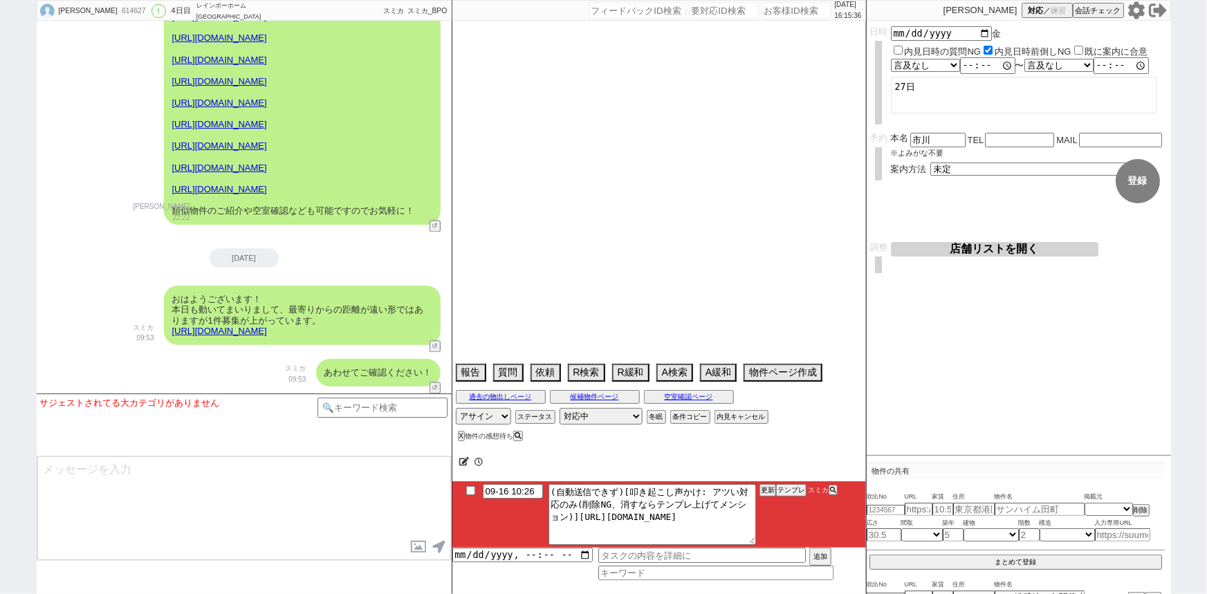
select select "12"
select select "50"
select select "56"
select select "52"
select select "25"
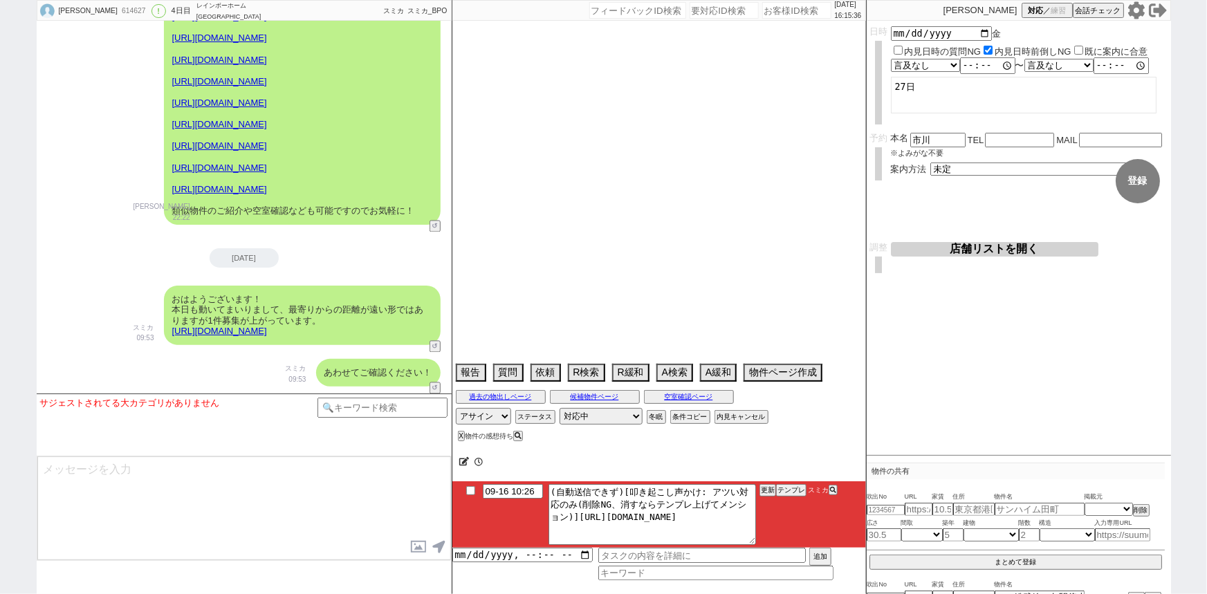
select select "3116"
select select "9"
select select "332"
select select "48"
select select "44"
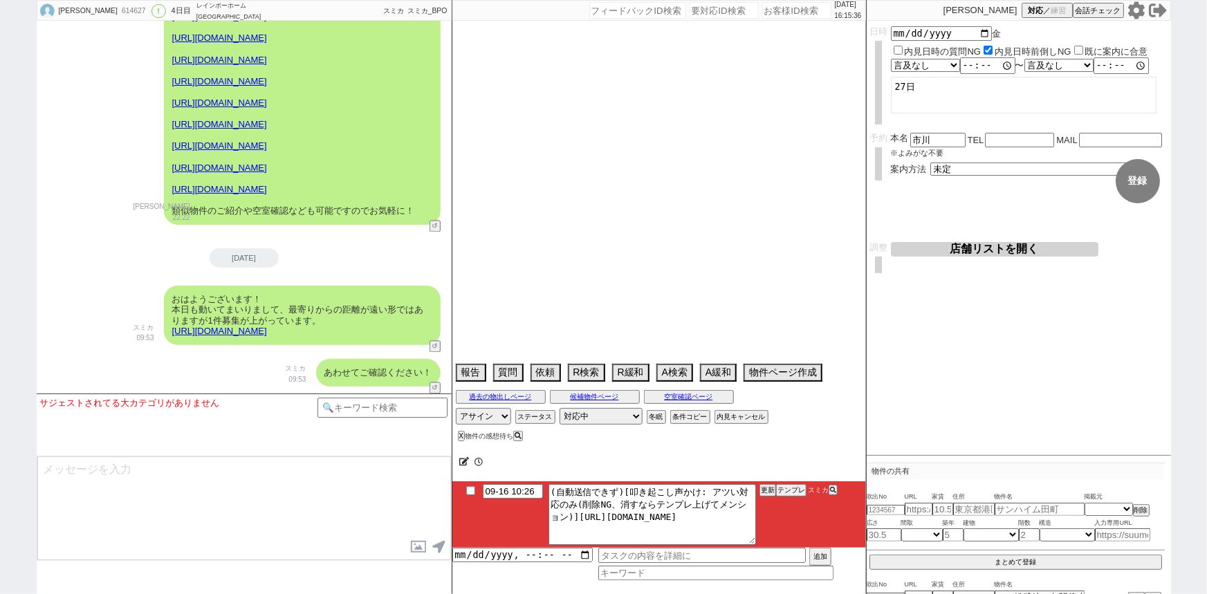
select select "47"
select select "73"
select select "7"
select select "76"
select select "27"
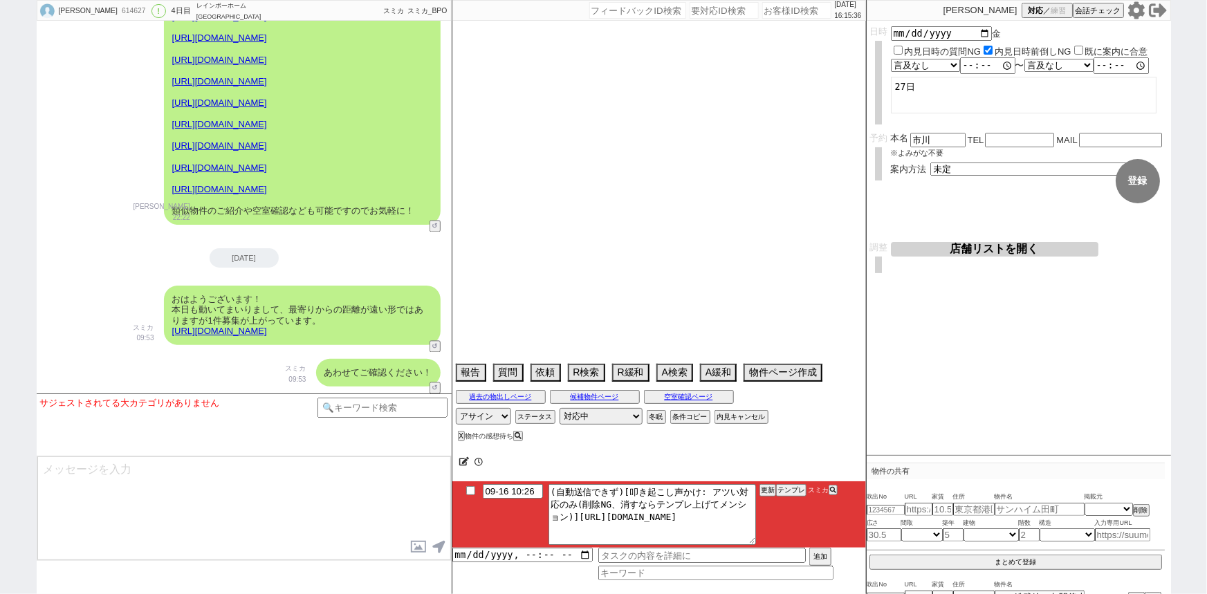
select select "77"
select select "11"
select select "53"
select select "15"
select select "58"
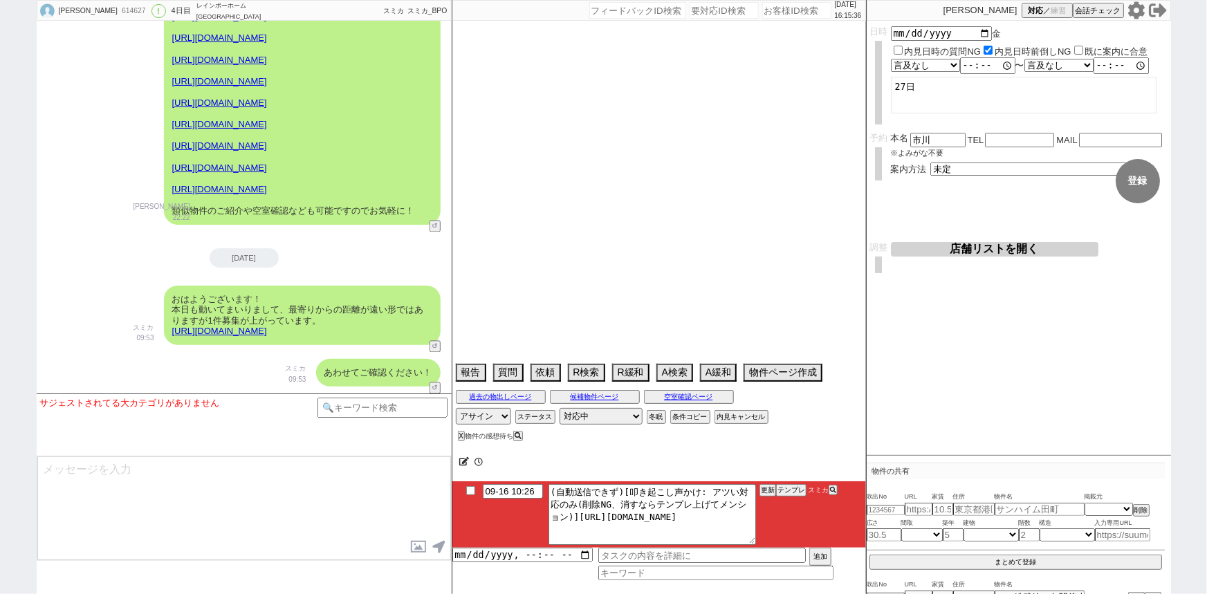
select select "38"
select select "35"
select select "30"
select select "24"
select select "34"
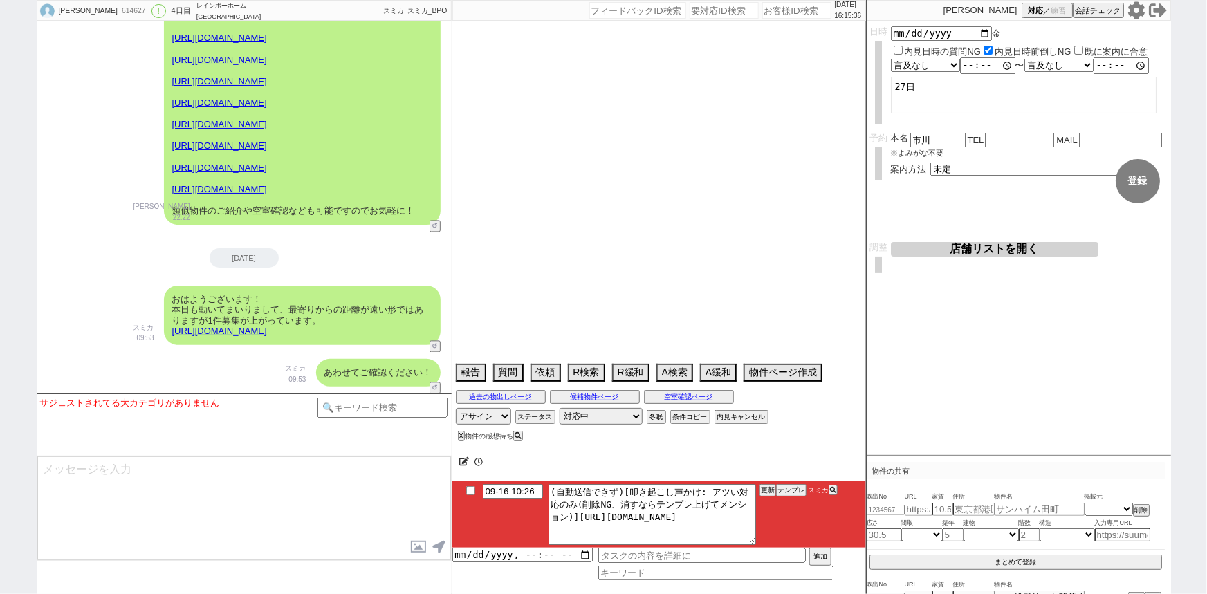
select select "36"
select select "61"
select select "16"
select select "551"
select select "51"
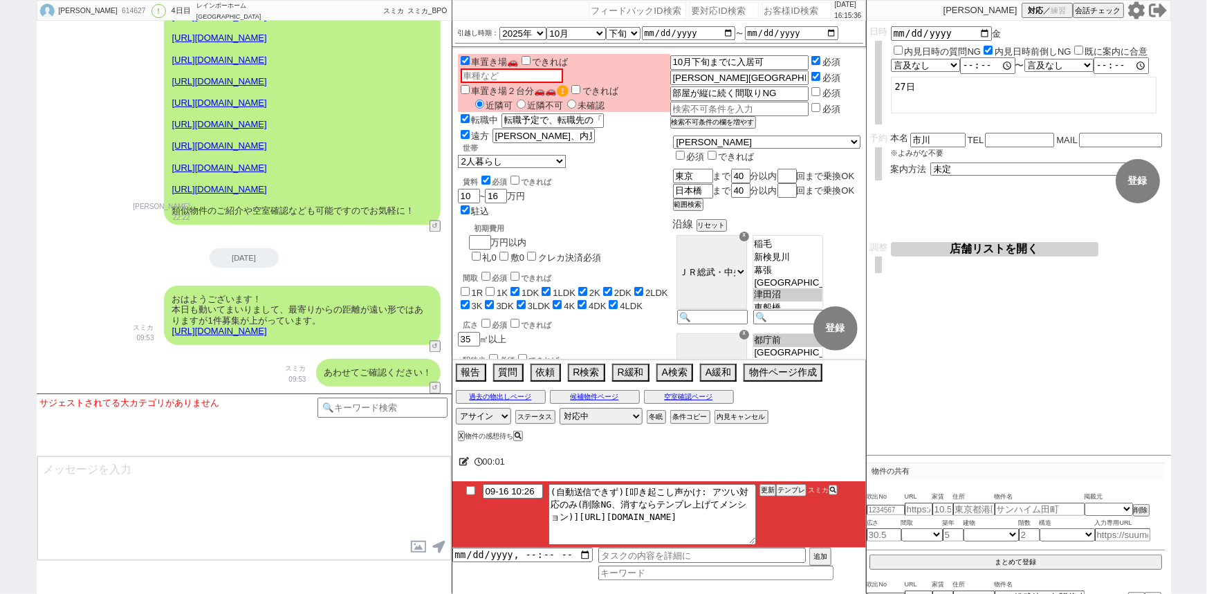
scroll to position [247, 0]
click at [790, 488] on button "テンプレ" at bounding box center [791, 490] width 30 height 10
type textarea "@@@@@@@@@記述対応です！！！必ずテンプレ上げて[PERSON_NAME]メンションしてください！"
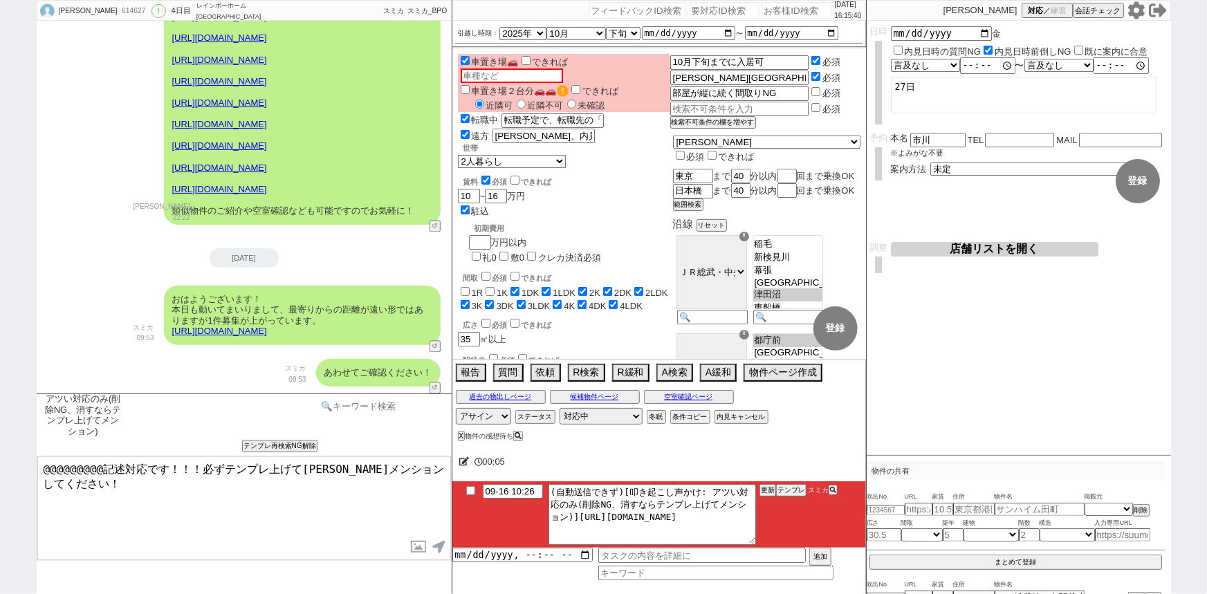
click at [398, 408] on input at bounding box center [382, 406] width 131 height 17
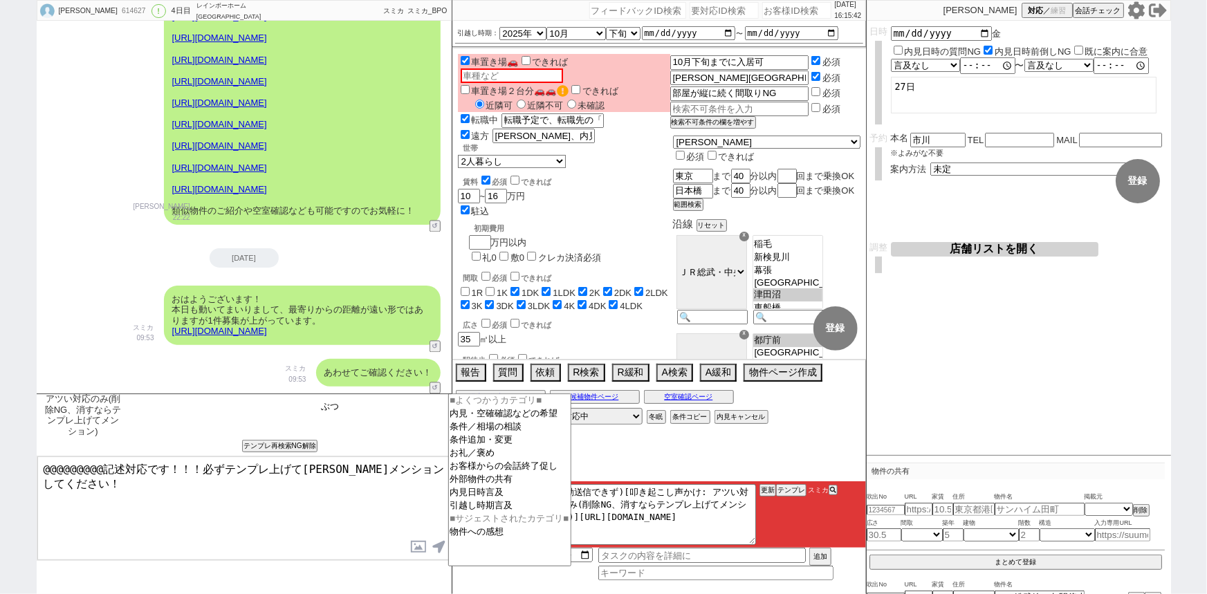
type input "物"
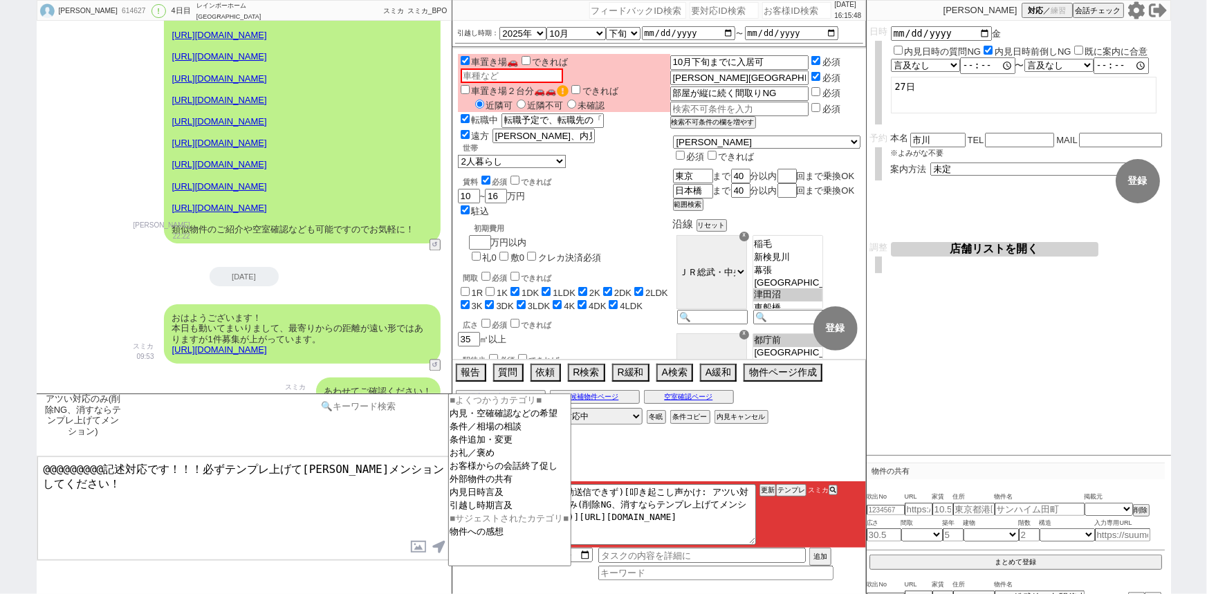
scroll to position [4174, 0]
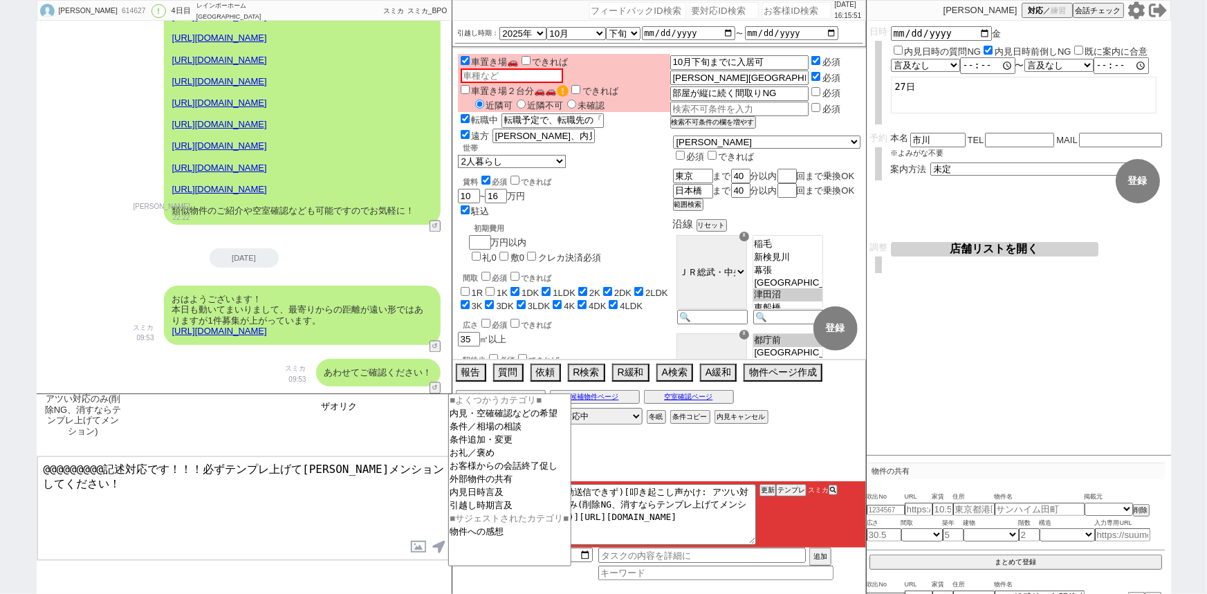
type input "ザオリク"
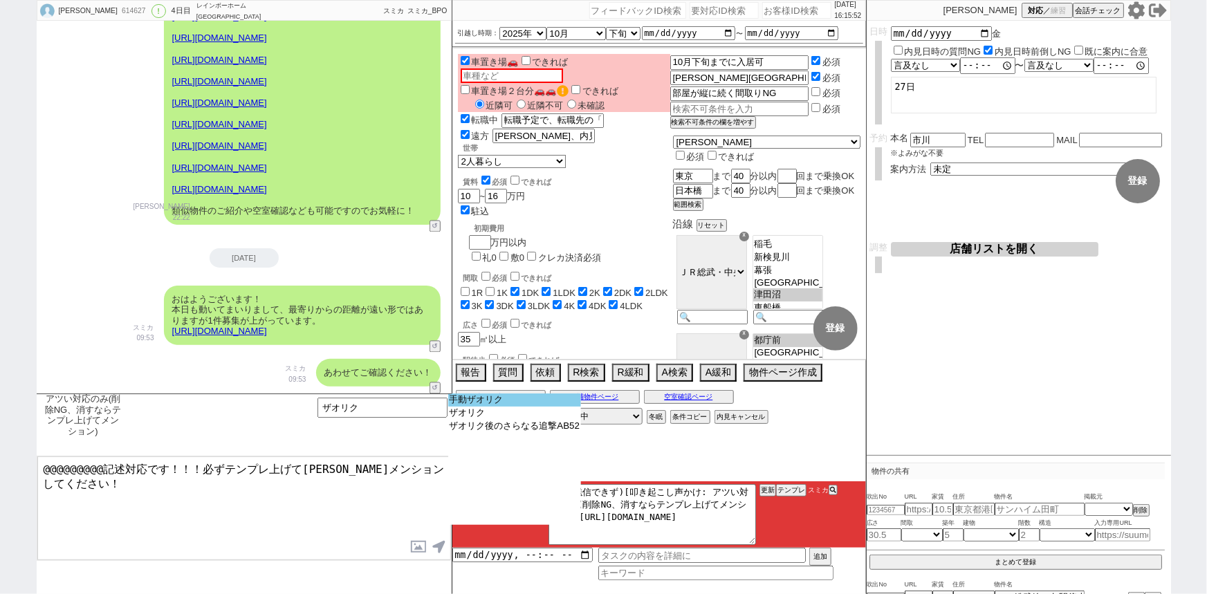
click at [478, 400] on option "手動ザオリク" at bounding box center [514, 399] width 133 height 13
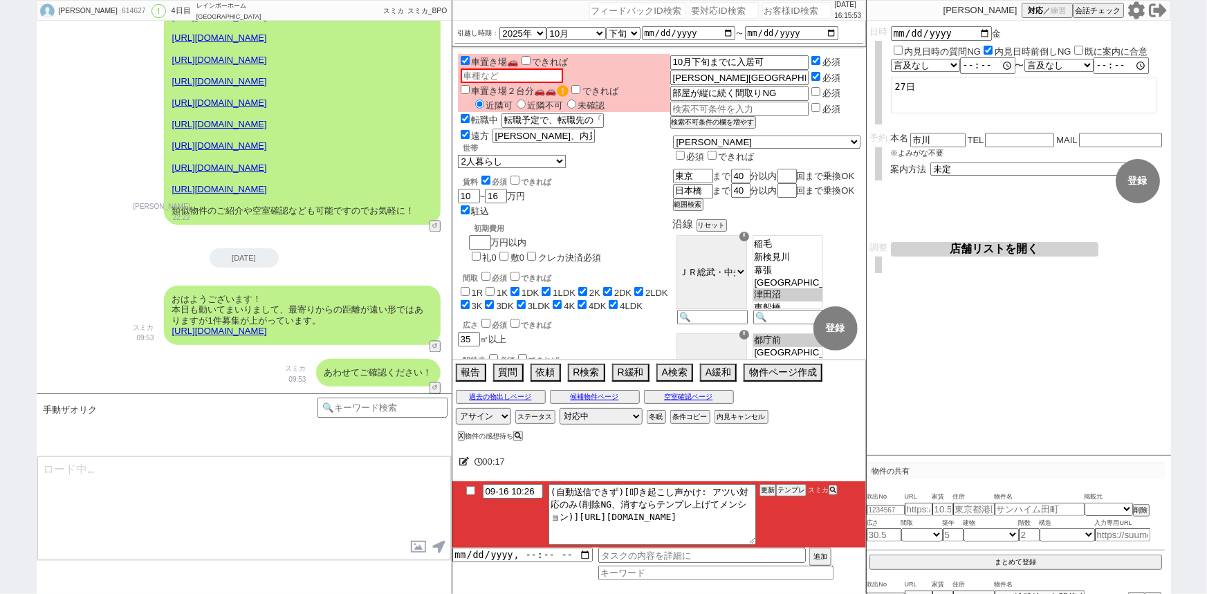
type textarea "もう物件はお決まりでしょうか。 もしまだでしたら引き続き新着をお送りできればと思うのですが、いかがですか?"
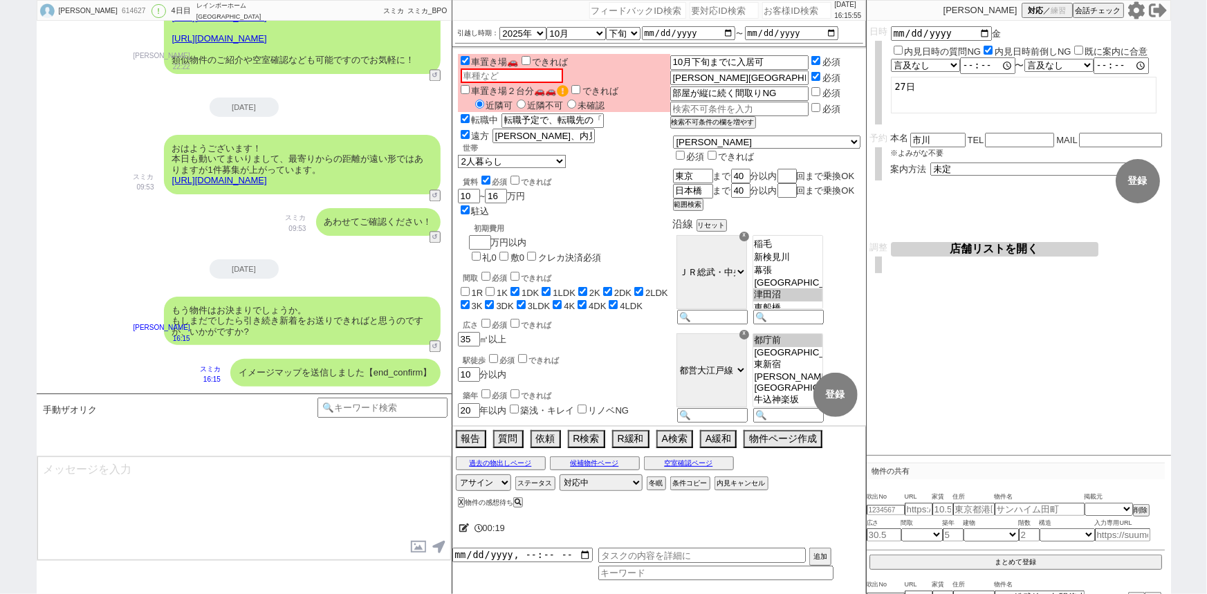
scroll to position [4325, 0]
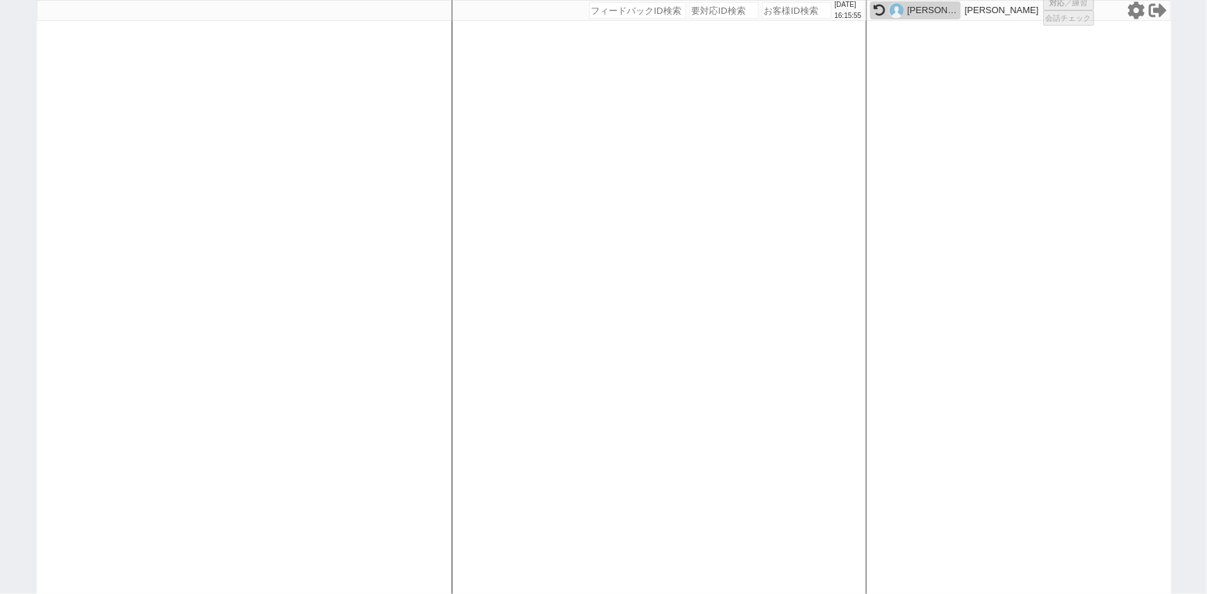
select select
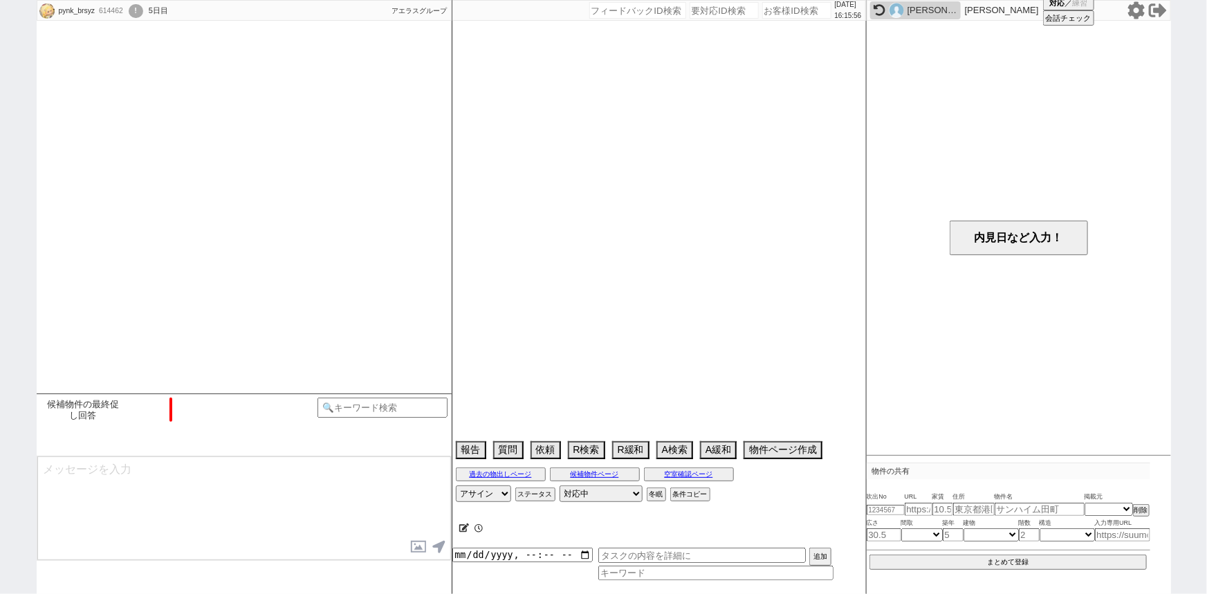
scroll to position [519, 0]
select select "15"
select select "0"
select select "17"
select select "559"
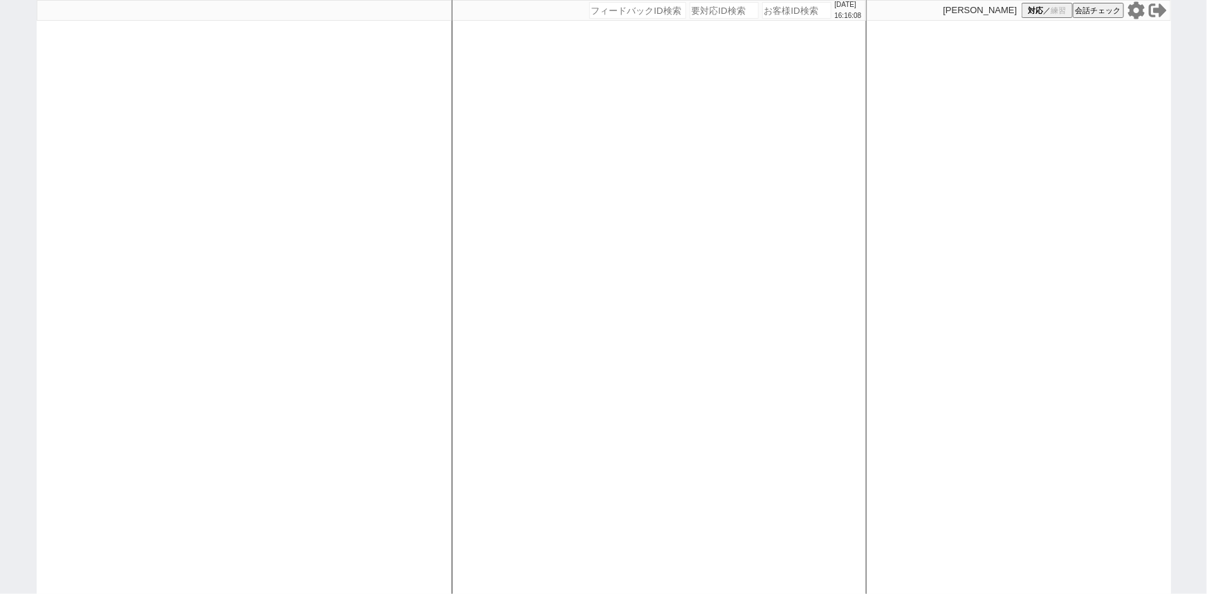
click at [1134, 10] on icon at bounding box center [1136, 10] width 18 height 18
